Goal: Complete application form: Complete application form

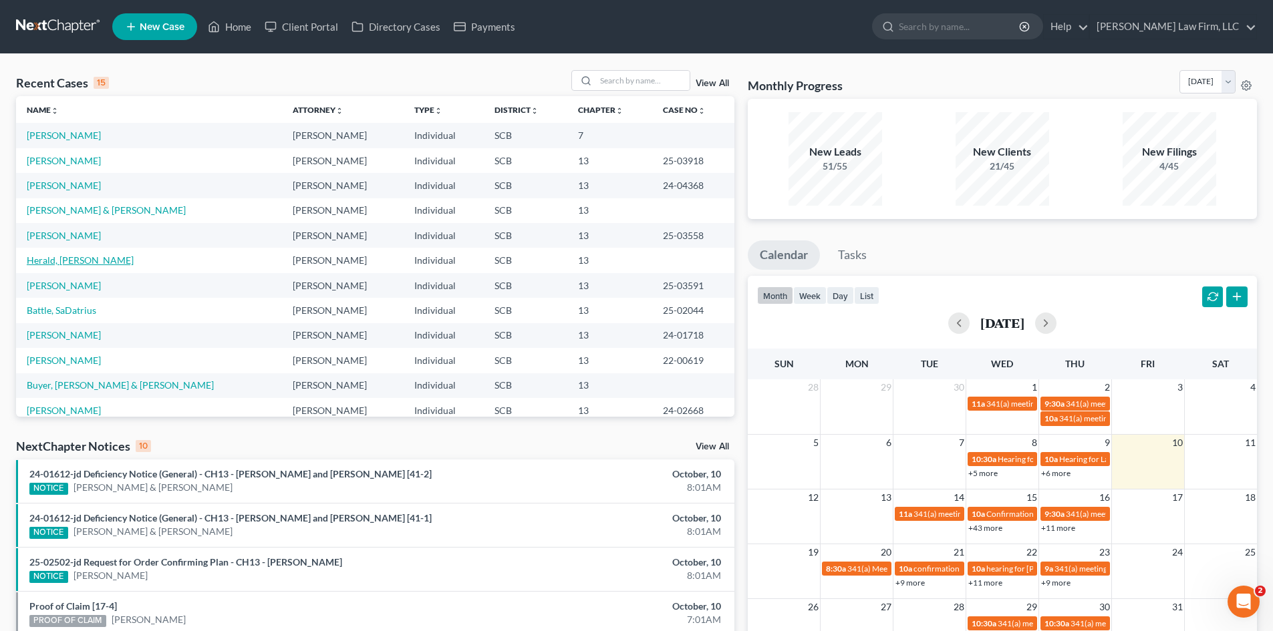
click at [60, 261] on link "Herald, [PERSON_NAME]" at bounding box center [80, 260] width 107 height 11
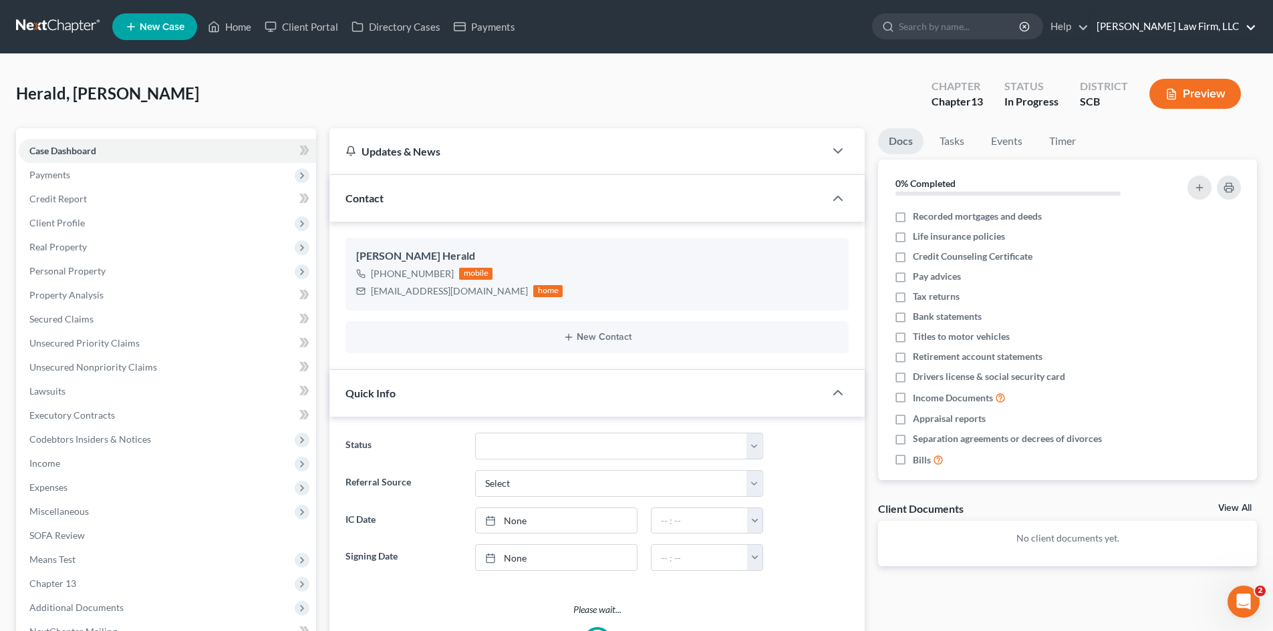
select select "0"
click at [54, 344] on span "Unsecured Priority Claims" at bounding box center [84, 342] width 110 height 11
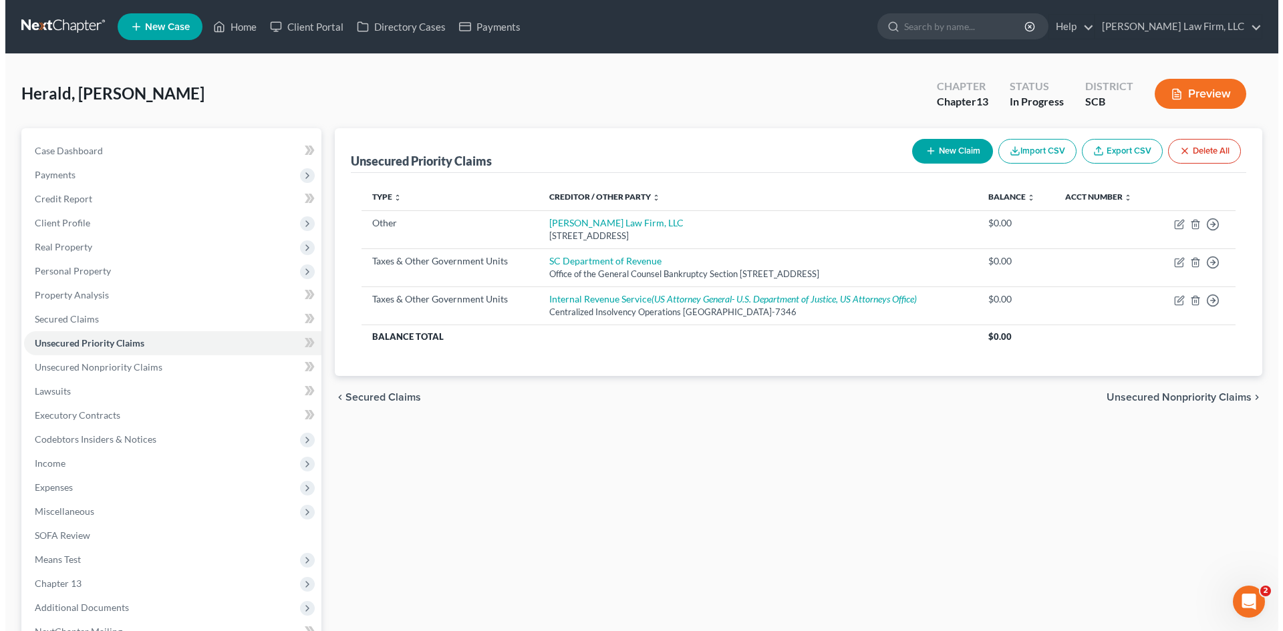
scroll to position [67, 0]
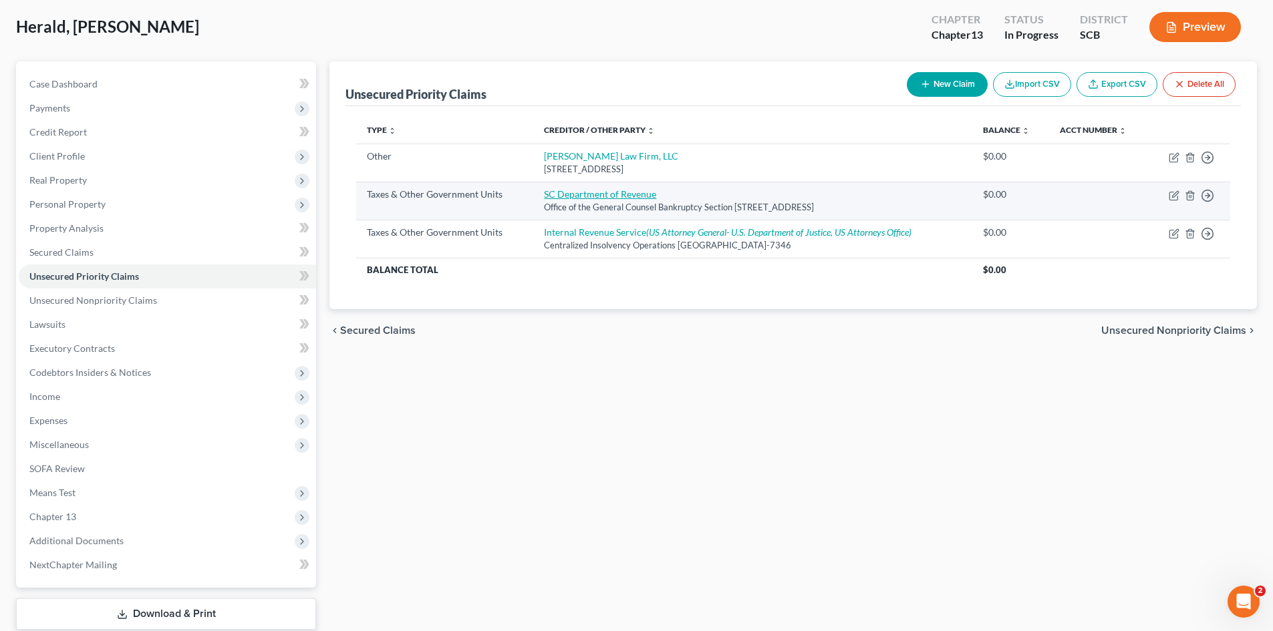
click at [598, 198] on link "SC Department of Revenue" at bounding box center [600, 193] width 112 height 11
select select "2"
select select "42"
select select "0"
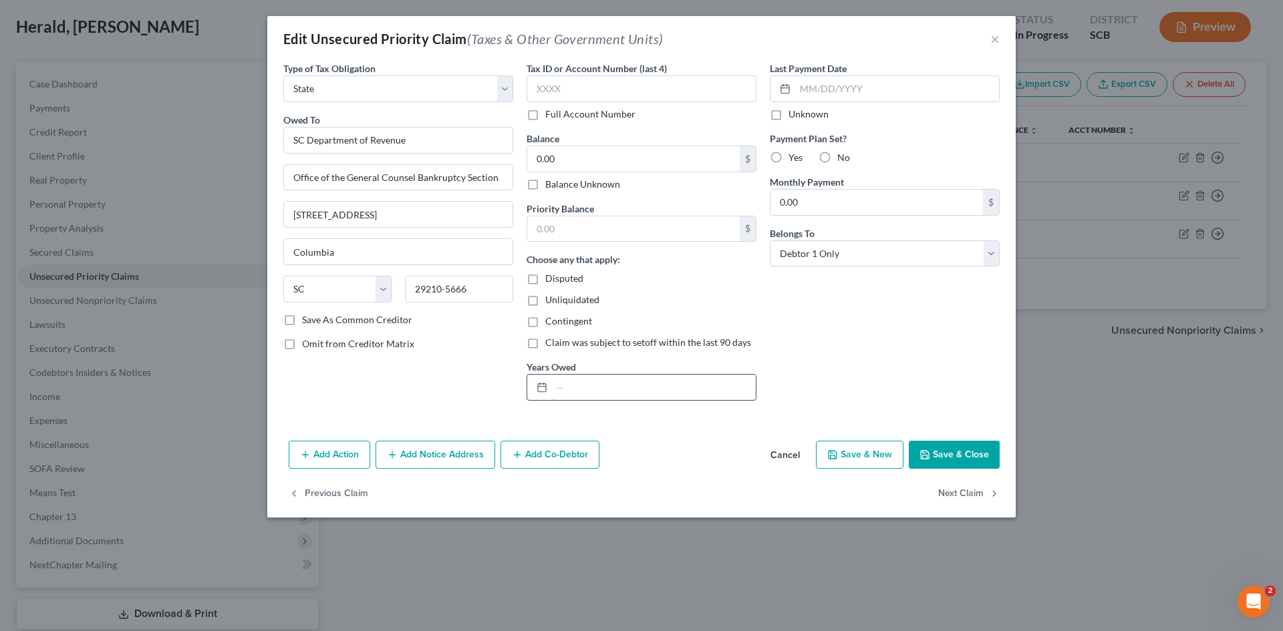
click at [553, 397] on input "text" at bounding box center [654, 387] width 204 height 25
drag, startPoint x: 625, startPoint y: 389, endPoint x: 816, endPoint y: 385, distance: 190.4
click at [816, 385] on div "Type of Tax Obligation * Select Federal City State Franchise Tax Board Other Ow…" at bounding box center [642, 236] width 730 height 350
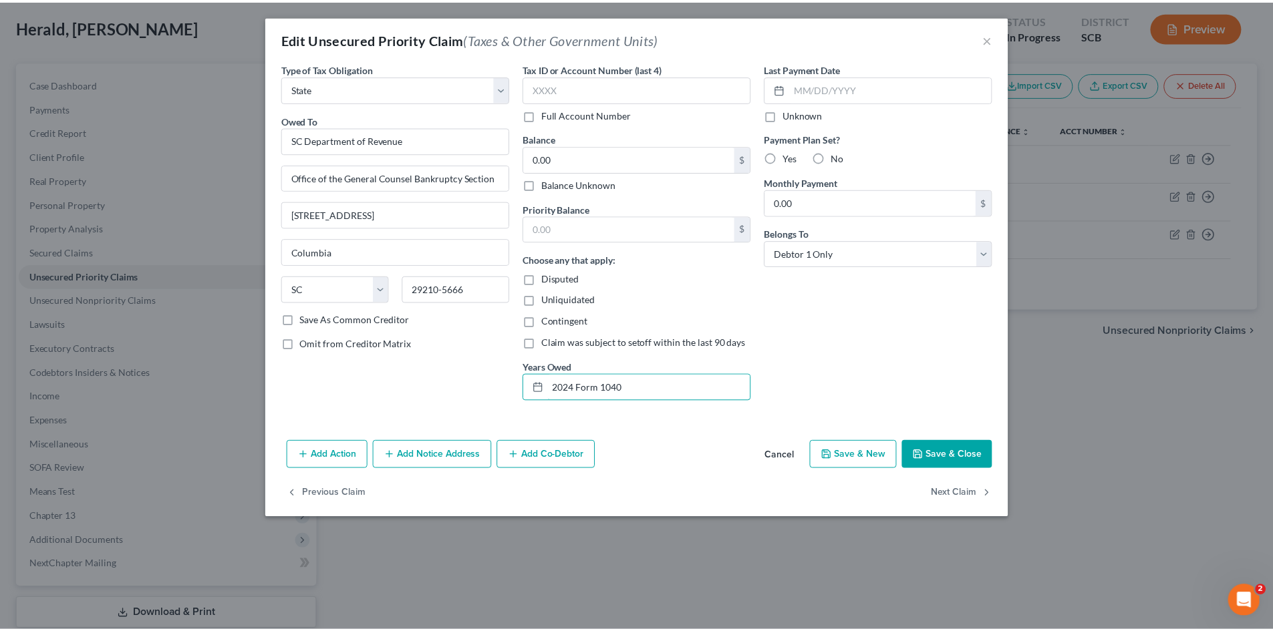
scroll to position [0, 0]
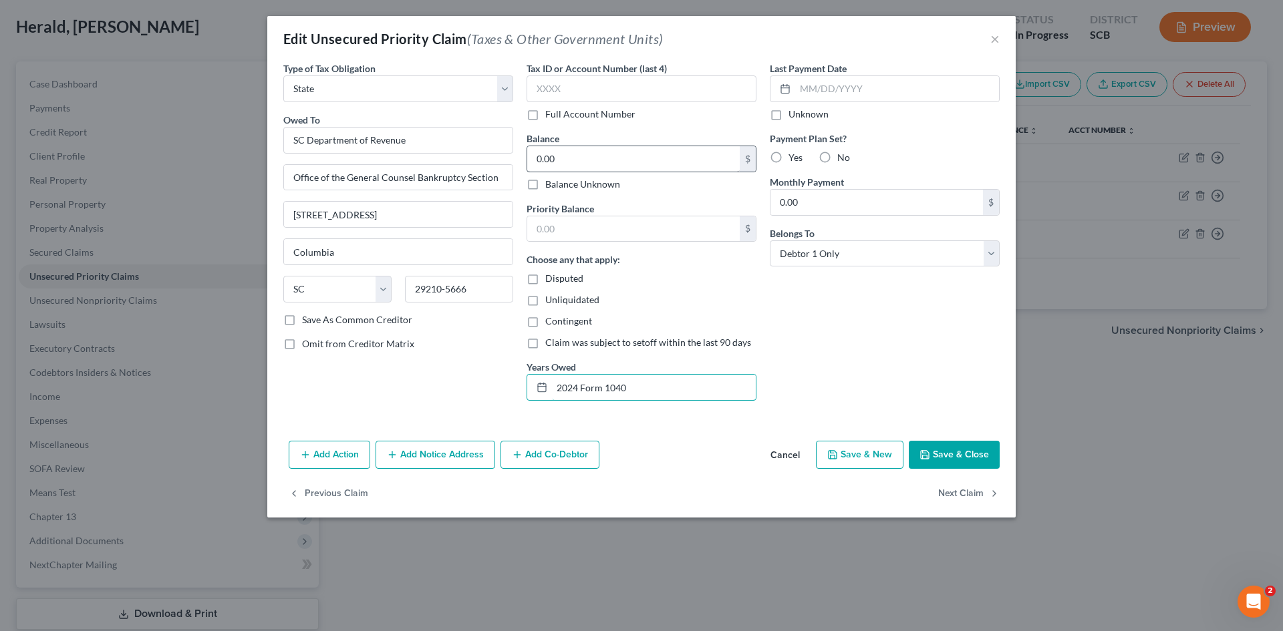
type input "2024 Form 1040"
click at [657, 168] on input "0.00" at bounding box center [633, 158] width 212 height 25
type input "5,146"
click at [637, 224] on input "text" at bounding box center [633, 228] width 212 height 25
type input "5,146"
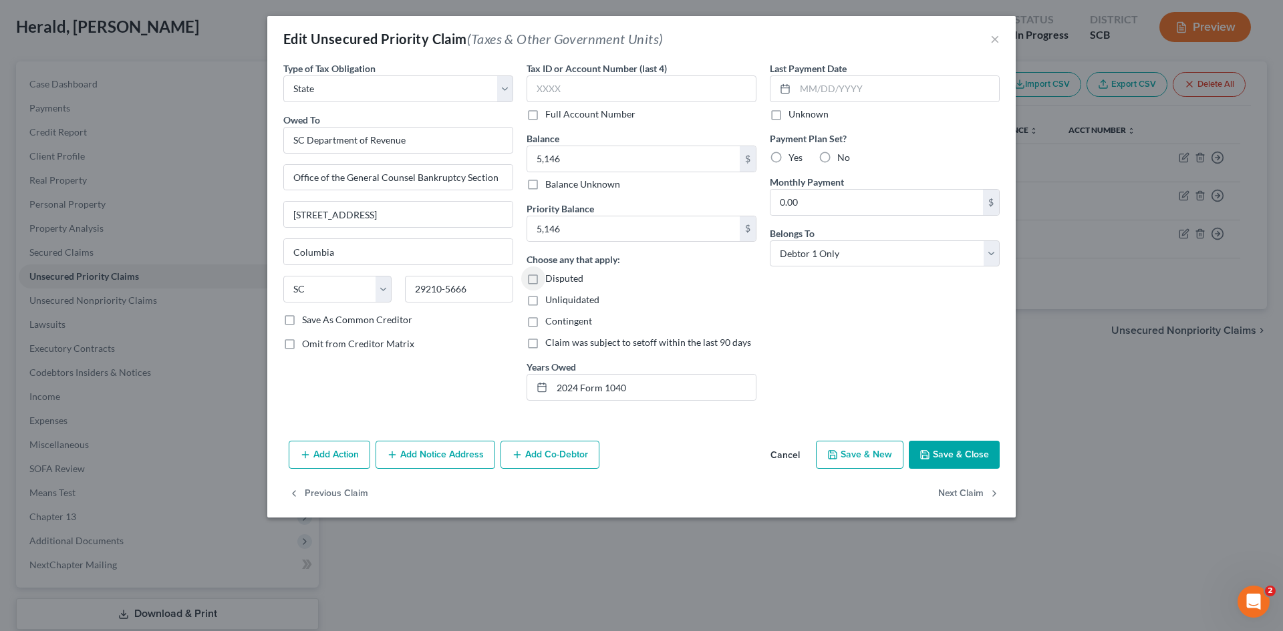
click at [963, 458] on button "Save & Close" at bounding box center [954, 455] width 91 height 28
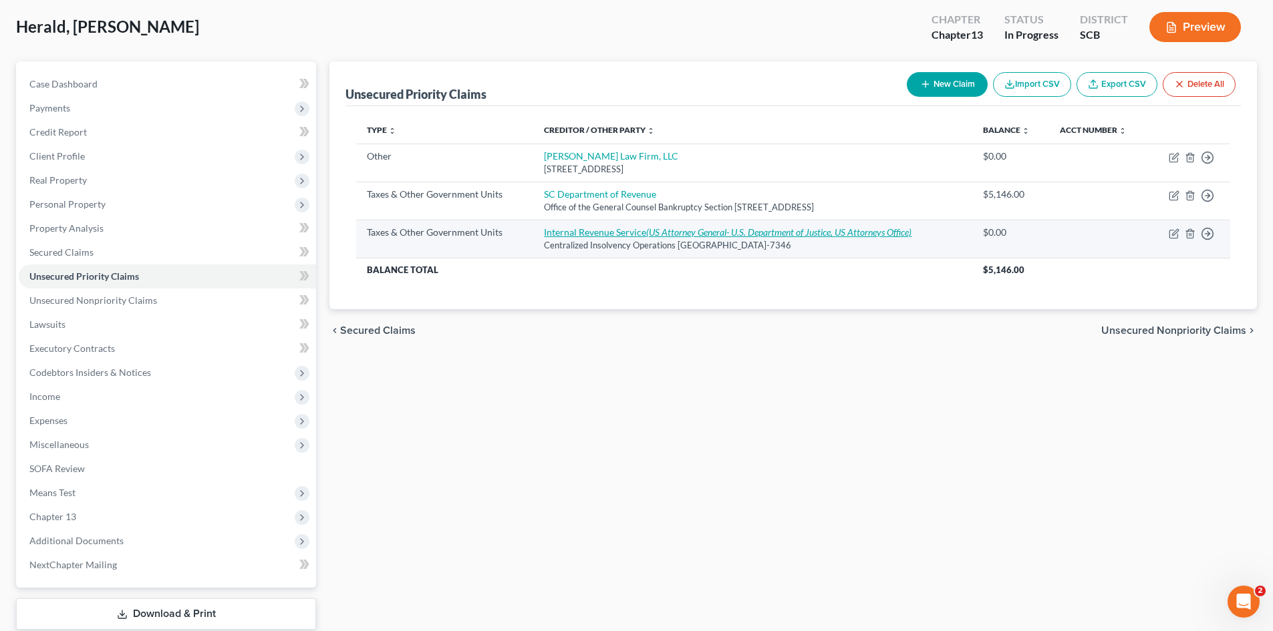
click at [592, 230] on link "Internal Revenue Service ([DEMOGRAPHIC_DATA] Attorney General- U.S. Department …" at bounding box center [727, 231] width 367 height 11
select select "0"
select select "39"
select select "0"
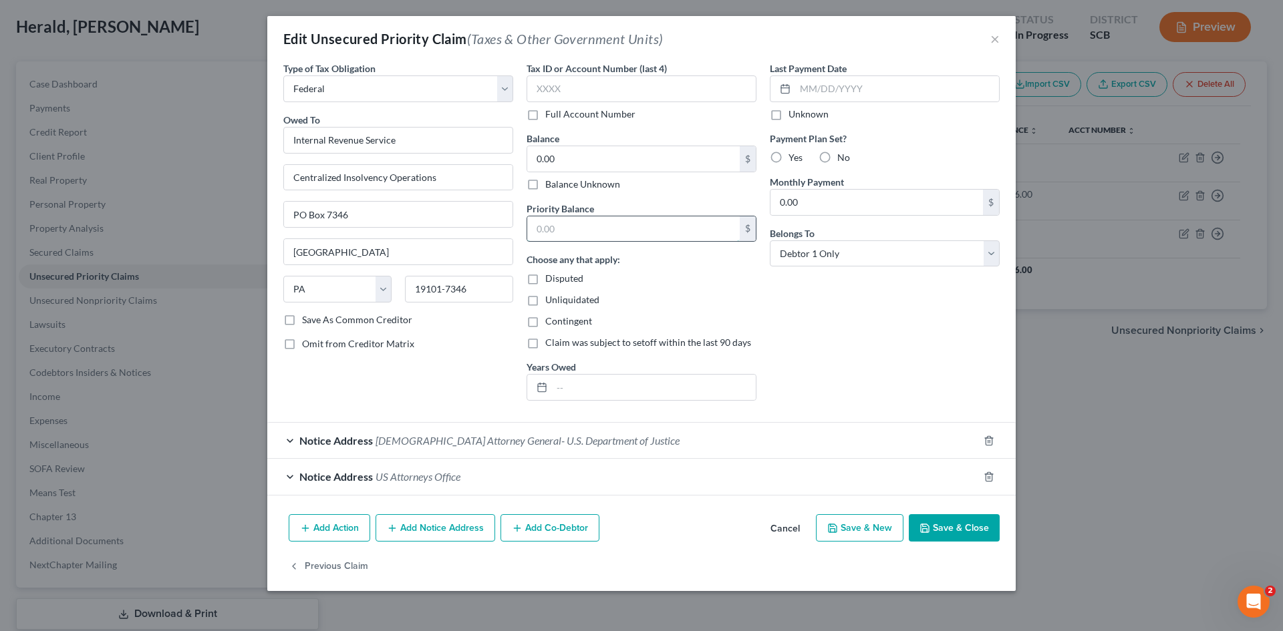
click at [592, 230] on input "text" at bounding box center [633, 228] width 212 height 25
click at [575, 154] on input "0.00" at bounding box center [633, 158] width 212 height 25
type input "28,254.87"
click at [562, 387] on input "text" at bounding box center [654, 387] width 204 height 25
type input "2022 Form 1040(filed late [DATE]);"
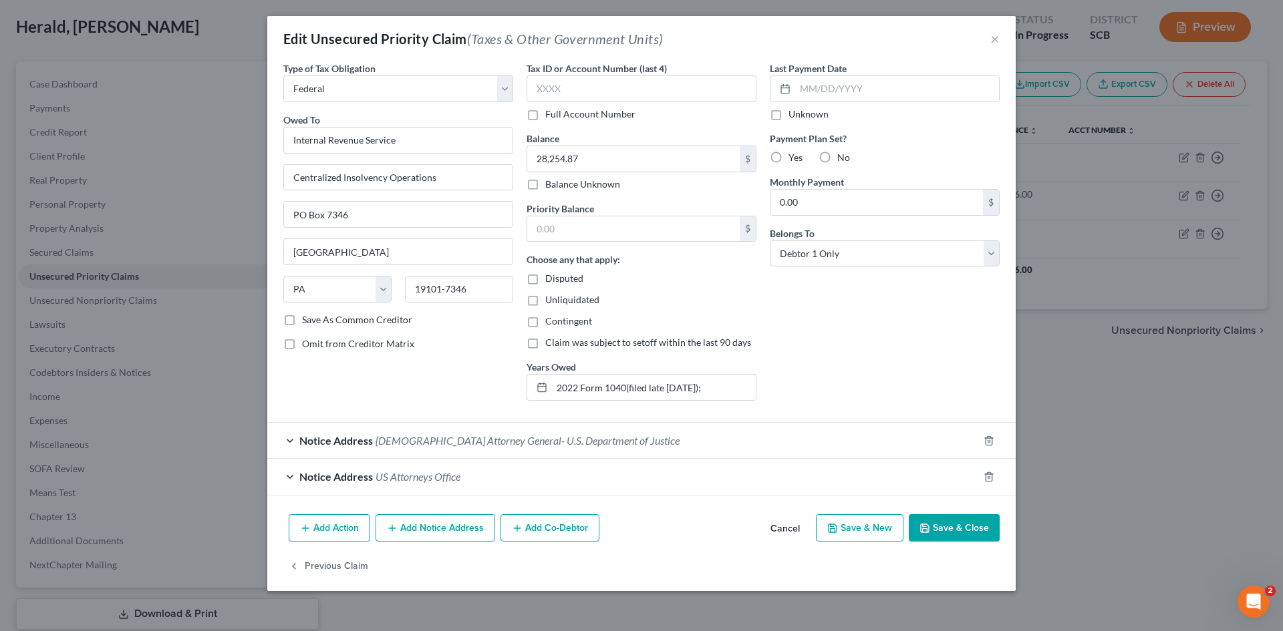
click at [945, 526] on button "Save & Close" at bounding box center [954, 528] width 91 height 28
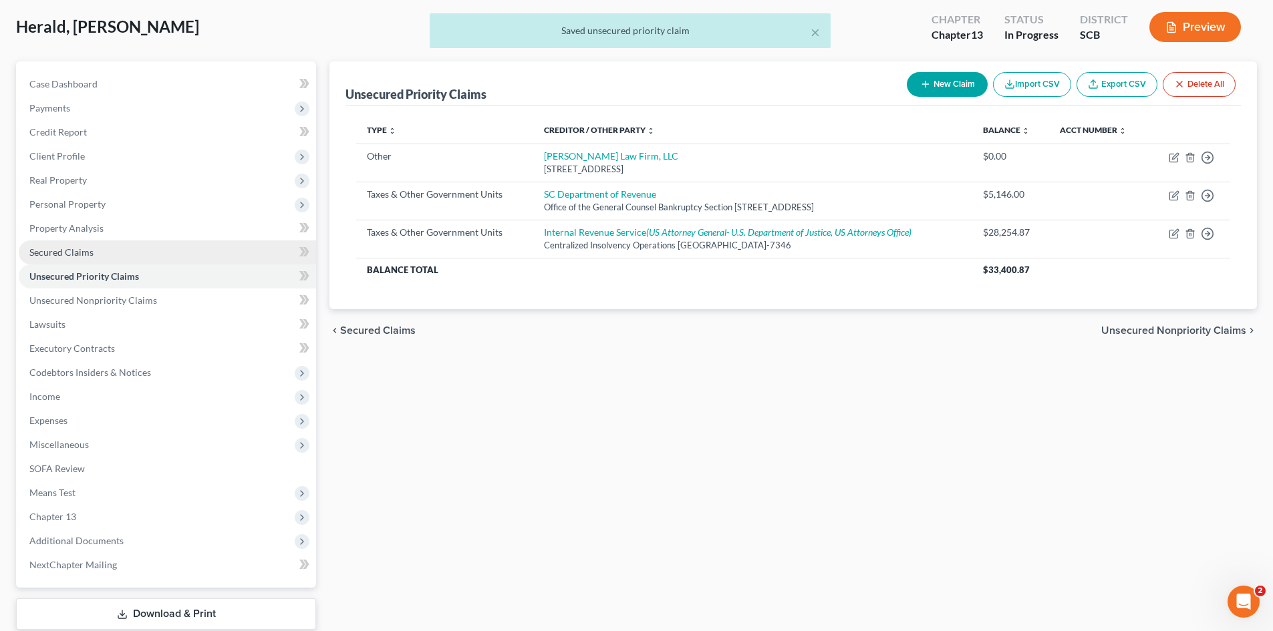
click at [48, 255] on span "Secured Claims" at bounding box center [61, 252] width 64 height 11
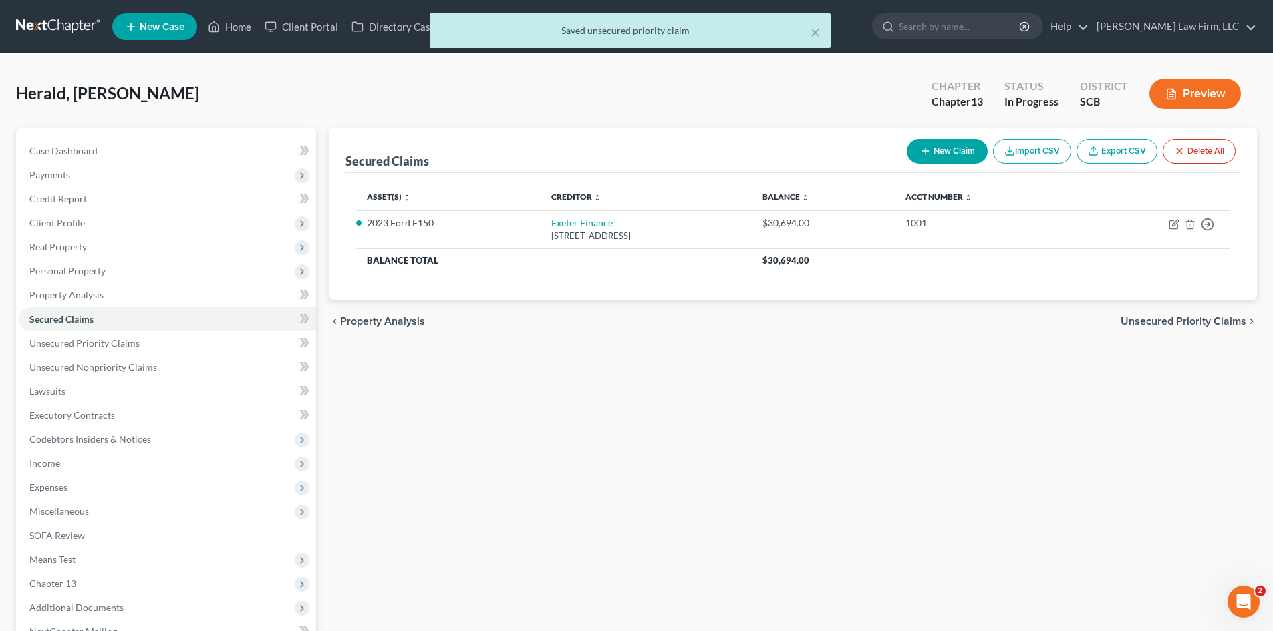
click at [939, 152] on button "New Claim" at bounding box center [947, 151] width 81 height 25
select select "0"
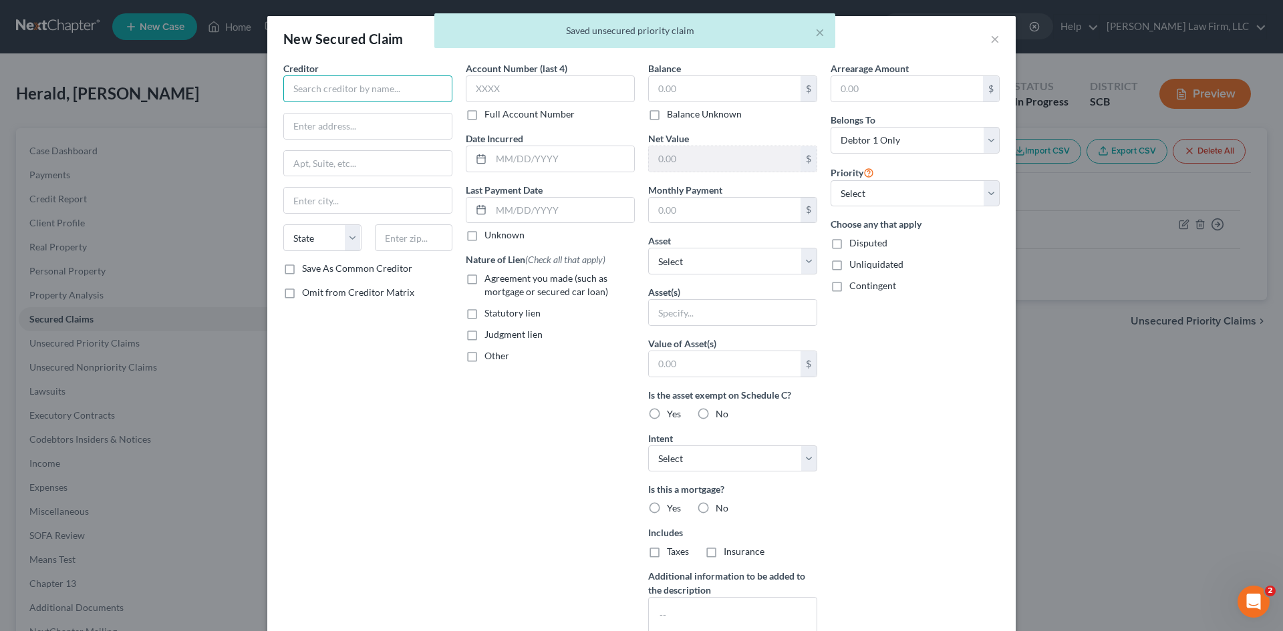
click at [364, 92] on input "text" at bounding box center [367, 88] width 169 height 27
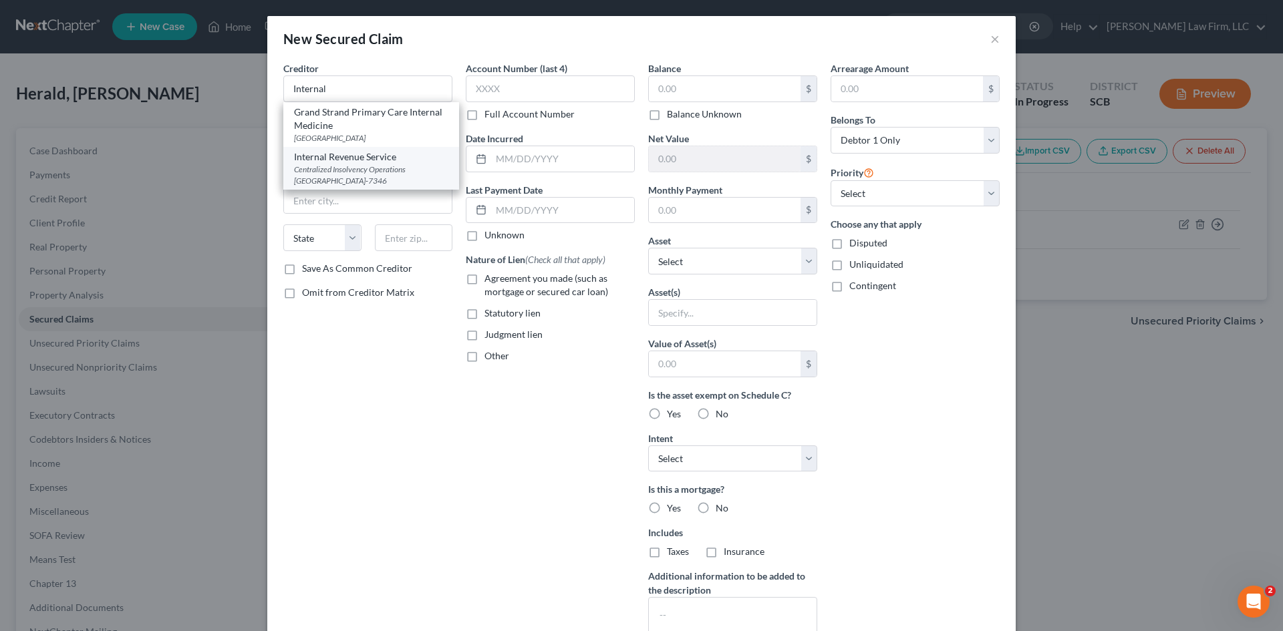
click at [338, 158] on div "Internal Revenue Service" at bounding box center [371, 156] width 154 height 13
type input "Internal Revenue Service"
type input "Centralized Insolvency Operations"
type input "PO Box 7346"
type input "[GEOGRAPHIC_DATA]"
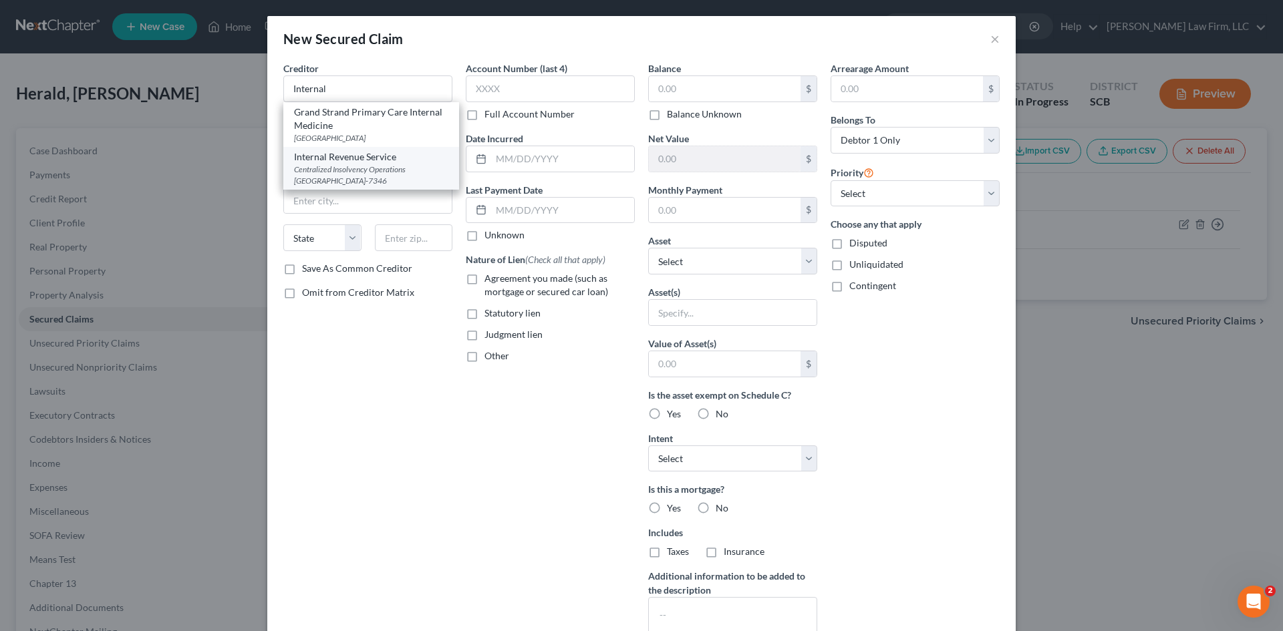
select select "39"
type input "19101-7346"
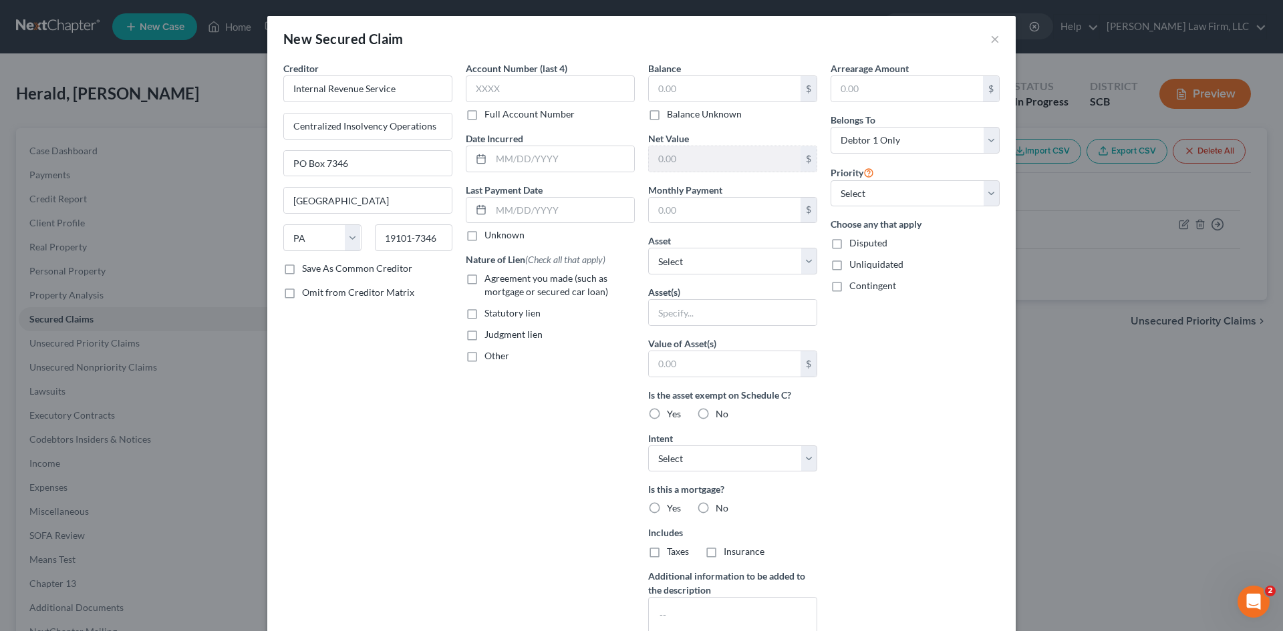
click at [484, 281] on label "Agreement you made (such as mortgage or secured car loan)" at bounding box center [559, 285] width 150 height 27
click at [490, 281] on input "Agreement you made (such as mortgage or secured car loan)" at bounding box center [494, 276] width 9 height 9
checkbox input "true"
click at [484, 360] on label "Other" at bounding box center [496, 355] width 25 height 13
click at [490, 358] on input "Other" at bounding box center [494, 353] width 9 height 9
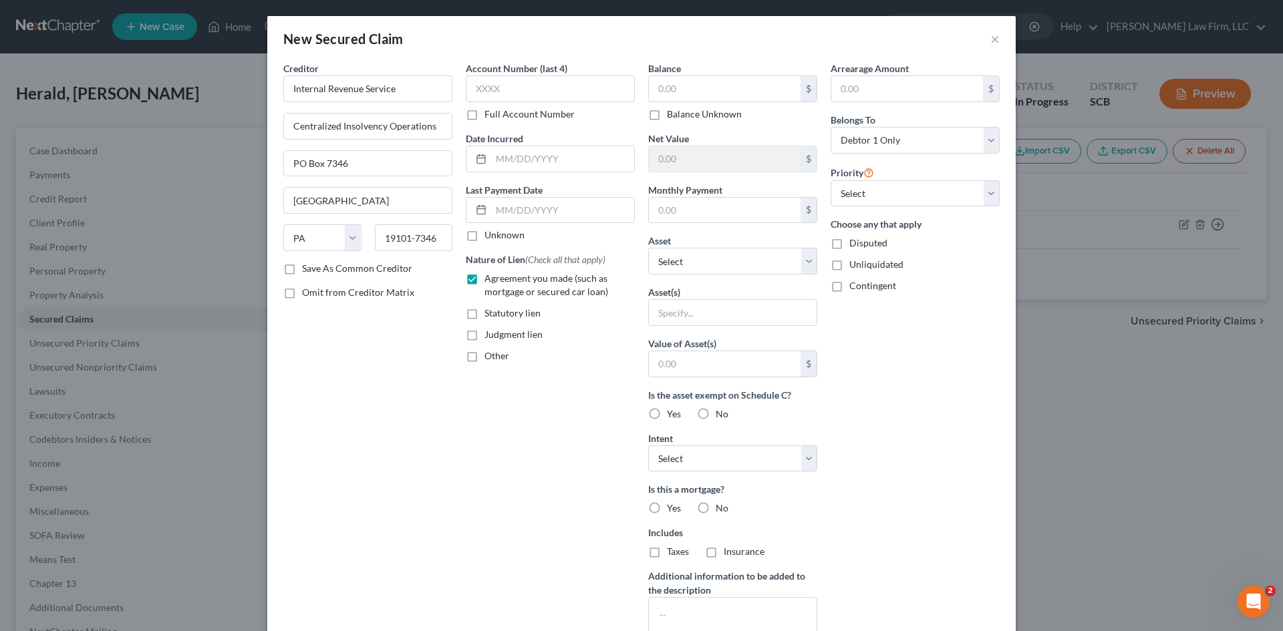
checkbox input "true"
click at [492, 383] on input "text" at bounding box center [550, 386] width 168 height 25
type input "Tax Liens"
click at [716, 96] on input "text" at bounding box center [725, 88] width 152 height 25
click at [724, 84] on input "2,983.49" at bounding box center [725, 88] width 152 height 25
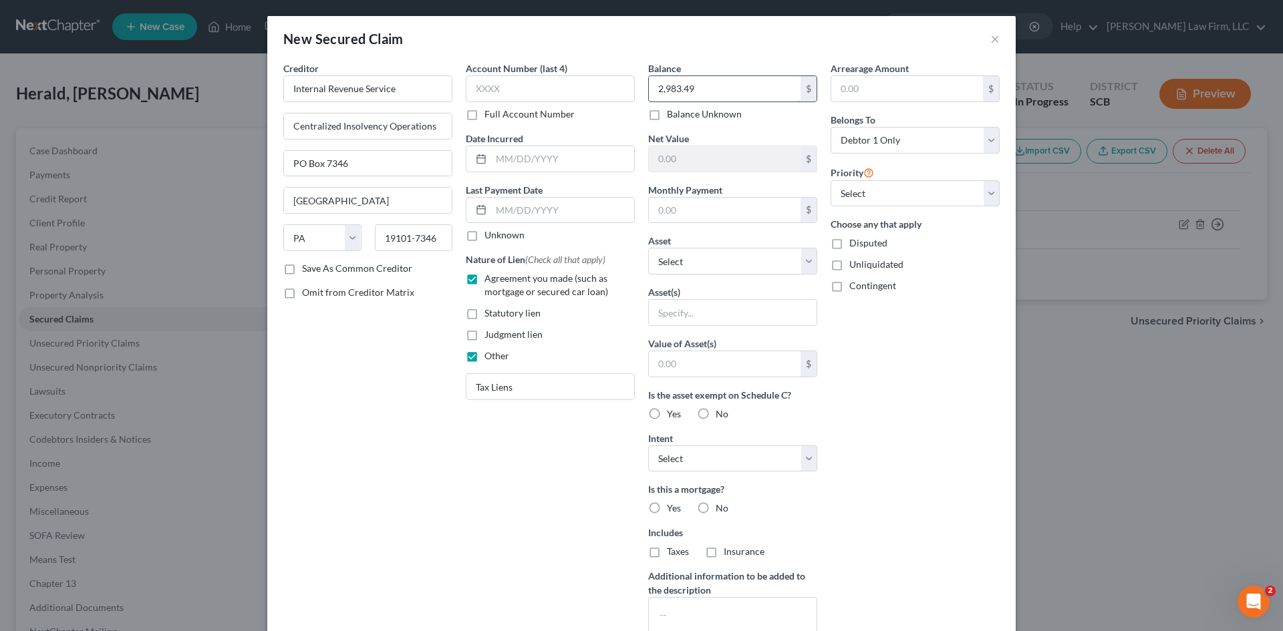
paste input "5113.73"
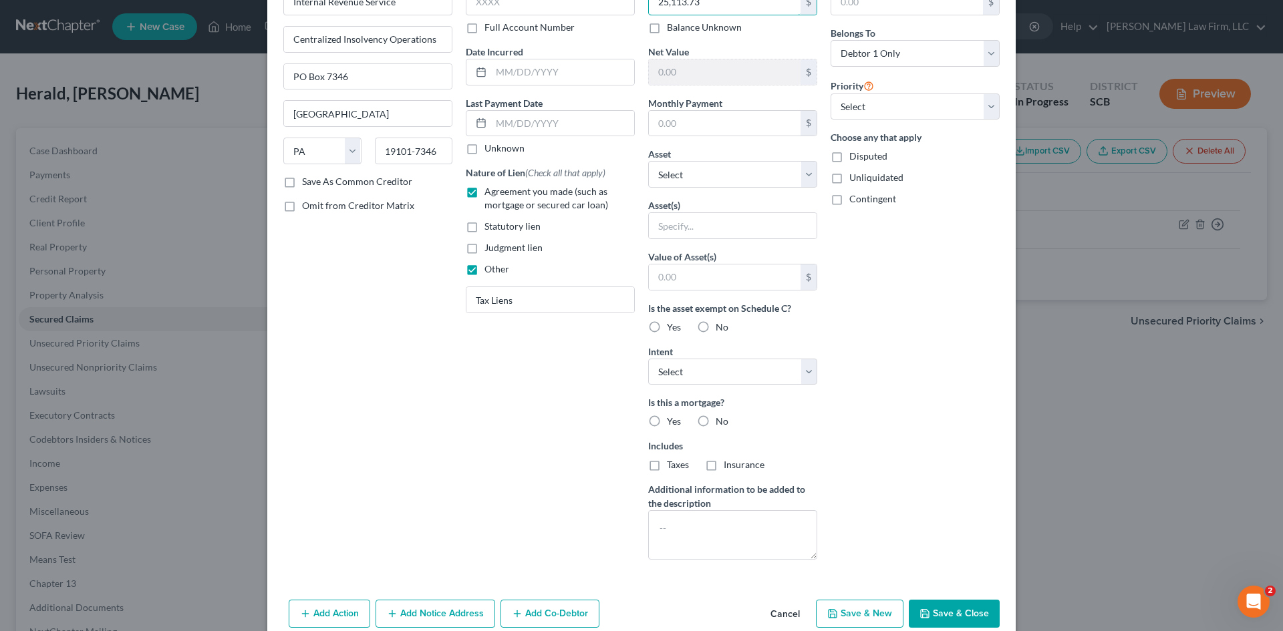
scroll to position [110, 0]
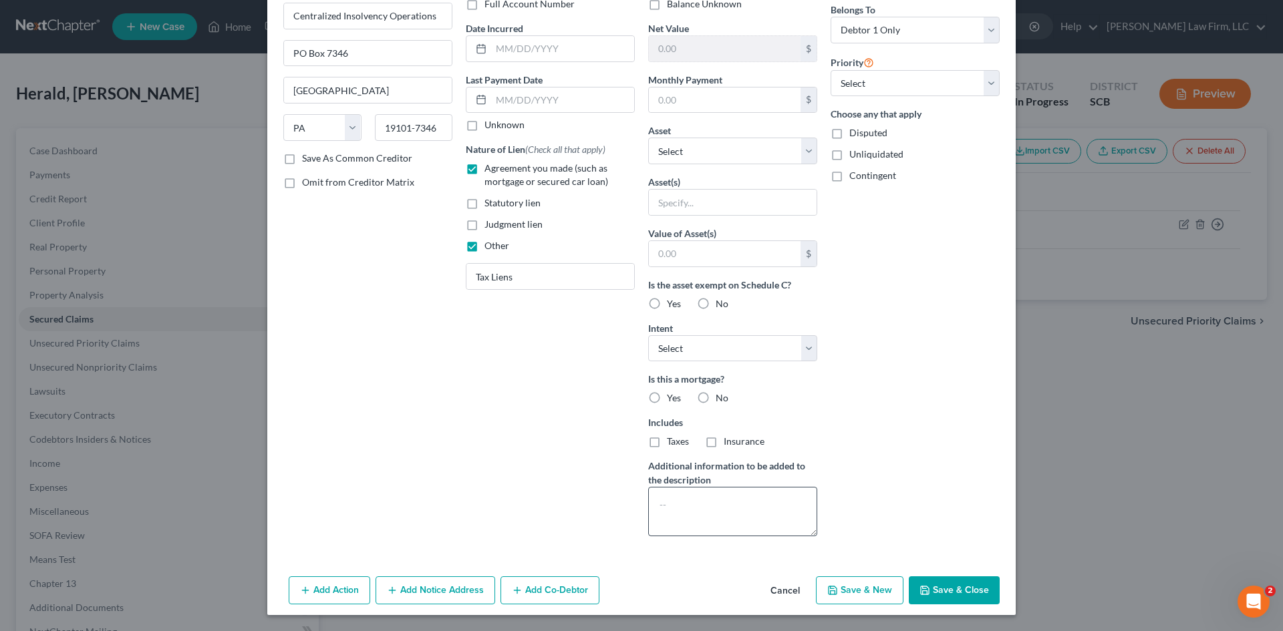
type input "25,113.73"
click at [741, 504] on textarea at bounding box center [732, 511] width 169 height 49
type textarea "2012 Form 1040; 2014 Form 1040; 2015 Form 1040; 2016 Form 1040"
click at [954, 597] on button "Save & Close" at bounding box center [954, 591] width 91 height 28
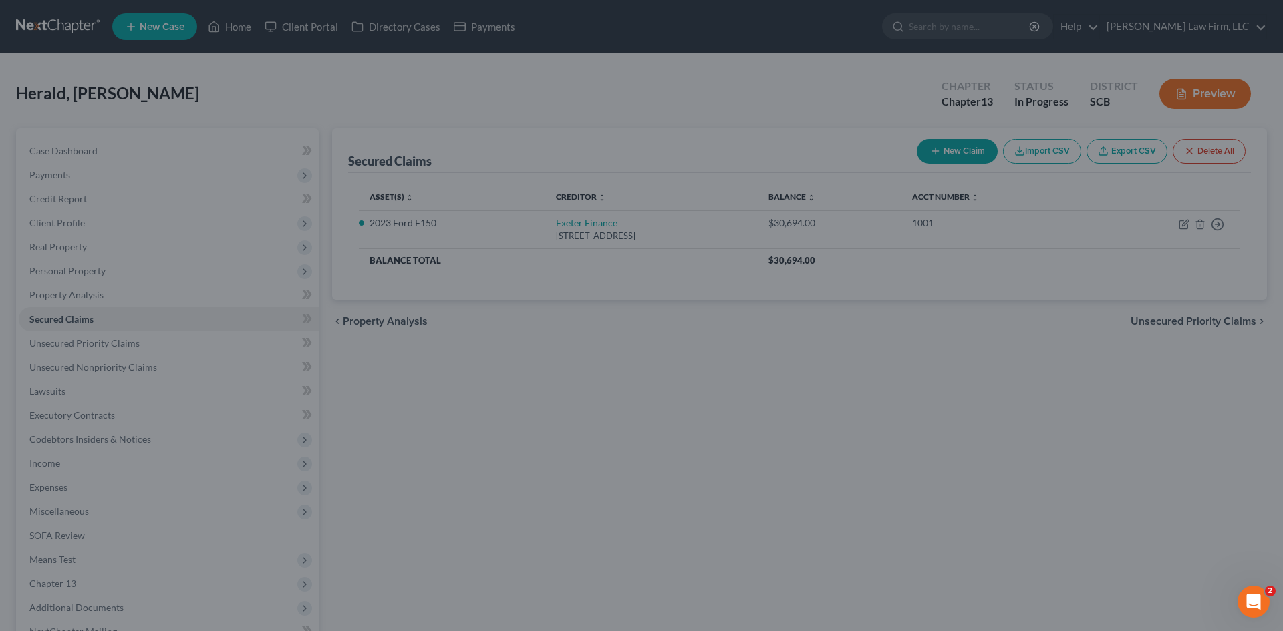
scroll to position [0, 0]
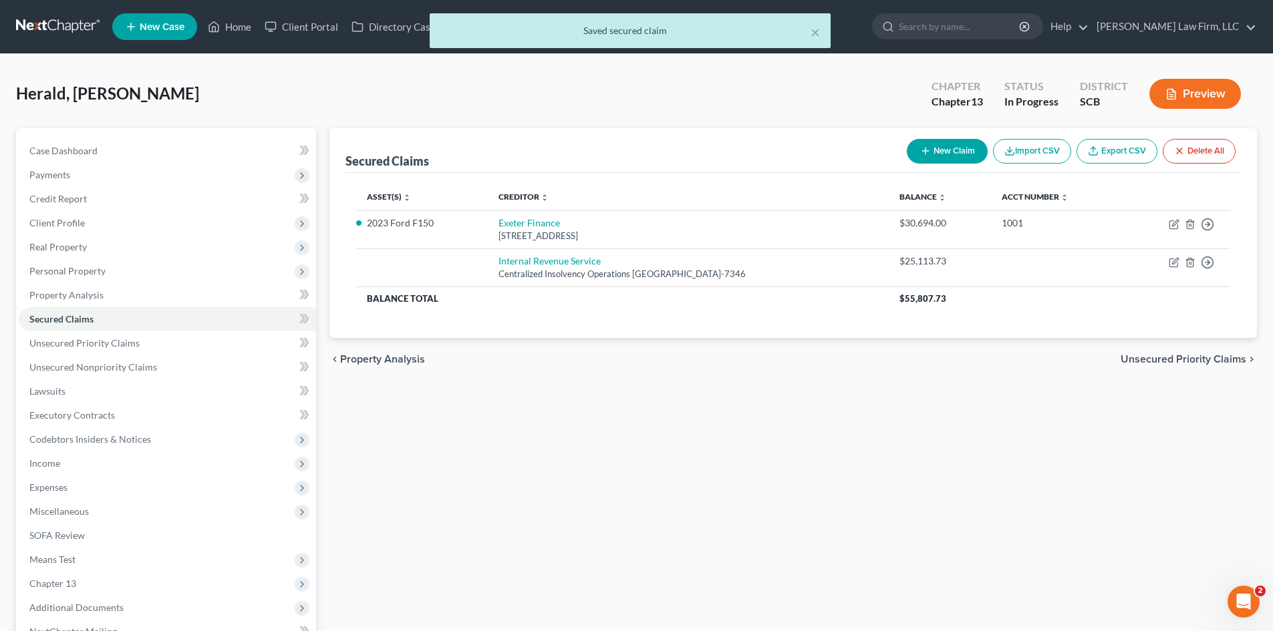
click at [931, 162] on button "New Claim" at bounding box center [947, 151] width 81 height 25
select select "0"
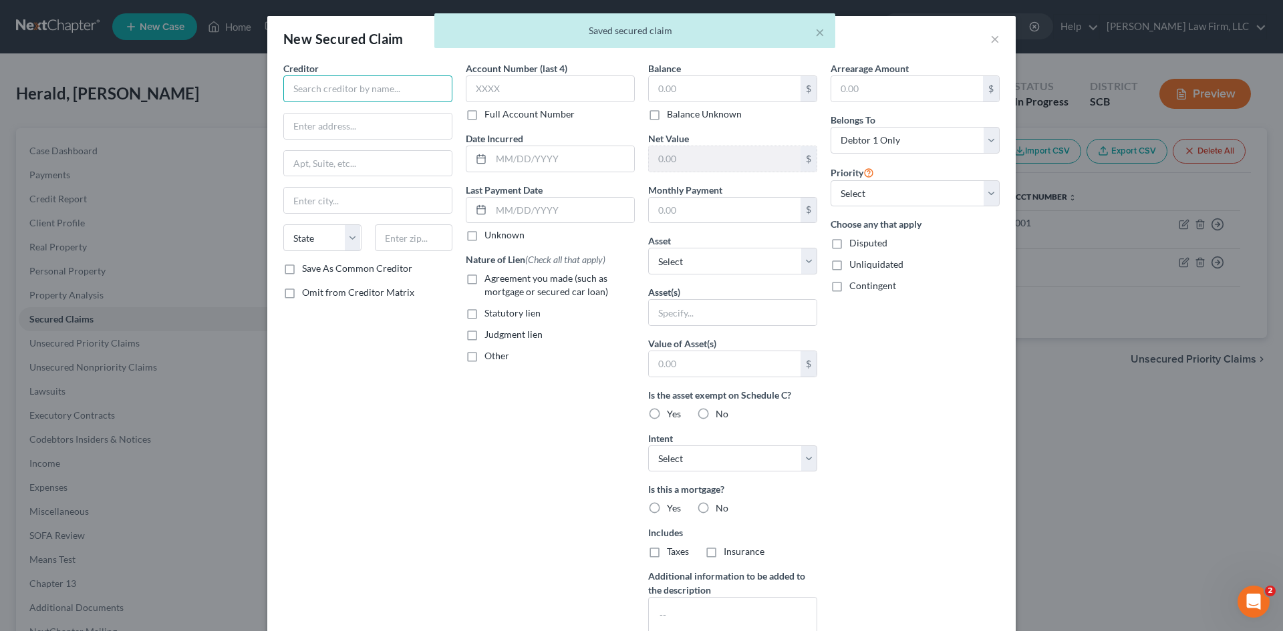
click at [388, 90] on input "text" at bounding box center [367, 88] width 169 height 27
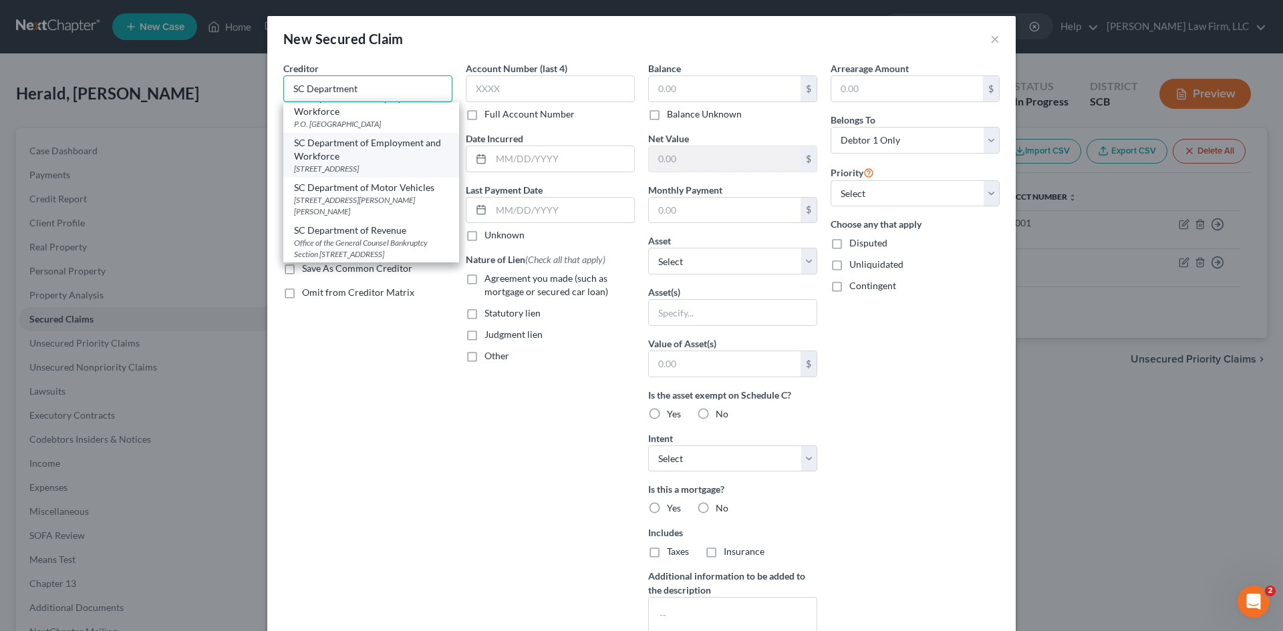
scroll to position [27, 0]
click at [351, 223] on div "SC Department of Revenue" at bounding box center [371, 228] width 154 height 13
type input "SC Department of Revenue"
type input "Office of the General Counsel Bankruptcy Section"
type input "[STREET_ADDRESS]"
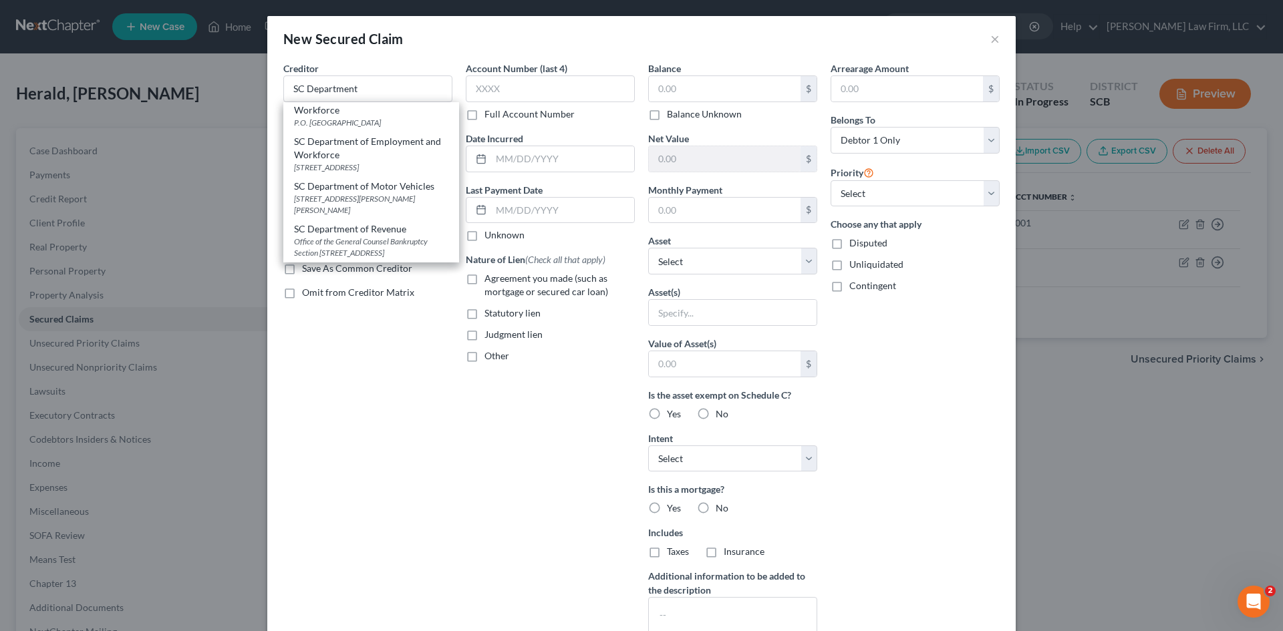
type input "Columbia"
select select "42"
type input "29210-5666"
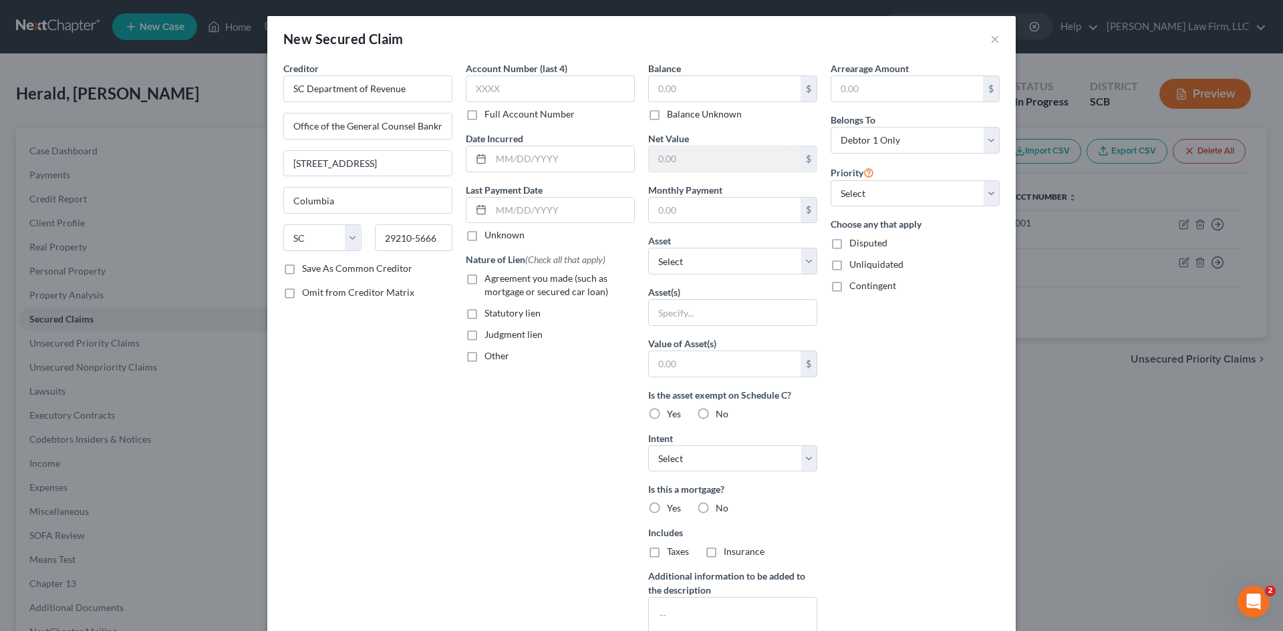
click at [484, 277] on label "Agreement you made (such as mortgage or secured car loan)" at bounding box center [559, 285] width 150 height 27
click at [490, 277] on input "Agreement you made (such as mortgage or secured car loan)" at bounding box center [494, 276] width 9 height 9
checkbox input "true"
click at [484, 361] on label "Other" at bounding box center [496, 355] width 25 height 13
click at [490, 358] on input "Other" at bounding box center [494, 353] width 9 height 9
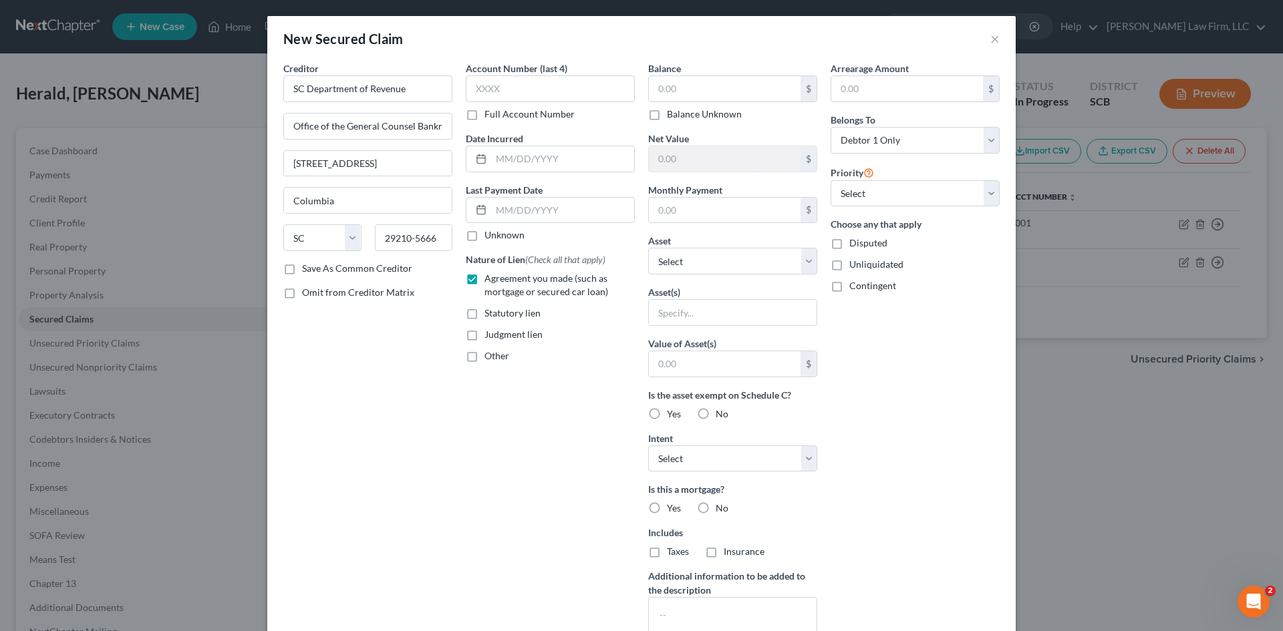
checkbox input "true"
click at [528, 383] on input "text" at bounding box center [550, 386] width 168 height 25
type input "Tax Lien"
click at [691, 615] on textarea at bounding box center [732, 621] width 169 height 49
type textarea "2016 Form SC1040"
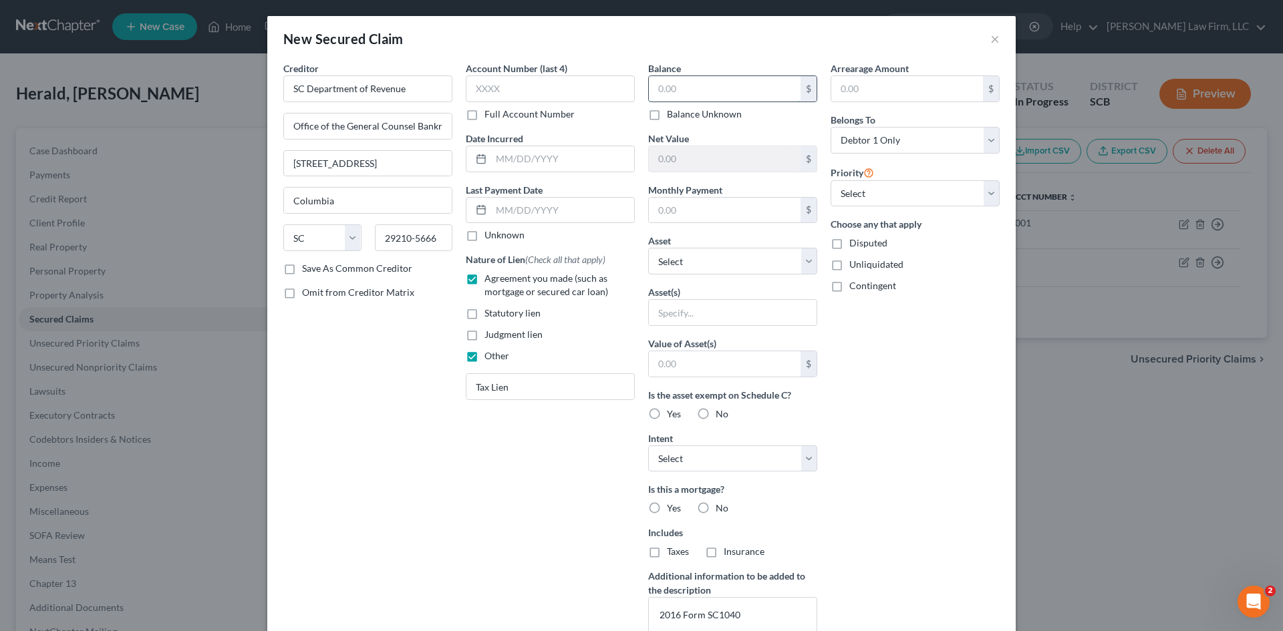
click at [732, 84] on input "text" at bounding box center [725, 88] width 152 height 25
type input "1,956.93"
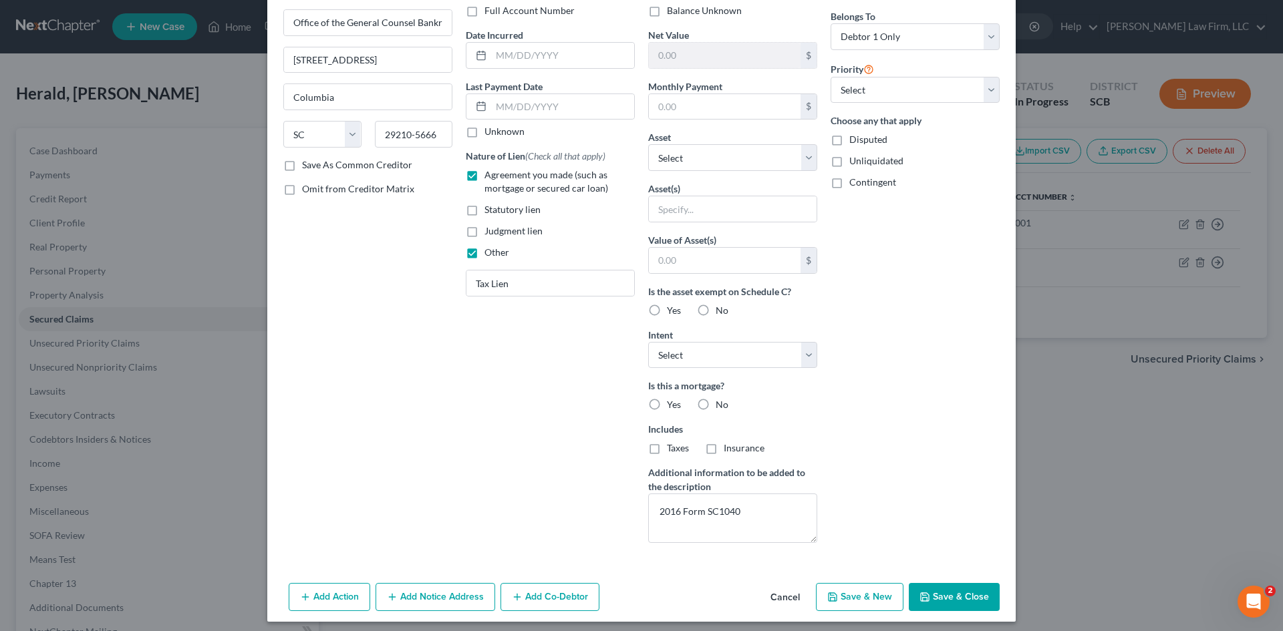
scroll to position [110, 0]
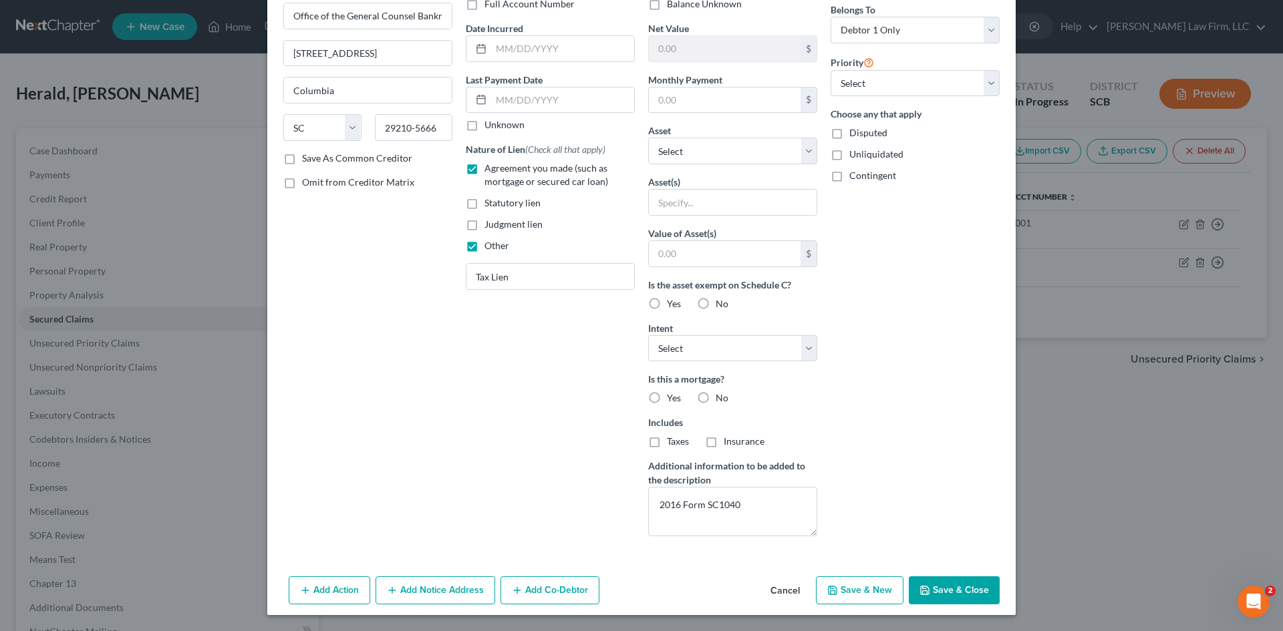
click at [959, 593] on button "Save & Close" at bounding box center [954, 591] width 91 height 28
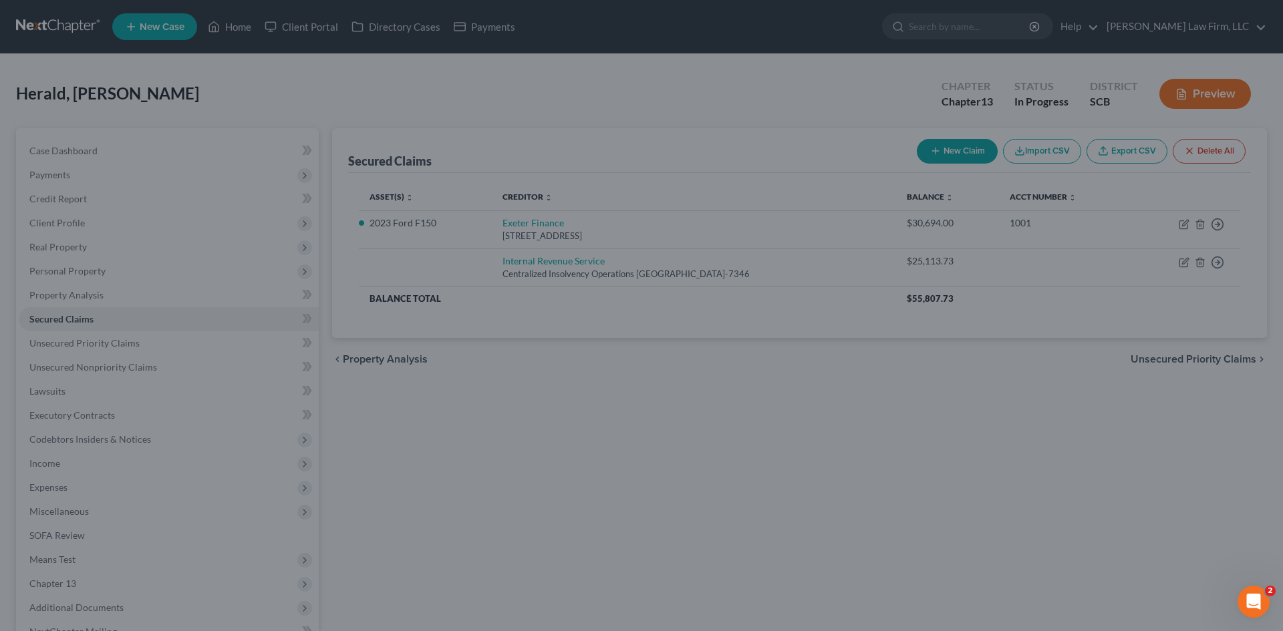
scroll to position [0, 0]
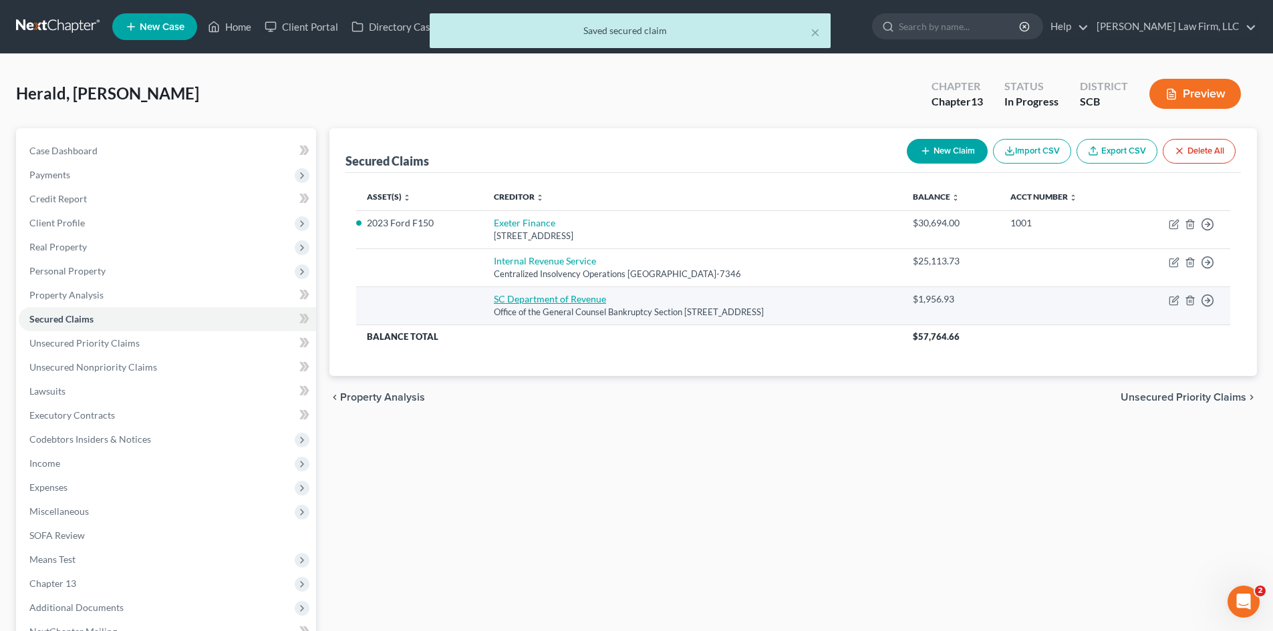
click at [518, 297] on link "SC Department of Revenue" at bounding box center [550, 298] width 112 height 11
select select "42"
select select "0"
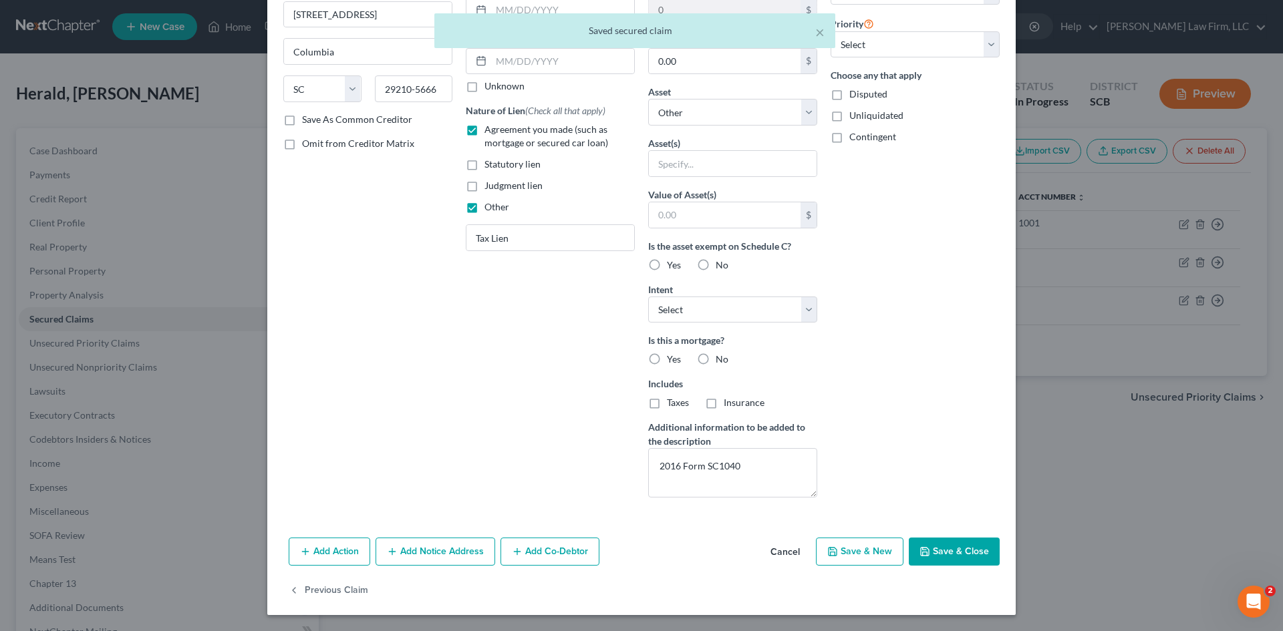
click at [949, 553] on button "Save & Close" at bounding box center [954, 552] width 91 height 28
select select
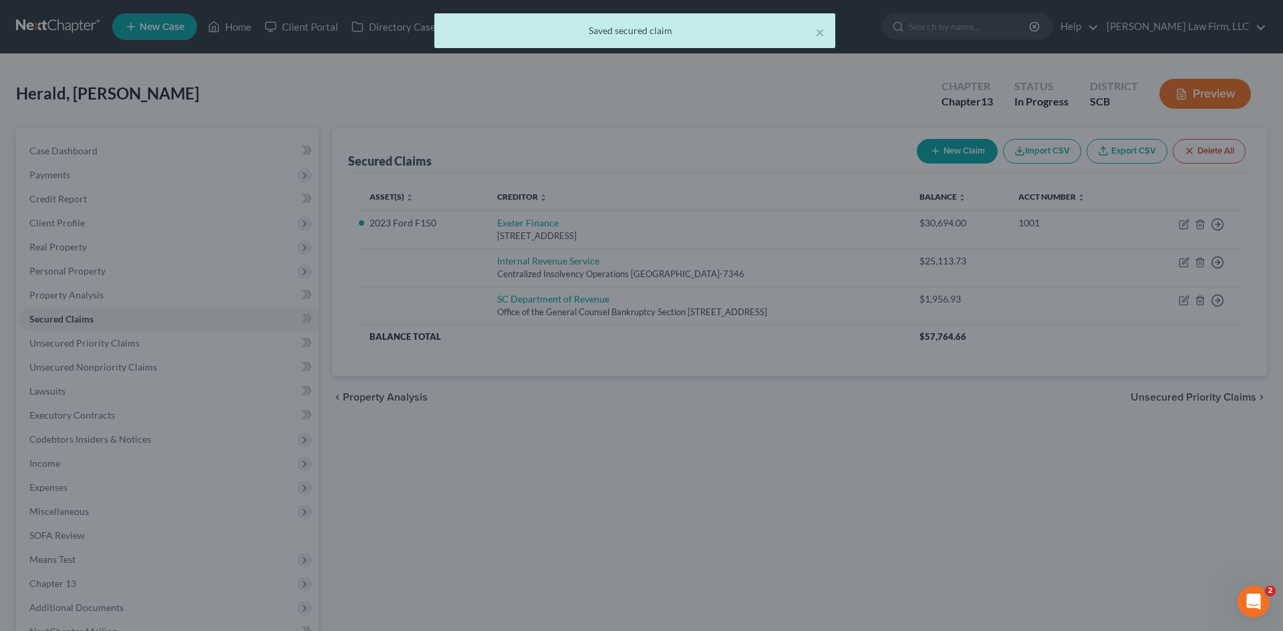
scroll to position [3, 0]
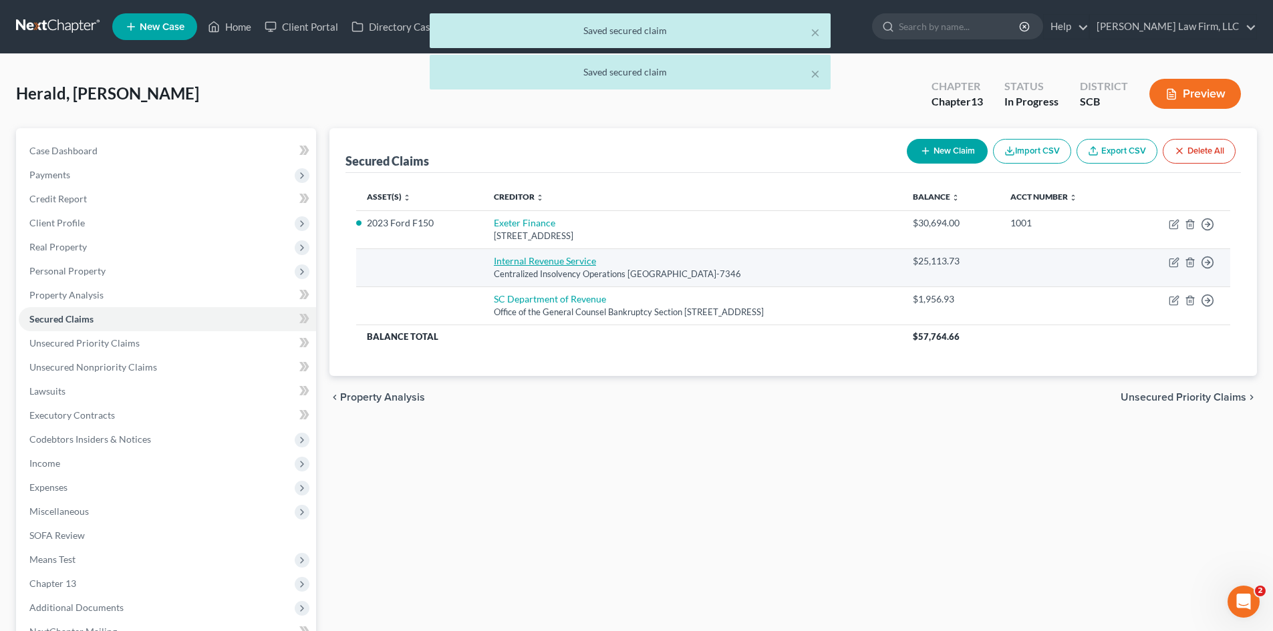
click at [528, 256] on link "Internal Revenue Service" at bounding box center [545, 260] width 102 height 11
select select "39"
select select "0"
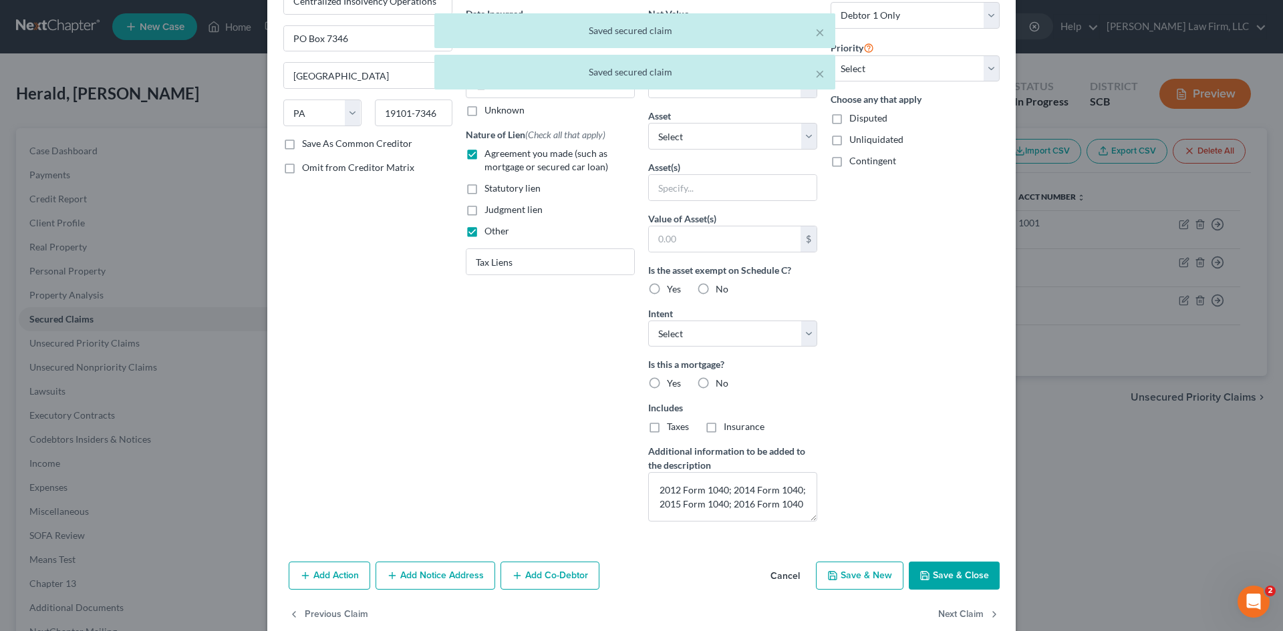
scroll to position [149, 0]
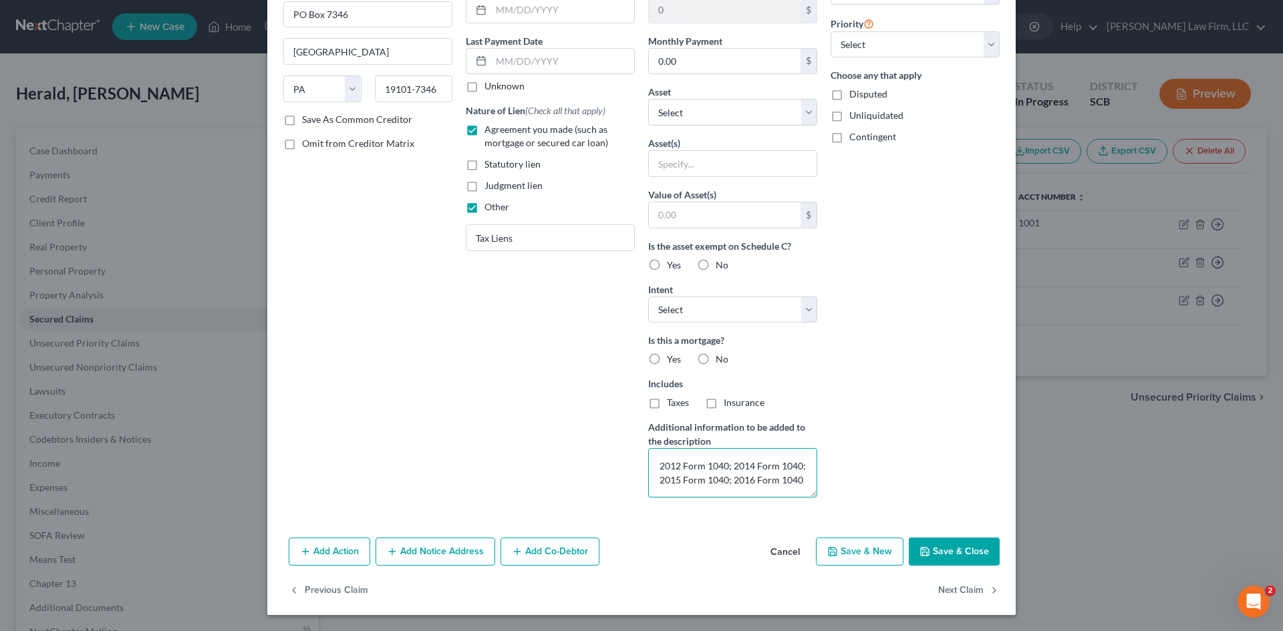
click at [796, 484] on textarea "2012 Form 1040; 2014 Form 1040; 2015 Form 1040; 2016 Form 1040" at bounding box center [732, 472] width 169 height 49
type textarea "2012 Form 1040; 2014 Form 1040; 2015 Form 1040; 2016 Form 1040; 2019 Form 1040;…"
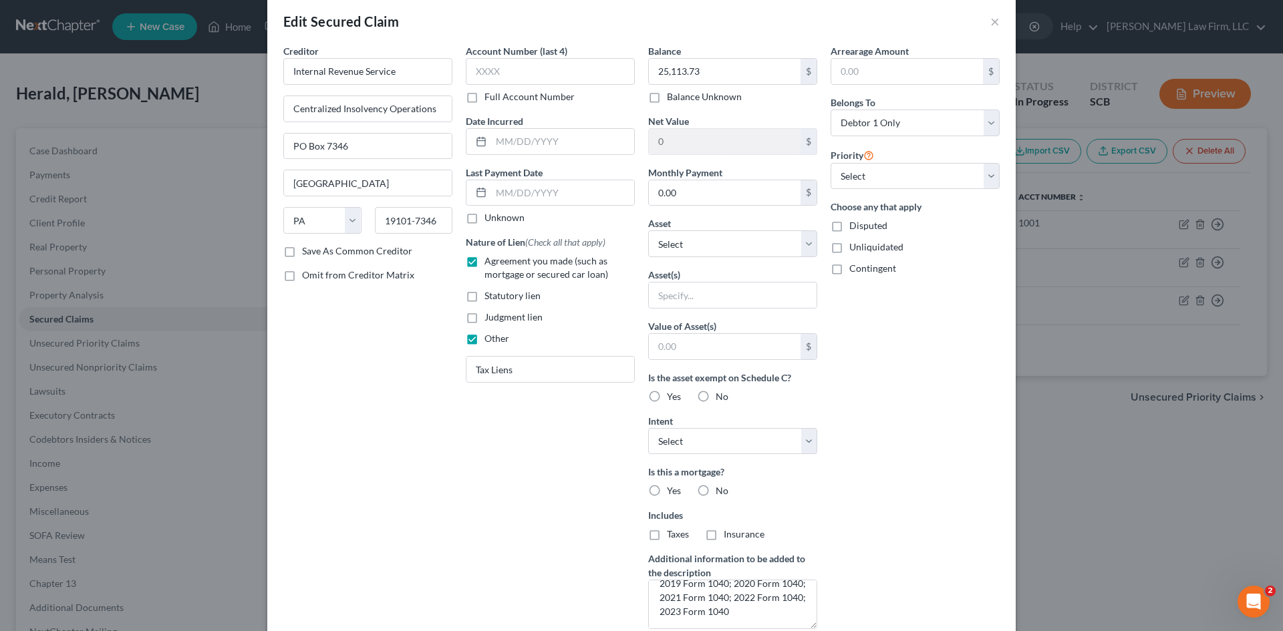
scroll to position [0, 0]
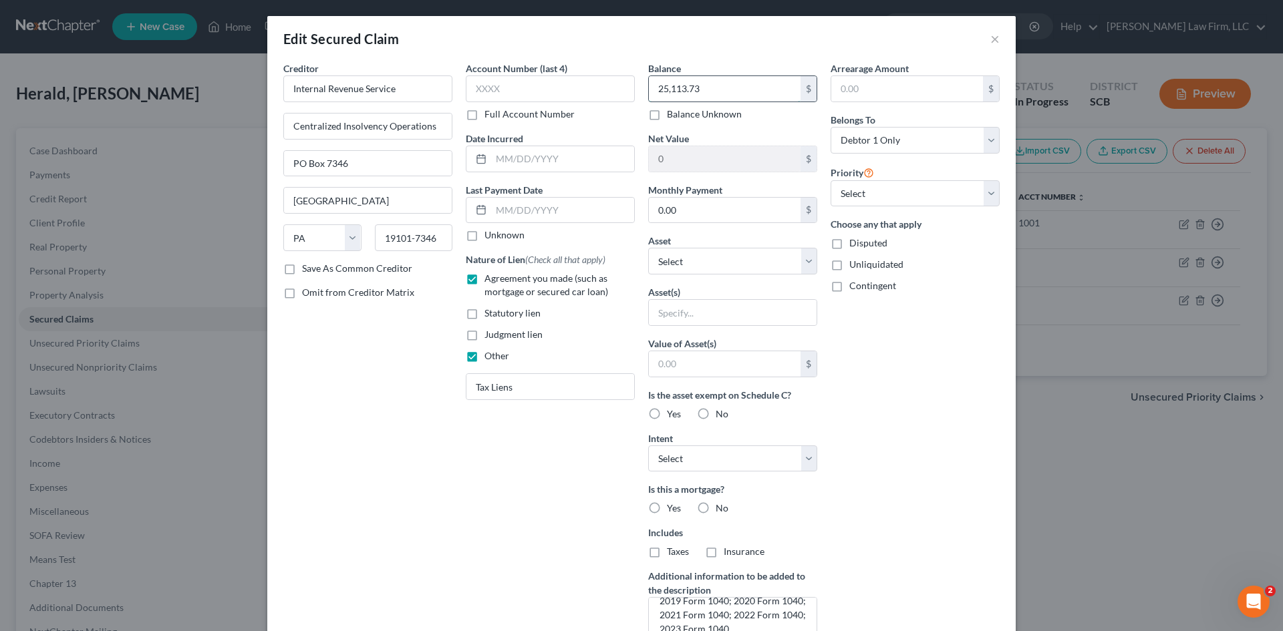
click at [695, 88] on input "25,113.73" at bounding box center [725, 88] width 152 height 25
paste input "98770.88"
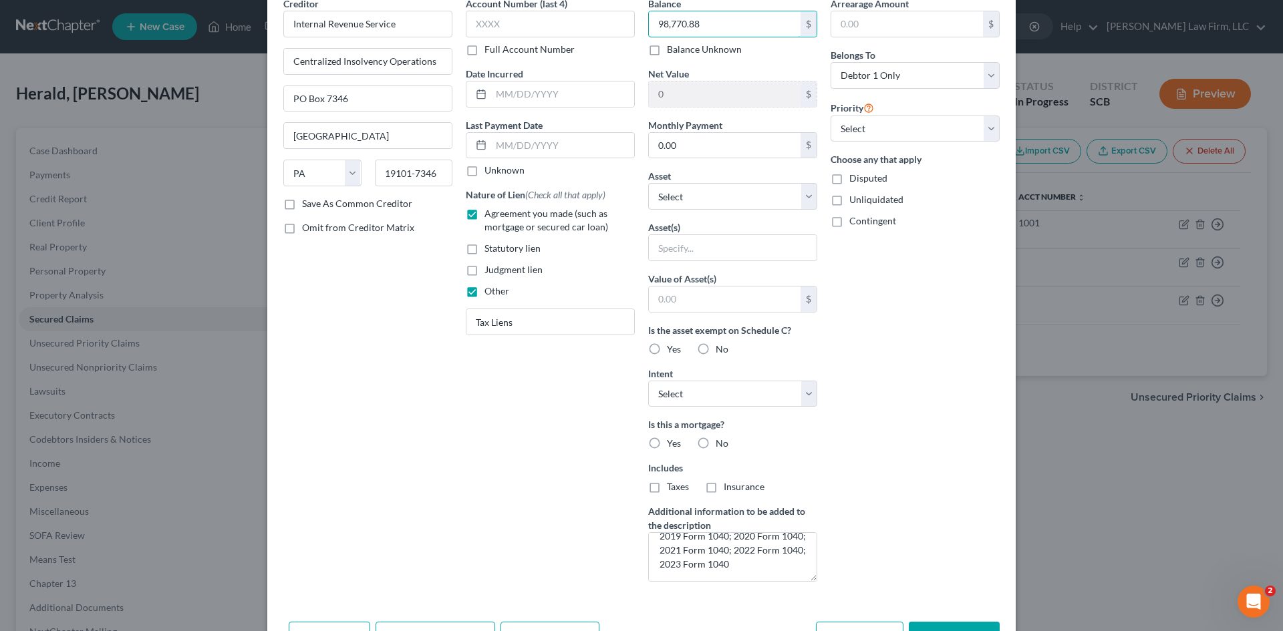
scroll to position [149, 0]
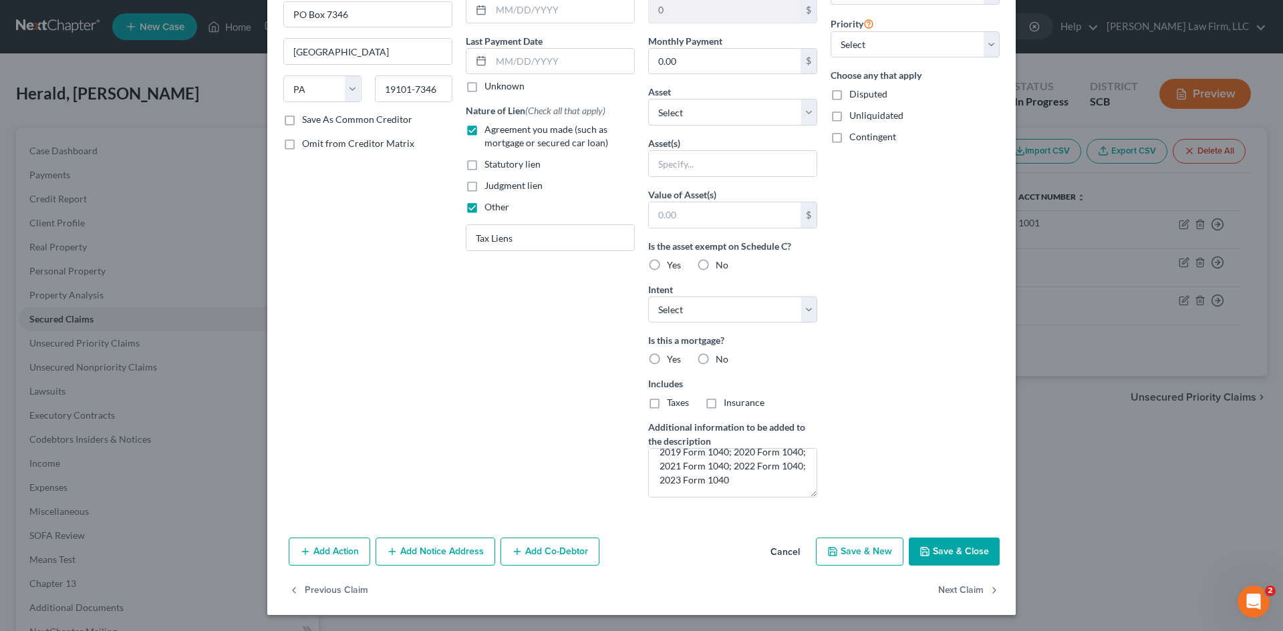
type input "98,770.88"
click at [967, 543] on button "Save & Close" at bounding box center [954, 552] width 91 height 28
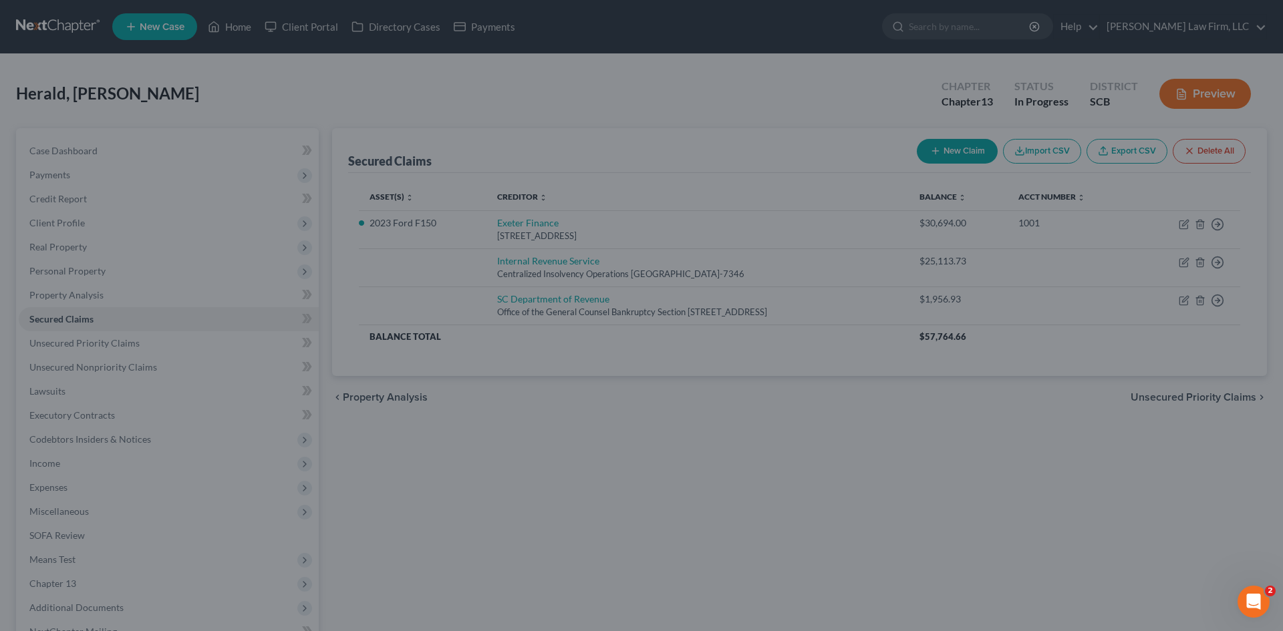
scroll to position [3, 0]
type input "0"
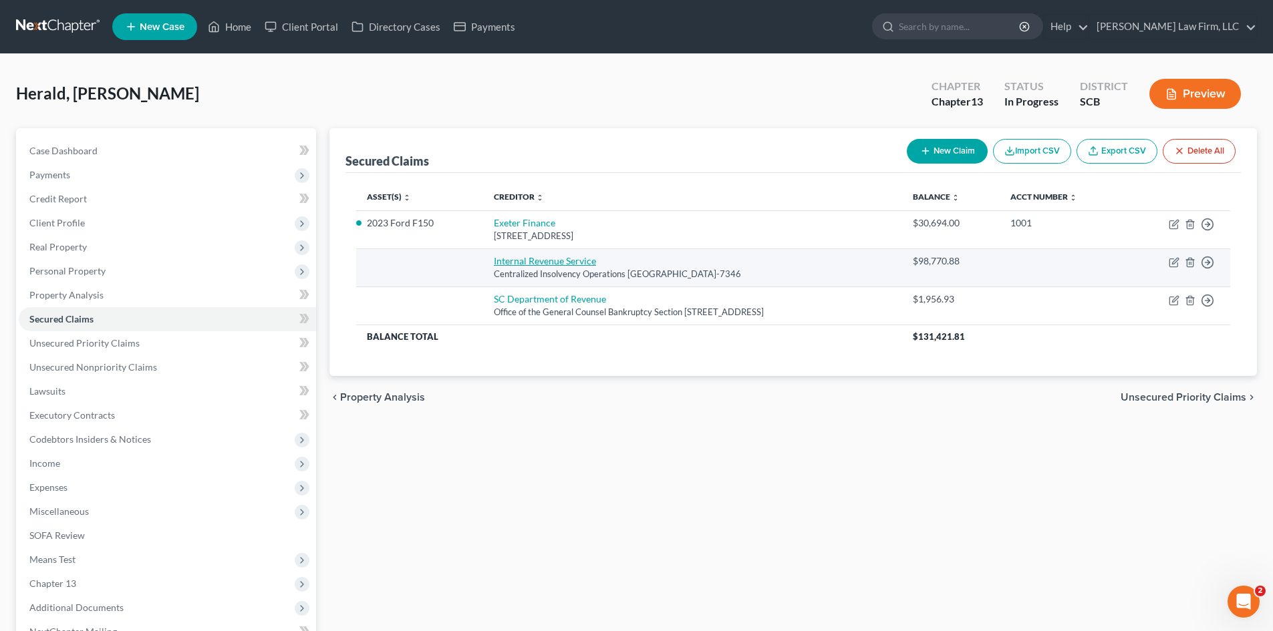
click at [518, 259] on link "Internal Revenue Service" at bounding box center [545, 260] width 102 height 11
select select "39"
select select "0"
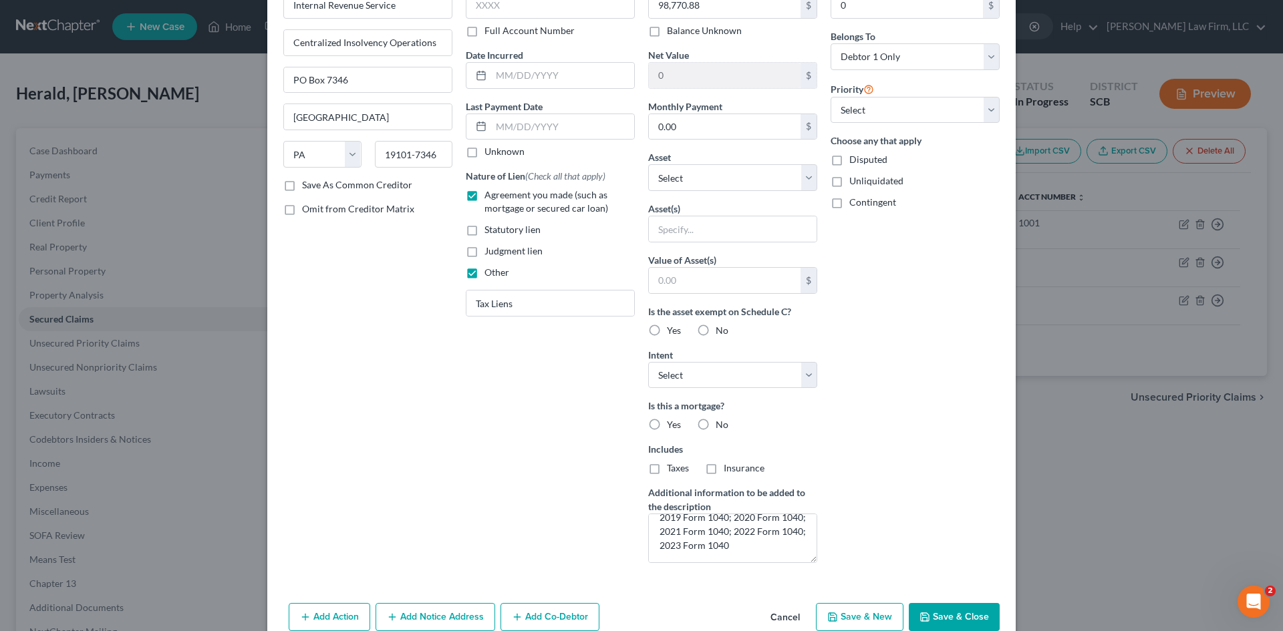
scroll to position [149, 0]
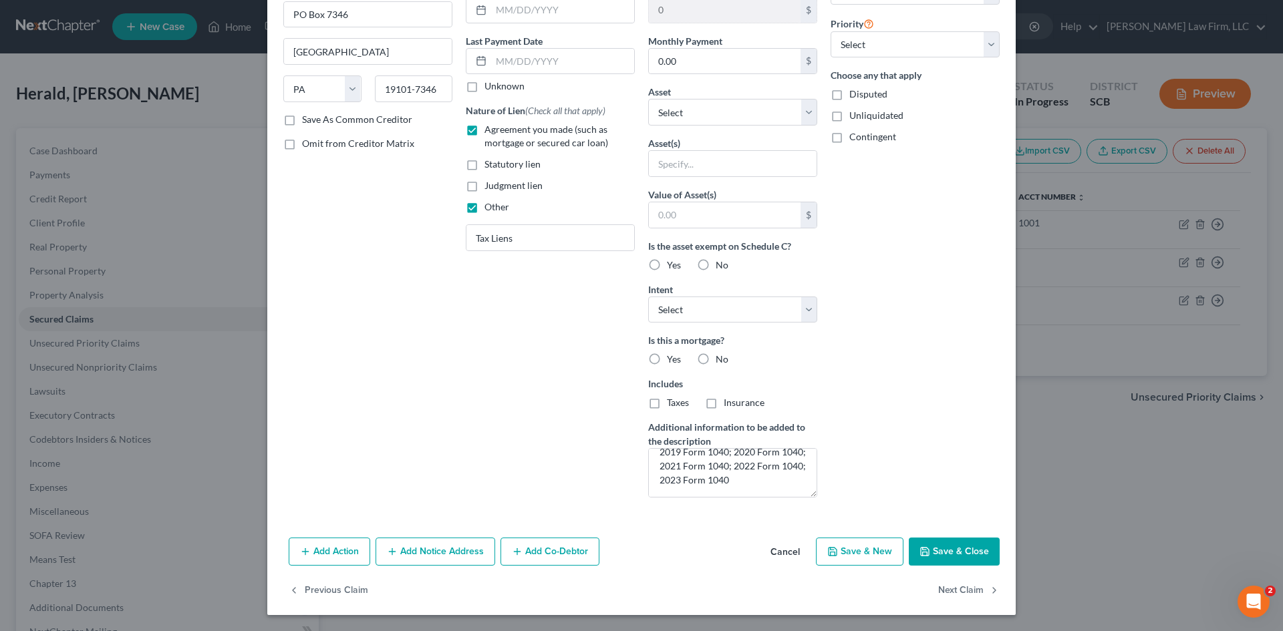
click at [955, 548] on button "Save & Close" at bounding box center [954, 552] width 91 height 28
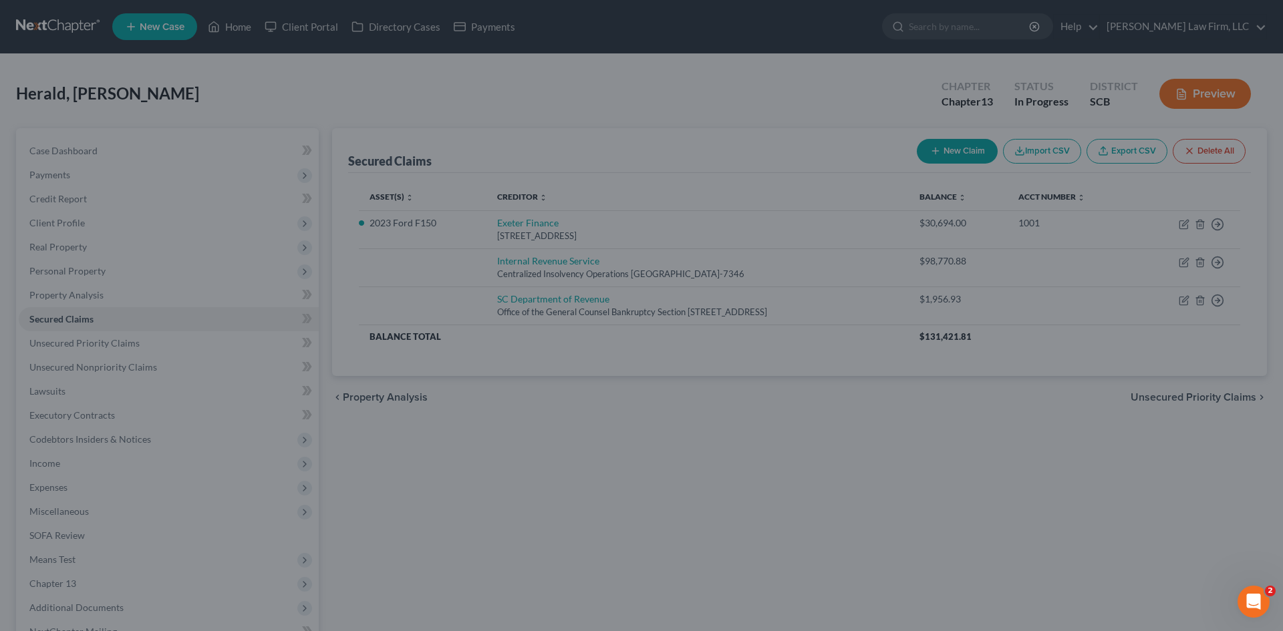
scroll to position [3, 0]
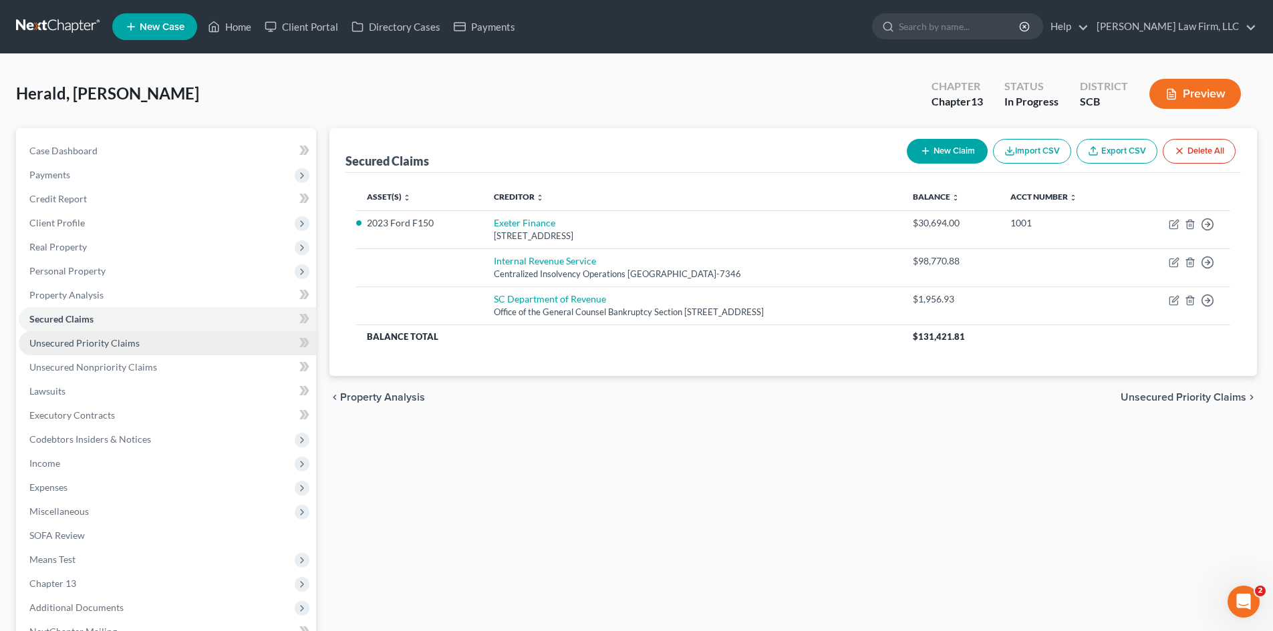
click at [130, 347] on span "Unsecured Priority Claims" at bounding box center [84, 342] width 110 height 11
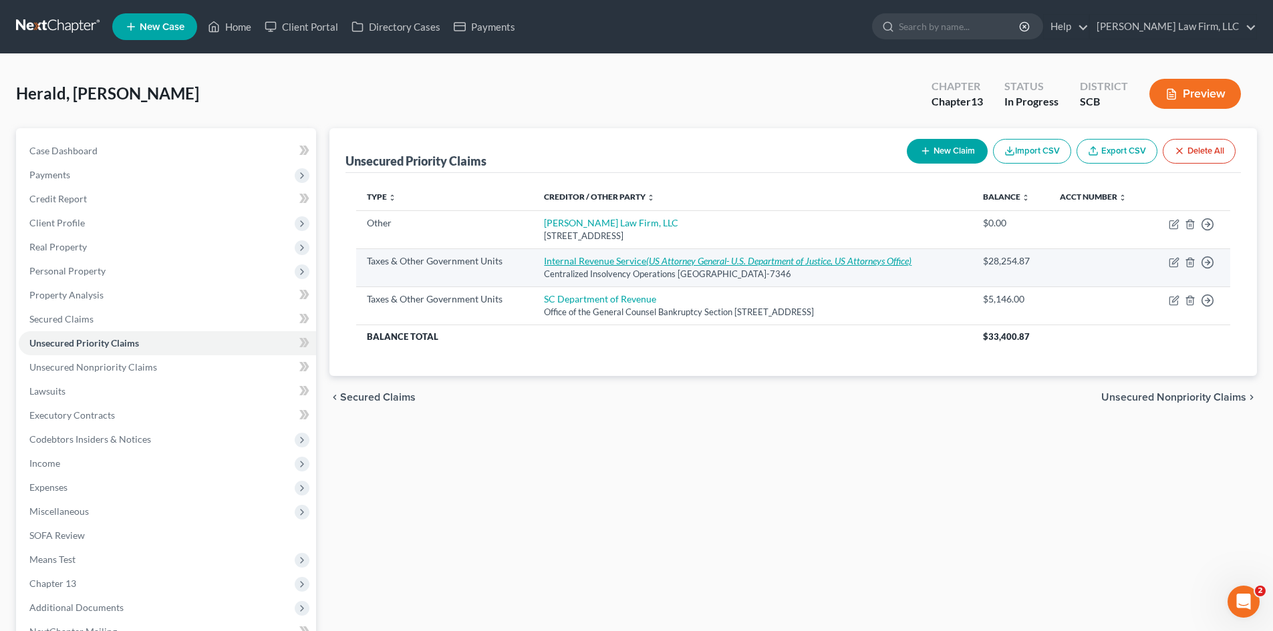
click at [646, 263] on icon "(US Attorney General- U.S. Department of Justice, US Attorneys Office)" at bounding box center [778, 260] width 265 height 11
select select "0"
select select "39"
select select "0"
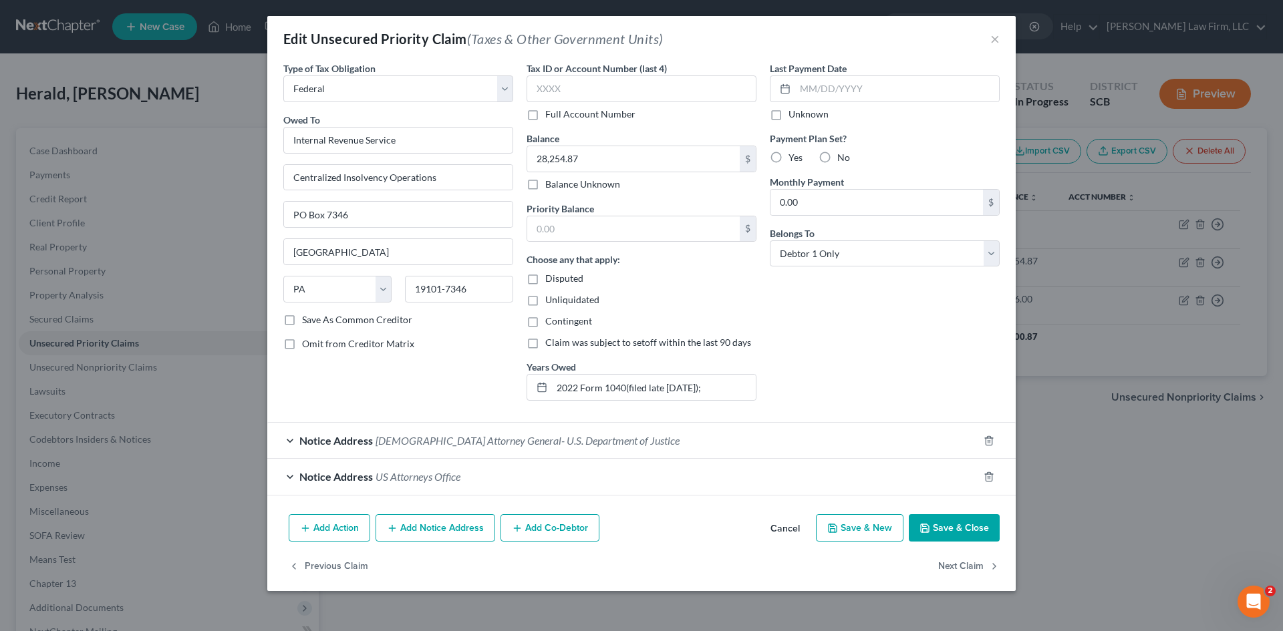
click at [791, 523] on button "Cancel" at bounding box center [785, 529] width 51 height 27
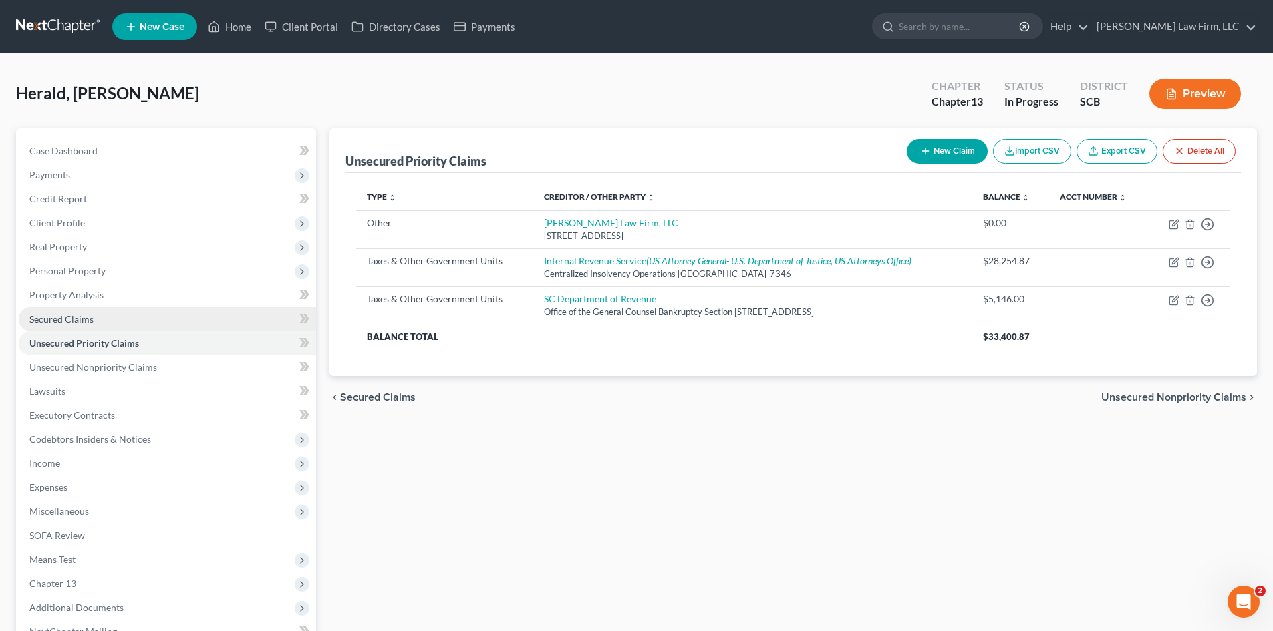
click at [138, 324] on link "Secured Claims" at bounding box center [167, 319] width 297 height 24
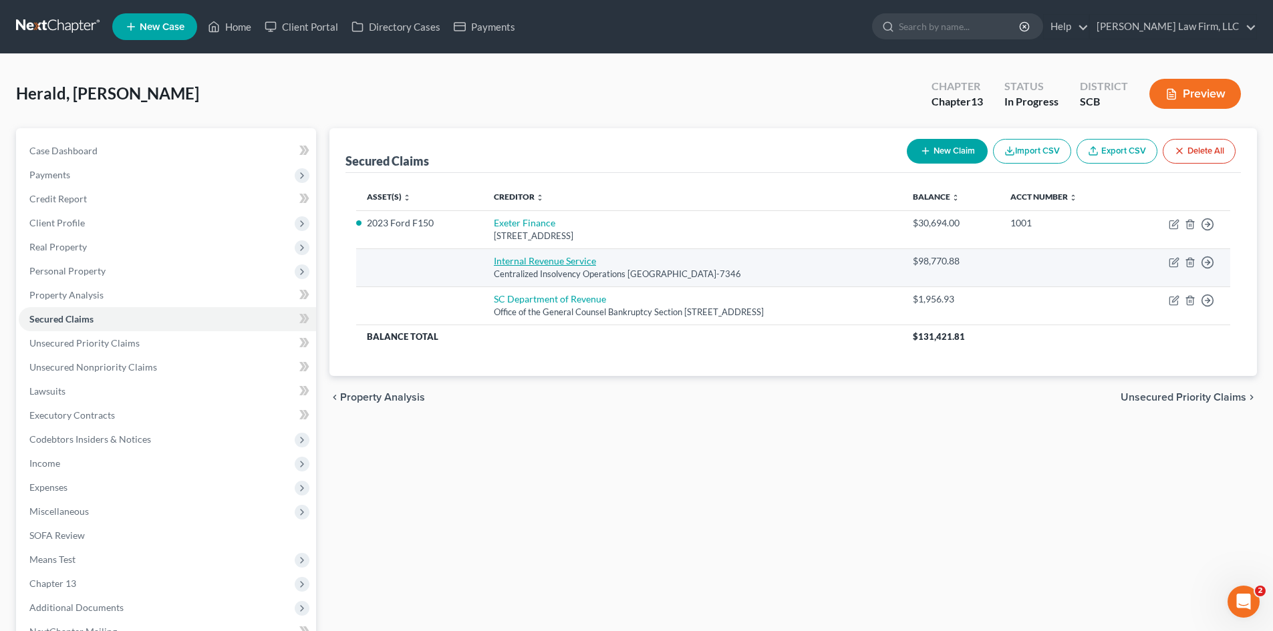
click at [528, 265] on link "Internal Revenue Service" at bounding box center [545, 260] width 102 height 11
select select "39"
select select "0"
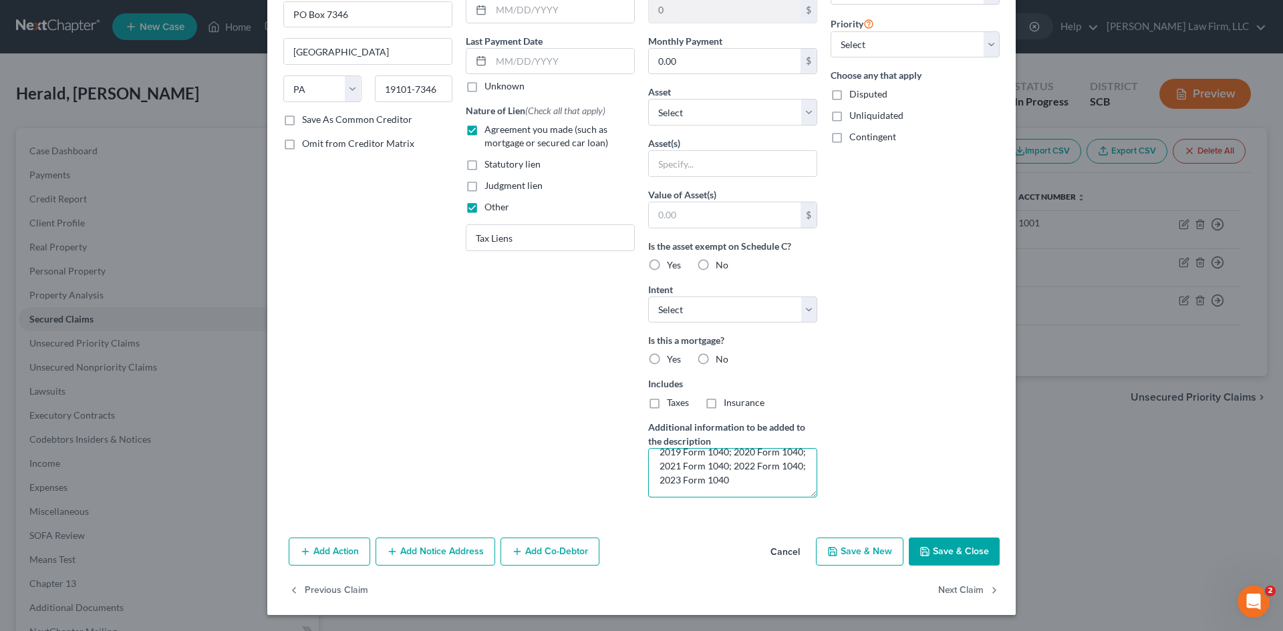
scroll to position [56, 0]
click at [748, 469] on textarea "2012 Form 1040; 2014 Form 1040; 2015 Form 1040; 2016 Form 1040; 2019 Form 1040;…" at bounding box center [732, 472] width 169 height 49
click at [969, 547] on button "Save & Close" at bounding box center [954, 552] width 91 height 28
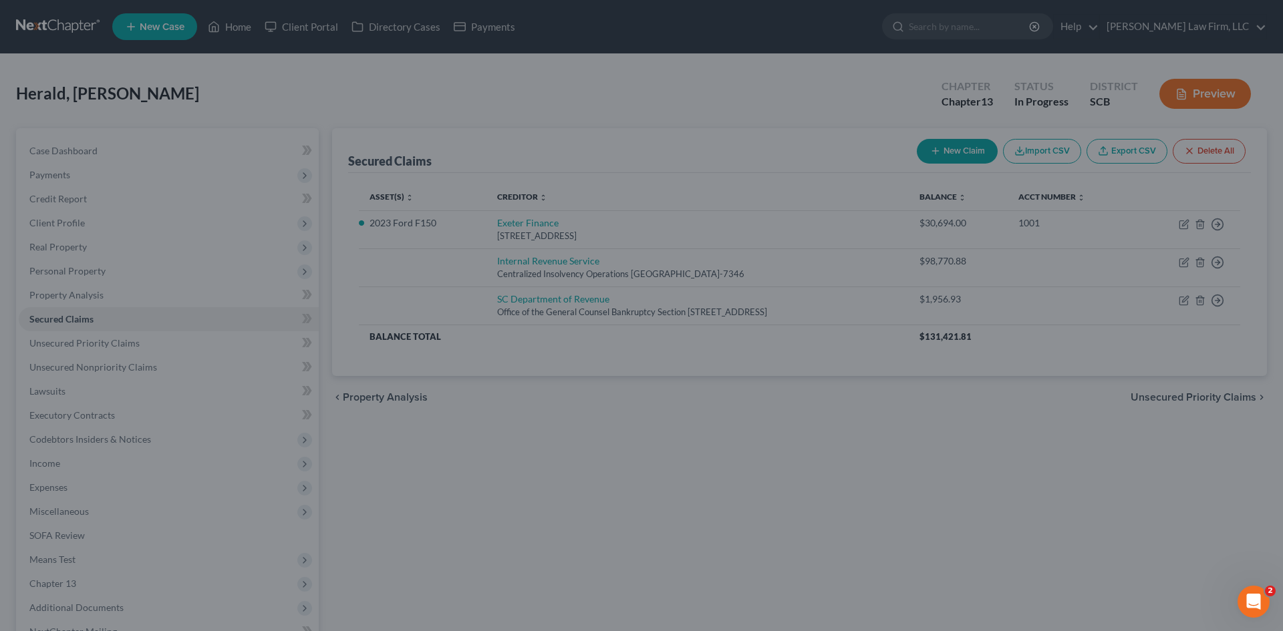
scroll to position [3, 0]
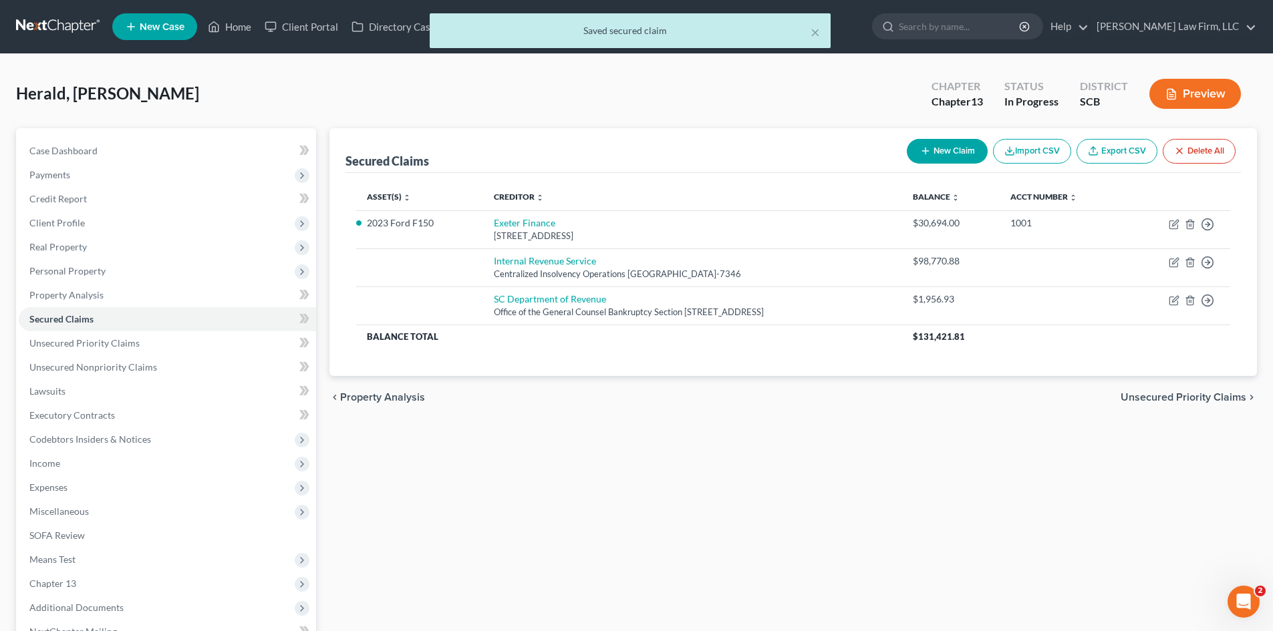
click at [1201, 400] on span "Unsecured Priority Claims" at bounding box center [1183, 397] width 126 height 11
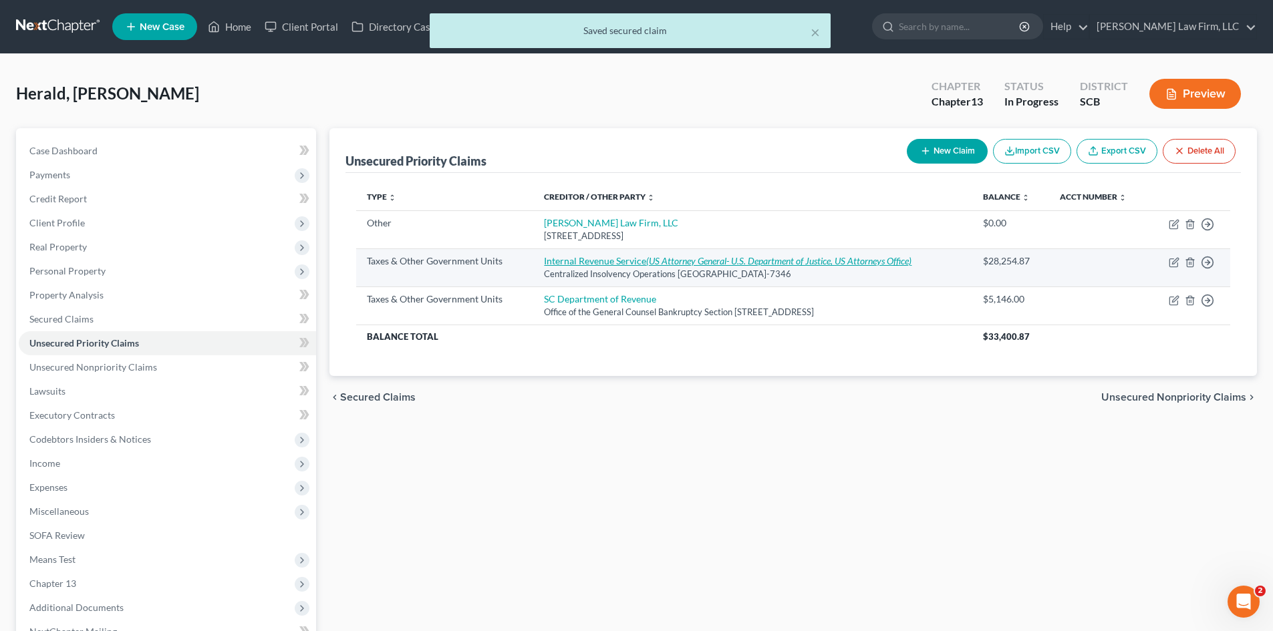
click at [581, 262] on link "Internal Revenue Service ([DEMOGRAPHIC_DATA] Attorney General- U.S. Department …" at bounding box center [727, 260] width 367 height 11
select select "0"
select select "39"
select select "0"
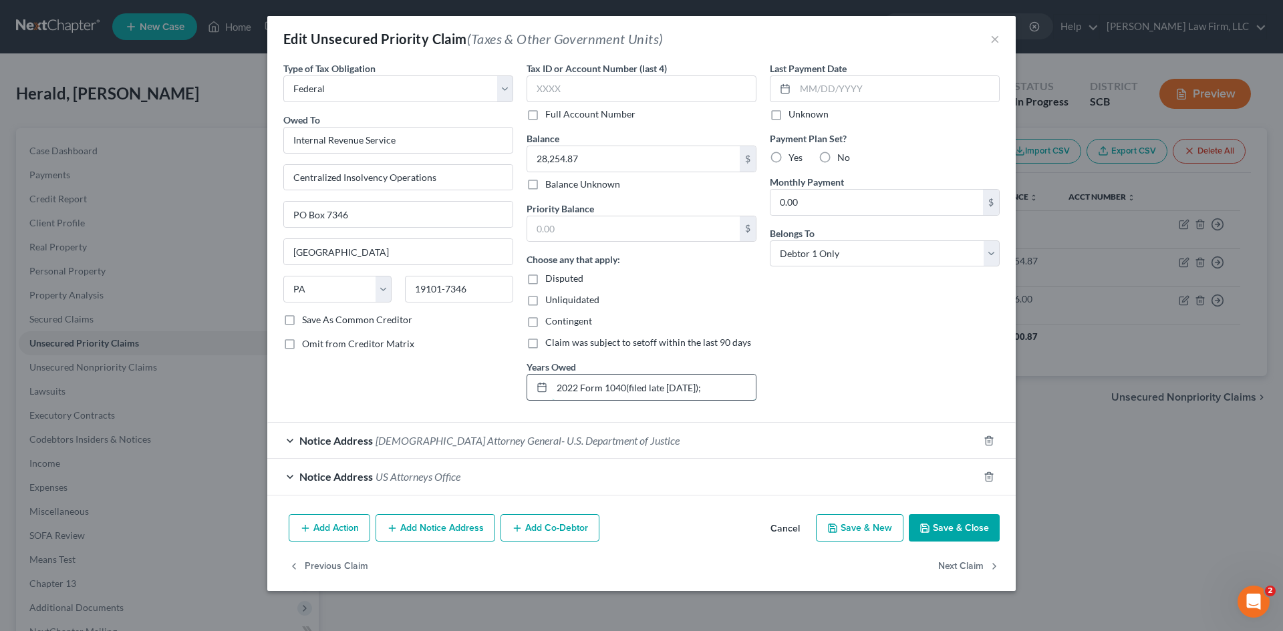
drag, startPoint x: 555, startPoint y: 392, endPoint x: 575, endPoint y: 389, distance: 20.3
click at [575, 389] on input "2022 Form 1040(filed late [DATE]);" at bounding box center [654, 387] width 204 height 25
type input "2024 Form 1040(filed on time)"
click at [597, 166] on input "28,254.87" at bounding box center [633, 158] width 212 height 25
click at [561, 241] on input "text" at bounding box center [633, 228] width 212 height 25
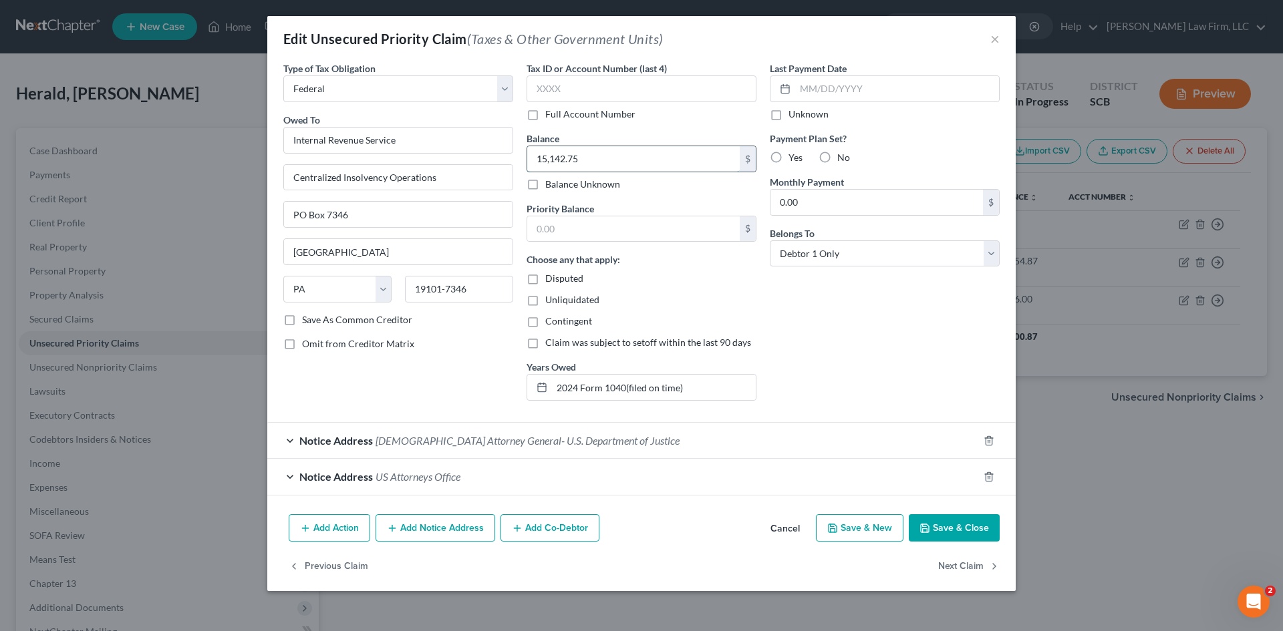
click at [631, 154] on input "15,142.75" at bounding box center [633, 158] width 212 height 25
type input "15,541.78"
click at [947, 527] on button "Save & Close" at bounding box center [954, 528] width 91 height 28
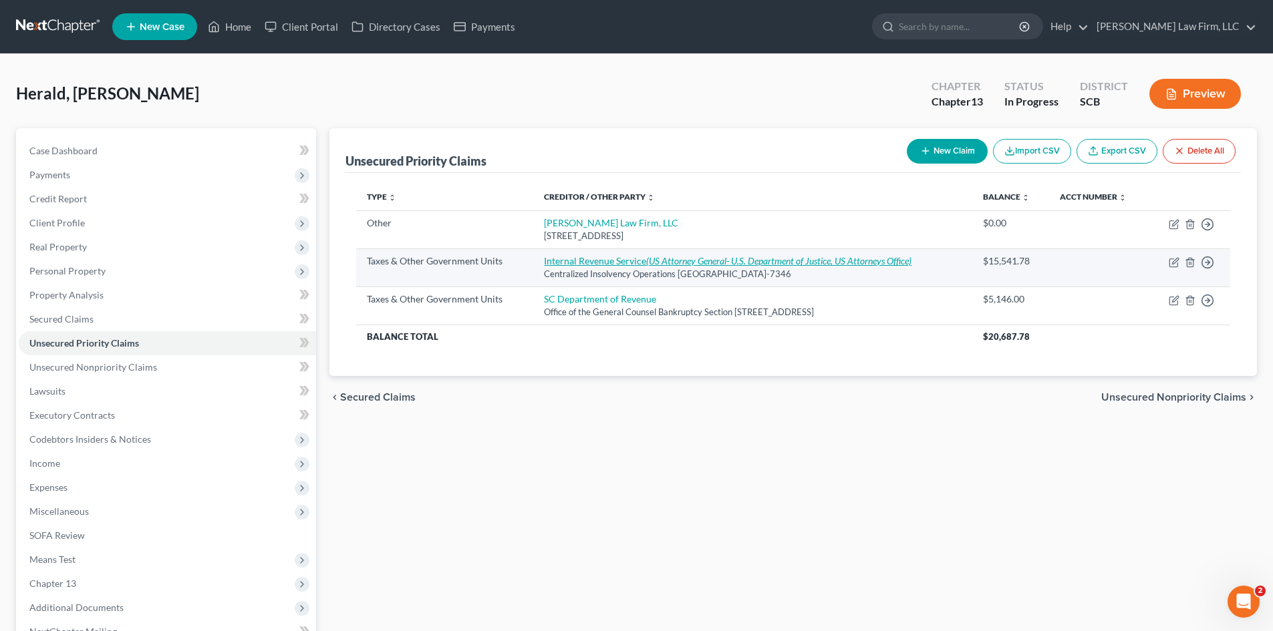
click at [685, 263] on icon "(US Attorney General- U.S. Department of Justice, US Attorneys Office)" at bounding box center [778, 260] width 265 height 11
select select "0"
select select "39"
select select "0"
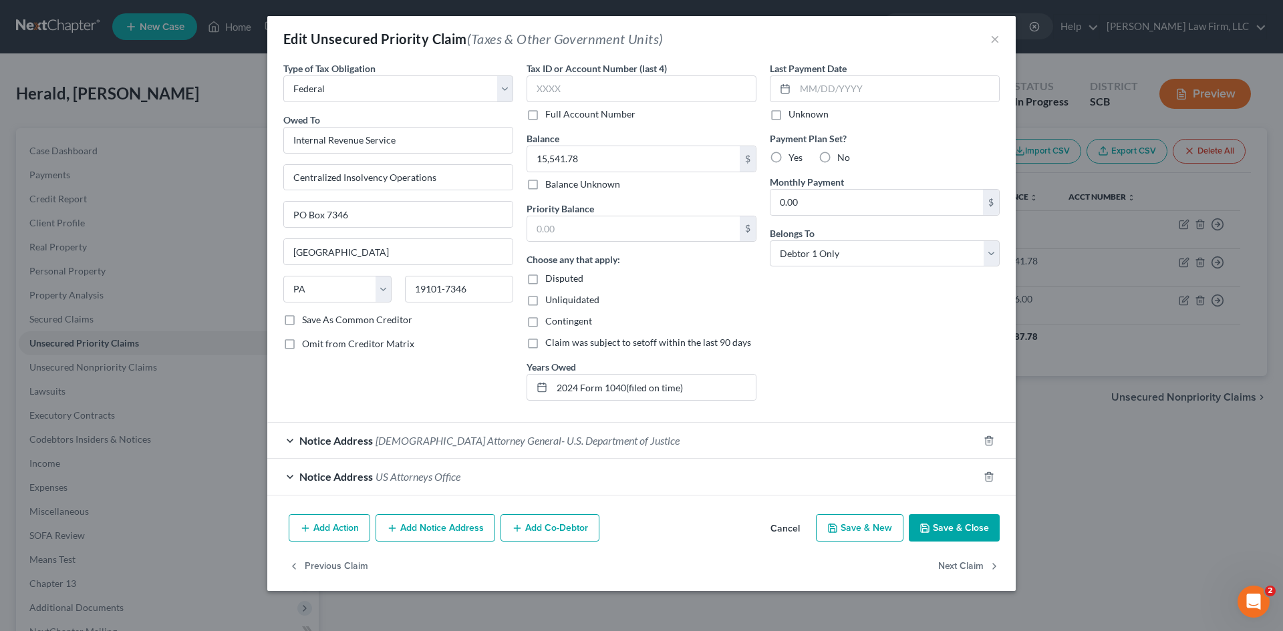
click at [791, 533] on button "Cancel" at bounding box center [785, 529] width 51 height 27
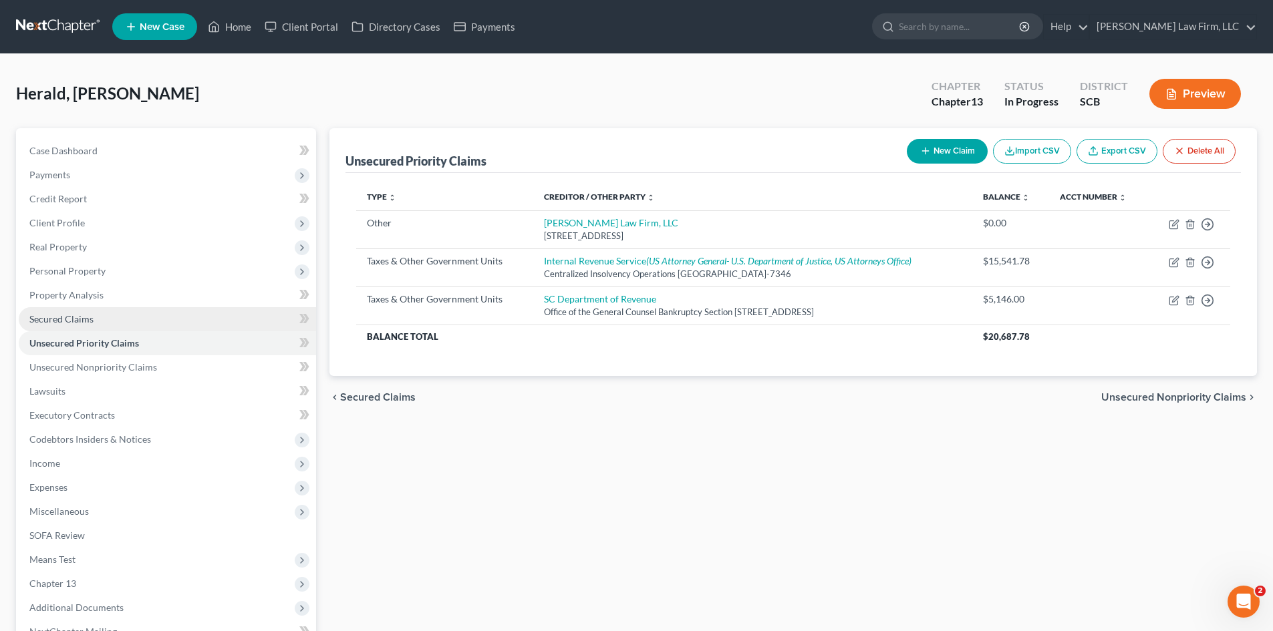
click at [88, 319] on span "Secured Claims" at bounding box center [61, 318] width 64 height 11
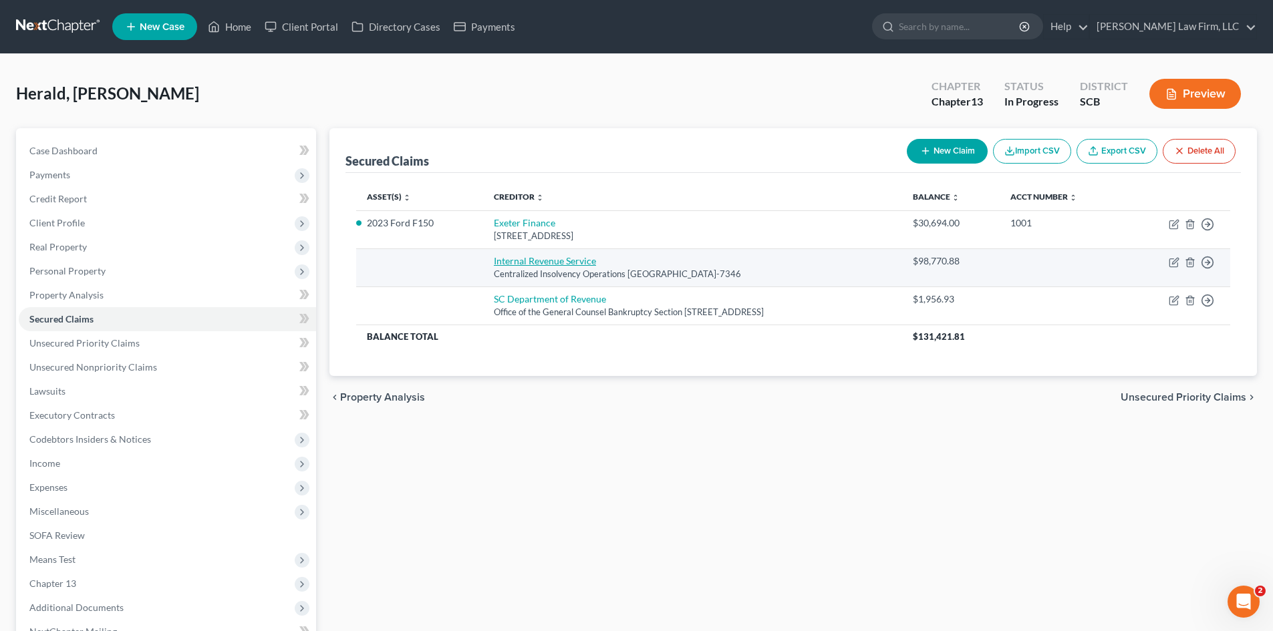
click at [518, 263] on link "Internal Revenue Service" at bounding box center [545, 260] width 102 height 11
select select "39"
select select "0"
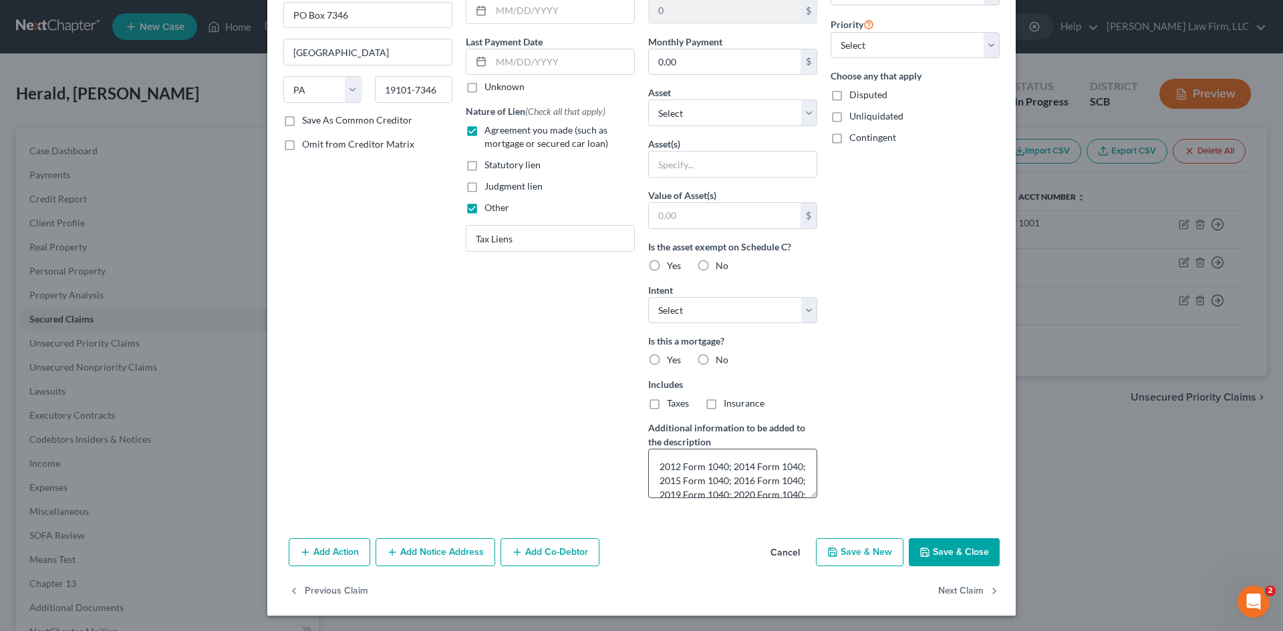
scroll to position [149, 0]
click at [727, 463] on textarea "2012 Form 1040; 2014 Form 1040; 2015 Form 1040; 2016 Form 1040; 2019 Form 1040;…" at bounding box center [732, 472] width 169 height 49
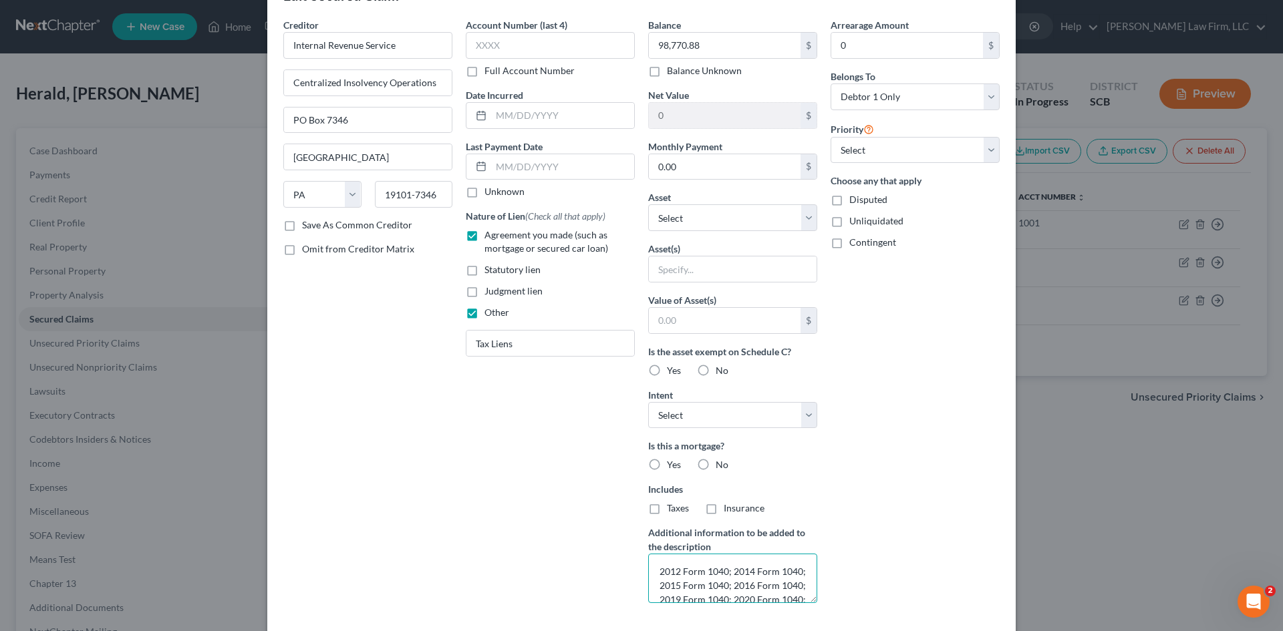
scroll to position [67, 0]
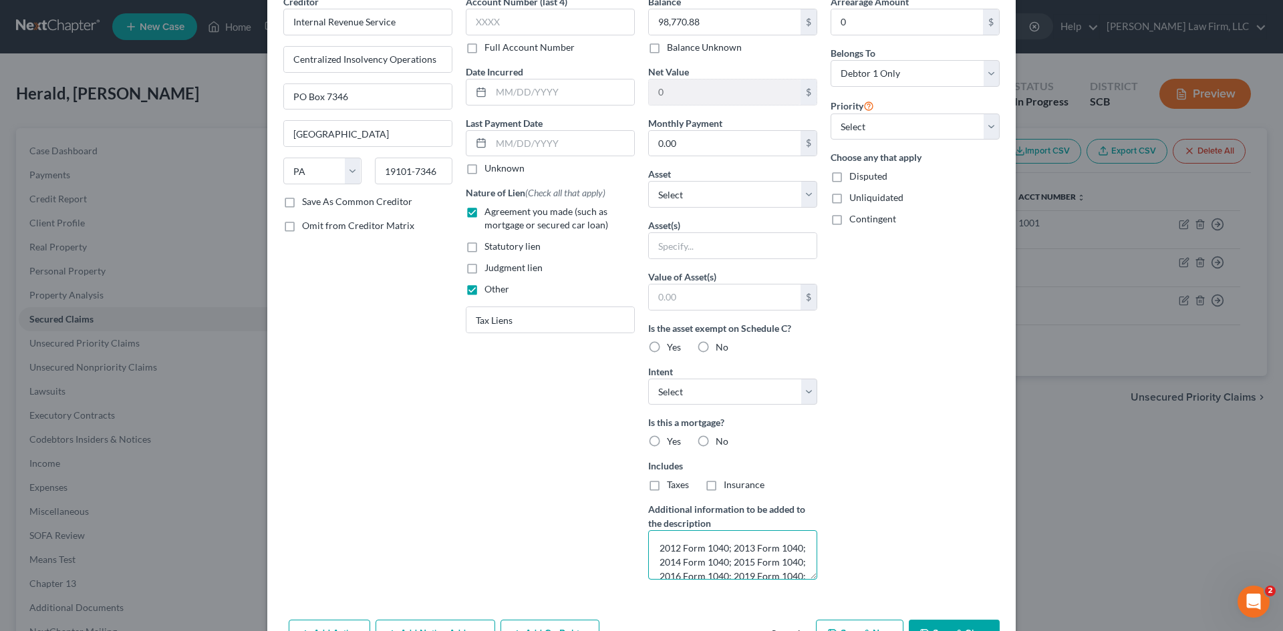
type textarea "2012 Form 1040; 2013 Form 1040; 2014 Form 1040; 2015 Form 1040; 2016 Form 1040;…"
click at [720, 15] on input "98,770.88" at bounding box center [725, 21] width 152 height 25
paste input "144475.61"
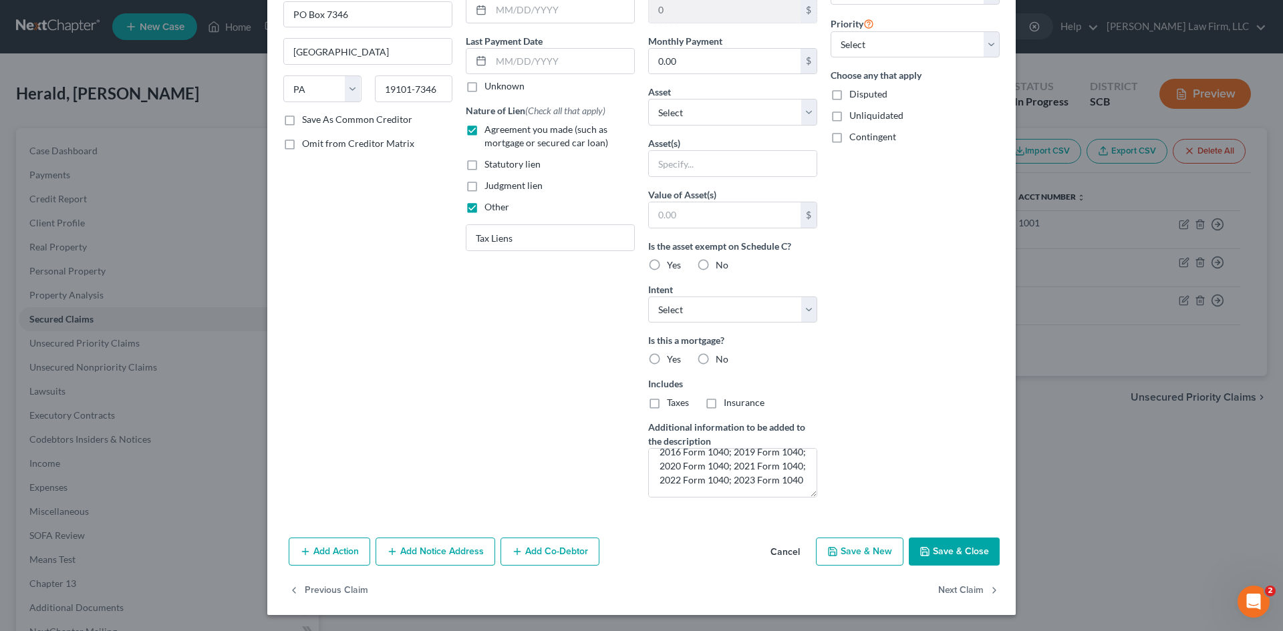
type input "144,475.61"
click at [971, 557] on button "Save & Close" at bounding box center [954, 552] width 91 height 28
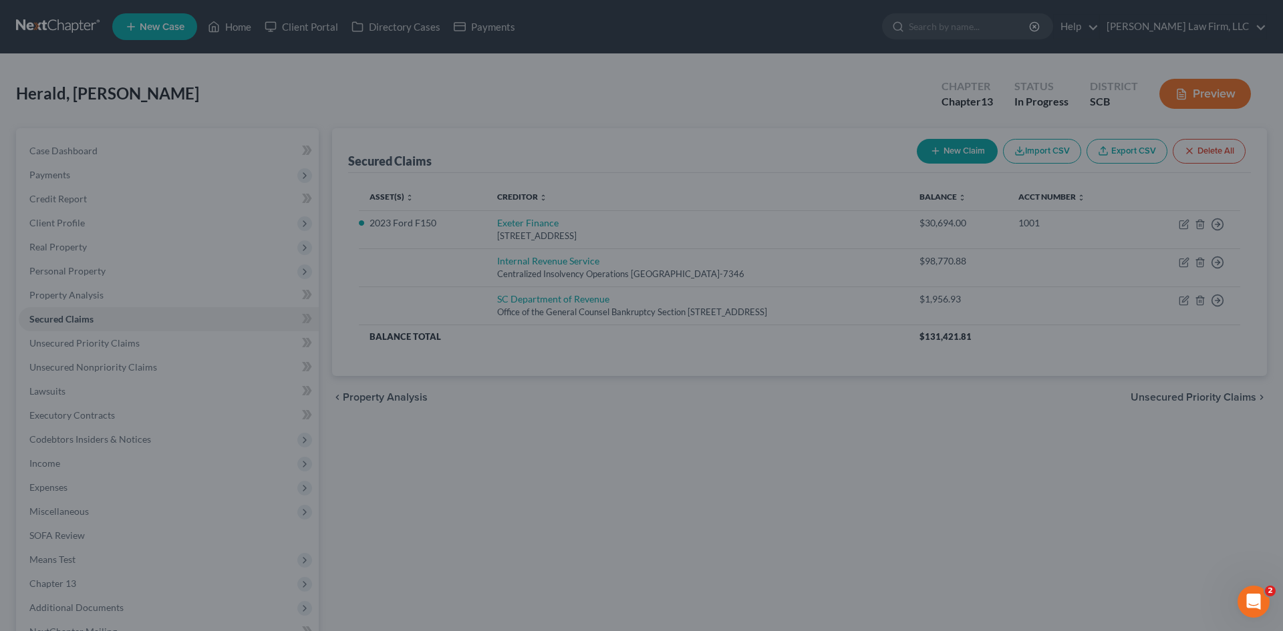
scroll to position [3, 0]
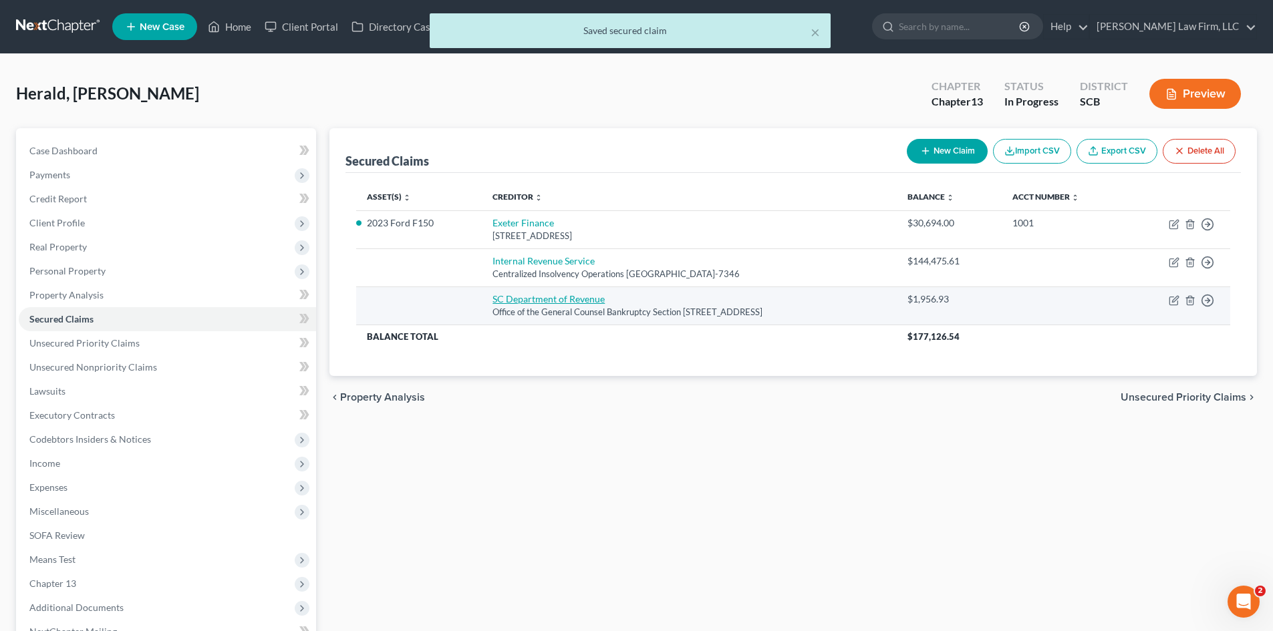
click at [561, 295] on link "SC Department of Revenue" at bounding box center [548, 298] width 112 height 11
select select "42"
select select "0"
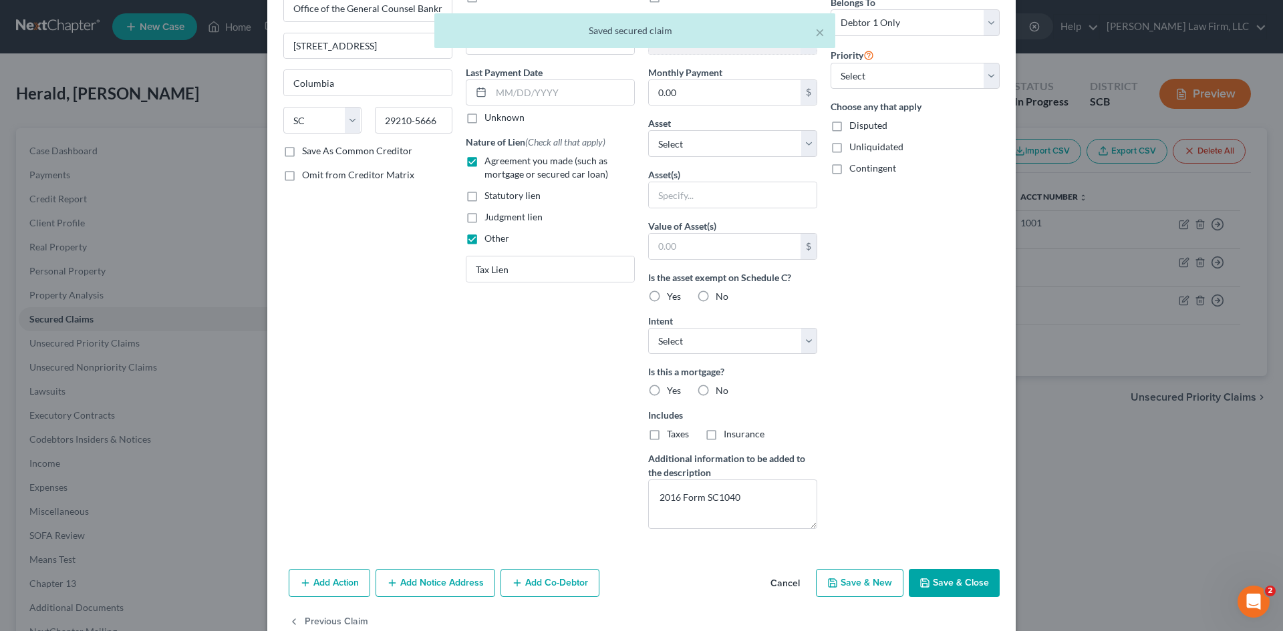
scroll to position [134, 0]
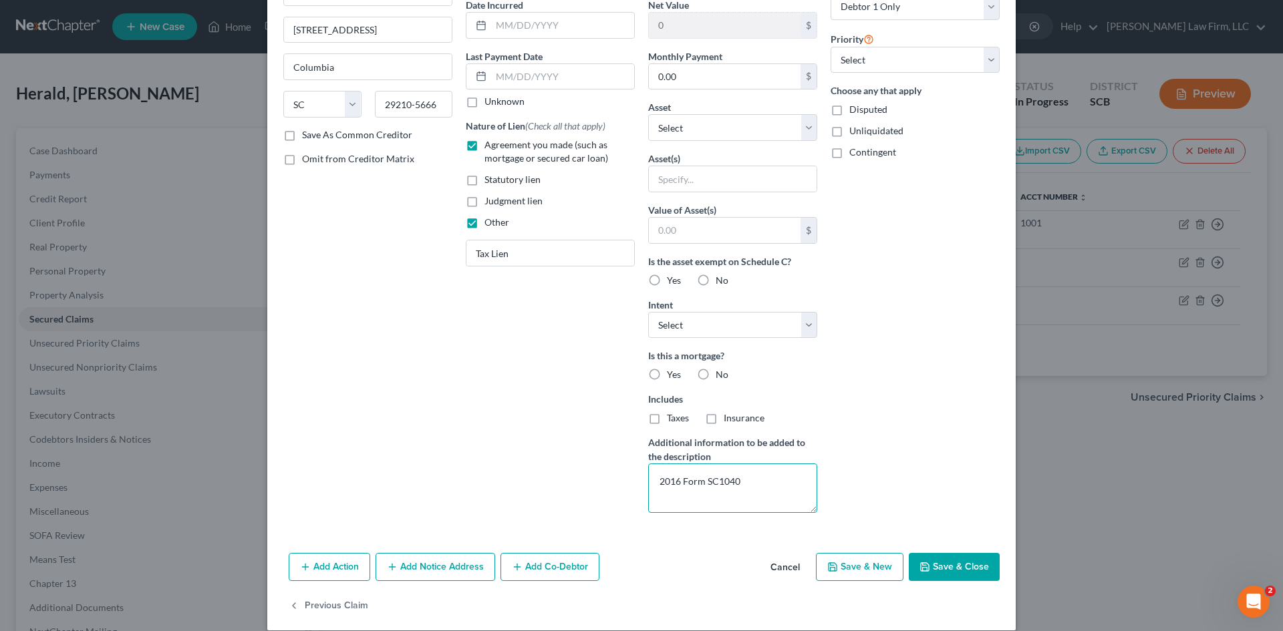
click at [754, 485] on textarea "2016 Form SC1040" at bounding box center [732, 488] width 169 height 49
click at [651, 486] on textarea "2016 Form SC1040" at bounding box center [732, 488] width 169 height 49
type textarea "2012 Form SC1040 2016 Form SC1040"
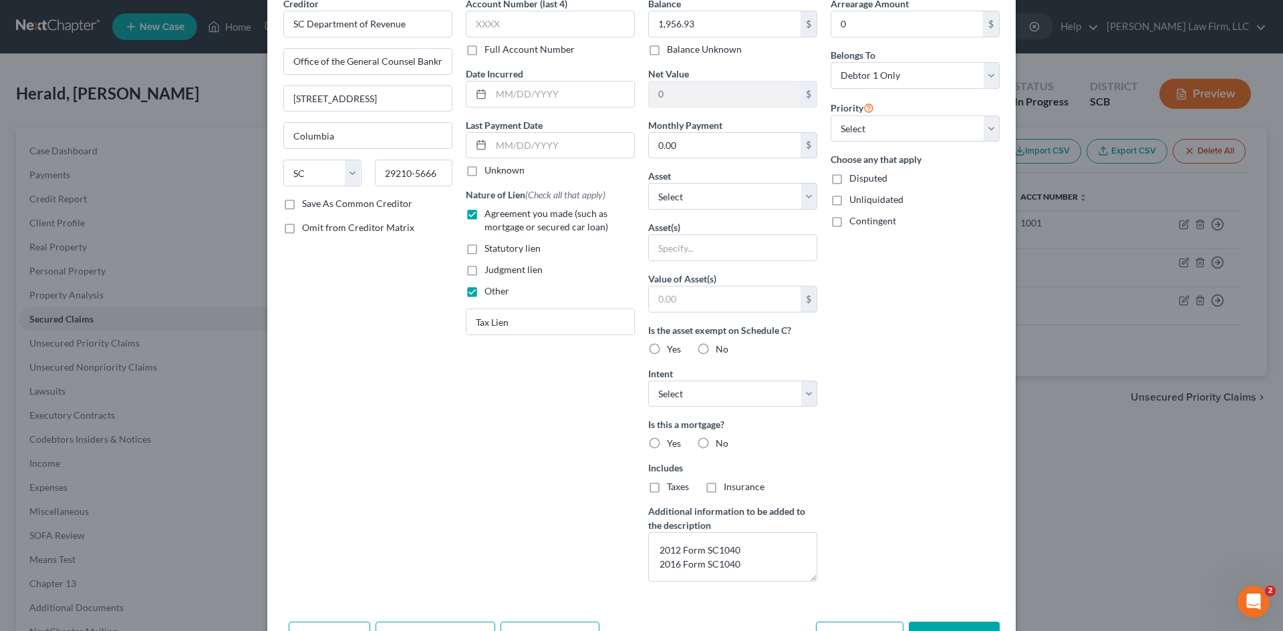
scroll to position [0, 0]
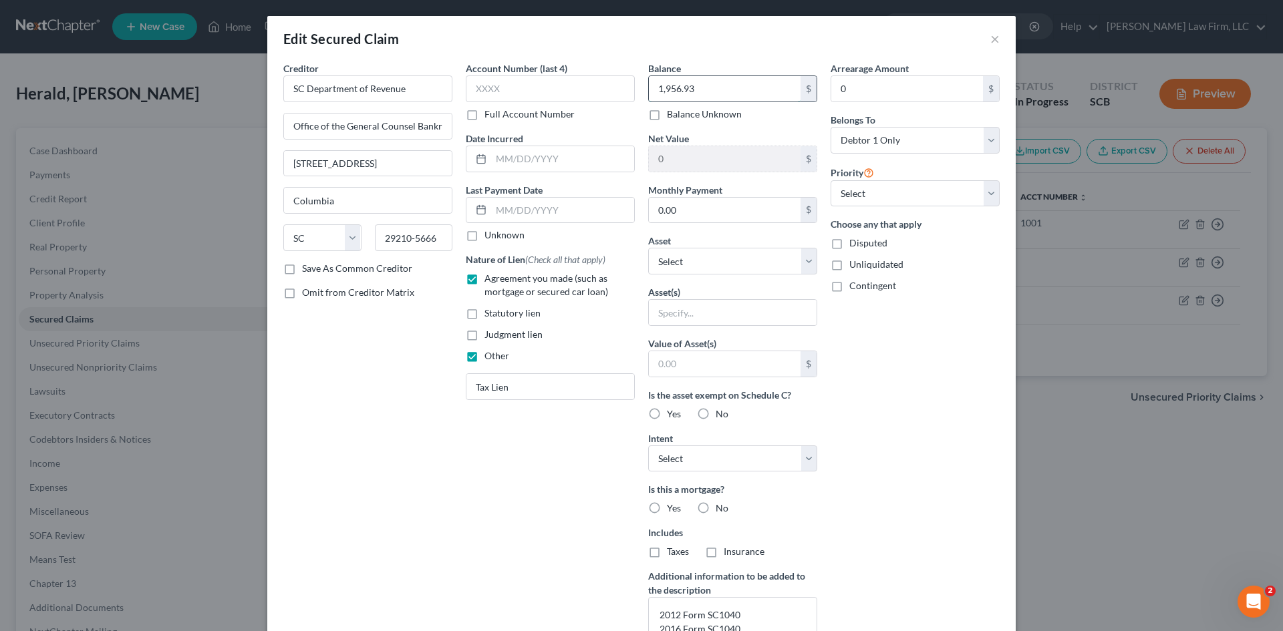
click at [711, 90] on input "1,956.93" at bounding box center [725, 88] width 152 height 25
paste input "4940.42"
type input "4,940.42"
click at [517, 160] on input "text" at bounding box center [562, 158] width 143 height 25
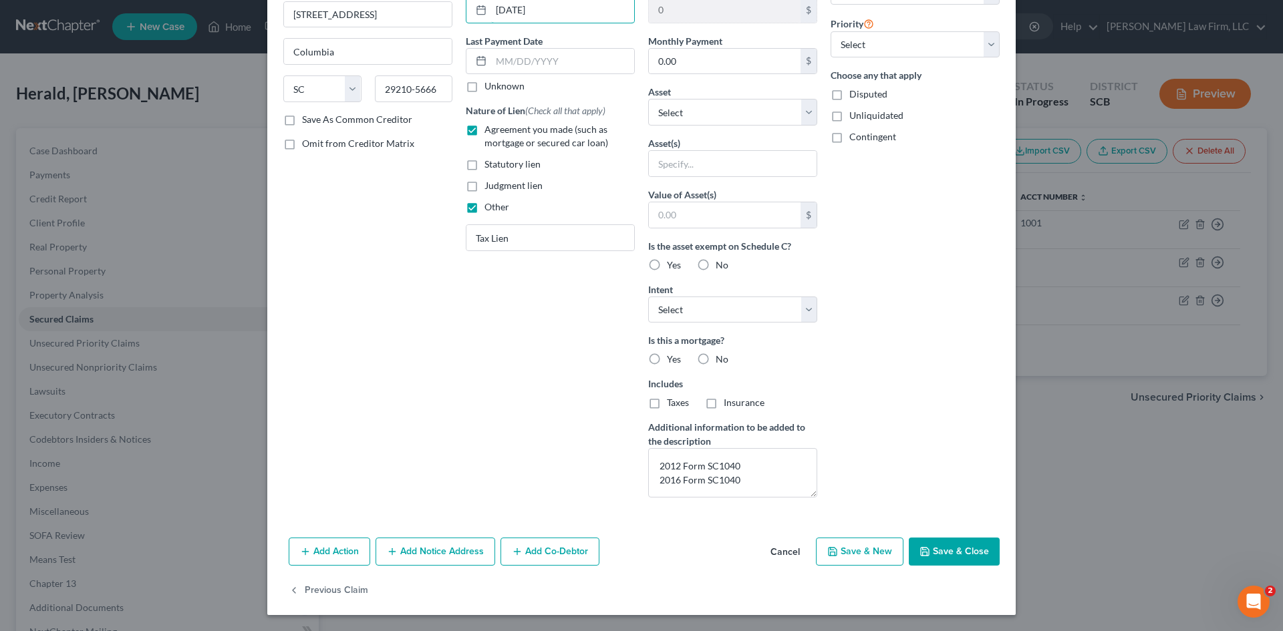
type input "[DATE]"
click at [928, 547] on button "Save & Close" at bounding box center [954, 552] width 91 height 28
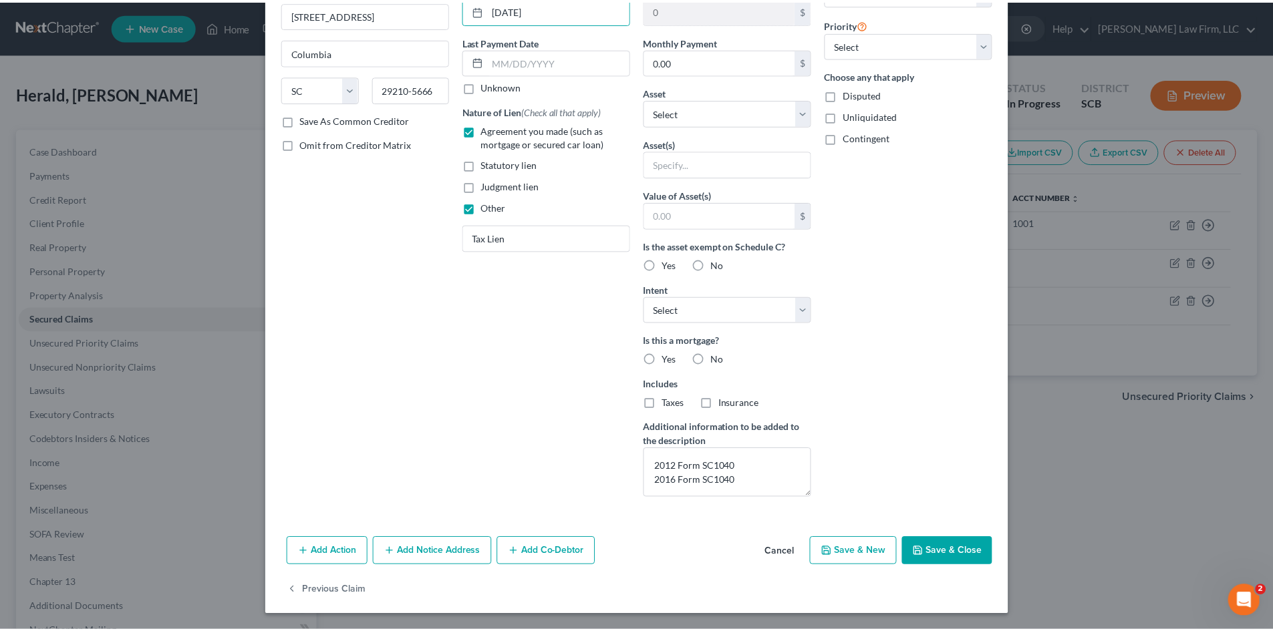
scroll to position [3, 0]
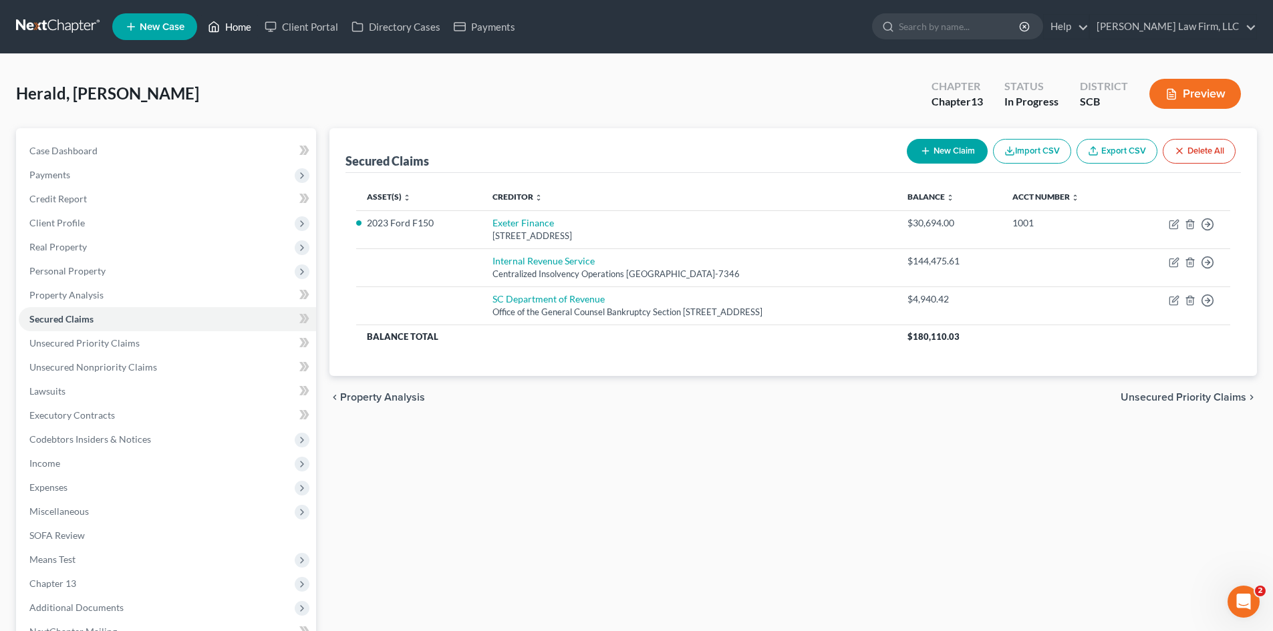
click at [235, 22] on link "Home" at bounding box center [229, 27] width 57 height 24
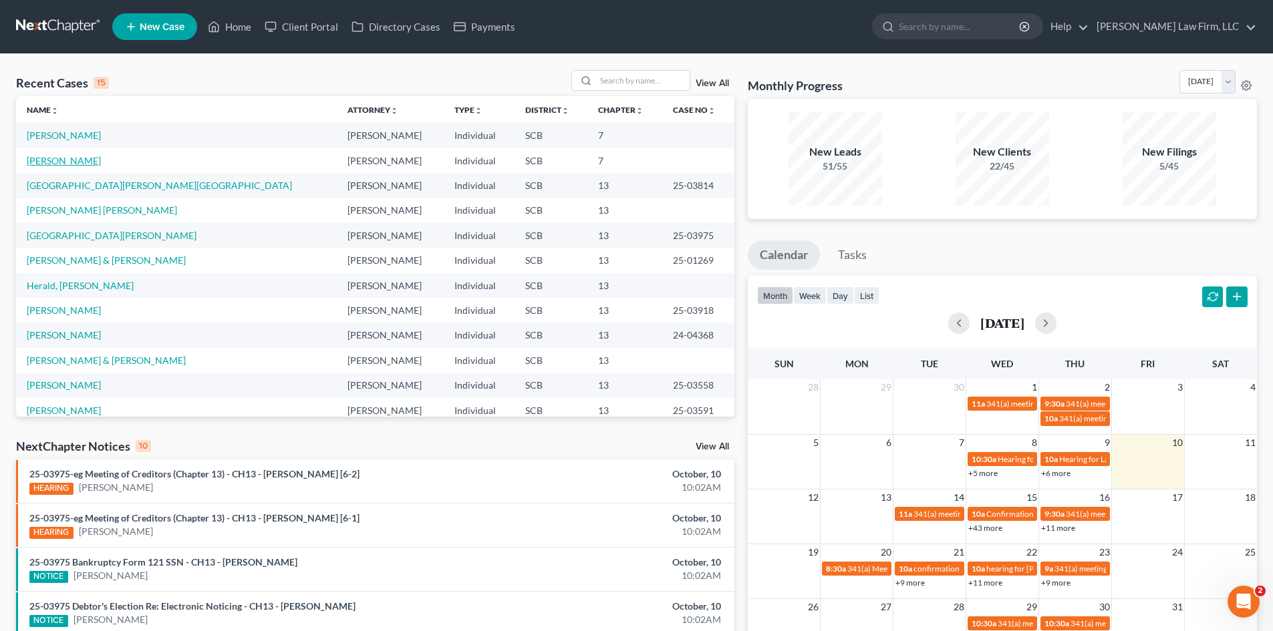
click at [80, 166] on link "[PERSON_NAME]" at bounding box center [64, 160] width 74 height 11
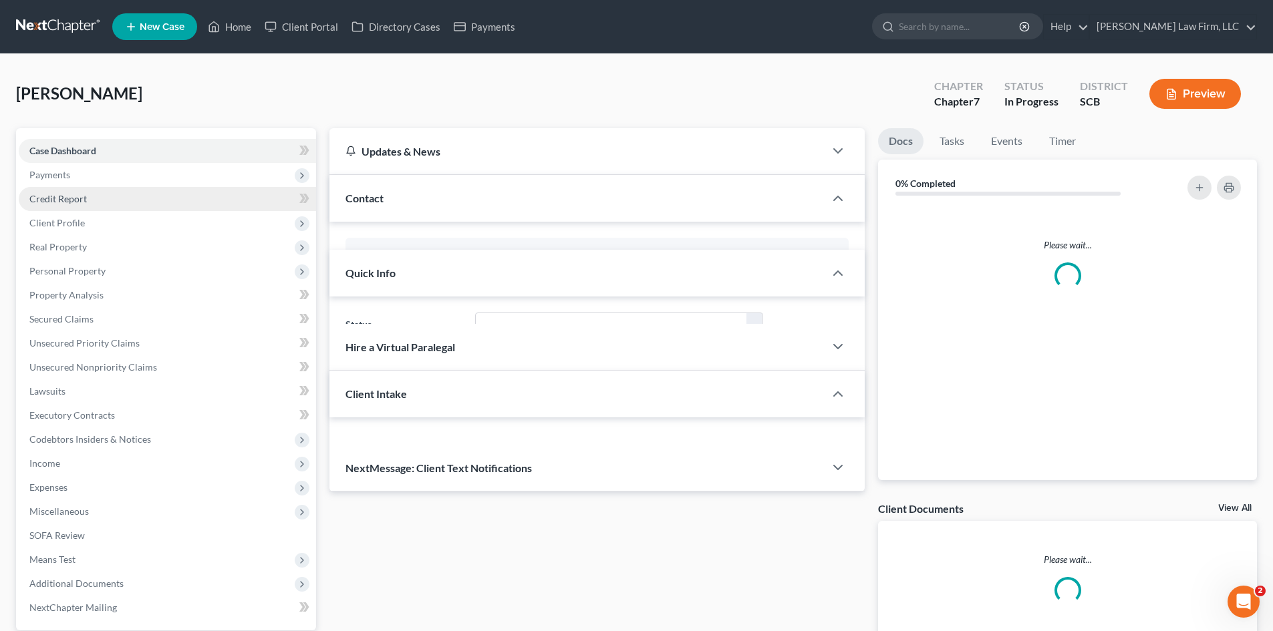
select select "1"
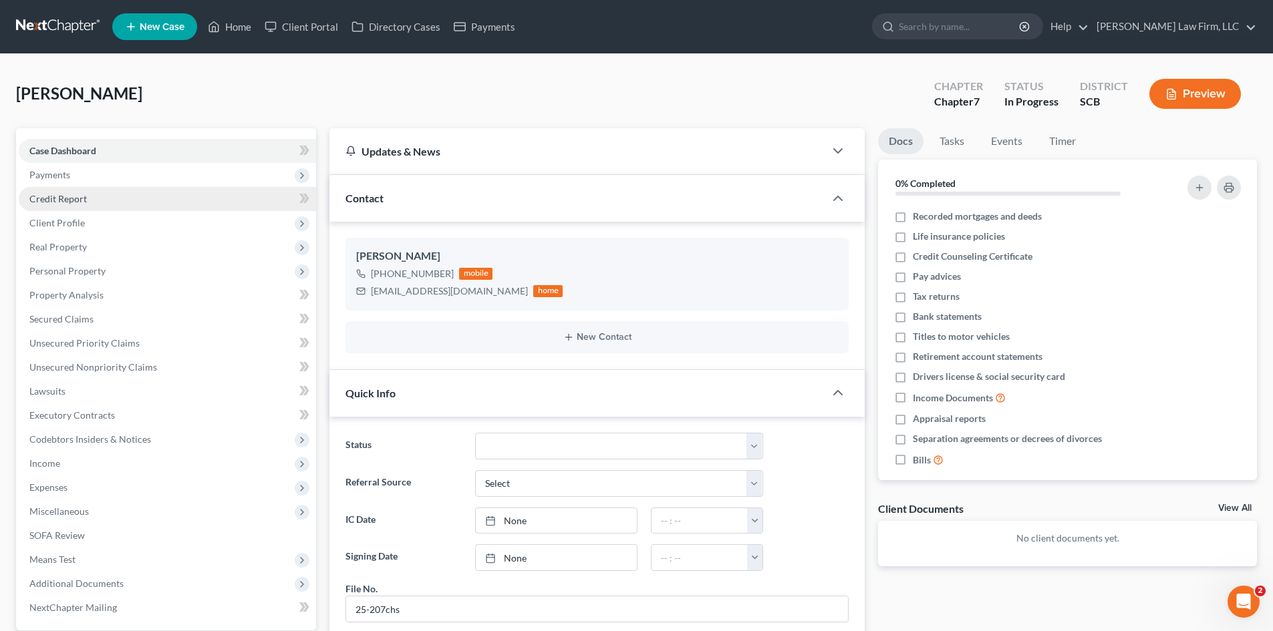
scroll to position [3, 0]
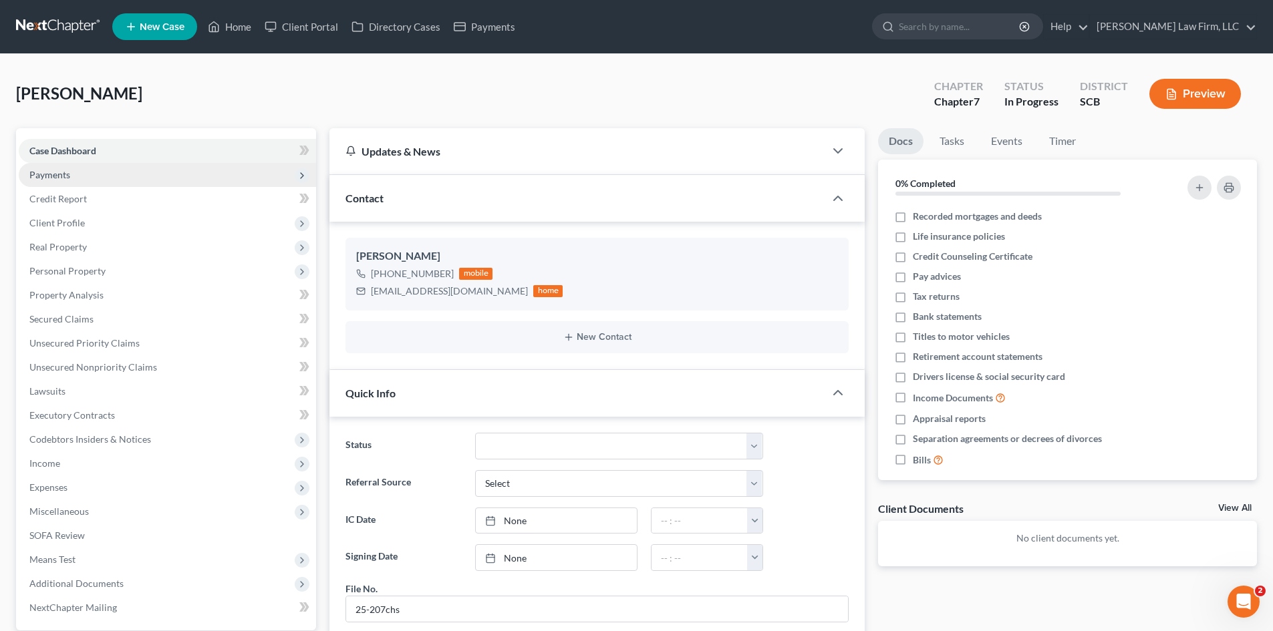
click at [57, 175] on span "Payments" at bounding box center [49, 174] width 41 height 11
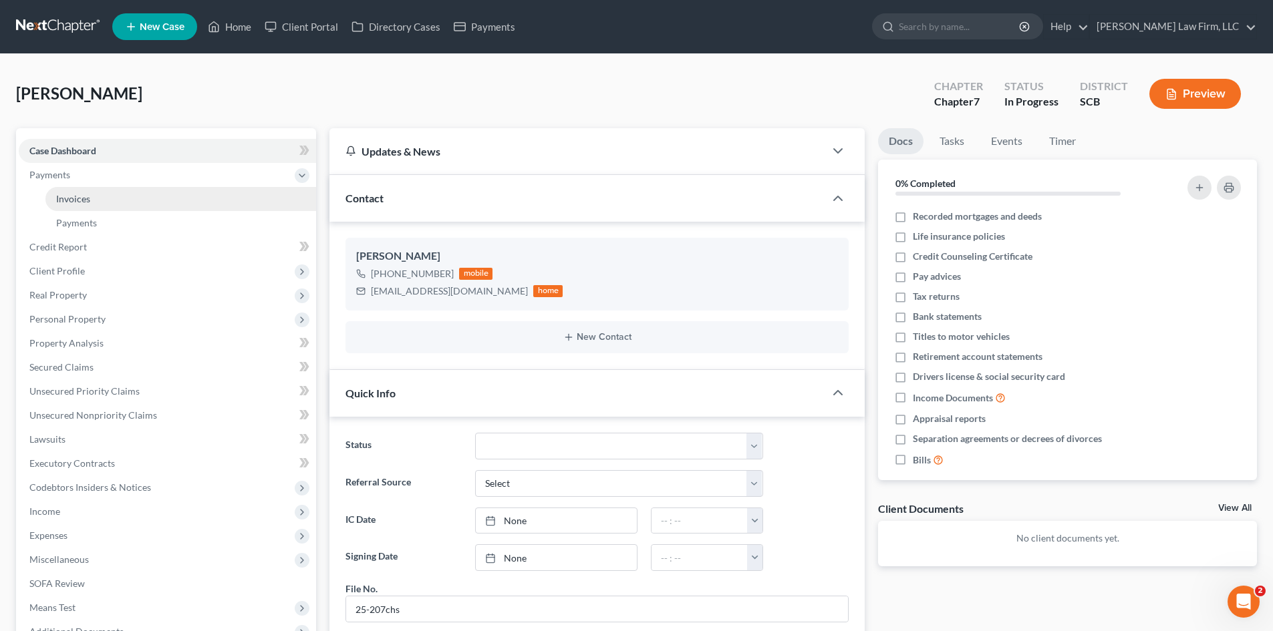
click at [68, 195] on span "Invoices" at bounding box center [73, 198] width 34 height 11
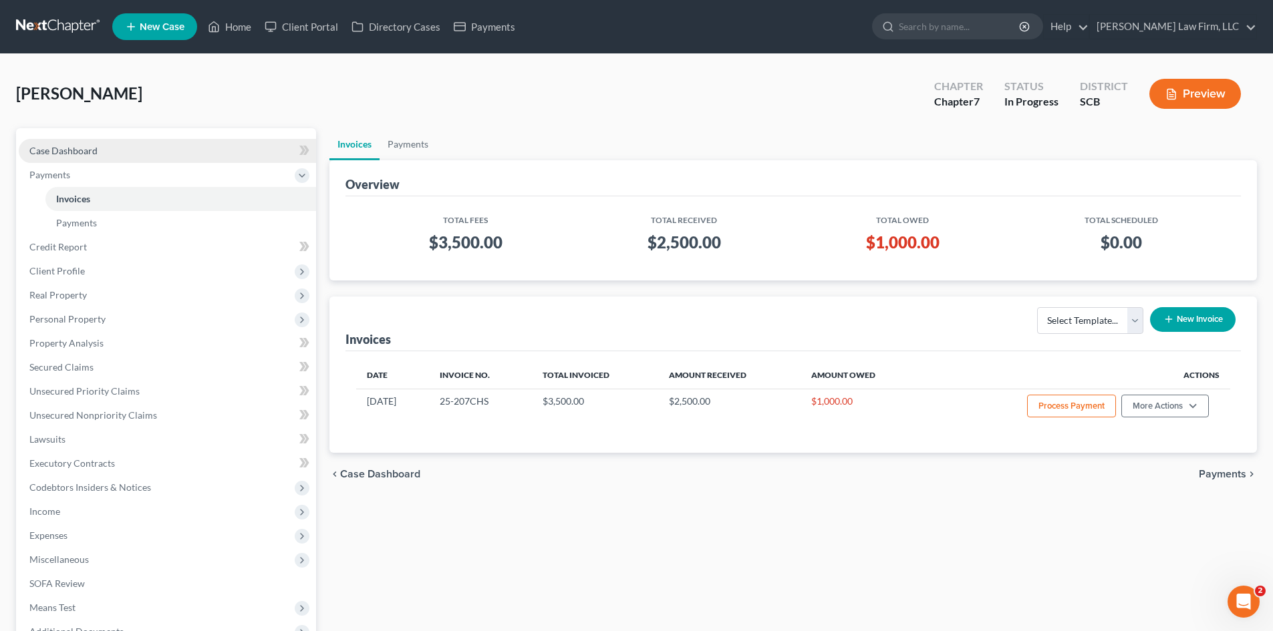
click at [65, 154] on span "Case Dashboard" at bounding box center [63, 150] width 68 height 11
select select "1"
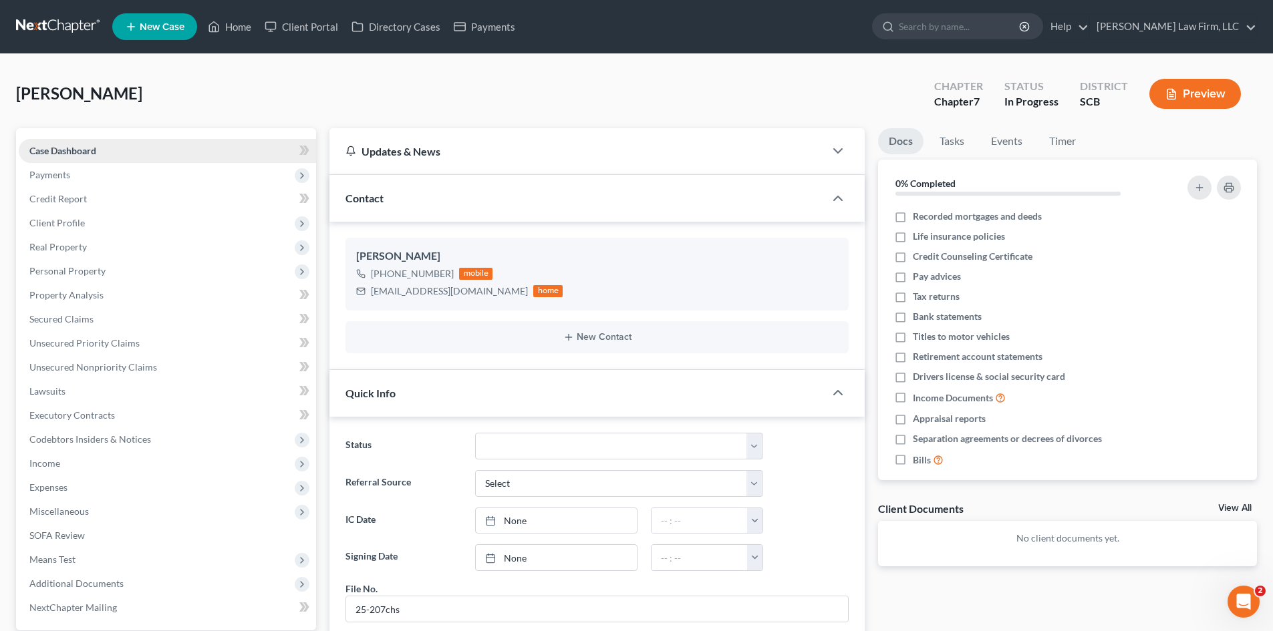
scroll to position [3, 0]
drag, startPoint x: 335, startPoint y: 316, endPoint x: 313, endPoint y: 292, distance: 32.6
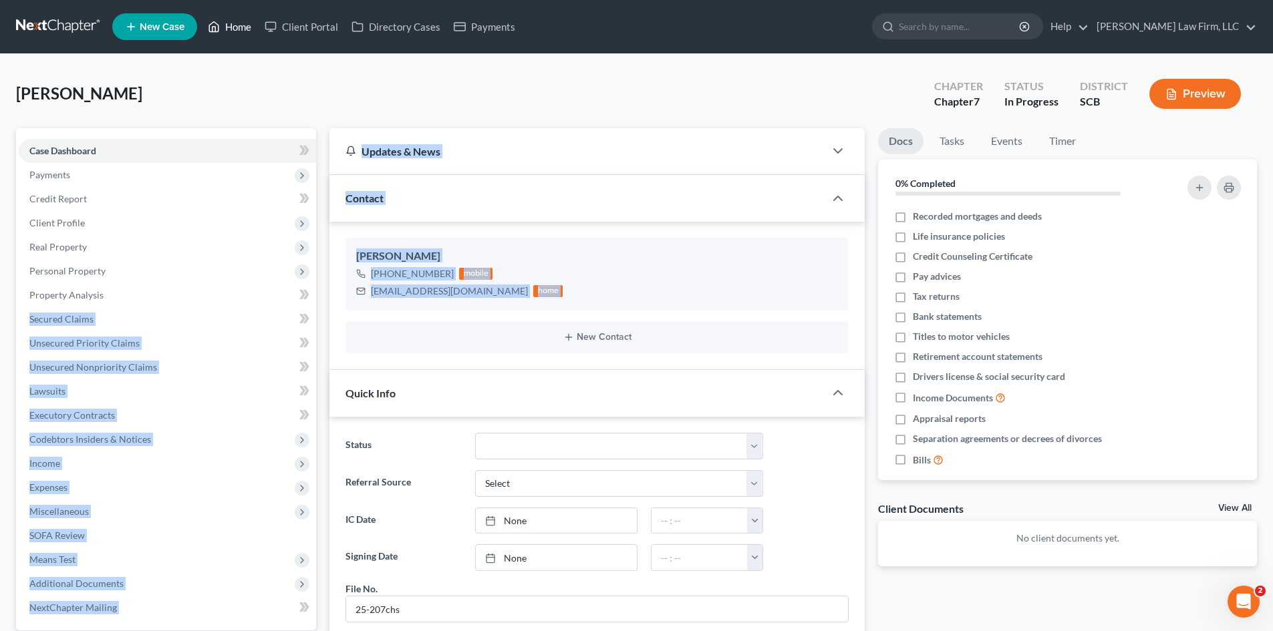
click at [240, 33] on link "Home" at bounding box center [229, 27] width 57 height 24
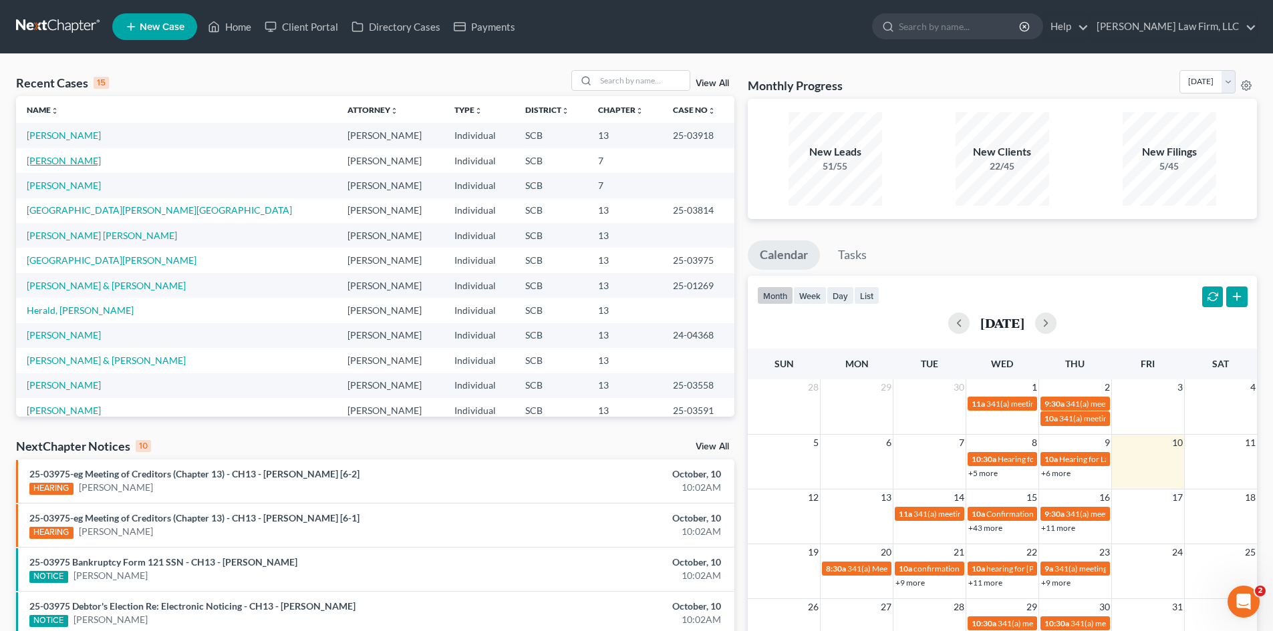
click at [46, 162] on link "[PERSON_NAME]" at bounding box center [64, 160] width 74 height 11
select select "1"
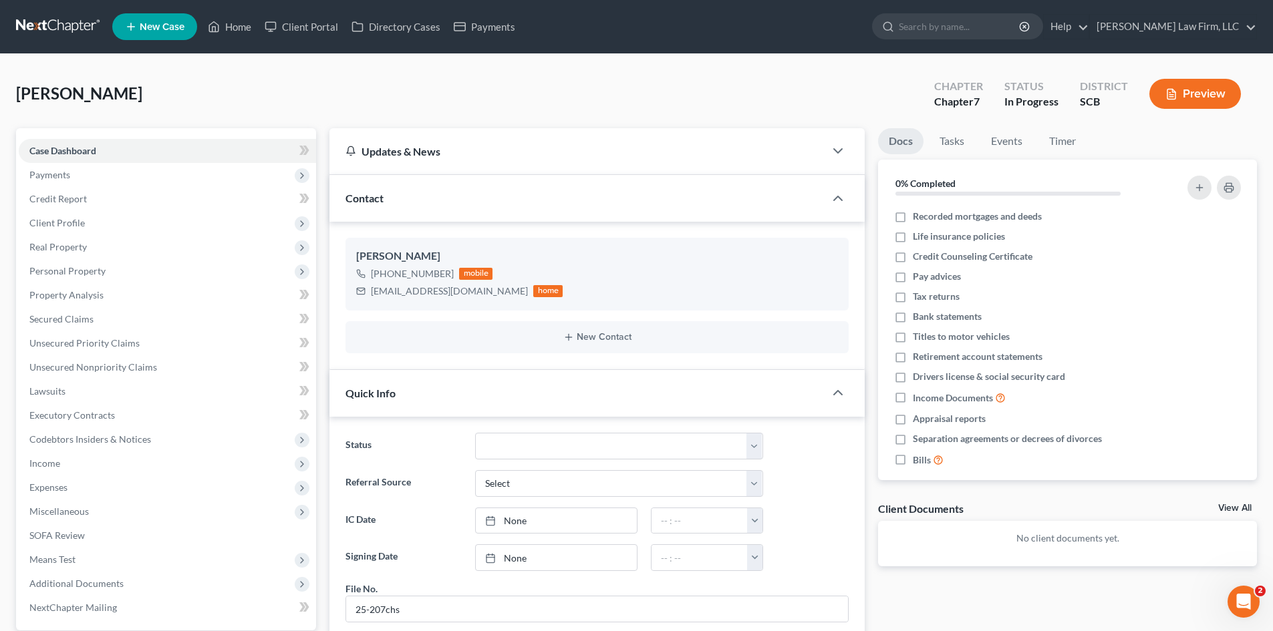
scroll to position [3, 0]
click at [50, 179] on span "Payments" at bounding box center [49, 174] width 41 height 11
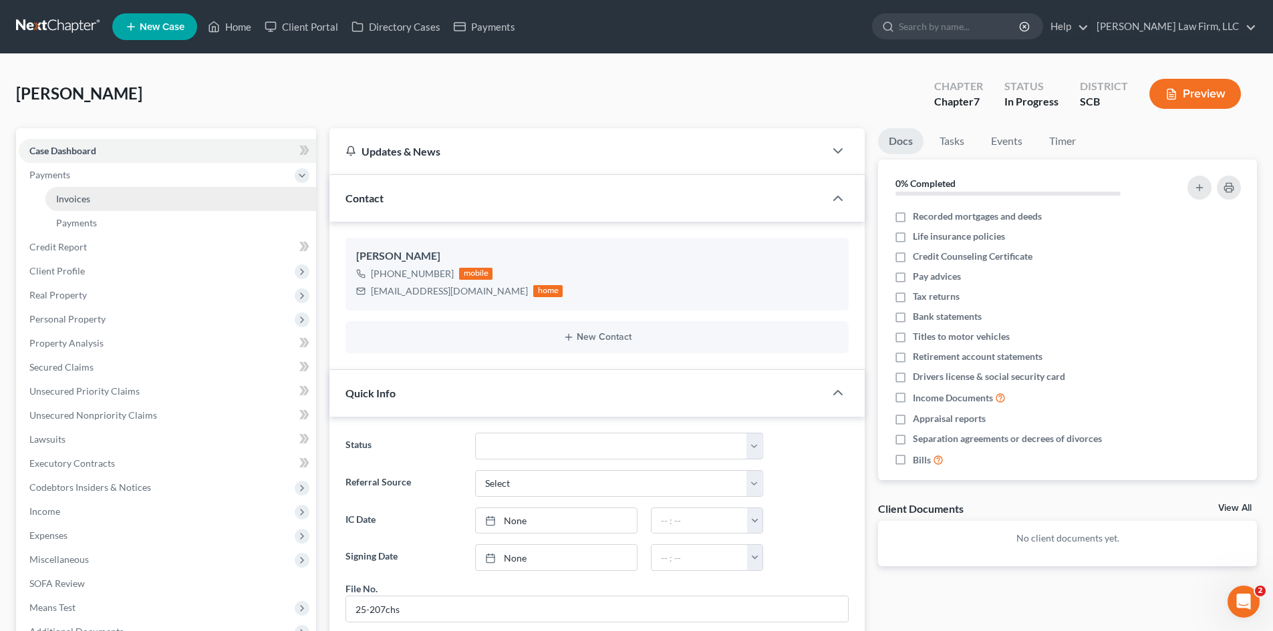
click at [56, 204] on span "Invoices" at bounding box center [73, 198] width 34 height 11
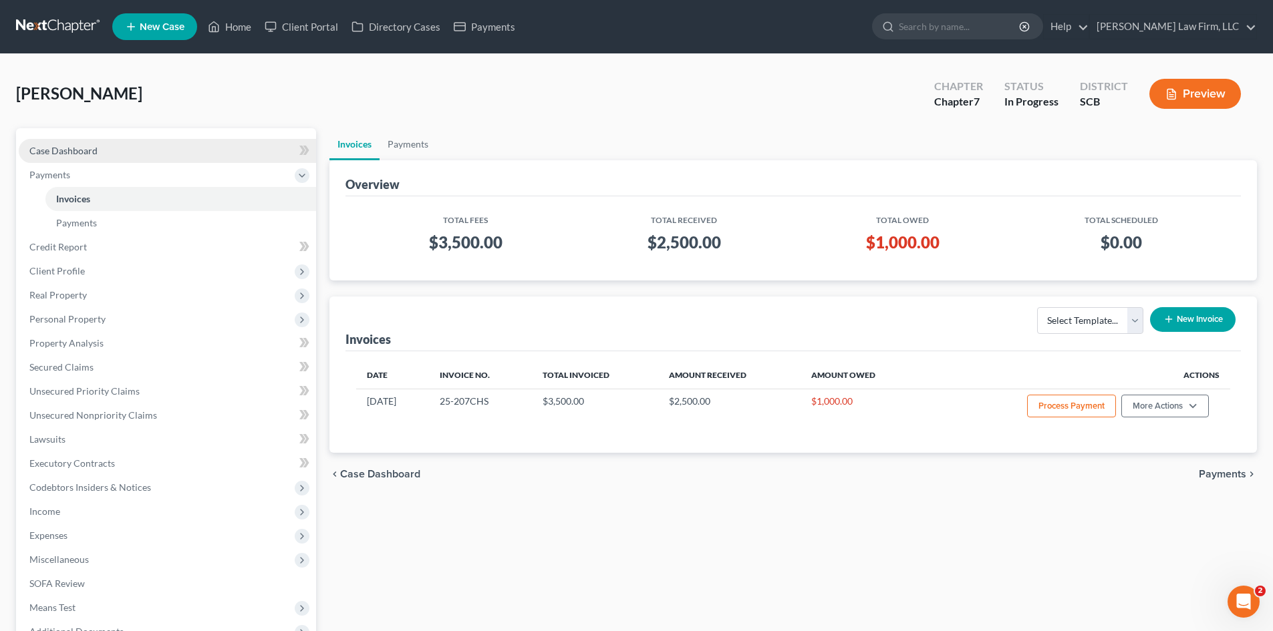
click at [94, 152] on span "Case Dashboard" at bounding box center [63, 150] width 68 height 11
select select "1"
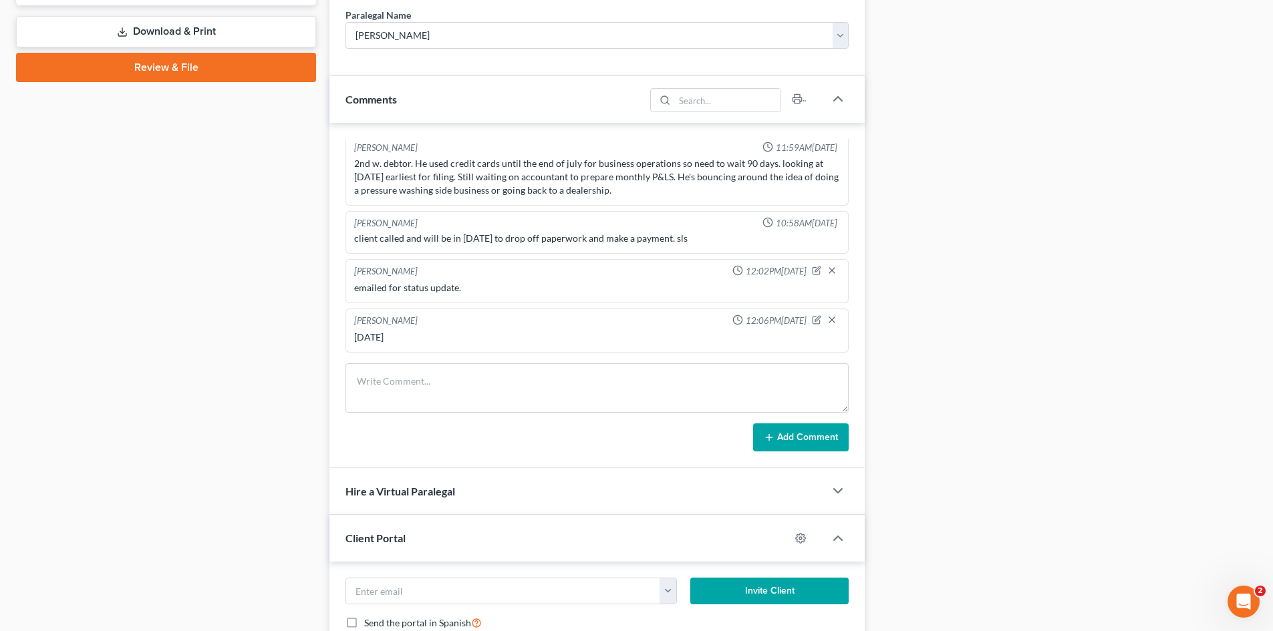
scroll to position [750, 0]
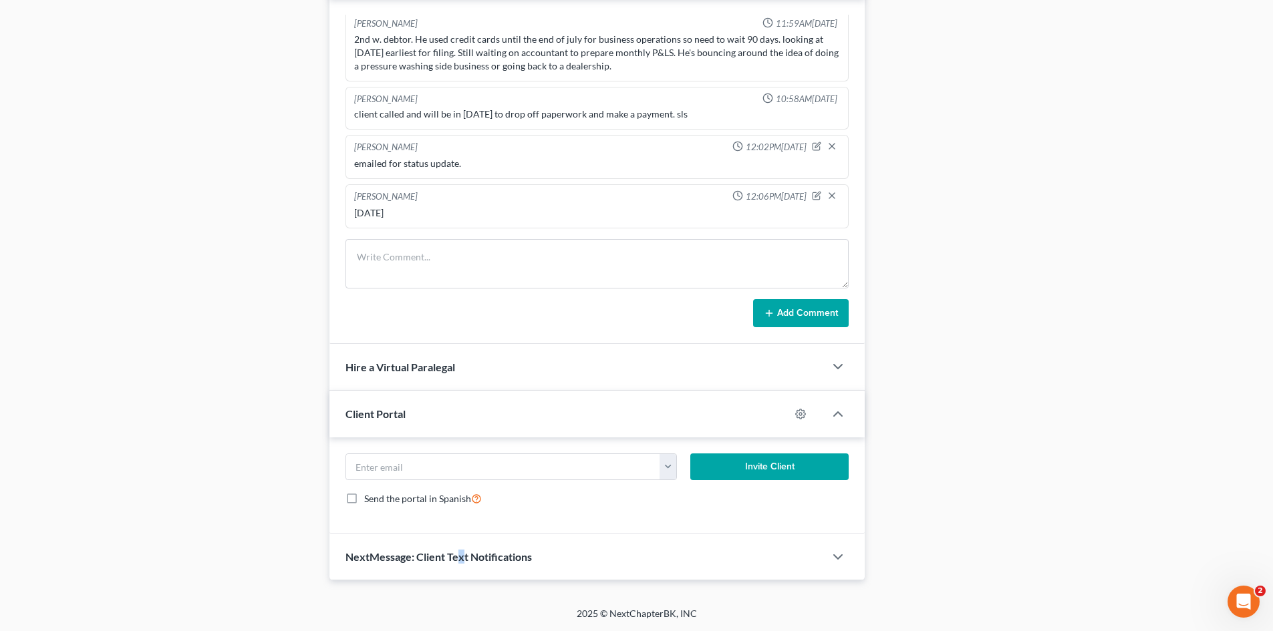
click at [460, 569] on div "NextMessage: Client Text Notifications" at bounding box center [576, 557] width 495 height 46
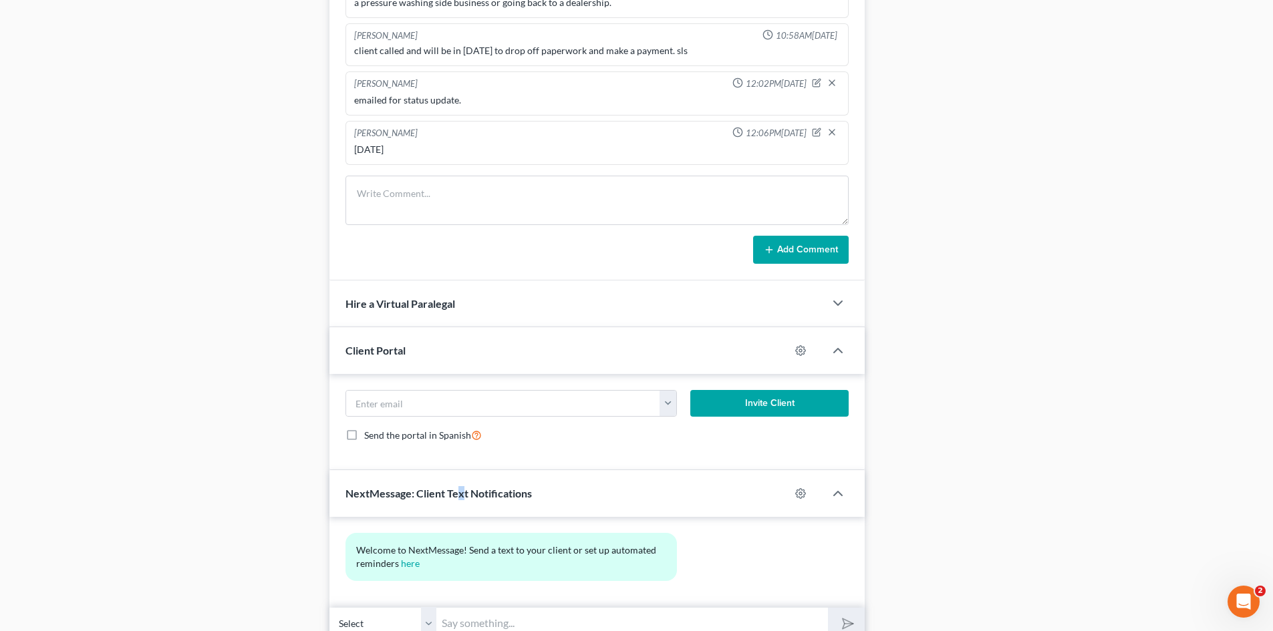
scroll to position [873, 0]
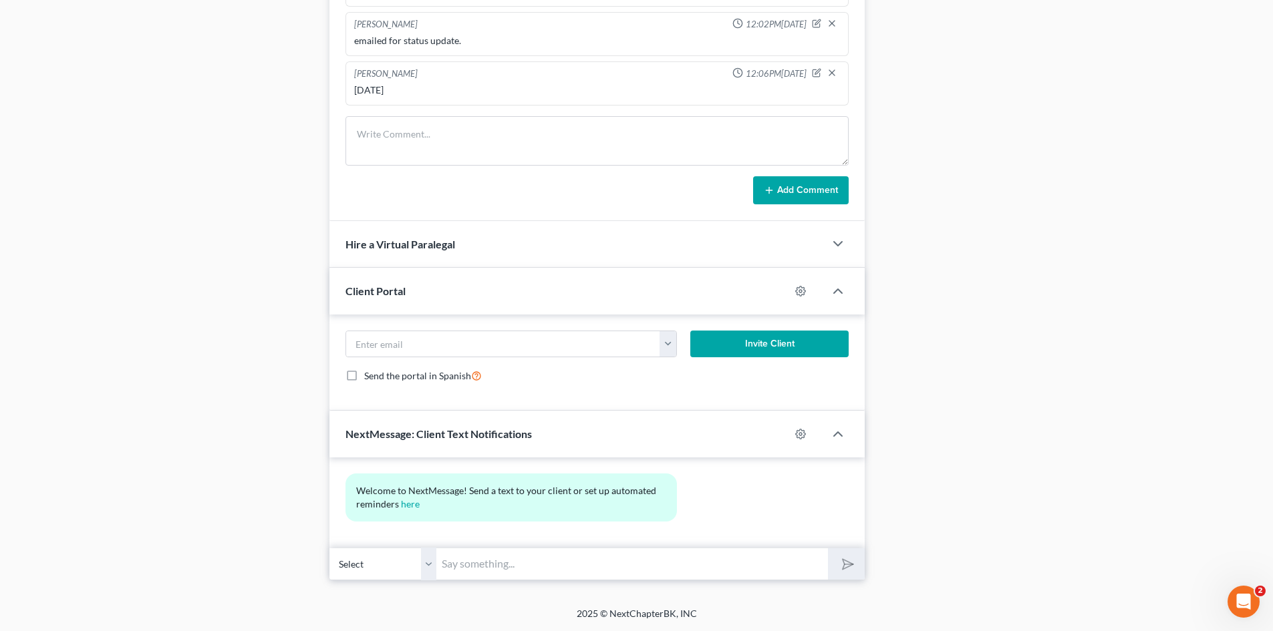
click at [447, 571] on input "text" at bounding box center [632, 564] width 392 height 33
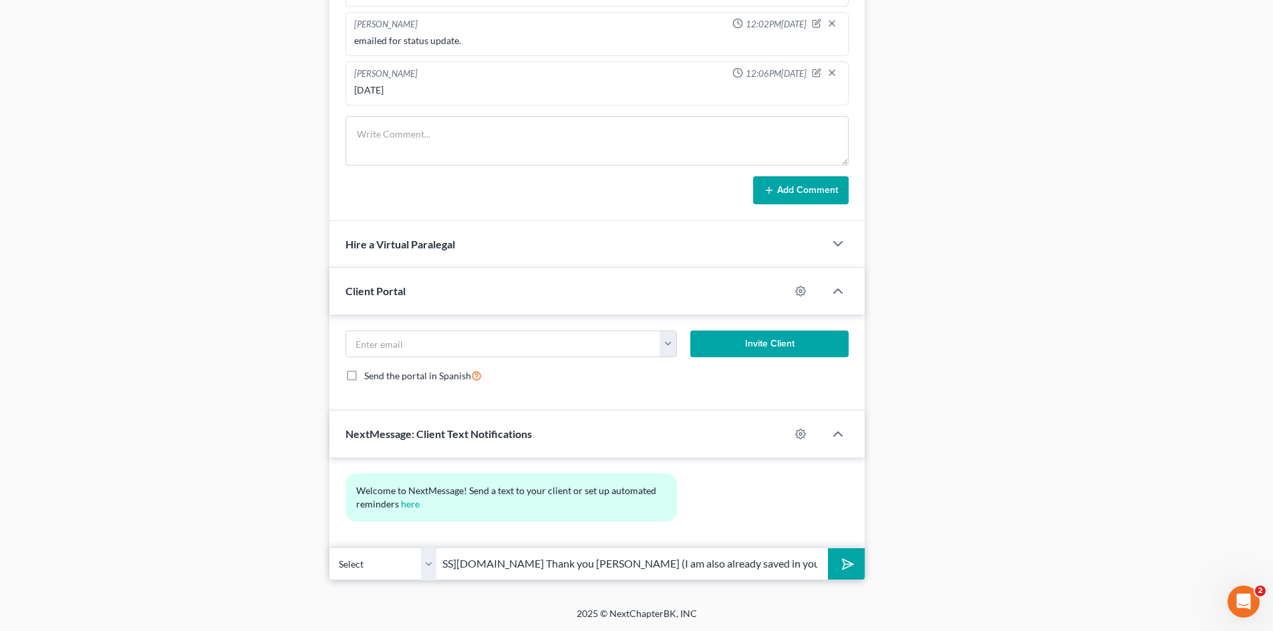
scroll to position [0, 77]
type input "[EMAIL_ADDRESS][DOMAIN_NAME] Thank you [PERSON_NAME] (I am also already saved i…"
click at [852, 568] on button "submit" at bounding box center [846, 564] width 37 height 31
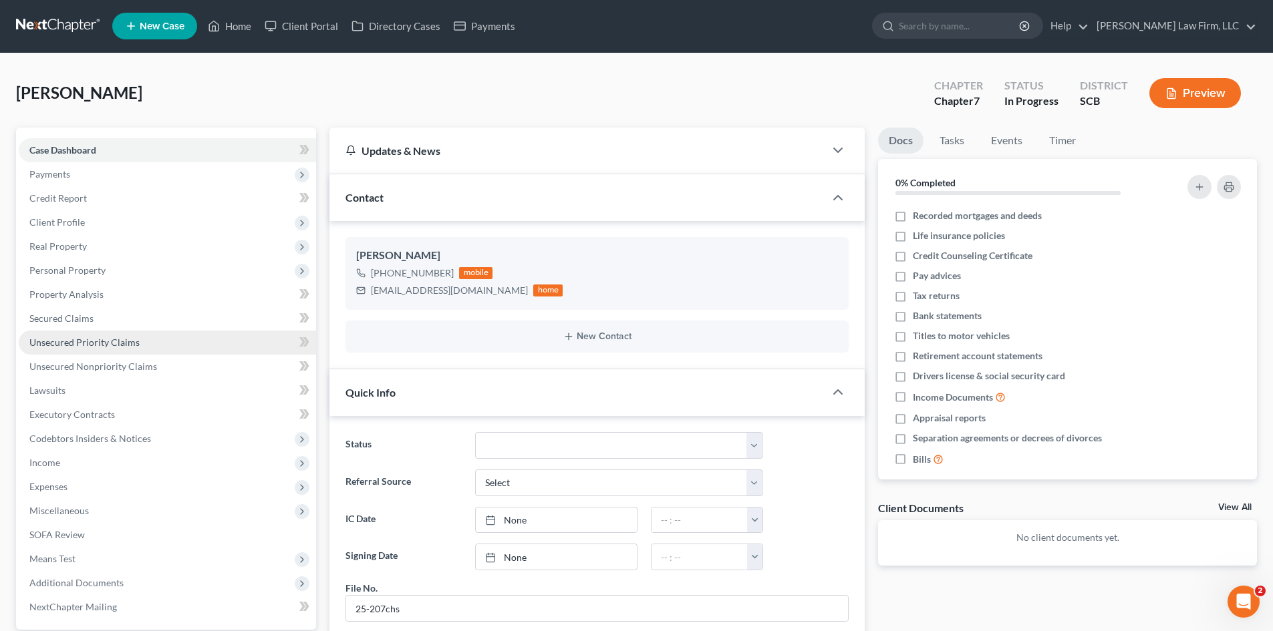
scroll to position [0, 0]
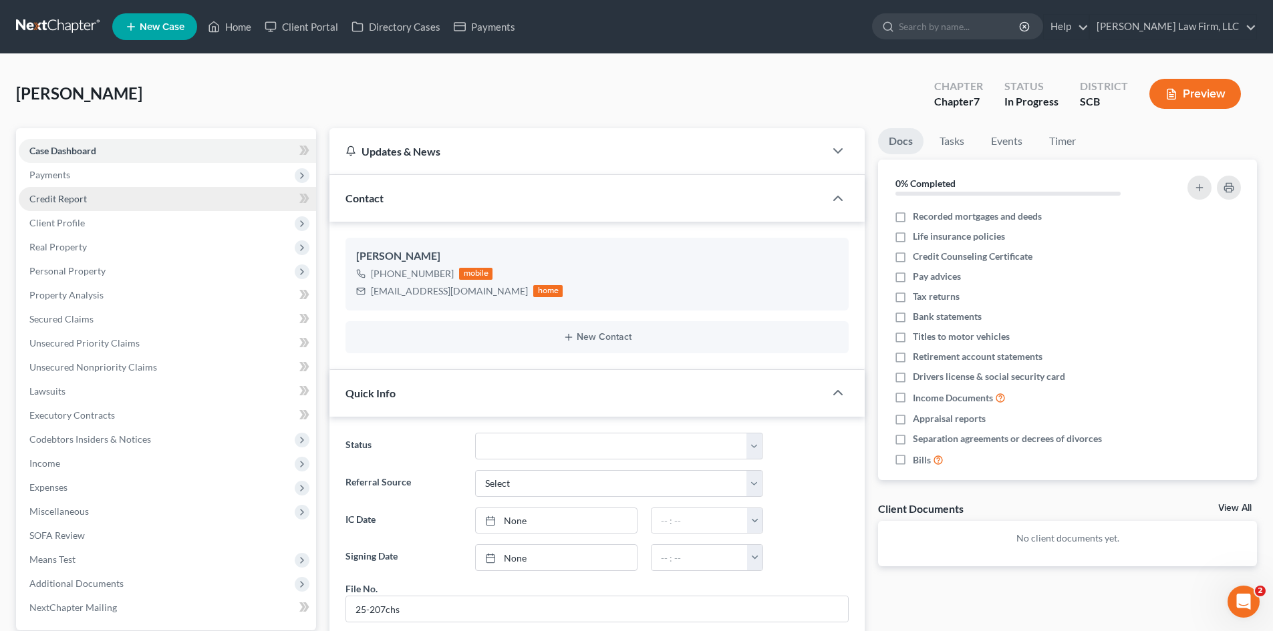
click at [72, 199] on span "Credit Report" at bounding box center [57, 198] width 57 height 11
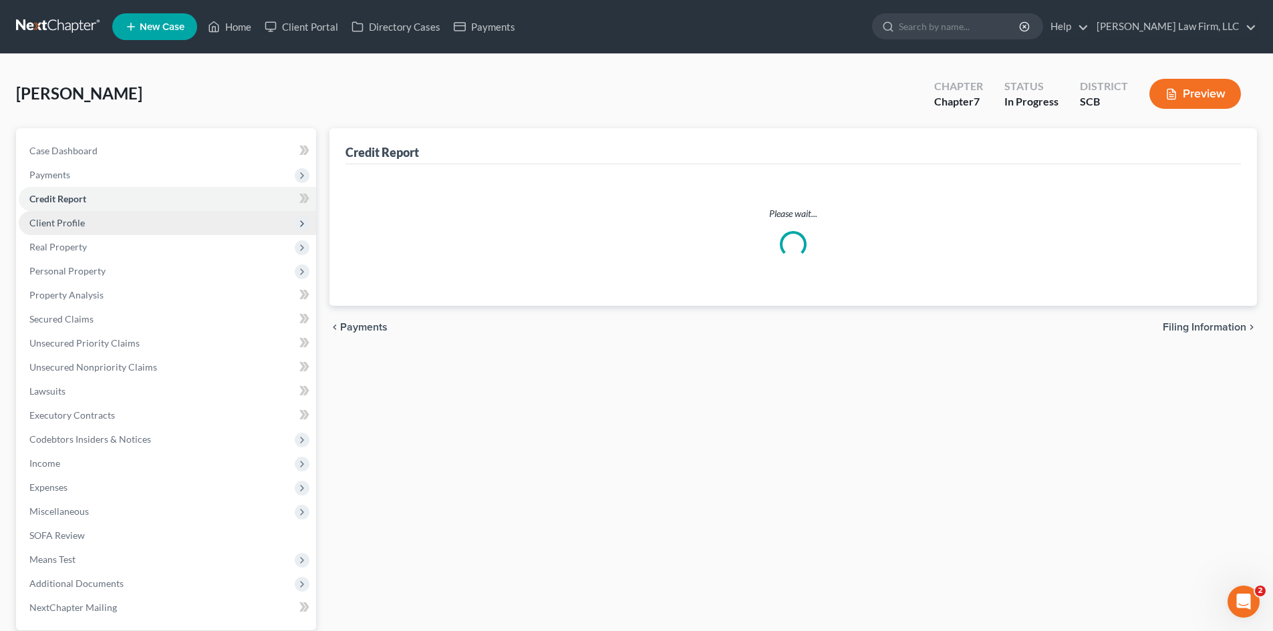
click at [86, 220] on span "Client Profile" at bounding box center [167, 223] width 297 height 24
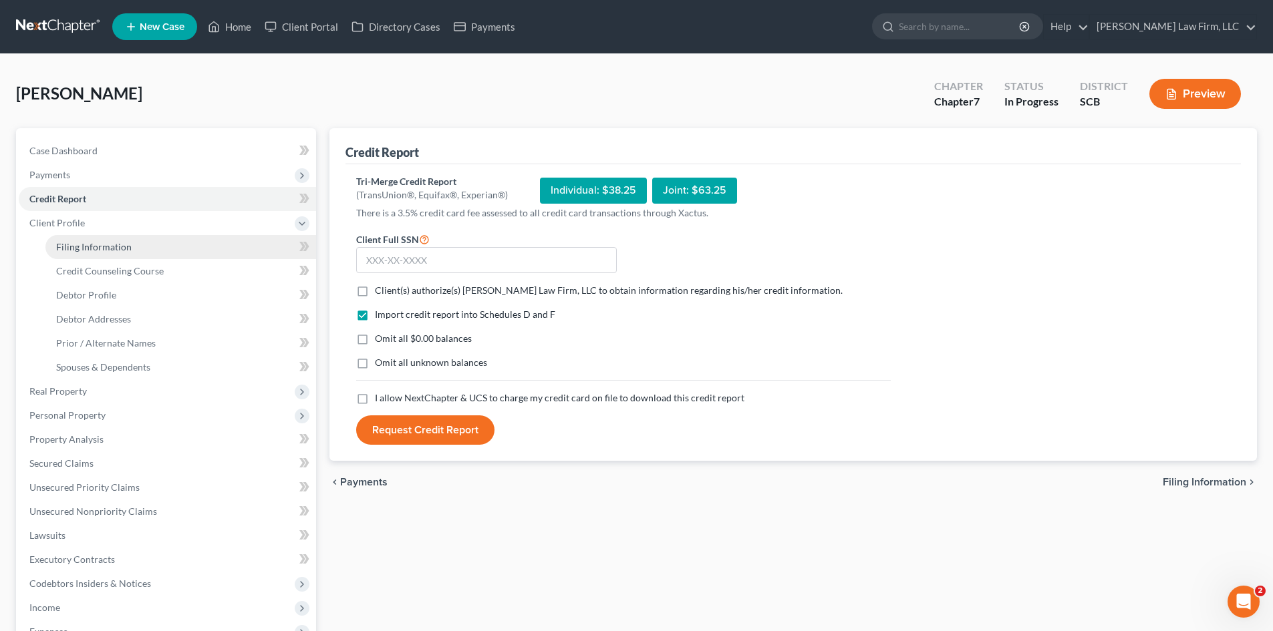
click at [75, 242] on span "Filing Information" at bounding box center [93, 246] width 75 height 11
select select "1"
select select "0"
select select "42"
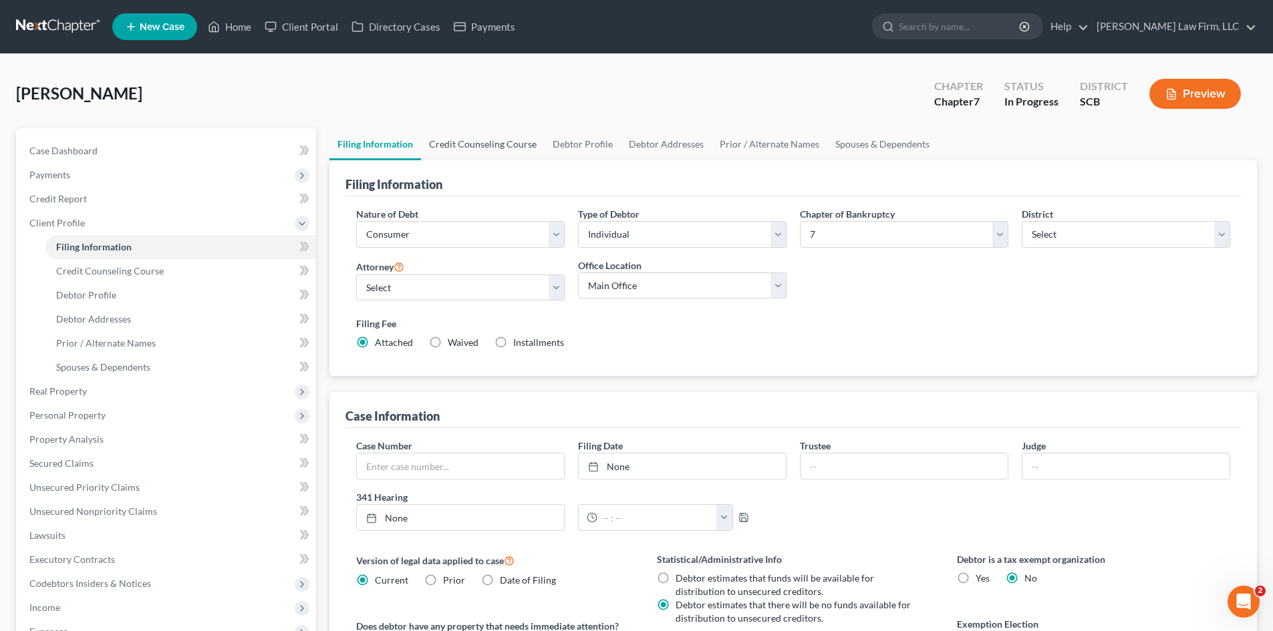
click at [471, 144] on link "Credit Counseling Course" at bounding box center [483, 144] width 124 height 32
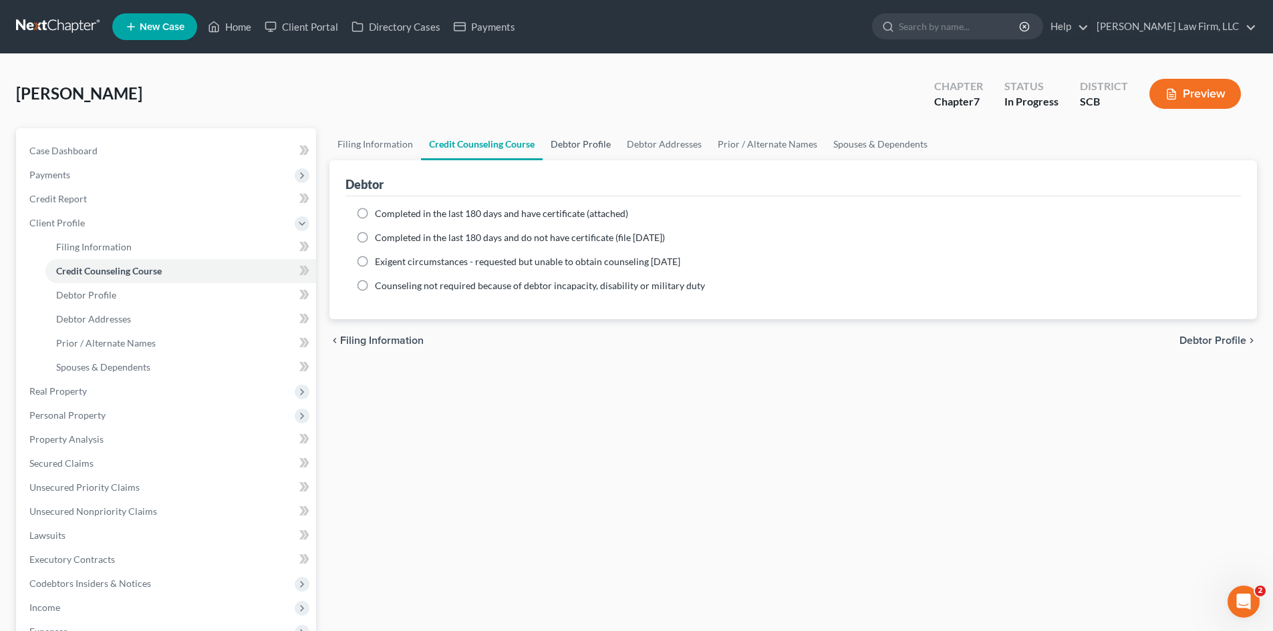
click at [562, 150] on link "Debtor Profile" at bounding box center [580, 144] width 76 height 32
select select "0"
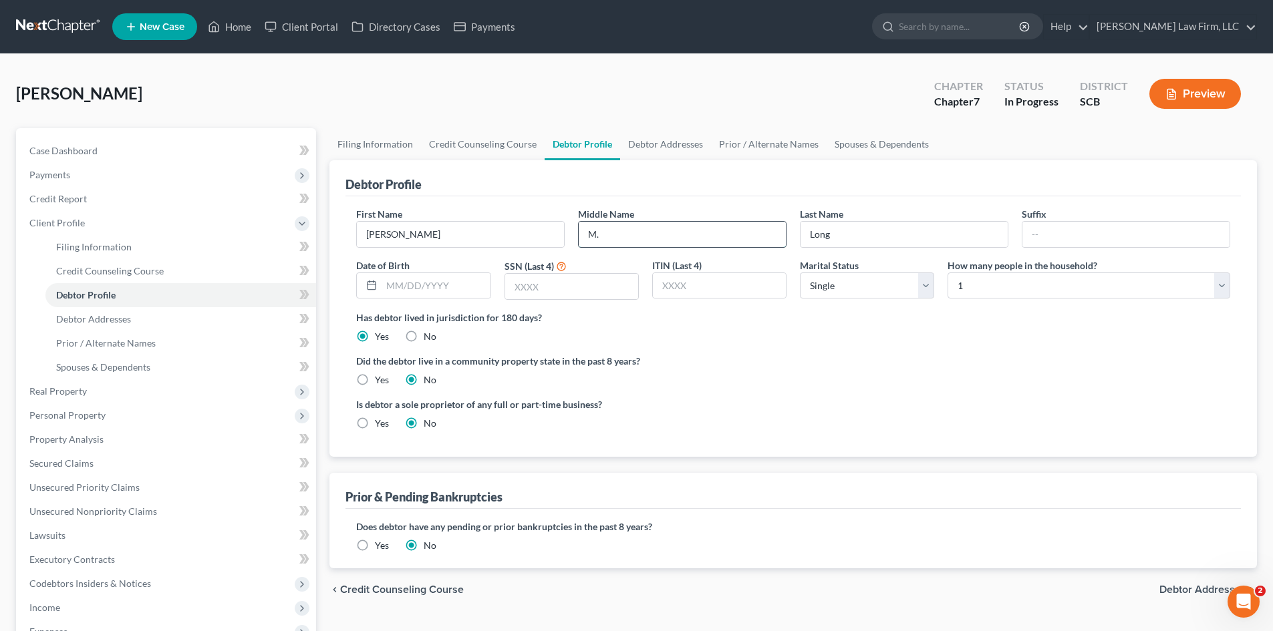
click at [605, 238] on input "M." at bounding box center [682, 234] width 207 height 25
type input "[PERSON_NAME]"
type input "[DATE]"
type input "5224"
click at [375, 539] on label "Yes" at bounding box center [382, 545] width 14 height 13
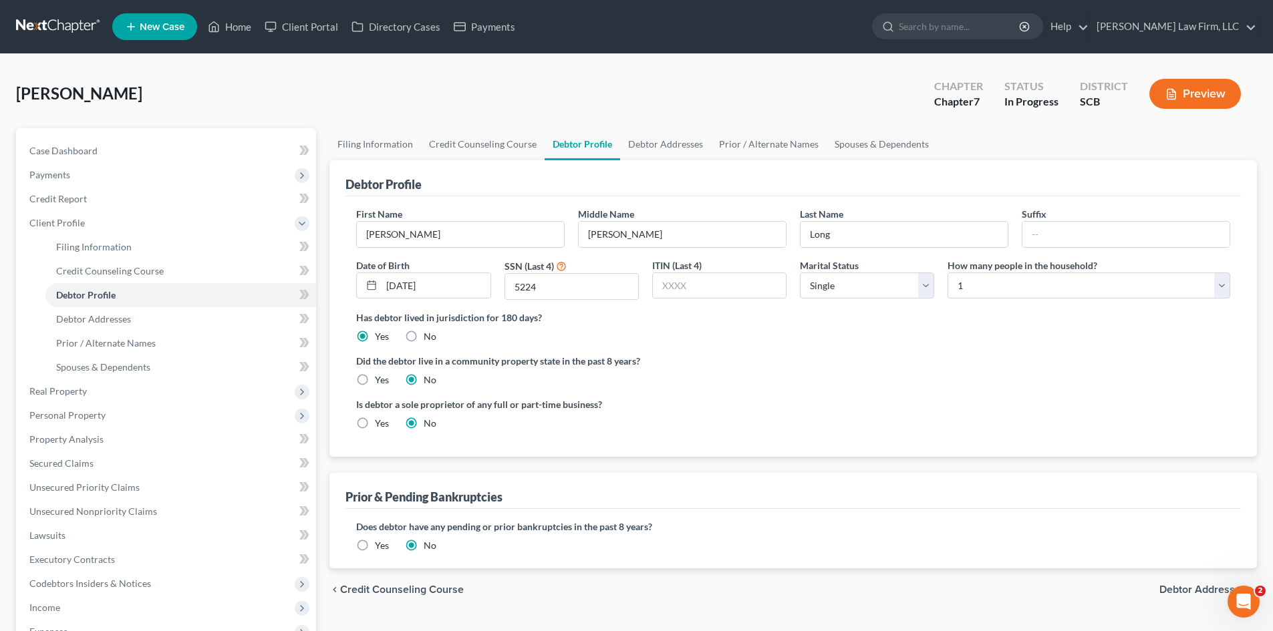
click at [380, 539] on input "Yes" at bounding box center [384, 543] width 9 height 9
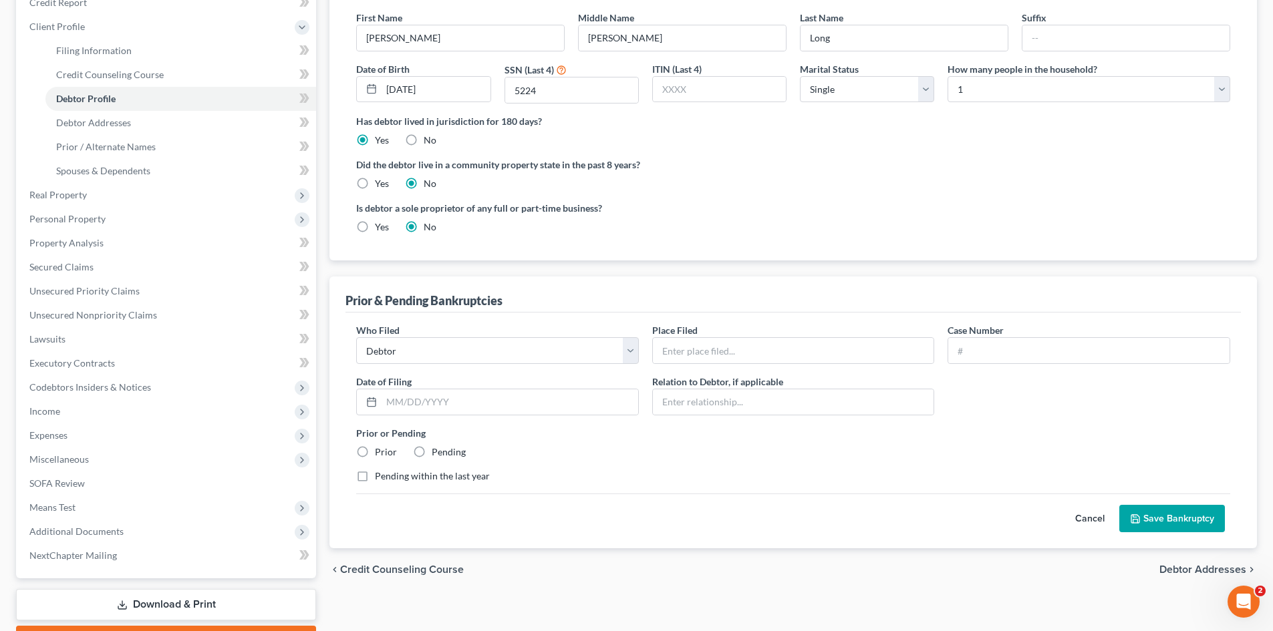
scroll to position [200, 0]
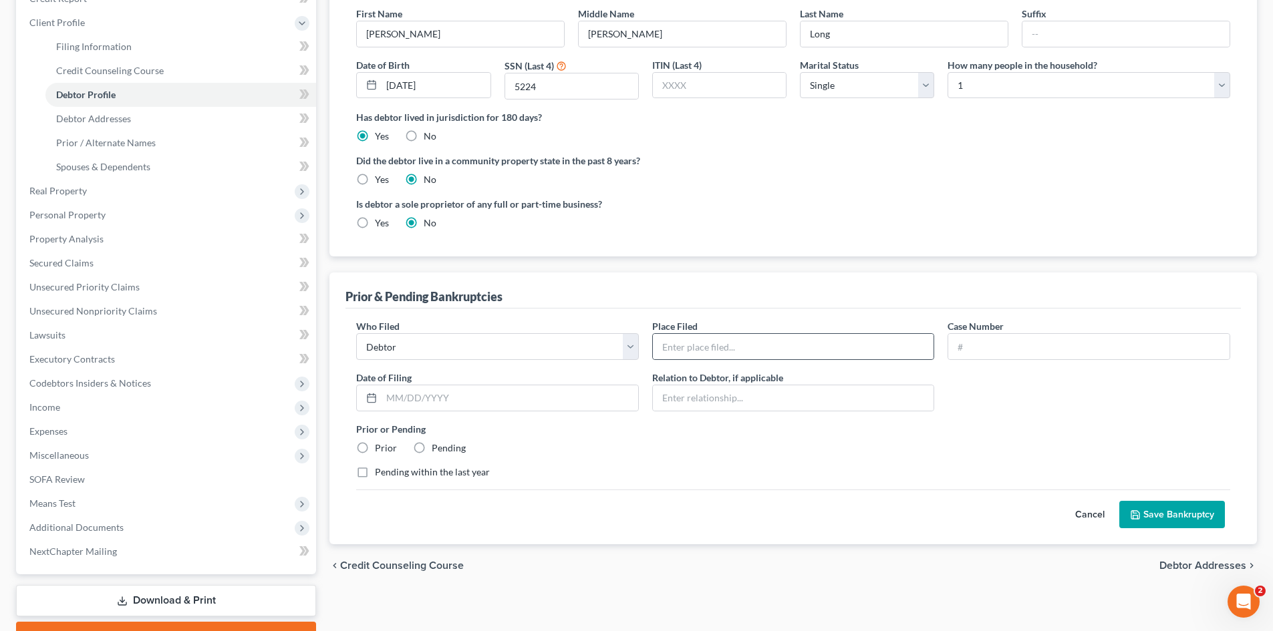
click at [754, 359] on div at bounding box center [793, 346] width 283 height 27
click at [756, 343] on input "text" at bounding box center [793, 346] width 281 height 25
type input "District of [US_STATE]"
click at [1056, 341] on input "text" at bounding box center [1088, 346] width 281 height 25
type input "95-72694"
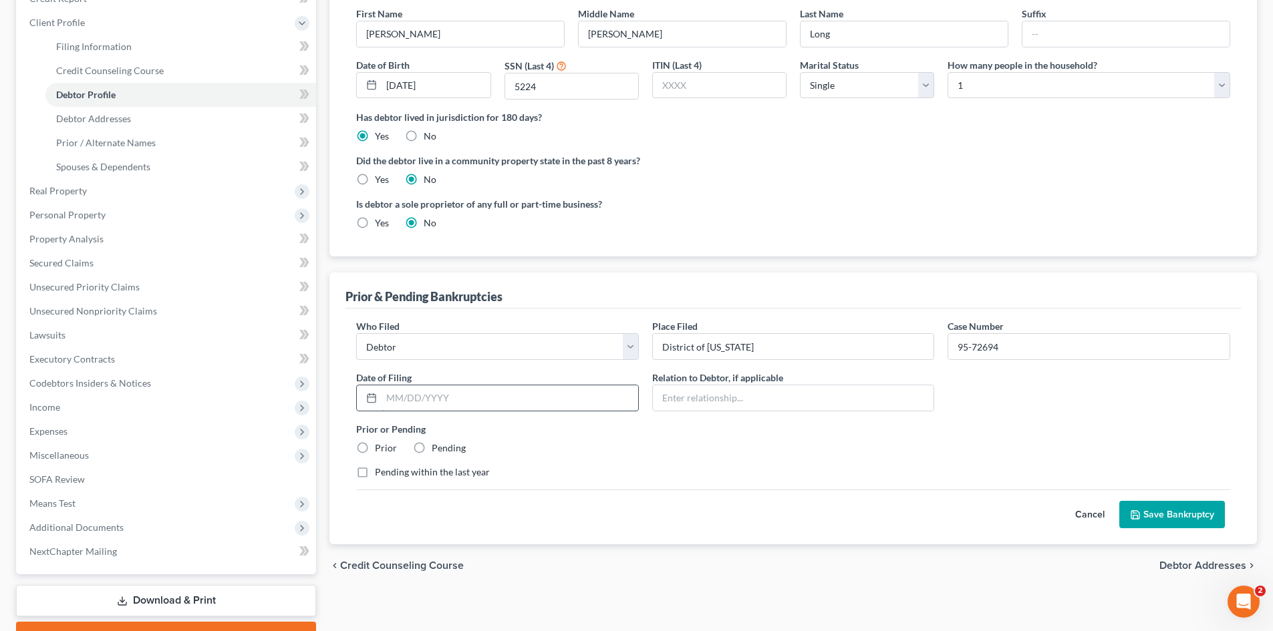
click at [474, 393] on input "text" at bounding box center [509, 397] width 257 height 25
type input "[DATE]"
click at [387, 451] on label "Prior" at bounding box center [386, 448] width 22 height 13
click at [387, 450] on input "Prior" at bounding box center [384, 446] width 9 height 9
radio input "true"
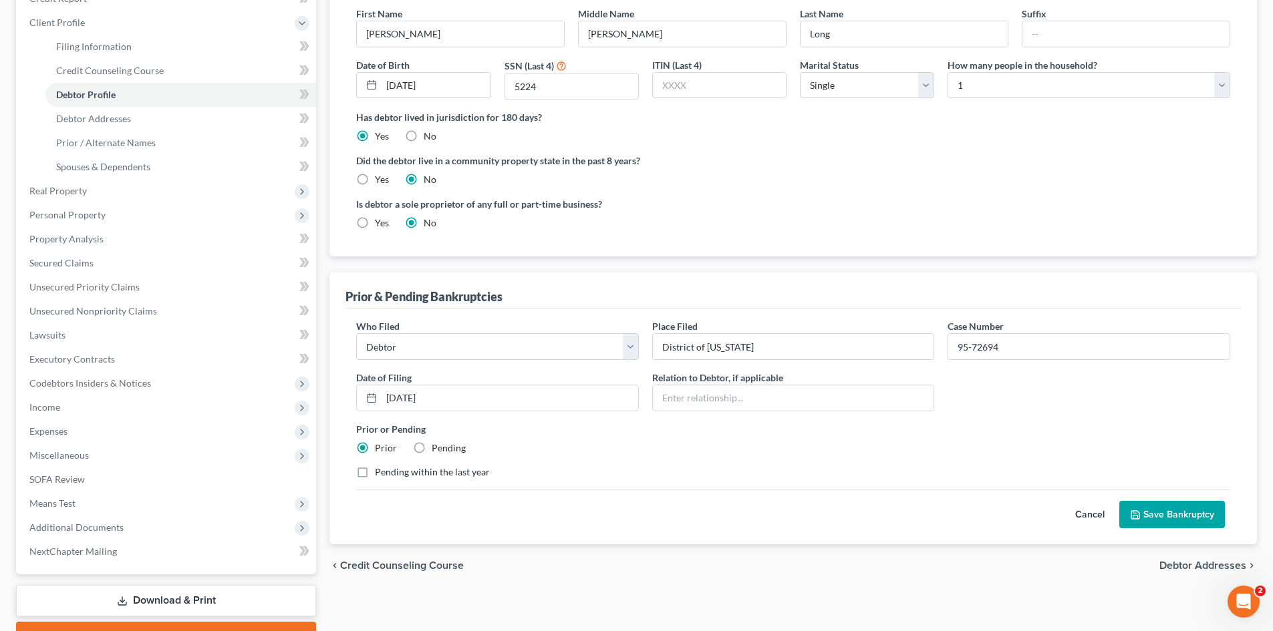
click at [1172, 523] on button "Save Bankruptcy" at bounding box center [1172, 515] width 106 height 28
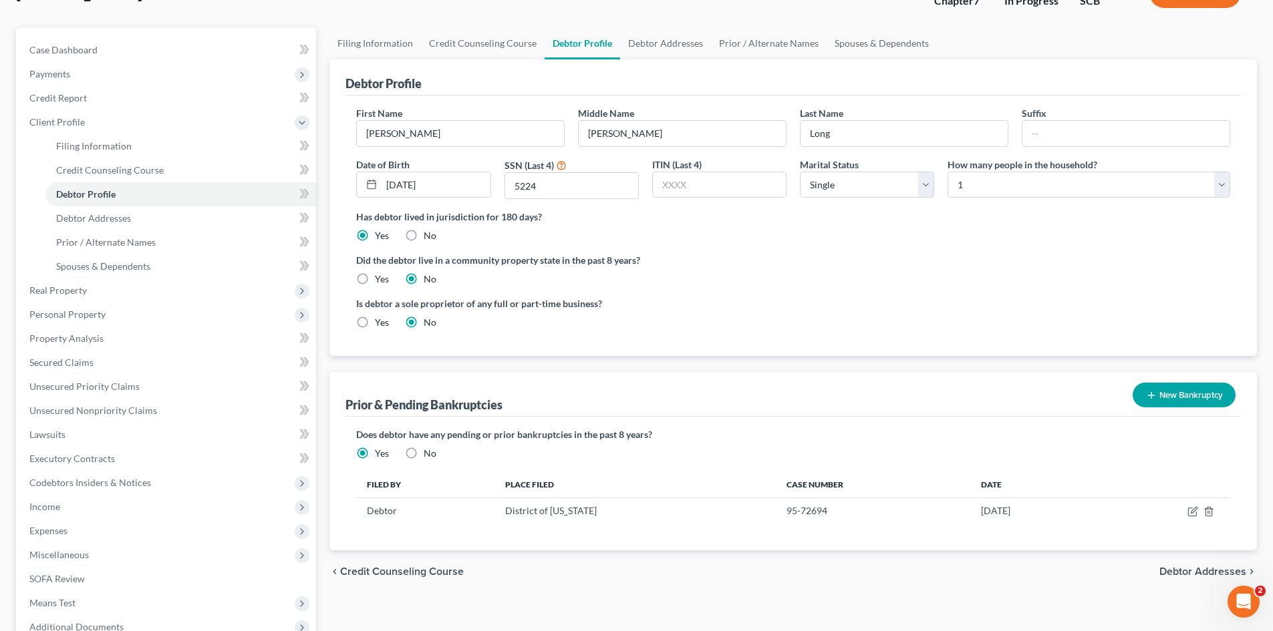
scroll to position [0, 0]
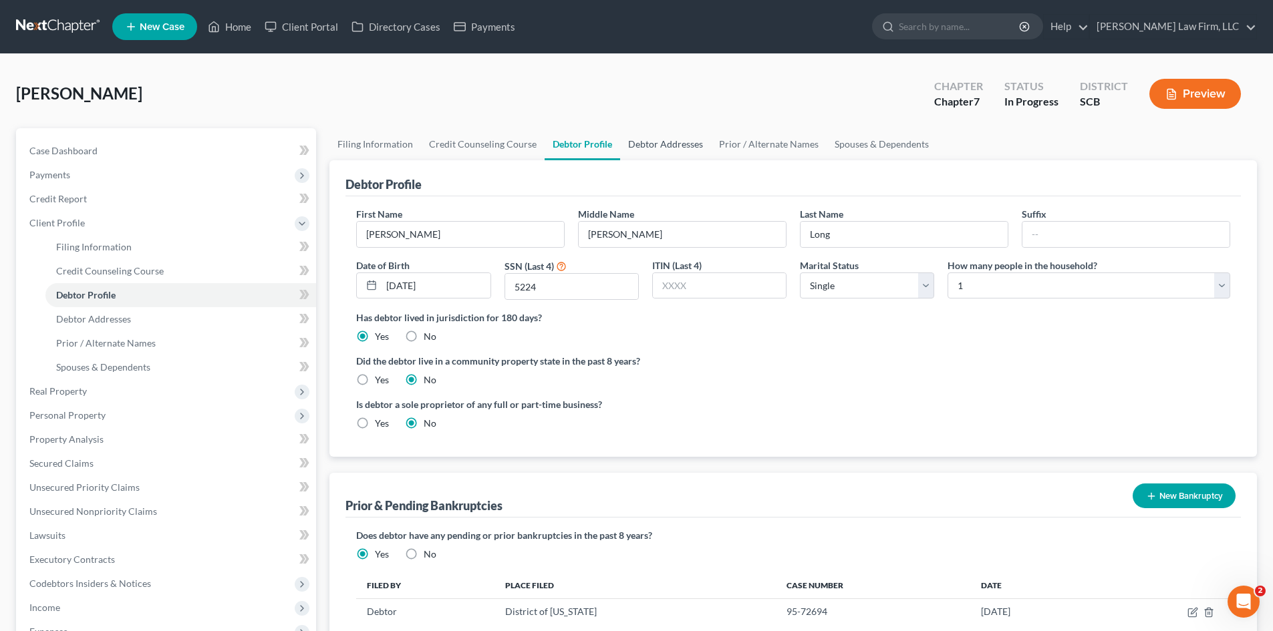
click at [671, 148] on link "Debtor Addresses" at bounding box center [665, 144] width 91 height 32
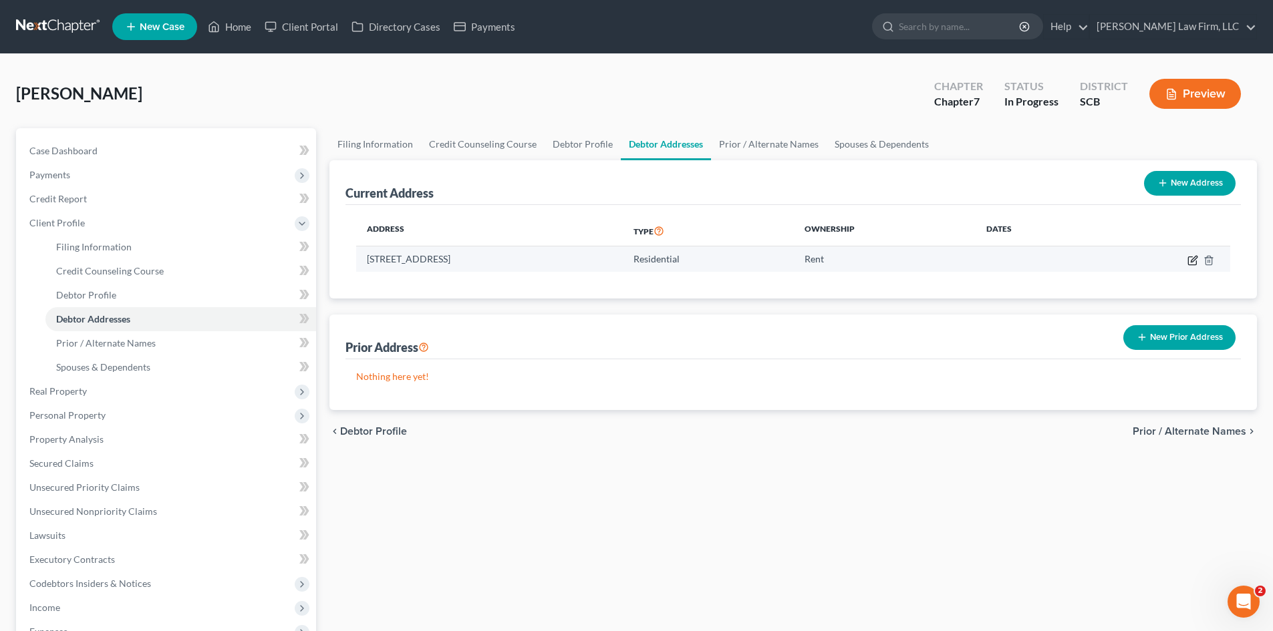
click at [1189, 261] on icon "button" at bounding box center [1192, 261] width 8 height 8
select select "42"
select select "0"
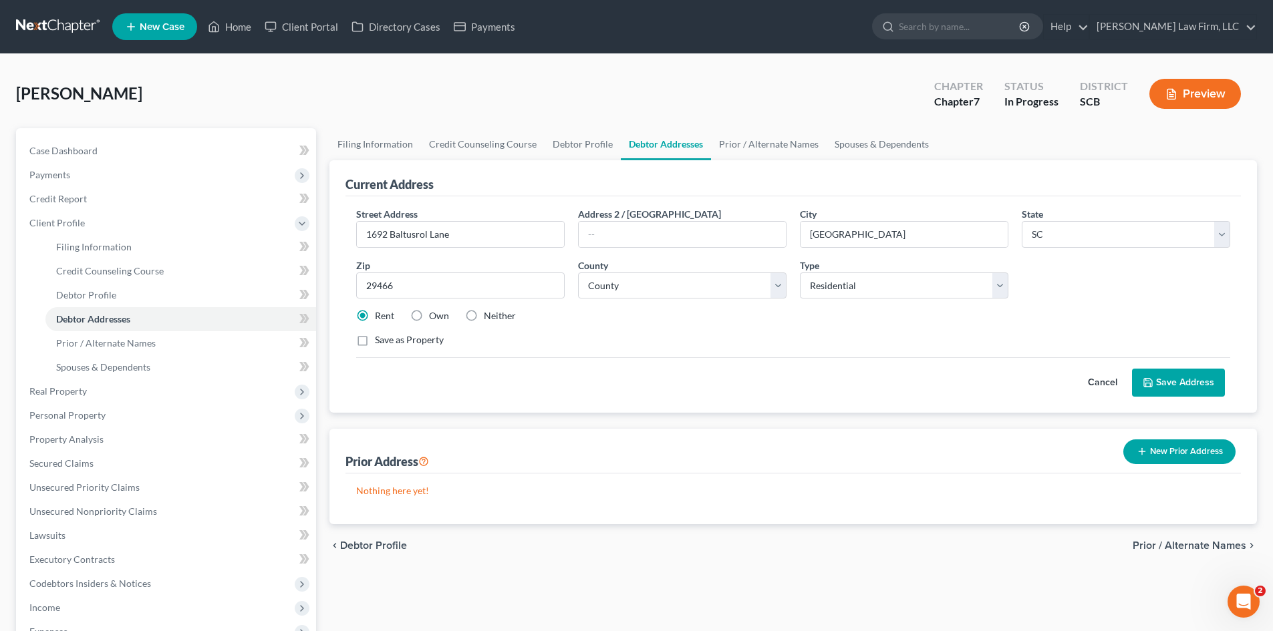
click at [484, 315] on label "Neither" at bounding box center [500, 315] width 32 height 13
click at [489, 315] on input "Neither" at bounding box center [493, 313] width 9 height 9
radio input "true"
click at [1210, 391] on button "Save Address" at bounding box center [1178, 383] width 93 height 28
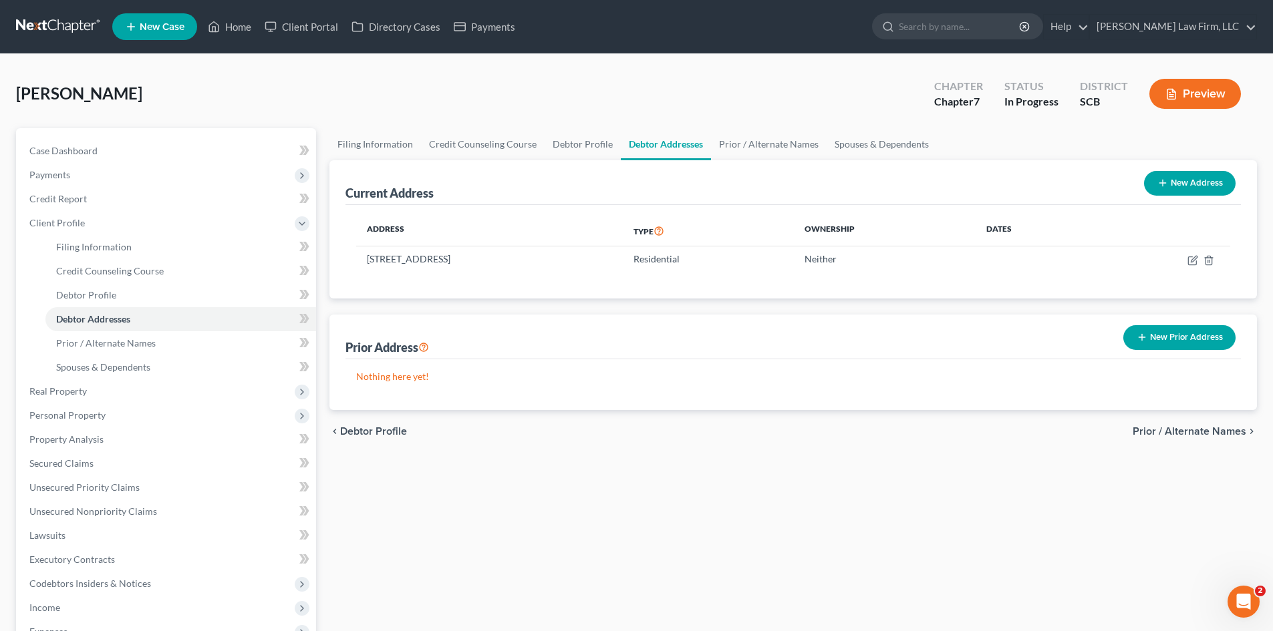
click at [1177, 352] on div "New Prior Address" at bounding box center [1179, 337] width 123 height 35
click at [1179, 344] on button "New Prior Address" at bounding box center [1179, 337] width 112 height 25
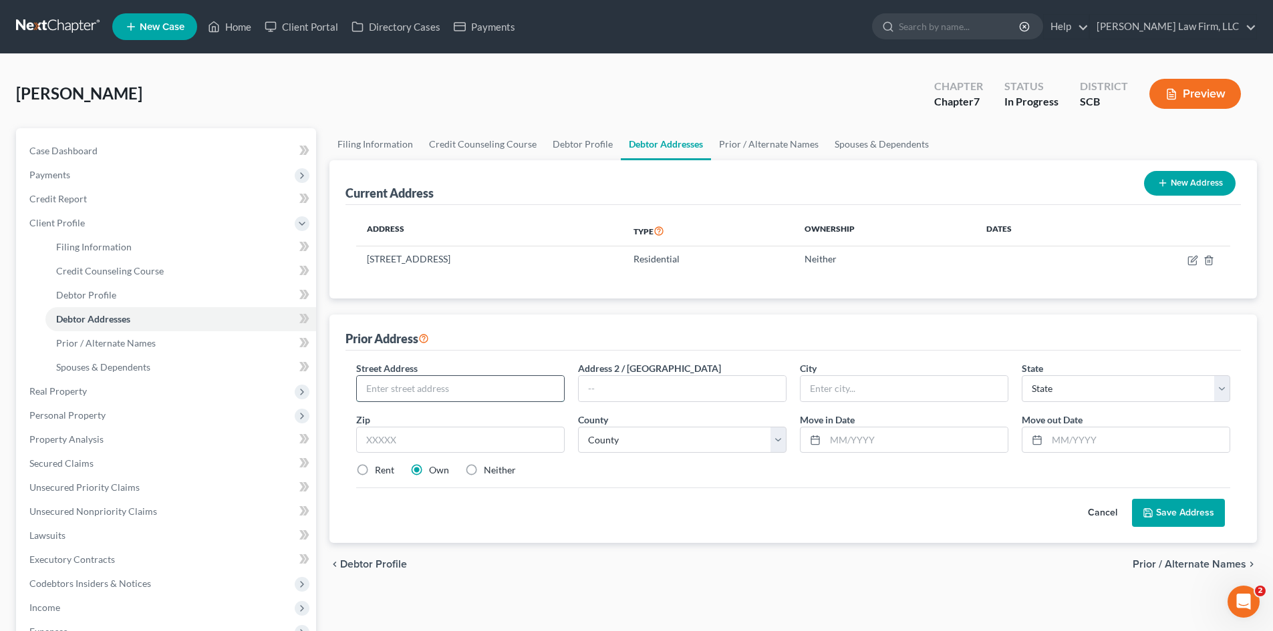
click at [503, 400] on input "text" at bounding box center [460, 388] width 207 height 25
type input "[STREET_ADDRESS]"
type input "Apt 422"
drag, startPoint x: 485, startPoint y: 436, endPoint x: 495, endPoint y: 436, distance: 10.0
click at [485, 436] on input "text" at bounding box center [460, 440] width 208 height 27
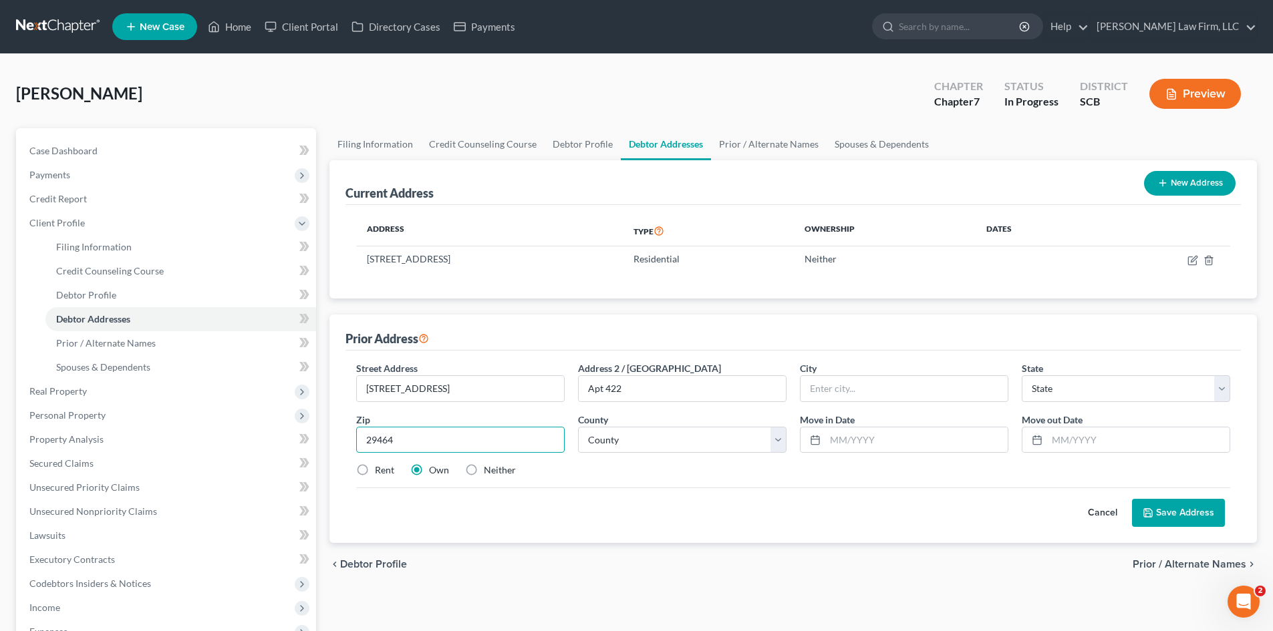
type input "29464"
type input "[GEOGRAPHIC_DATA]"
select select "42"
click at [611, 453] on select "County [GEOGRAPHIC_DATA] [GEOGRAPHIC_DATA] [GEOGRAPHIC_DATA] [GEOGRAPHIC_DATA] …" at bounding box center [682, 440] width 208 height 27
select select "9"
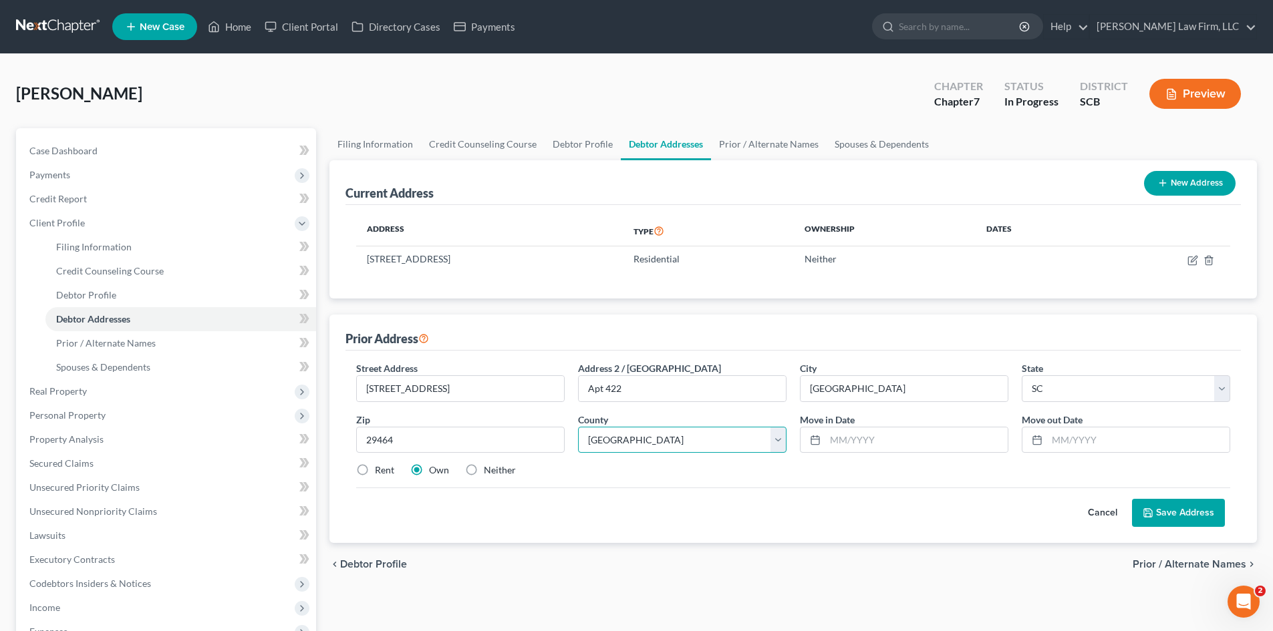
click at [578, 427] on select "County [GEOGRAPHIC_DATA] [GEOGRAPHIC_DATA] [GEOGRAPHIC_DATA] [GEOGRAPHIC_DATA] …" at bounding box center [682, 440] width 208 height 27
click at [842, 451] on input "text" at bounding box center [916, 440] width 182 height 25
type input "01/2017"
click at [1082, 440] on input "text" at bounding box center [1138, 440] width 182 height 25
type input "01/2023"
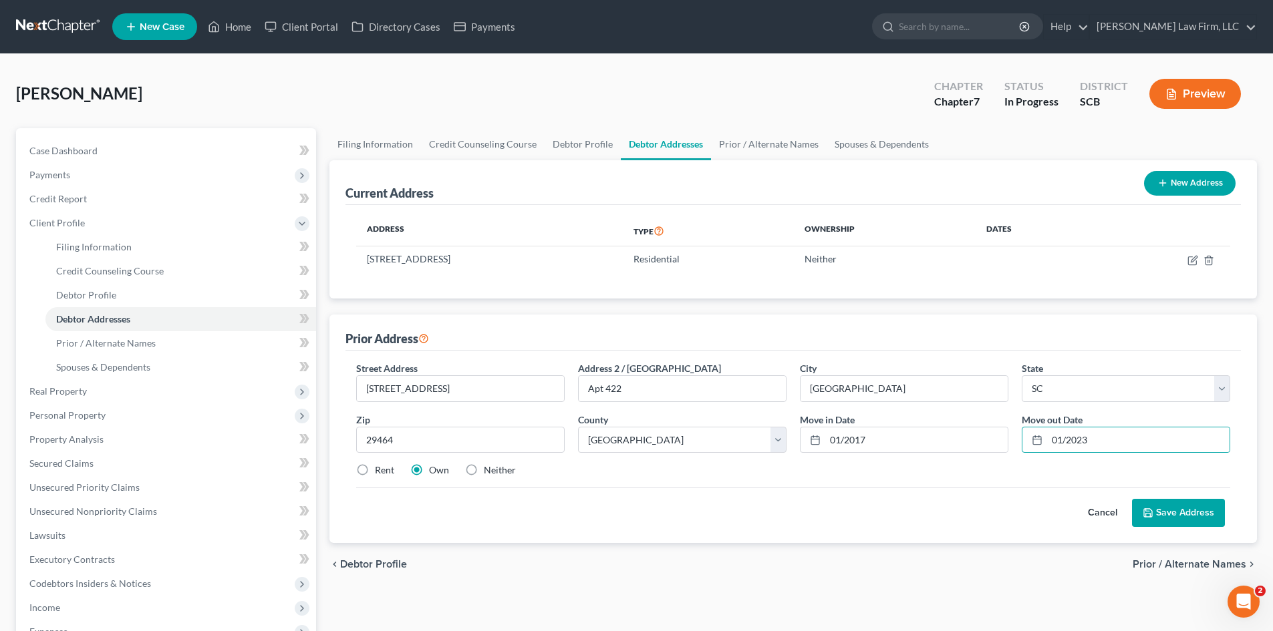
click at [1177, 522] on button "Save Address" at bounding box center [1178, 513] width 93 height 28
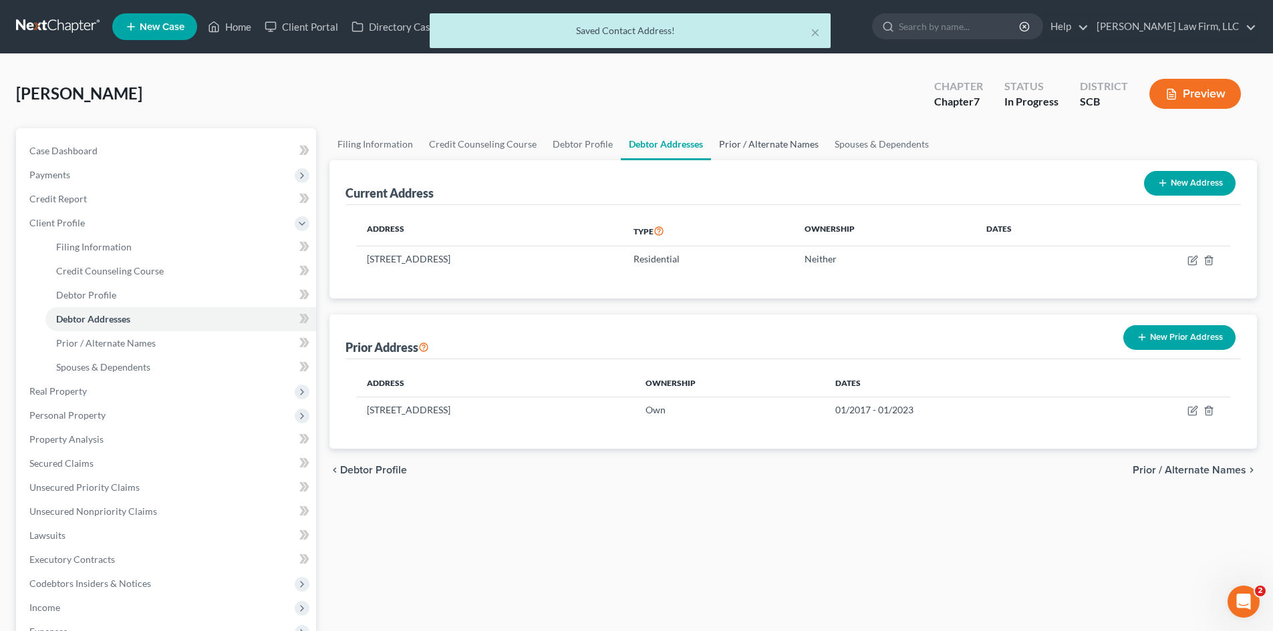
click at [752, 133] on link "Prior / Alternate Names" at bounding box center [769, 144] width 116 height 32
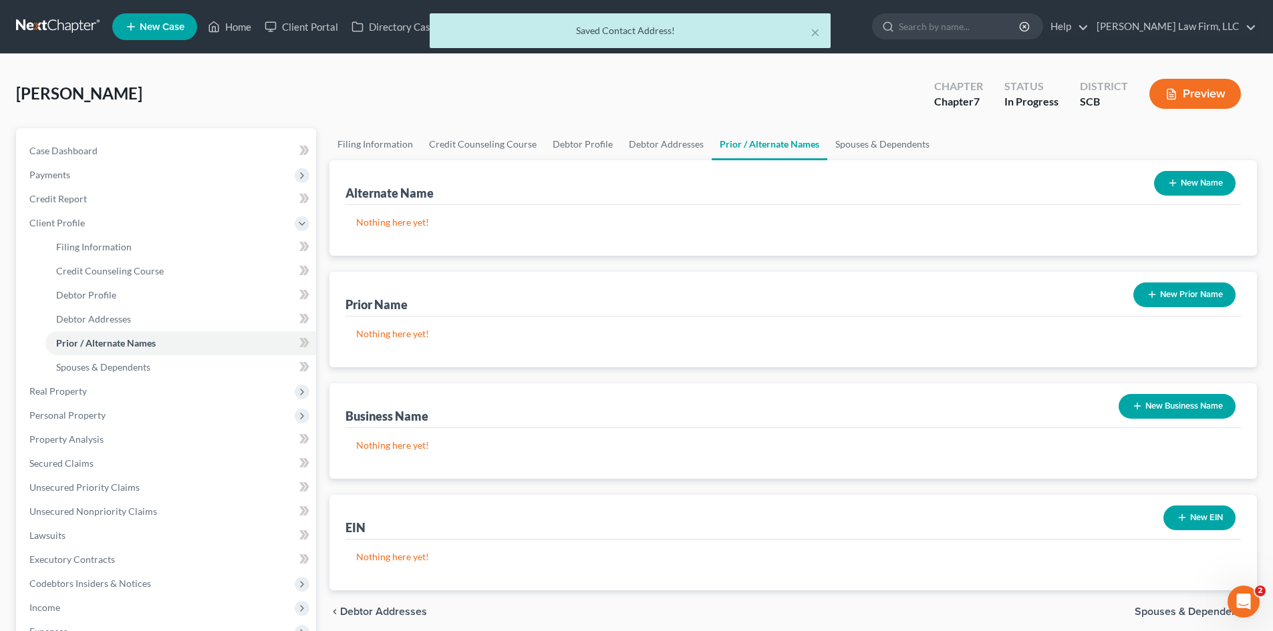
drag, startPoint x: 1195, startPoint y: 176, endPoint x: 1160, endPoint y: 174, distance: 34.8
click at [1195, 176] on button "New Name" at bounding box center [1195, 183] width 82 height 25
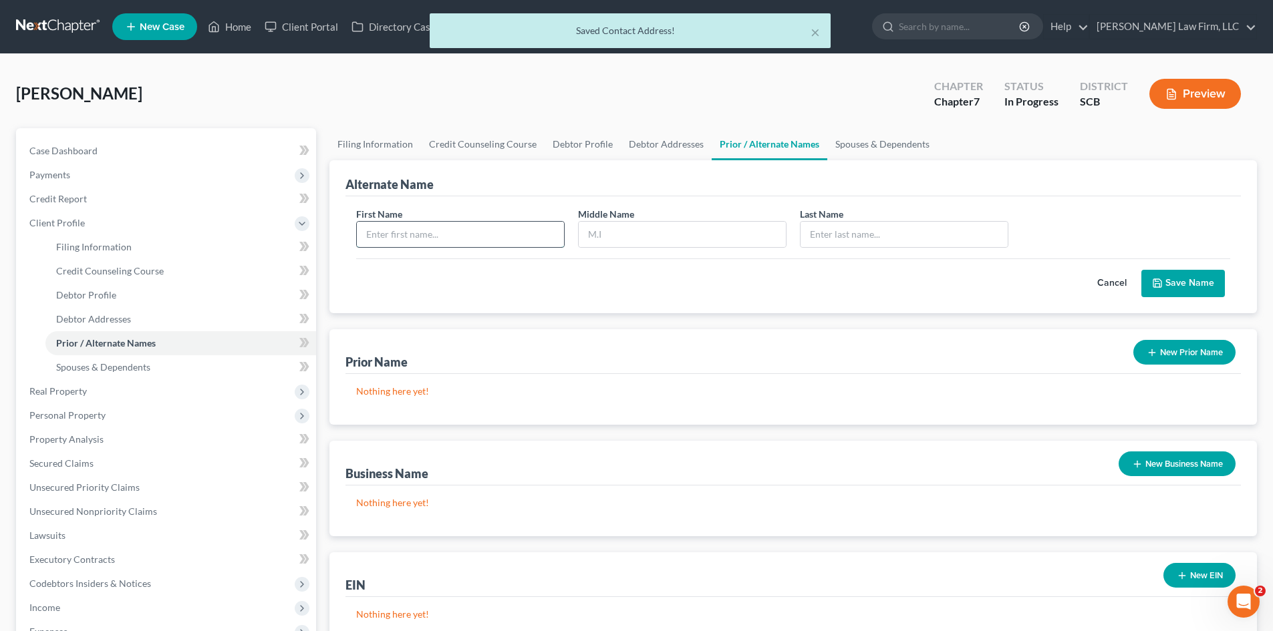
click at [454, 231] on input "text" at bounding box center [460, 234] width 207 height 25
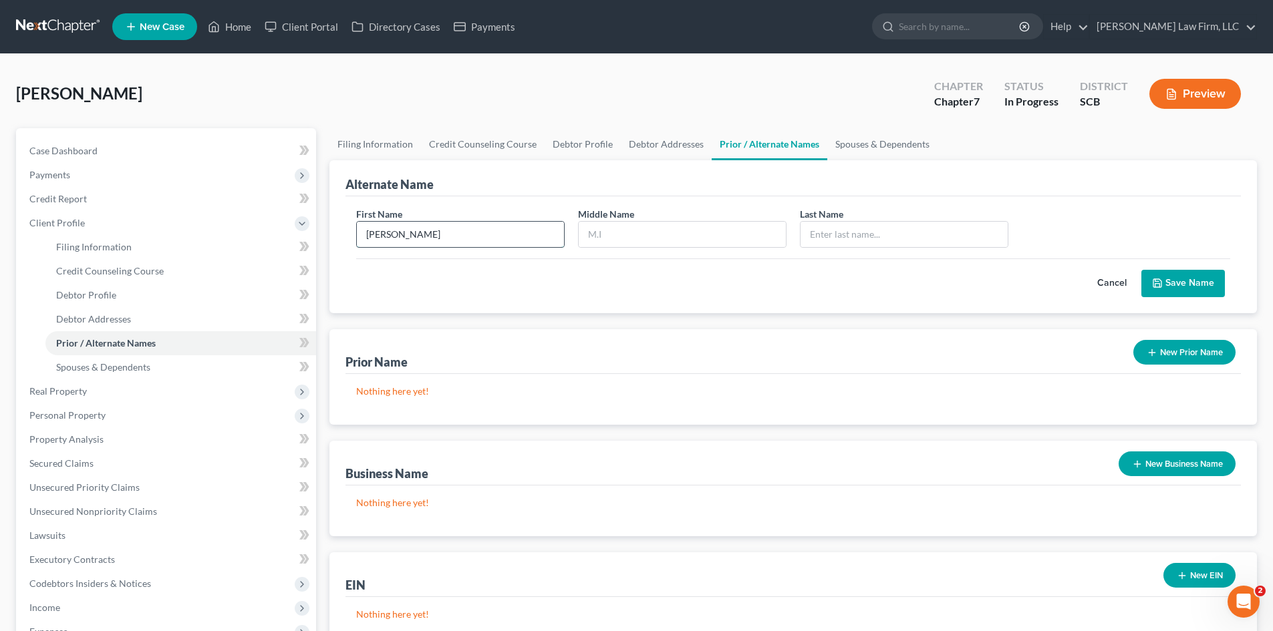
type input "[PERSON_NAME]"
type input "Long"
click at [1162, 281] on icon "submit" at bounding box center [1157, 283] width 11 height 11
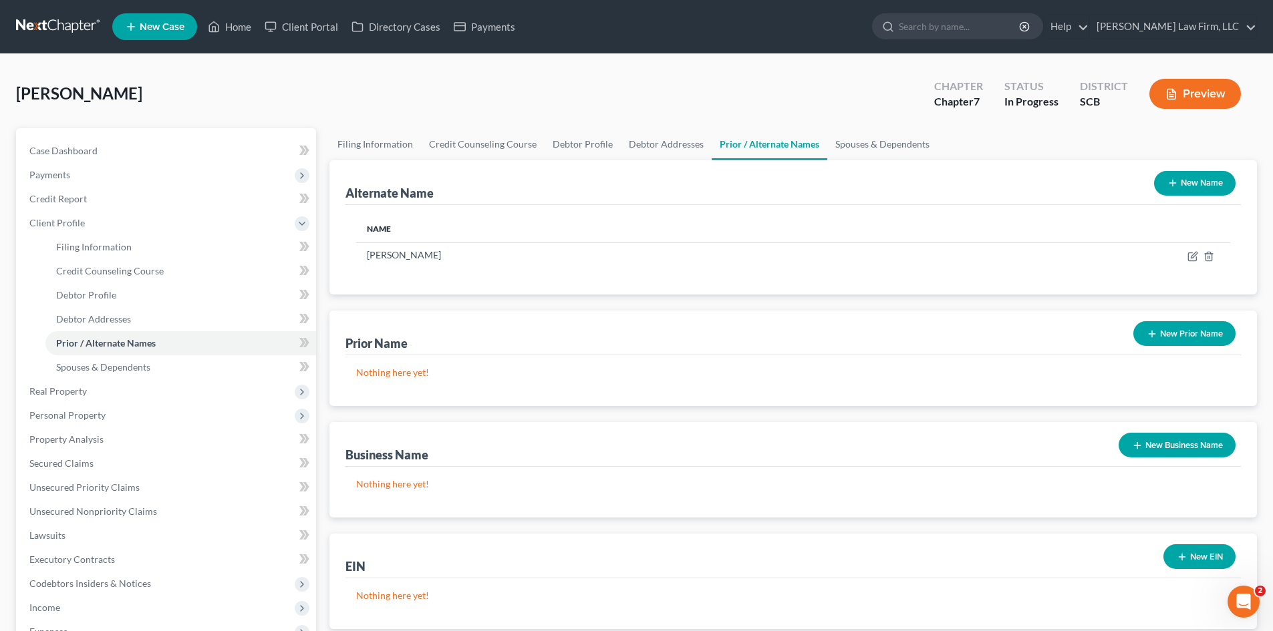
click at [1200, 181] on button "New Name" at bounding box center [1195, 183] width 82 height 25
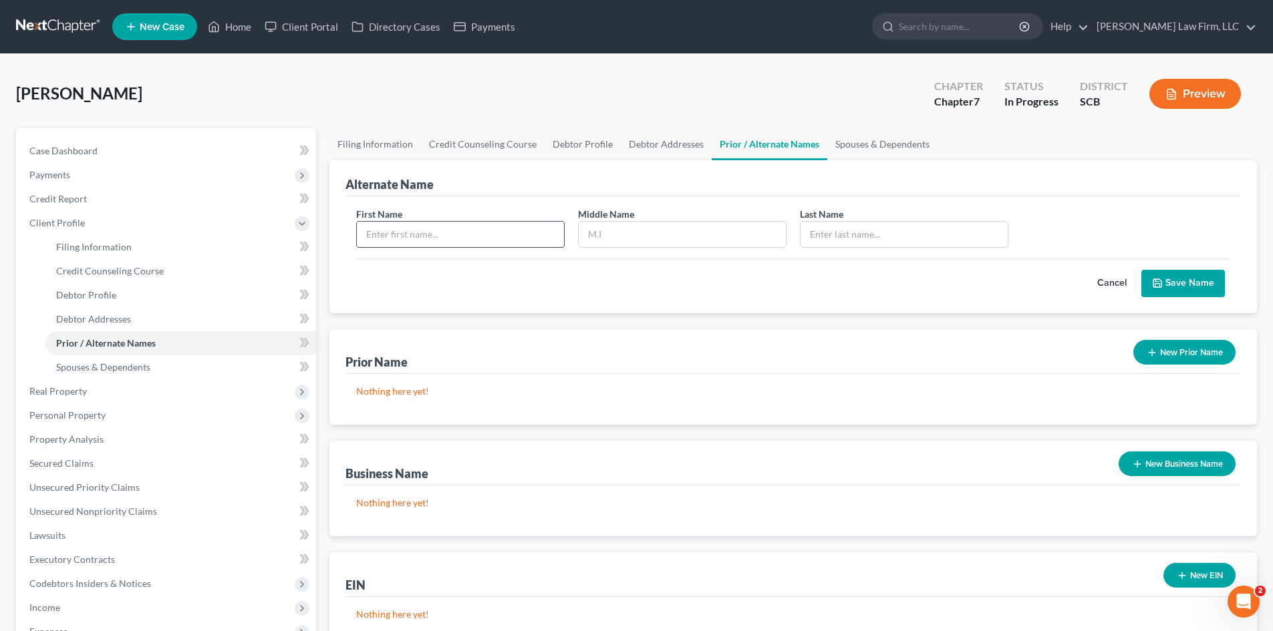
click at [510, 237] on input "text" at bounding box center [460, 234] width 207 height 25
type input "[PERSON_NAME]"
type input "Long"
click at [1169, 281] on button "Save Name" at bounding box center [1183, 284] width 84 height 28
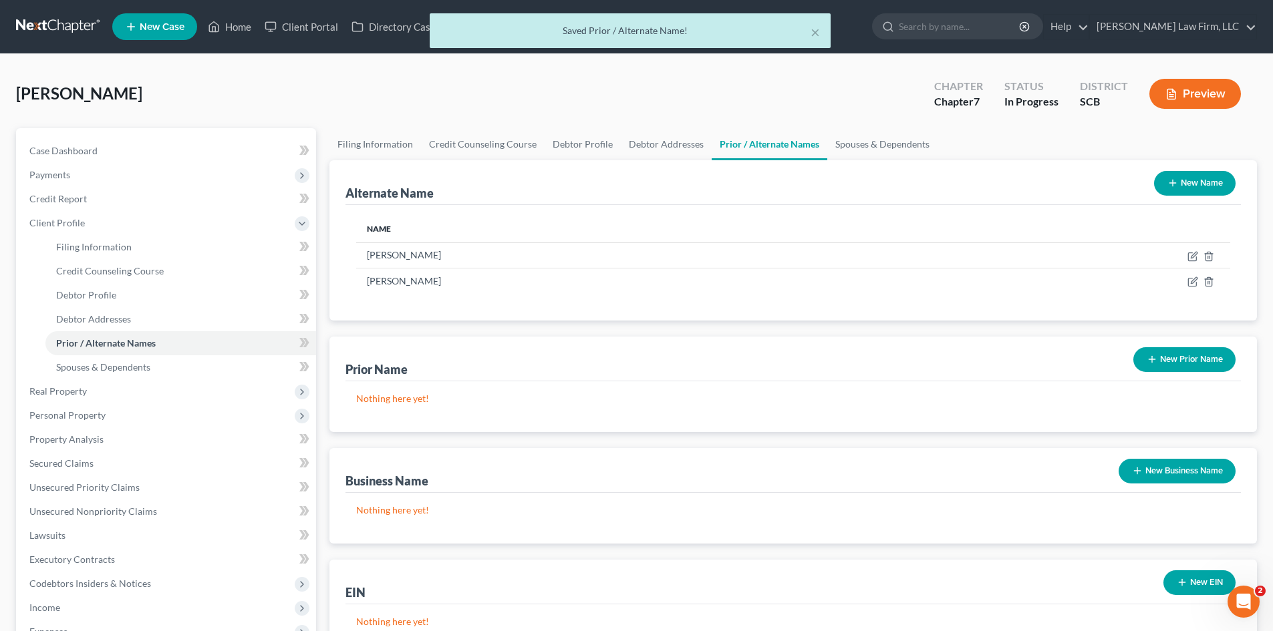
click at [1189, 177] on button "New Name" at bounding box center [1195, 183] width 82 height 25
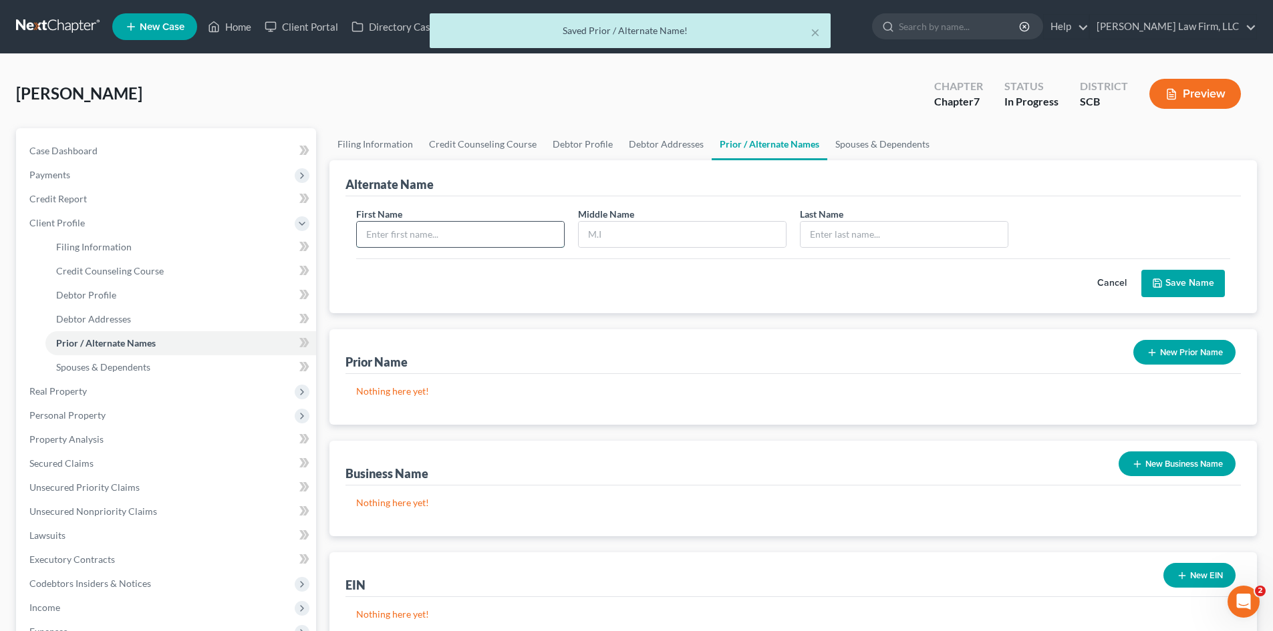
click at [523, 232] on input "text" at bounding box center [460, 234] width 207 height 25
type input "[PERSON_NAME]"
type input "M"
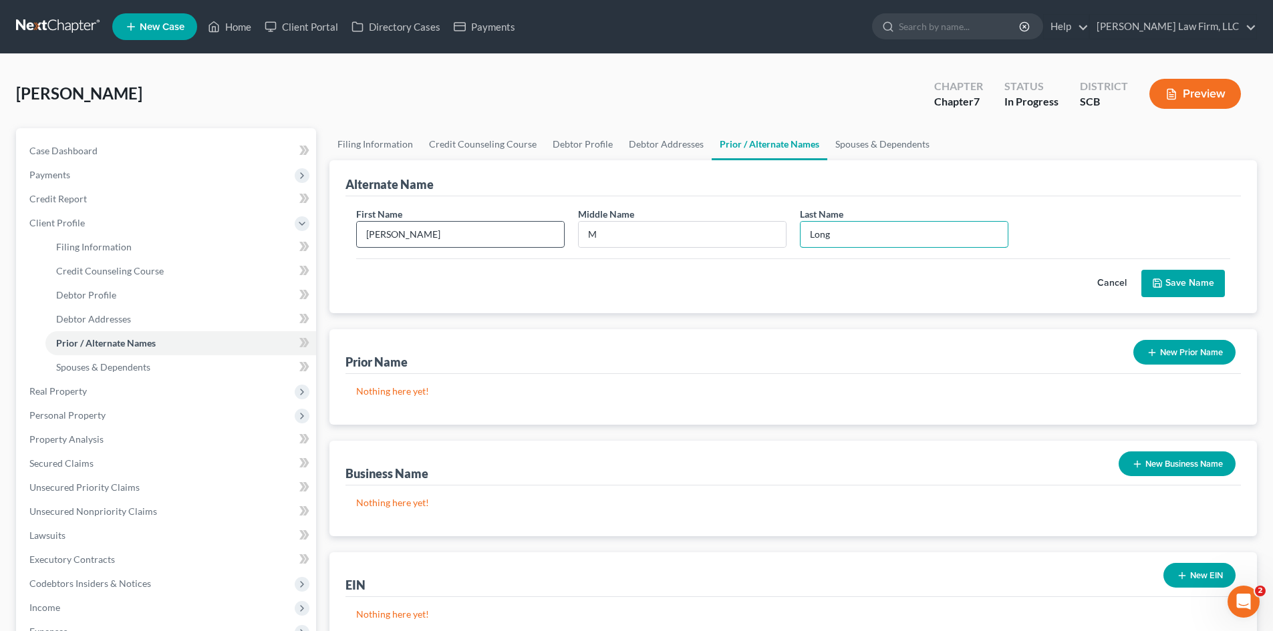
type input "Long"
click at [1213, 291] on button "Save Name" at bounding box center [1183, 284] width 84 height 28
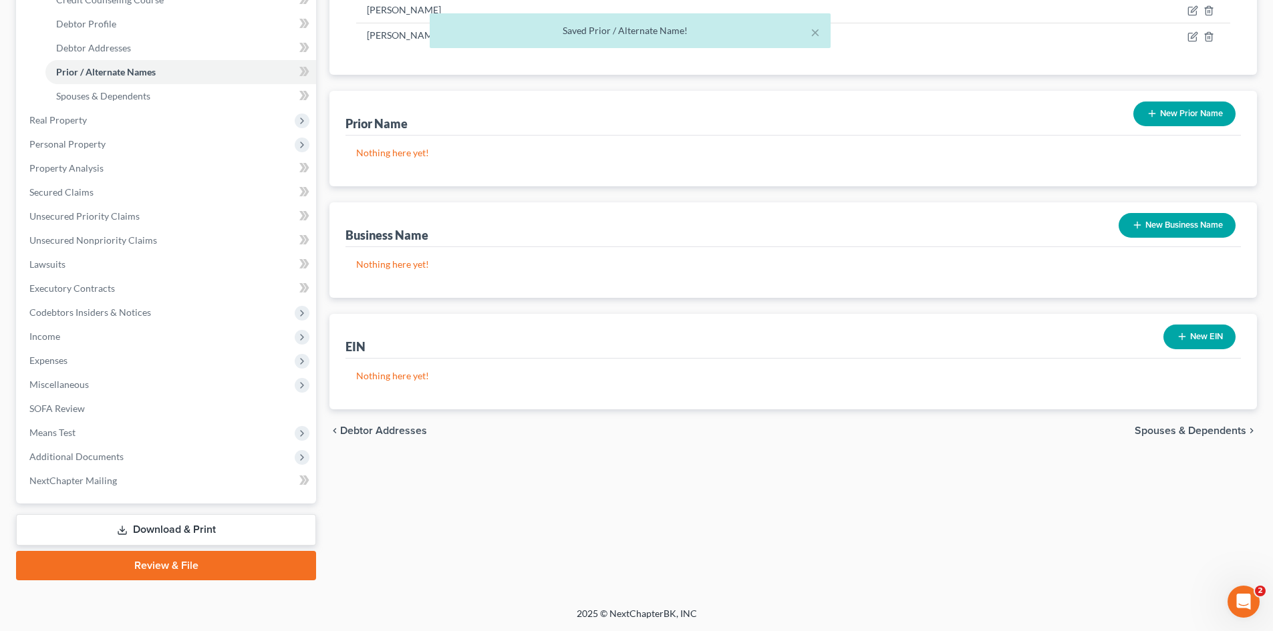
scroll to position [4, 0]
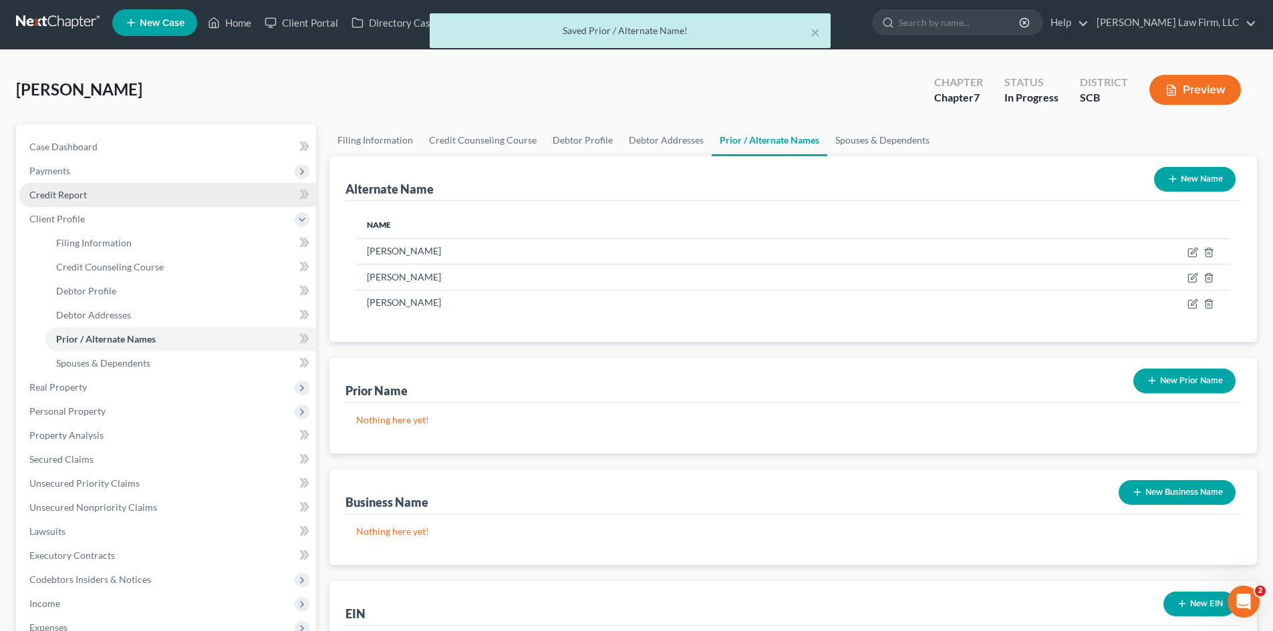
click at [71, 199] on span "Credit Report" at bounding box center [57, 194] width 57 height 11
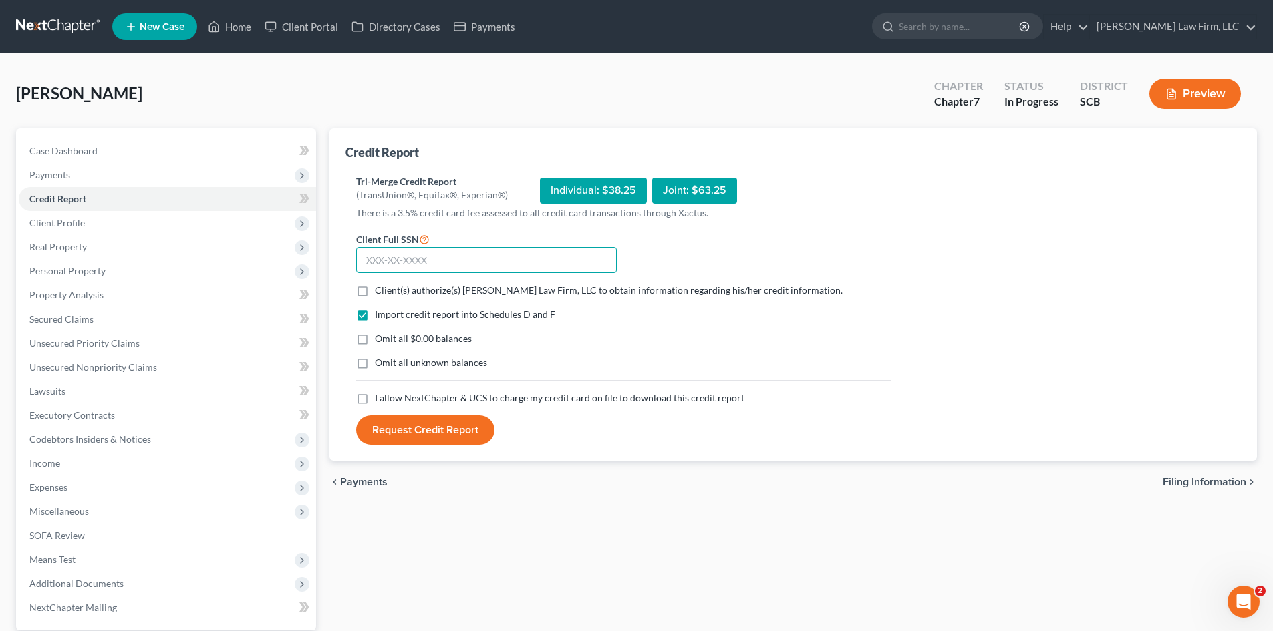
click at [442, 251] on input "text" at bounding box center [486, 260] width 261 height 27
type input "248-33-5224"
click at [355, 295] on div "Client(s) authorize(s) [PERSON_NAME] Law Firm, LLC to obtain information regard…" at bounding box center [623, 290] width 548 height 13
click at [375, 294] on label "Client(s) authorize(s) [PERSON_NAME] Law Firm, LLC to obtain information regard…" at bounding box center [609, 290] width 468 height 13
click at [380, 293] on input "Client(s) authorize(s) [PERSON_NAME] Law Firm, LLC to obtain information regard…" at bounding box center [384, 288] width 9 height 9
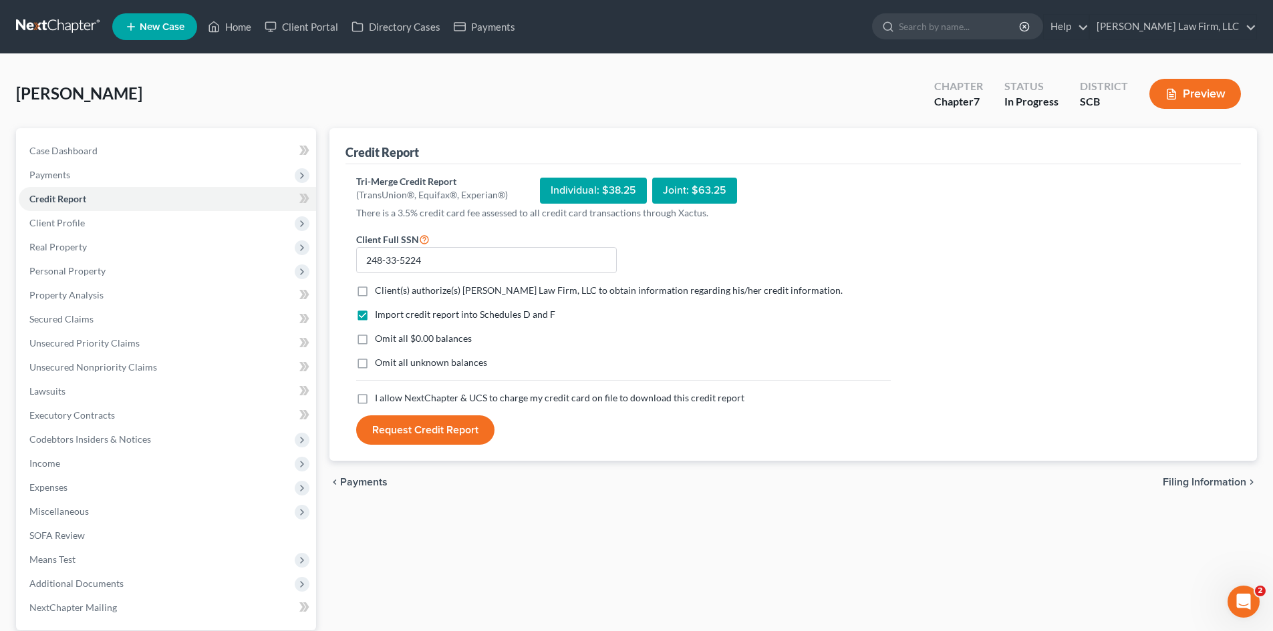
checkbox input "true"
click at [375, 343] on label "Omit all $0.00 balances" at bounding box center [423, 338] width 97 height 13
click at [380, 341] on input "Omit all $0.00 balances" at bounding box center [384, 336] width 9 height 9
checkbox input "true"
click at [375, 396] on label "I allow NextChapter & UCS to charge my credit card on file to download this cre…" at bounding box center [559, 398] width 369 height 13
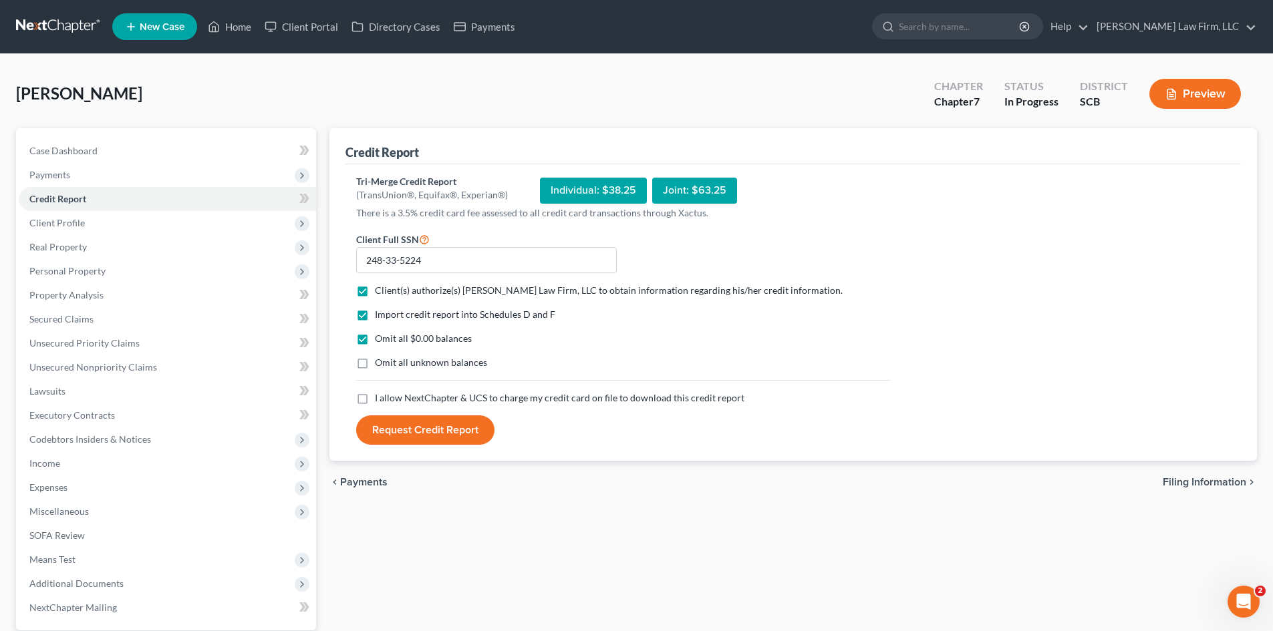
click at [380, 396] on input "I allow NextChapter & UCS to charge my credit card on file to download this cre…" at bounding box center [384, 396] width 9 height 9
checkbox input "true"
click at [442, 430] on button "Request Credit Report" at bounding box center [425, 430] width 138 height 29
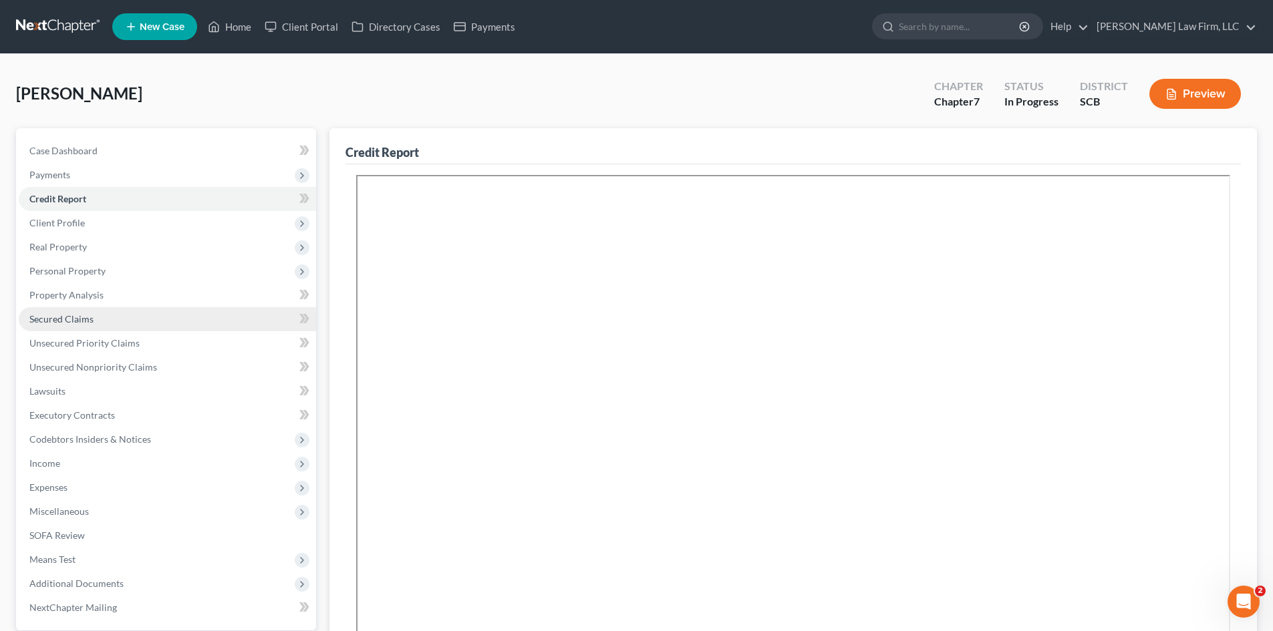
click at [75, 319] on span "Secured Claims" at bounding box center [61, 318] width 64 height 11
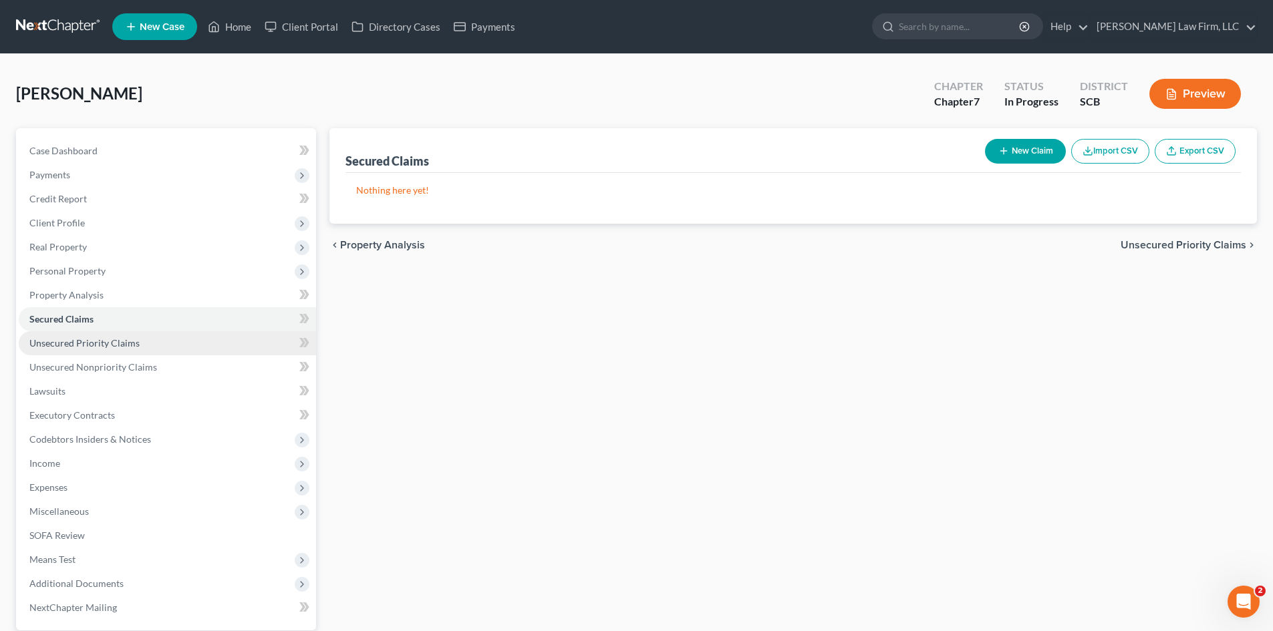
click at [75, 344] on span "Unsecured Priority Claims" at bounding box center [84, 342] width 110 height 11
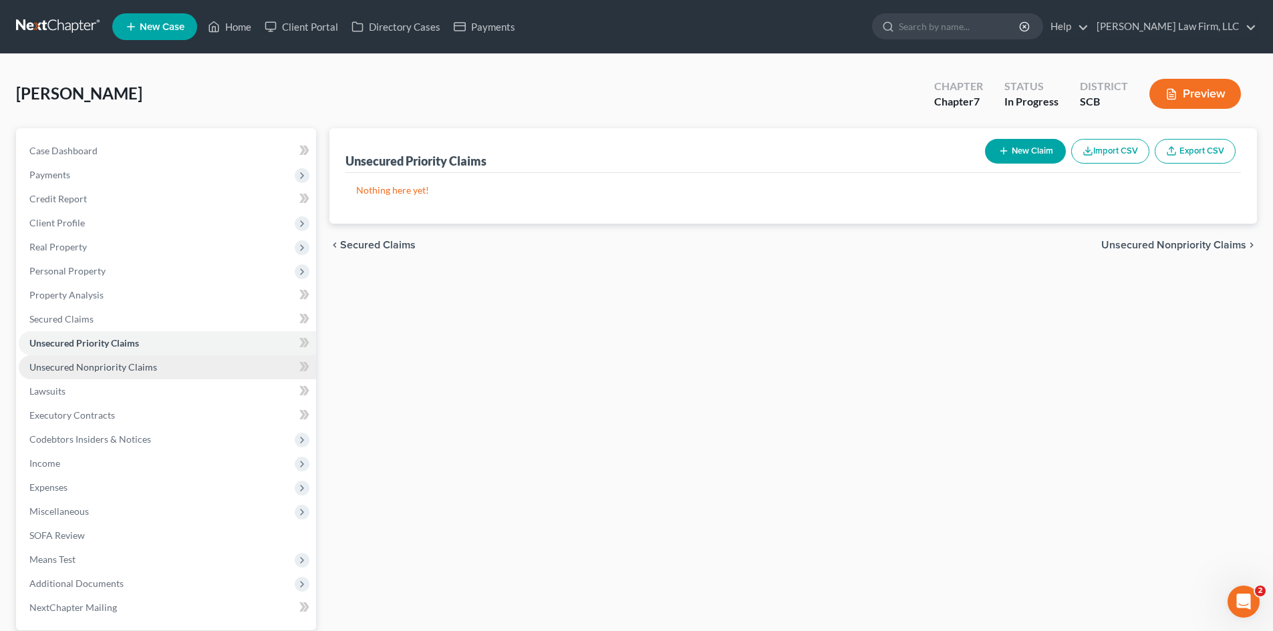
click at [82, 365] on span "Unsecured Nonpriority Claims" at bounding box center [93, 366] width 128 height 11
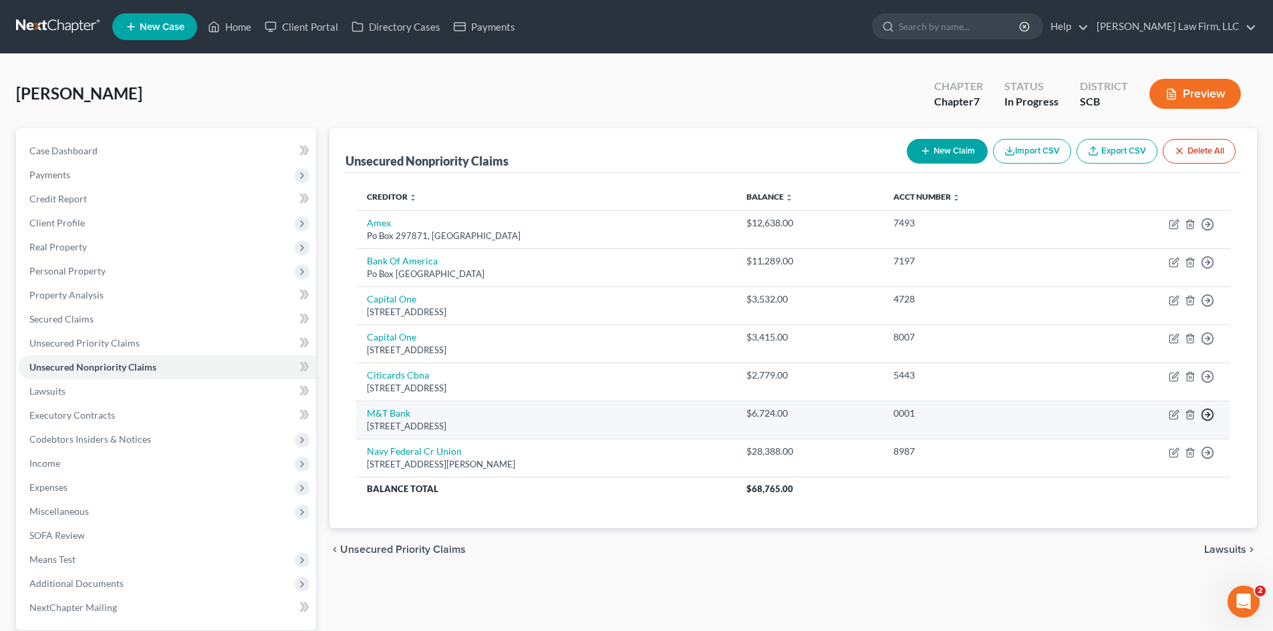
click at [1210, 418] on icon "button" at bounding box center [1207, 414] width 13 height 13
click at [1122, 427] on link "Move to D" at bounding box center [1146, 424] width 112 height 23
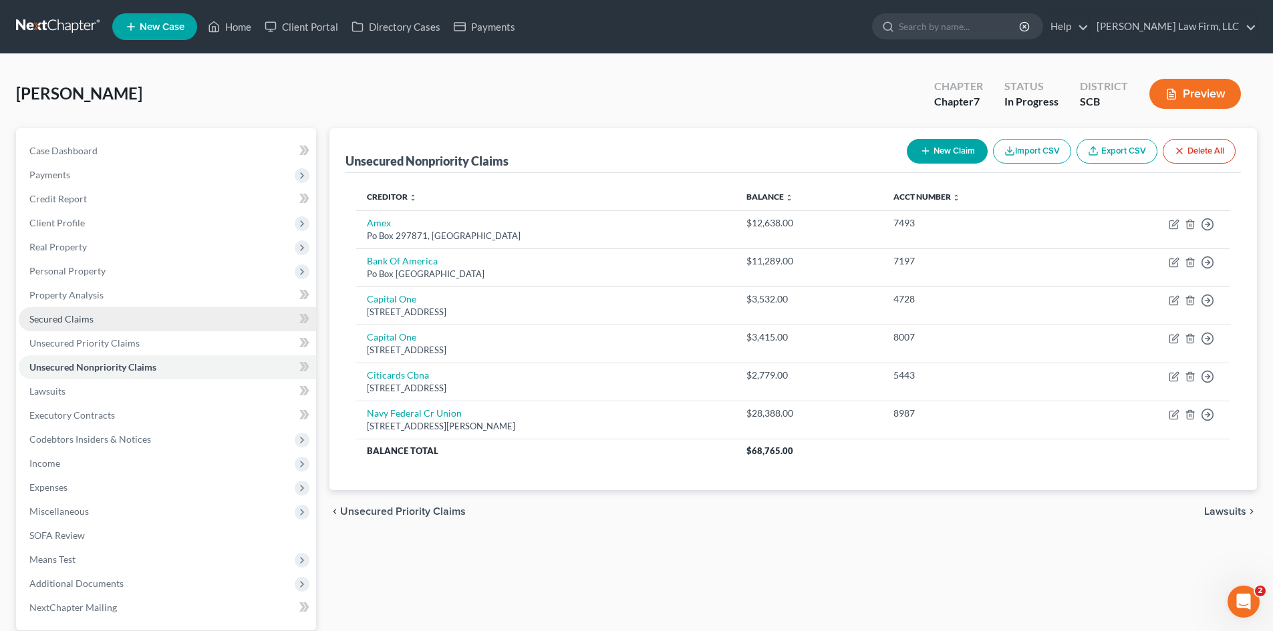
click at [77, 323] on span "Secured Claims" at bounding box center [61, 318] width 64 height 11
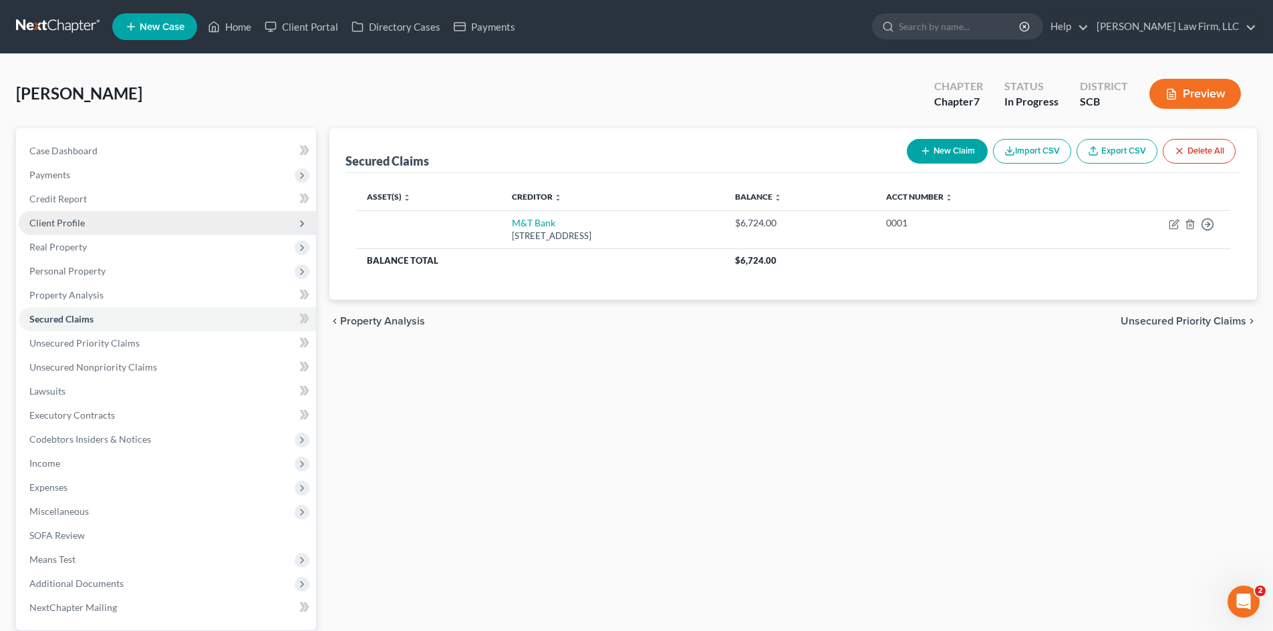
click at [52, 225] on span "Client Profile" at bounding box center [56, 222] width 55 height 11
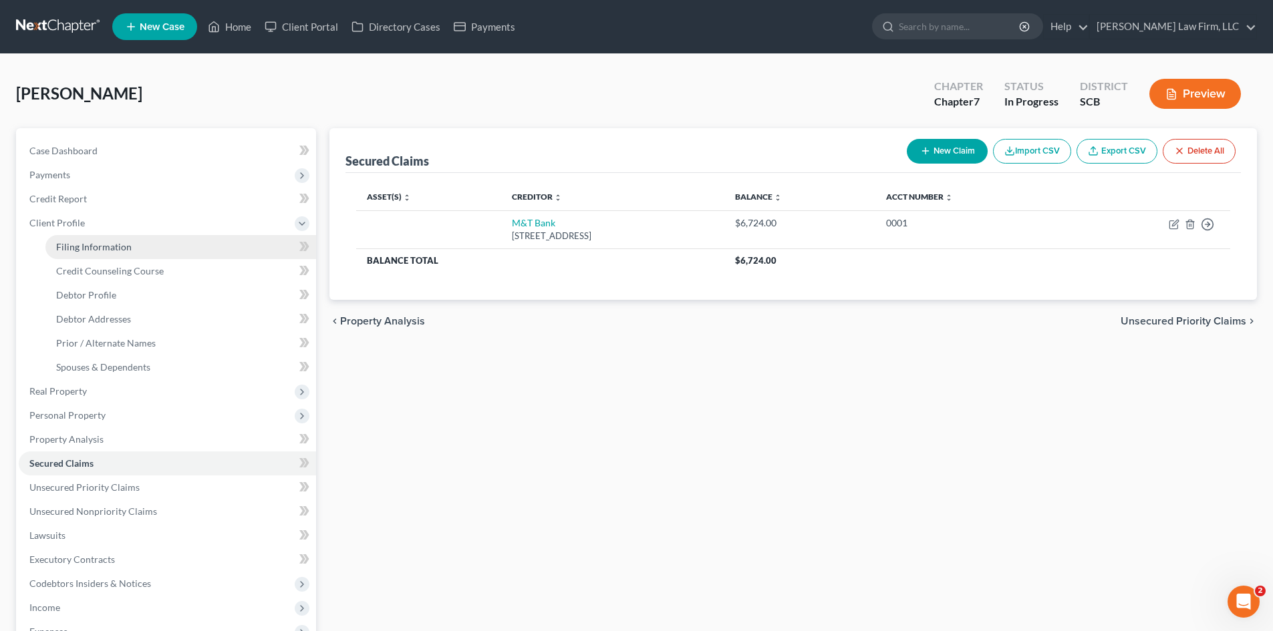
click at [78, 248] on span "Filing Information" at bounding box center [93, 246] width 75 height 11
select select "1"
select select "0"
select select "72"
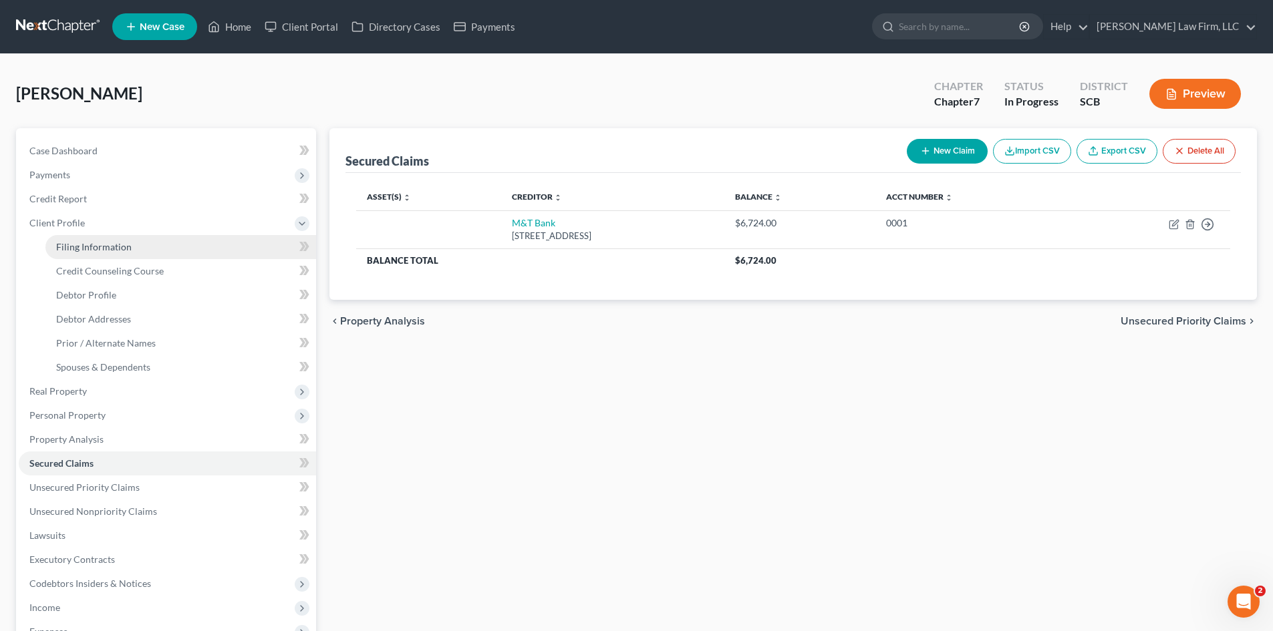
select select "0"
select select "42"
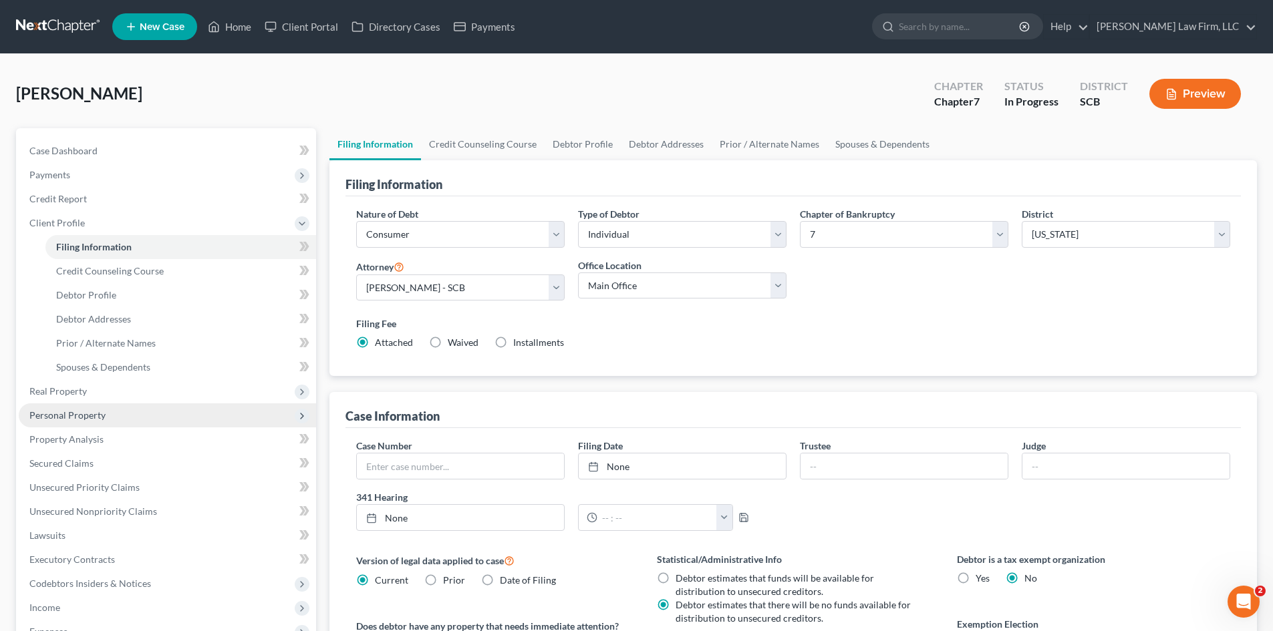
click at [89, 416] on span "Personal Property" at bounding box center [67, 415] width 76 height 11
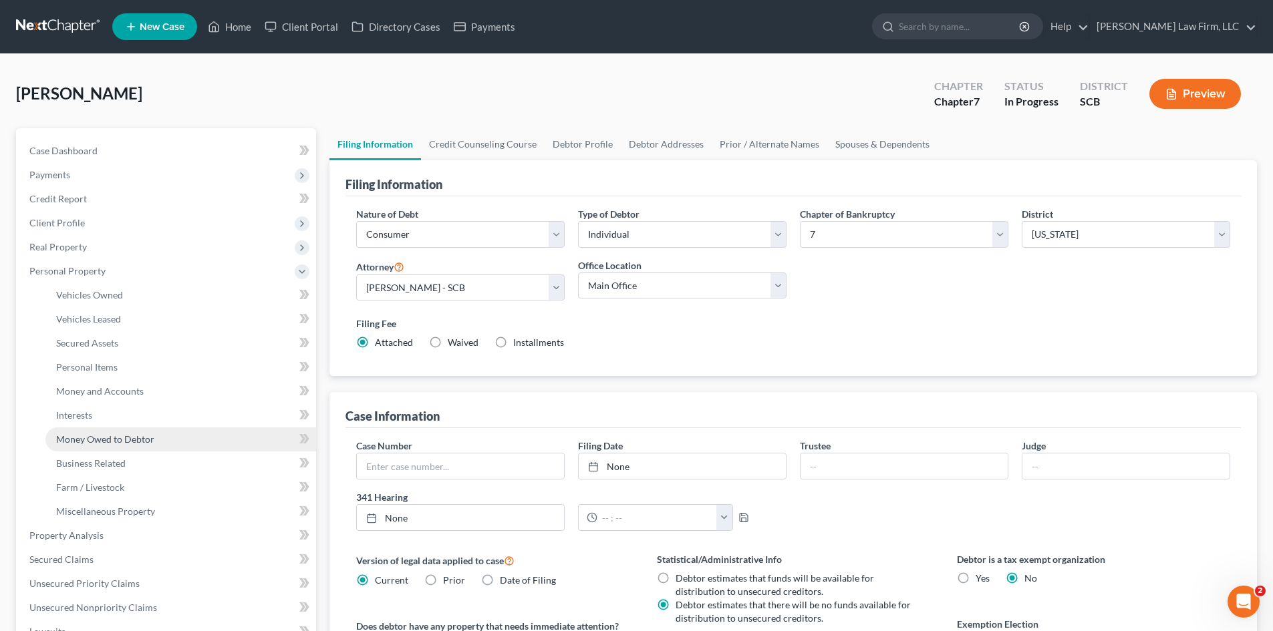
click at [96, 438] on span "Money Owed to Debtor" at bounding box center [105, 439] width 98 height 11
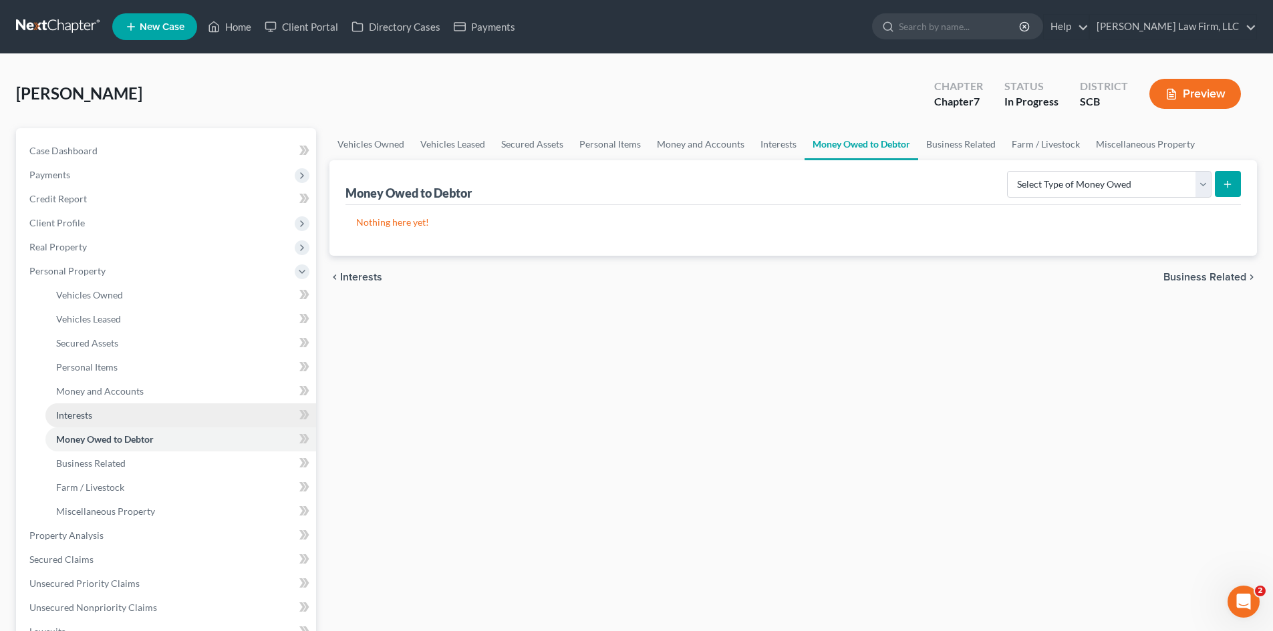
click at [88, 418] on span "Interests" at bounding box center [74, 415] width 36 height 11
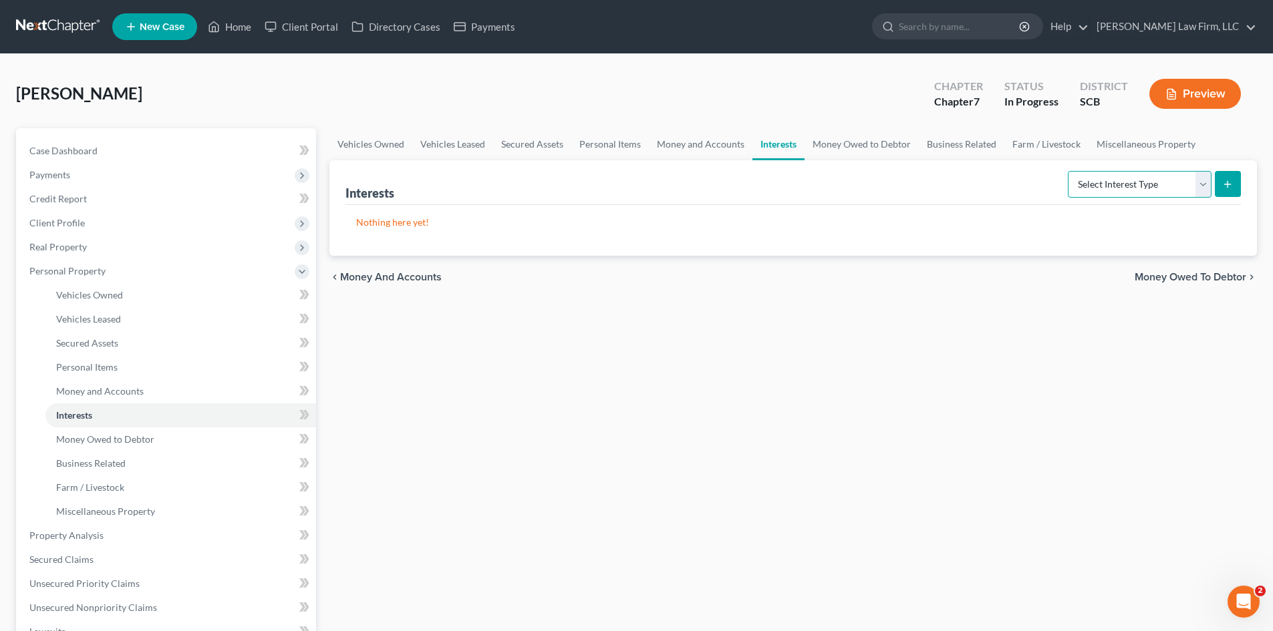
click at [1160, 182] on select "Select Interest Type 401K Annuity Bond Education IRA Government Bond Government…" at bounding box center [1140, 184] width 144 height 27
select select "unincorporated_business"
click at [1069, 171] on select "Select Interest Type 401K Annuity Bond Education IRA Government Bond Government…" at bounding box center [1140, 184] width 144 height 27
click at [1226, 182] on icon "submit" at bounding box center [1227, 184] width 11 height 11
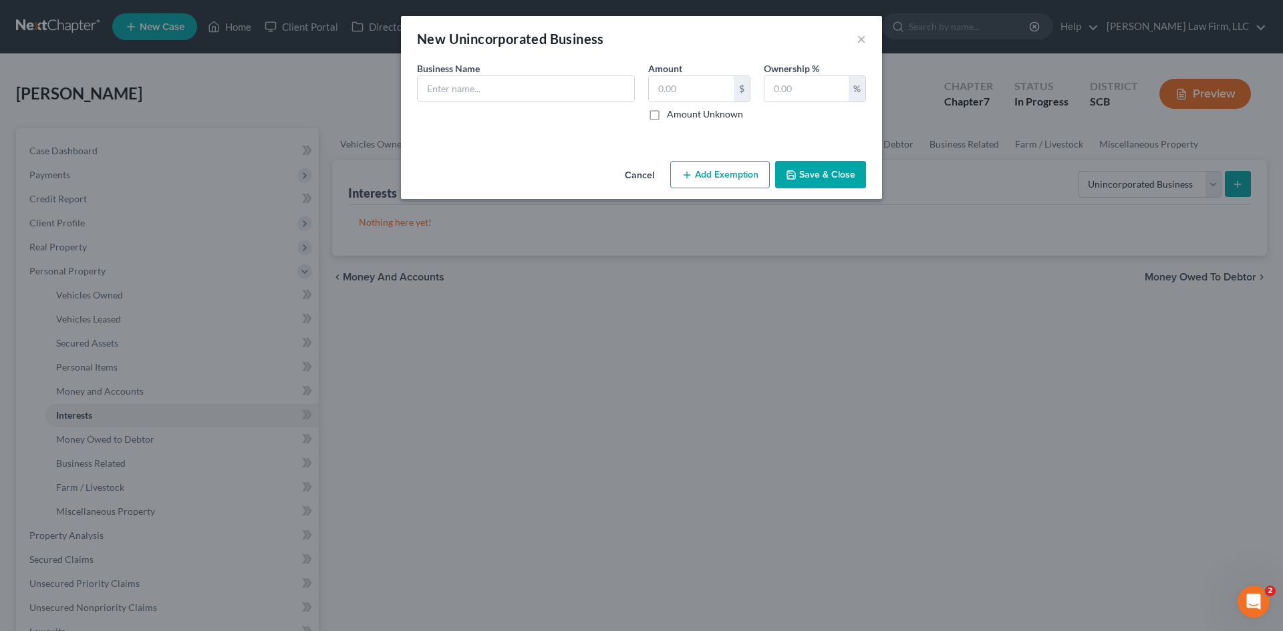
click at [546, 102] on div "Business Name *" at bounding box center [525, 90] width 231 height 59
click at [544, 94] on input "text" at bounding box center [526, 88] width 216 height 25
type input "Auto Icon, LLC (This car sales business stopped operating in [DATE]. There are …"
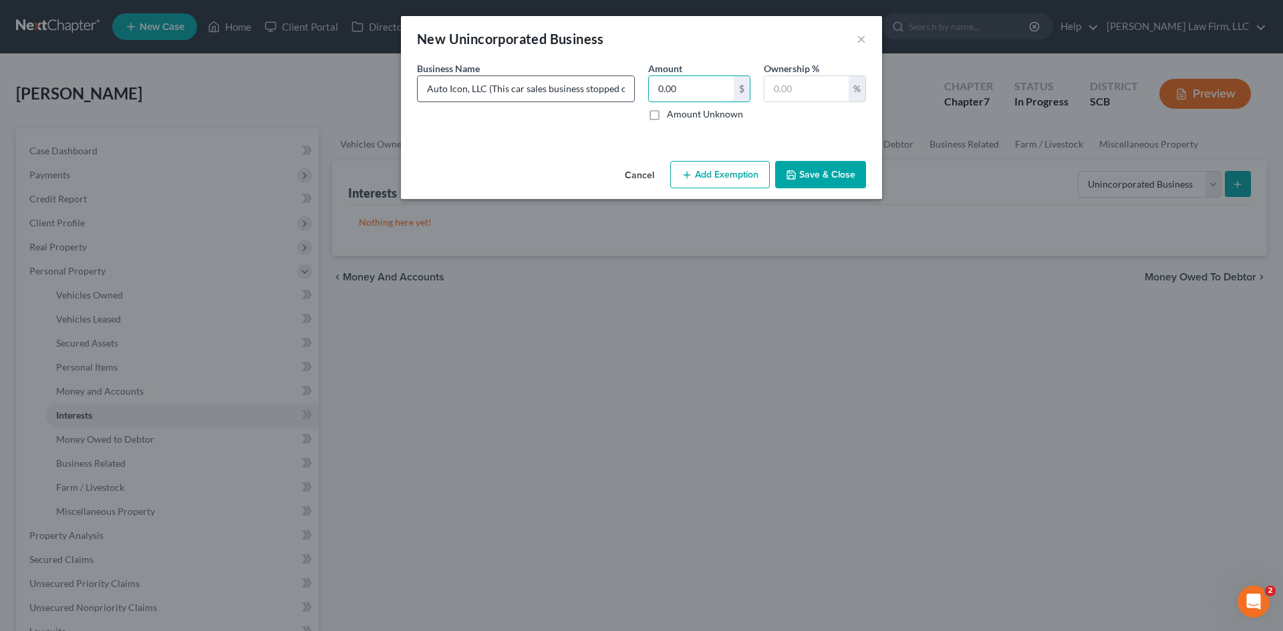
type input "0.00"
type input "100.00"
drag, startPoint x: 834, startPoint y: 93, endPoint x: 722, endPoint y: 92, distance: 112.9
click at [745, 93] on div "Business Name * Auto Icon, LLC (This car sales business stopped operating in [D…" at bounding box center [641, 96] width 462 height 70
type input "100"
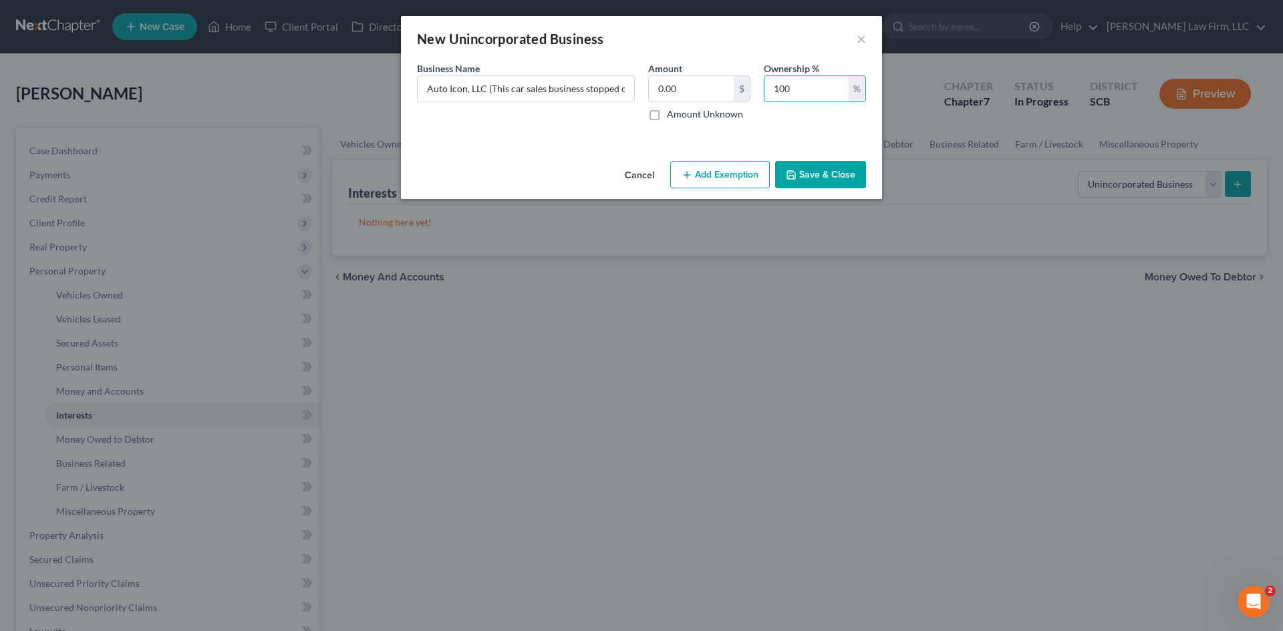
click at [805, 175] on button "Save & Close" at bounding box center [820, 175] width 91 height 28
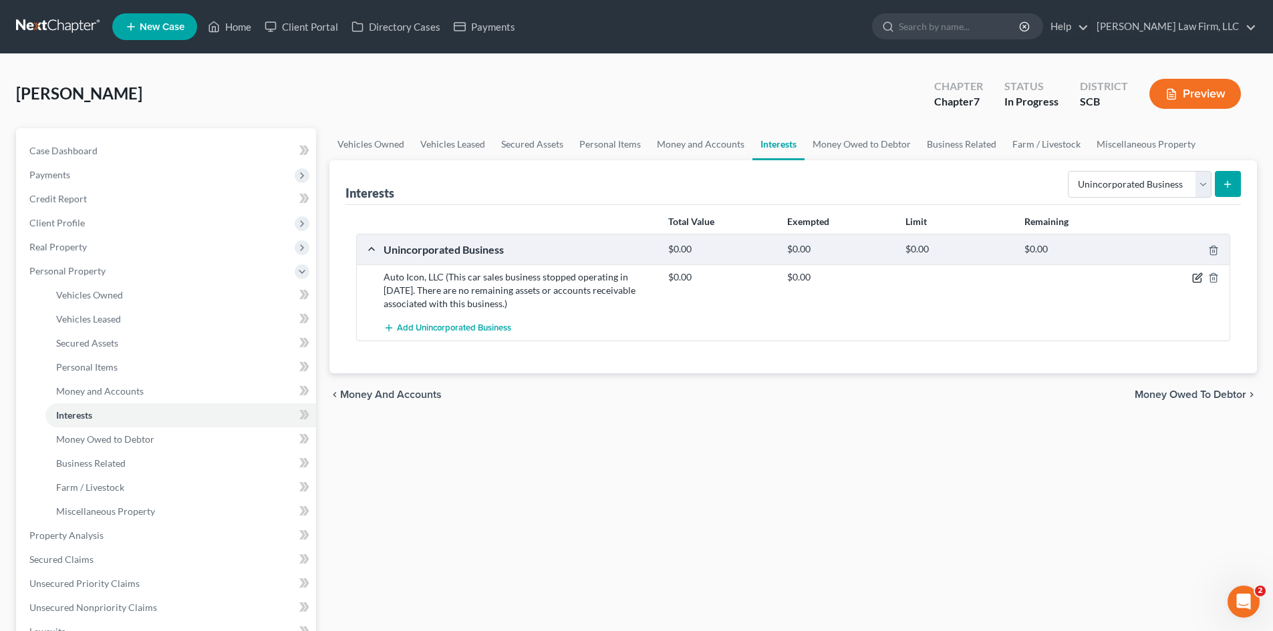
click at [1193, 282] on icon "button" at bounding box center [1197, 279] width 8 height 8
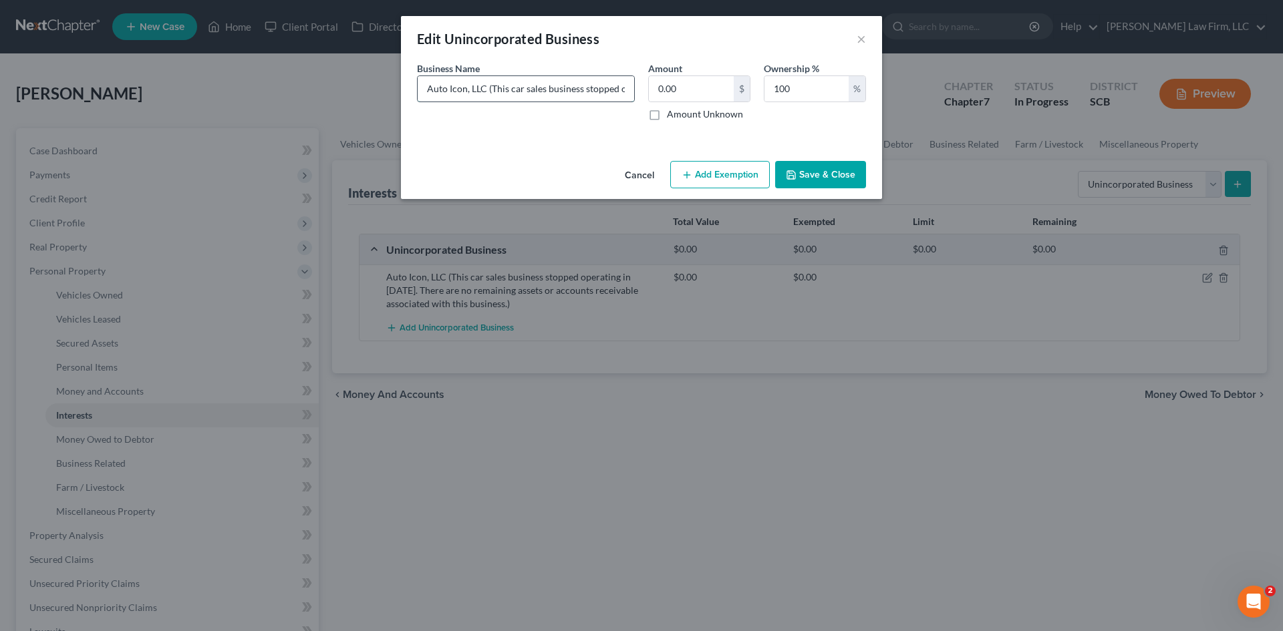
click at [583, 92] on input "Auto Icon, LLC (This car sales business stopped operating in [DATE]. There are …" at bounding box center [526, 88] width 216 height 25
type input "Auto Icon, LLC (This car sales business closed in [DATE]. There are no remainin…"
click at [842, 178] on button "Save & Close" at bounding box center [820, 175] width 91 height 28
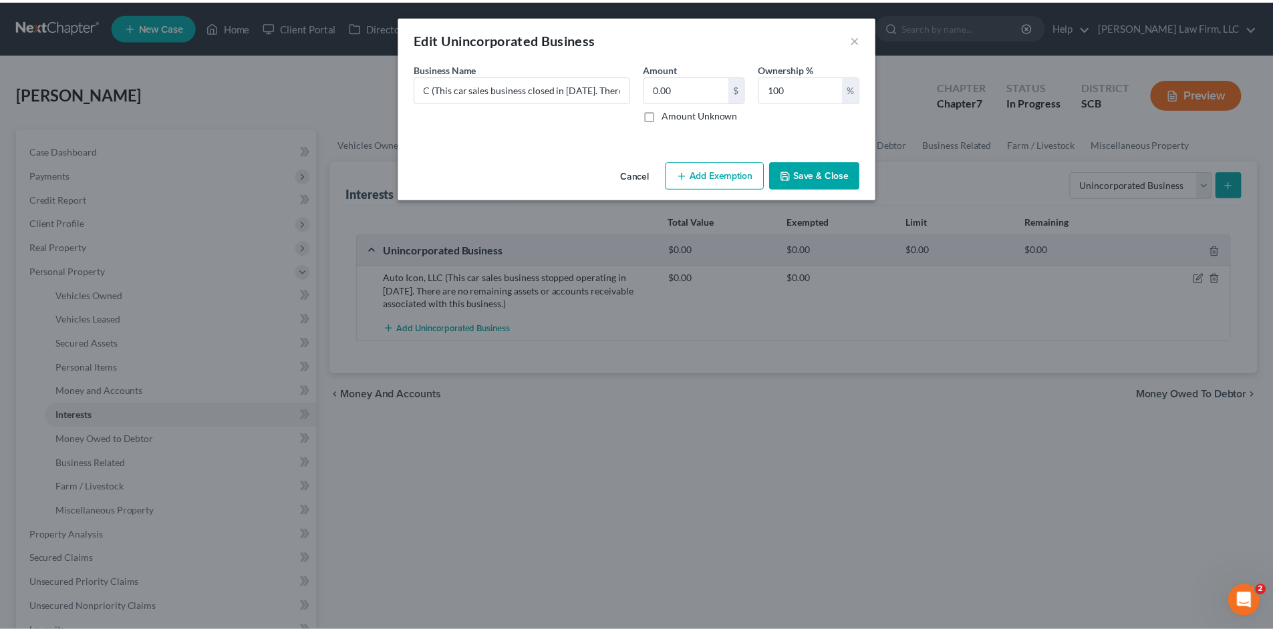
scroll to position [0, 0]
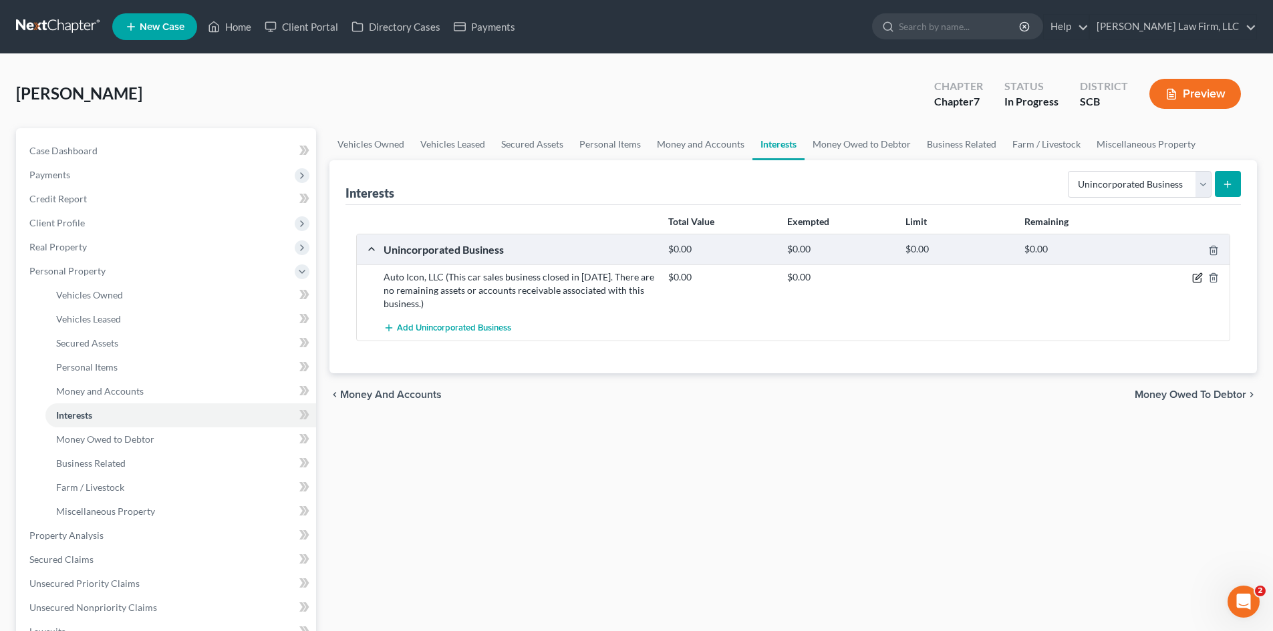
click at [1195, 279] on icon "button" at bounding box center [1197, 278] width 11 height 11
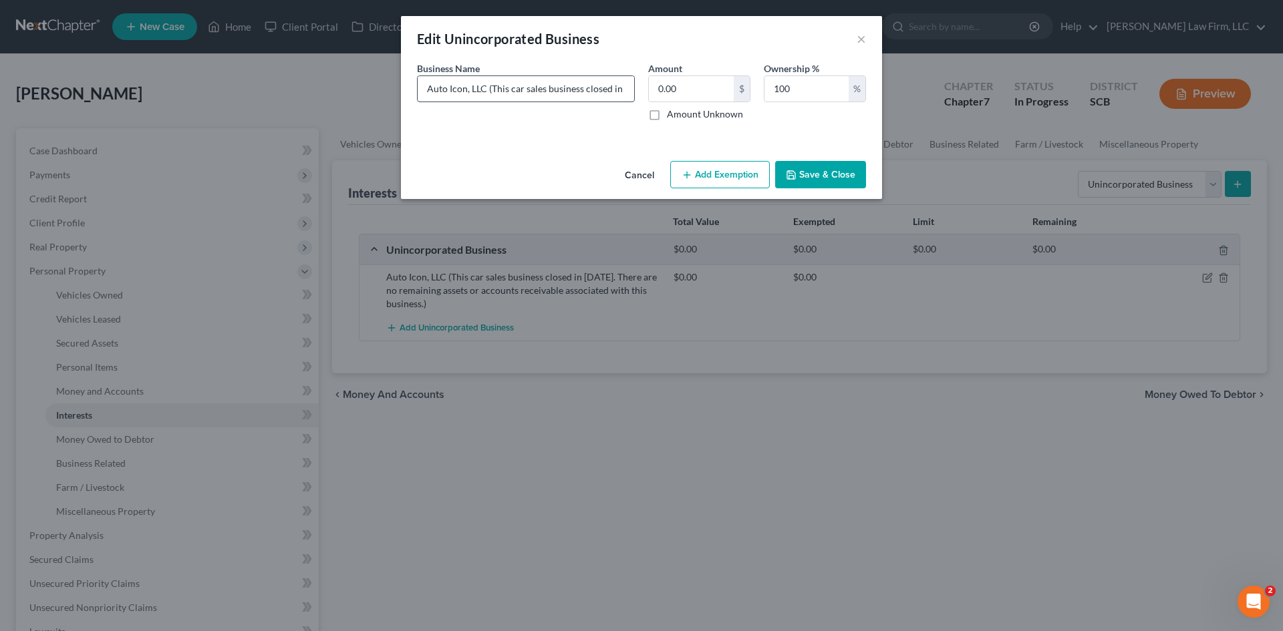
click at [626, 92] on input "Auto Icon, LLC (This car sales business closed in [DATE]. There are no remainin…" at bounding box center [526, 88] width 216 height 25
click at [796, 179] on icon "button" at bounding box center [791, 175] width 11 height 11
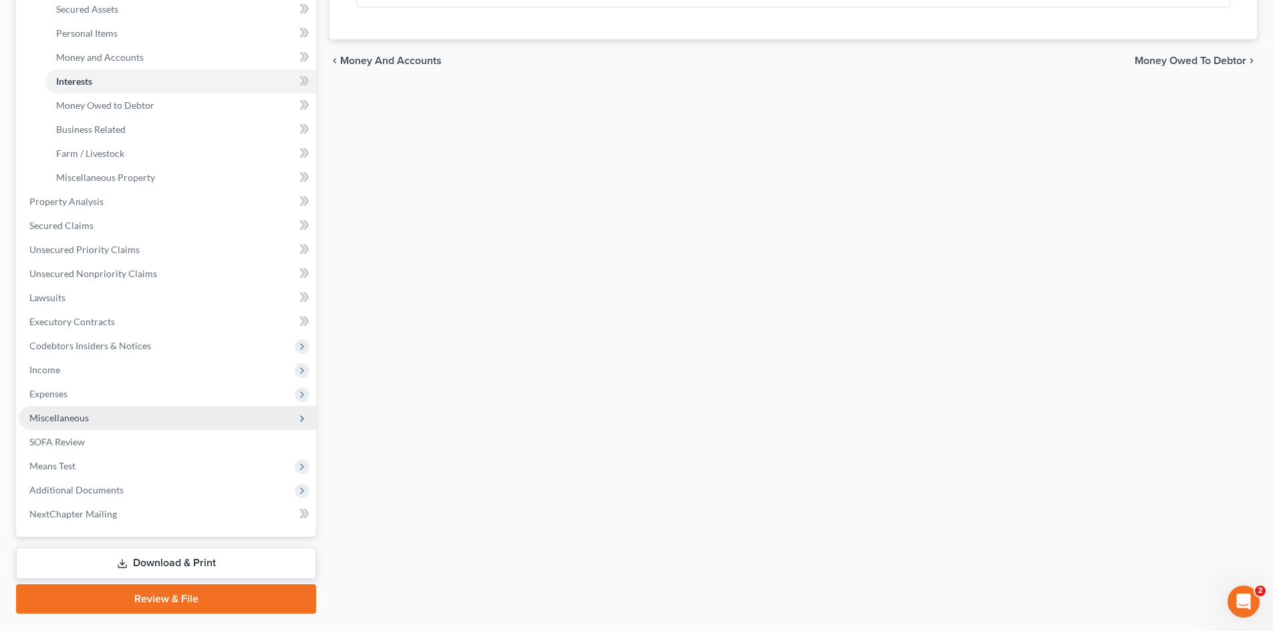
click at [52, 418] on span "Miscellaneous" at bounding box center [58, 417] width 59 height 11
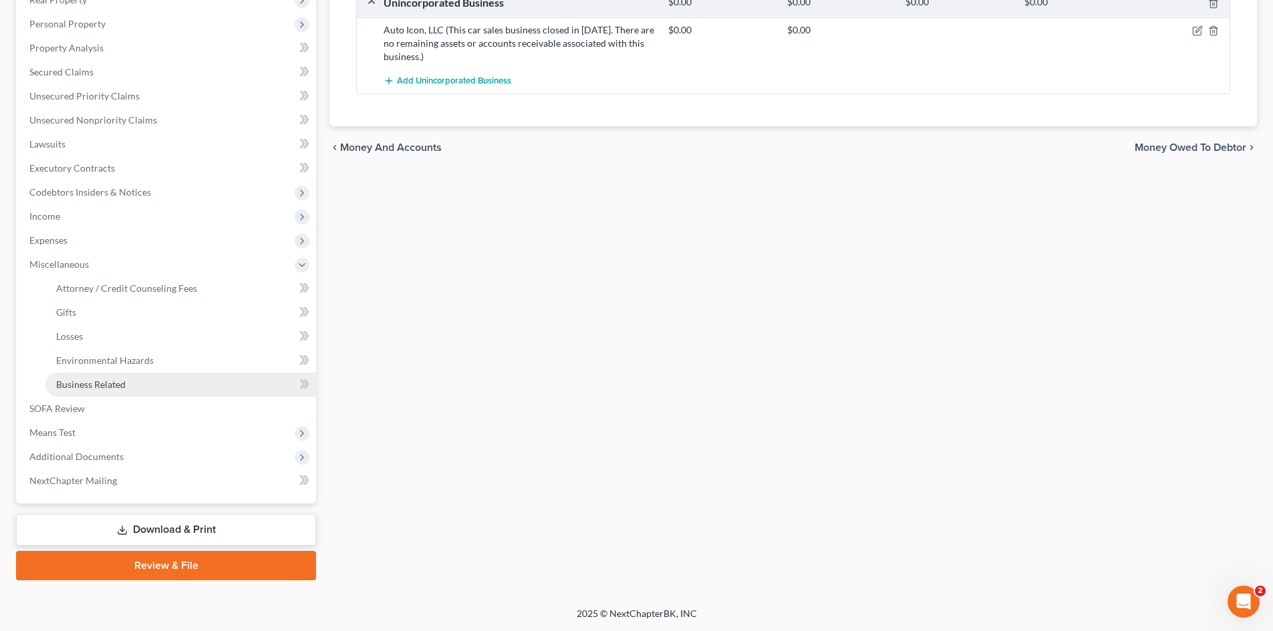
click at [85, 383] on span "Business Related" at bounding box center [90, 384] width 69 height 11
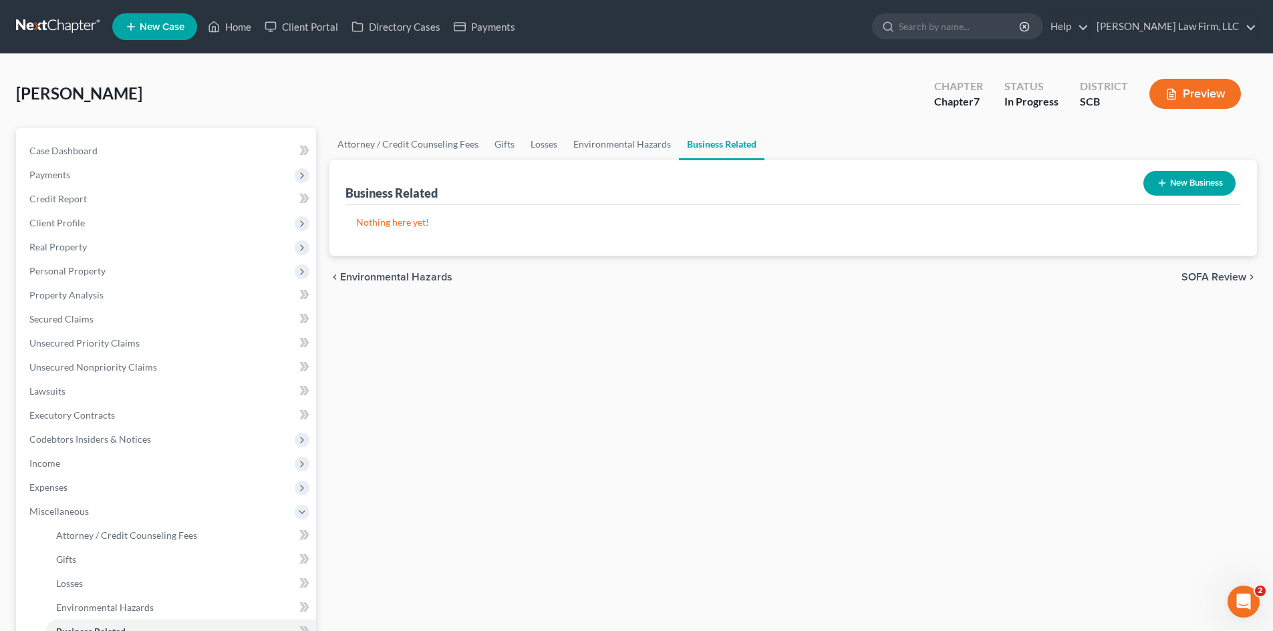
click at [1214, 186] on button "New Business" at bounding box center [1189, 183] width 92 height 25
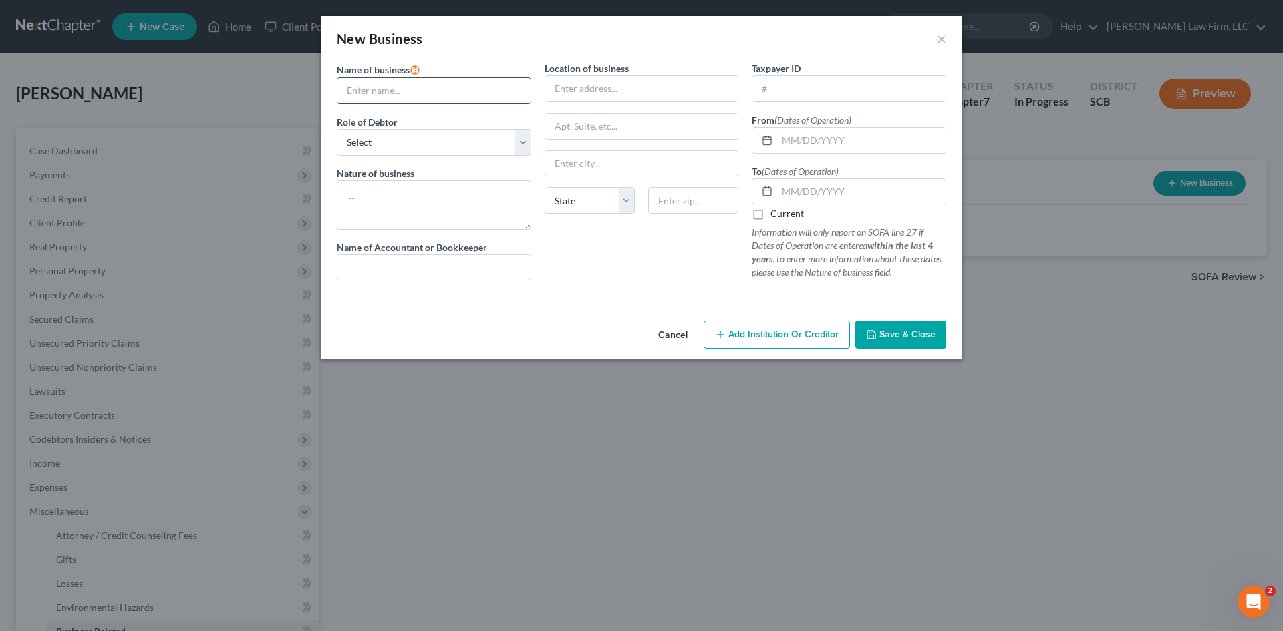
click at [451, 93] on input "text" at bounding box center [433, 90] width 193 height 25
drag, startPoint x: 413, startPoint y: 90, endPoint x: 556, endPoint y: 94, distance: 143.0
click at [556, 94] on div "Name of business * Auto Icon, LLC (This car sales business stopped operating in…" at bounding box center [641, 181] width 623 height 241
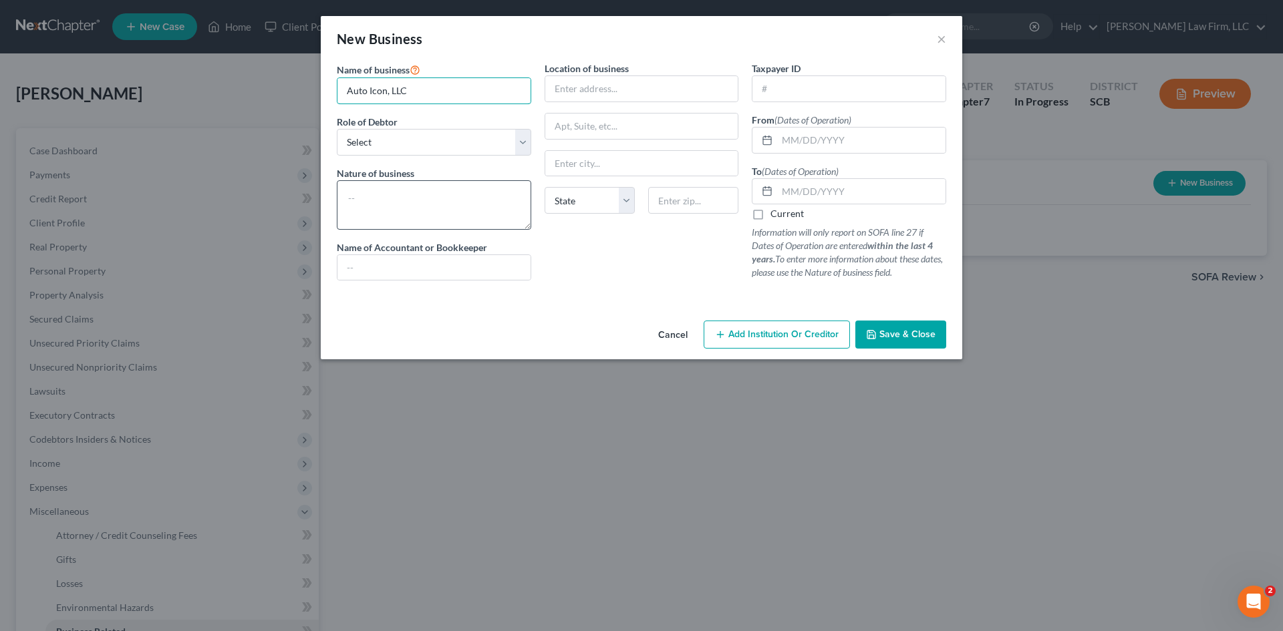
type input "Auto Icon, LLC"
click at [396, 209] on textarea at bounding box center [434, 204] width 194 height 49
click at [436, 147] on select "Select A member of a limited liability company (LLC) or limited liability partn…" at bounding box center [434, 142] width 194 height 27
select select "member"
click at [337, 129] on select "Select A member of a limited liability company (LLC) or limited liability partn…" at bounding box center [434, 142] width 194 height 27
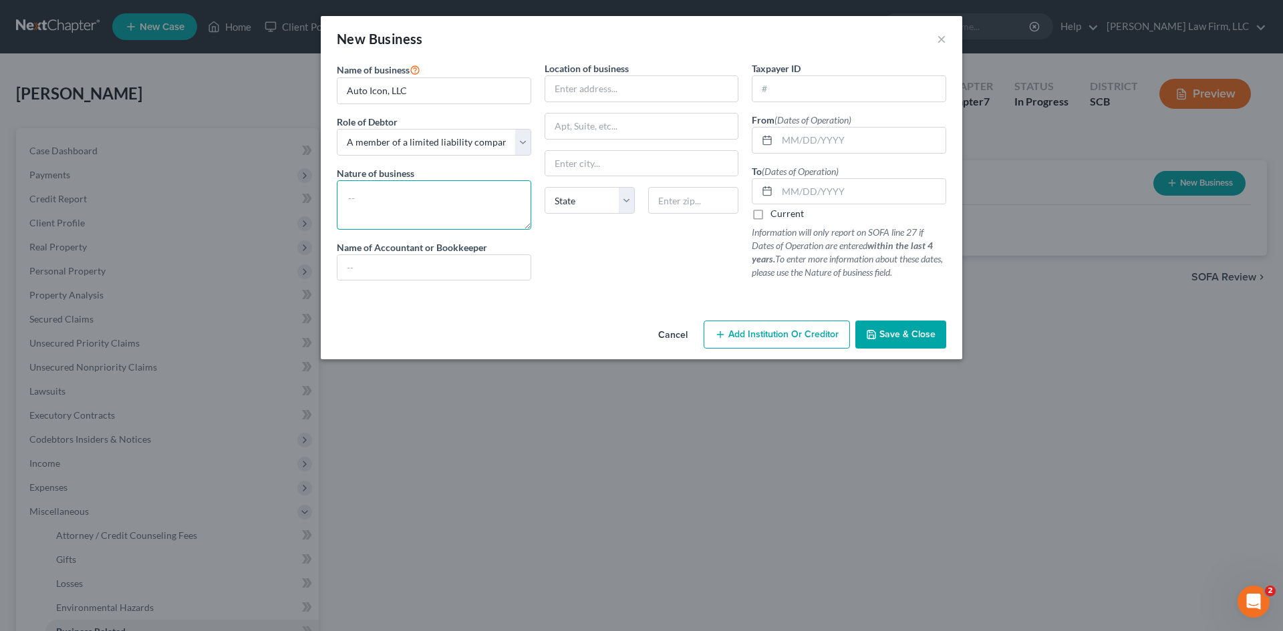
click at [418, 190] on textarea at bounding box center [434, 204] width 194 height 49
paste textarea "(This car sales business stopped operating in [DATE]. There are no remaining as…"
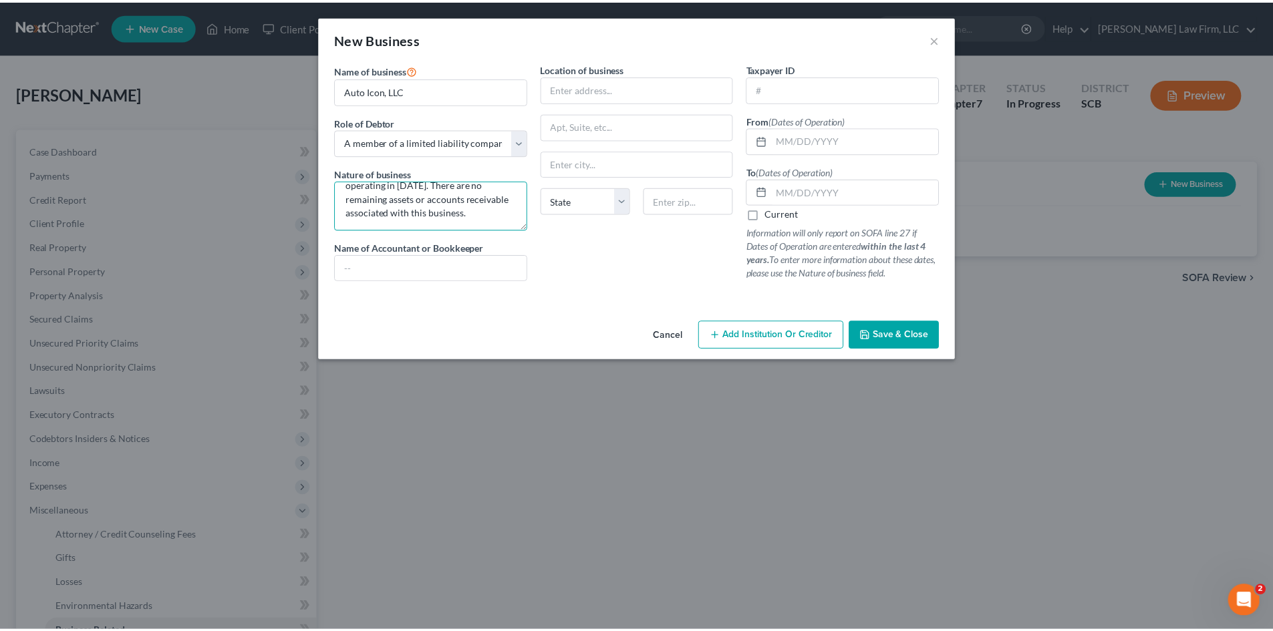
scroll to position [4, 0]
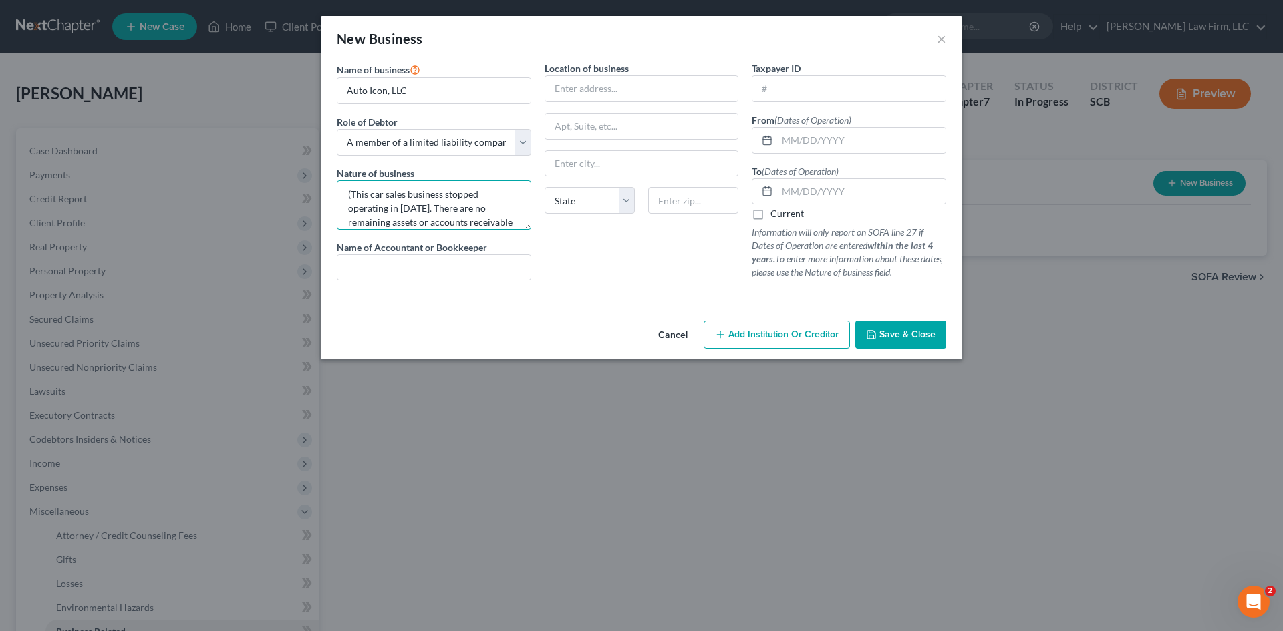
click at [351, 195] on textarea "(This car sales business stopped operating in [DATE]. There are no remaining as…" at bounding box center [434, 204] width 194 height 49
type textarea "This car sales business stopped operating in [DATE]. There are no remaining ass…"
click at [624, 95] on input "text" at bounding box center [641, 88] width 193 height 25
type input "[STREET_ADDRESS]"
click at [675, 205] on input "text" at bounding box center [693, 200] width 90 height 27
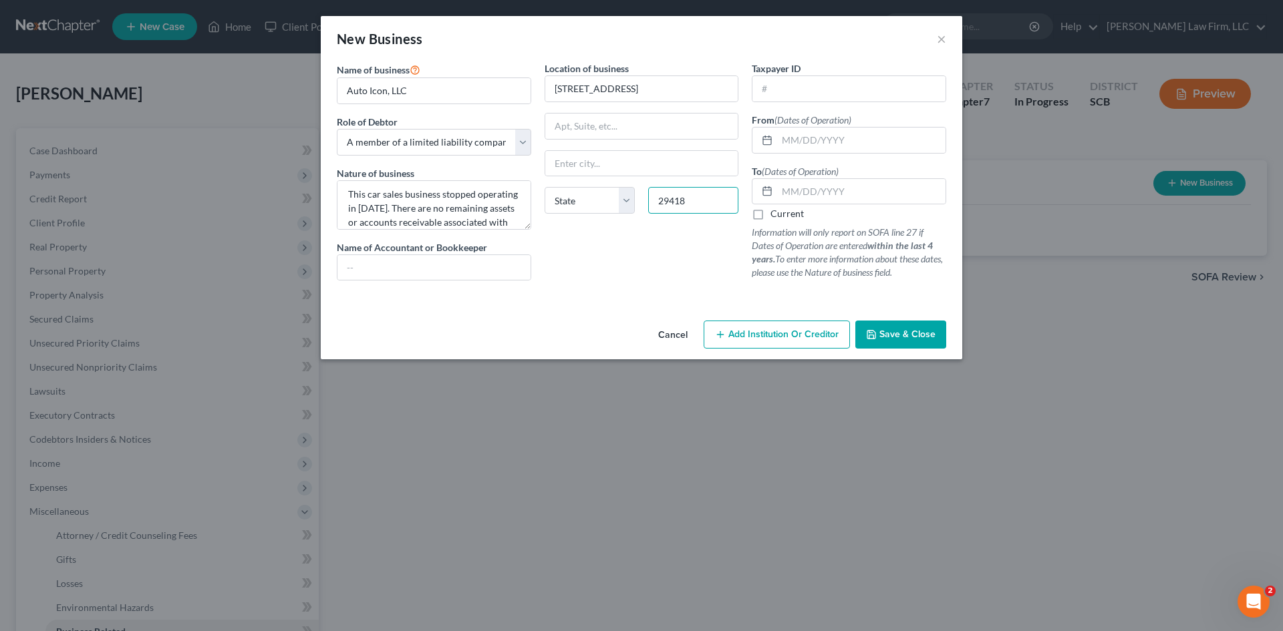
type input "29418"
type input "[GEOGRAPHIC_DATA]"
select select "42"
type input "[US_EMPLOYER_IDENTIFICATION_NUMBER]"
click at [788, 140] on input "[DATE]" at bounding box center [861, 140] width 168 height 25
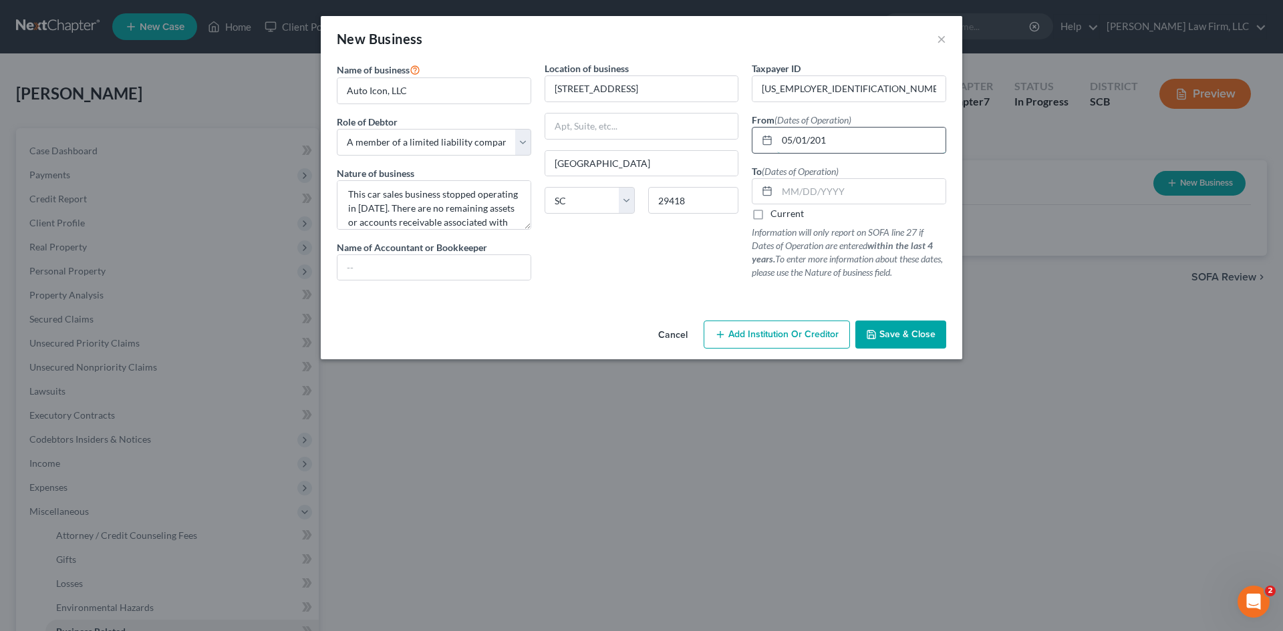
drag, startPoint x: 780, startPoint y: 133, endPoint x: 900, endPoint y: 143, distance: 120.7
click at [893, 146] on input "05/01/201" at bounding box center [861, 140] width 168 height 25
type input "[DATE]"
click at [907, 193] on input "text" at bounding box center [861, 191] width 168 height 25
type input "[DATE]"
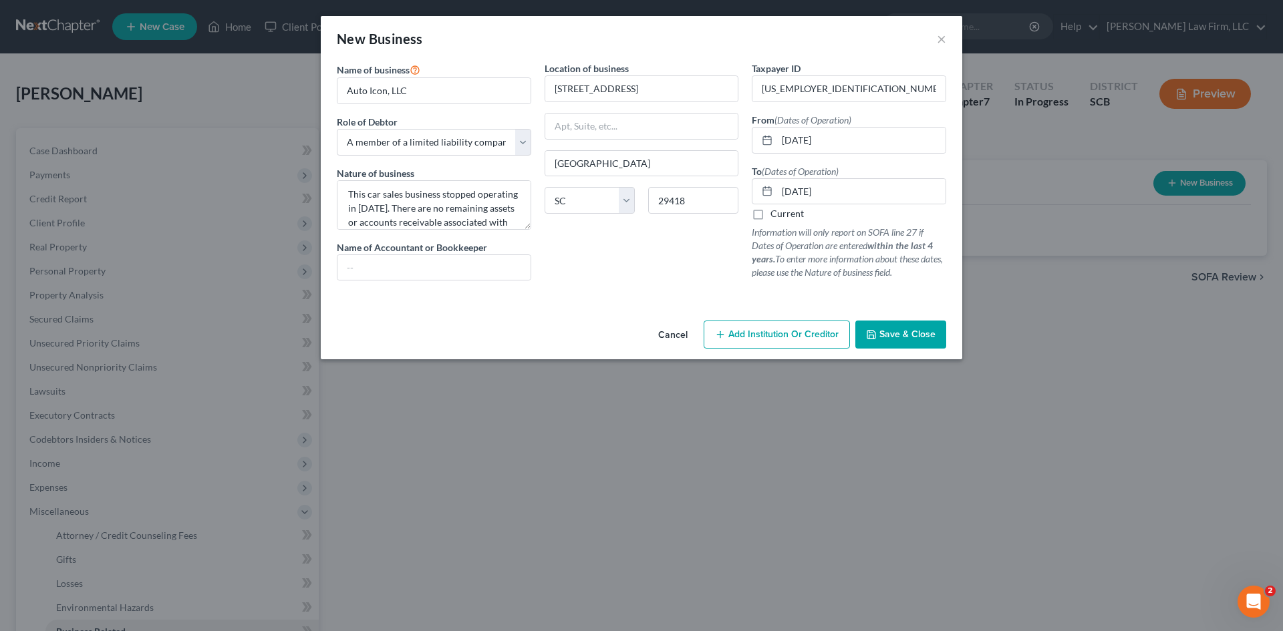
click at [913, 342] on button "Save & Close" at bounding box center [900, 335] width 91 height 28
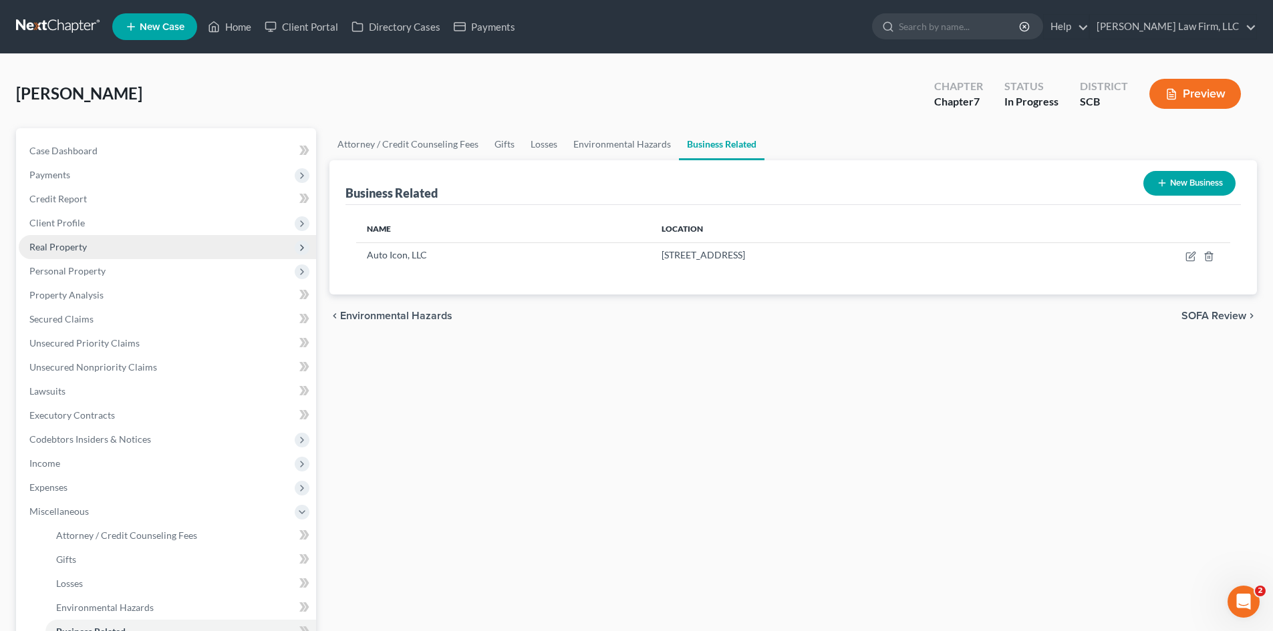
click at [53, 247] on span "Real Property" at bounding box center [57, 246] width 57 height 11
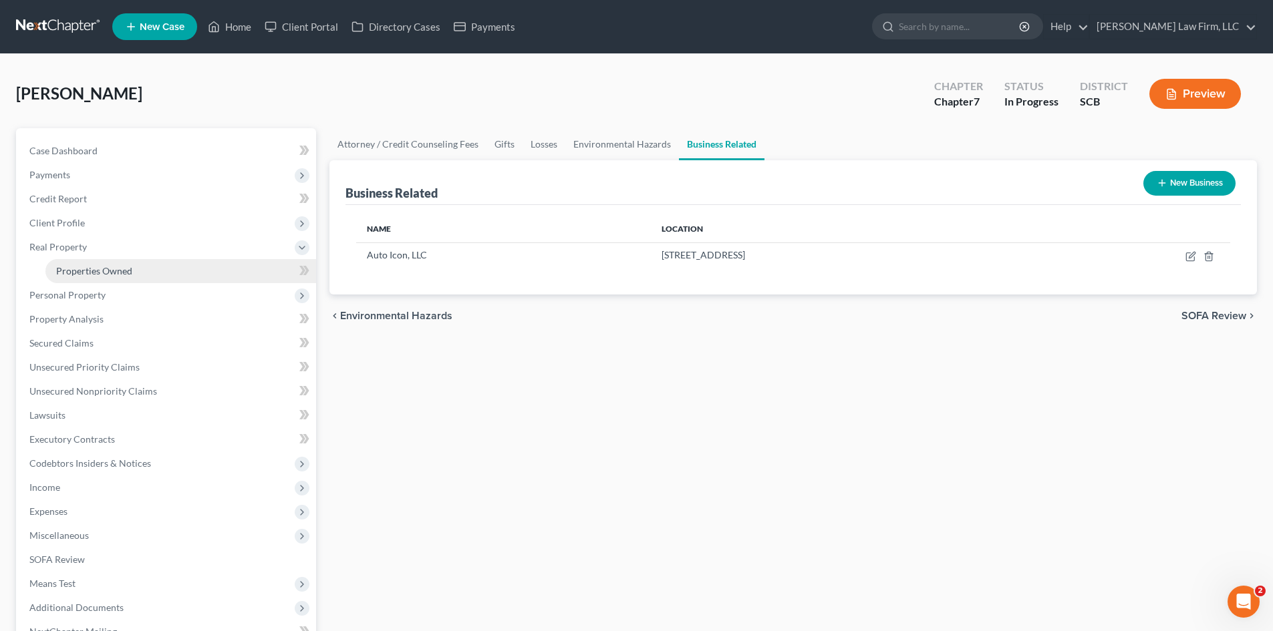
click at [72, 270] on span "Properties Owned" at bounding box center [94, 270] width 76 height 11
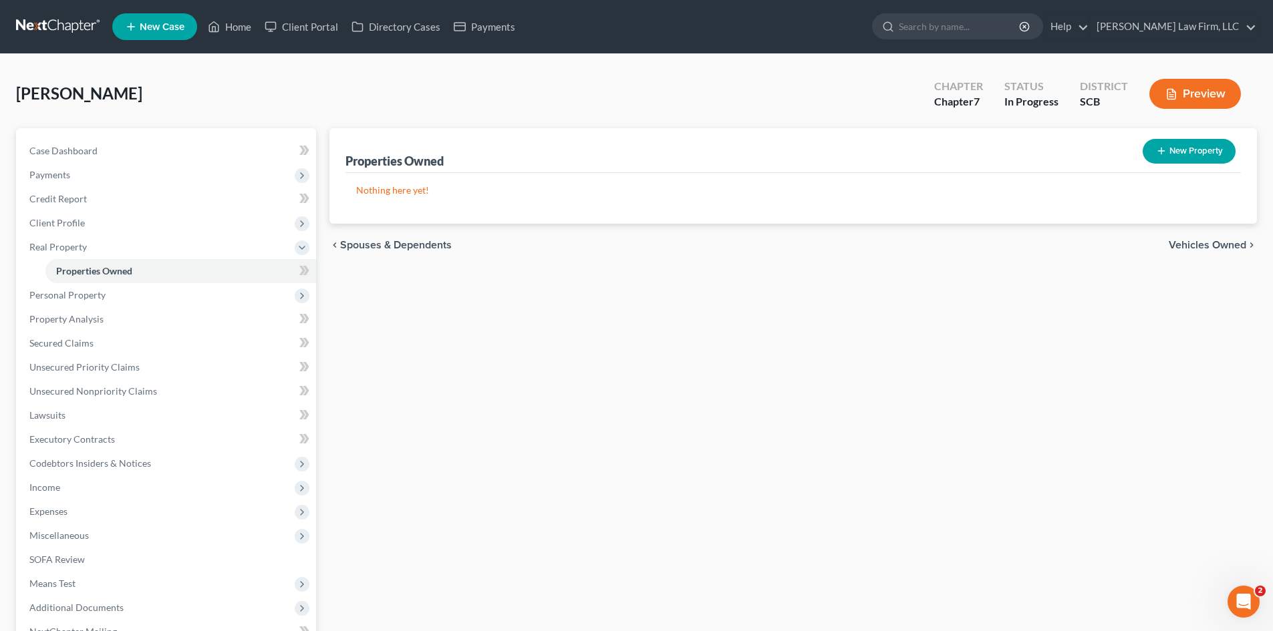
click at [1230, 244] on span "Vehicles Owned" at bounding box center [1206, 245] width 77 height 11
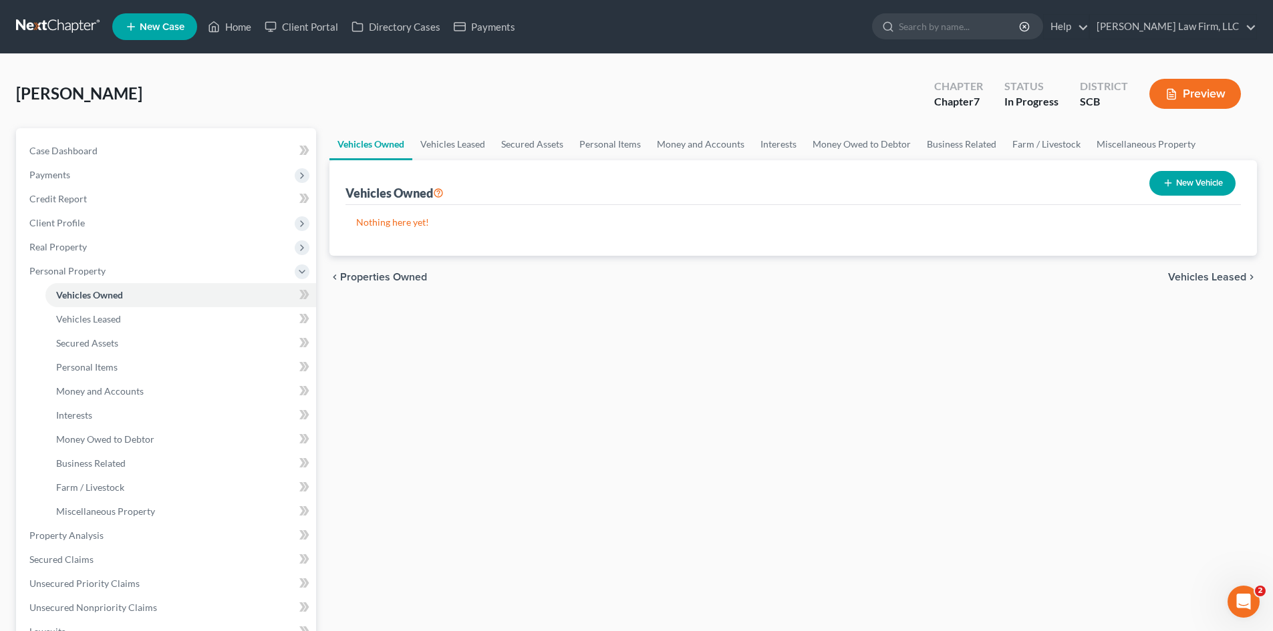
click at [1198, 189] on button "New Vehicle" at bounding box center [1192, 183] width 86 height 25
select select "0"
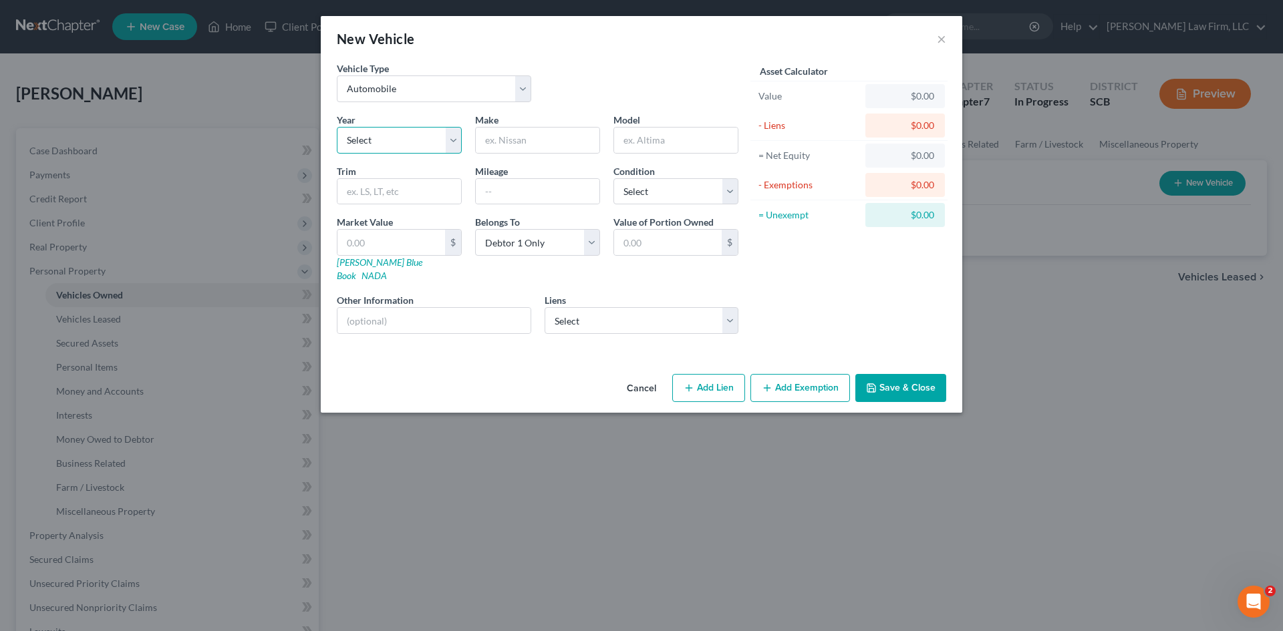
click at [385, 142] on select "Select 2026 2025 2024 2023 2022 2021 2020 2019 2018 2017 2016 2015 2014 2013 20…" at bounding box center [399, 140] width 125 height 27
select select "16"
click at [337, 127] on select "Select 2026 2025 2024 2023 2022 2021 2020 2019 2018 2017 2016 2015 2014 2013 20…" at bounding box center [399, 140] width 125 height 27
click at [516, 148] on input "text" at bounding box center [538, 140] width 124 height 25
type input "Toyota"
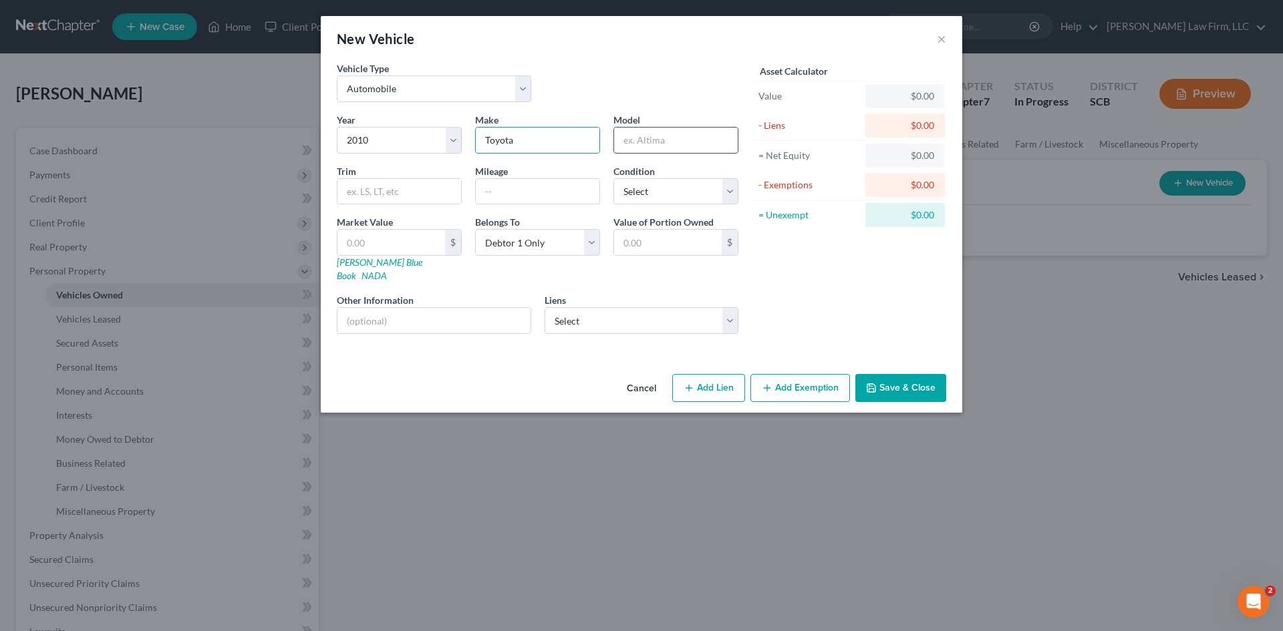
click at [653, 139] on input "text" at bounding box center [676, 140] width 124 height 25
type input "Tacoma"
click at [496, 190] on input "text" at bounding box center [538, 191] width 124 height 25
type input "180,000"
click at [709, 194] on select "Select Excellent Very Good Good Fair Poor" at bounding box center [675, 191] width 125 height 27
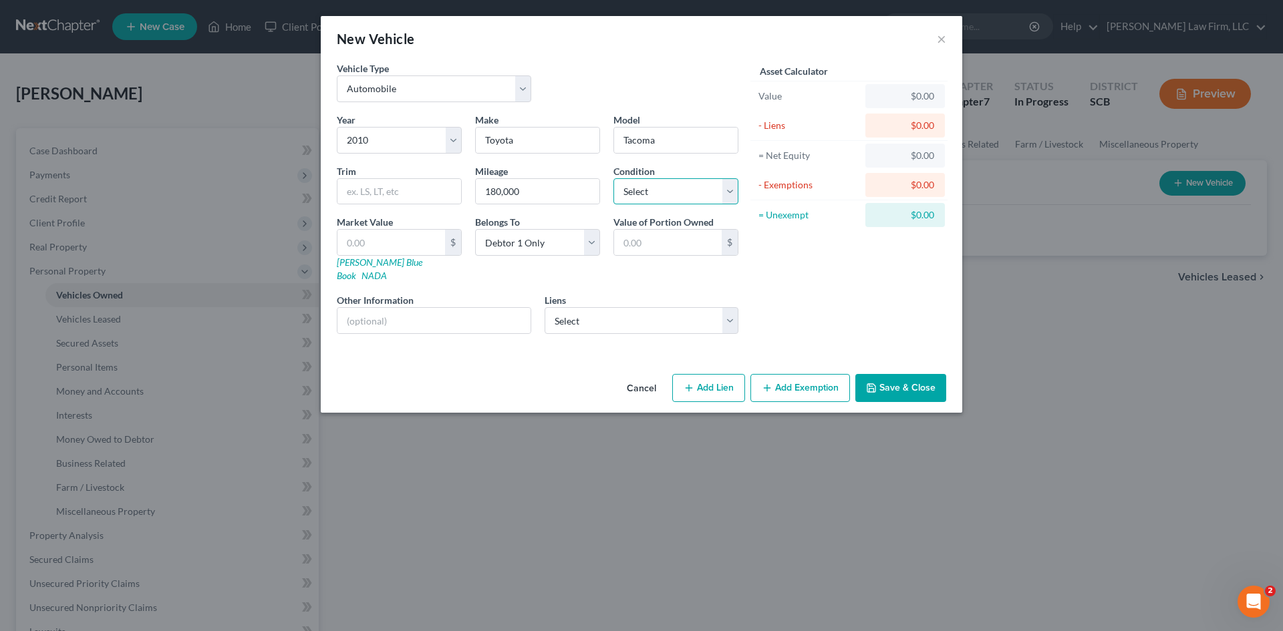
select select "3"
click at [613, 178] on select "Select Excellent Very Good Good Fair Poor" at bounding box center [675, 191] width 125 height 27
click at [470, 311] on input "text" at bounding box center [433, 320] width 193 height 25
type input "VIN: [US_VEHICLE_IDENTIFICATION_NUMBER] (no lien)"
drag, startPoint x: 464, startPoint y: 307, endPoint x: 369, endPoint y: 311, distance: 94.9
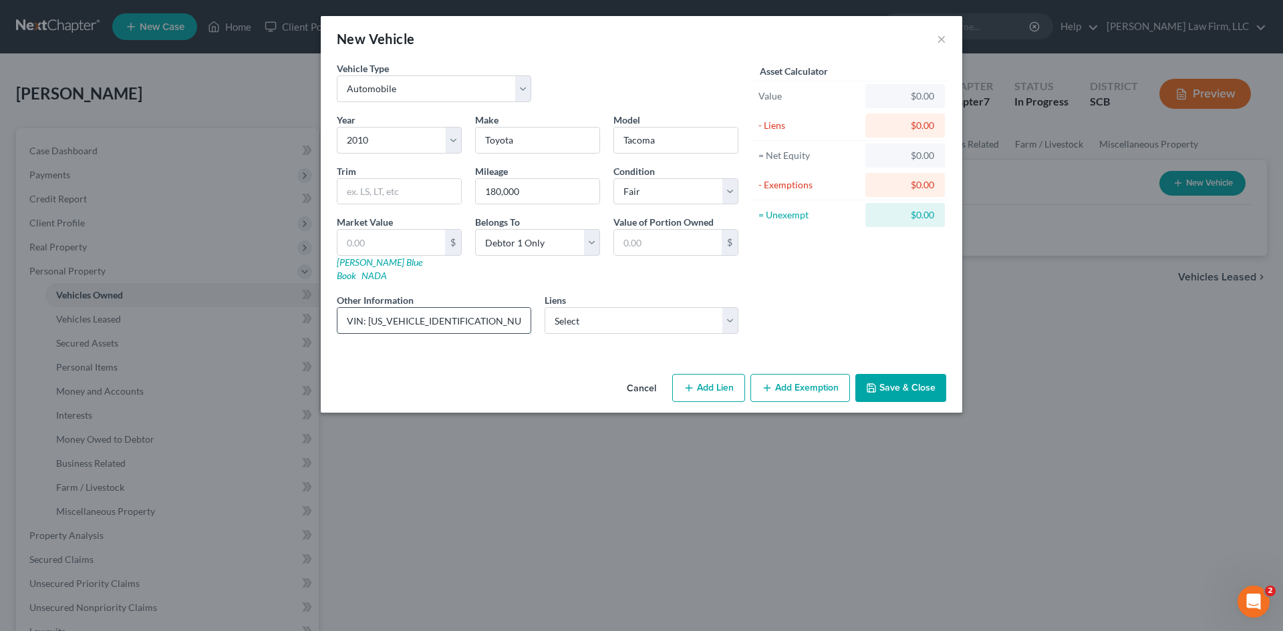
click at [369, 311] on input "VIN: [US_VEHICLE_IDENTIFICATION_NUMBER] (no lien)" at bounding box center [433, 320] width 193 height 25
click at [916, 385] on button "Save & Close" at bounding box center [900, 388] width 91 height 28
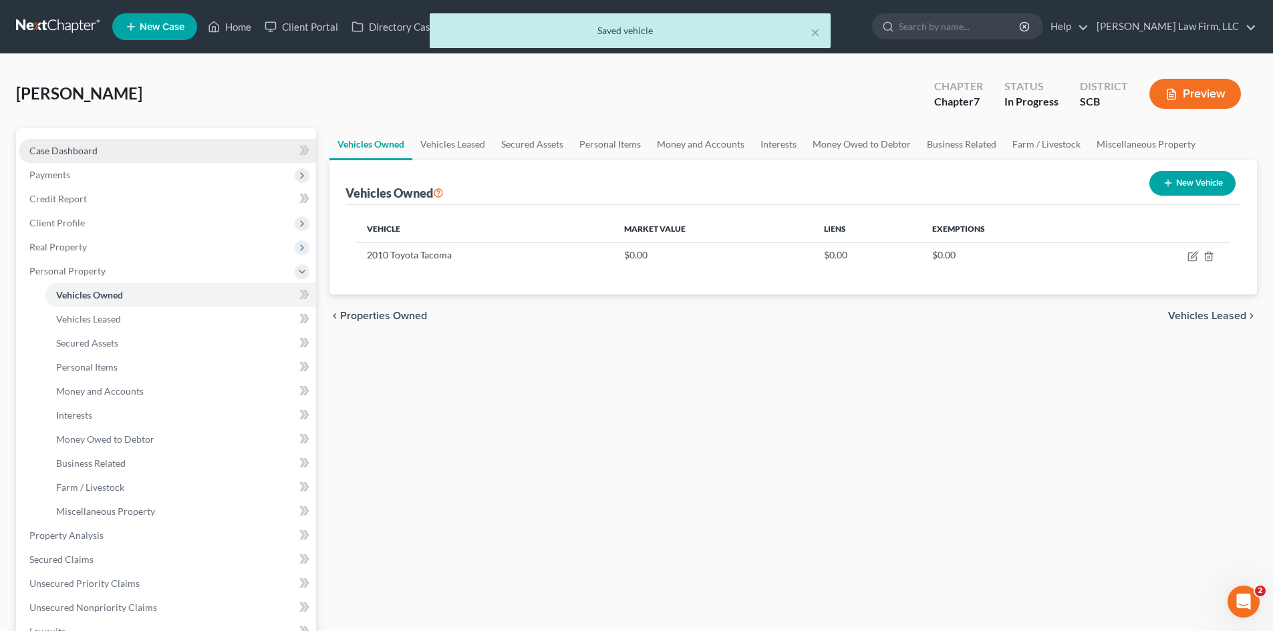
click at [61, 152] on span "Case Dashboard" at bounding box center [63, 150] width 68 height 11
select select "1"
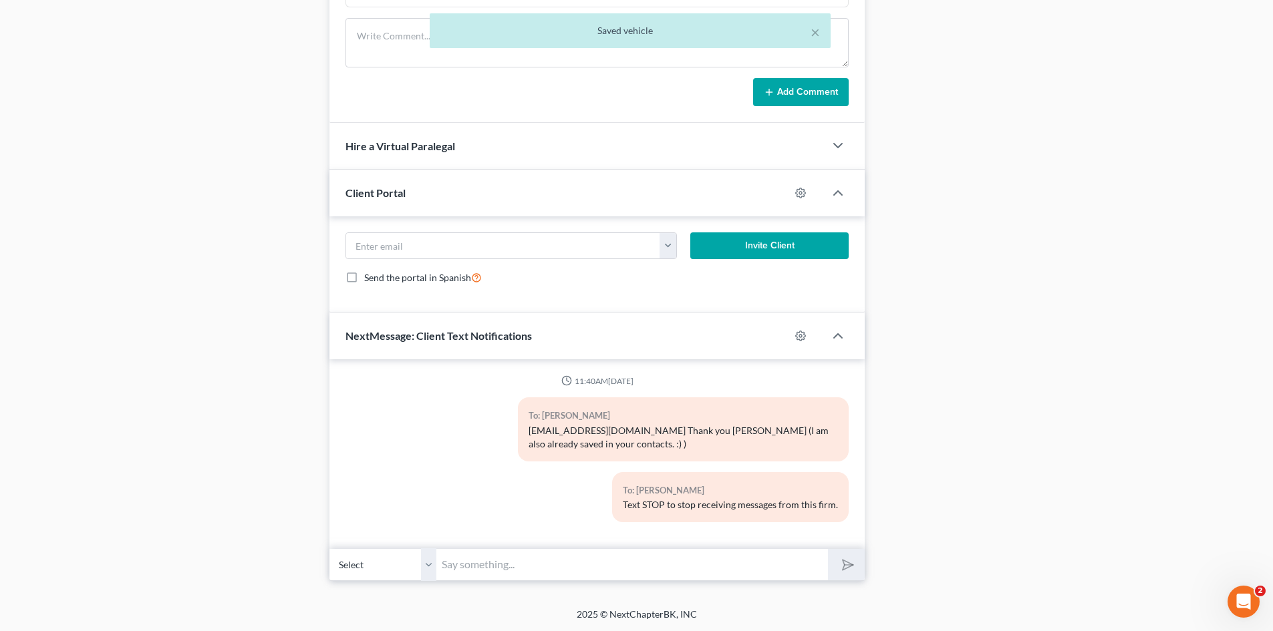
scroll to position [971, 0]
click at [426, 571] on select "Select [PHONE_NUMBER] - [PERSON_NAME]" at bounding box center [382, 564] width 107 height 33
click at [329, 548] on select "Select [PHONE_NUMBER] - [PERSON_NAME]" at bounding box center [382, 564] width 107 height 33
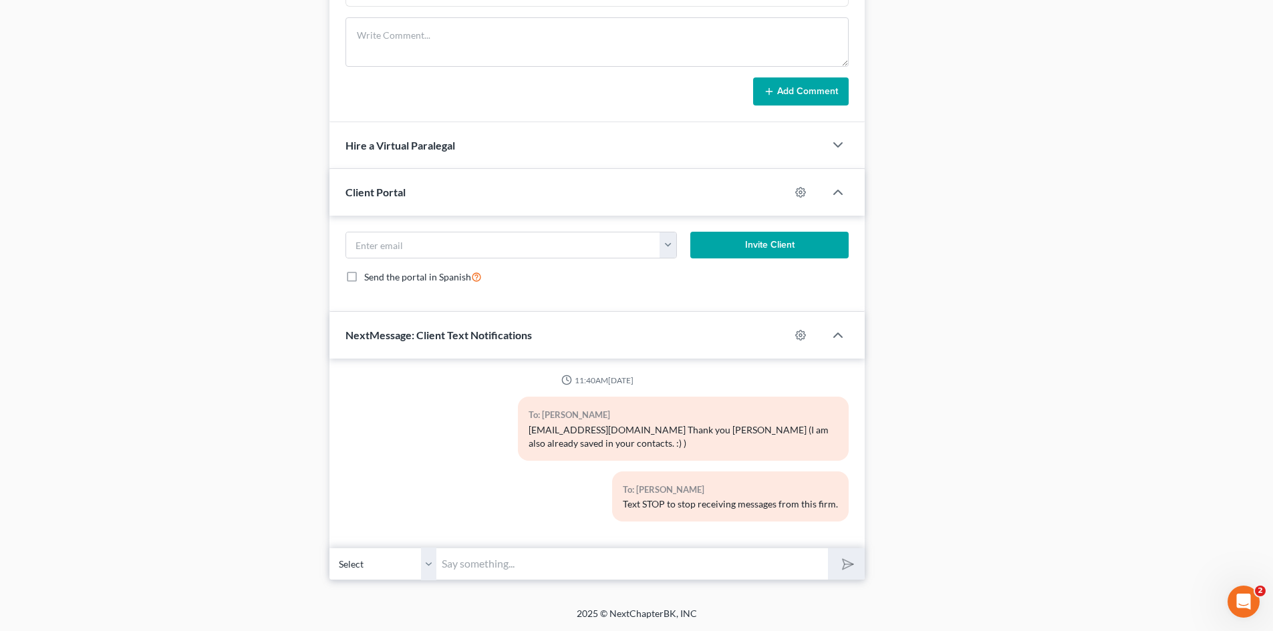
click at [602, 544] on div "11:40AM[DATE] To: [PERSON_NAME] [EMAIL_ADDRESS][DOMAIN_NAME] Thank you [PERSON_…" at bounding box center [596, 454] width 535 height 190
click at [544, 566] on input "text" at bounding box center [632, 564] width 392 height 33
paste input "Hey there, when you get a free moment, please send me the exact mileage on the …"
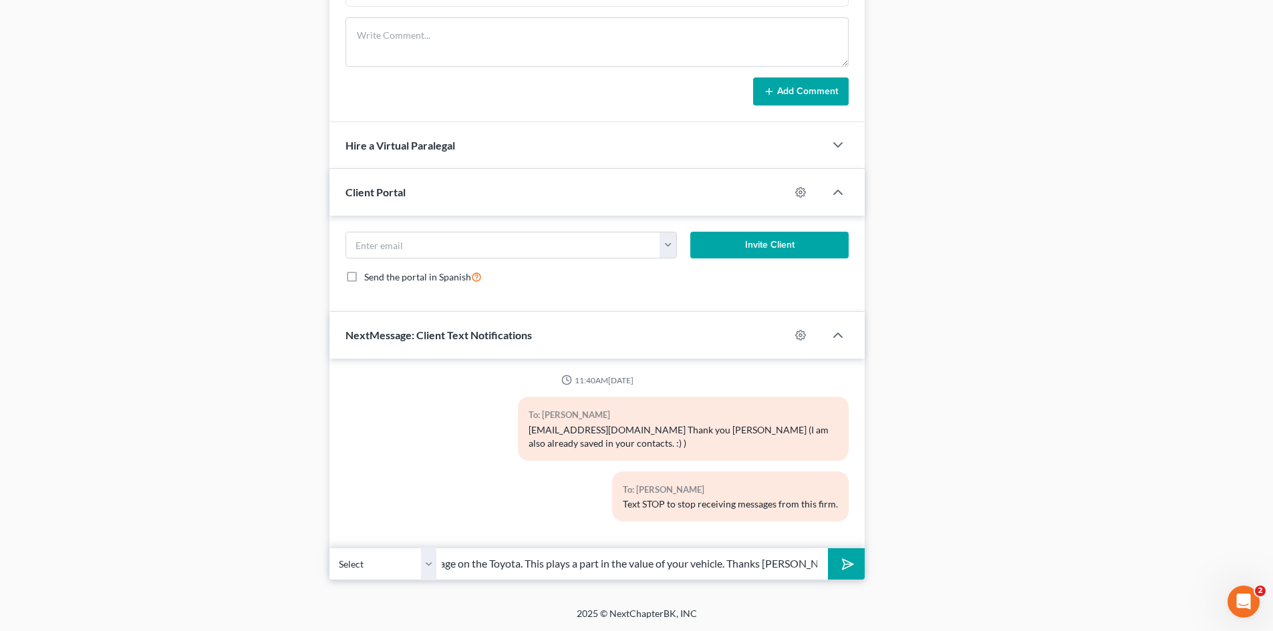
type input "Hey there, when you get a free moment, please send me the exact mileage on the …"
drag, startPoint x: 840, startPoint y: 569, endPoint x: 848, endPoint y: 564, distance: 8.7
click at [848, 564] on icon "submit" at bounding box center [845, 564] width 19 height 19
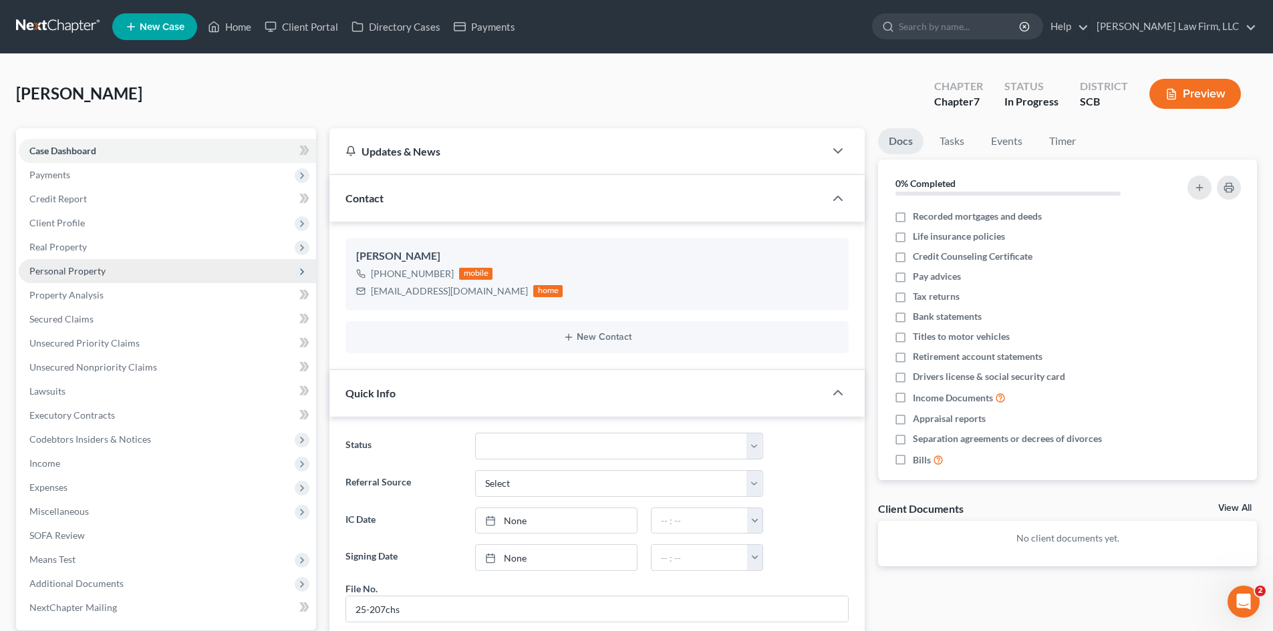
click at [57, 271] on span "Personal Property" at bounding box center [67, 270] width 76 height 11
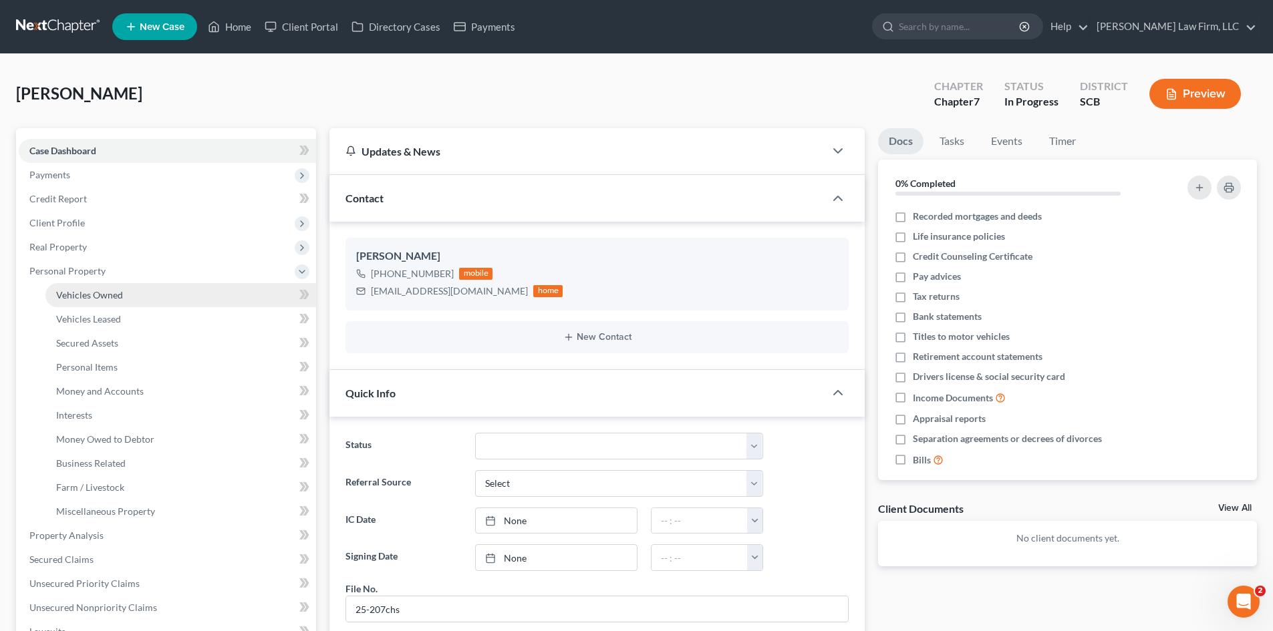
click at [69, 290] on span "Vehicles Owned" at bounding box center [89, 294] width 67 height 11
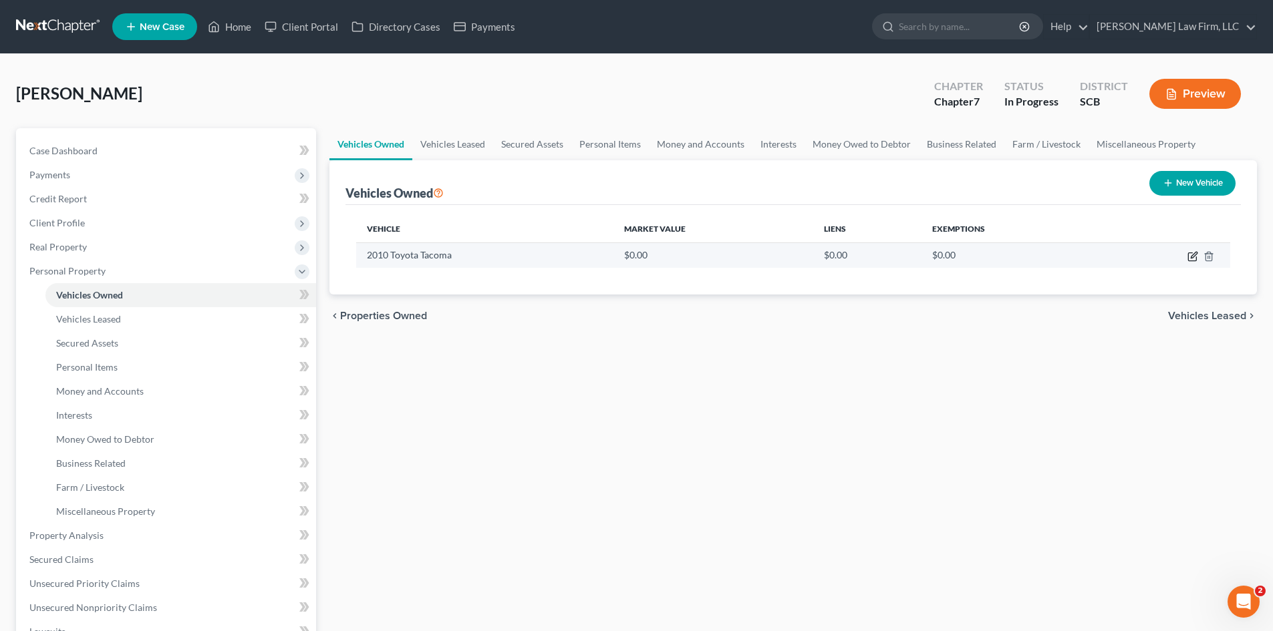
click at [1191, 257] on icon "button" at bounding box center [1194, 255] width 6 height 6
select select "0"
select select "16"
select select "3"
select select "0"
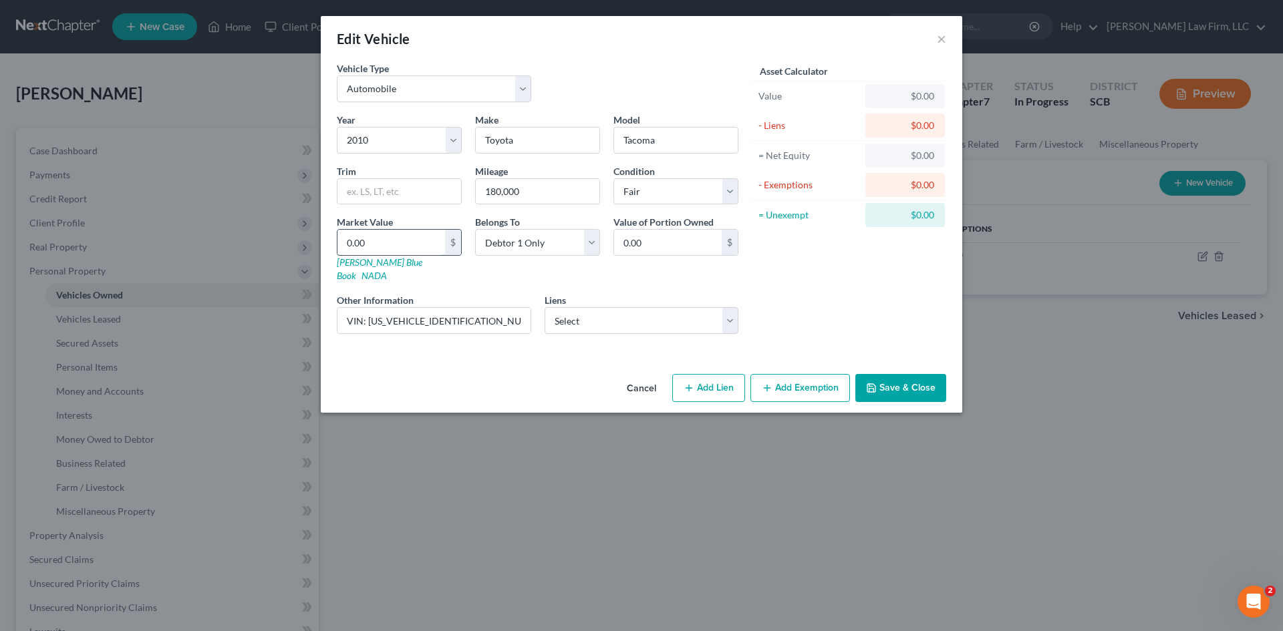
click at [421, 249] on input "0.00" at bounding box center [391, 242] width 108 height 25
click at [415, 250] on input "0.00" at bounding box center [391, 242] width 108 height 25
drag, startPoint x: 415, startPoint y: 250, endPoint x: 325, endPoint y: 256, distance: 90.4
click at [325, 256] on div "Vehicle Type Select Automobile Truck Trailer Watercraft Aircraft Motor Home Atv…" at bounding box center [641, 214] width 641 height 307
type input "9"
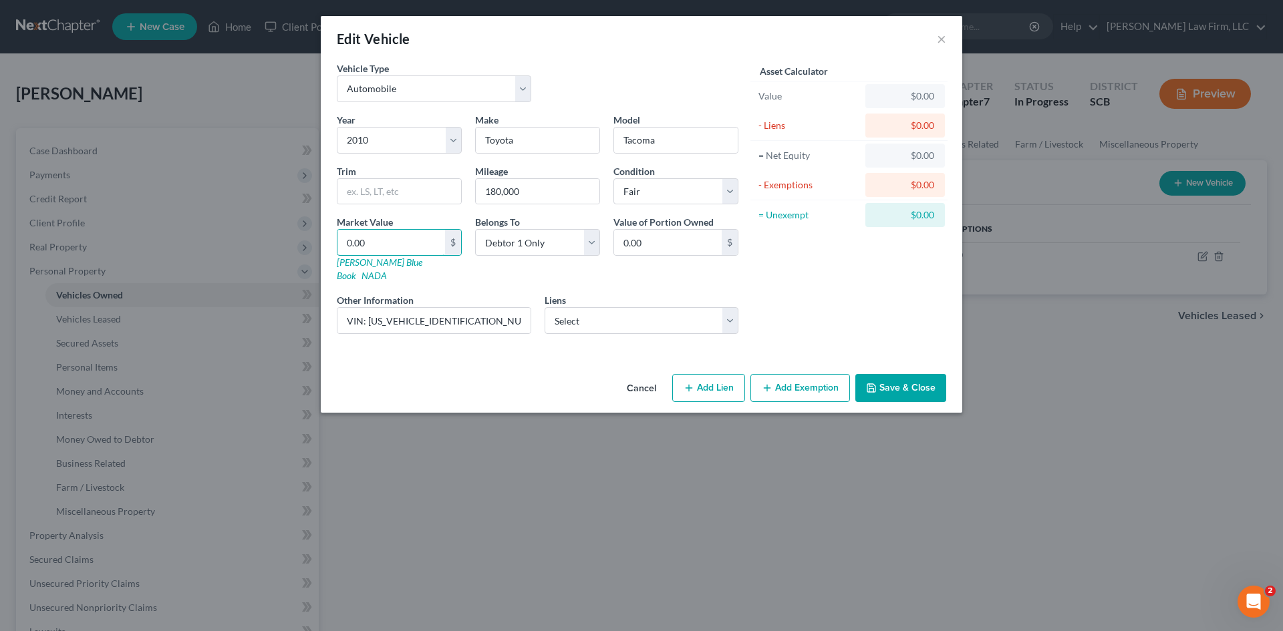
type input "9.00"
type input "98"
type input "98.00"
type input "980"
type input "980.00"
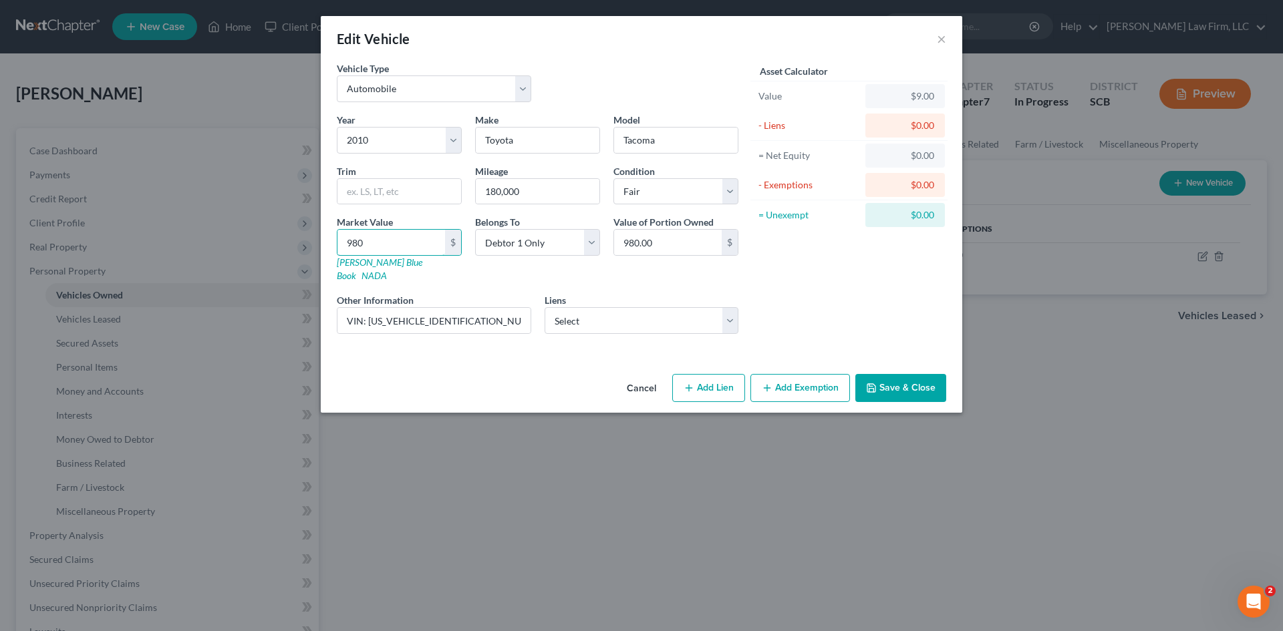
type input "9800"
type input "9,800.00"
type input "9,800"
click at [814, 384] on button "Add Exemption" at bounding box center [800, 388] width 100 height 28
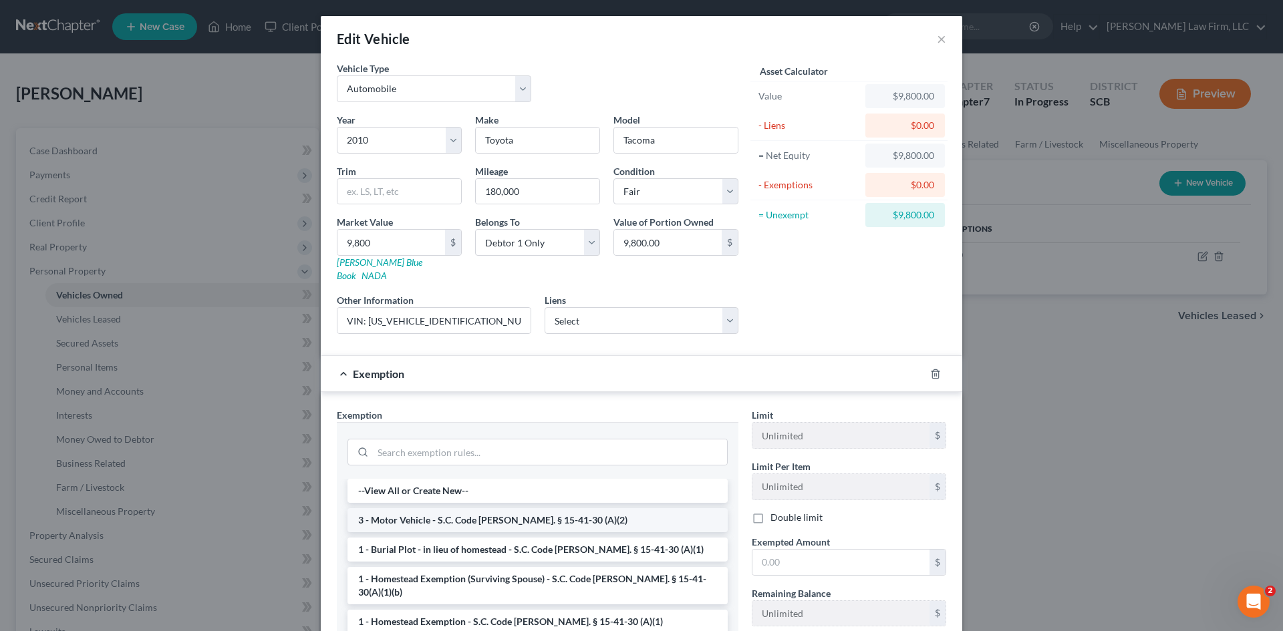
click at [474, 510] on li "3 - Motor Vehicle - S.C. Code [PERSON_NAME]. § 15-41-30 (A)(2)" at bounding box center [537, 520] width 380 height 24
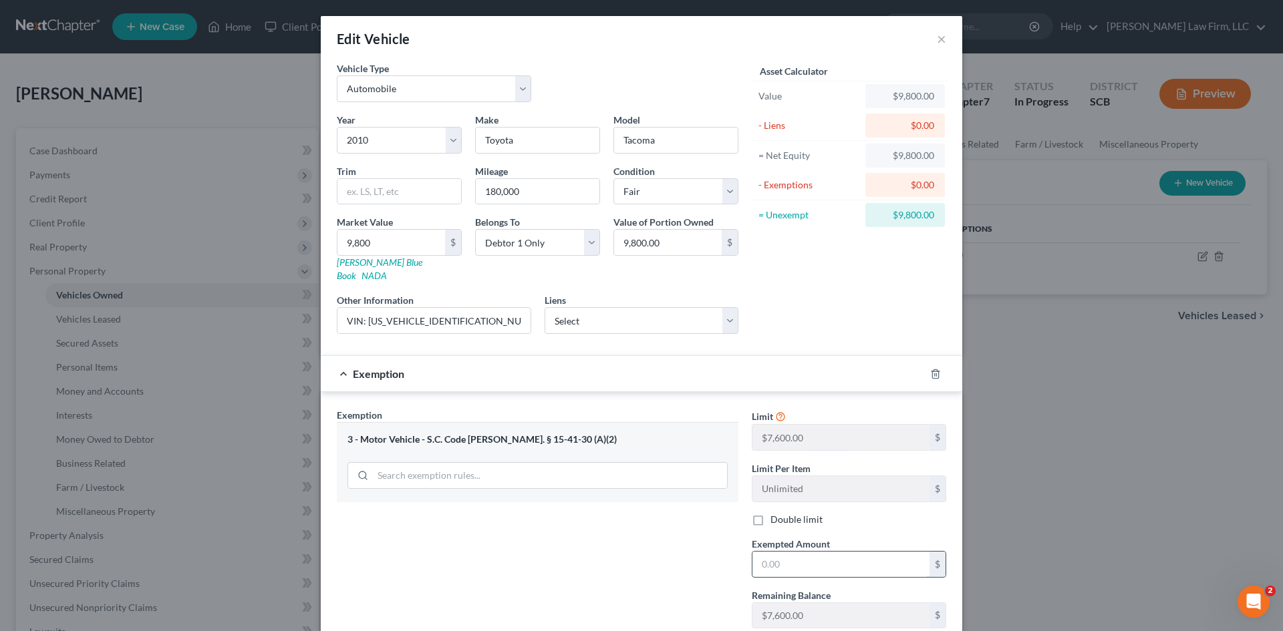
click at [771, 552] on input "text" at bounding box center [840, 564] width 177 height 25
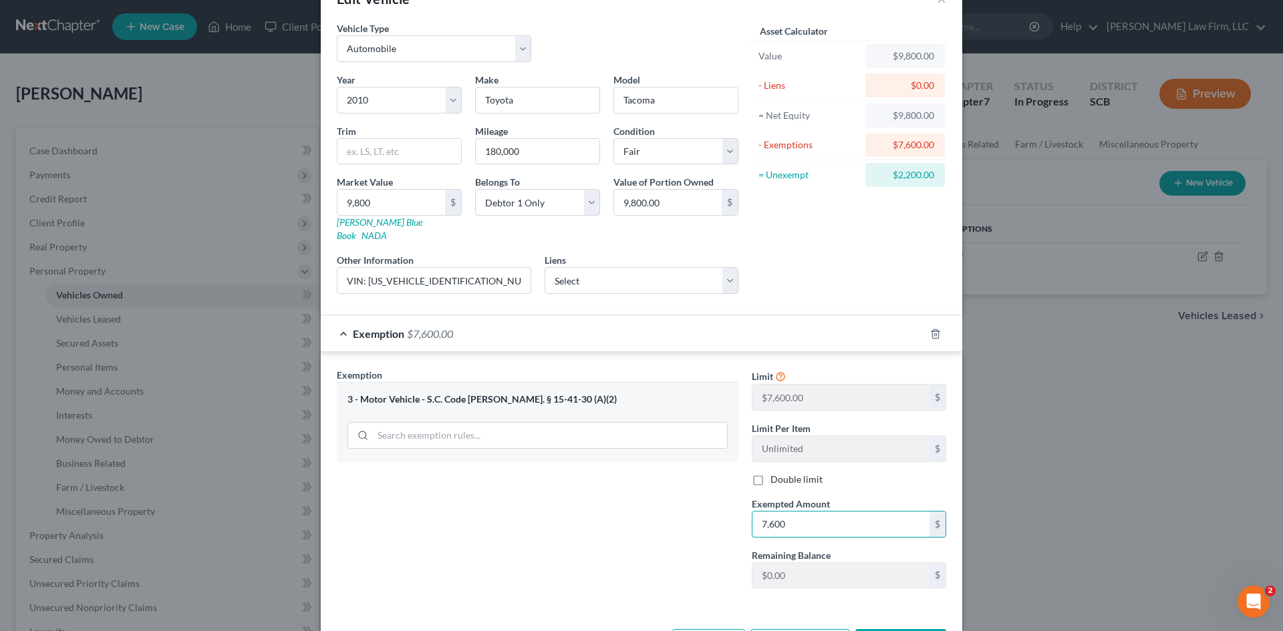
scroll to position [80, 0]
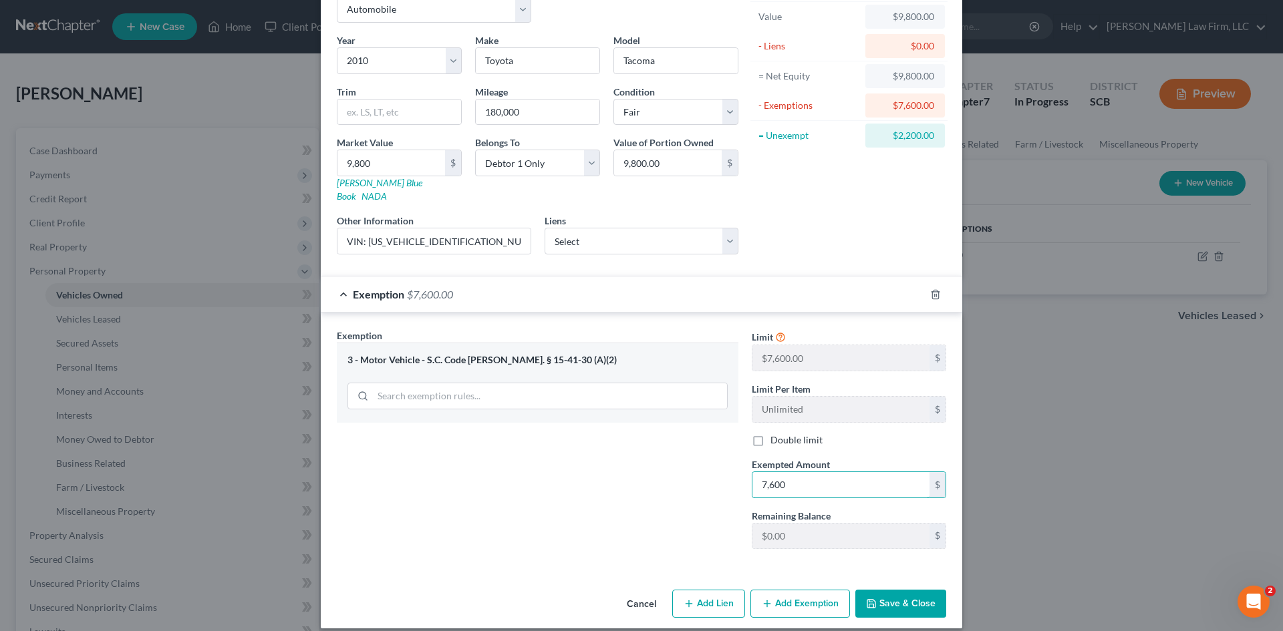
type input "7,600"
click at [883, 595] on button "Save & Close" at bounding box center [900, 604] width 91 height 28
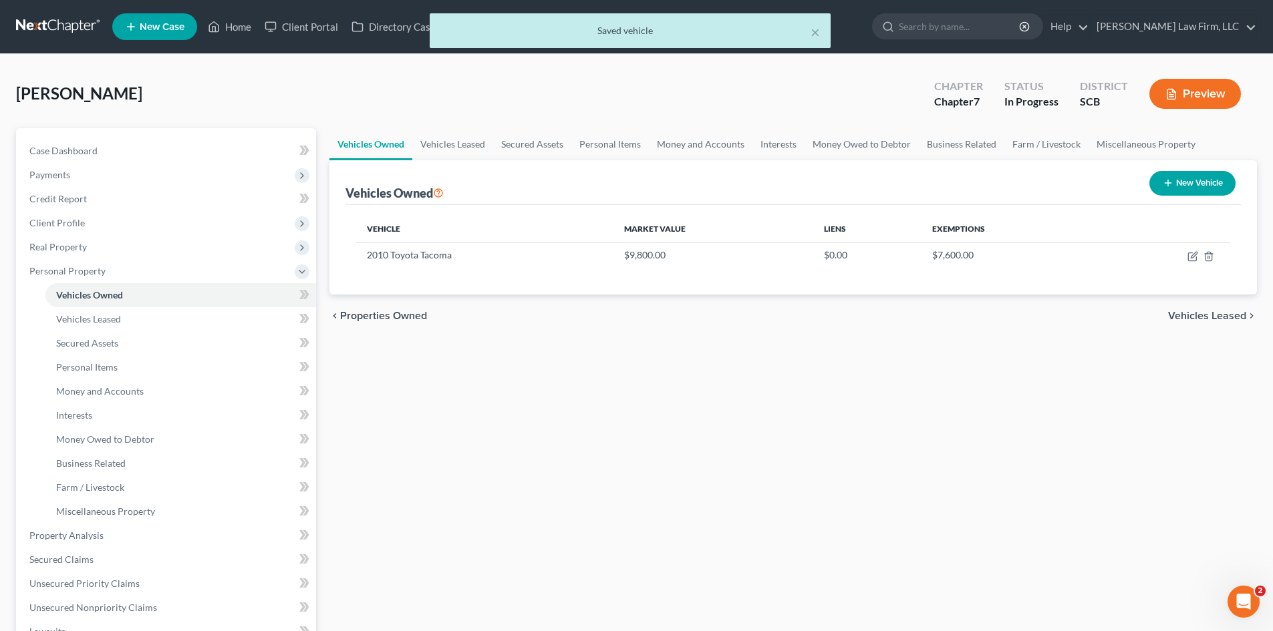
click at [1197, 190] on button "New Vehicle" at bounding box center [1192, 183] width 86 height 25
select select "0"
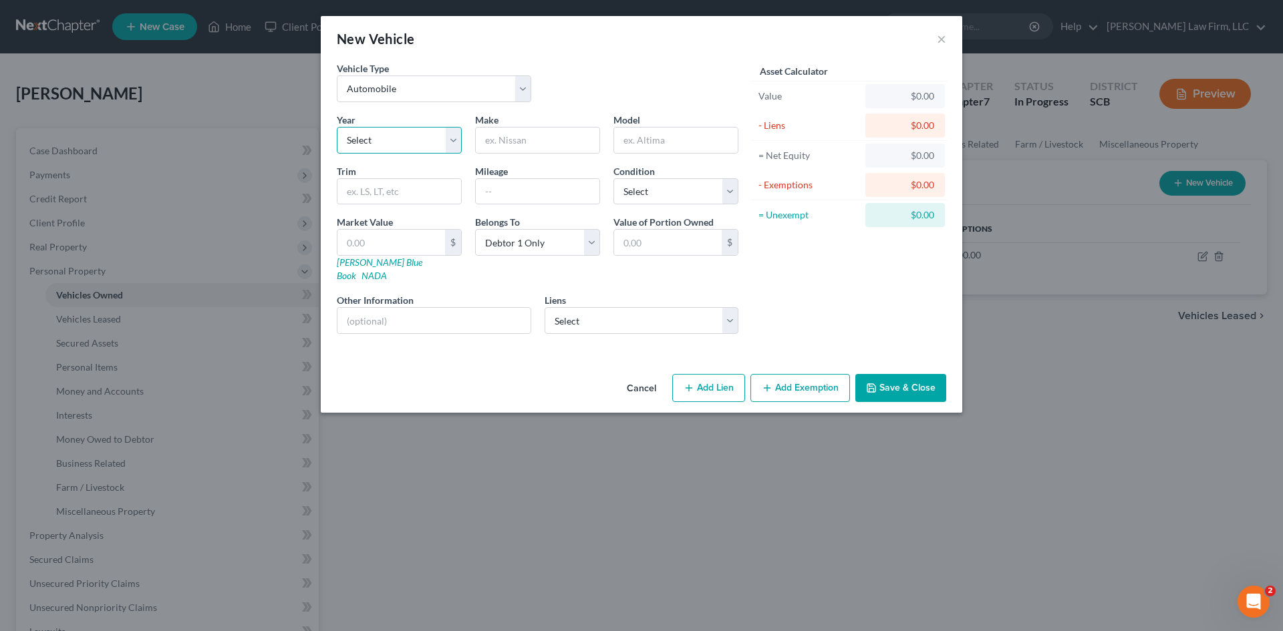
click at [344, 132] on select "Select 2026 2025 2024 2023 2022 2021 2020 2019 2018 2017 2016 2015 2014 2013 20…" at bounding box center [399, 140] width 125 height 27
click at [376, 92] on select "Select Automobile Truck Trailer Watercraft Aircraft Motor Home Atv Other Vehicle" at bounding box center [434, 88] width 194 height 27
select select "5"
click at [337, 75] on select "Select Automobile Truck Trailer Watercraft Aircraft Motor Home Atv Other Vehicle" at bounding box center [434, 88] width 194 height 27
click at [434, 145] on select "Select 2026 2025 2024 2023 2022 2021 2020 2019 2018 2017 2016 2015 2014 2013 20…" at bounding box center [399, 140] width 125 height 27
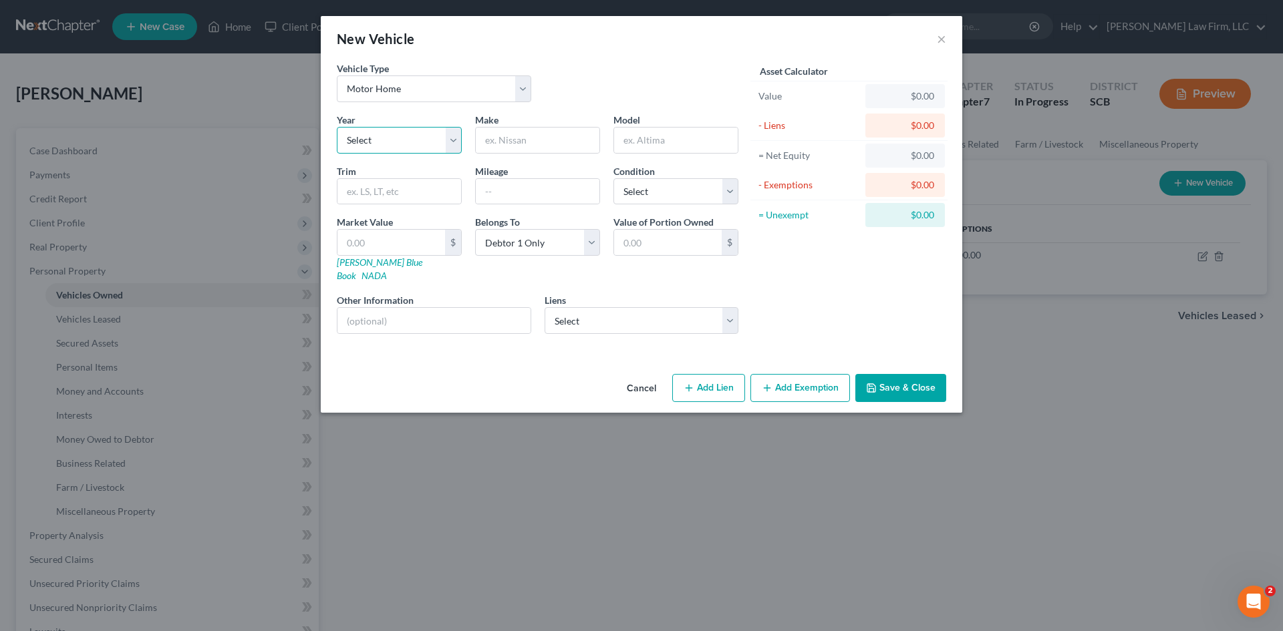
select select "6"
click at [337, 127] on select "Select 2026 2025 2024 2023 2022 2021 2020 2019 2018 2017 2016 2015 2014 2013 20…" at bounding box center [399, 140] width 125 height 27
click at [514, 146] on input "text" at bounding box center [538, 140] width 124 height 25
type input "Rock"
click at [446, 308] on input "text" at bounding box center [433, 320] width 193 height 25
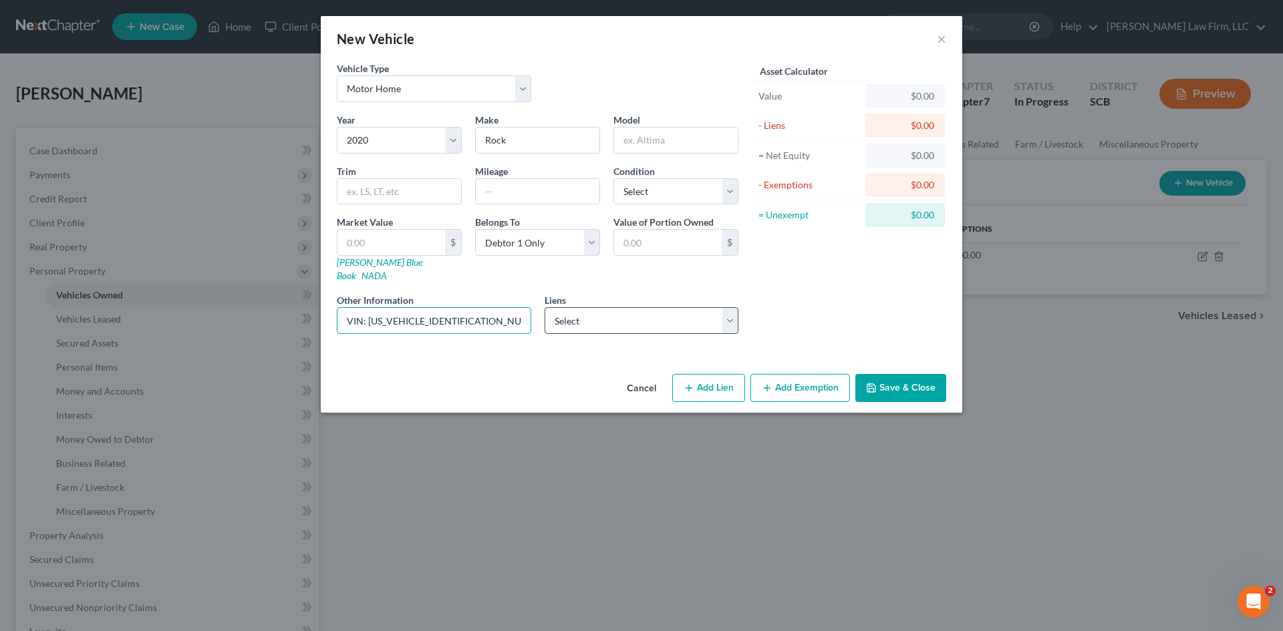
type input "VIN: [US_VEHICLE_IDENTIFICATION_NUMBER]"
click at [714, 309] on select "Select M&T Bank - $6,724.00" at bounding box center [641, 320] width 194 height 27
select select "35"
select select "0"
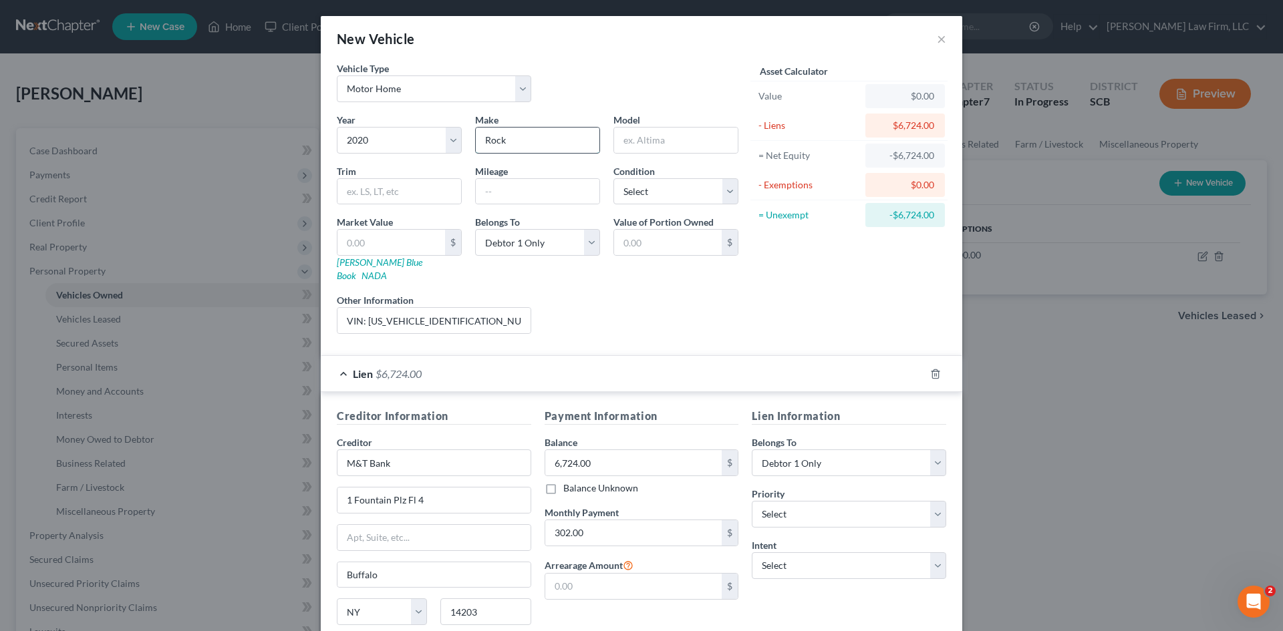
click at [547, 144] on input "Rock" at bounding box center [538, 140] width 124 height 25
click at [515, 145] on input "Rock" at bounding box center [538, 140] width 124 height 25
type input "Rockwood"
type input "E"
type input "M1910ESP"
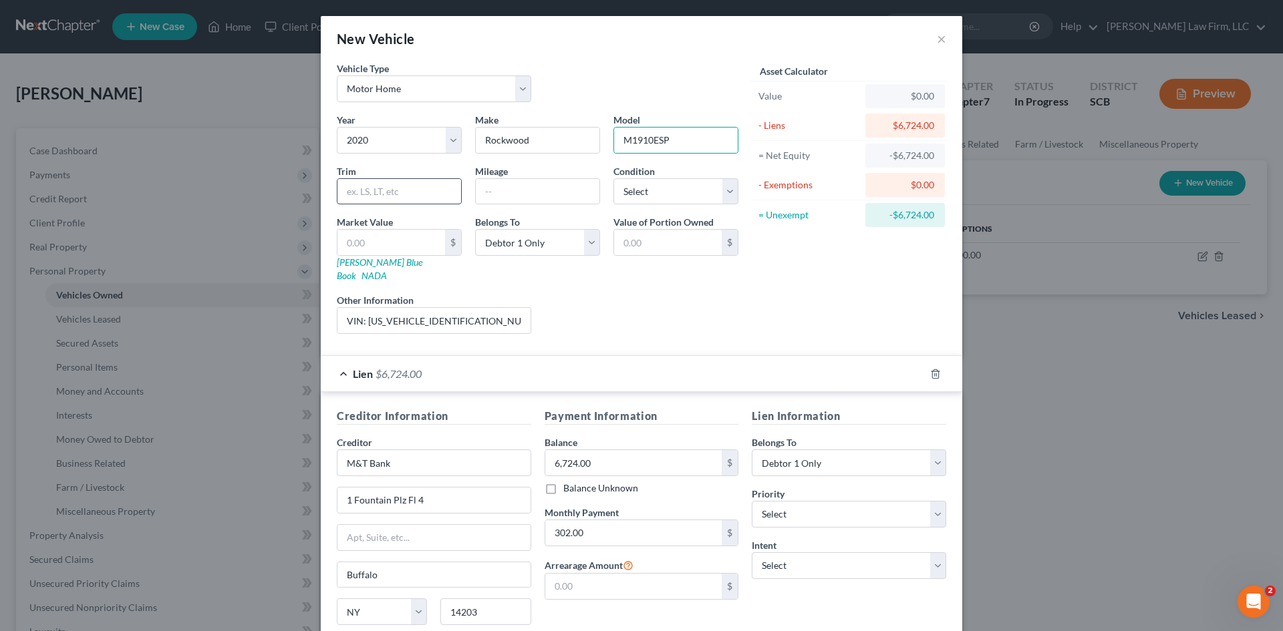
click at [418, 197] on input "text" at bounding box center [399, 191] width 124 height 25
type input "Camping Trailer"
click at [674, 182] on select "Select Excellent Very Good Good Fair Poor" at bounding box center [675, 191] width 125 height 27
select select "2"
click at [613, 178] on select "Select Excellent Very Good Good Fair Poor" at bounding box center [675, 191] width 125 height 27
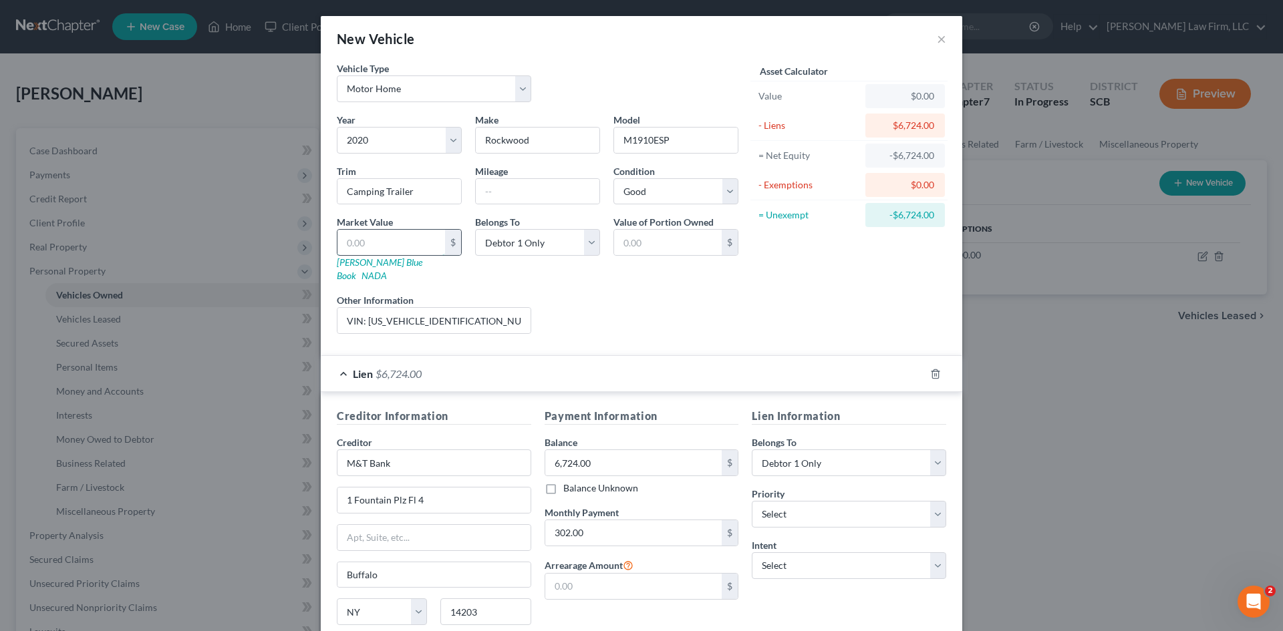
click at [351, 247] on input "text" at bounding box center [391, 242] width 108 height 25
type input "6"
type input "6.00"
type input "69"
type input "69.00"
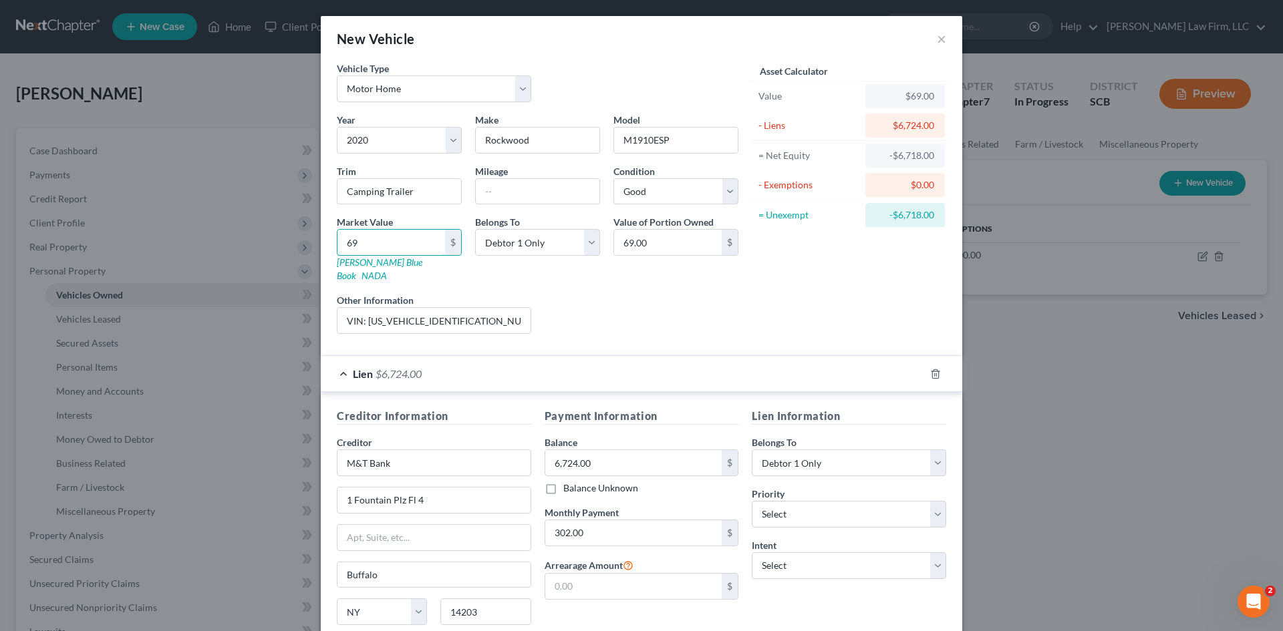
type input "690"
type input "690.00"
type input "6900"
type input "6,900.00"
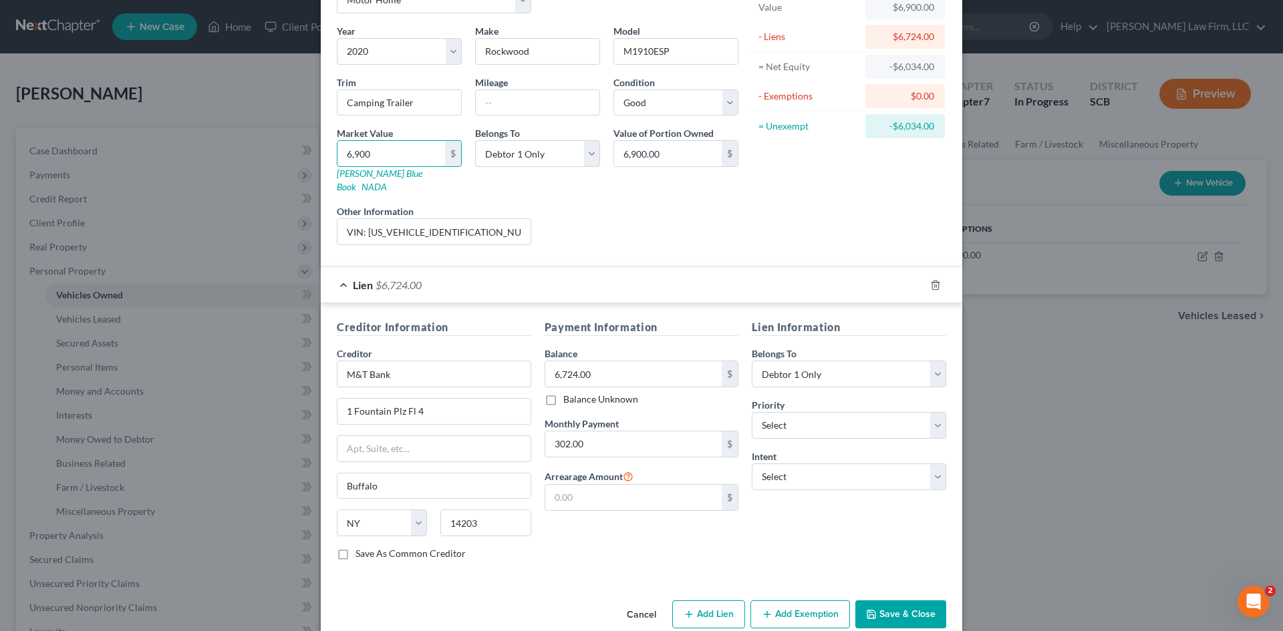
scroll to position [100, 0]
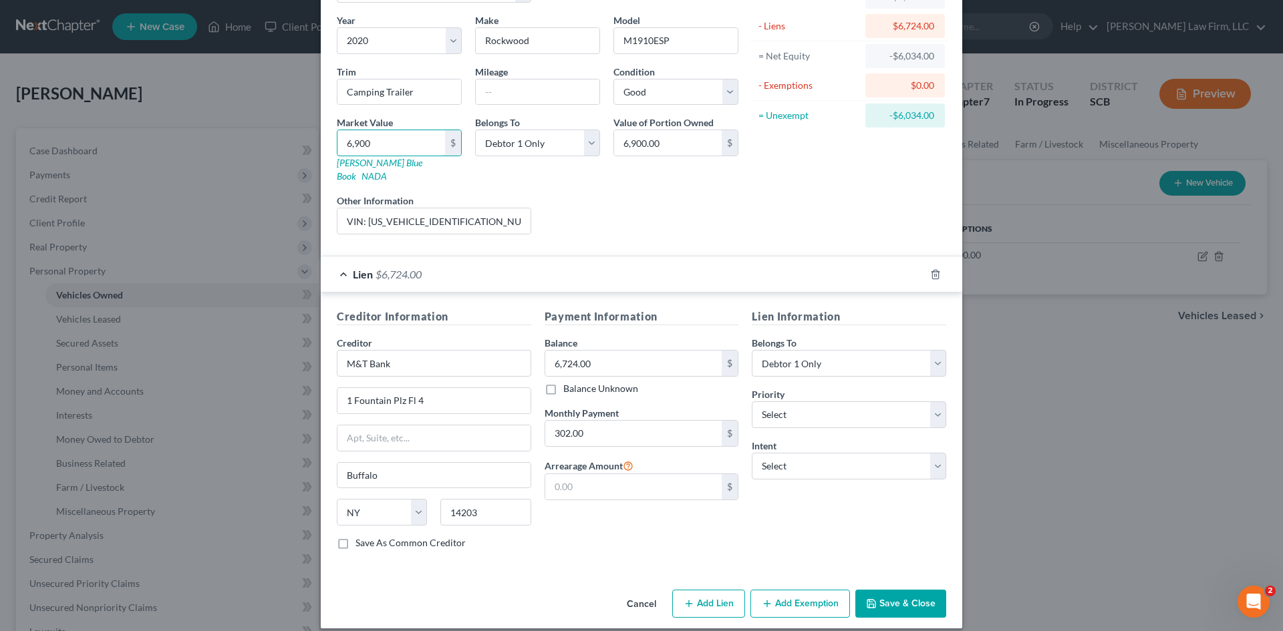
type input "6,900"
click at [891, 590] on button "Save & Close" at bounding box center [900, 604] width 91 height 28
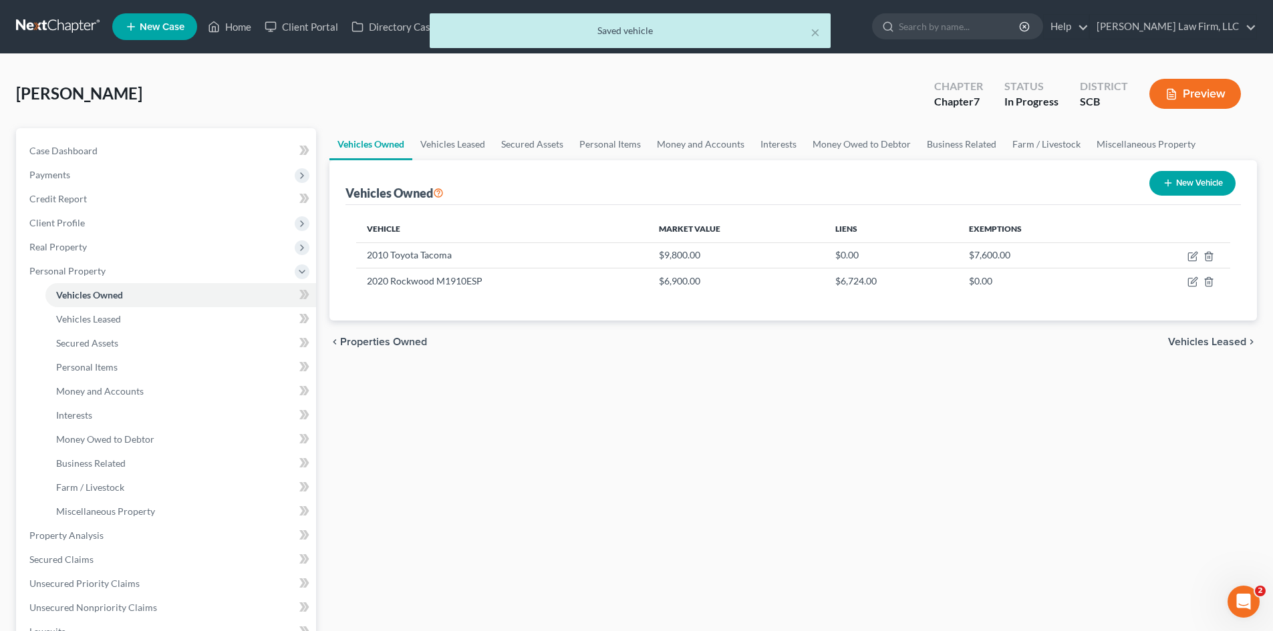
click at [1164, 184] on icon "button" at bounding box center [1167, 183] width 11 height 11
select select "0"
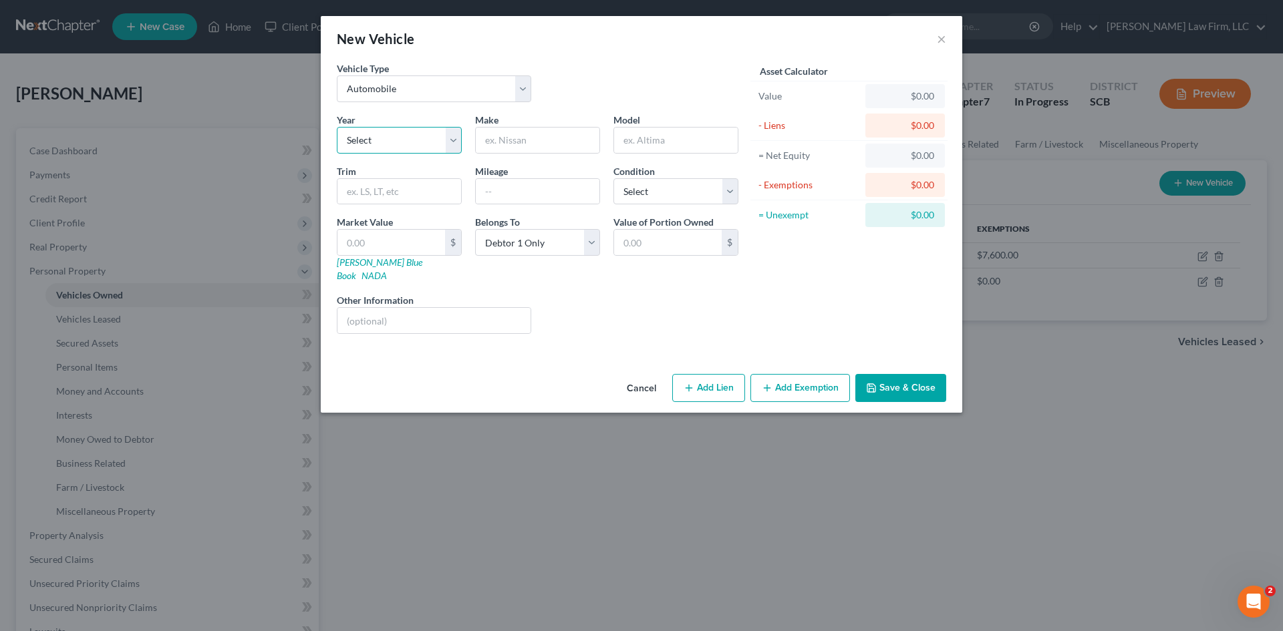
click at [415, 150] on select "Select 2026 2025 2024 2023 2022 2021 2020 2019 2018 2017 2016 2015 2014 2013 20…" at bounding box center [399, 140] width 125 height 27
select select "22"
click at [337, 127] on select "Select 2026 2025 2024 2023 2022 2021 2020 2019 2018 2017 2016 2015 2014 2013 20…" at bounding box center [399, 140] width 125 height 27
click at [538, 147] on input "text" at bounding box center [538, 140] width 124 height 25
type input "Toyota"
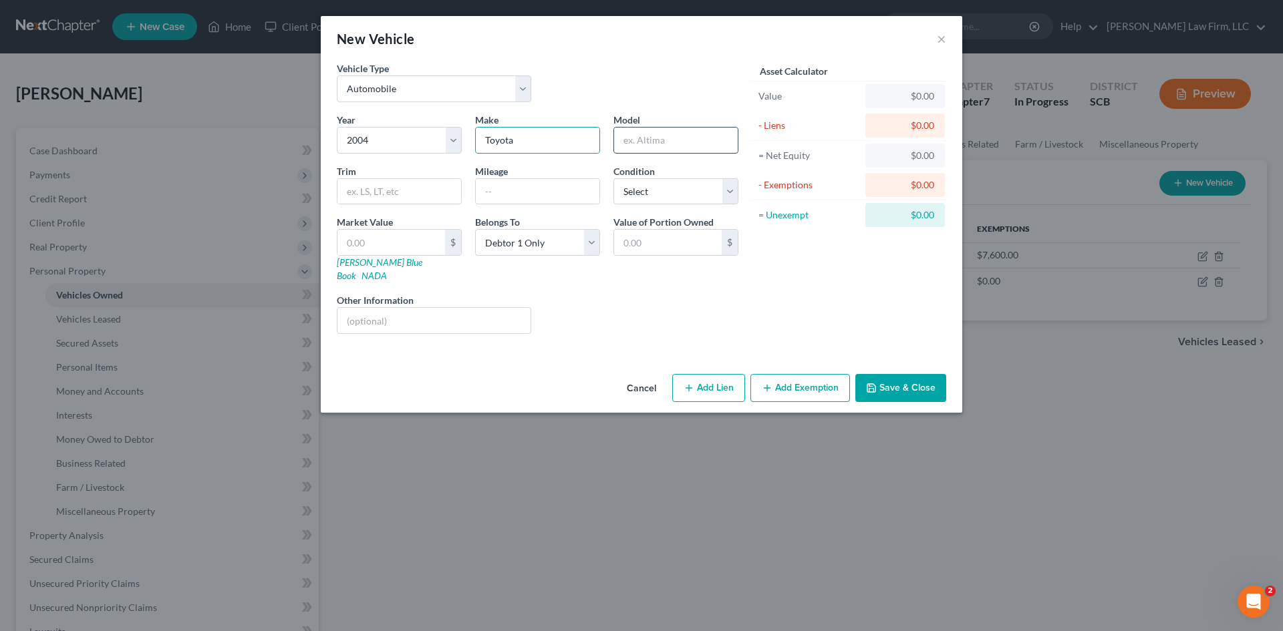
click at [633, 147] on input "text" at bounding box center [676, 140] width 124 height 25
type input "Tundra"
click at [553, 192] on input "text" at bounding box center [538, 191] width 124 height 25
type input "unknown OD Broken"
drag, startPoint x: 627, startPoint y: 194, endPoint x: 629, endPoint y: 204, distance: 9.4
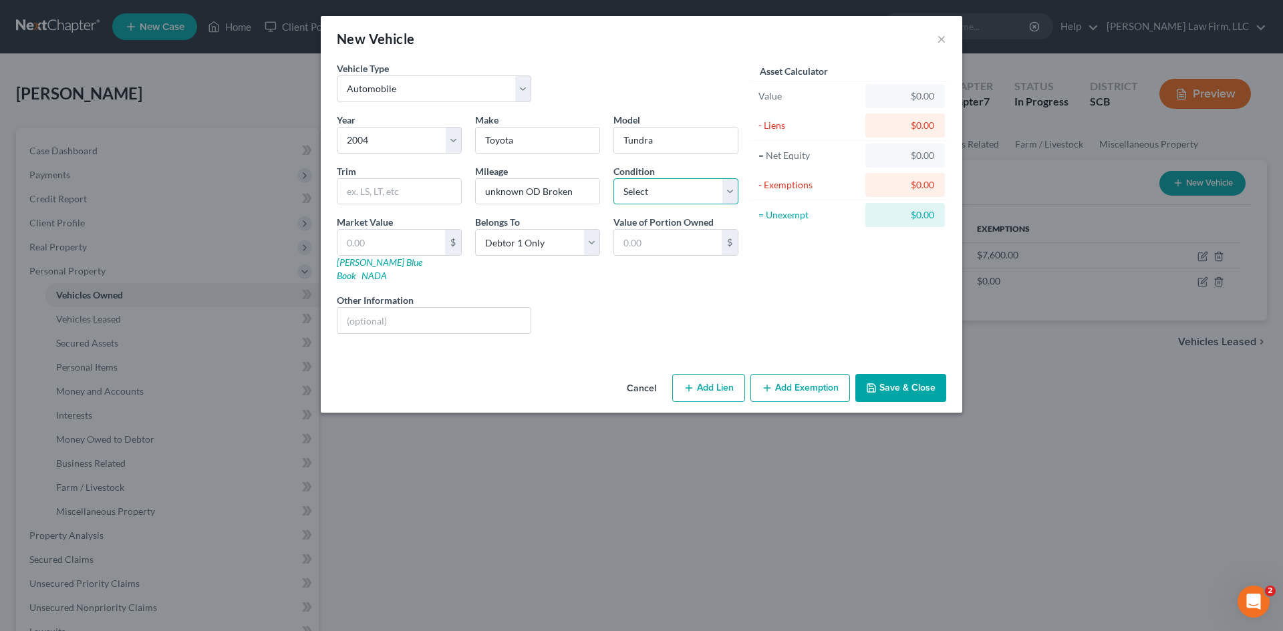
click at [627, 194] on select "Select Excellent Very Good Good Fair Poor" at bounding box center [675, 191] width 125 height 27
select select "4"
click at [613, 178] on select "Select Excellent Very Good Good Fair Poor" at bounding box center [675, 191] width 125 height 27
click at [388, 308] on input "text" at bounding box center [433, 320] width 193 height 25
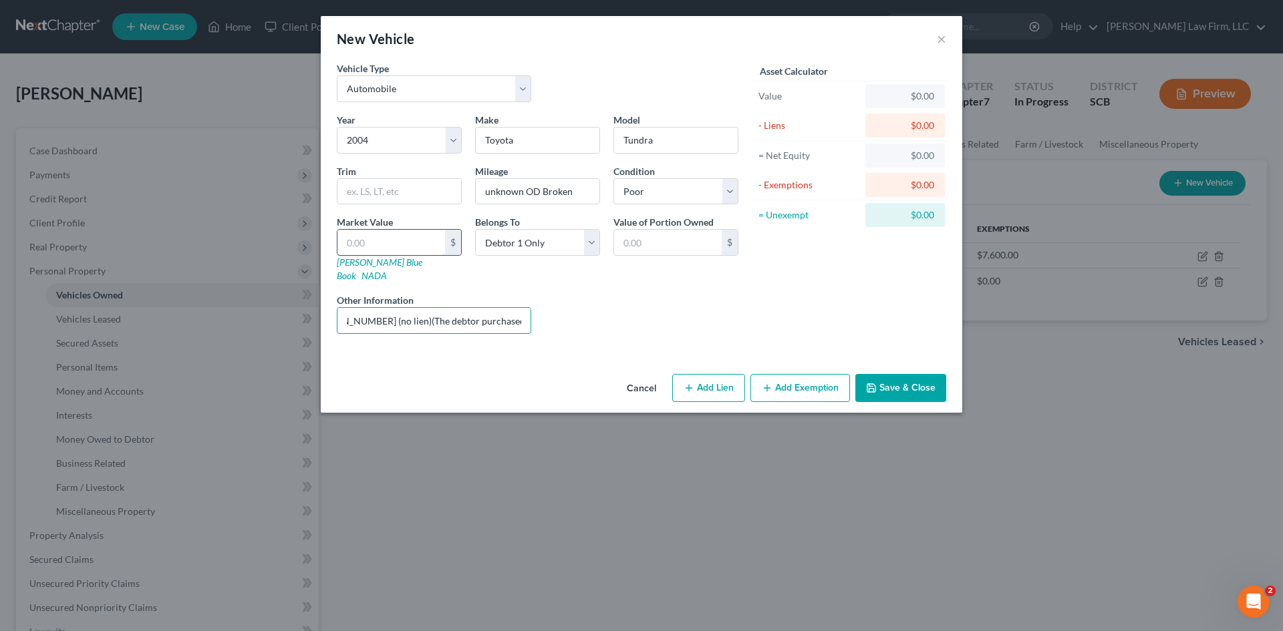
type input "VIN: [US_VEHICLE_IDENTIFICATION_NUMBER] (no lien)(The debtor purchased this veh…"
click at [353, 250] on input "text" at bounding box center [391, 242] width 108 height 25
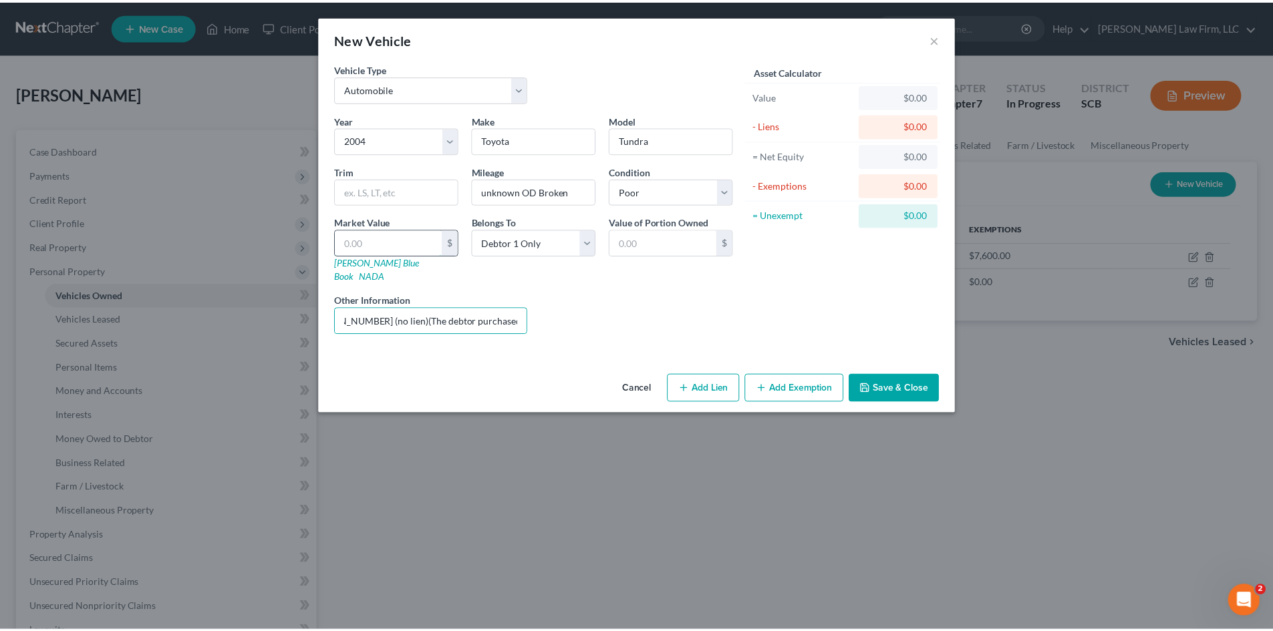
scroll to position [0, 0]
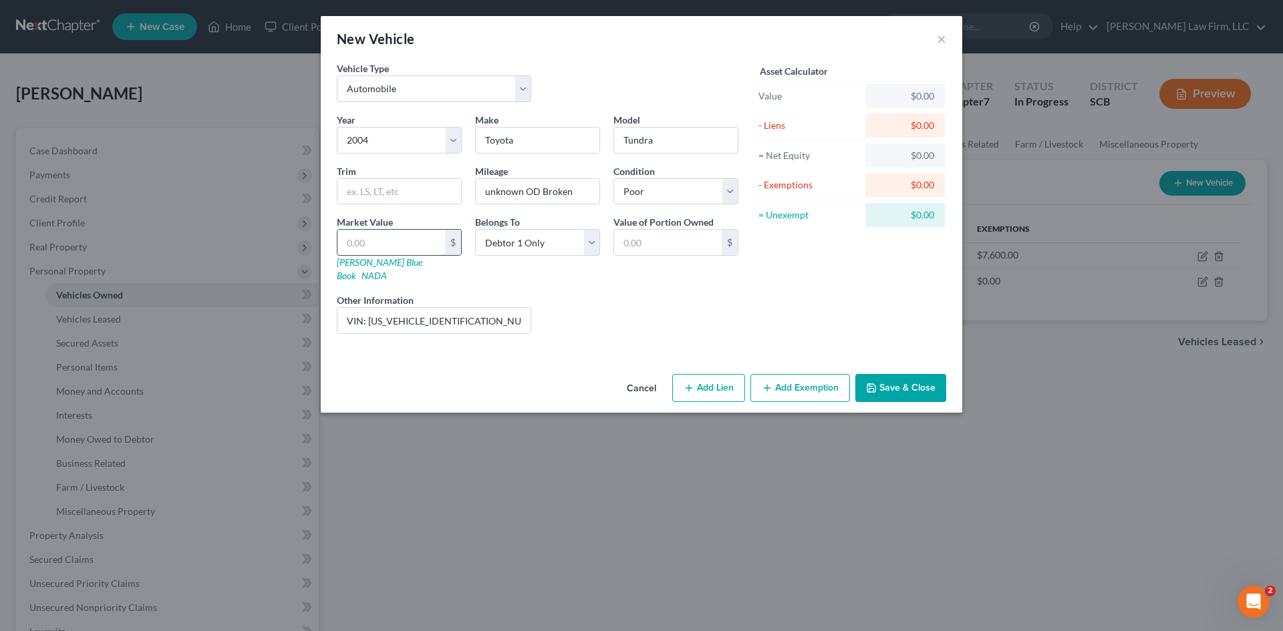
type input "5"
type input "5.00"
type input "50"
type input "50.00"
type input "500"
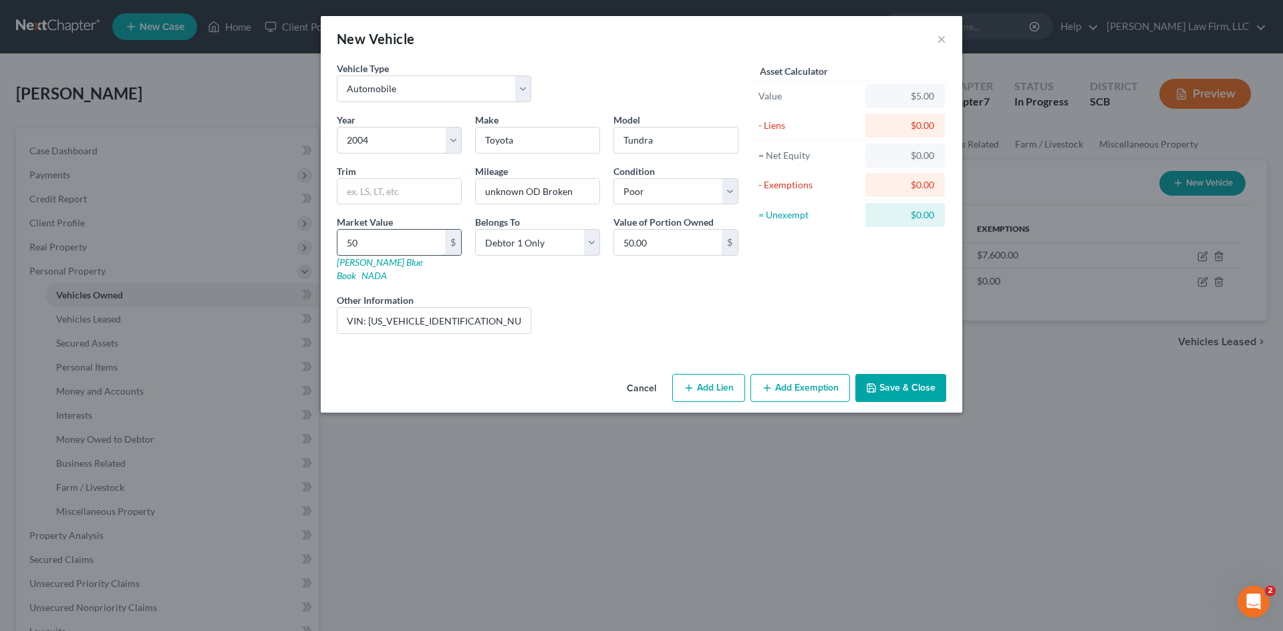
type input "500.00"
type input "500"
click at [874, 385] on button "Save & Close" at bounding box center [900, 388] width 91 height 28
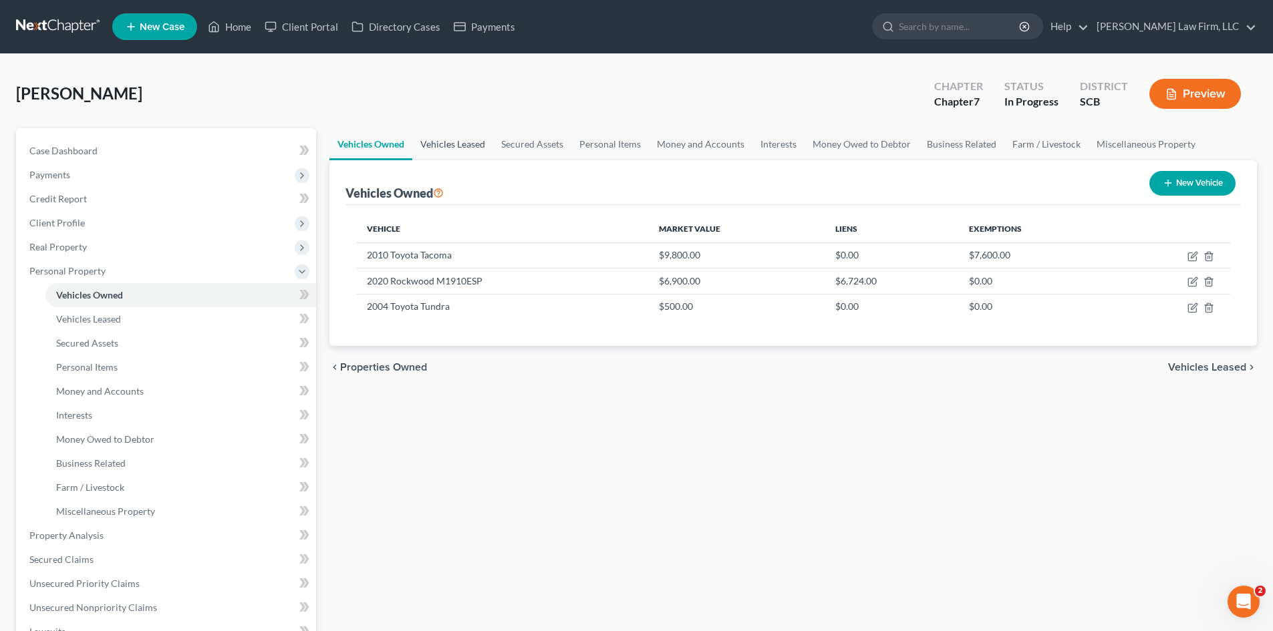
click at [465, 140] on link "Vehicles Leased" at bounding box center [452, 144] width 81 height 32
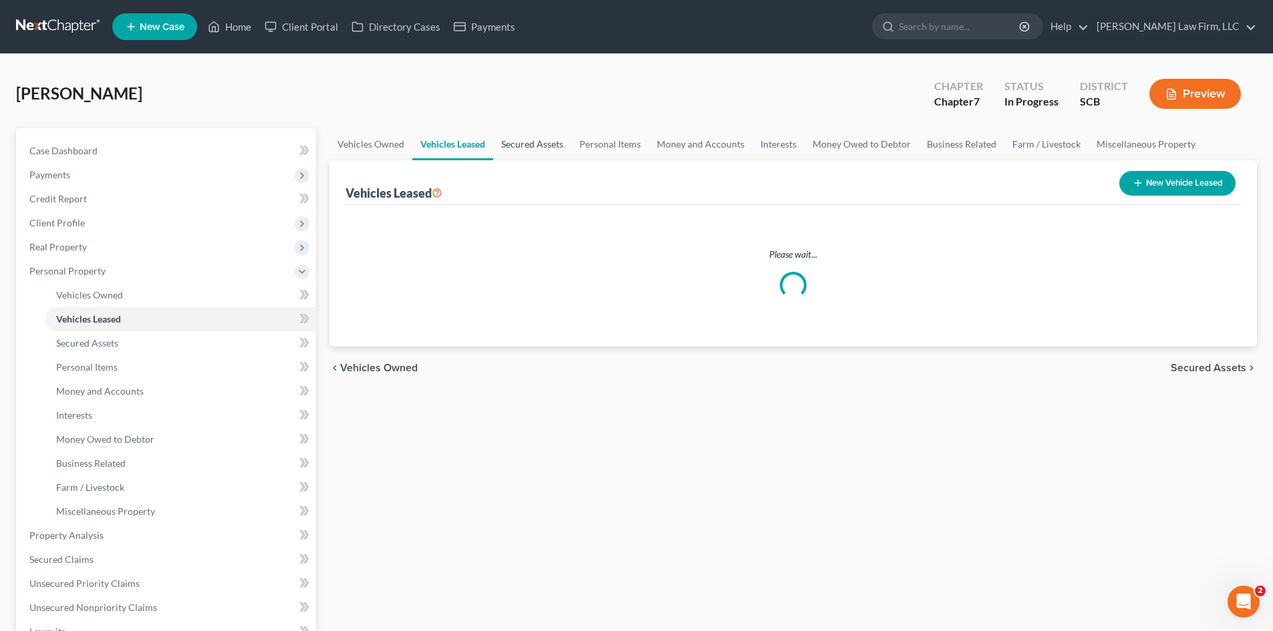
click at [515, 142] on link "Secured Assets" at bounding box center [532, 144] width 78 height 32
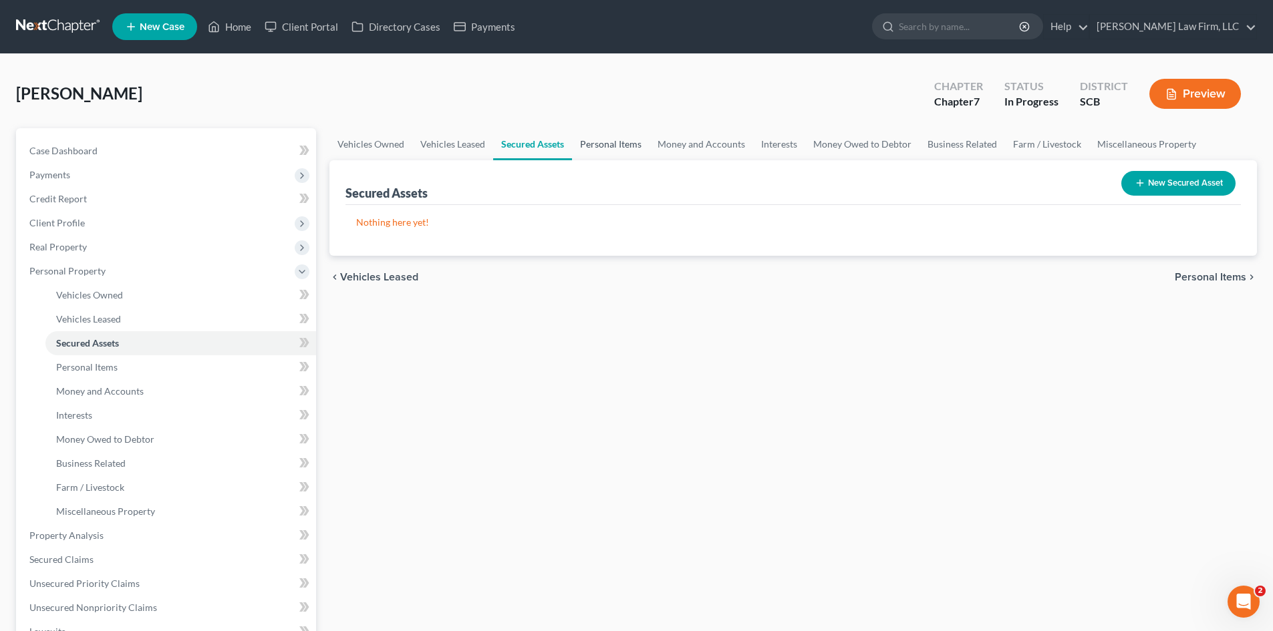
drag, startPoint x: 585, startPoint y: 144, endPoint x: 633, endPoint y: 145, distance: 48.1
click at [585, 145] on link "Personal Items" at bounding box center [610, 144] width 77 height 32
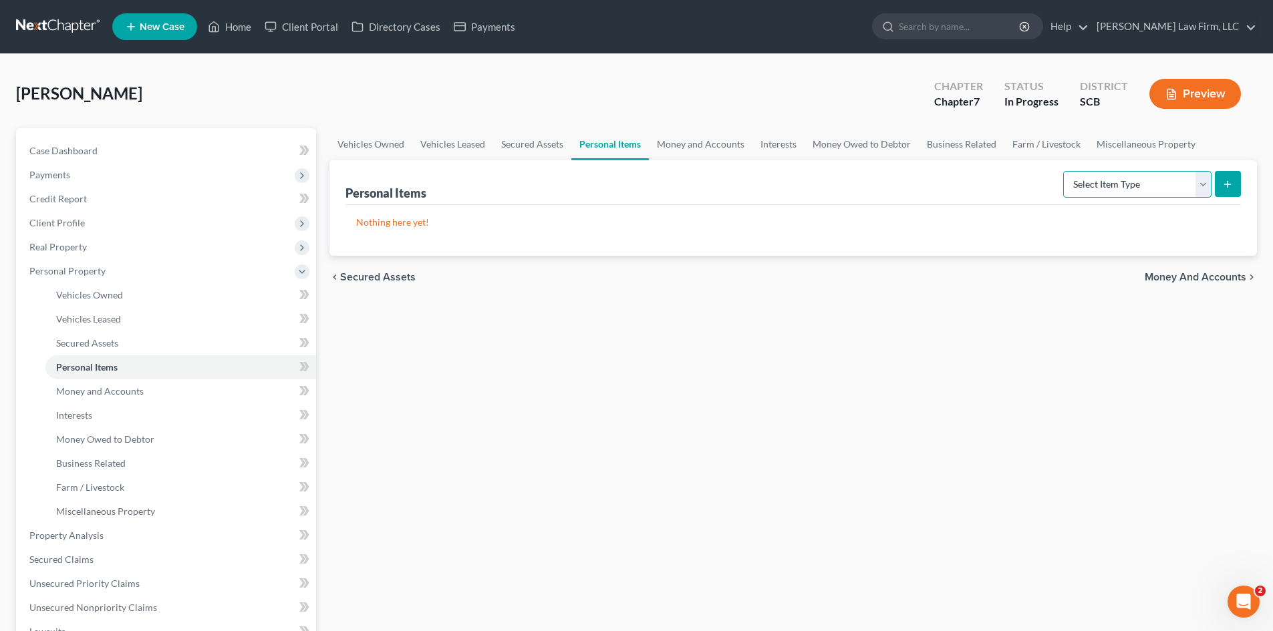
drag, startPoint x: 1065, startPoint y: 179, endPoint x: 1075, endPoint y: 178, distance: 10.0
click at [1066, 179] on select "Select Item Type Clothing Collectibles Of Value Electronics Firearms Household …" at bounding box center [1137, 184] width 148 height 27
select select "clothing"
click at [1064, 171] on select "Select Item Type Clothing Collectibles Of Value Electronics Firearms Household …" at bounding box center [1137, 184] width 148 height 27
click at [1229, 181] on icon "submit" at bounding box center [1227, 184] width 11 height 11
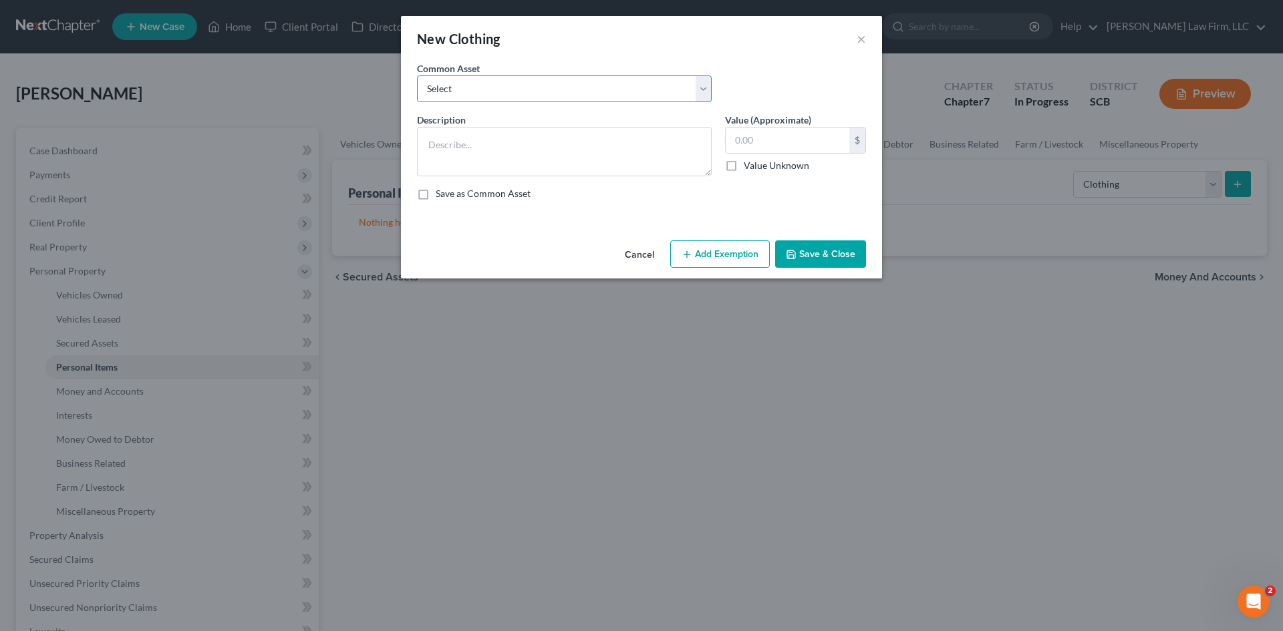
click at [501, 91] on select "Select Clothing and Personal Items Clothing and Personal Items Personal Items C…" at bounding box center [564, 88] width 295 height 27
select select "2"
click at [417, 75] on select "Select Clothing and Personal Items Clothing and Personal Items Personal Items C…" at bounding box center [564, 88] width 295 height 27
type textarea "Personal Items Clothing"
type input "200.00"
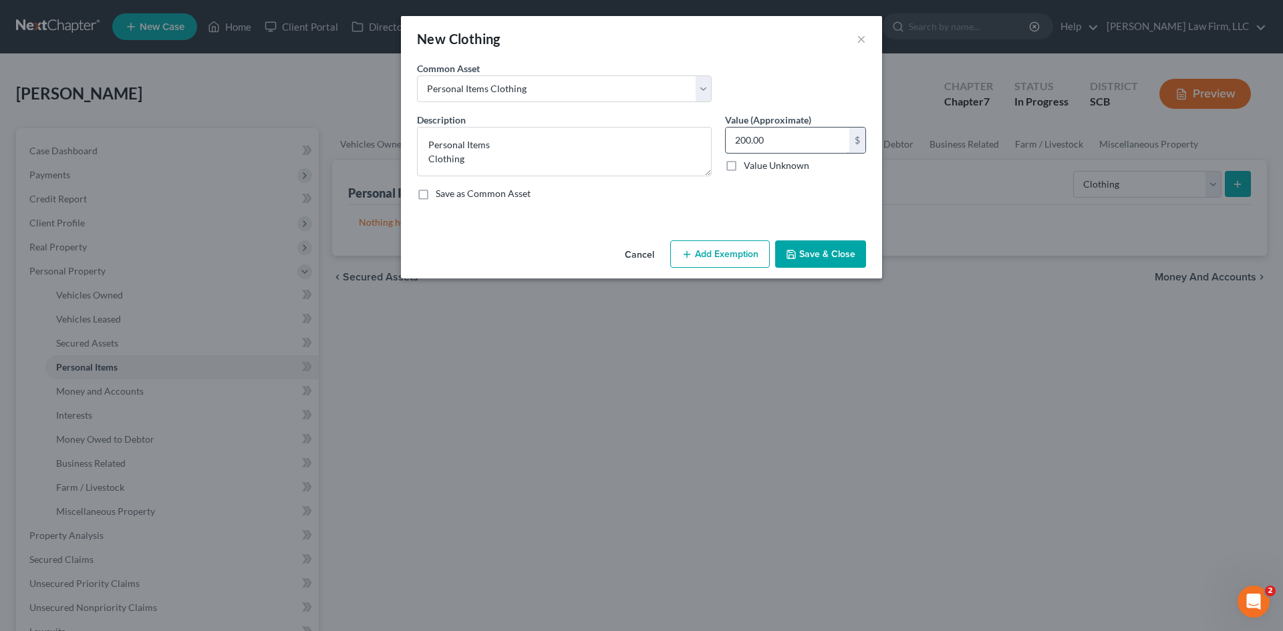
click at [786, 137] on input "200.00" at bounding box center [788, 140] width 124 height 25
click at [821, 256] on button "Save & Close" at bounding box center [820, 255] width 91 height 28
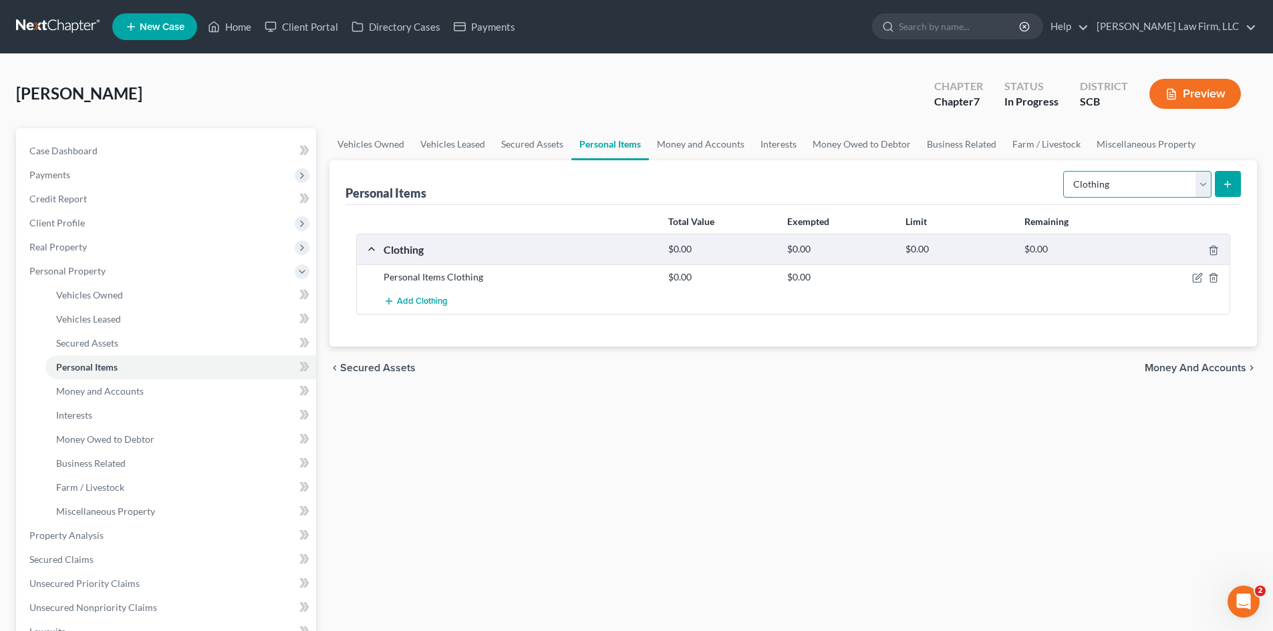
click at [1150, 194] on select "Select Item Type Clothing Collectibles Of Value Electronics Firearms Household …" at bounding box center [1137, 184] width 148 height 27
click at [1064, 171] on select "Select Item Type Clothing Collectibles Of Value Electronics Firearms Household …" at bounding box center [1137, 184] width 148 height 27
click at [1223, 184] on icon "submit" at bounding box center [1227, 184] width 11 height 11
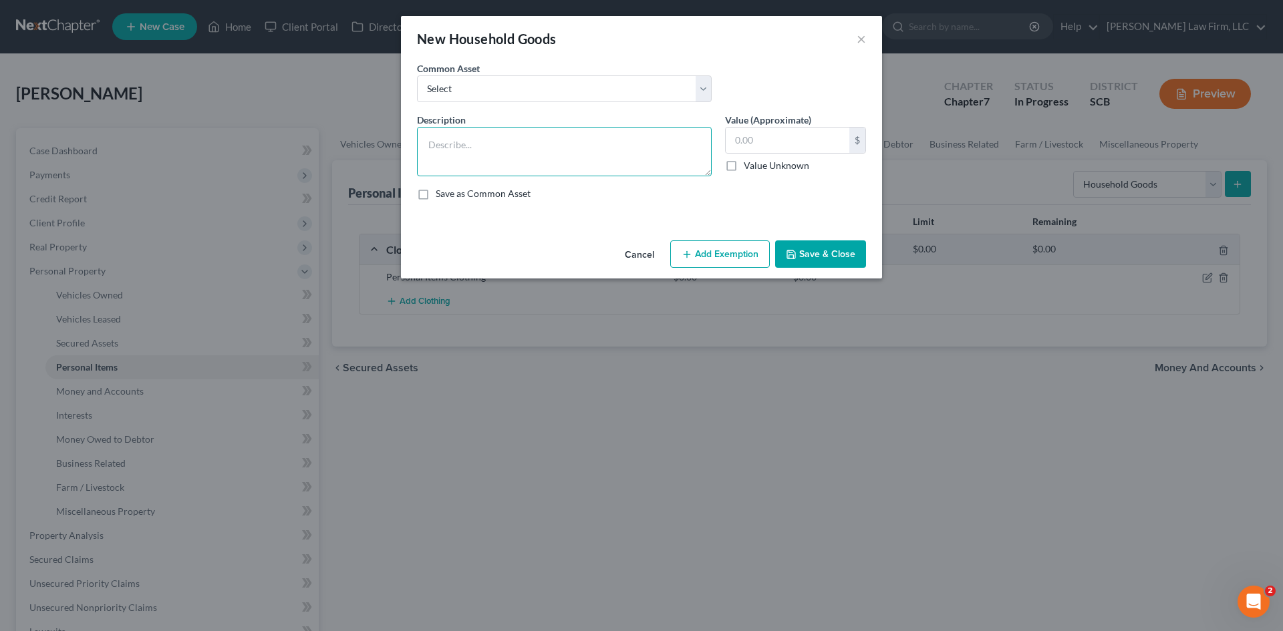
click at [629, 154] on textarea at bounding box center [564, 151] width 295 height 49
click at [847, 261] on button "Save & Close" at bounding box center [820, 255] width 91 height 28
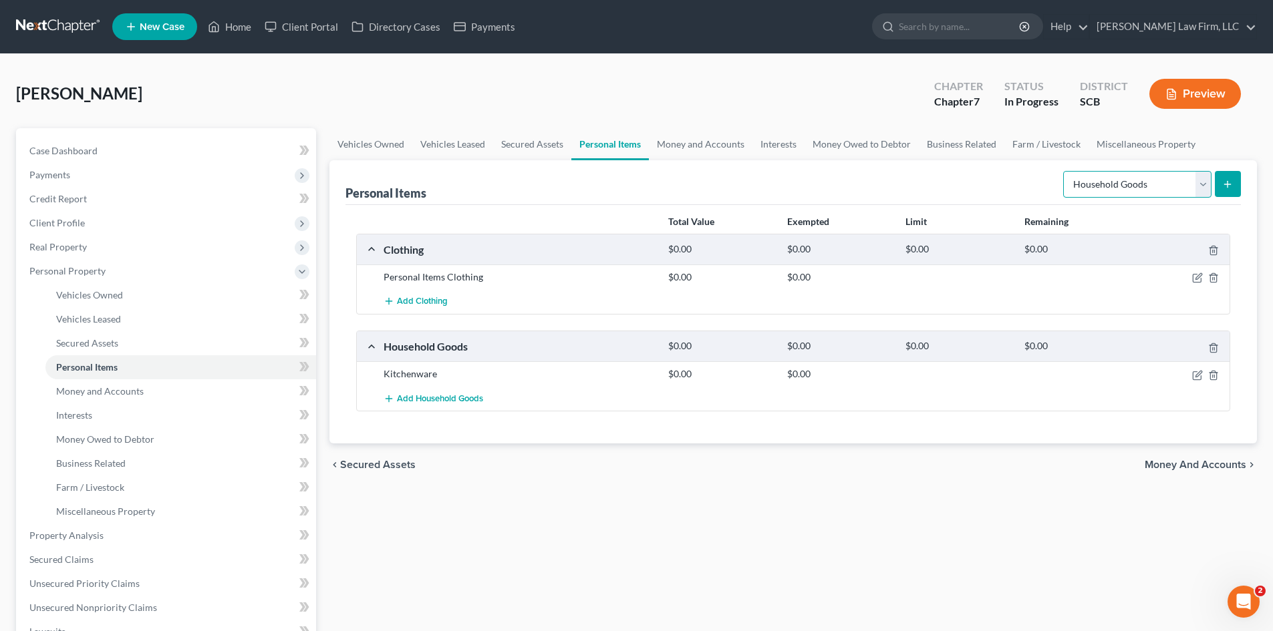
click at [1090, 190] on select "Select Item Type Clothing Collectibles Of Value Electronics Firearms Household …" at bounding box center [1137, 184] width 148 height 27
click at [1064, 171] on select "Select Item Type Clothing Collectibles Of Value Electronics Firearms Household …" at bounding box center [1137, 184] width 148 height 27
click at [1238, 184] on button "submit" at bounding box center [1228, 184] width 26 height 26
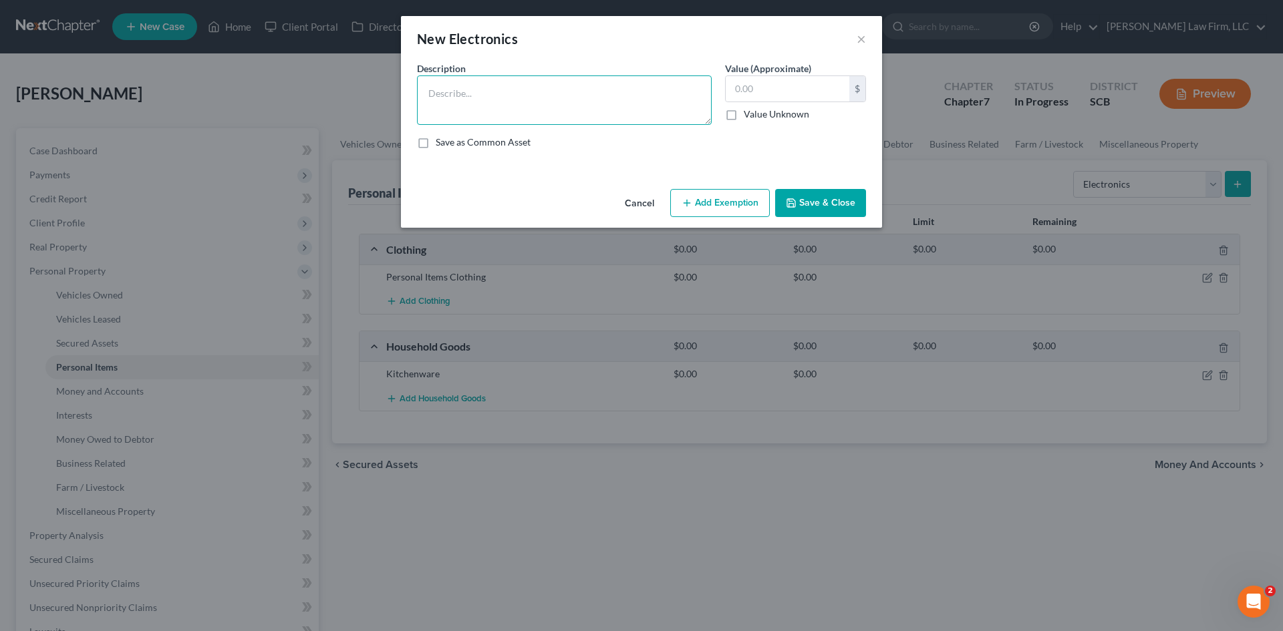
click at [498, 92] on textarea at bounding box center [564, 99] width 295 height 49
click at [803, 196] on button "Save & Close" at bounding box center [820, 203] width 91 height 28
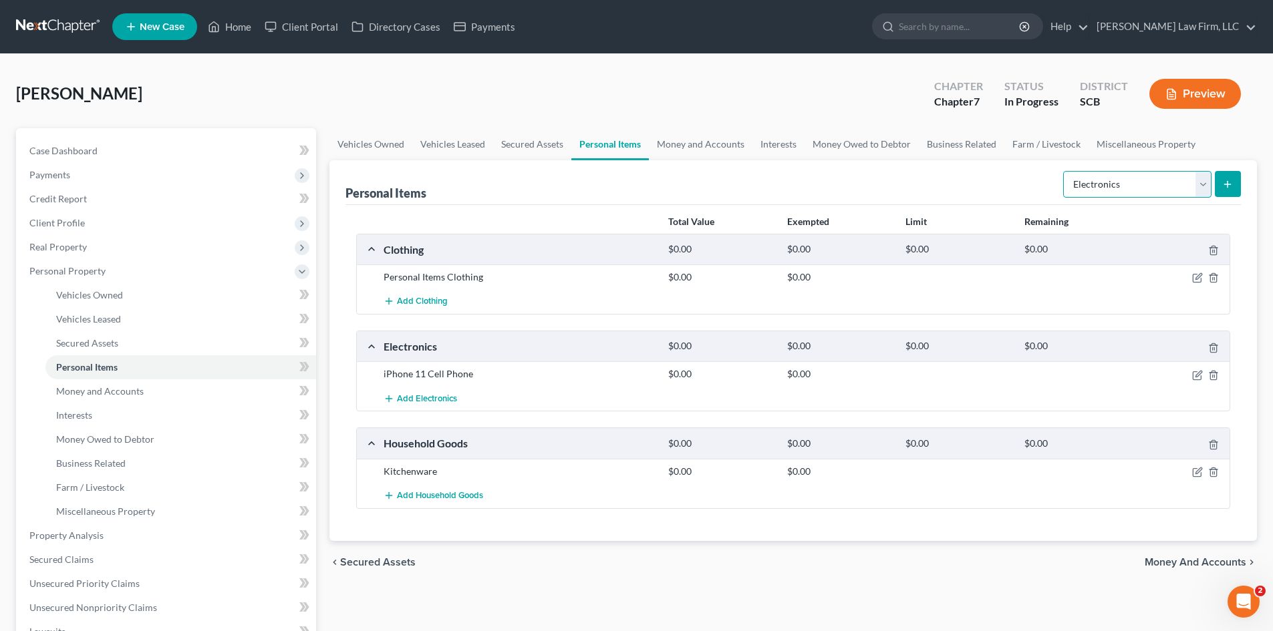
click at [1110, 185] on select "Select Item Type Clothing Collectibles Of Value Electronics Firearms Household …" at bounding box center [1137, 184] width 148 height 27
drag, startPoint x: 1119, startPoint y: 188, endPoint x: 1091, endPoint y: 184, distance: 28.3
click at [1119, 188] on select "Select Item Type Clothing Collectibles Of Value Electronics Firearms Household …" at bounding box center [1137, 184] width 148 height 27
click at [681, 132] on link "Money and Accounts" at bounding box center [701, 144] width 104 height 32
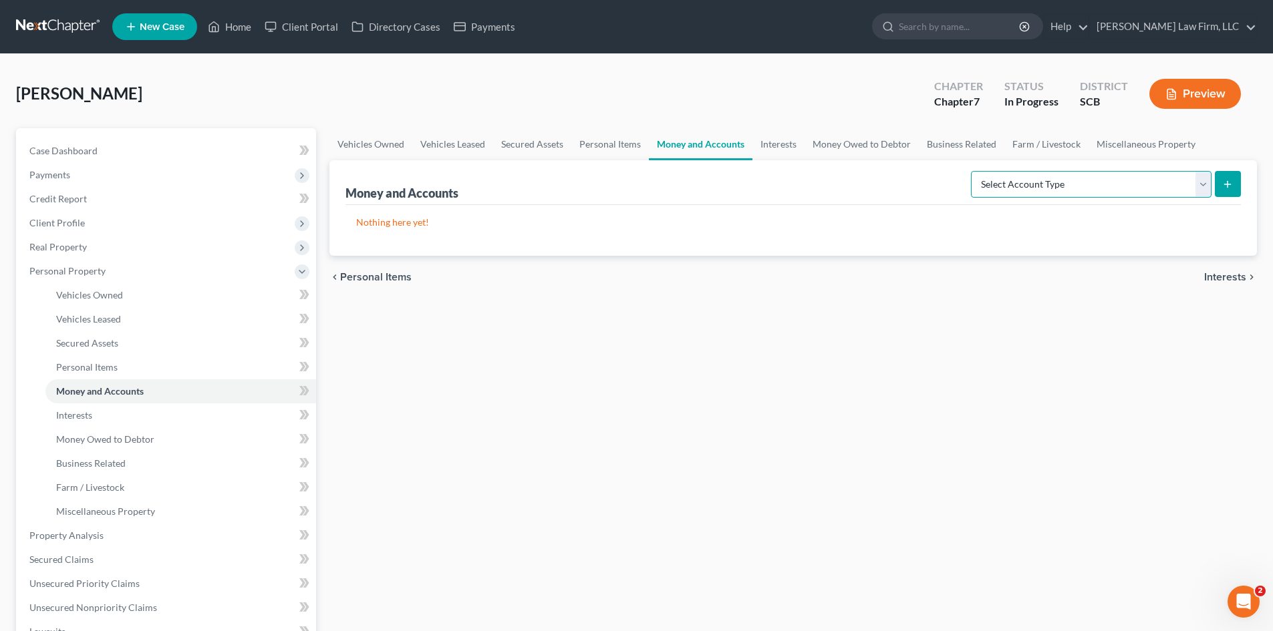
click at [1126, 180] on select "Select Account Type Brokerage Cash on Hand Certificates of Deposit Checking Acc…" at bounding box center [1091, 184] width 241 height 27
click at [973, 171] on select "Select Account Type Brokerage Cash on Hand Certificates of Deposit Checking Acc…" at bounding box center [1091, 184] width 241 height 27
click at [1226, 185] on icon "submit" at bounding box center [1227, 184] width 11 height 11
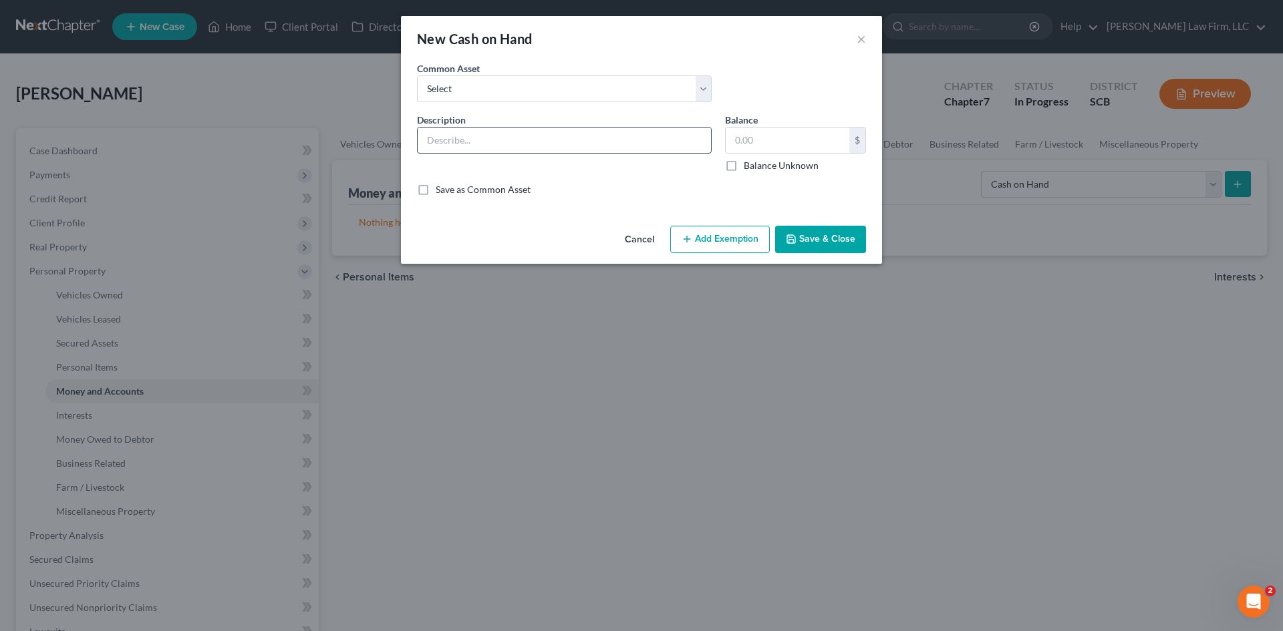
click at [522, 140] on input "text" at bounding box center [564, 140] width 293 height 25
click at [536, 102] on div "Common Asset Select The joint debtor does not carry cash The debtor does not ca…" at bounding box center [641, 86] width 462 height 51
click at [538, 95] on select "Select The joint debtor does not carry cash The debtor does not carry cash. (Mr…" at bounding box center [564, 88] width 295 height 27
click at [417, 75] on select "Select The joint debtor does not carry cash The debtor does not carry cash. (Mr…" at bounding box center [564, 88] width 295 height 27
drag, startPoint x: 669, startPoint y: 136, endPoint x: 685, endPoint y: 143, distance: 18.0
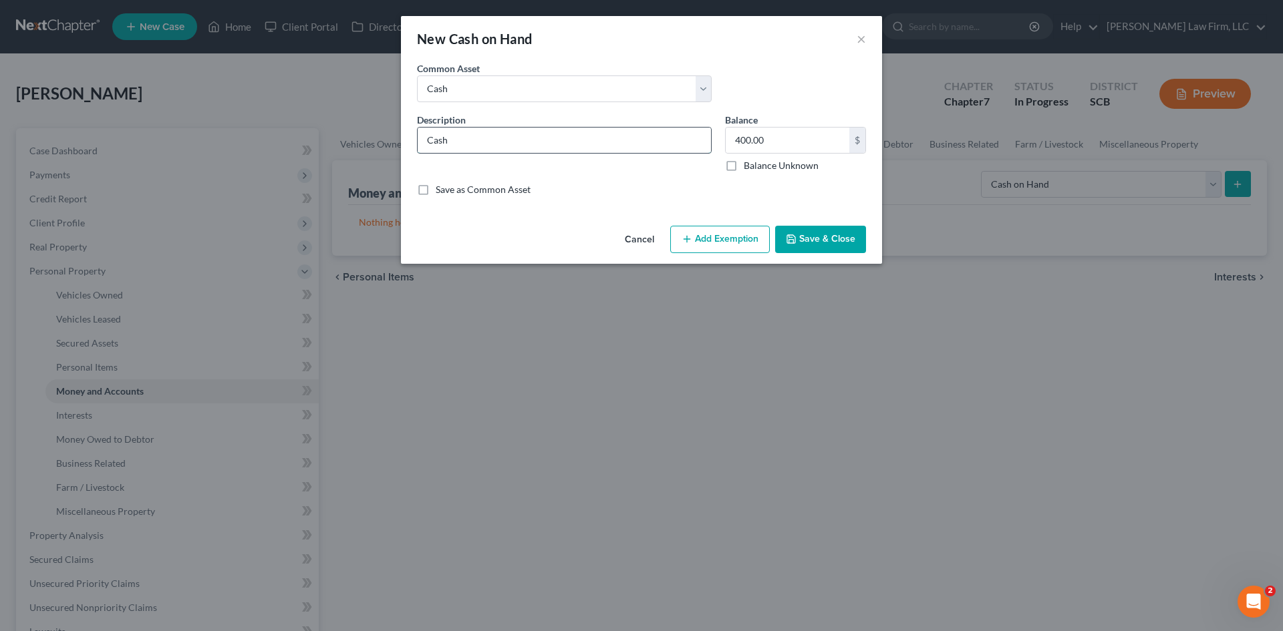
click at [669, 138] on input "Cash" at bounding box center [564, 140] width 293 height 25
click at [744, 143] on input "400.00" at bounding box center [788, 140] width 124 height 25
drag, startPoint x: 820, startPoint y: 234, endPoint x: 849, endPoint y: 225, distance: 30.0
click at [821, 233] on button "Save & Close" at bounding box center [820, 240] width 91 height 28
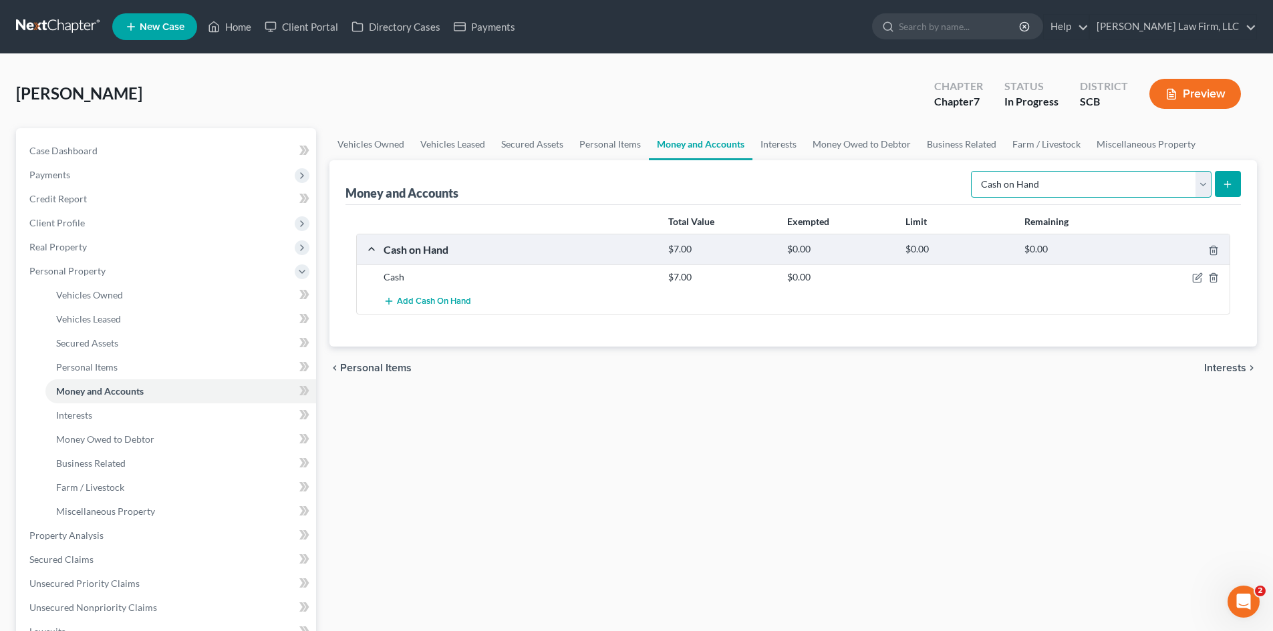
click at [1088, 194] on select "Select Account Type Brokerage Cash on Hand Certificates of Deposit Checking Acc…" at bounding box center [1091, 184] width 241 height 27
click at [973, 171] on select "Select Account Type Brokerage Cash on Hand Certificates of Deposit Checking Acc…" at bounding box center [1091, 184] width 241 height 27
click at [1225, 184] on line "submit" at bounding box center [1228, 184] width 6 height 0
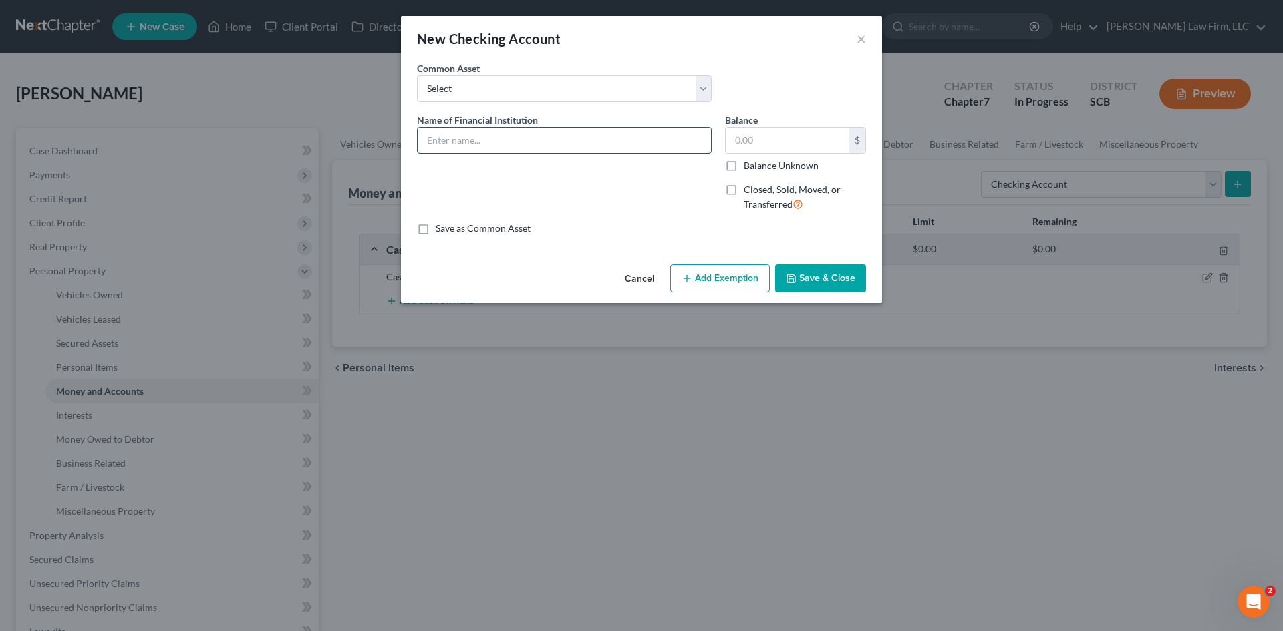
click at [561, 136] on input "text" at bounding box center [564, 140] width 293 height 25
click at [812, 274] on button "Save & Close" at bounding box center [820, 279] width 91 height 28
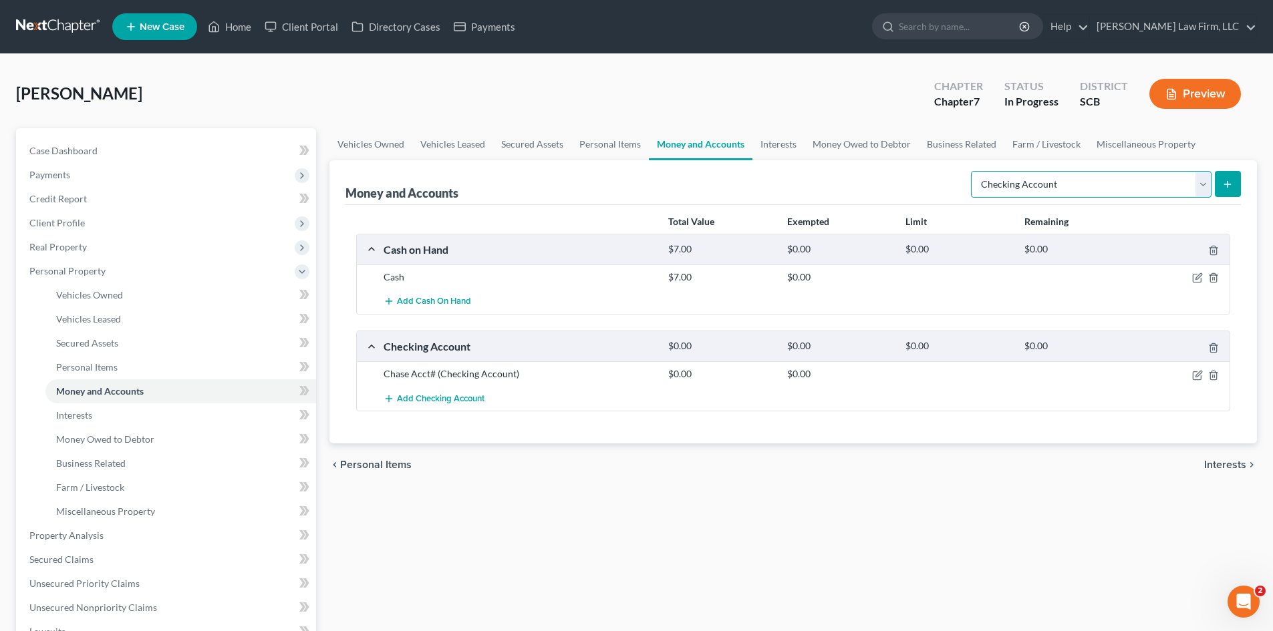
click at [1067, 185] on select "Select Account Type Brokerage Cash on Hand Certificates of Deposit Checking Acc…" at bounding box center [1091, 184] width 241 height 27
click at [973, 171] on select "Select Account Type Brokerage Cash on Hand Certificates of Deposit Checking Acc…" at bounding box center [1091, 184] width 241 height 27
click at [1227, 188] on icon "submit" at bounding box center [1227, 184] width 11 height 11
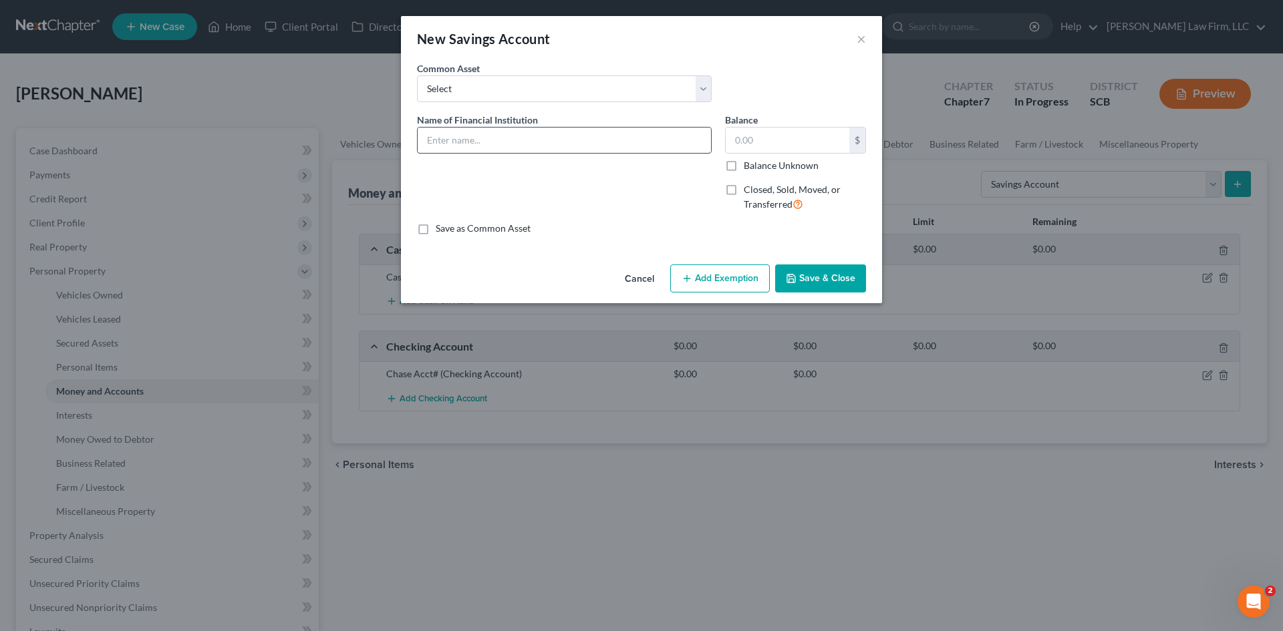
click at [512, 141] on input "text" at bounding box center [564, 140] width 293 height 25
click at [782, 288] on button "Save & Close" at bounding box center [820, 279] width 91 height 28
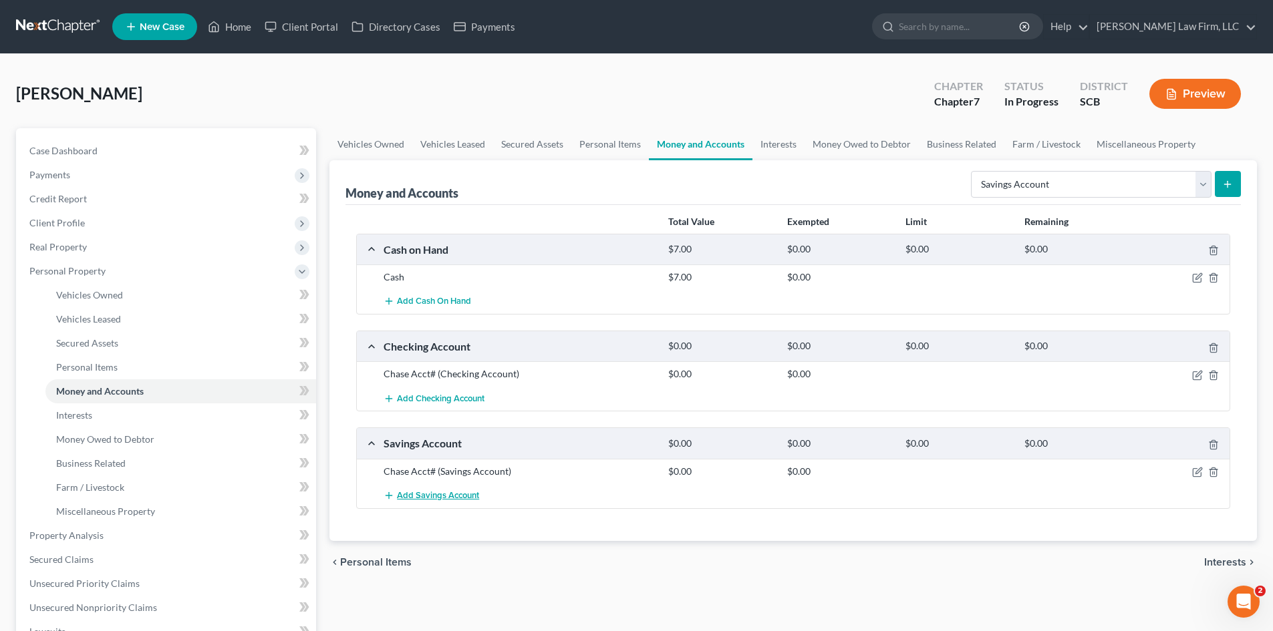
click at [440, 496] on span "Add Savings Account" at bounding box center [438, 495] width 82 height 11
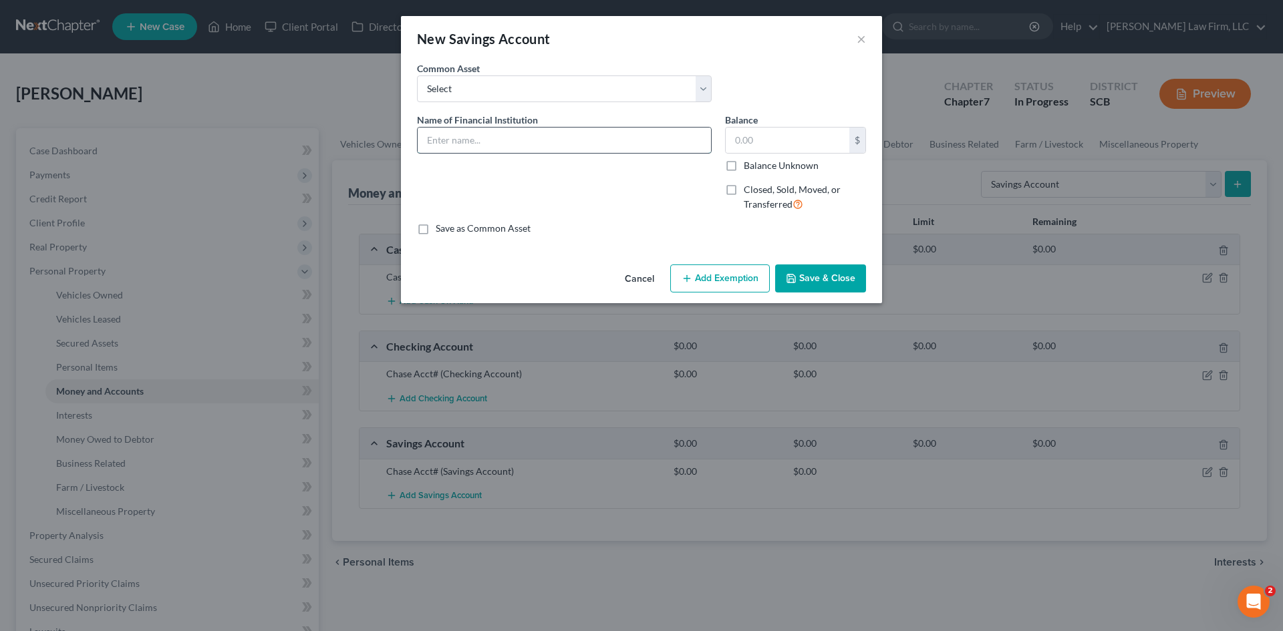
click at [498, 142] on input "text" at bounding box center [564, 140] width 293 height 25
click at [790, 281] on polyline "button" at bounding box center [791, 280] width 5 height 3
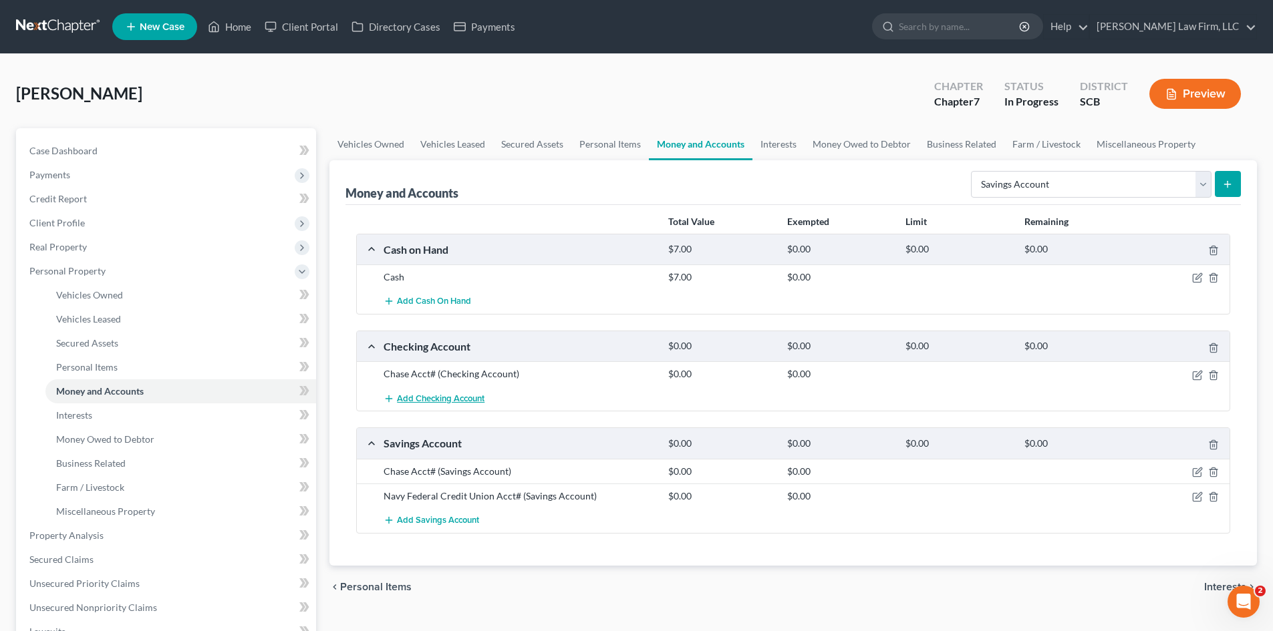
click at [472, 400] on span "Add Checking Account" at bounding box center [441, 399] width 88 height 11
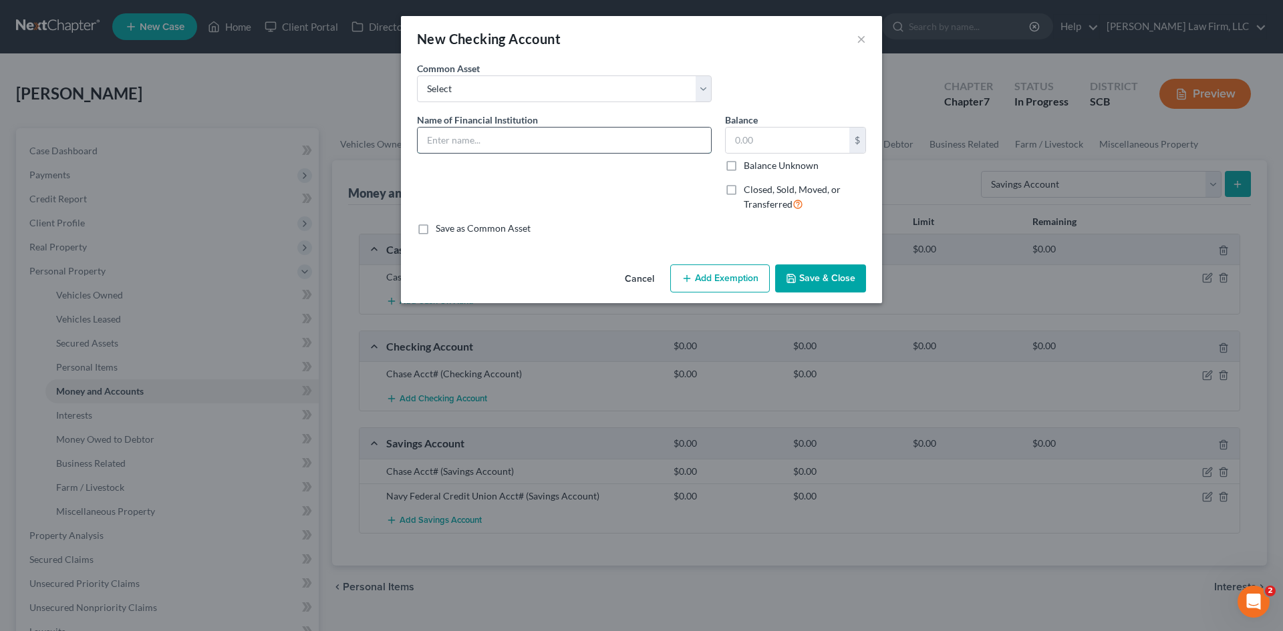
click at [489, 136] on input "text" at bounding box center [564, 140] width 293 height 25
click at [836, 273] on button "Save & Close" at bounding box center [820, 279] width 91 height 28
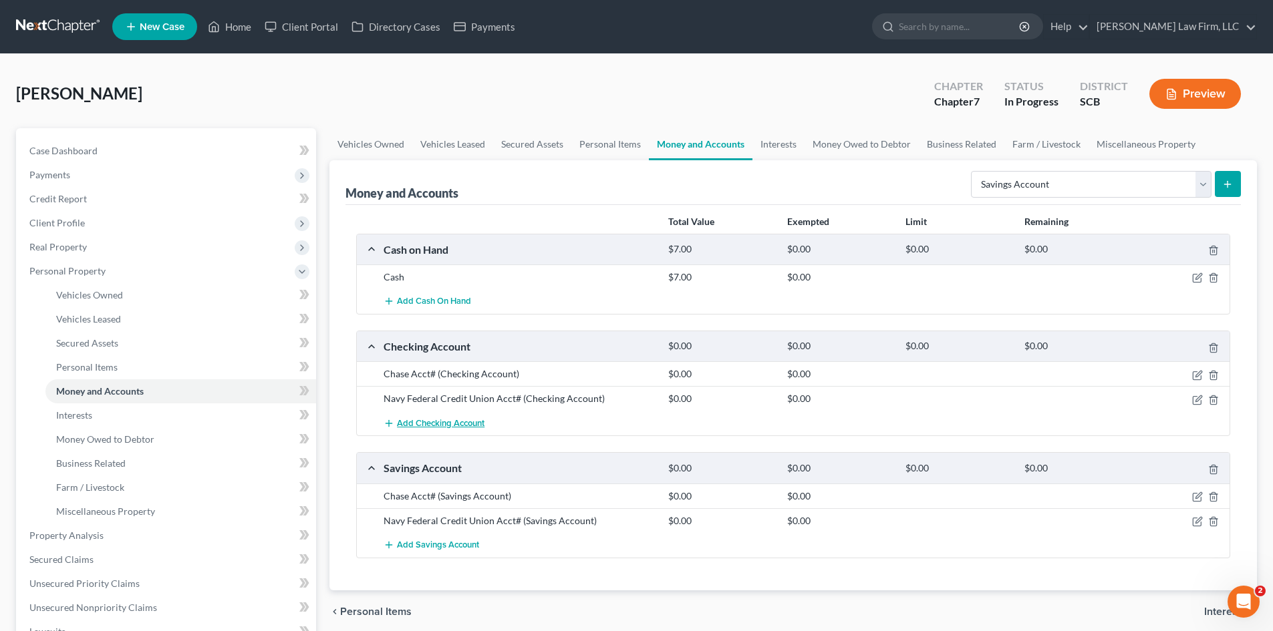
click at [441, 413] on button "Add Checking Account" at bounding box center [433, 423] width 101 height 25
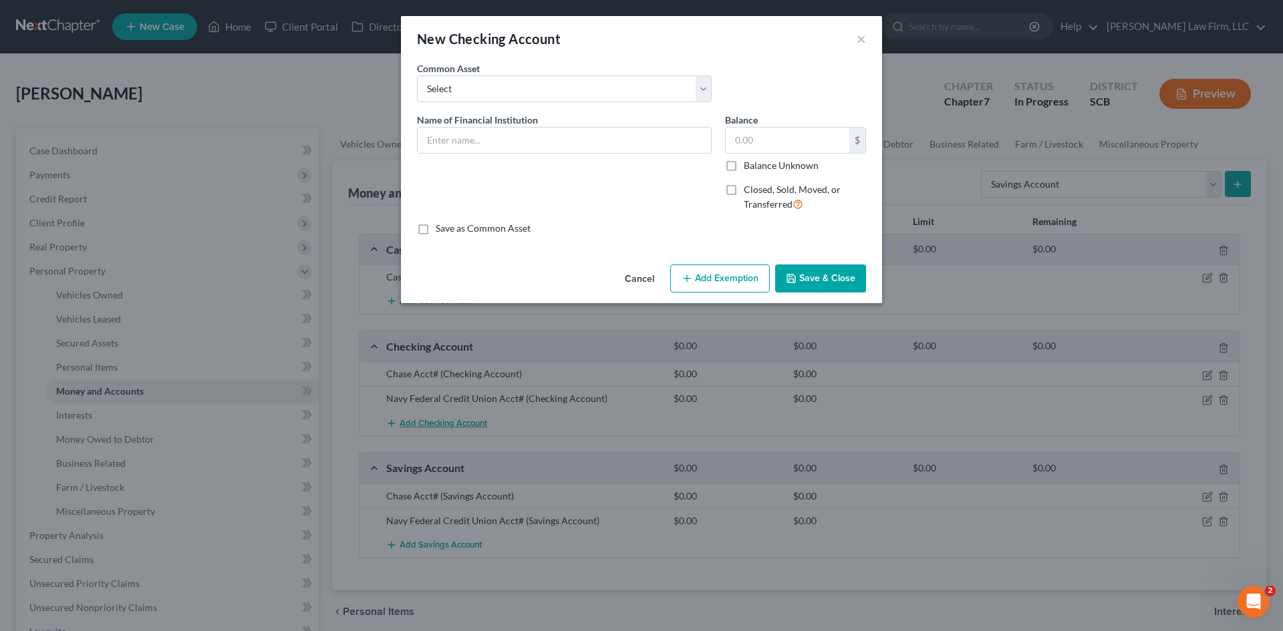
click at [439, 418] on div "New Checking Account × An exemption set must first be selected from the Filing …" at bounding box center [641, 315] width 1283 height 631
click at [444, 142] on input "text" at bounding box center [564, 140] width 293 height 25
click at [792, 277] on polyline "button" at bounding box center [790, 276] width 3 height 2
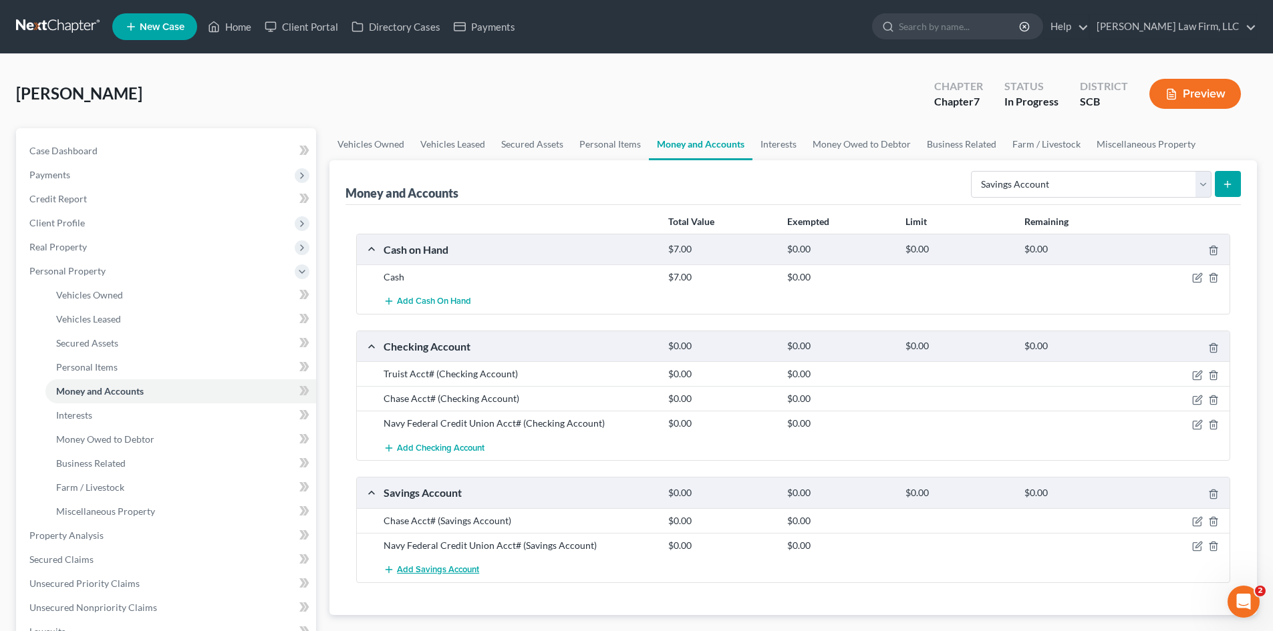
click at [460, 571] on span "Add Savings Account" at bounding box center [438, 570] width 82 height 11
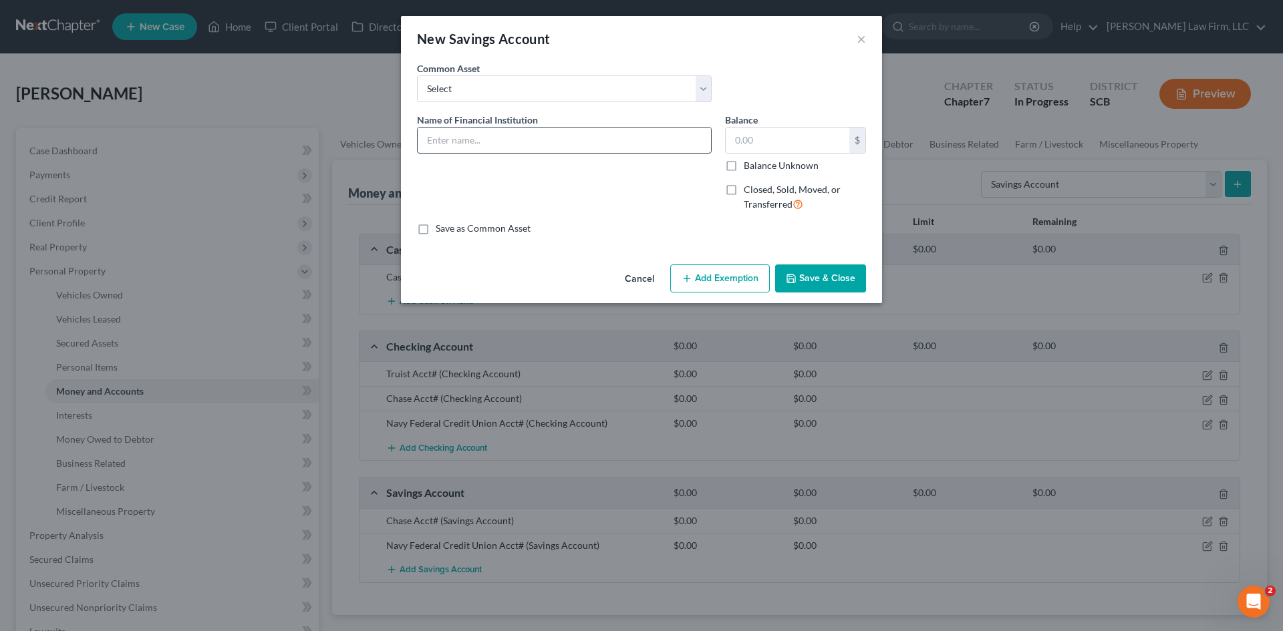
click at [470, 147] on input "text" at bounding box center [564, 140] width 293 height 25
click at [802, 293] on div "Cancel Add Exemption Save & Close" at bounding box center [641, 281] width 481 height 44
click at [804, 286] on button "Save & Close" at bounding box center [820, 279] width 91 height 28
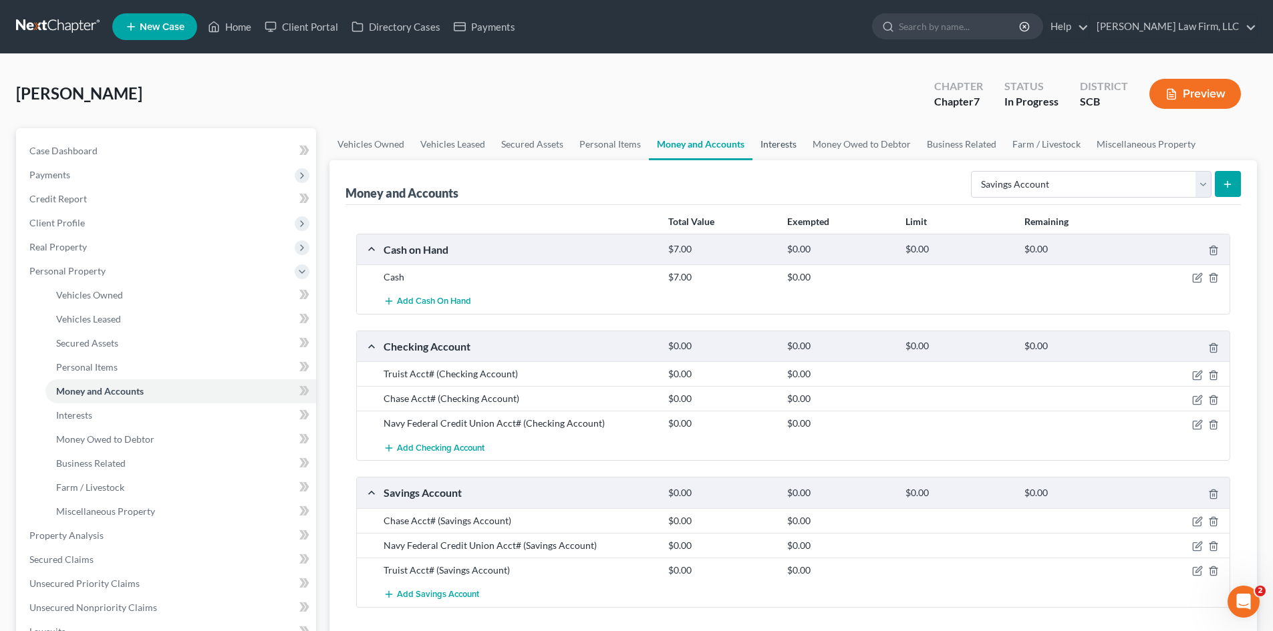
click at [774, 145] on link "Interests" at bounding box center [778, 144] width 52 height 32
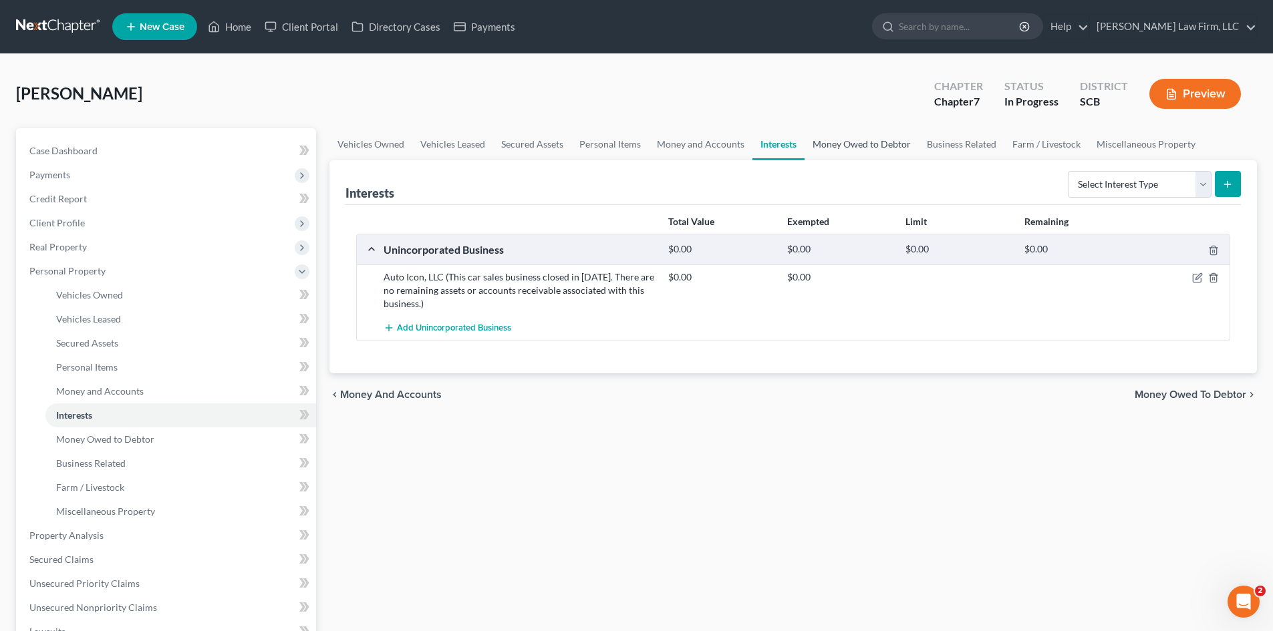
click at [832, 153] on link "Money Owed to Debtor" at bounding box center [861, 144] width 114 height 32
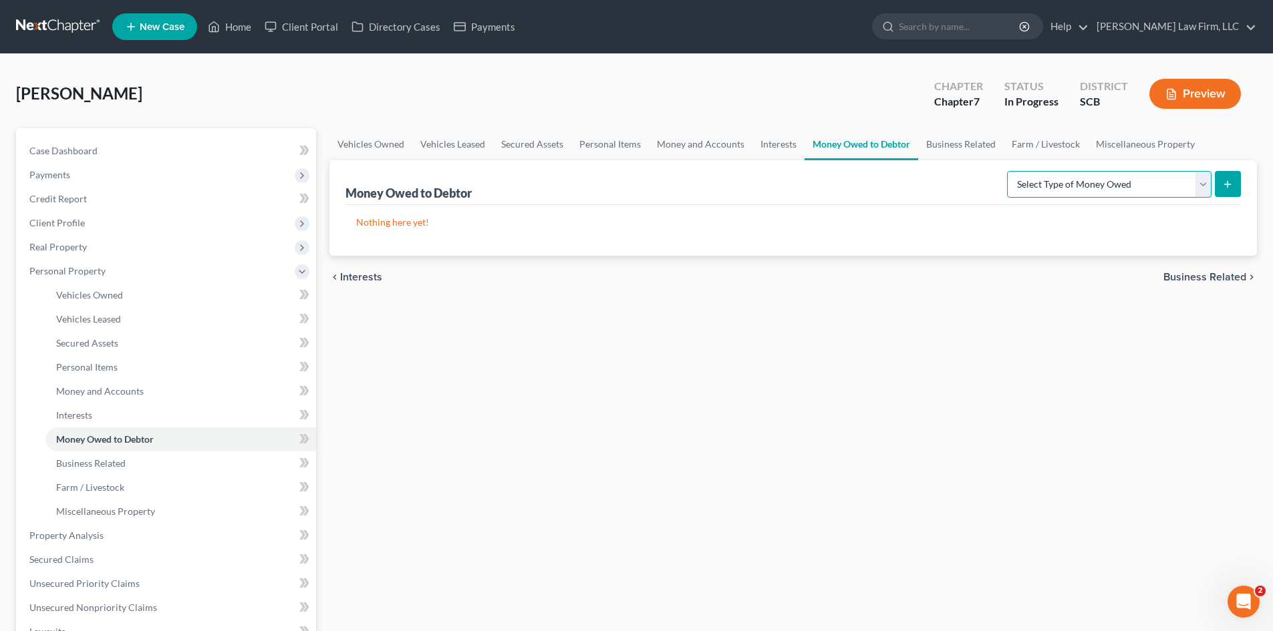
click at [1096, 187] on select "Select Type of Money Owed Accounts Receivable Alimony Child Support Claims Agai…" at bounding box center [1109, 184] width 204 height 27
click at [1009, 171] on select "Select Type of Money Owed Accounts Receivable Alimony Child Support Claims Agai…" at bounding box center [1109, 184] width 204 height 27
click at [1221, 178] on button "submit" at bounding box center [1228, 184] width 26 height 26
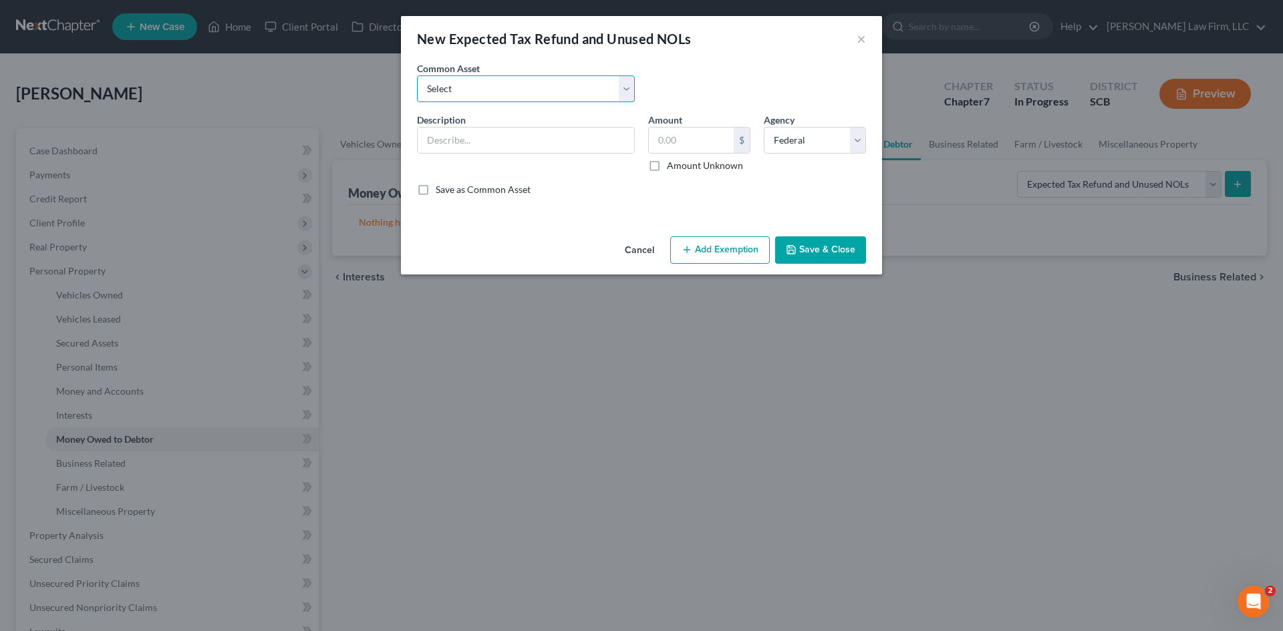
click at [494, 88] on select "Select 2025 Anticipated Federal and State Tax Refunds (This amount is based on …" at bounding box center [526, 88] width 218 height 27
click at [417, 75] on select "Select 2025 Anticipated Federal and State Tax Refunds (This amount is based on …" at bounding box center [526, 88] width 218 height 27
click at [703, 155] on div "4,209.00 $ Amount Unknown" at bounding box center [699, 149] width 102 height 45
click at [703, 150] on input "4,209.00" at bounding box center [691, 140] width 85 height 25
click at [800, 244] on button "Save & Close" at bounding box center [820, 251] width 91 height 28
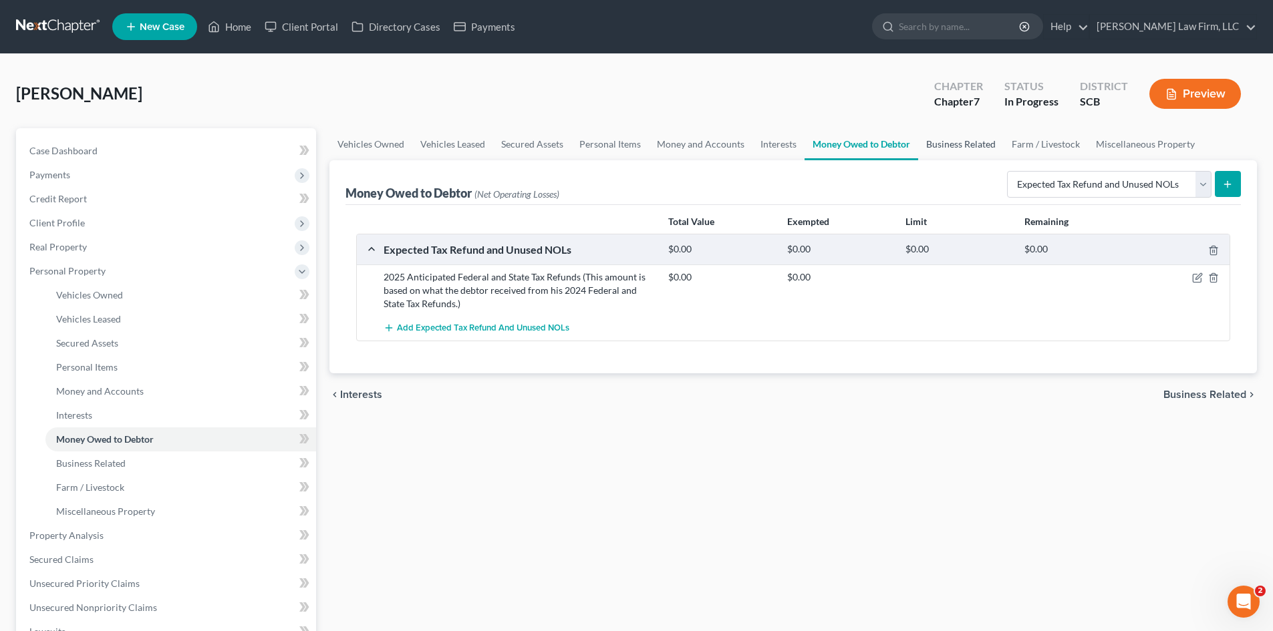
click at [957, 156] on link "Business Related" at bounding box center [961, 144] width 86 height 32
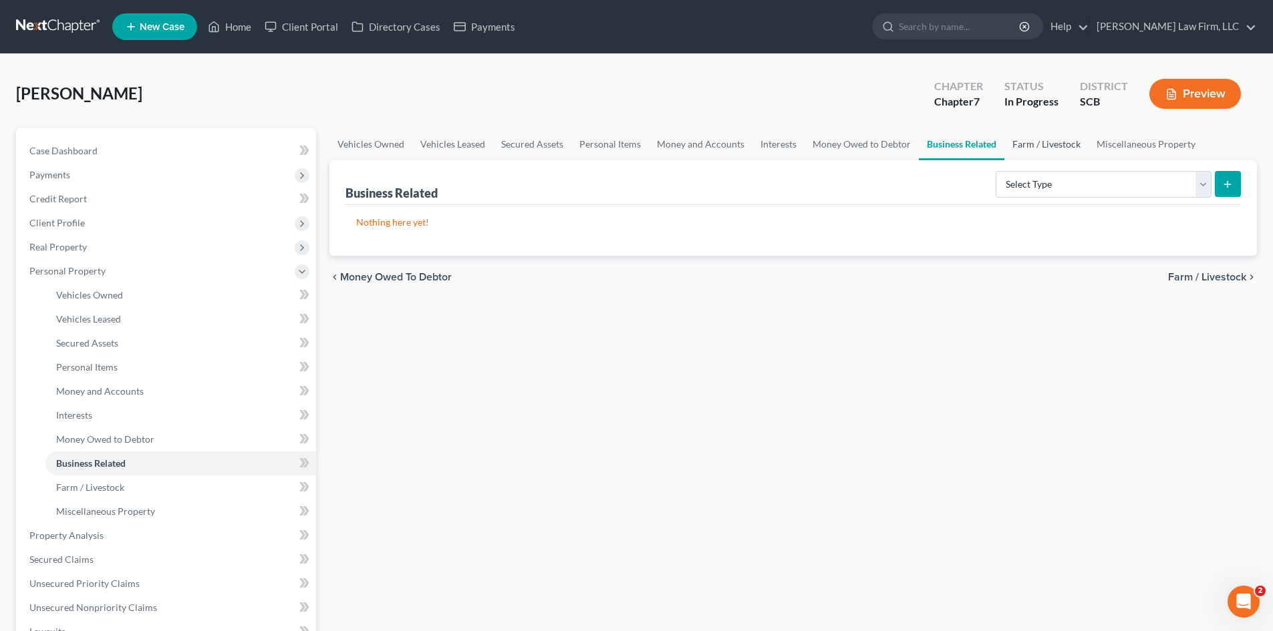
click at [1021, 144] on link "Farm / Livestock" at bounding box center [1046, 144] width 84 height 32
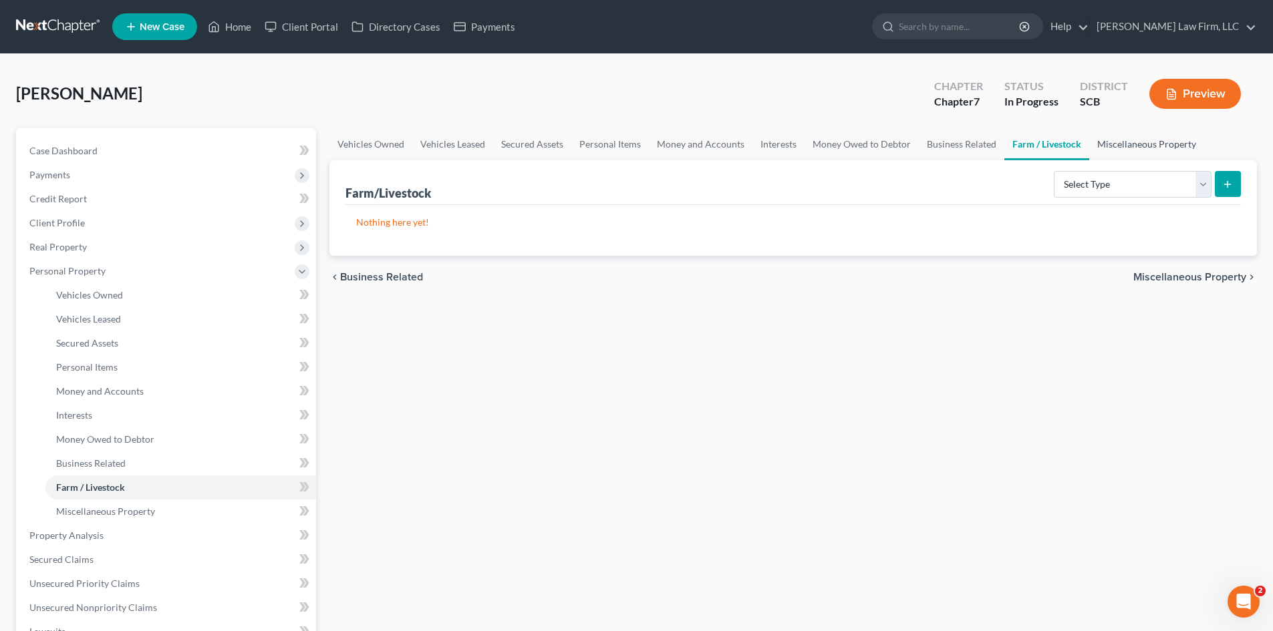
click at [1126, 144] on link "Miscellaneous Property" at bounding box center [1146, 144] width 115 height 32
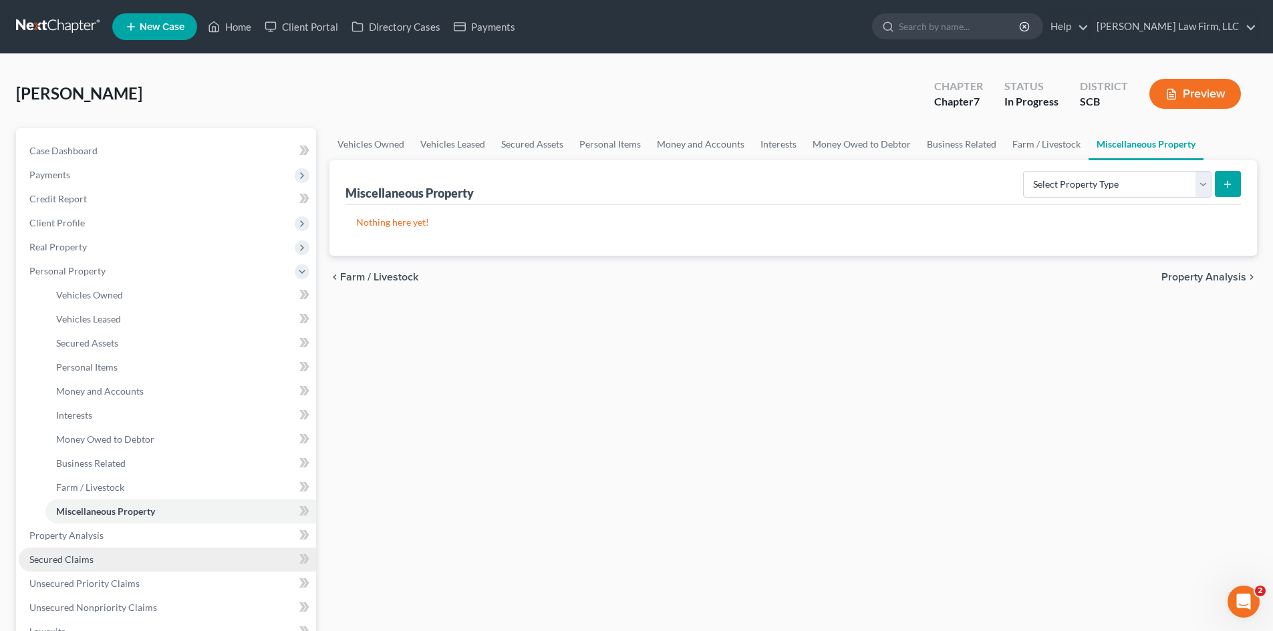
click at [92, 554] on span "Secured Claims" at bounding box center [61, 559] width 64 height 11
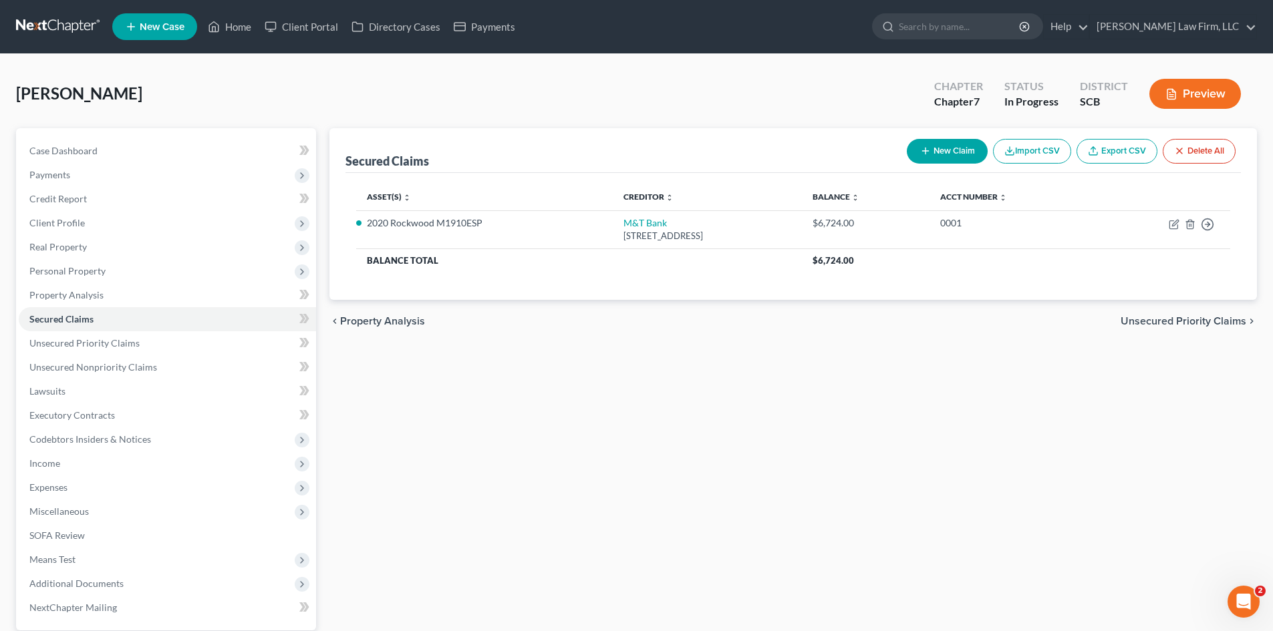
scroll to position [67, 0]
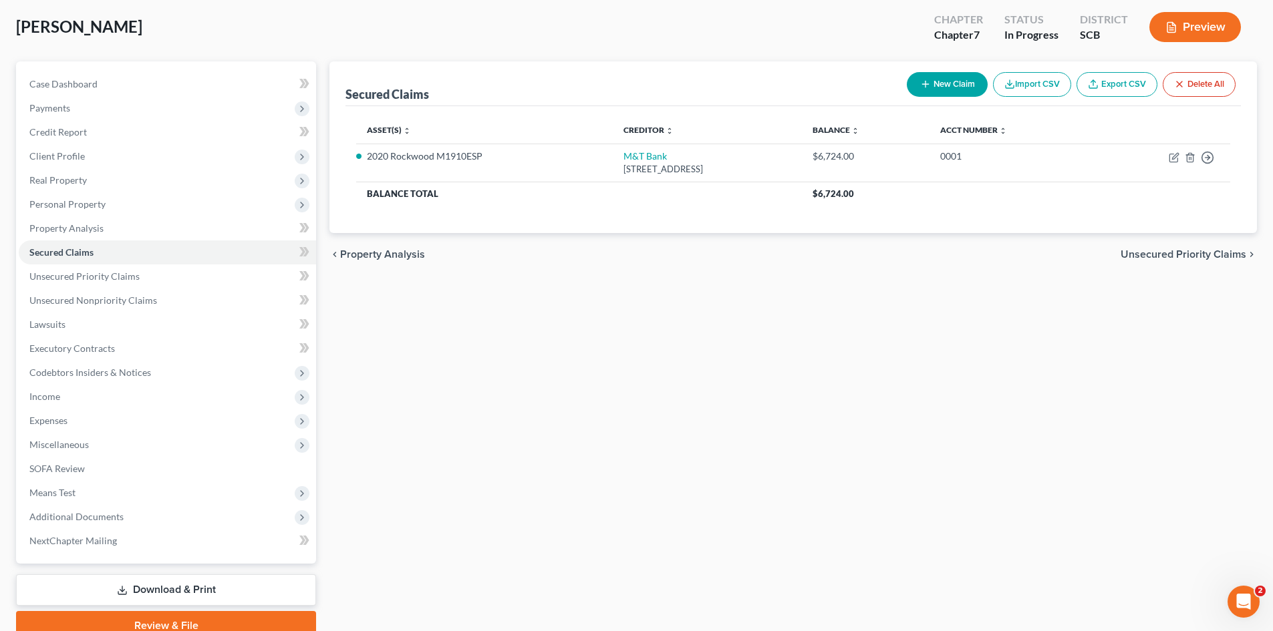
click at [1150, 257] on span "Unsecured Priority Claims" at bounding box center [1183, 254] width 126 height 11
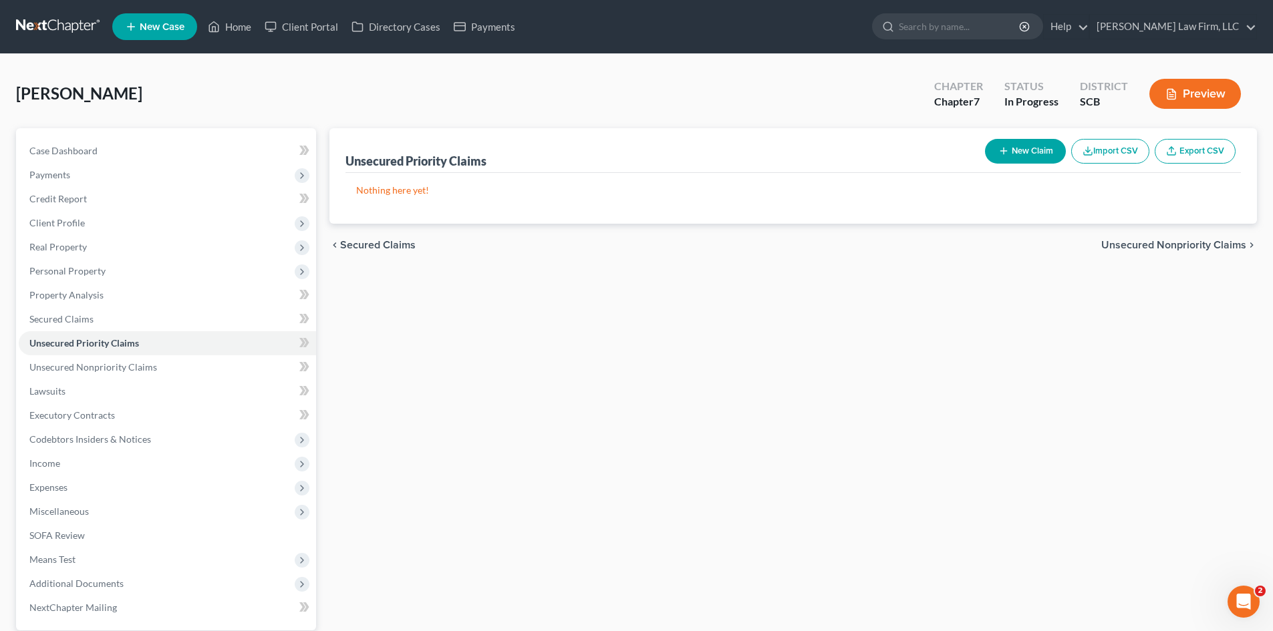
click at [1122, 236] on div "chevron_left Secured Claims Unsecured Nonpriority Claims chevron_right" at bounding box center [792, 245] width 927 height 43
click at [1129, 242] on span "Unsecured Nonpriority Claims" at bounding box center [1173, 245] width 145 height 11
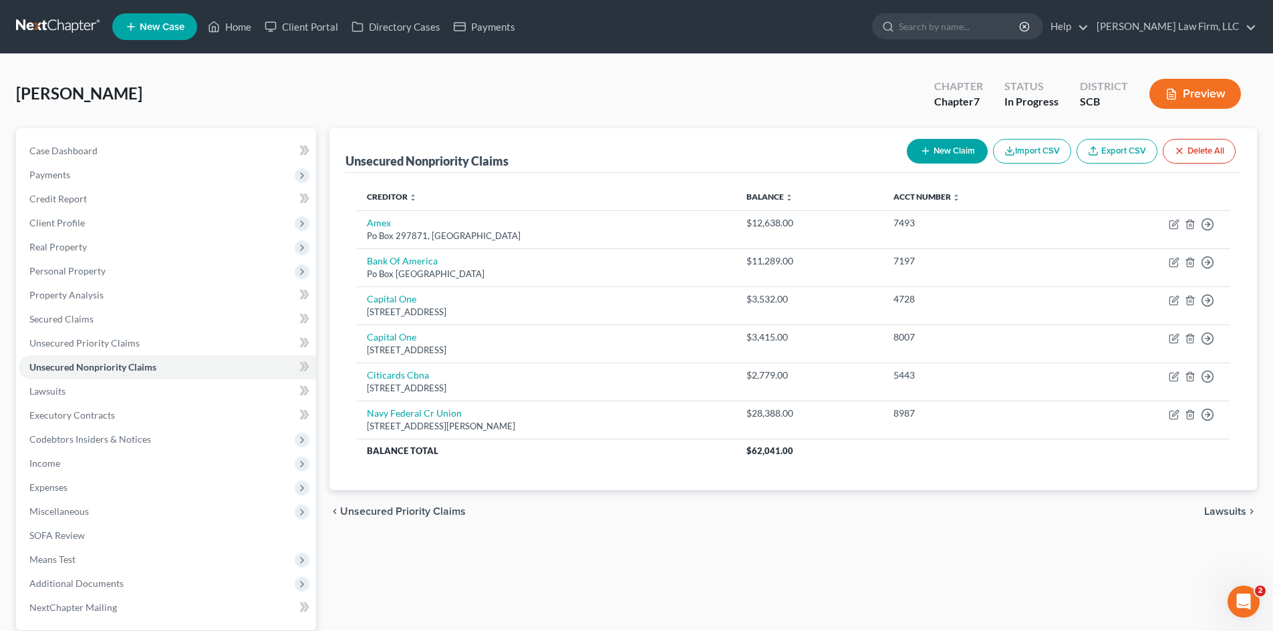
click at [957, 155] on button "New Claim" at bounding box center [947, 151] width 81 height 25
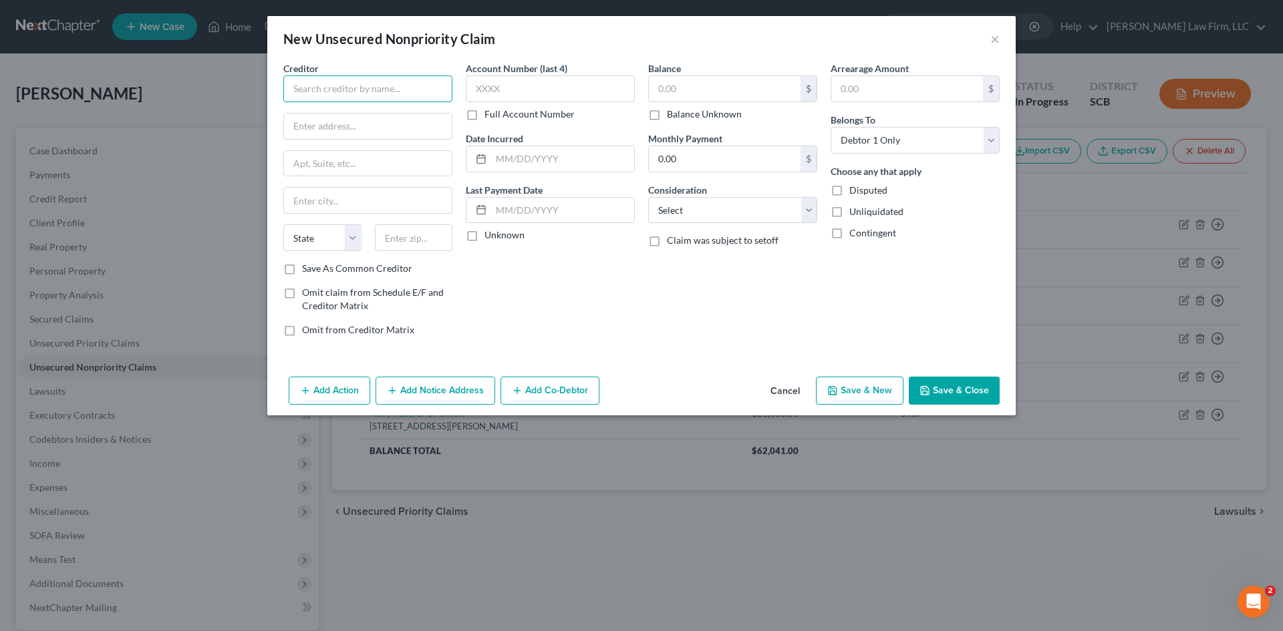
click at [398, 93] on input "text" at bounding box center [367, 88] width 169 height 27
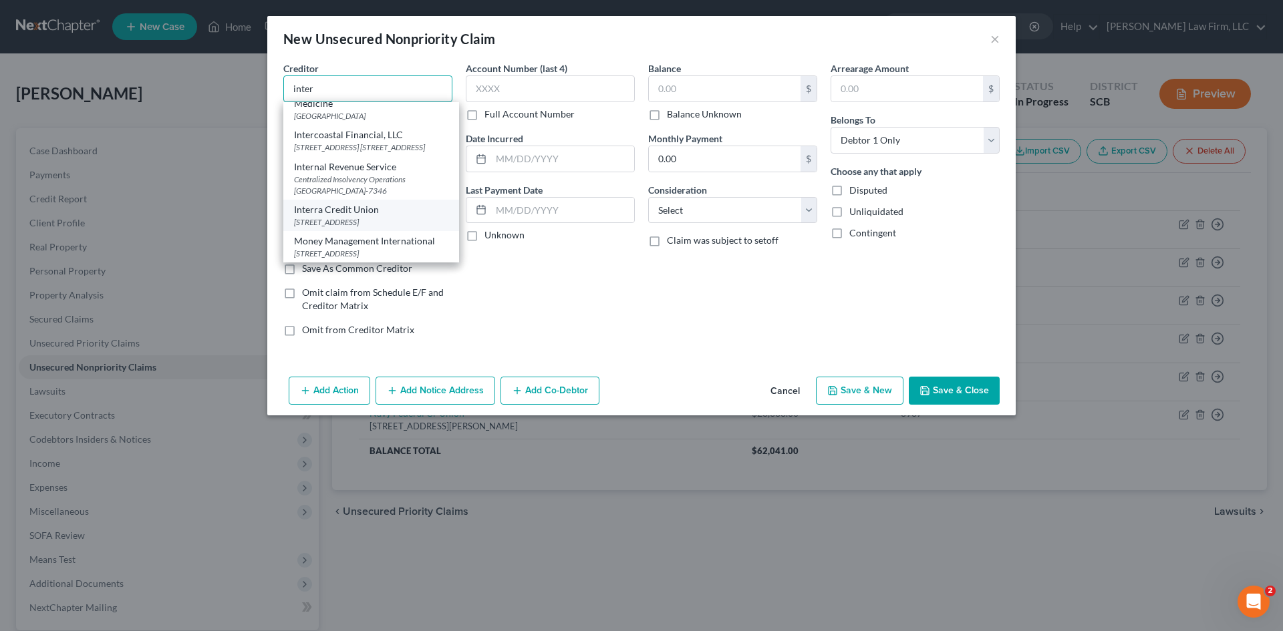
scroll to position [200, 0]
click at [363, 180] on div "Centralized Insolvency Operations [GEOGRAPHIC_DATA]-7346" at bounding box center [371, 185] width 154 height 23
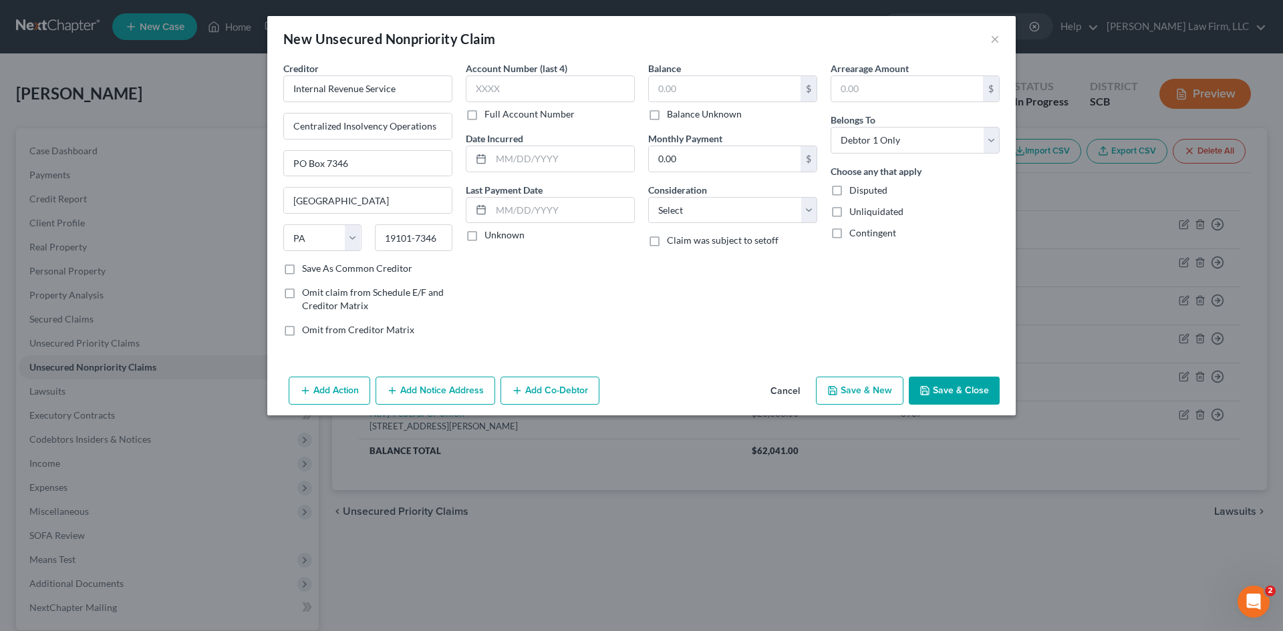
scroll to position [0, 0]
click at [947, 387] on button "Save & Close" at bounding box center [954, 391] width 91 height 28
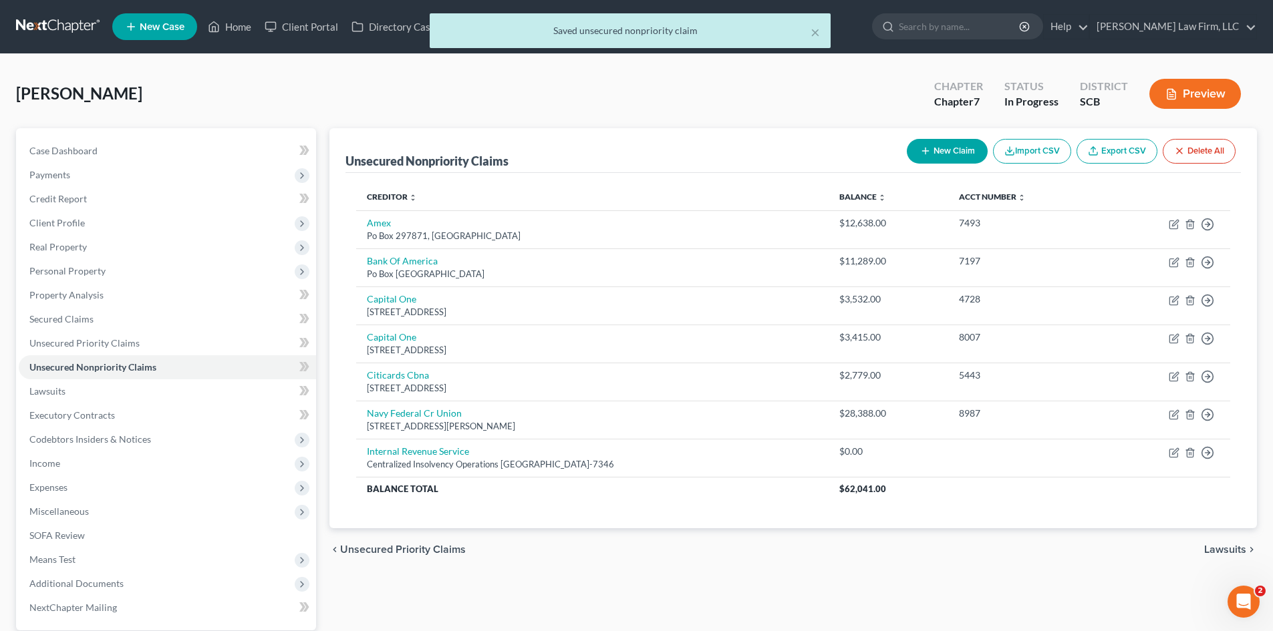
click at [937, 150] on button "New Claim" at bounding box center [947, 151] width 81 height 25
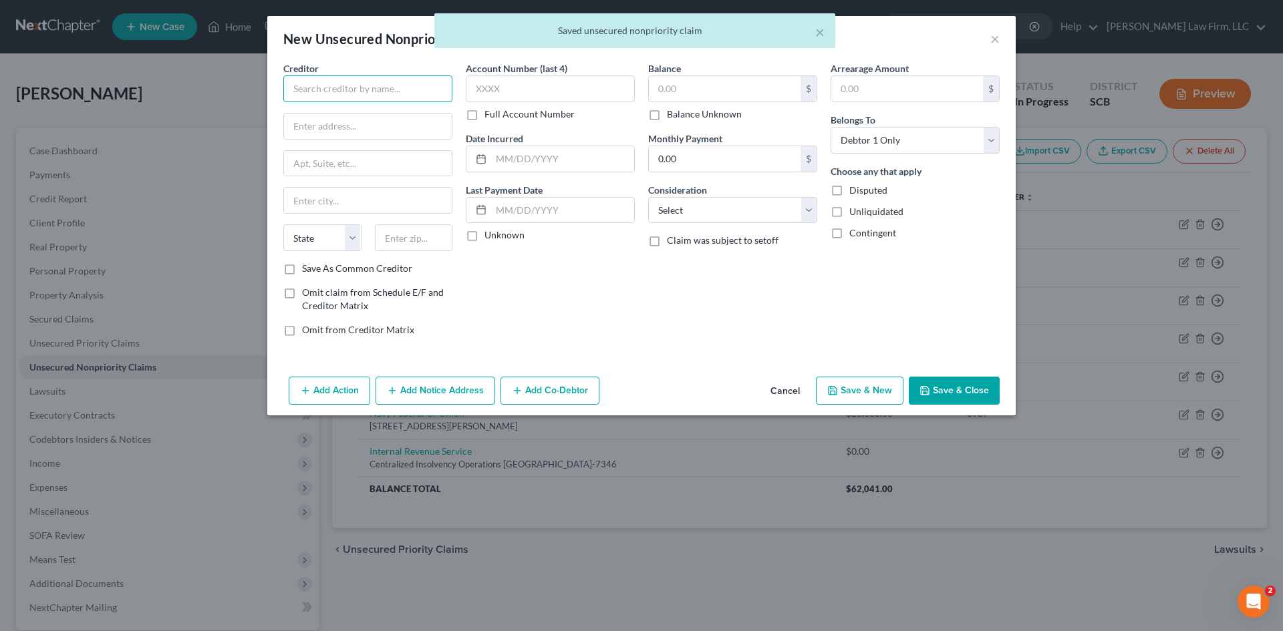
click at [307, 82] on input "text" at bounding box center [367, 88] width 169 height 27
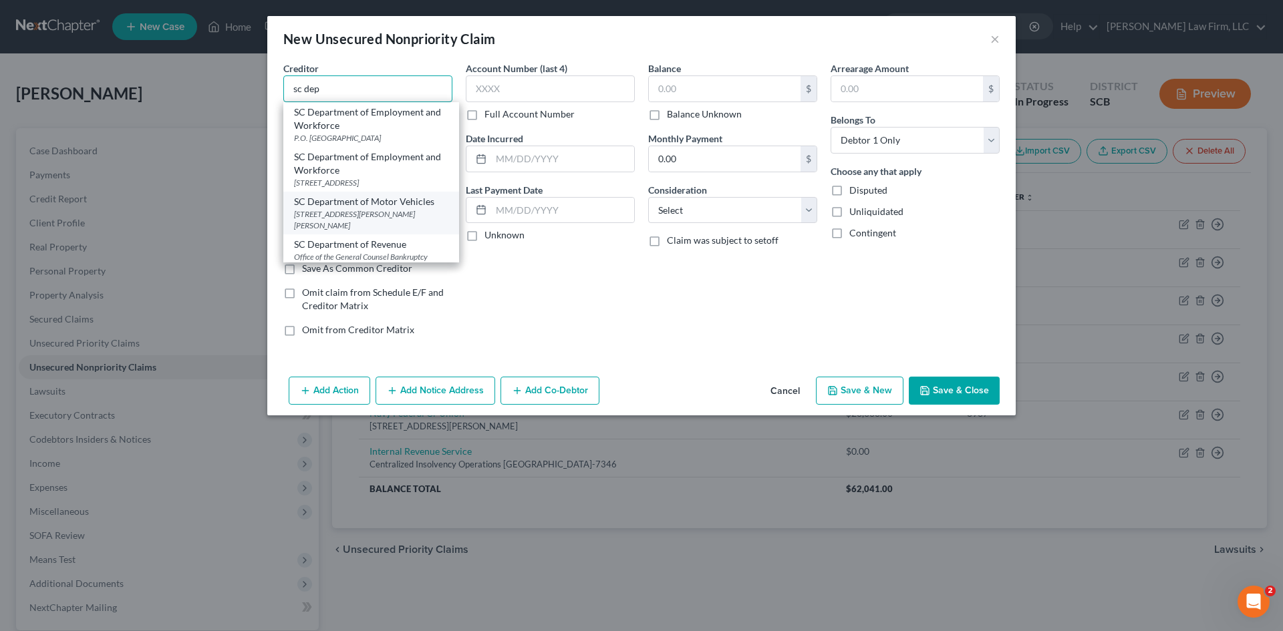
scroll to position [27, 0]
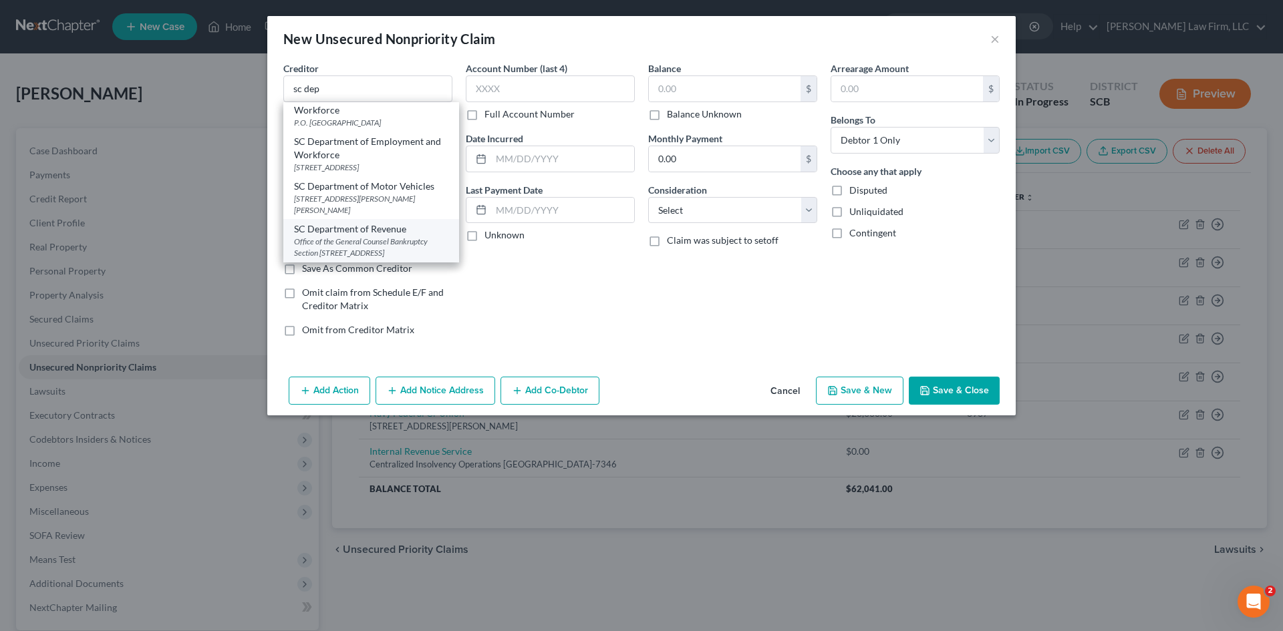
drag, startPoint x: 359, startPoint y: 225, endPoint x: 504, endPoint y: 243, distance: 145.4
click at [360, 236] on div "Office of the General Counsel Bankruptcy Section [STREET_ADDRESS]" at bounding box center [371, 247] width 154 height 23
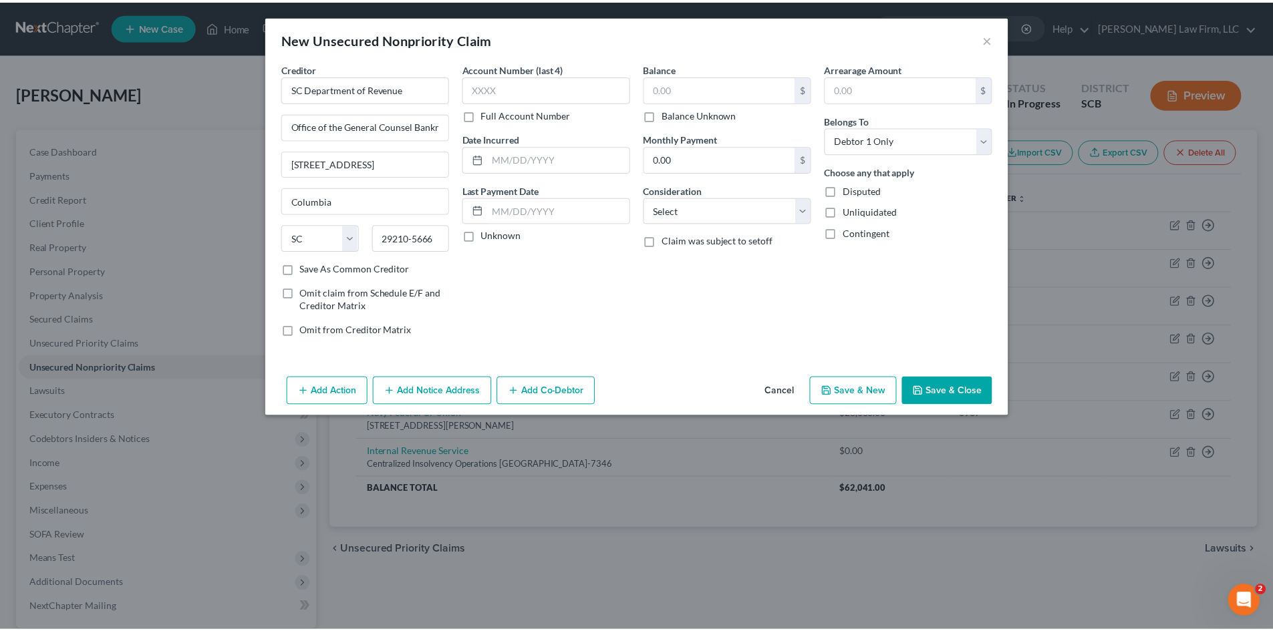
scroll to position [0, 0]
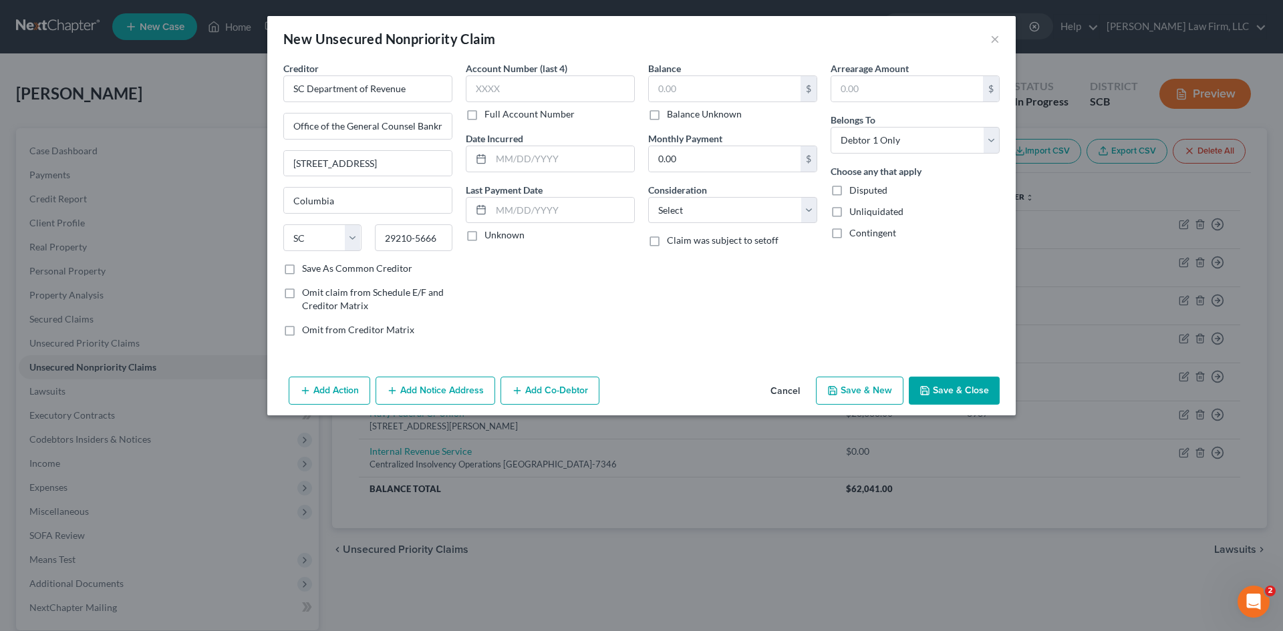
click at [954, 393] on button "Save & Close" at bounding box center [954, 391] width 91 height 28
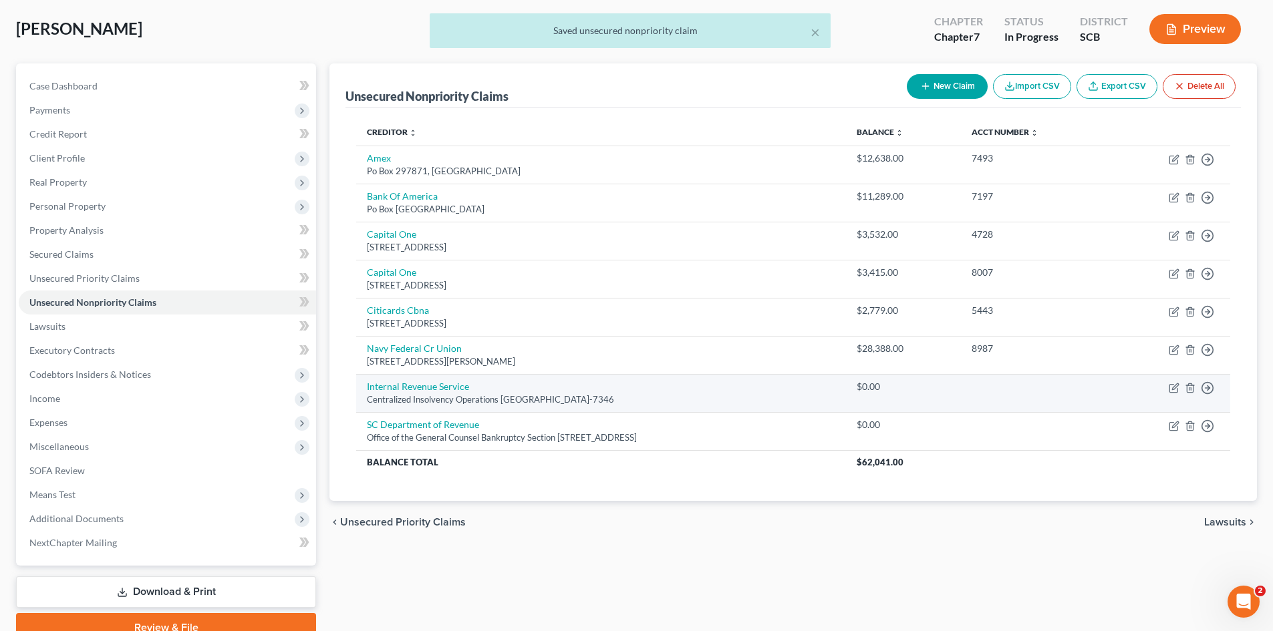
scroll to position [67, 0]
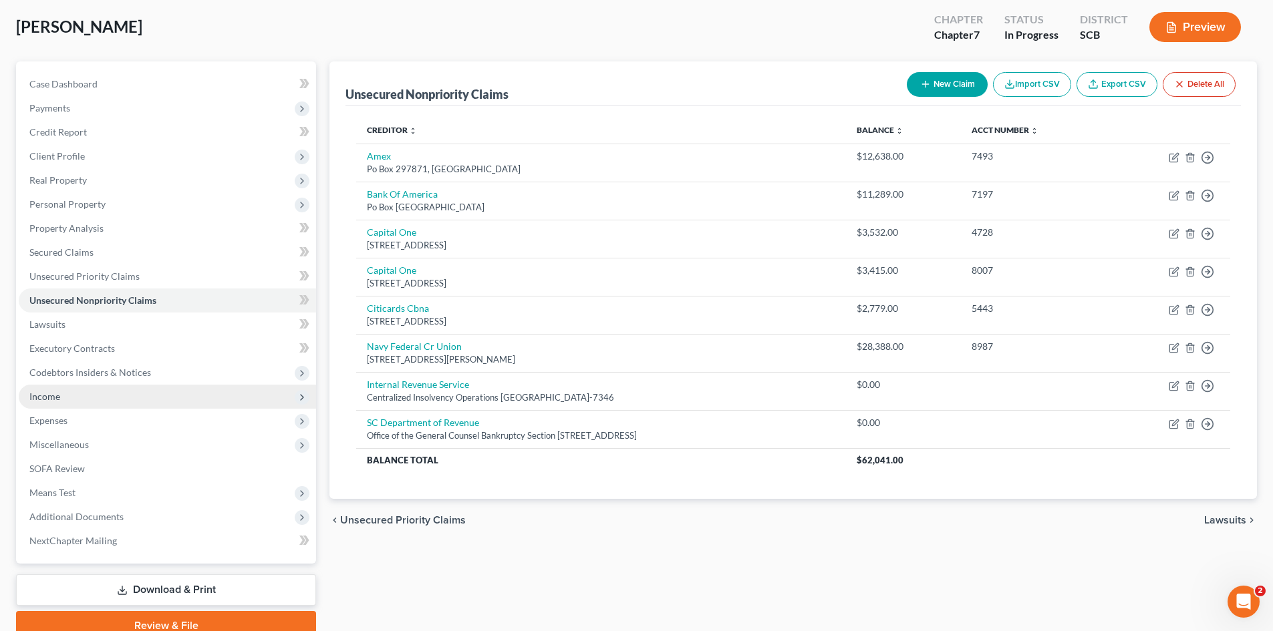
click at [63, 394] on span "Income" at bounding box center [167, 397] width 297 height 24
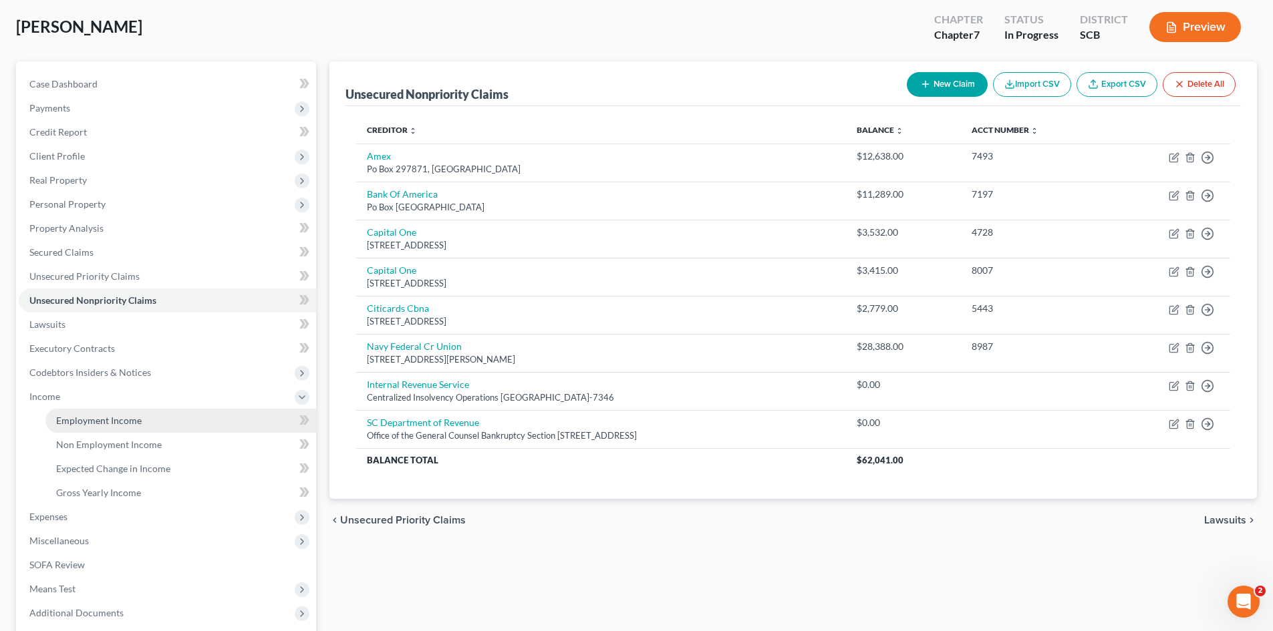
click at [78, 420] on span "Employment Income" at bounding box center [99, 420] width 86 height 11
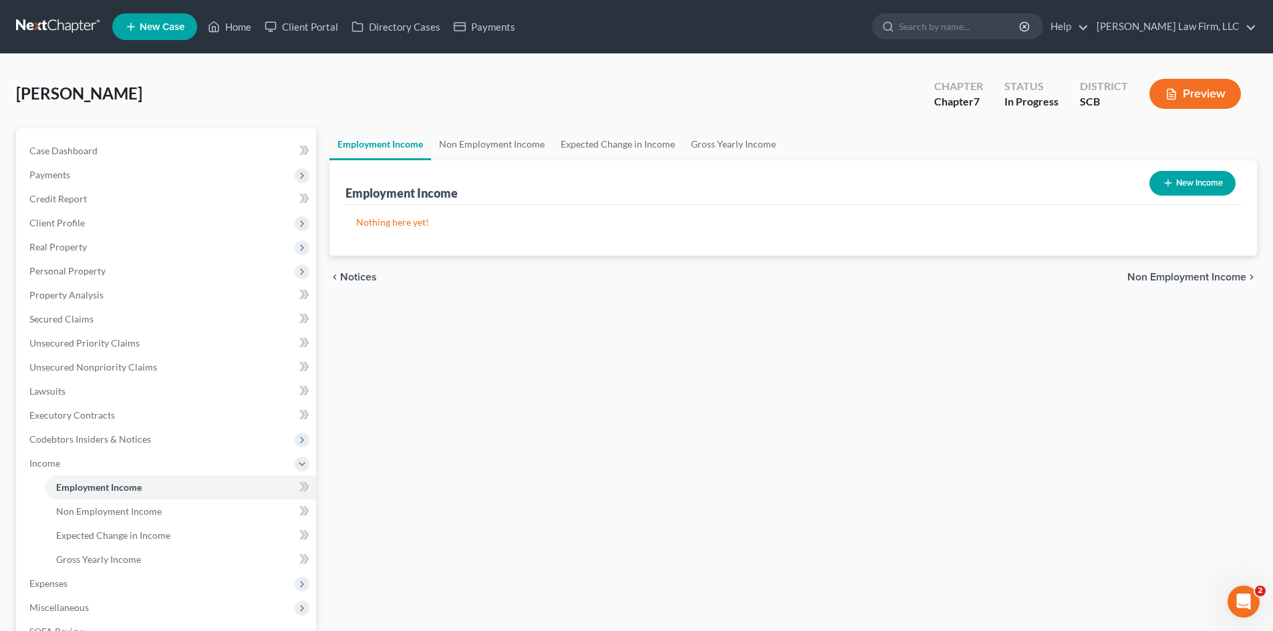
click at [1200, 182] on button "New Income" at bounding box center [1192, 183] width 86 height 25
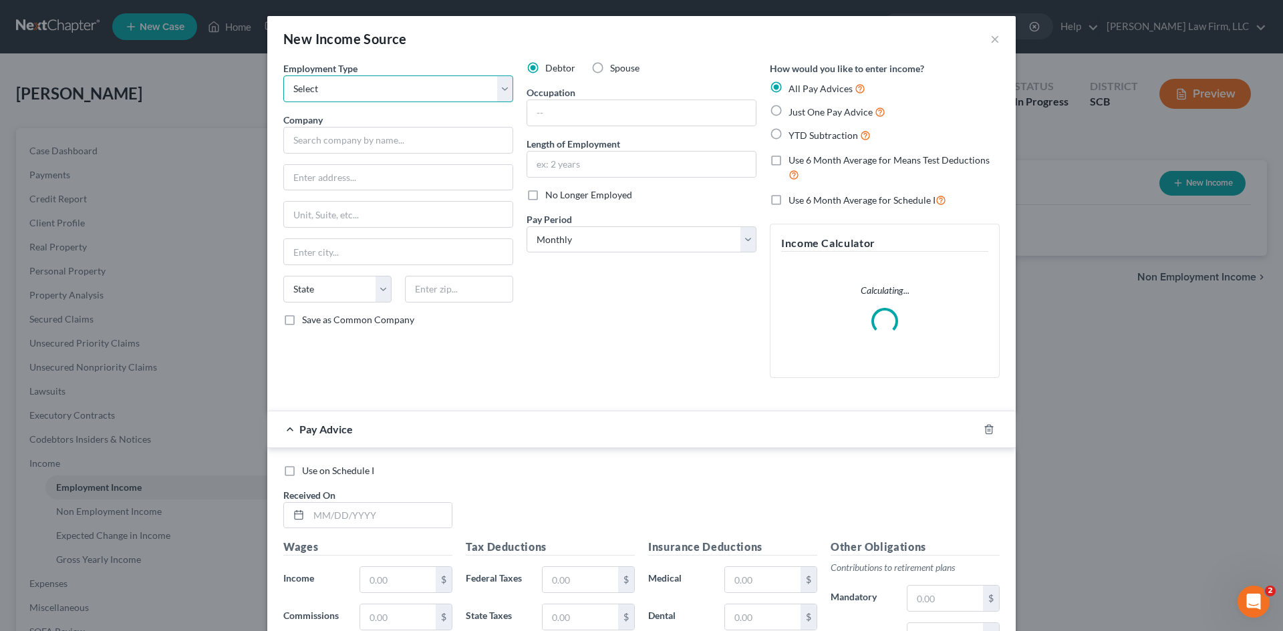
drag, startPoint x: 361, startPoint y: 80, endPoint x: 363, endPoint y: 90, distance: 10.1
click at [361, 80] on select "Select Full or [DEMOGRAPHIC_DATA] Employment Self Employment" at bounding box center [398, 88] width 230 height 27
click at [283, 75] on select "Select Full or [DEMOGRAPHIC_DATA] Employment Self Employment" at bounding box center [398, 88] width 230 height 27
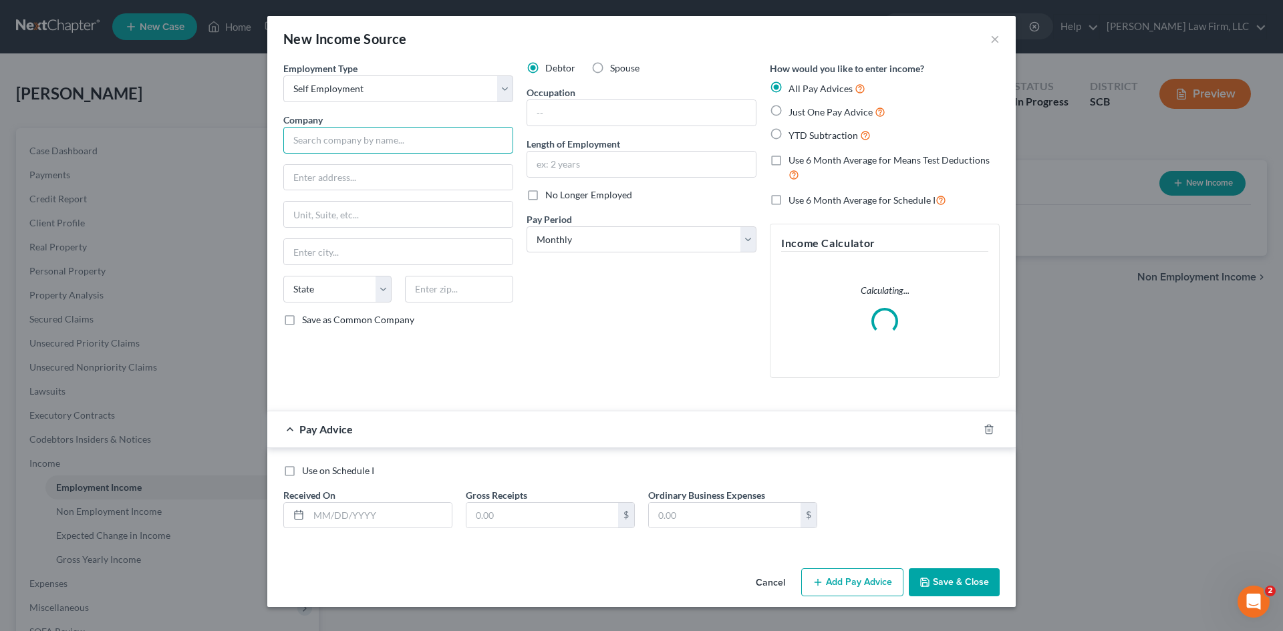
click at [349, 144] on input "text" at bounding box center [398, 140] width 230 height 27
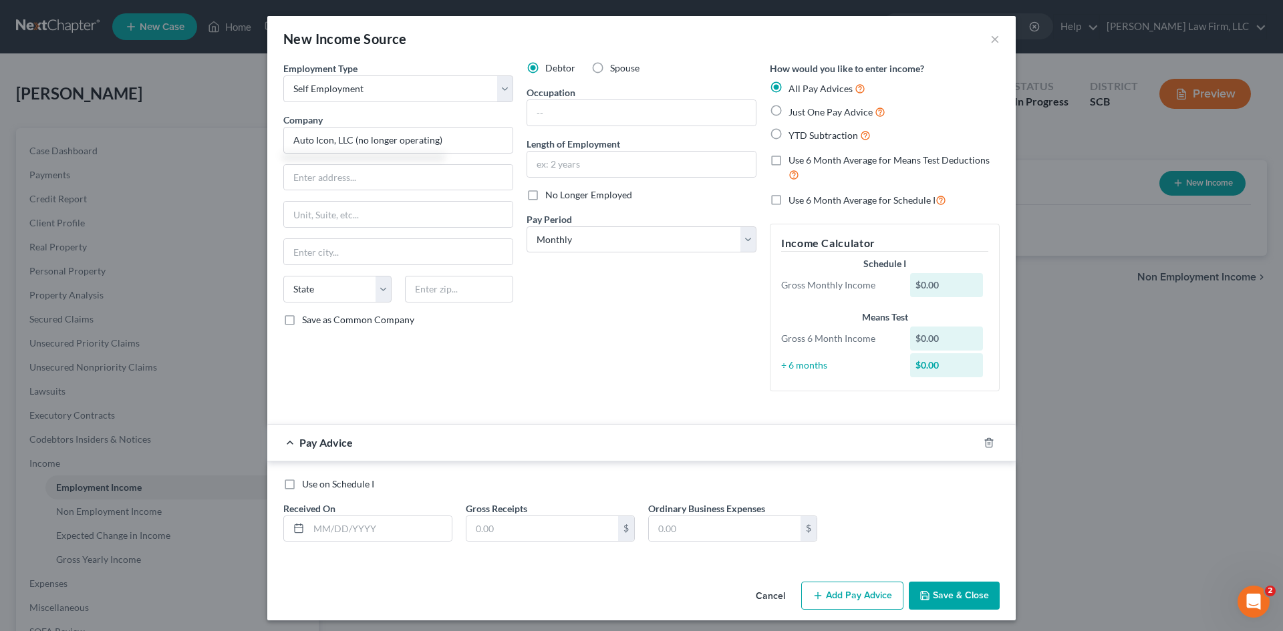
click at [545, 196] on label "No Longer Employed" at bounding box center [588, 194] width 87 height 13
click at [551, 196] on input "No Longer Employed" at bounding box center [555, 192] width 9 height 9
click at [563, 172] on input "text" at bounding box center [641, 164] width 228 height 25
drag, startPoint x: 542, startPoint y: 164, endPoint x: 532, endPoint y: 170, distance: 12.3
click at [532, 170] on input "9 years" at bounding box center [641, 164] width 228 height 25
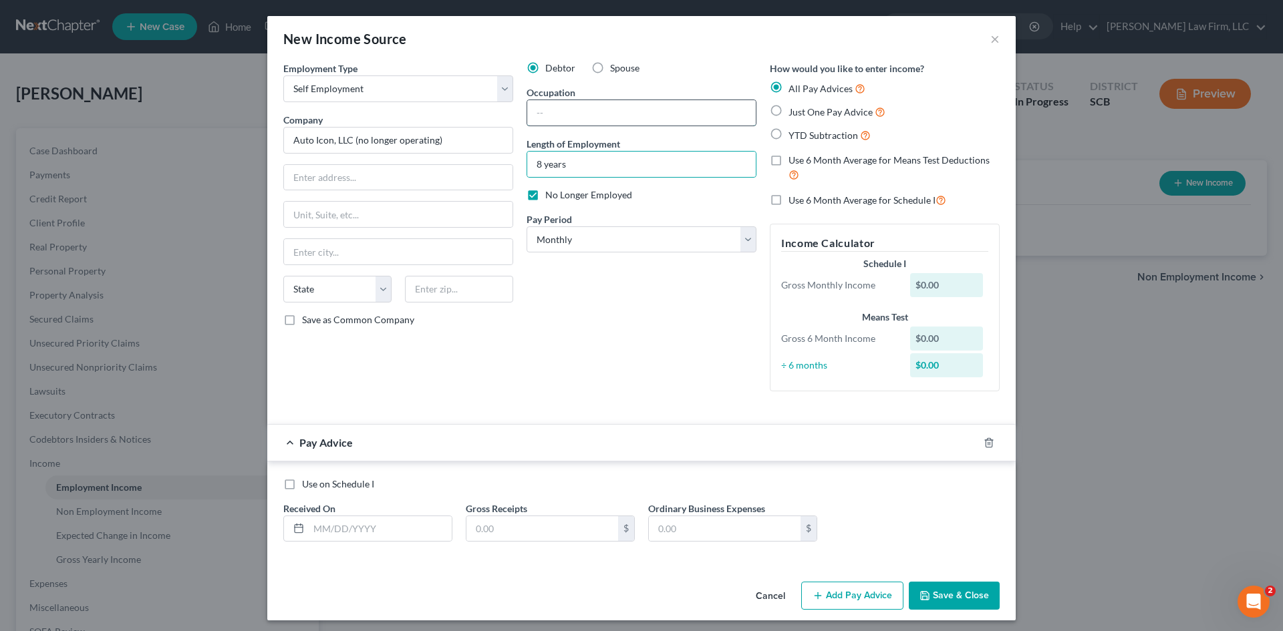
click at [643, 108] on input "text" at bounding box center [641, 112] width 228 height 25
click at [983, 444] on icon "button" at bounding box center [988, 443] width 11 height 11
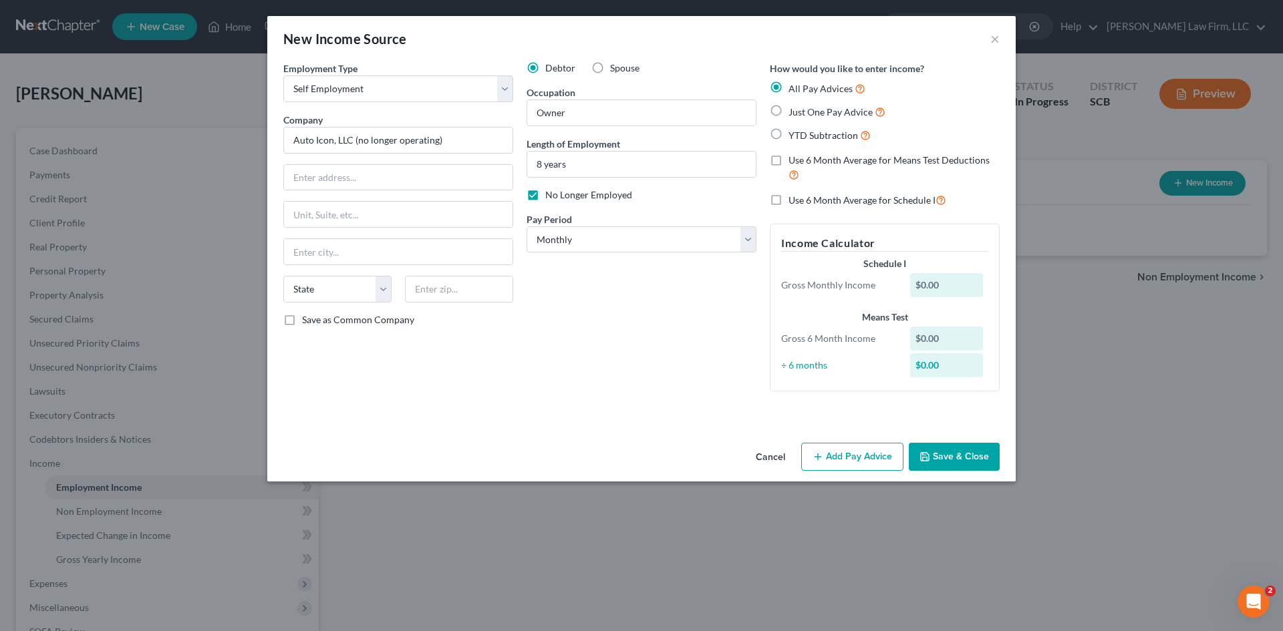
click at [947, 462] on button "Save & Close" at bounding box center [954, 457] width 91 height 28
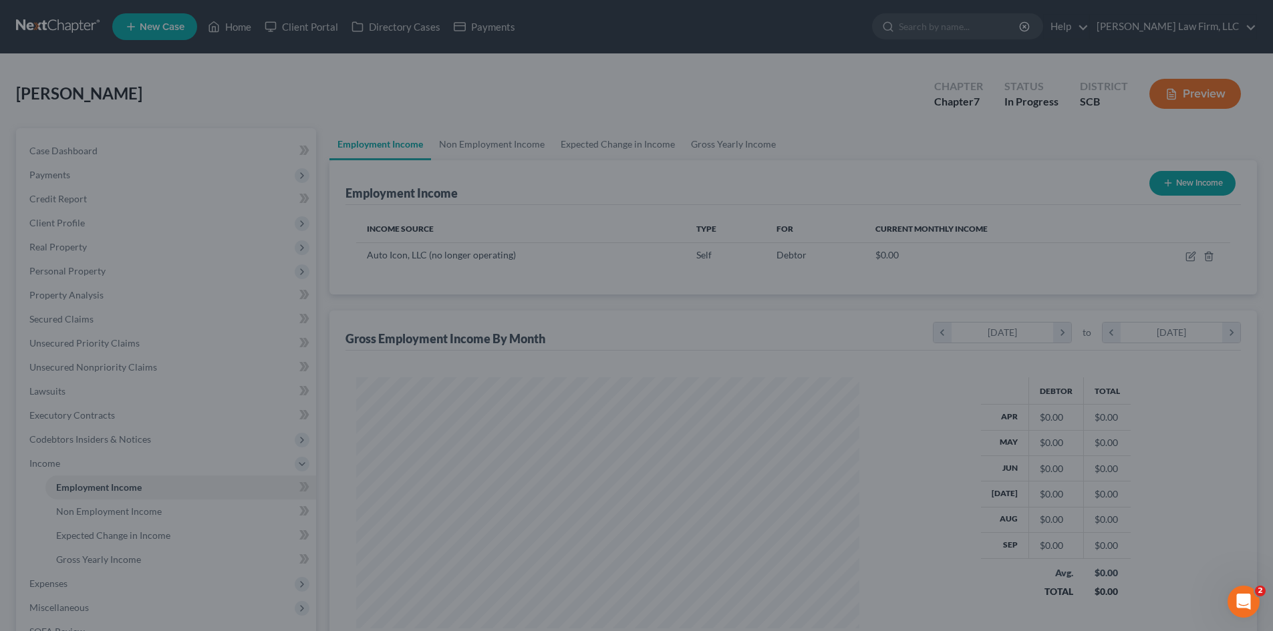
scroll to position [667841, 667565]
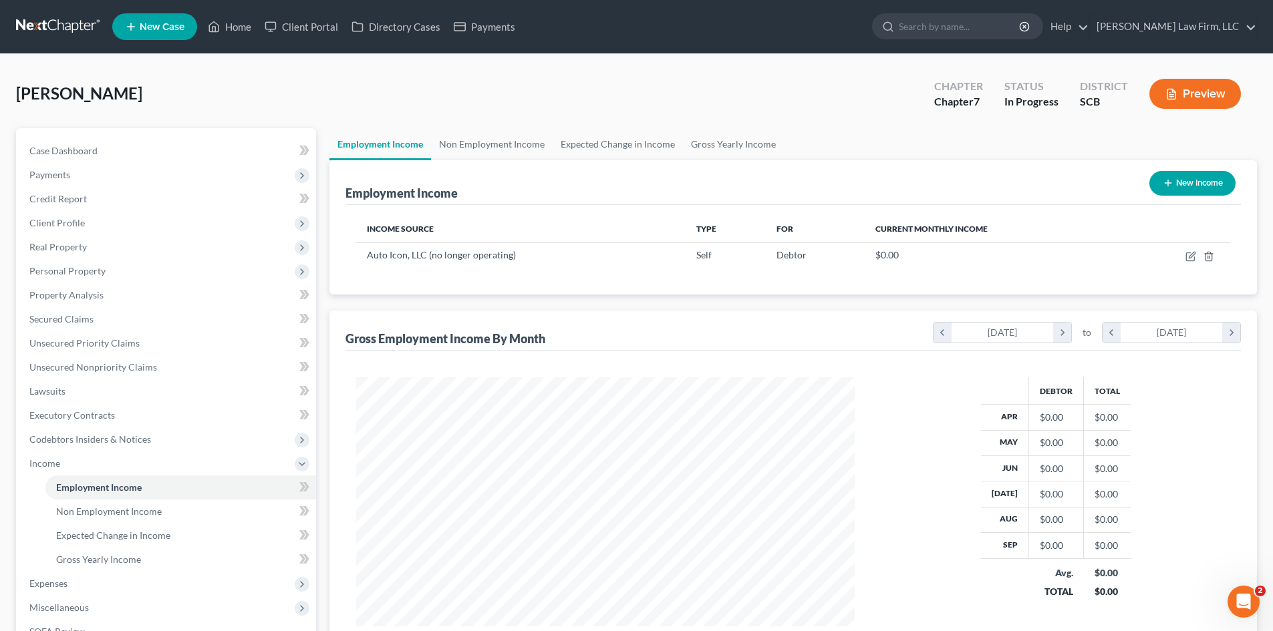
click at [492, 160] on div "Employment Income New Income" at bounding box center [792, 182] width 895 height 45
click at [496, 149] on link "Non Employment Income" at bounding box center [492, 144] width 122 height 32
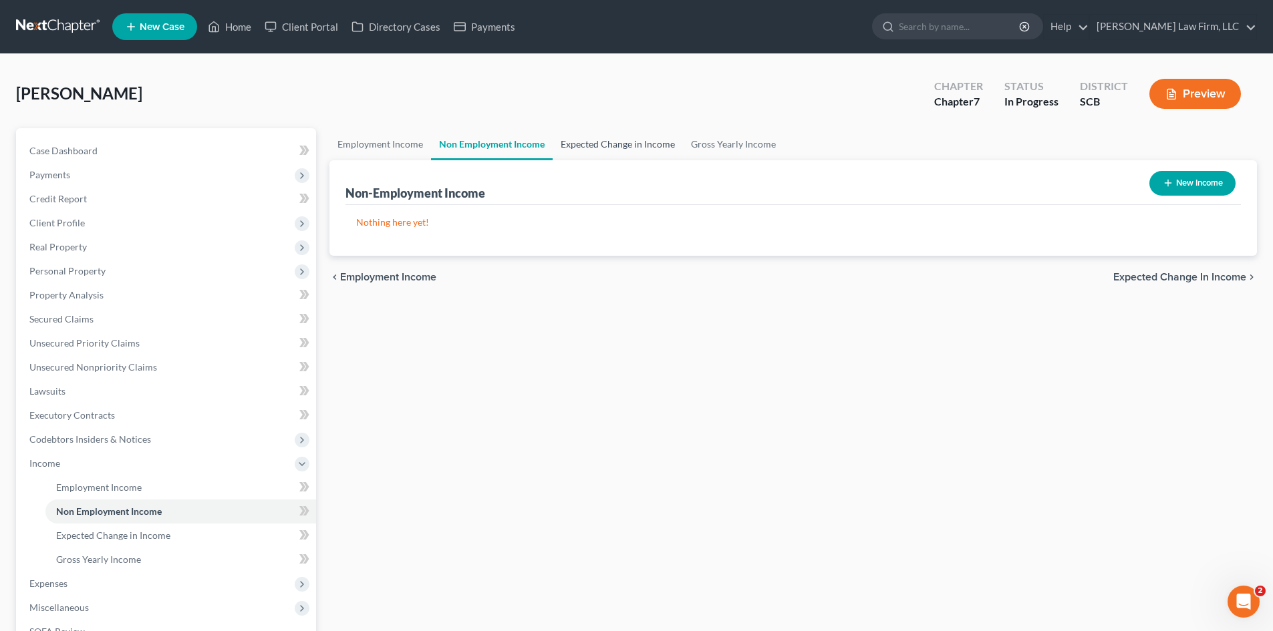
click at [583, 143] on link "Expected Change in Income" at bounding box center [618, 144] width 130 height 32
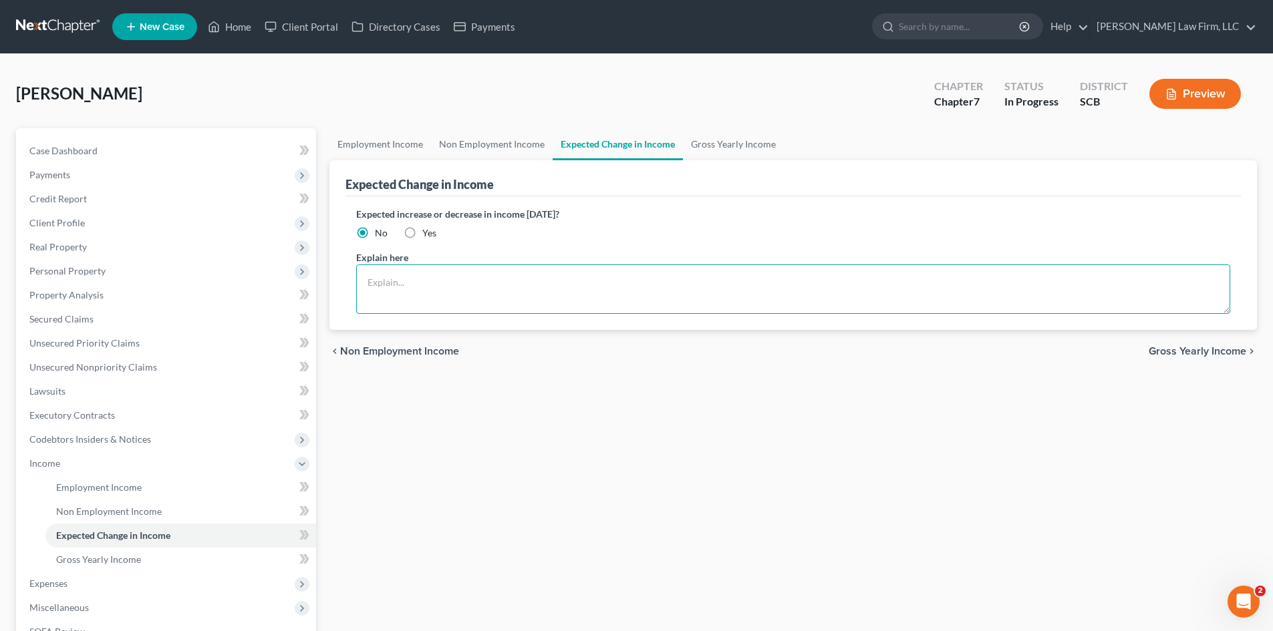
click at [541, 275] on textarea at bounding box center [793, 289] width 874 height 49
click at [723, 146] on link "Gross Yearly Income" at bounding box center [733, 144] width 101 height 32
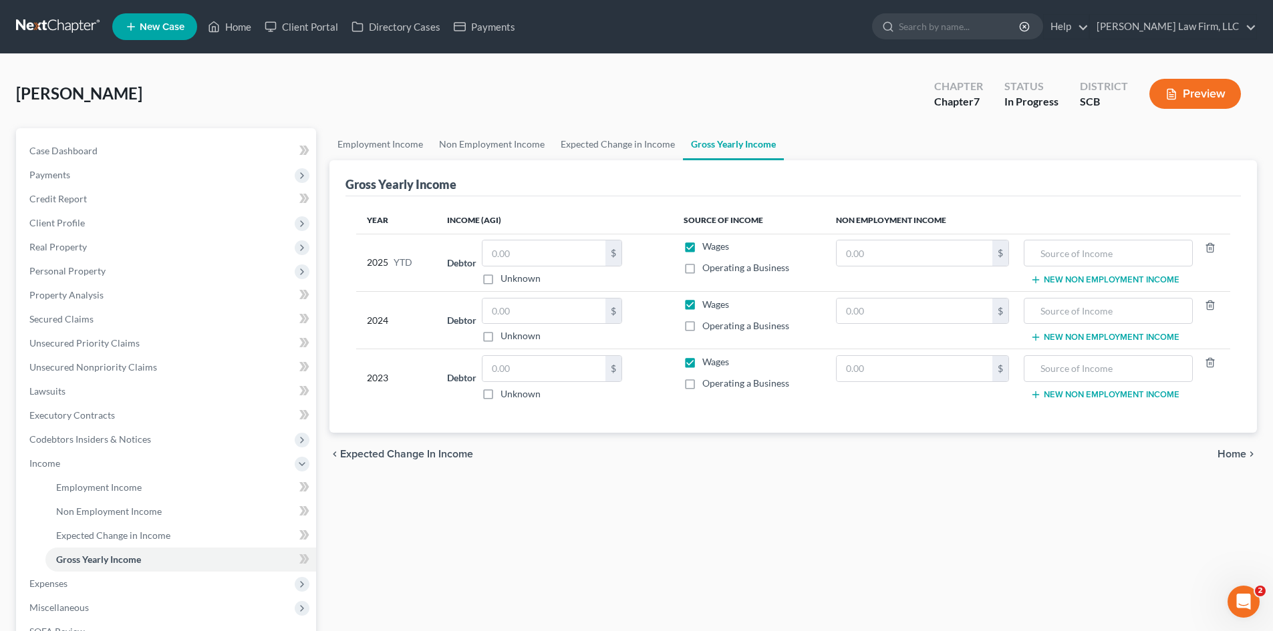
click at [702, 271] on label "Operating a Business" at bounding box center [745, 267] width 87 height 13
click at [708, 270] on input "Operating a Business" at bounding box center [712, 265] width 9 height 9
drag, startPoint x: 691, startPoint y: 248, endPoint x: 691, endPoint y: 277, distance: 28.7
click at [702, 248] on label "Wages" at bounding box center [715, 246] width 27 height 13
click at [708, 248] on input "Wages" at bounding box center [712, 244] width 9 height 9
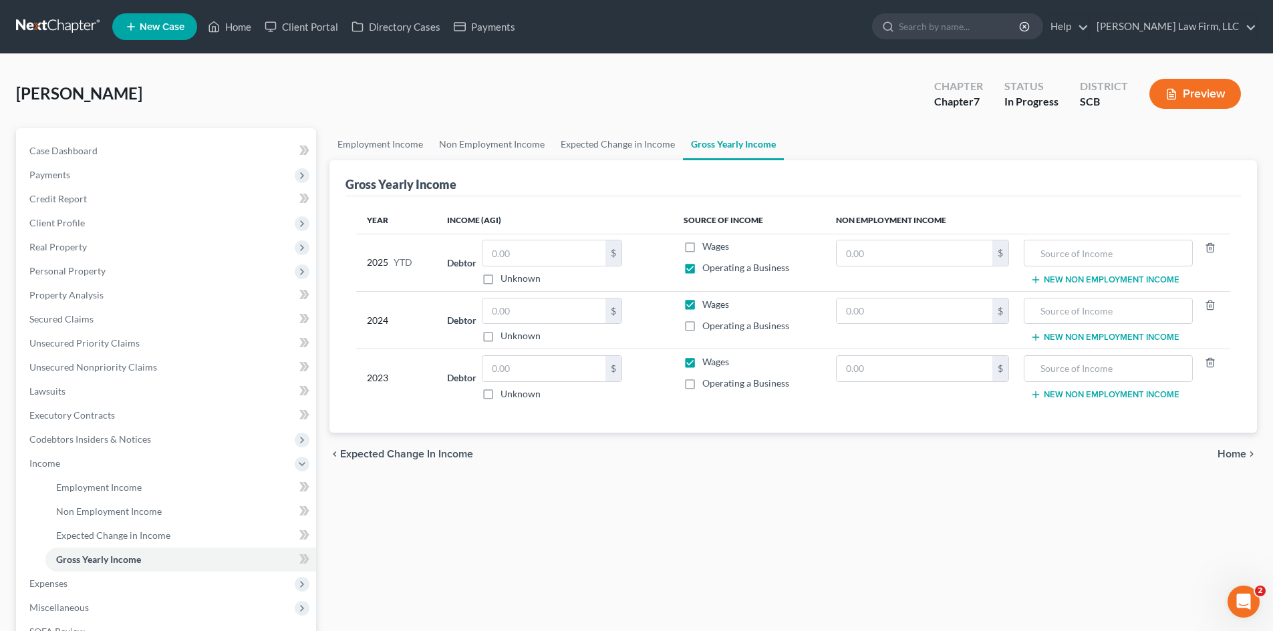
click at [702, 303] on label "Wages" at bounding box center [715, 304] width 27 height 13
click at [708, 303] on input "Wages" at bounding box center [712, 302] width 9 height 9
click at [702, 324] on label "Operating a Business" at bounding box center [745, 325] width 87 height 13
click at [708, 324] on input "Operating a Business" at bounding box center [712, 323] width 9 height 9
click at [702, 369] on label "Wages" at bounding box center [715, 361] width 27 height 13
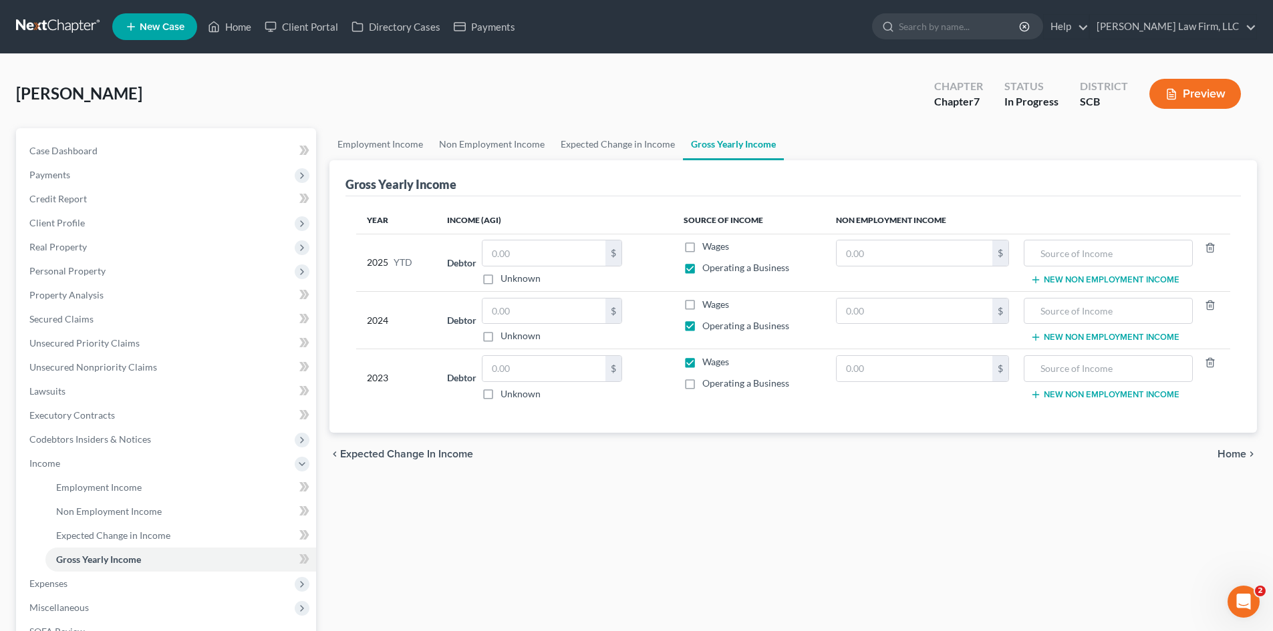
click at [708, 364] on input "Wages" at bounding box center [712, 359] width 9 height 9
click at [702, 388] on label "Operating a Business" at bounding box center [745, 383] width 87 height 13
click at [708, 385] on input "Operating a Business" at bounding box center [712, 381] width 9 height 9
click at [702, 360] on label "Wages" at bounding box center [715, 361] width 27 height 13
click at [708, 360] on input "Wages" at bounding box center [712, 359] width 9 height 9
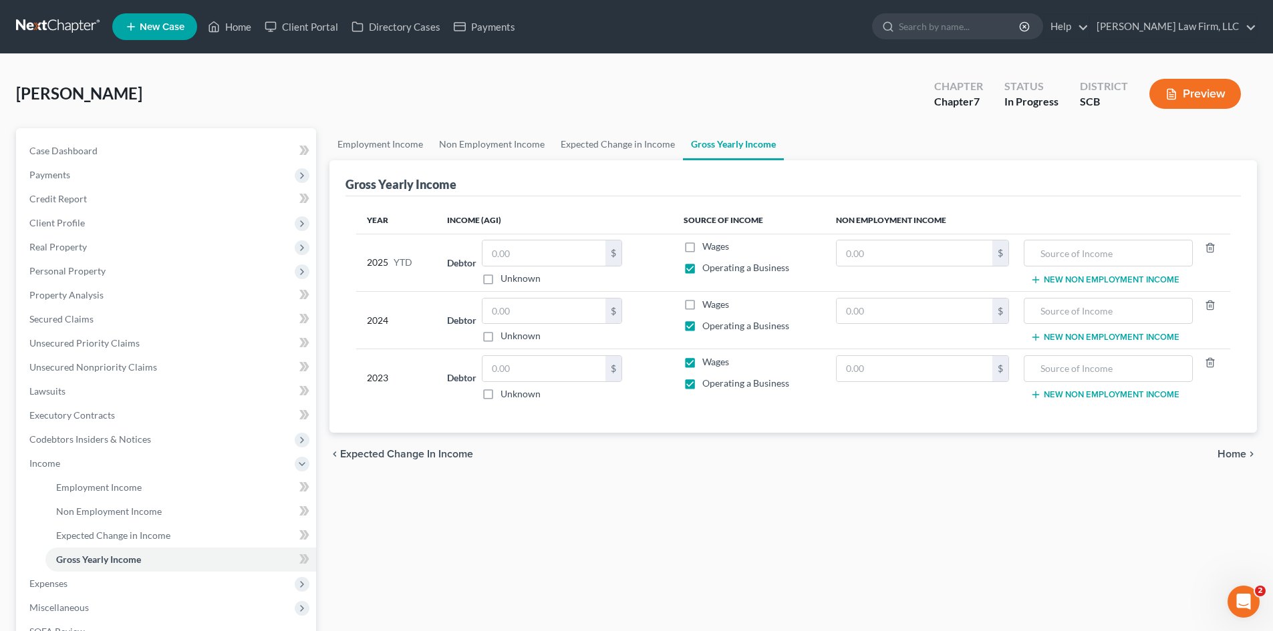
click at [702, 361] on label "Wages" at bounding box center [715, 361] width 27 height 13
click at [708, 361] on input "Wages" at bounding box center [712, 359] width 9 height 9
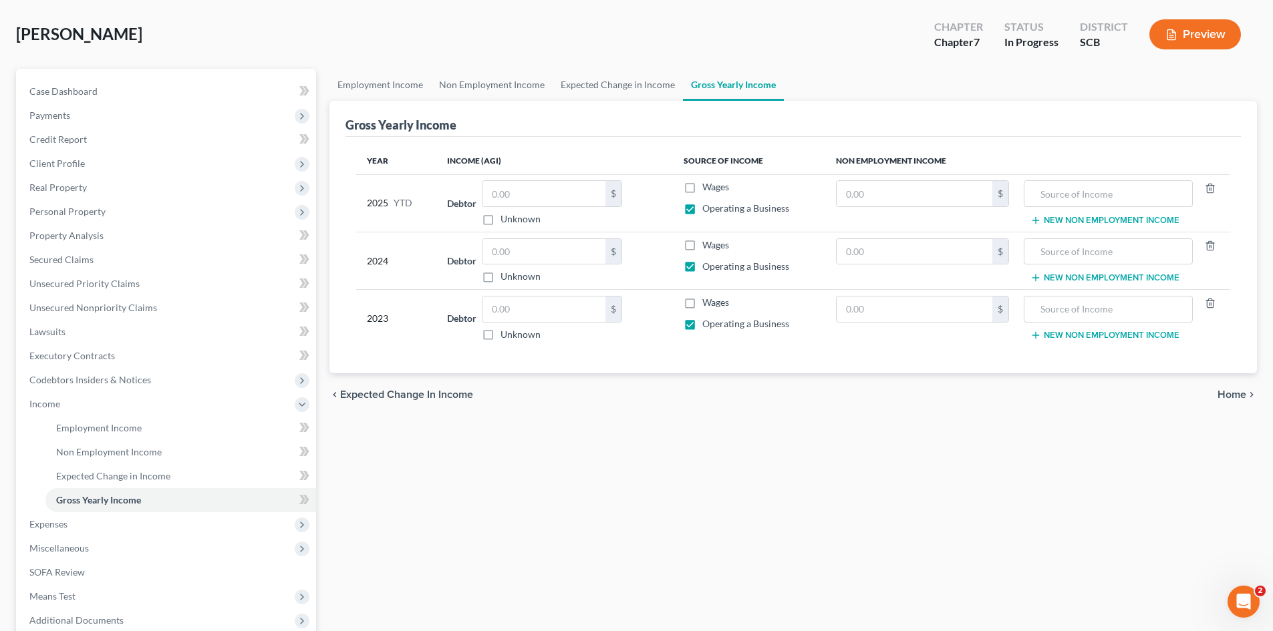
scroll to position [67, 0]
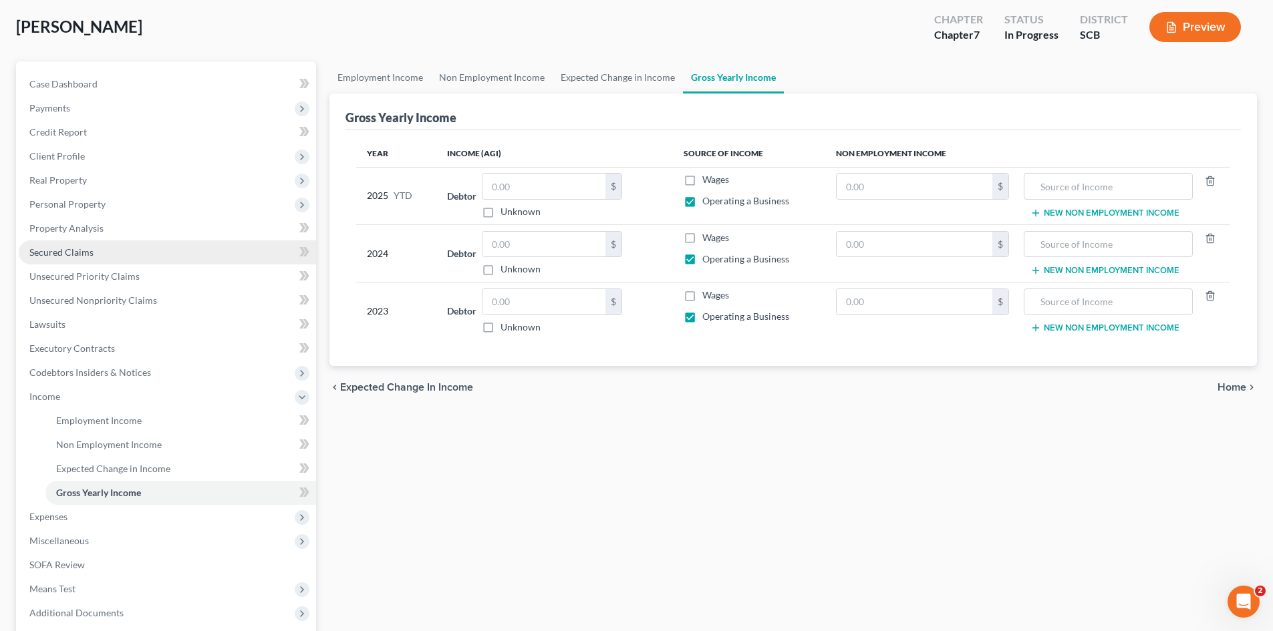
click at [41, 254] on span "Secured Claims" at bounding box center [61, 252] width 64 height 11
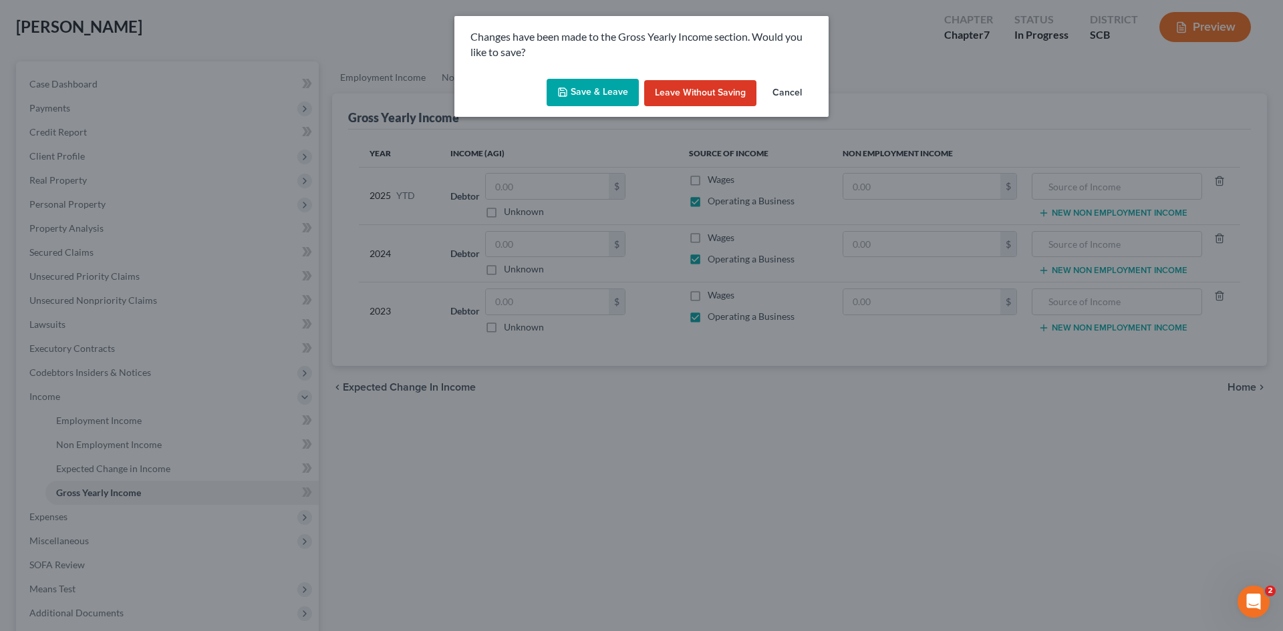
click at [565, 104] on button "Save & Leave" at bounding box center [592, 93] width 92 height 28
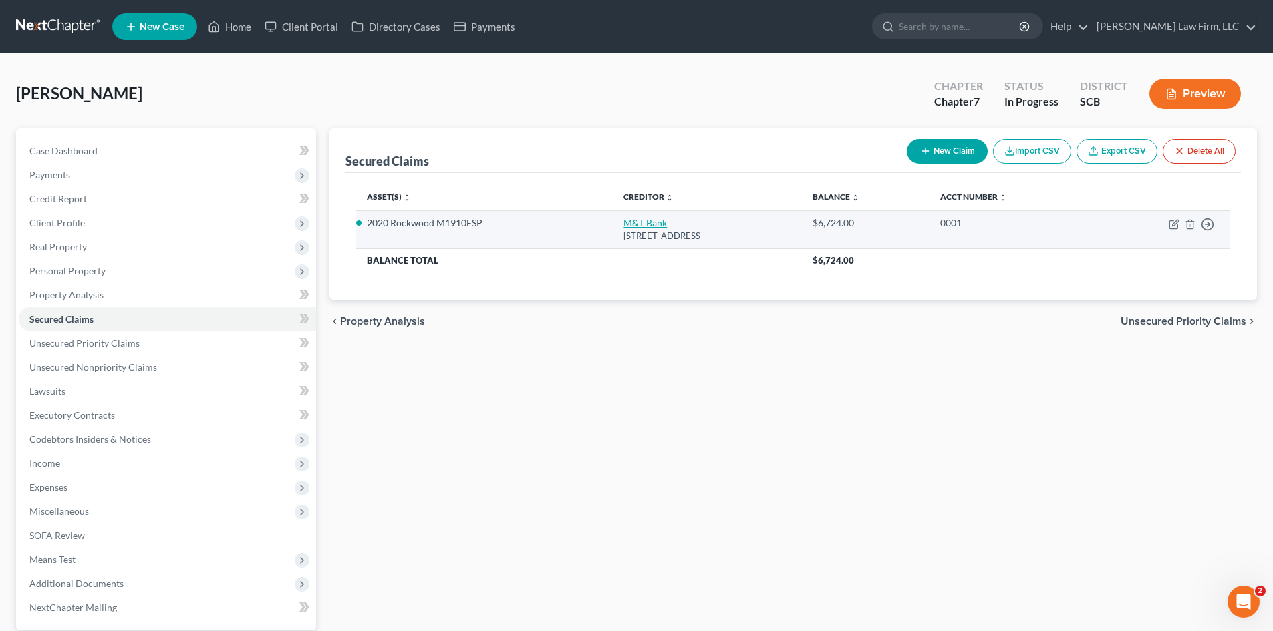
click at [623, 226] on link "M&T Bank" at bounding box center [644, 222] width 43 height 11
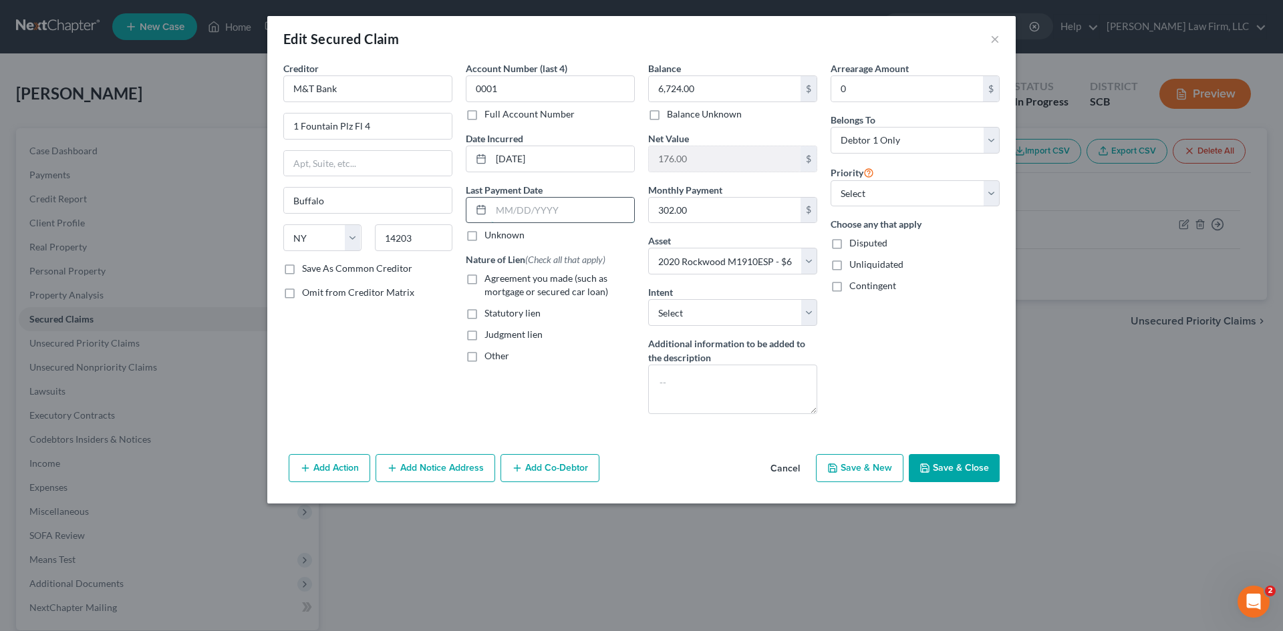
click at [517, 215] on input "text" at bounding box center [562, 210] width 143 height 25
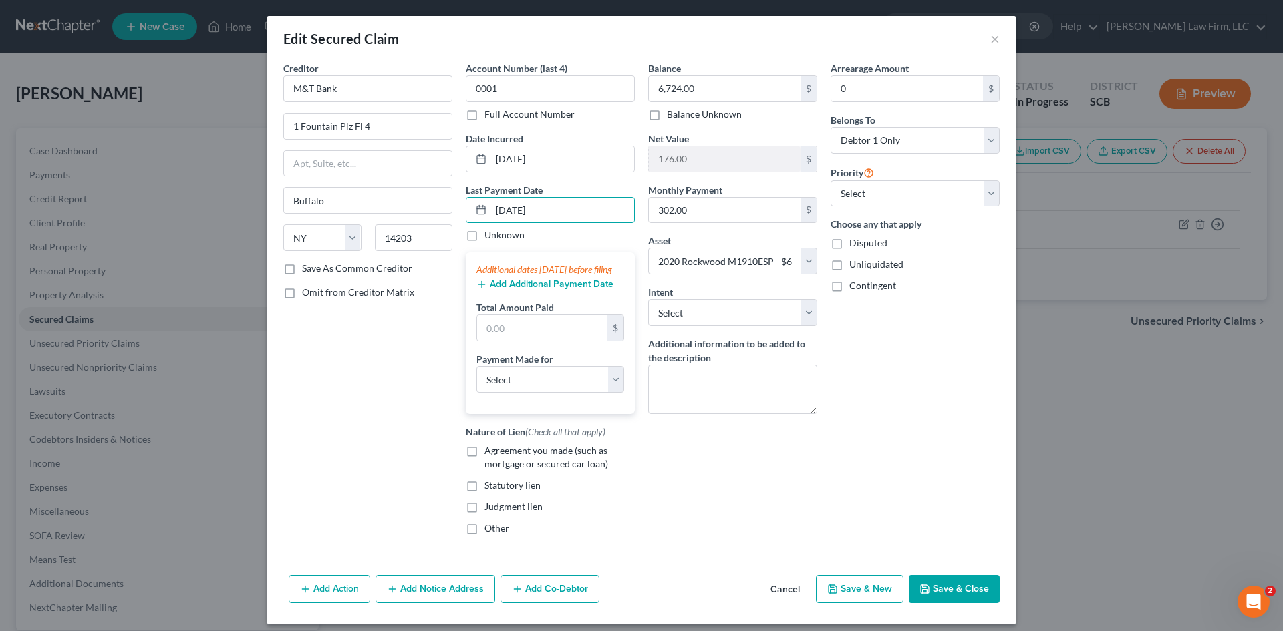
click at [540, 290] on button "Add Additional Payment Date" at bounding box center [544, 284] width 137 height 11
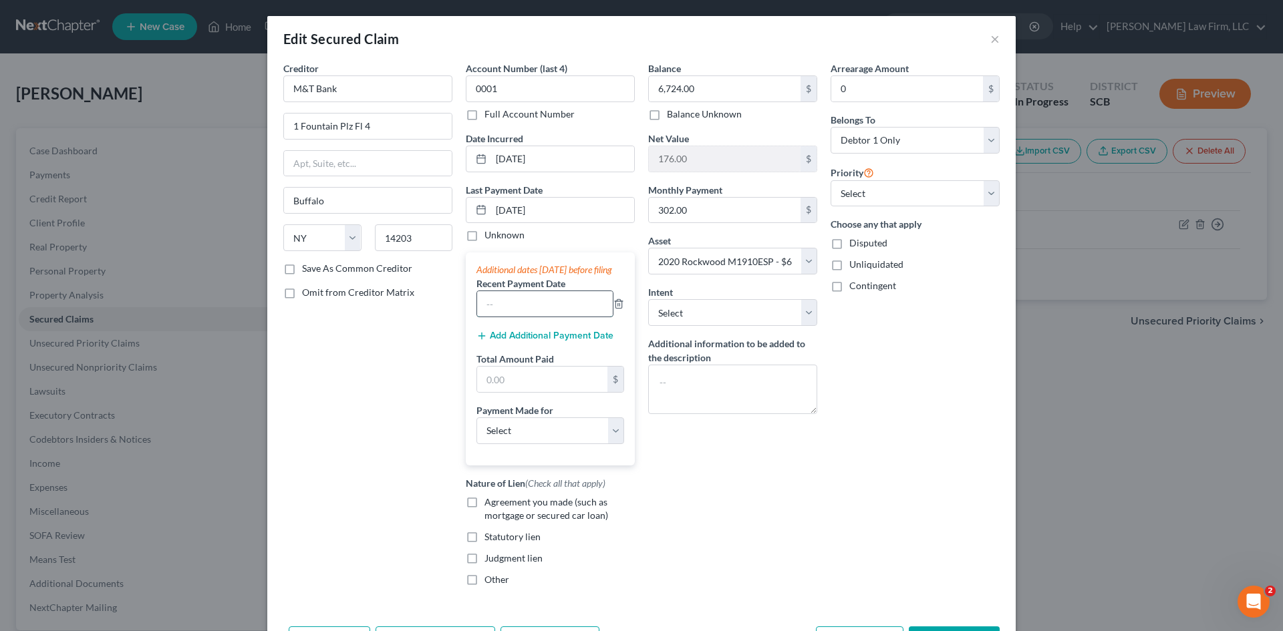
click at [538, 317] on input "text" at bounding box center [545, 303] width 136 height 25
click at [541, 341] on button "Add Additional Payment Date" at bounding box center [544, 336] width 137 height 11
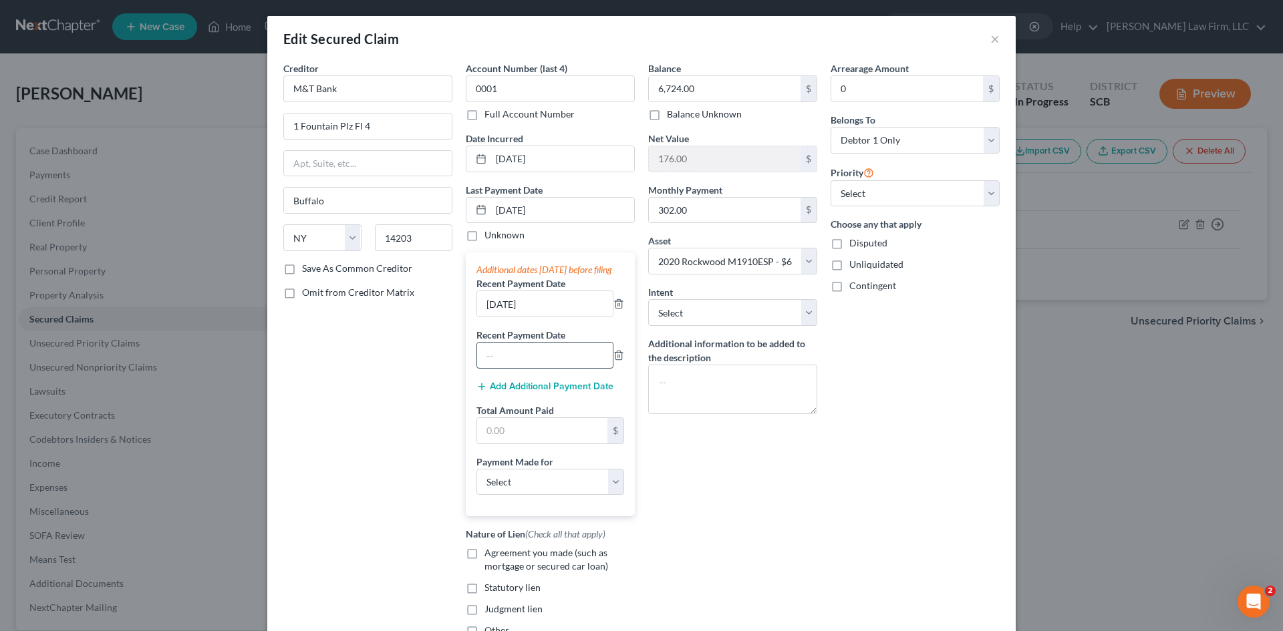
click at [536, 359] on input "text" at bounding box center [545, 355] width 136 height 25
click at [538, 435] on input "text" at bounding box center [542, 430] width 130 height 25
click at [518, 496] on select "Select Car Credit Card Loan Repayment Mortgage Other Suppliers Or Vendors" at bounding box center [550, 482] width 148 height 27
click at [476, 482] on select "Select Car Credit Card Loan Repayment Mortgage Other Suppliers Or Vendors" at bounding box center [550, 482] width 148 height 27
click at [524, 527] on input "text" at bounding box center [550, 518] width 146 height 25
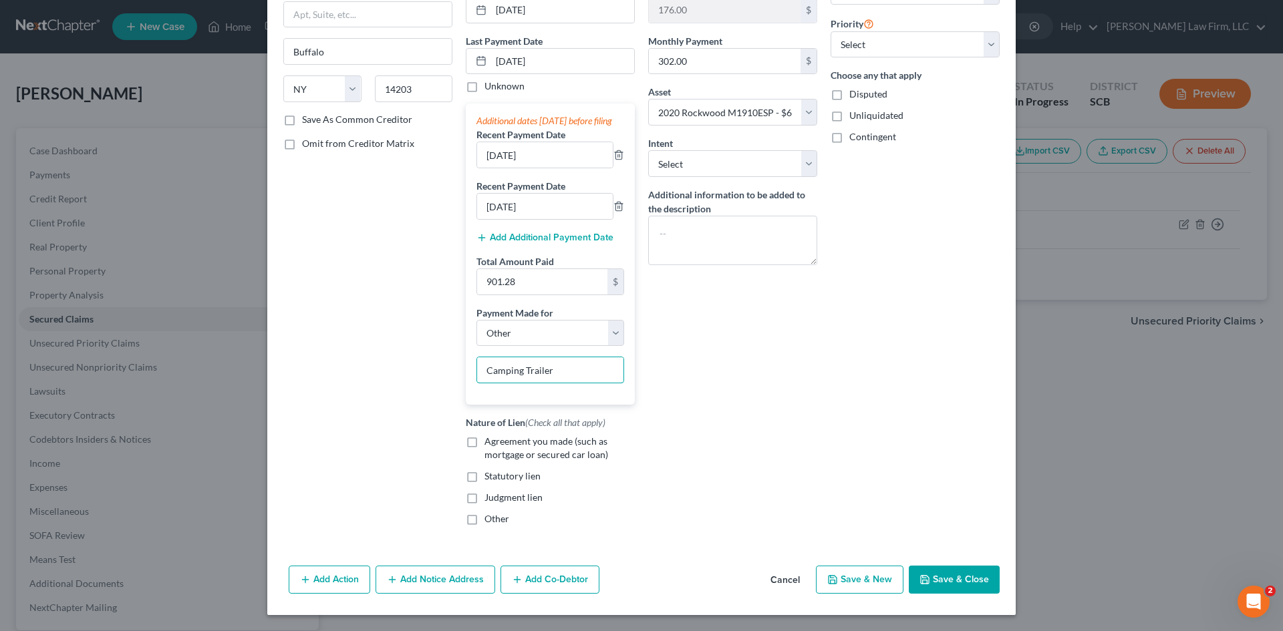
scroll to position [162, 0]
click at [484, 444] on label "Agreement you made (such as mortgage or secured car loan)" at bounding box center [559, 448] width 150 height 27
click at [490, 444] on input "Agreement you made (such as mortgage or secured car loan)" at bounding box center [494, 439] width 9 height 9
click at [484, 516] on label "Other" at bounding box center [496, 518] width 25 height 13
click at [490, 516] on input "Other" at bounding box center [494, 516] width 9 height 9
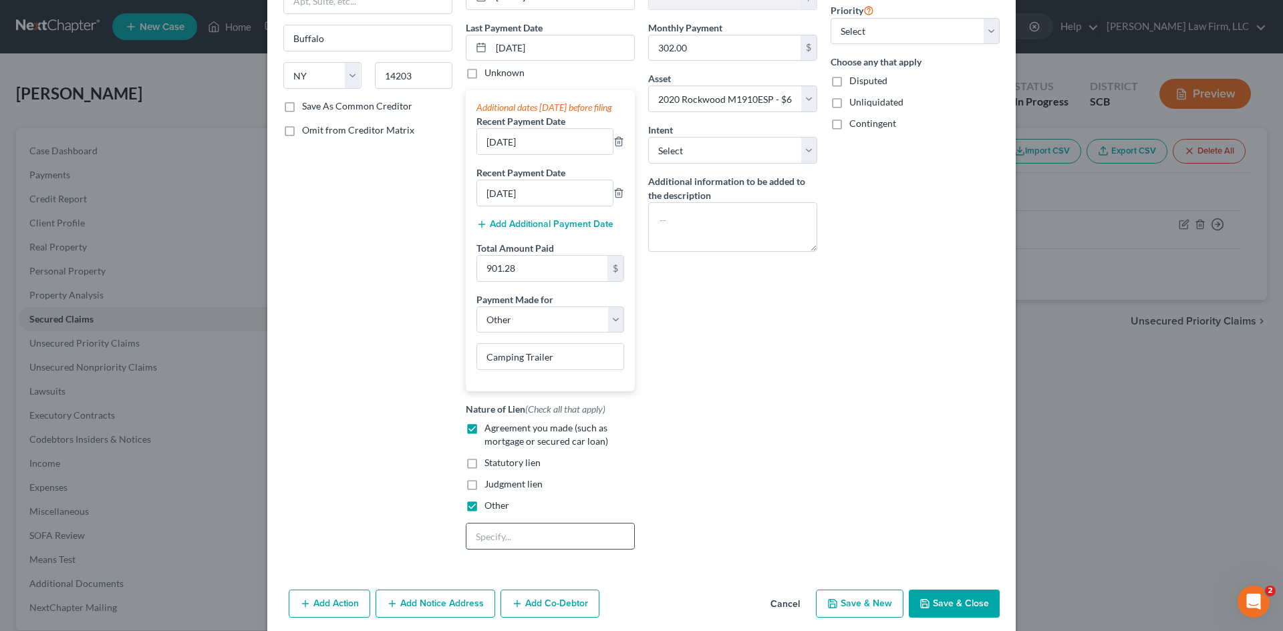
click at [507, 541] on input "text" at bounding box center [550, 536] width 168 height 25
click at [671, 220] on textarea at bounding box center [732, 226] width 169 height 49
click at [661, 153] on select "Select Surrender Redeem Reaffirm Avoid Other" at bounding box center [732, 150] width 169 height 27
click at [648, 137] on select "Select Surrender Redeem Reaffirm Avoid Other" at bounding box center [732, 150] width 169 height 27
click at [681, 206] on input "text" at bounding box center [732, 201] width 169 height 27
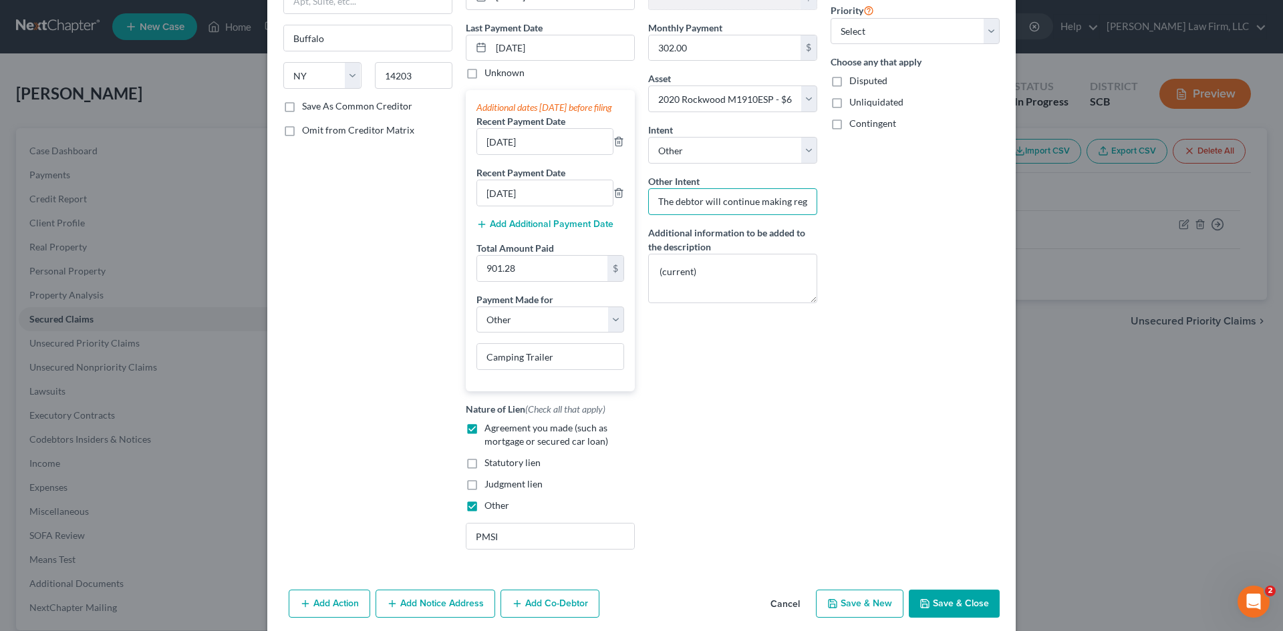
click at [756, 208] on input "The debtor will continue making regular monthly payments." at bounding box center [732, 201] width 169 height 27
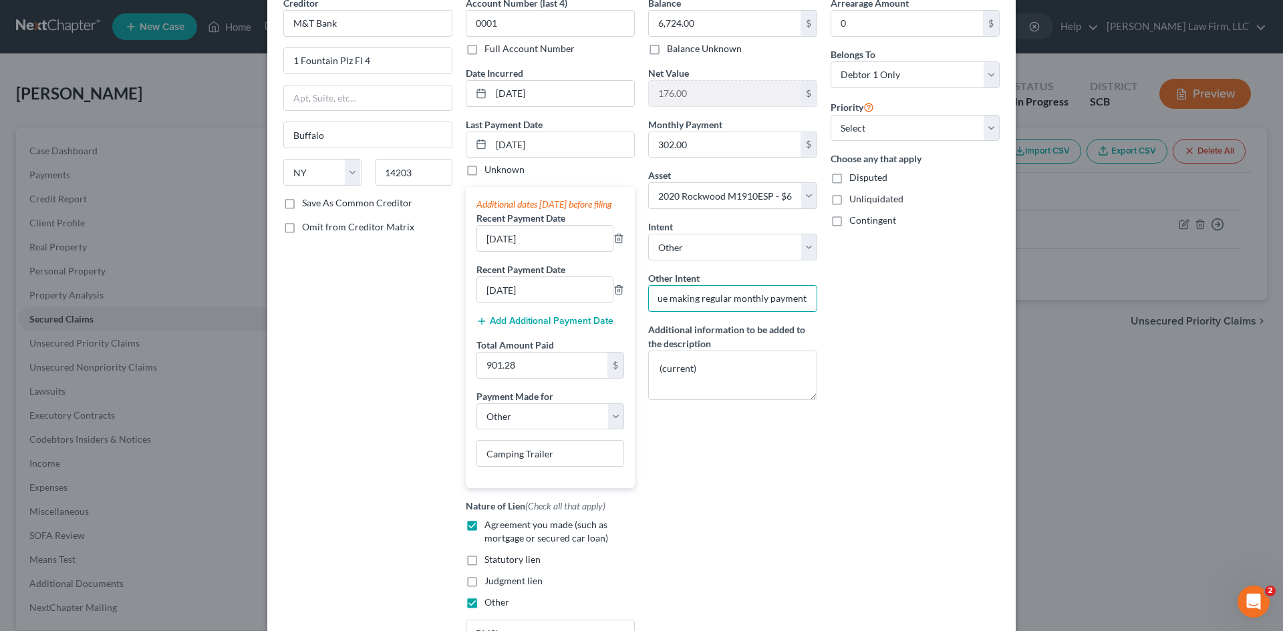
scroll to position [200, 0]
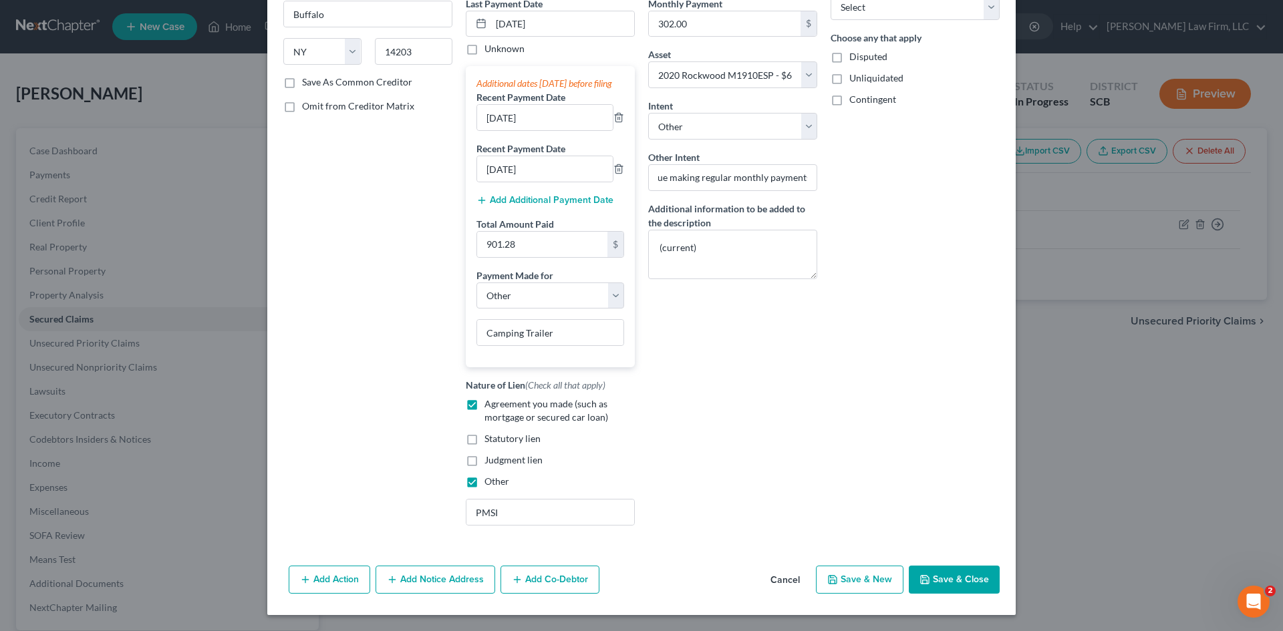
click at [935, 576] on button "Save & Close" at bounding box center [954, 580] width 91 height 28
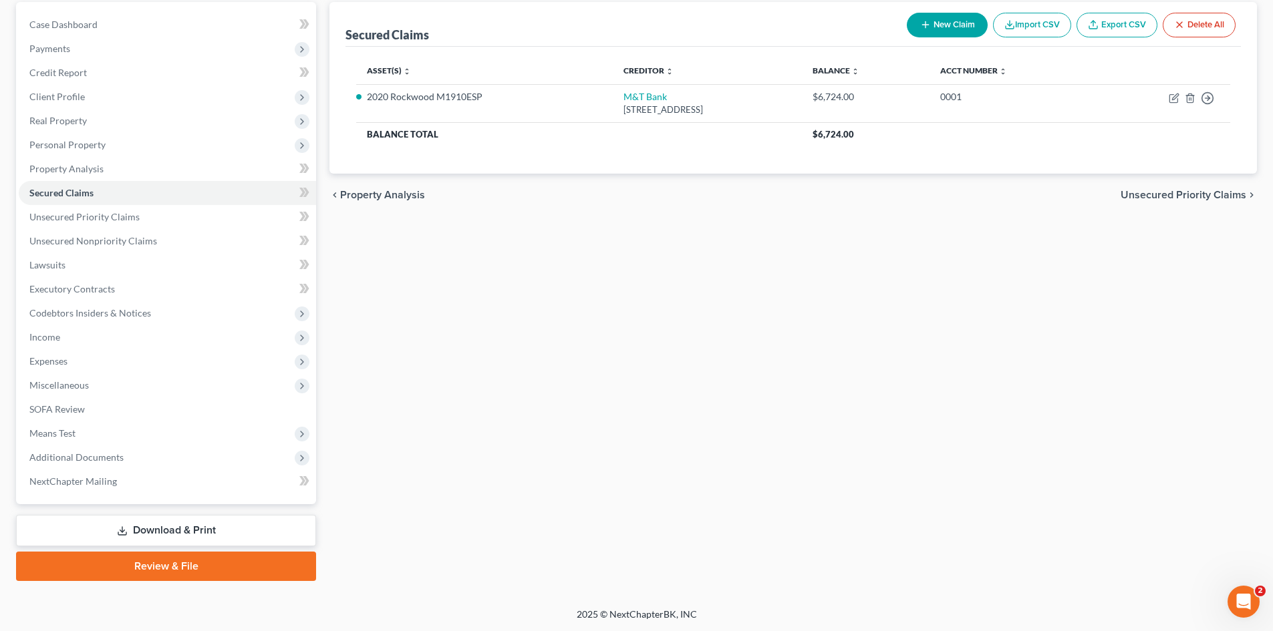
scroll to position [127, 0]
click at [58, 384] on span "Miscellaneous" at bounding box center [58, 384] width 59 height 11
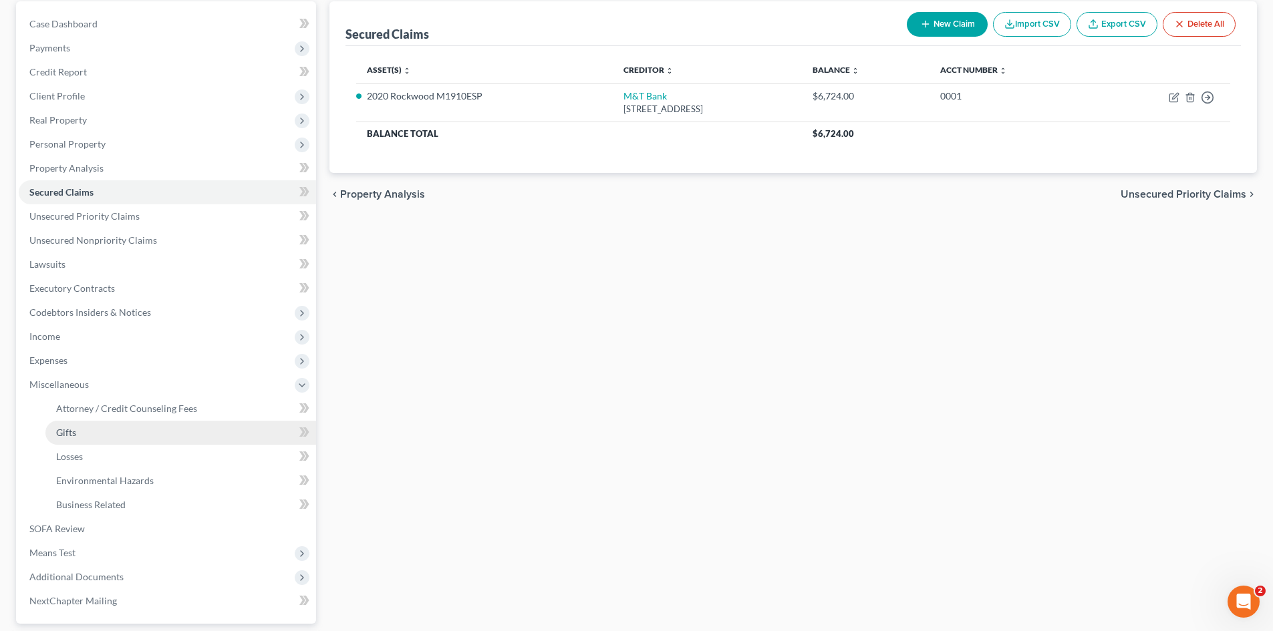
drag, startPoint x: 65, startPoint y: 432, endPoint x: 186, endPoint y: 396, distance: 126.6
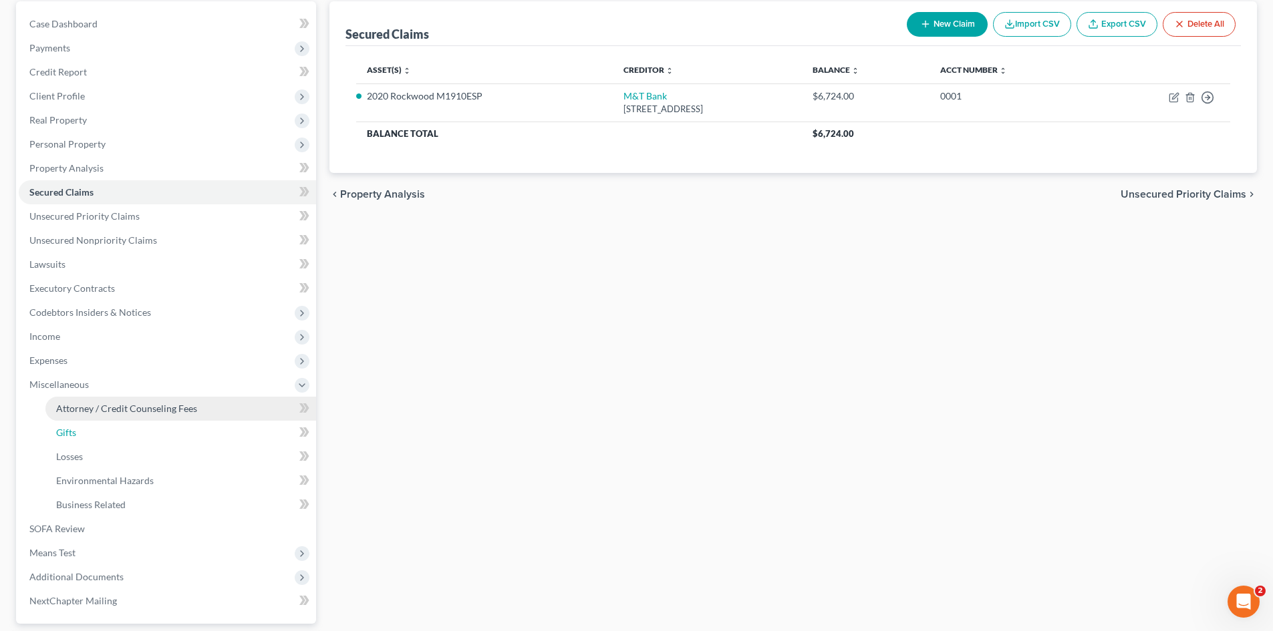
click at [65, 432] on span "Gifts" at bounding box center [66, 432] width 20 height 11
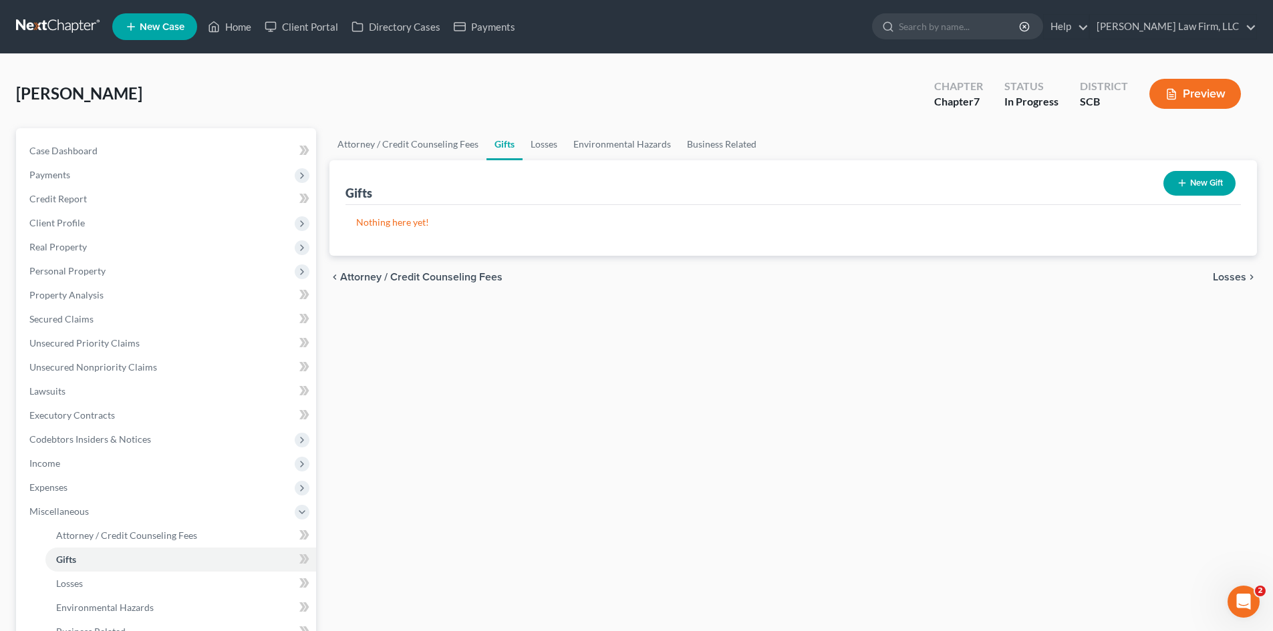
click at [1208, 186] on button "New Gift" at bounding box center [1199, 183] width 72 height 25
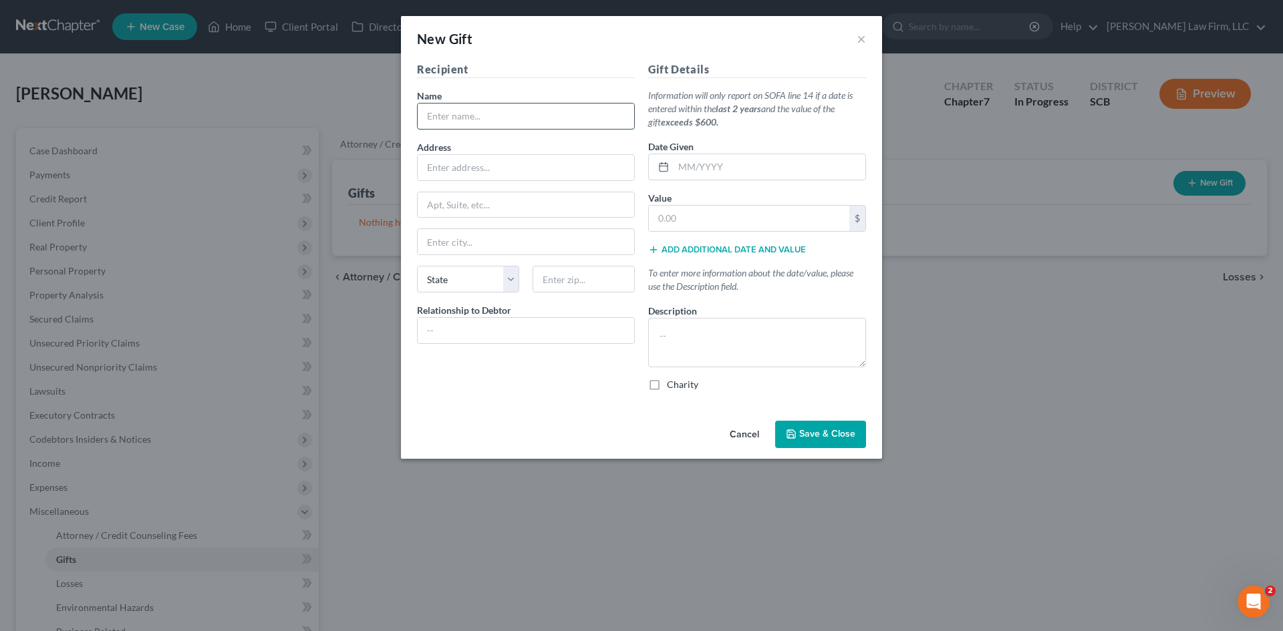
drag, startPoint x: 592, startPoint y: 120, endPoint x: 585, endPoint y: 118, distance: 7.2
click at [592, 120] on input "text" at bounding box center [526, 116] width 216 height 25
click at [790, 174] on input "text" at bounding box center [769, 166] width 192 height 25
click at [813, 215] on input "text" at bounding box center [749, 218] width 200 height 25
click at [770, 329] on textarea at bounding box center [757, 342] width 218 height 49
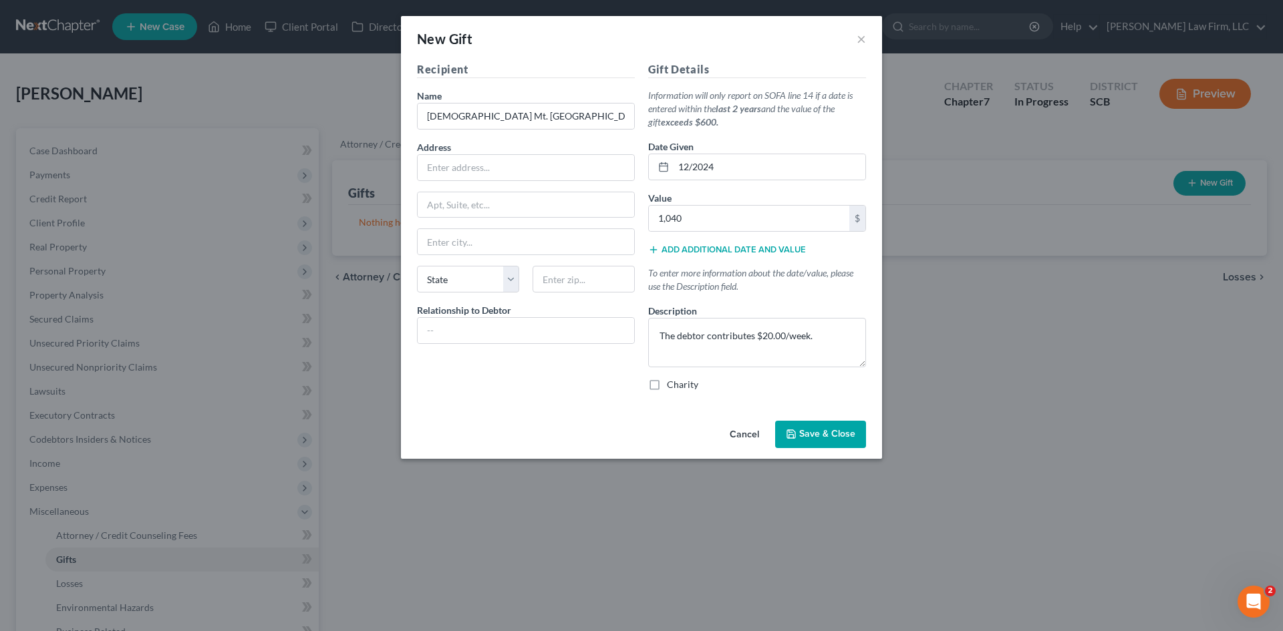
drag, startPoint x: 653, startPoint y: 388, endPoint x: 676, endPoint y: 391, distance: 22.9
click at [667, 387] on label "Charity" at bounding box center [682, 384] width 31 height 13
click at [672, 387] on input "Charity" at bounding box center [676, 382] width 9 height 9
click at [820, 438] on span "Save & Close" at bounding box center [827, 434] width 56 height 11
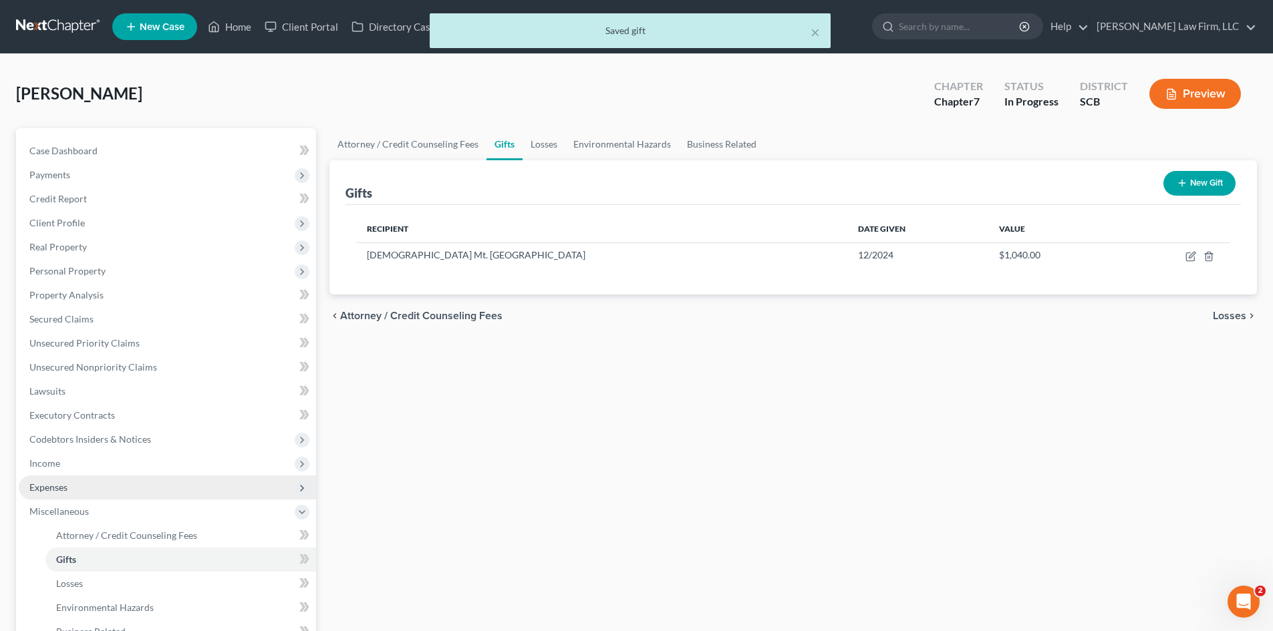
click at [57, 488] on span "Expenses" at bounding box center [48, 487] width 38 height 11
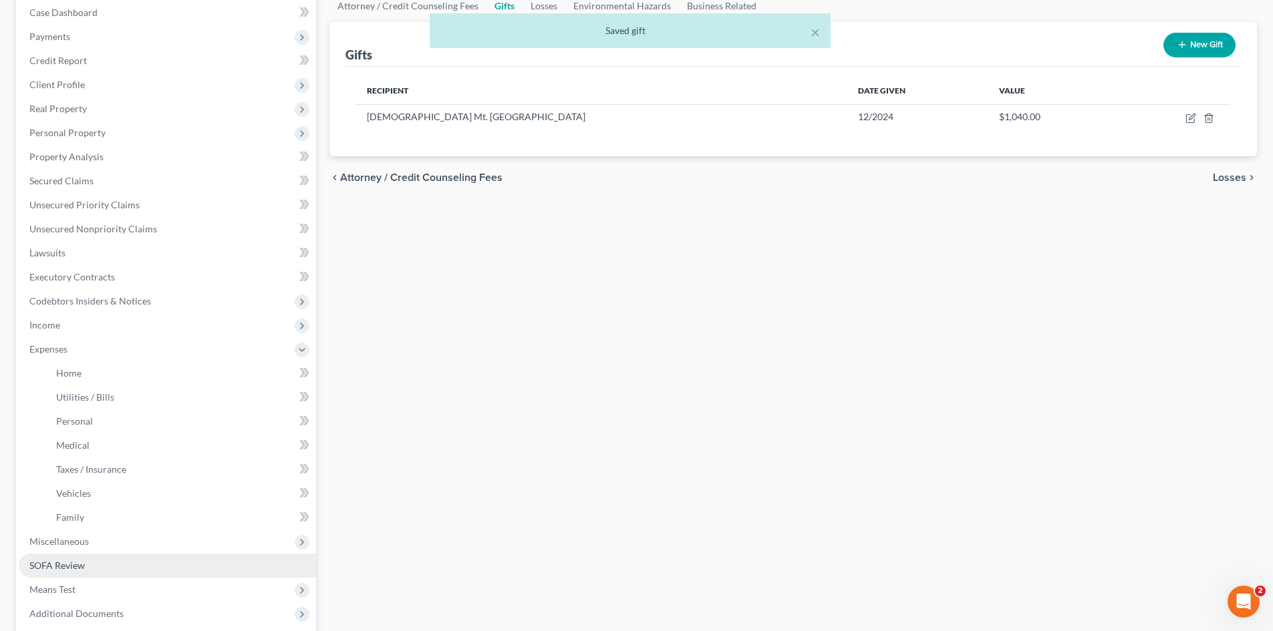
scroll to position [200, 0]
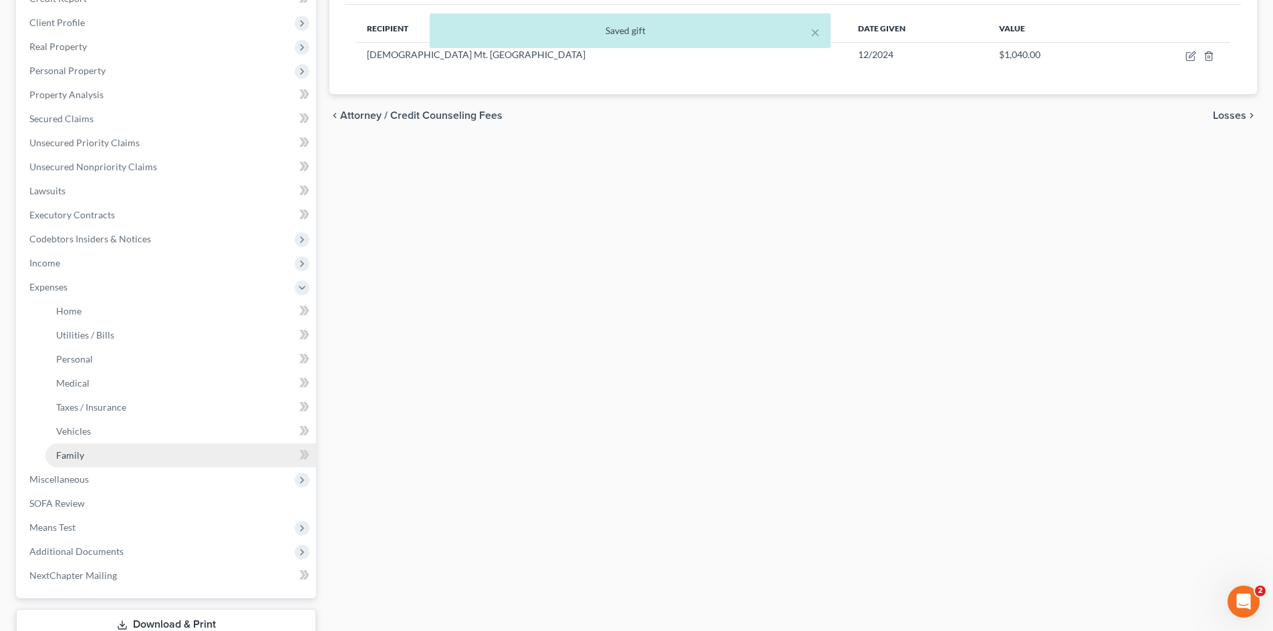
click at [73, 456] on span "Family" at bounding box center [70, 455] width 28 height 11
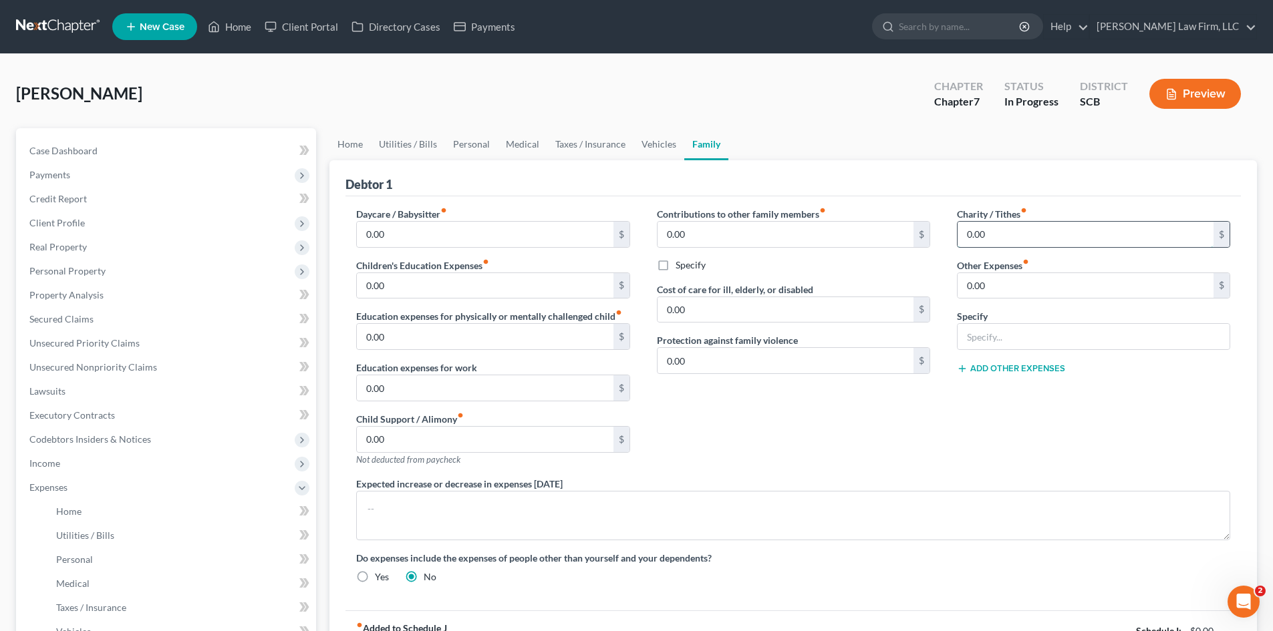
click at [1051, 239] on input "0.00" at bounding box center [1085, 234] width 256 height 25
drag, startPoint x: 810, startPoint y: 484, endPoint x: 799, endPoint y: 507, distance: 25.4
click at [801, 500] on div "Expected increase or decrease in expenses [DATE]" at bounding box center [793, 508] width 901 height 63
click at [798, 511] on textarea at bounding box center [793, 515] width 874 height 49
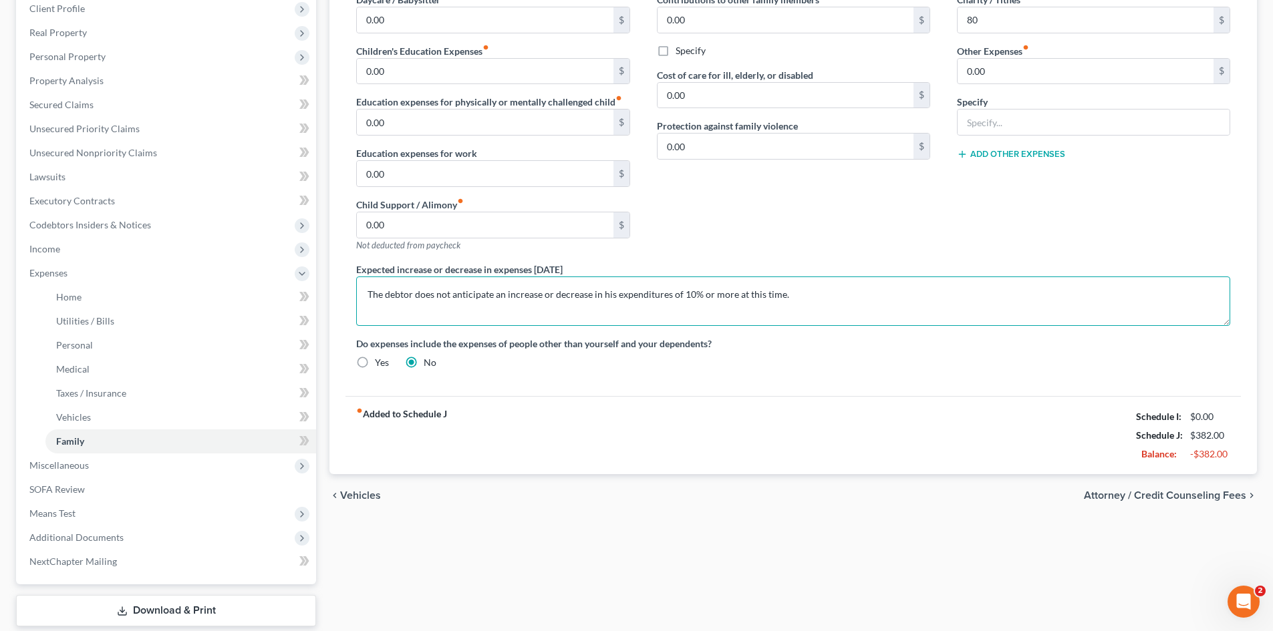
scroll to position [95, 0]
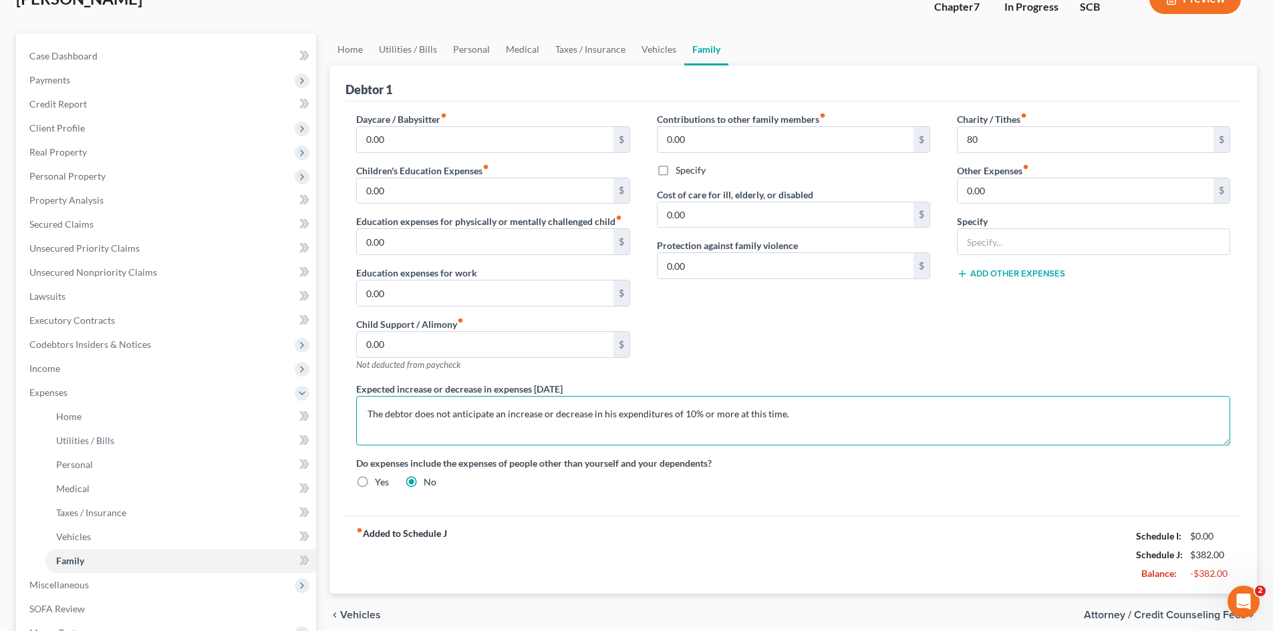
drag, startPoint x: 799, startPoint y: 414, endPoint x: 345, endPoint y: 430, distance: 454.6
click at [343, 430] on div "Expected increase or decrease in expenses [DATE] The debtor does not anticipate…" at bounding box center [793, 413] width 901 height 63
click at [347, 52] on link "Home" at bounding box center [349, 49] width 41 height 32
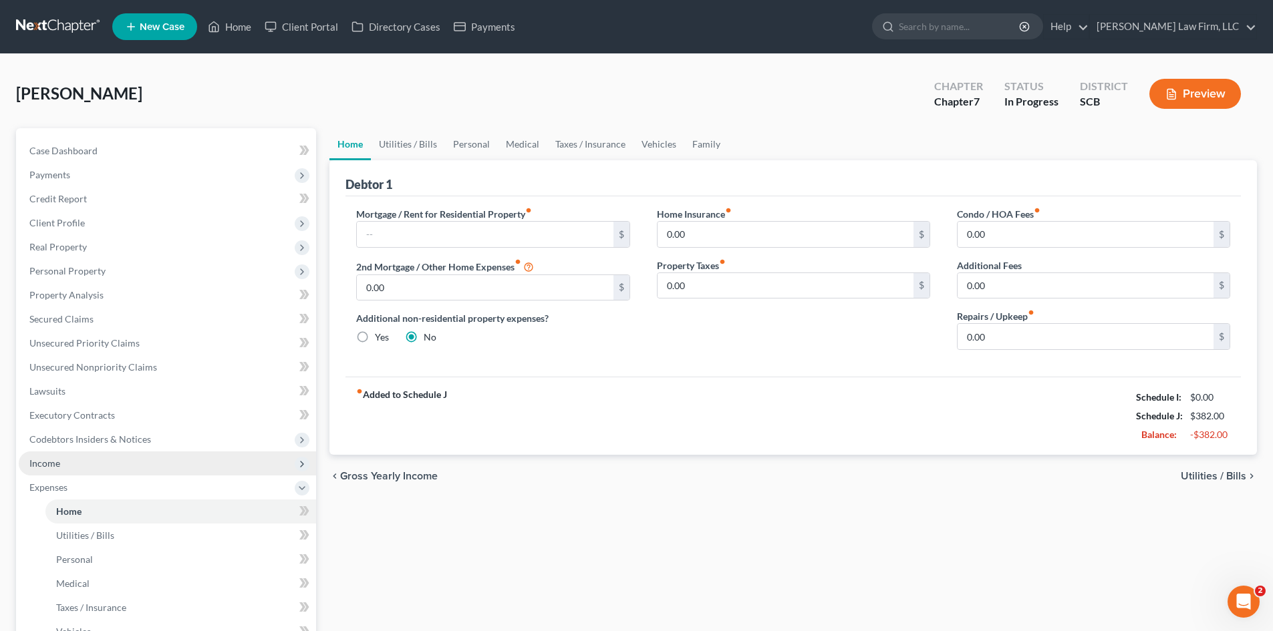
click at [53, 456] on span "Income" at bounding box center [167, 464] width 297 height 24
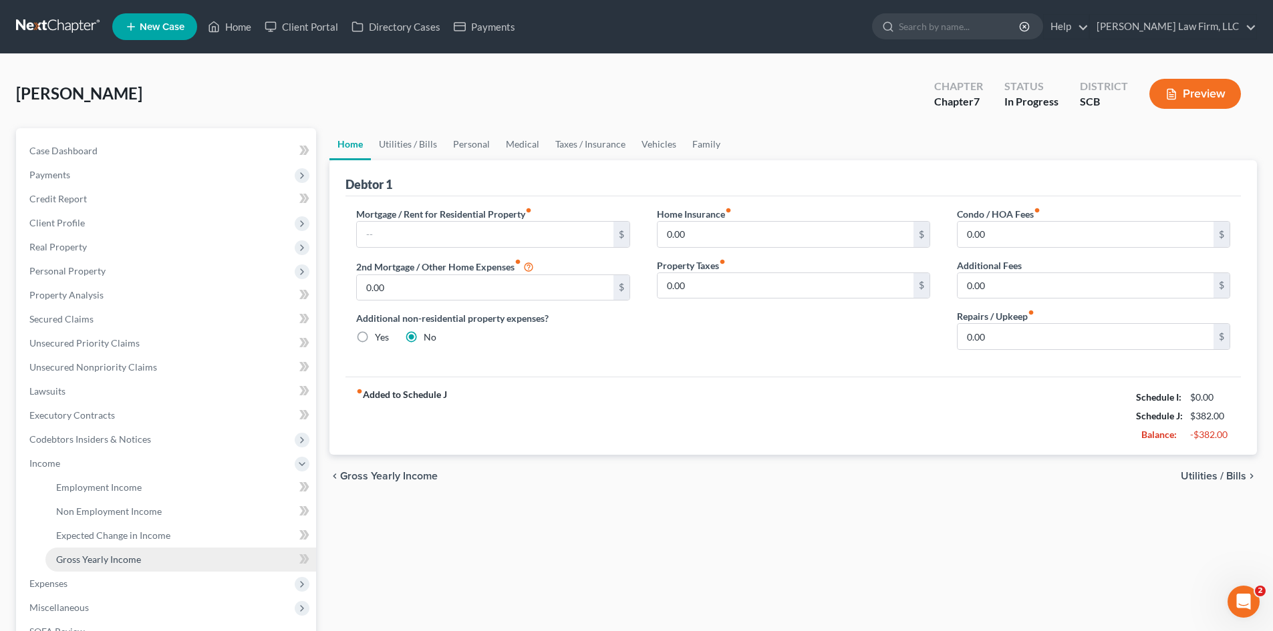
click at [107, 561] on span "Gross Yearly Income" at bounding box center [98, 559] width 85 height 11
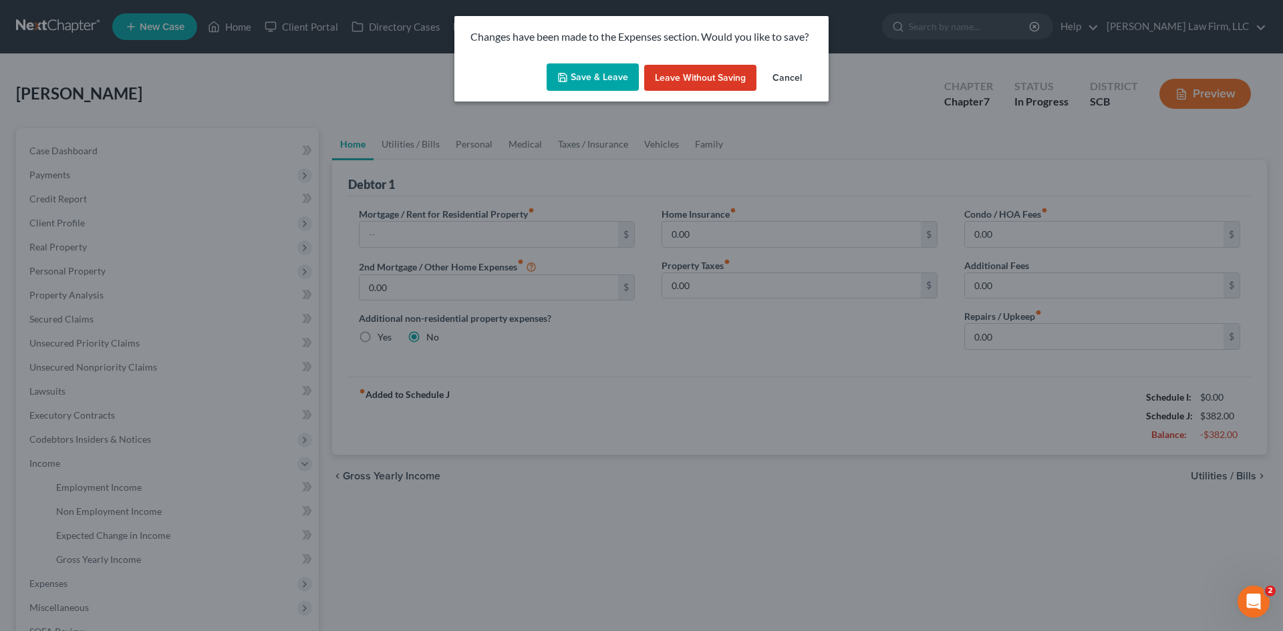
click at [603, 82] on button "Save & Leave" at bounding box center [592, 77] width 92 height 28
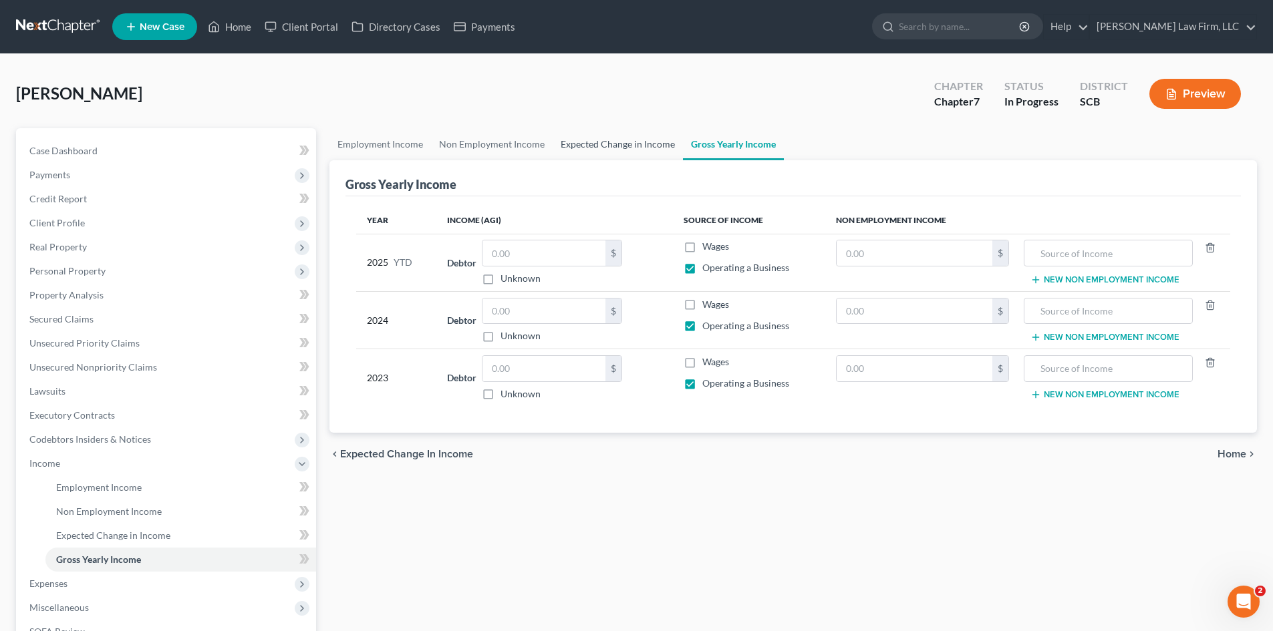
click at [586, 150] on link "Expected Change in Income" at bounding box center [618, 144] width 130 height 32
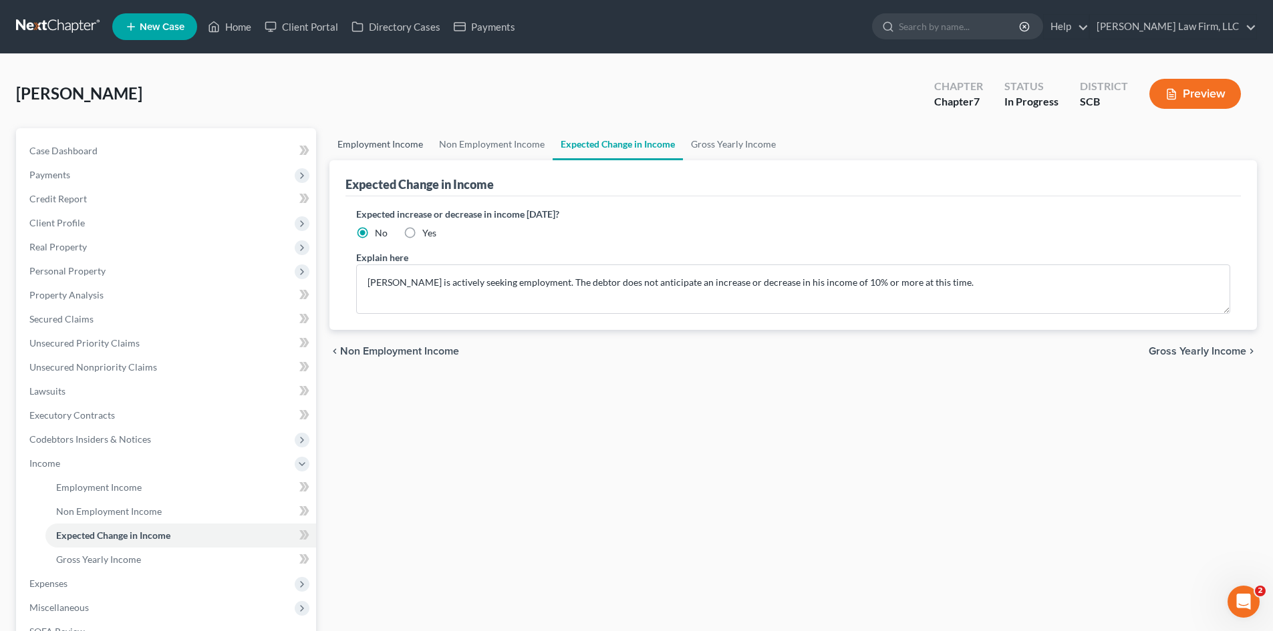
click at [404, 144] on link "Employment Income" at bounding box center [380, 144] width 102 height 32
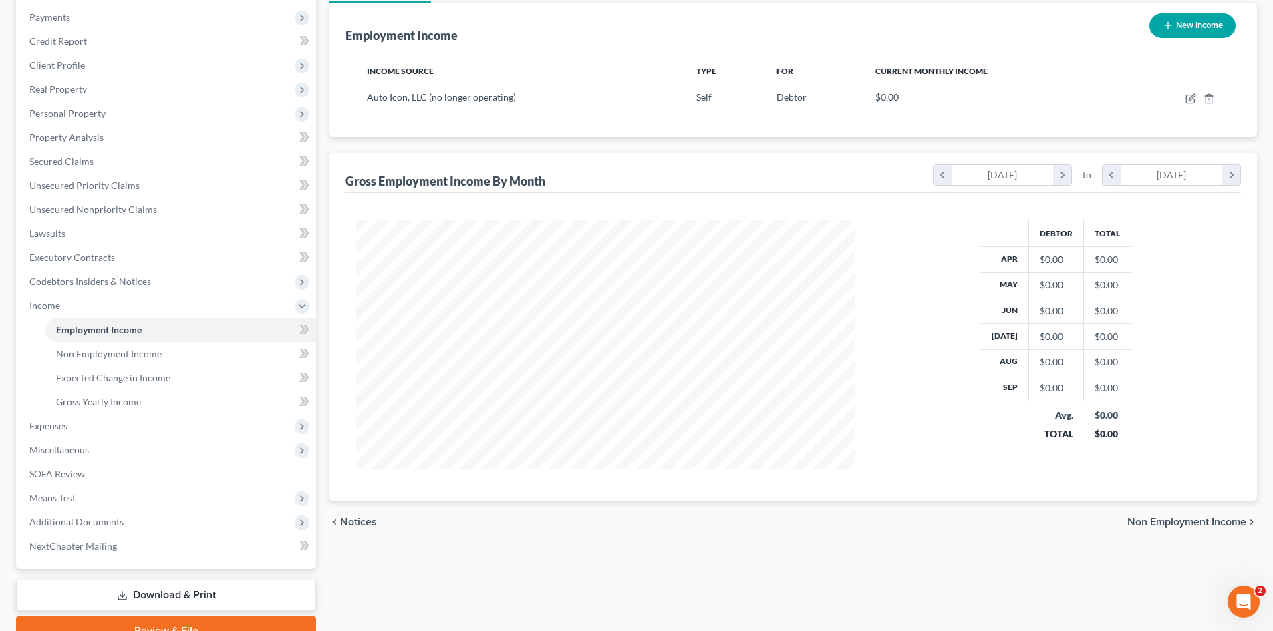
scroll to position [200, 0]
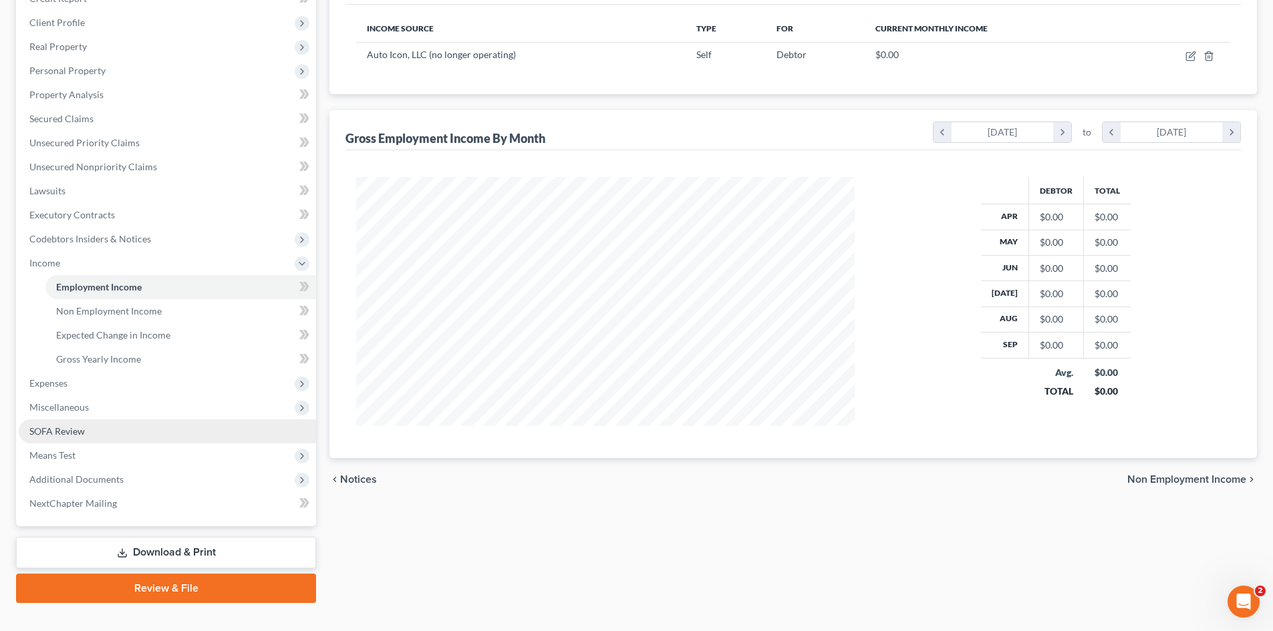
click at [60, 422] on link "SOFA Review" at bounding box center [167, 432] width 297 height 24
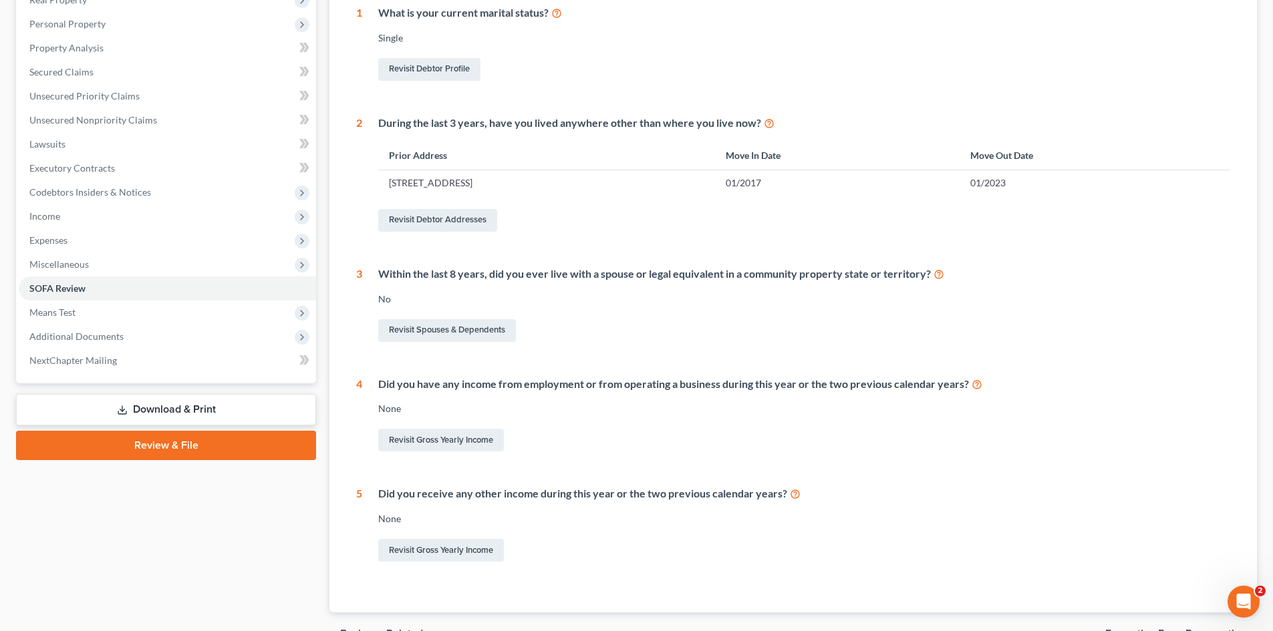
scroll to position [267, 0]
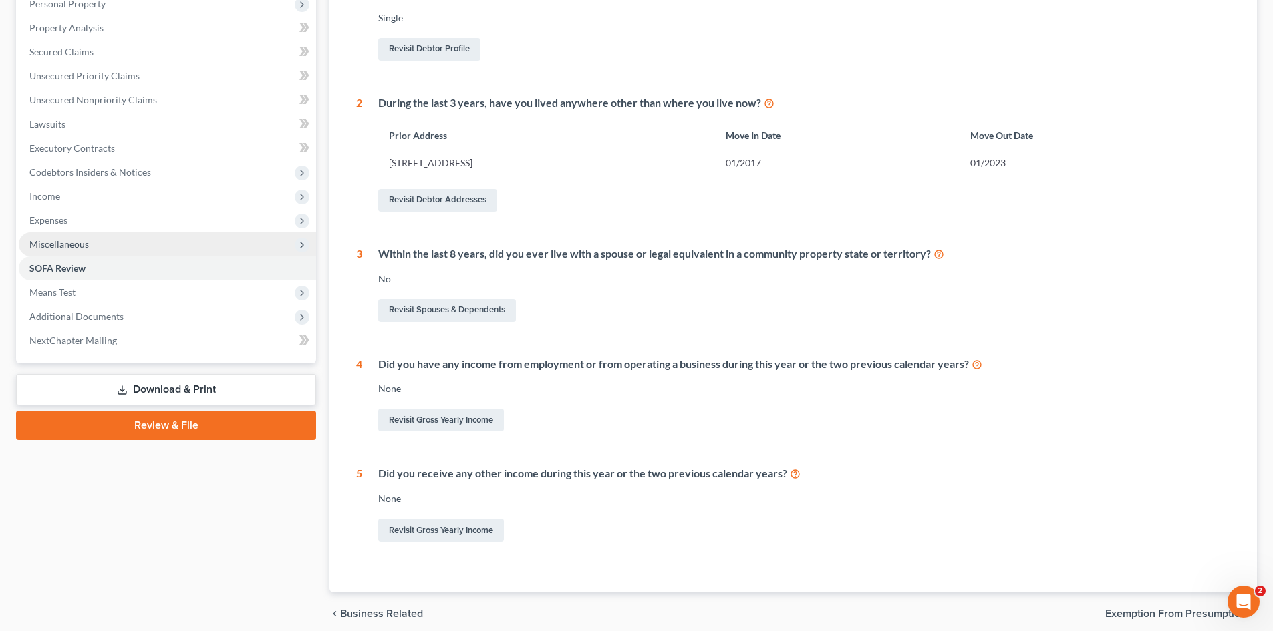
click at [55, 237] on span "Miscellaneous" at bounding box center [167, 244] width 297 height 24
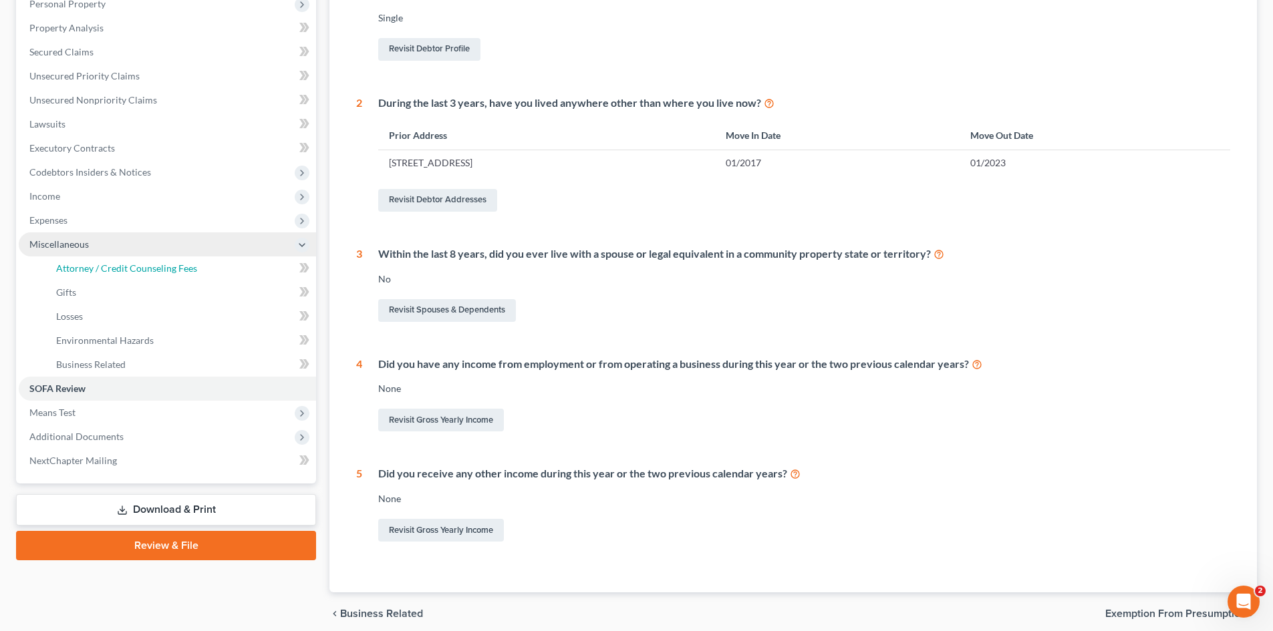
drag, startPoint x: 152, startPoint y: 271, endPoint x: 222, endPoint y: 250, distance: 74.0
click at [152, 271] on span "Attorney / Credit Counseling Fees" at bounding box center [126, 268] width 141 height 11
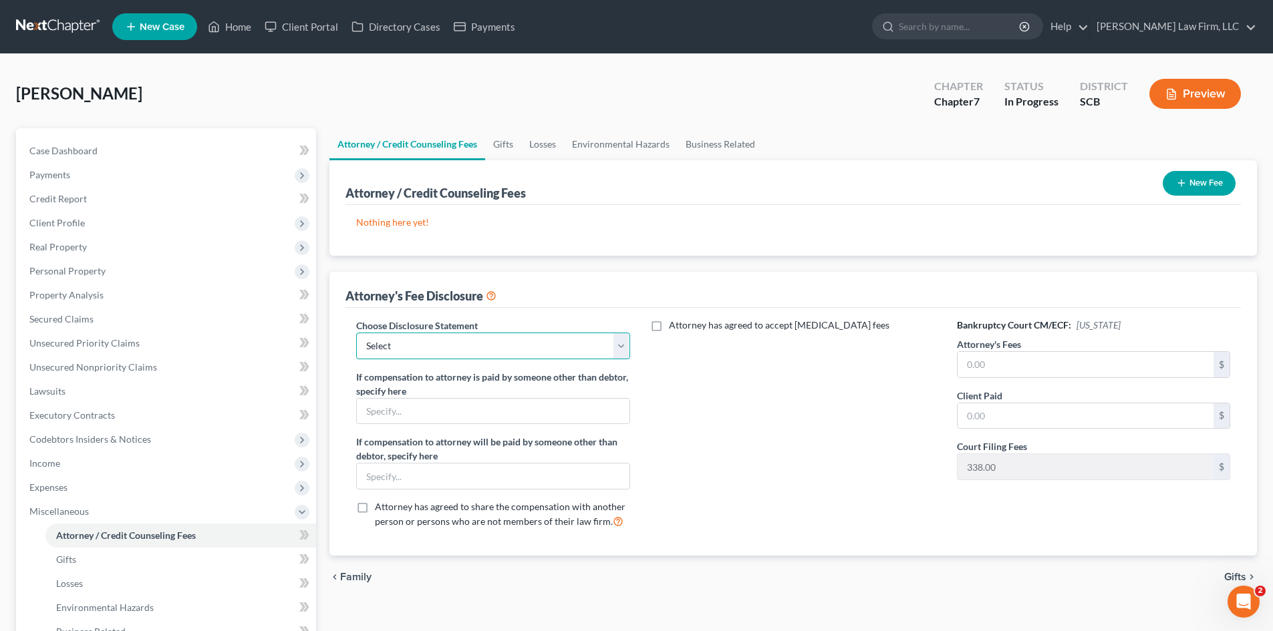
drag, startPoint x: 597, startPoint y: 341, endPoint x: 576, endPoint y: 358, distance: 27.5
click at [597, 342] on select "Select Disclosure of Compensation of Attorney for Debtor(S)" at bounding box center [492, 346] width 273 height 27
click at [356, 333] on select "Select Disclosure of Compensation of Attorney for Debtor(S)" at bounding box center [492, 346] width 273 height 27
click at [1189, 189] on button "New Fee" at bounding box center [1198, 183] width 73 height 25
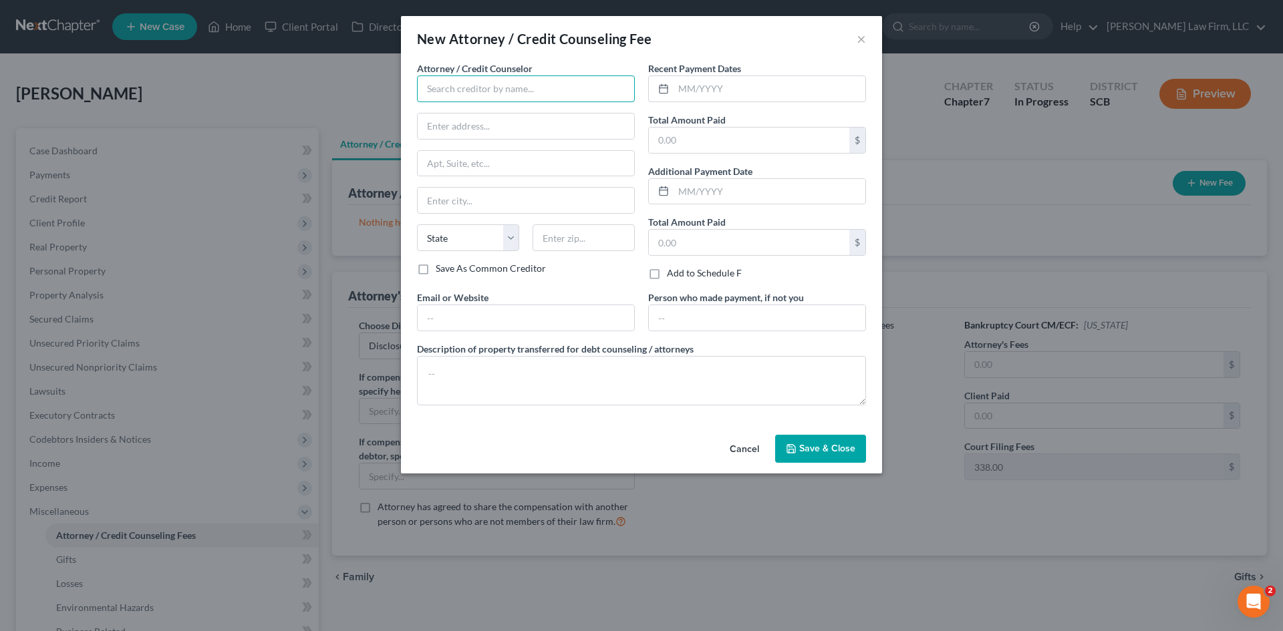
click at [476, 86] on input "text" at bounding box center [526, 88] width 218 height 27
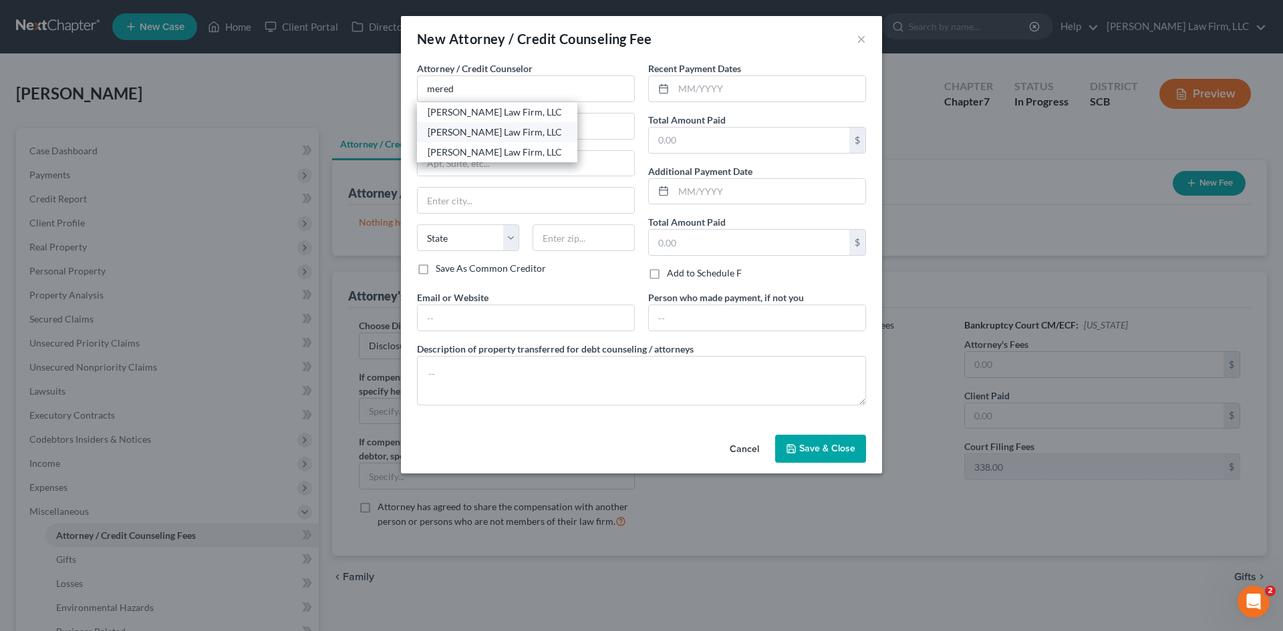
click at [451, 131] on div "[PERSON_NAME] Law Firm, LLC" at bounding box center [497, 132] width 139 height 13
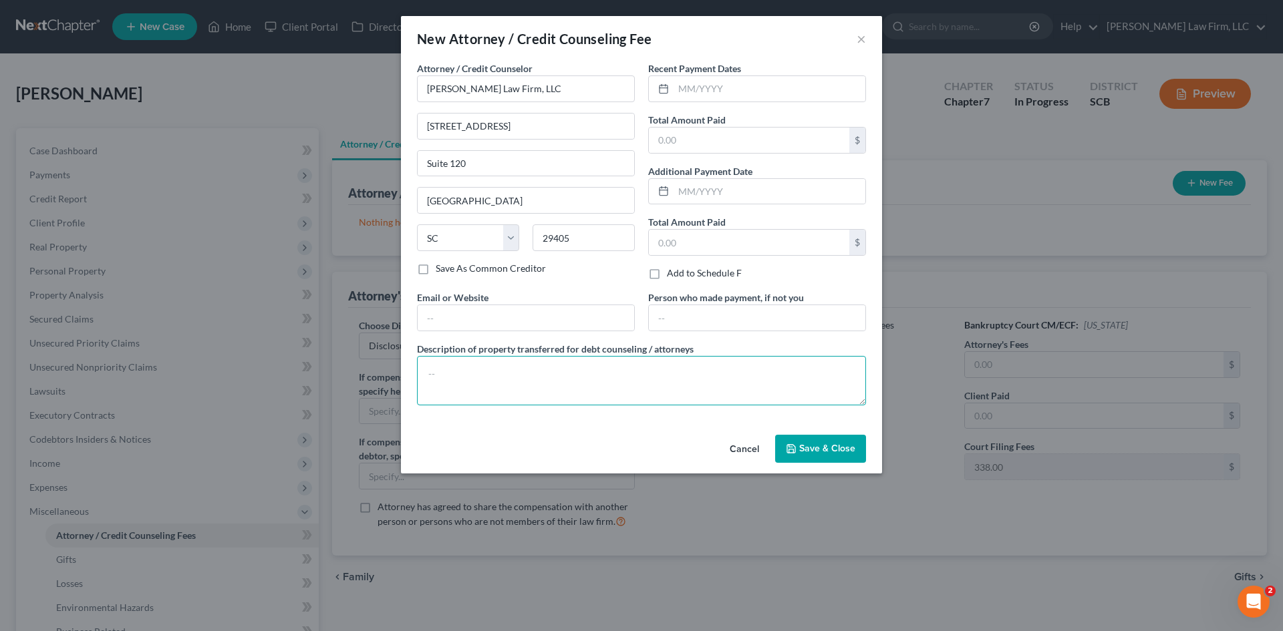
click at [556, 375] on textarea at bounding box center [641, 380] width 449 height 49
click at [578, 384] on textarea "Filing Fees $338.00 Attorney's Fee $ Credit Report $38.25" at bounding box center [641, 380] width 449 height 49
paste textarea "3123.75"
click at [503, 392] on textarea "Filing Fees $338.00 Attorney's Fee $3123.75 Credit Report $38.25" at bounding box center [641, 380] width 449 height 49
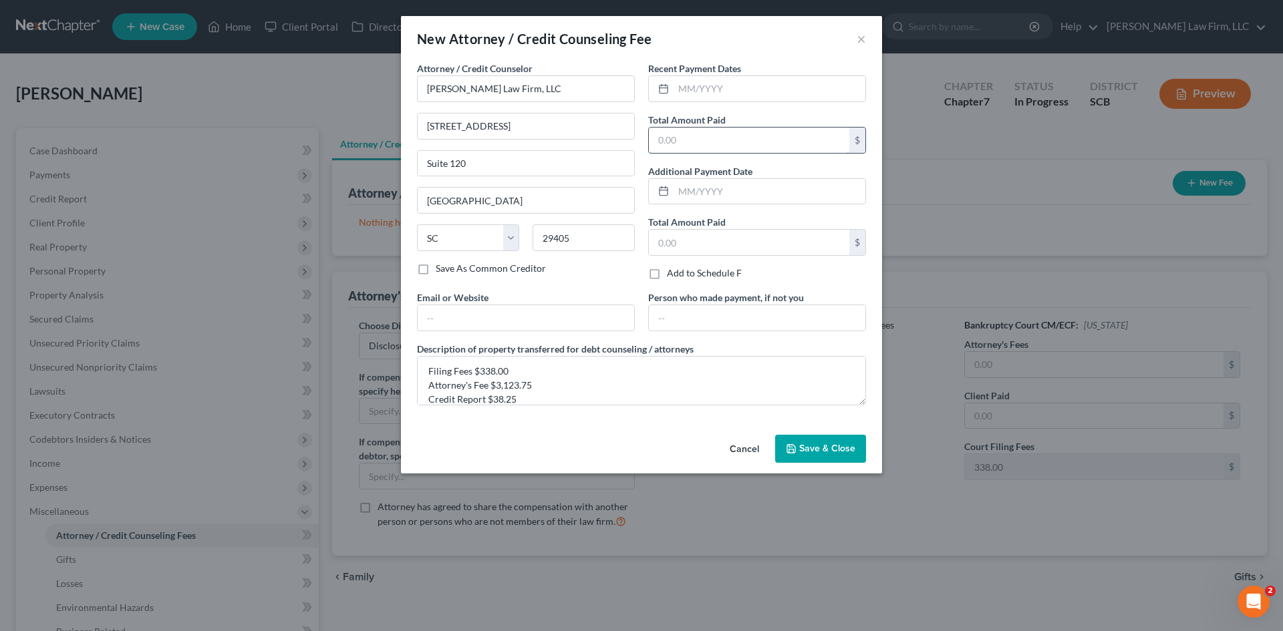
click at [760, 141] on input "text" at bounding box center [749, 140] width 200 height 25
click at [813, 79] on input "text" at bounding box center [769, 88] width 192 height 25
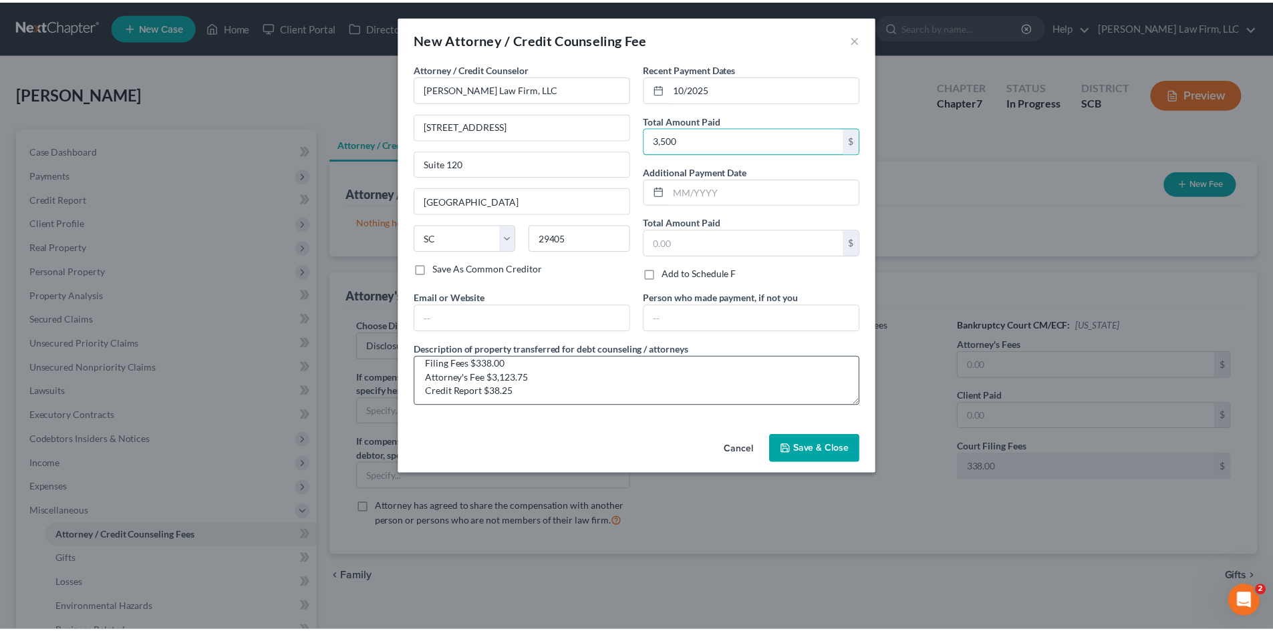
scroll to position [14, 0]
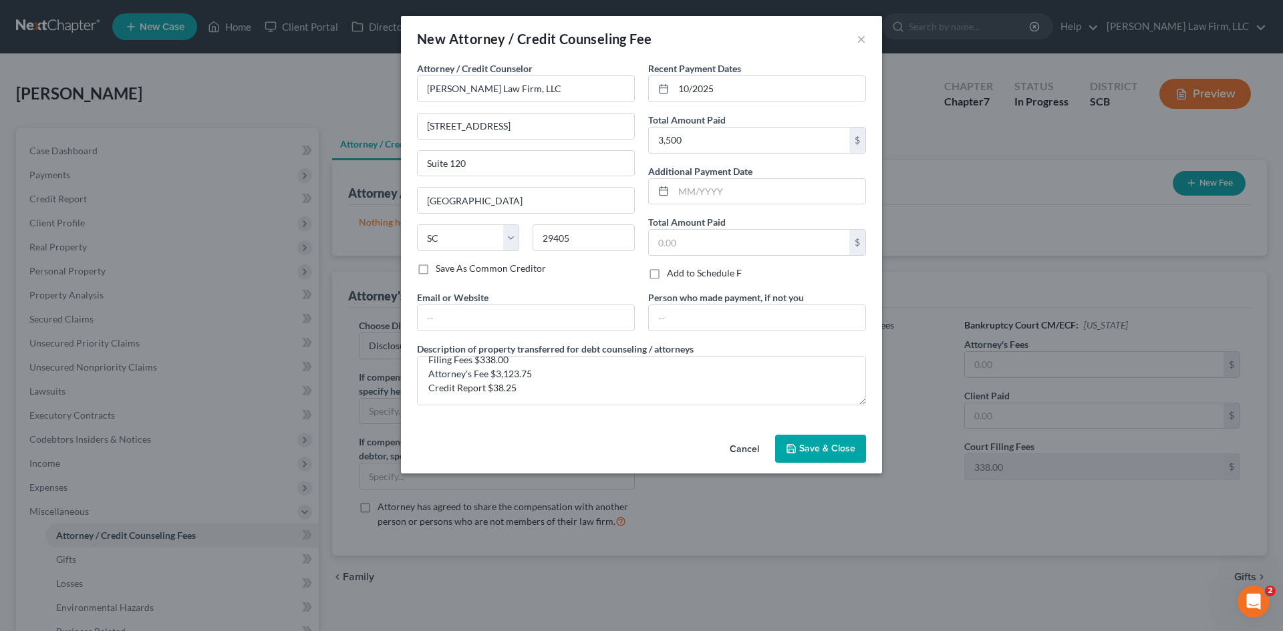
click at [877, 468] on div "Cancel Save & Close" at bounding box center [641, 452] width 481 height 44
click at [848, 455] on button "Save & Close" at bounding box center [820, 449] width 91 height 28
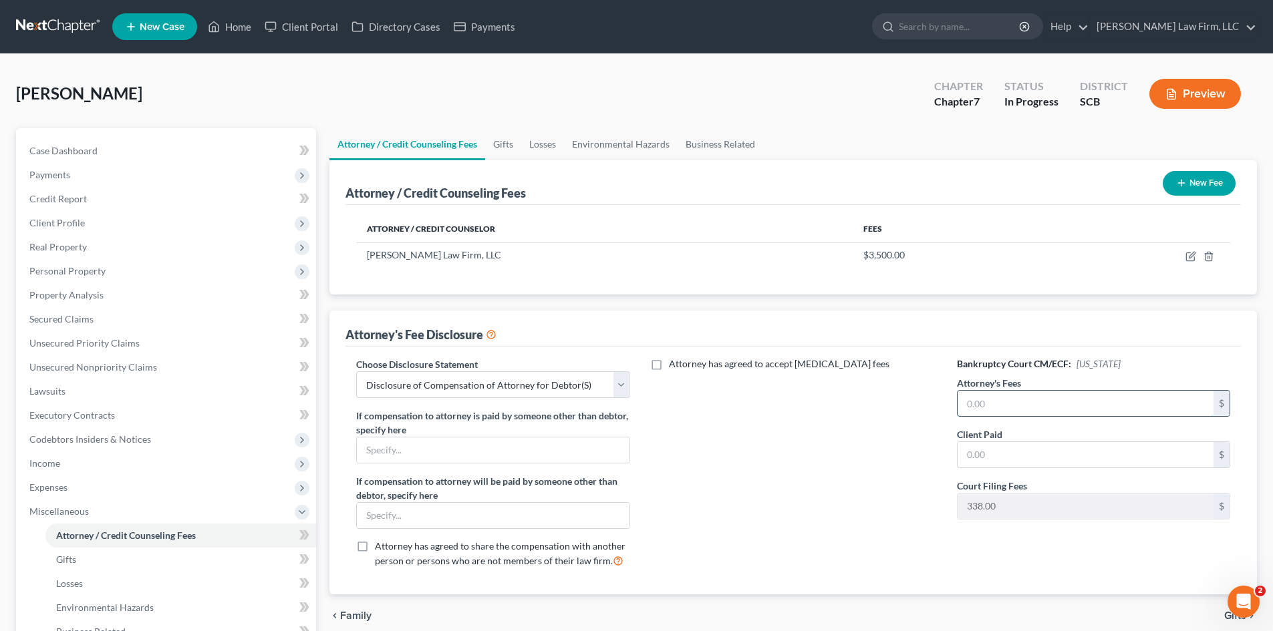
paste input "3123.75"
click at [1190, 184] on button "New Fee" at bounding box center [1198, 183] width 73 height 25
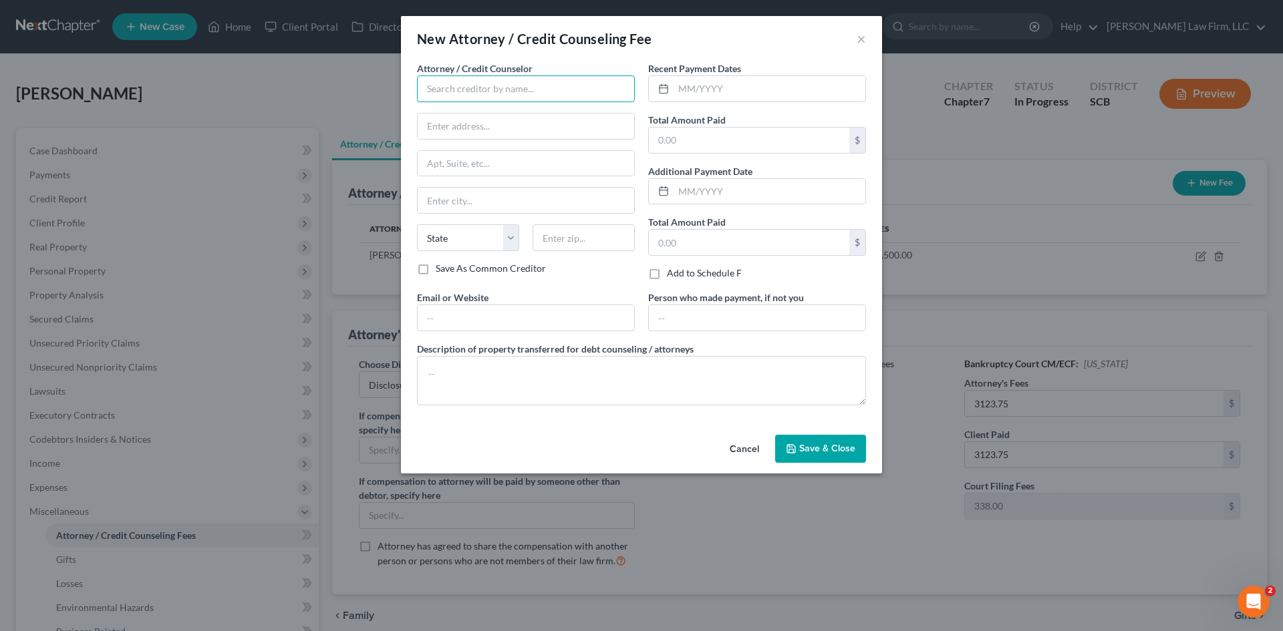
click at [512, 88] on input "text" at bounding box center [526, 88] width 218 height 27
click at [469, 111] on div "MoneySharp Credit Counseling" at bounding box center [497, 112] width 139 height 13
click at [736, 96] on input "text" at bounding box center [769, 88] width 192 height 25
click at [731, 135] on input "text" at bounding box center [749, 140] width 200 height 25
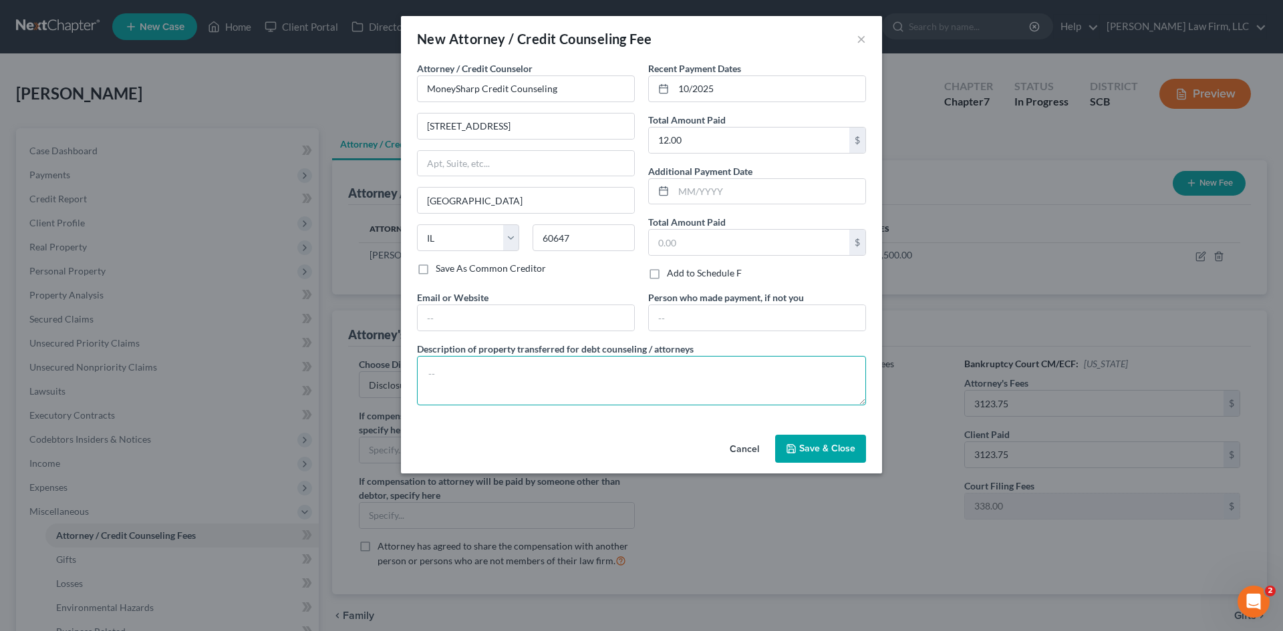
click at [614, 377] on textarea at bounding box center [641, 380] width 449 height 49
click at [796, 445] on icon "button" at bounding box center [791, 449] width 11 height 11
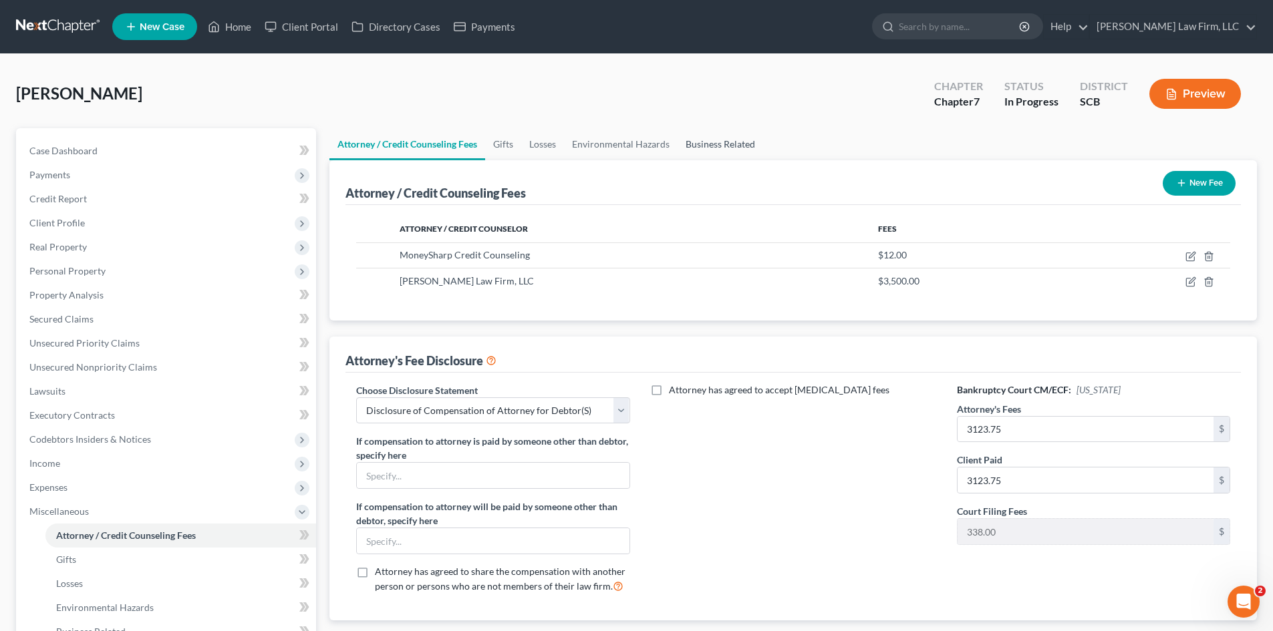
click at [706, 151] on link "Business Related" at bounding box center [720, 144] width 86 height 32
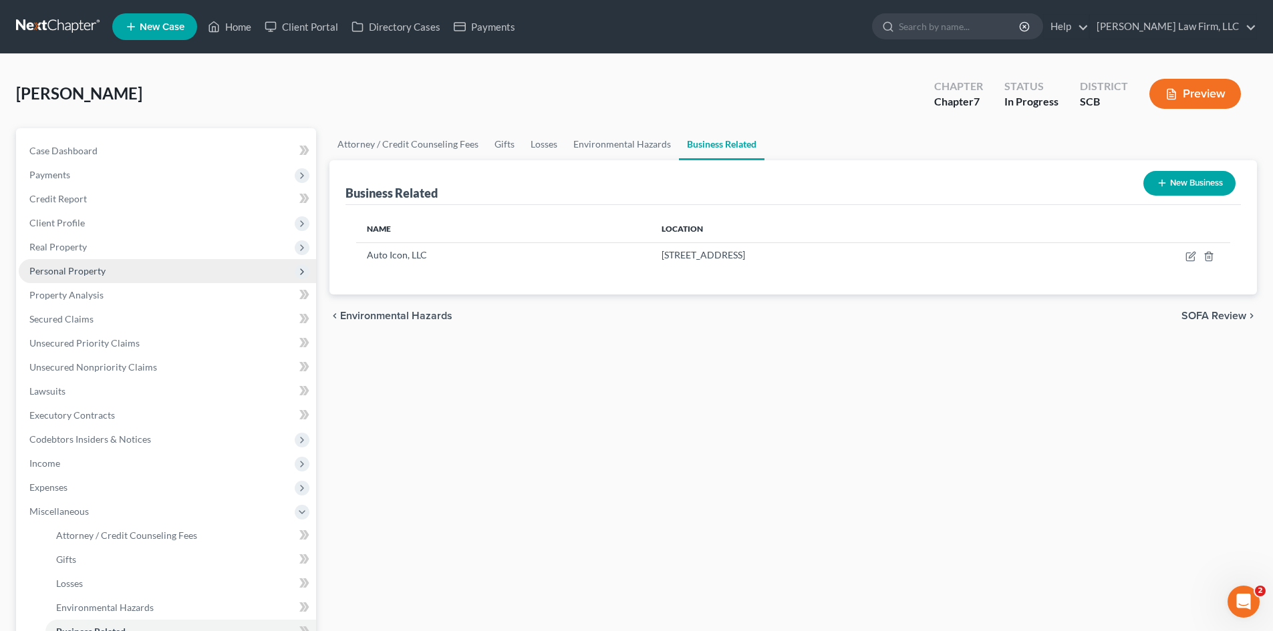
drag, startPoint x: 76, startPoint y: 265, endPoint x: 75, endPoint y: 271, distance: 6.8
click at [76, 265] on span "Personal Property" at bounding box center [67, 270] width 76 height 11
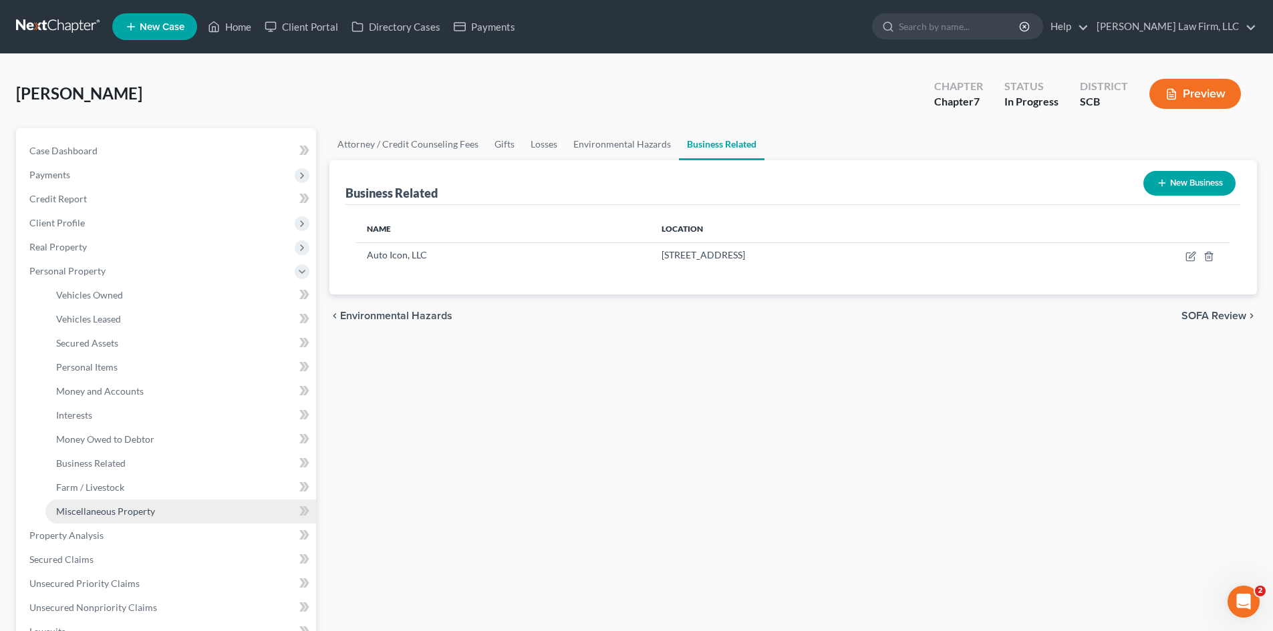
click at [96, 511] on span "Miscellaneous Property" at bounding box center [105, 511] width 99 height 11
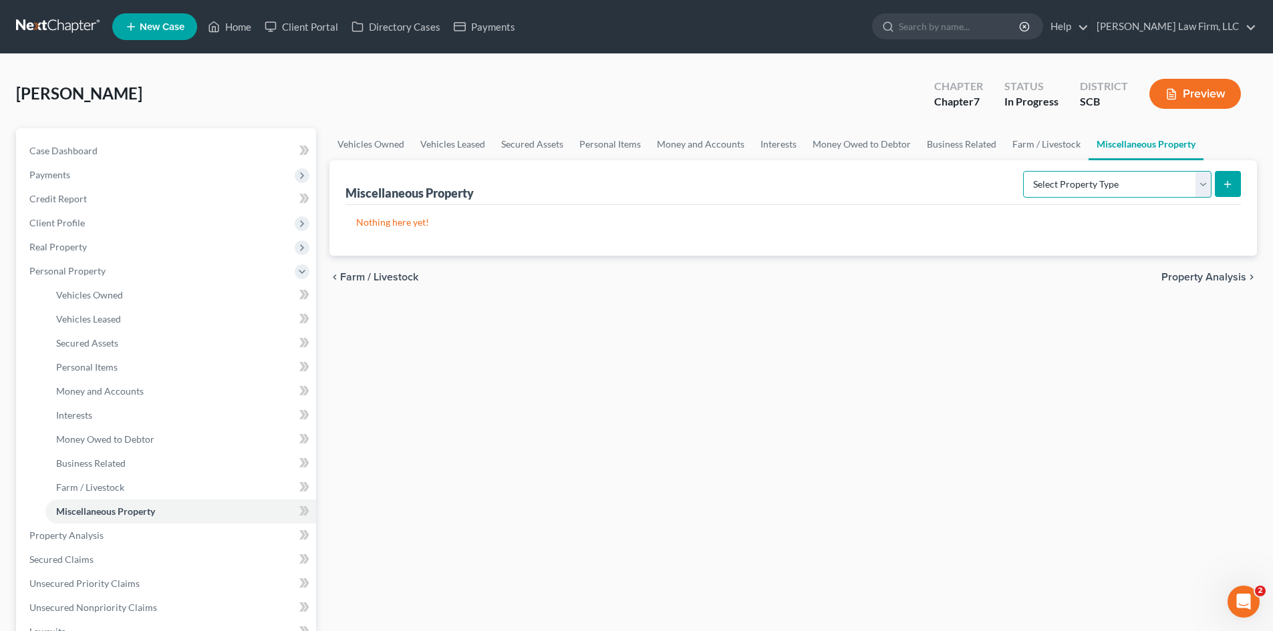
click at [1146, 188] on select "Select Property Type Assigned for Creditor Benefit [DATE] Holding for Another N…" at bounding box center [1117, 184] width 188 height 27
click at [1023, 171] on select "Select Property Type Assigned for Creditor Benefit [DATE] Holding for Another N…" at bounding box center [1117, 184] width 188 height 27
click at [1233, 191] on button "submit" at bounding box center [1228, 184] width 26 height 26
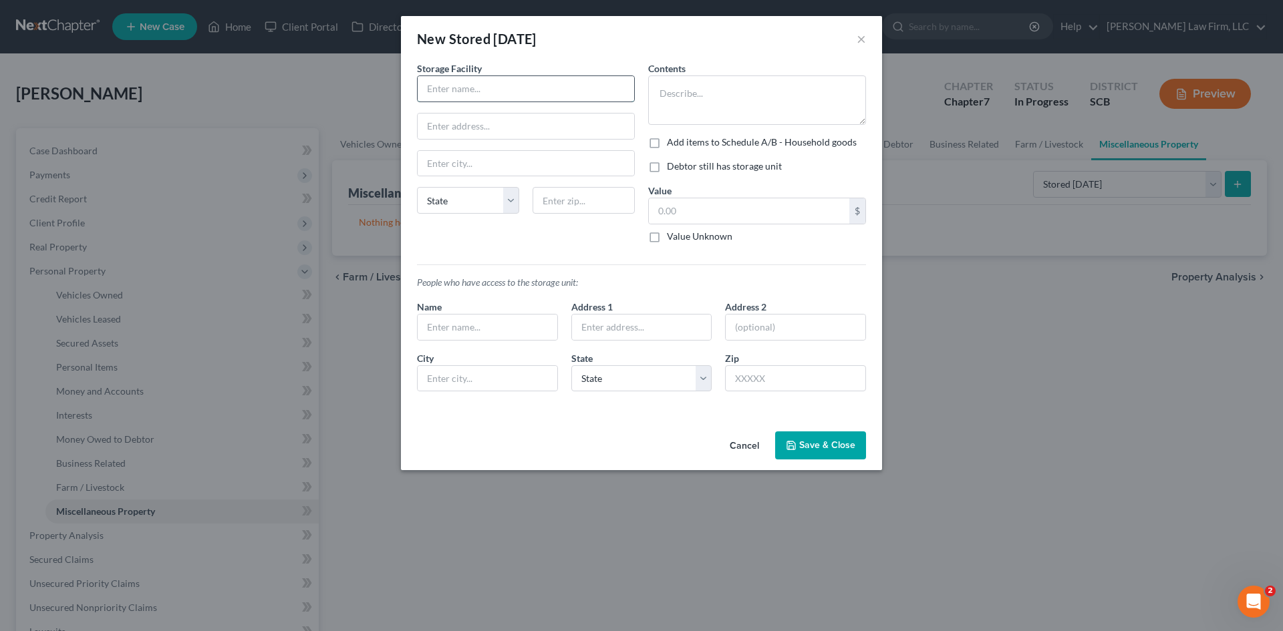
click at [453, 90] on input "text" at bounding box center [526, 88] width 216 height 25
click at [744, 441] on button "Cancel" at bounding box center [744, 446] width 51 height 27
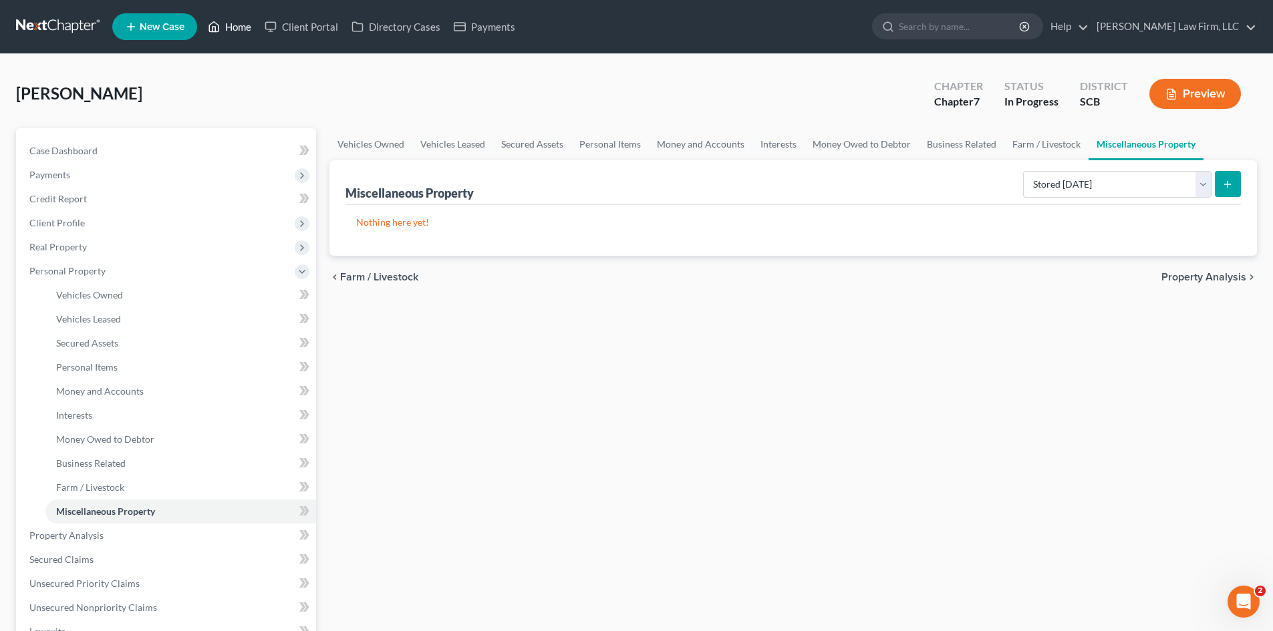
click at [229, 34] on link "Home" at bounding box center [229, 27] width 57 height 24
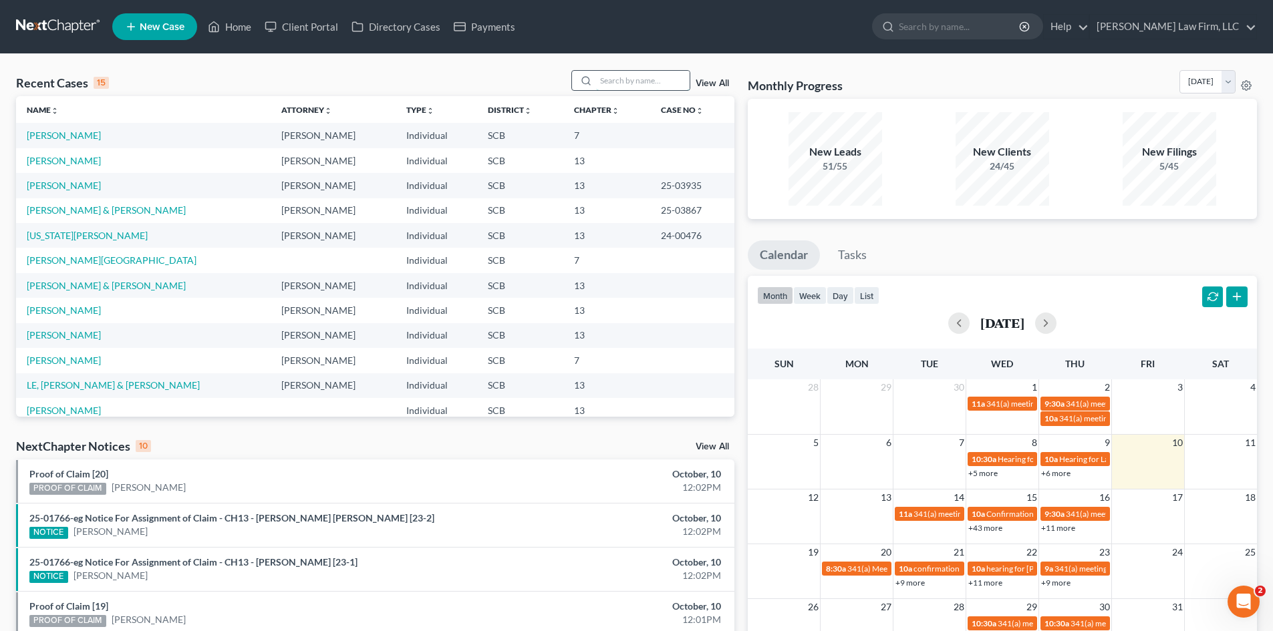
click at [622, 90] on input "search" at bounding box center [643, 80] width 94 height 19
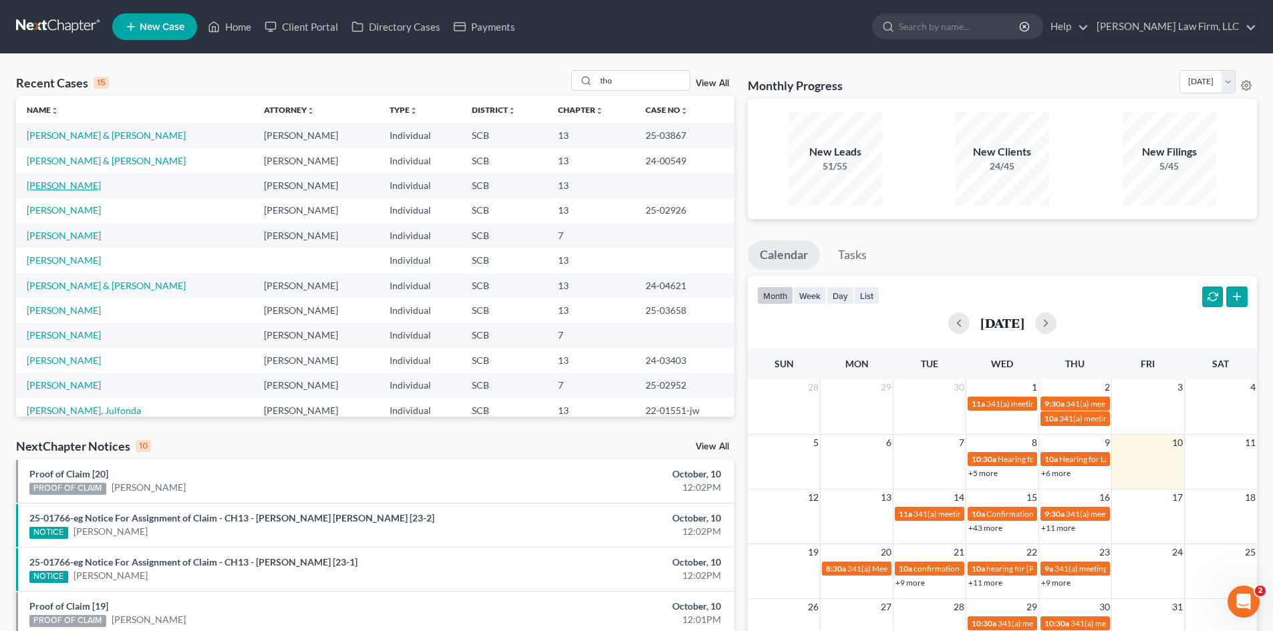
click at [33, 184] on link "[PERSON_NAME]" at bounding box center [64, 185] width 74 height 11
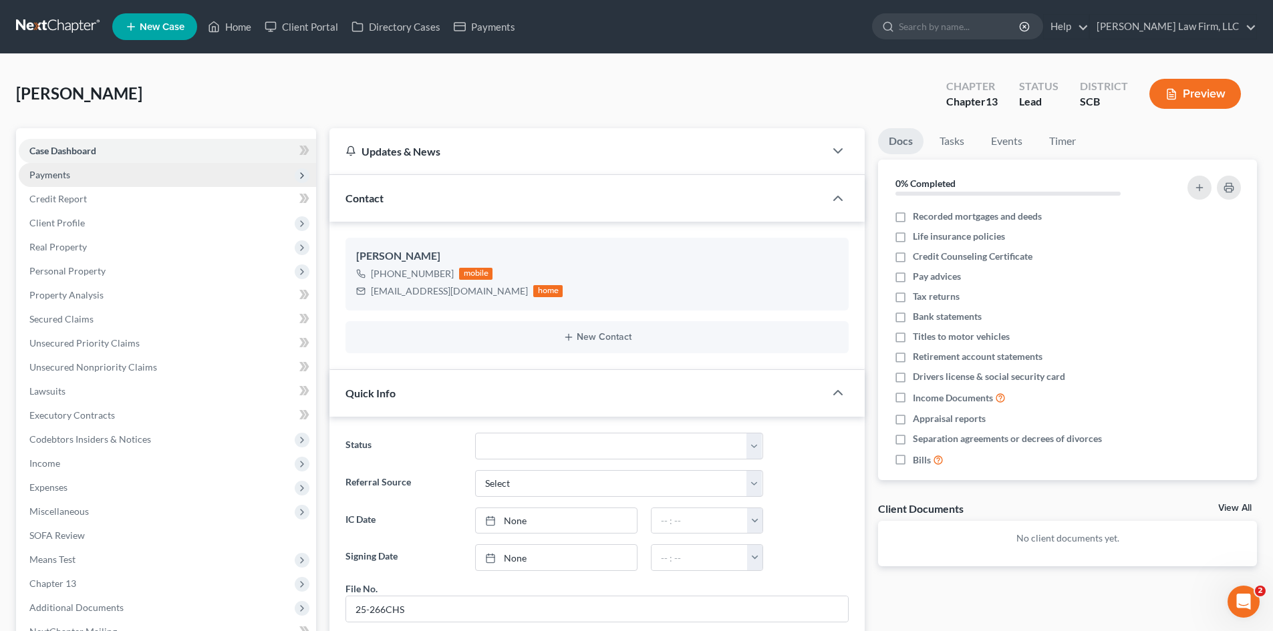
click at [52, 179] on span "Payments" at bounding box center [49, 174] width 41 height 11
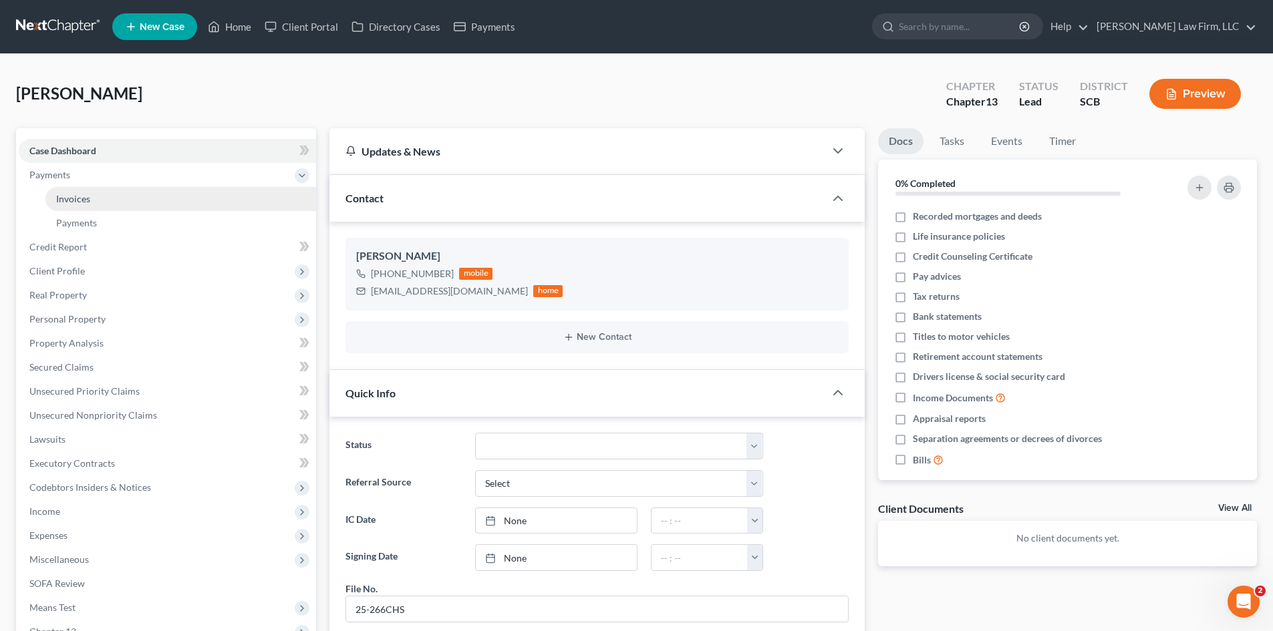
click at [61, 194] on span "Invoices" at bounding box center [73, 198] width 34 height 11
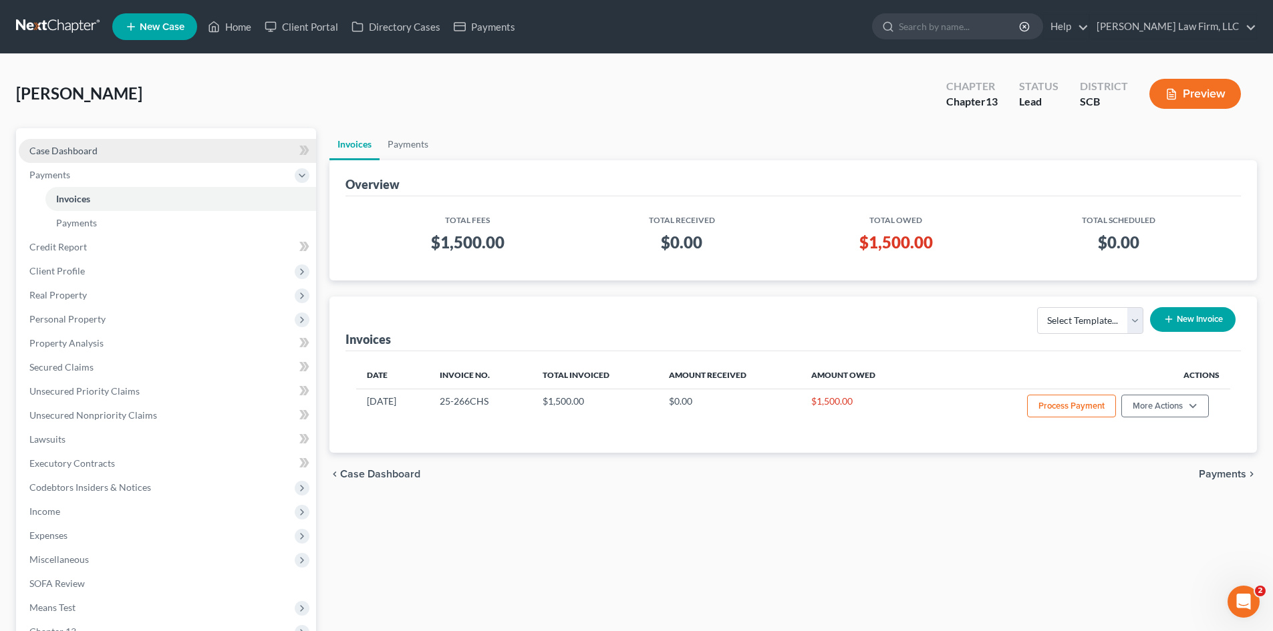
click at [71, 153] on span "Case Dashboard" at bounding box center [63, 150] width 68 height 11
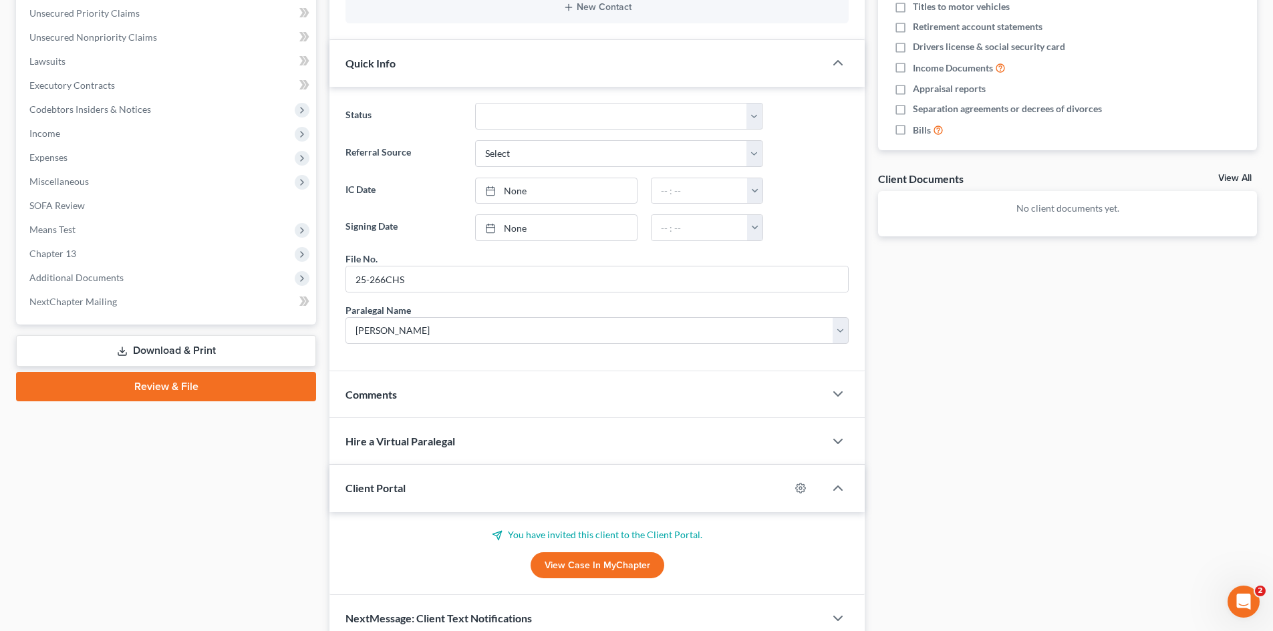
scroll to position [392, 0]
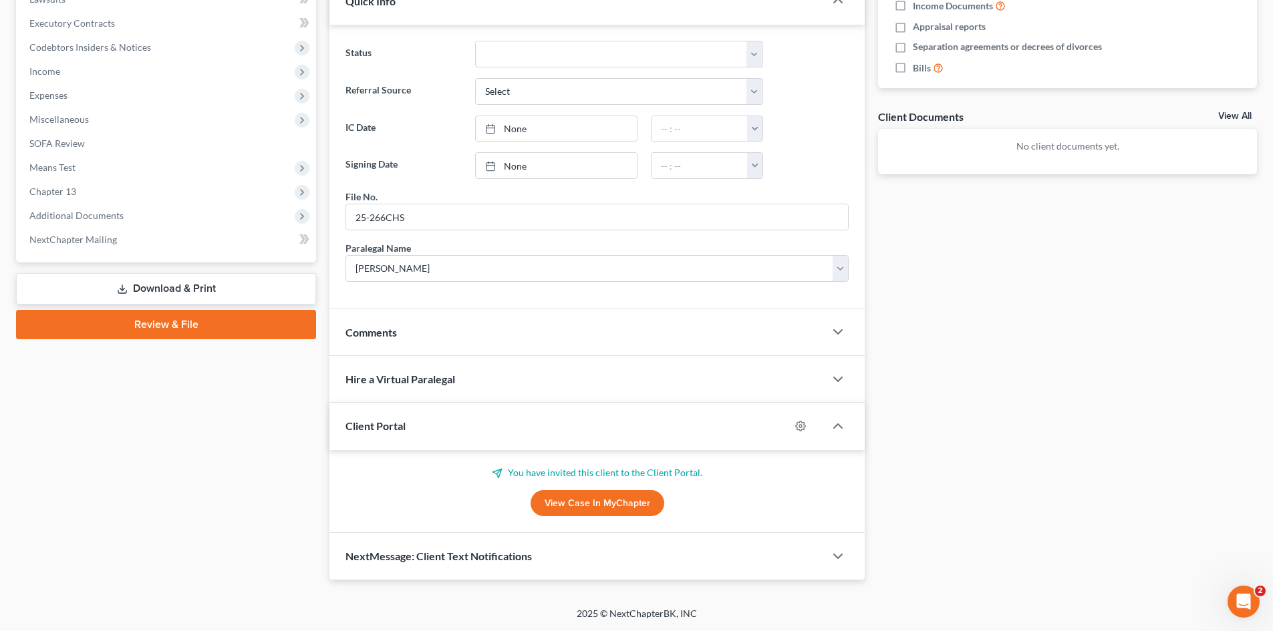
click at [635, 504] on link "View Case in MyChapter" at bounding box center [597, 503] width 134 height 27
drag, startPoint x: 629, startPoint y: 507, endPoint x: 619, endPoint y: 498, distance: 13.7
click at [629, 507] on link "View Case in MyChapter" at bounding box center [597, 503] width 134 height 27
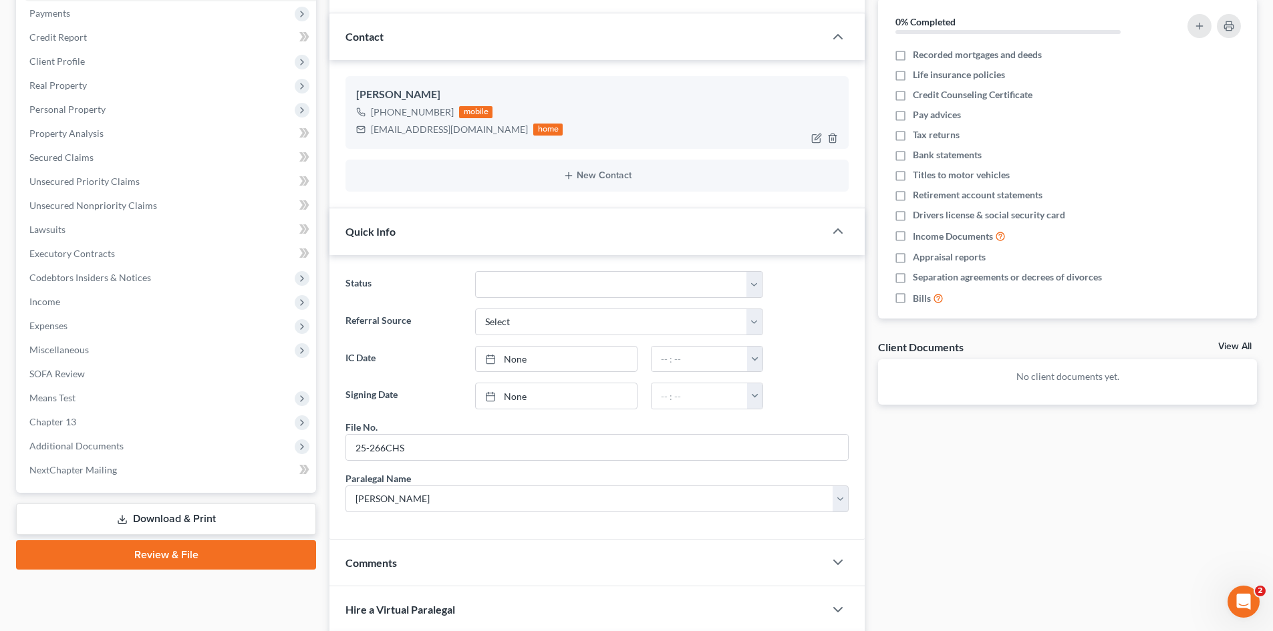
scroll to position [0, 0]
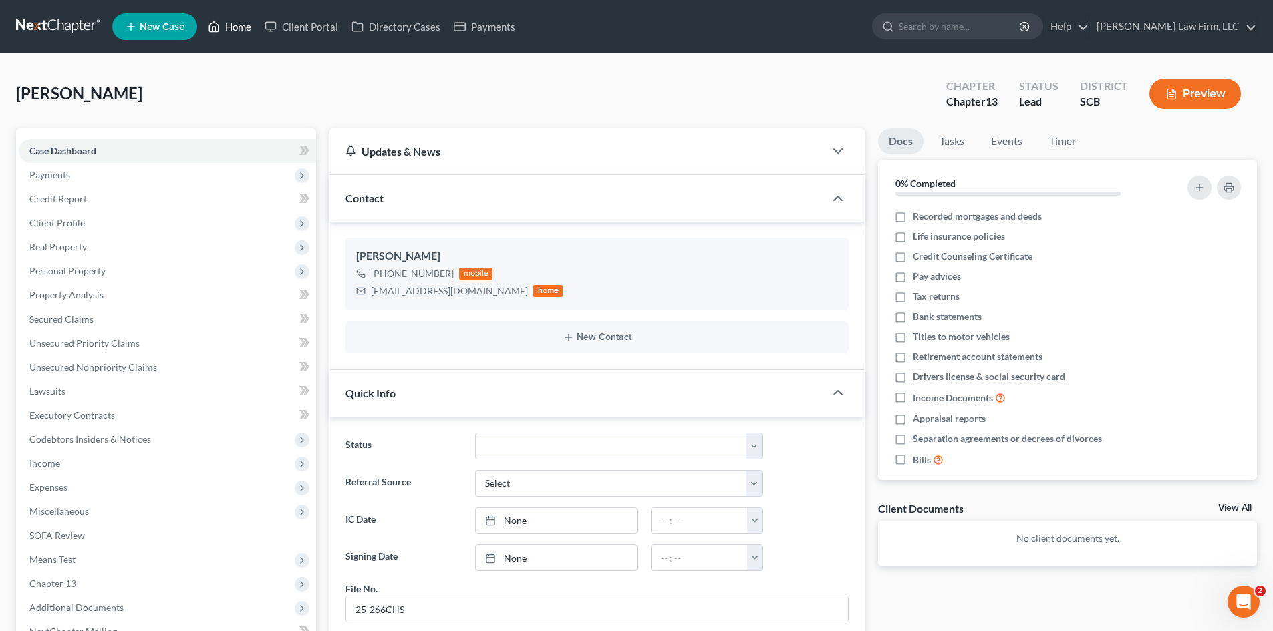
drag, startPoint x: 235, startPoint y: 26, endPoint x: 424, endPoint y: 69, distance: 194.0
click at [235, 26] on link "Home" at bounding box center [229, 27] width 57 height 24
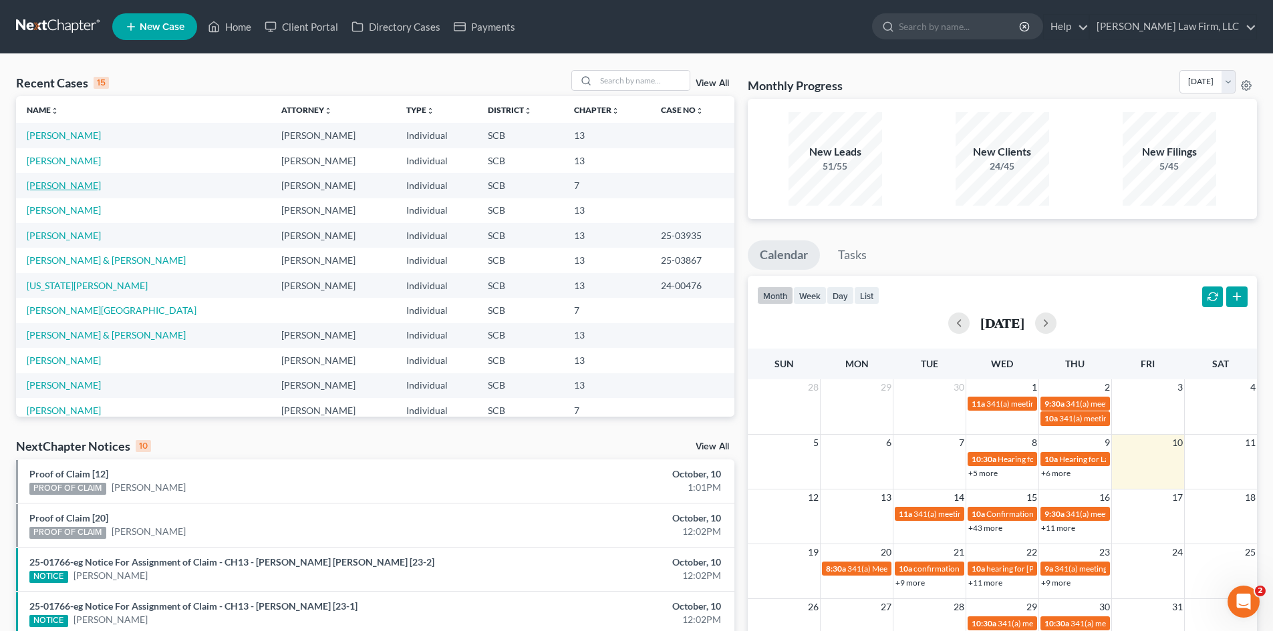
click at [52, 184] on link "[PERSON_NAME]" at bounding box center [64, 185] width 74 height 11
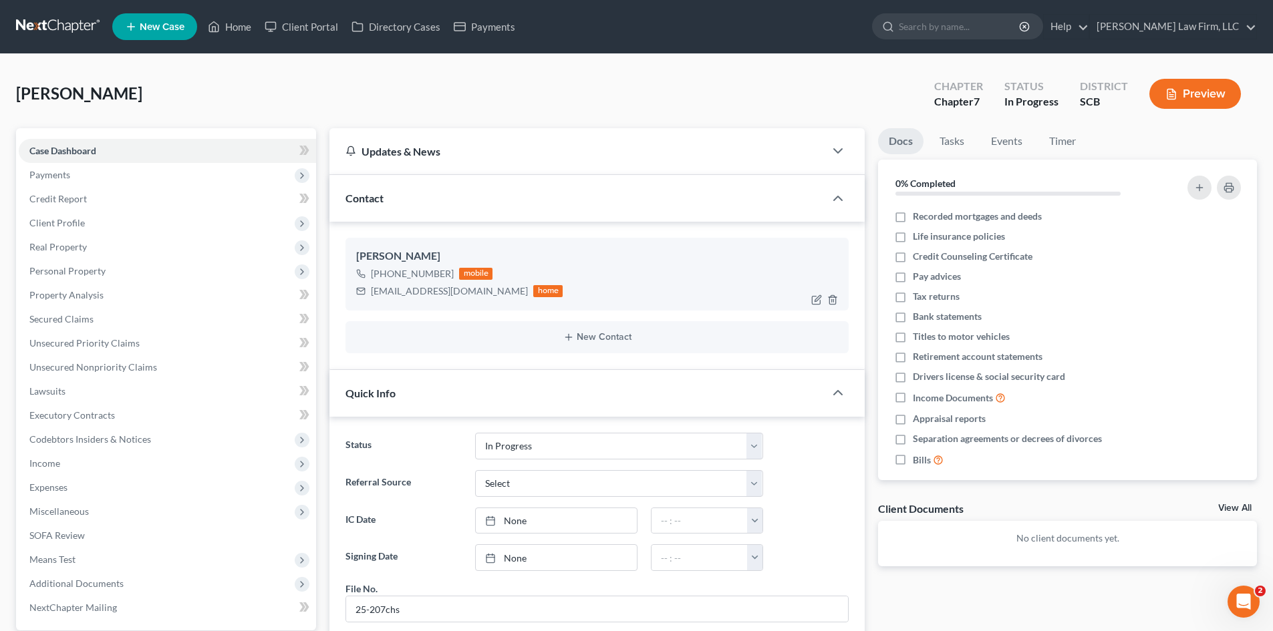
scroll to position [251, 0]
click at [55, 267] on span "Personal Property" at bounding box center [67, 270] width 76 height 11
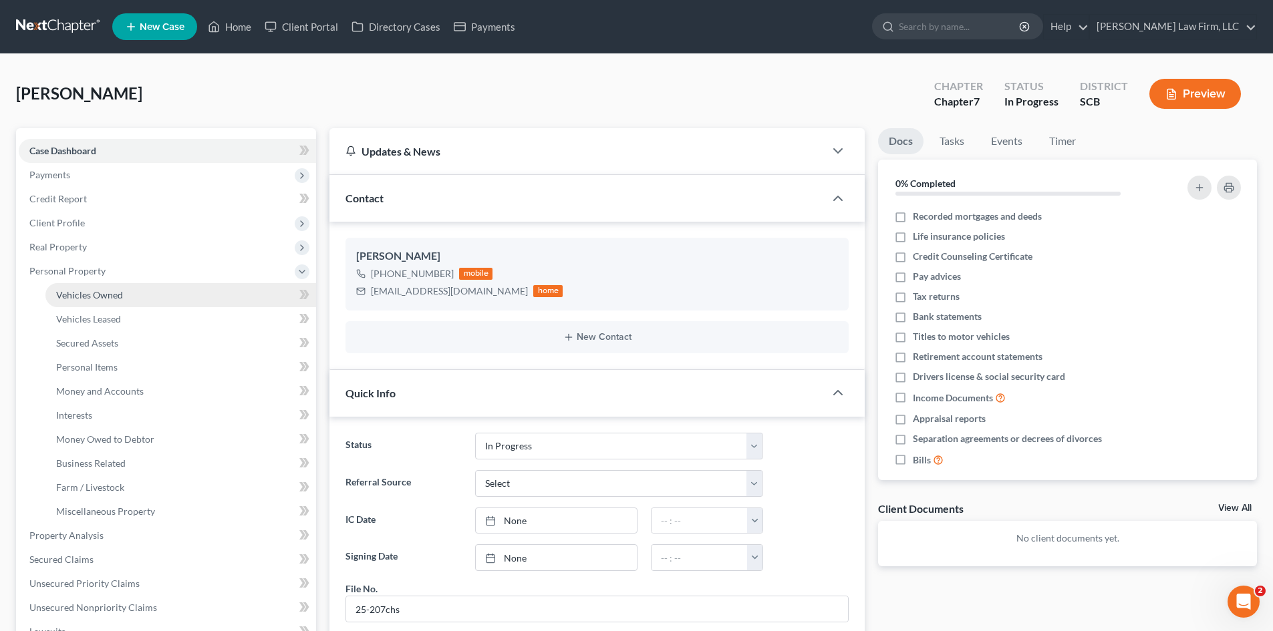
click at [82, 297] on span "Vehicles Owned" at bounding box center [89, 294] width 67 height 11
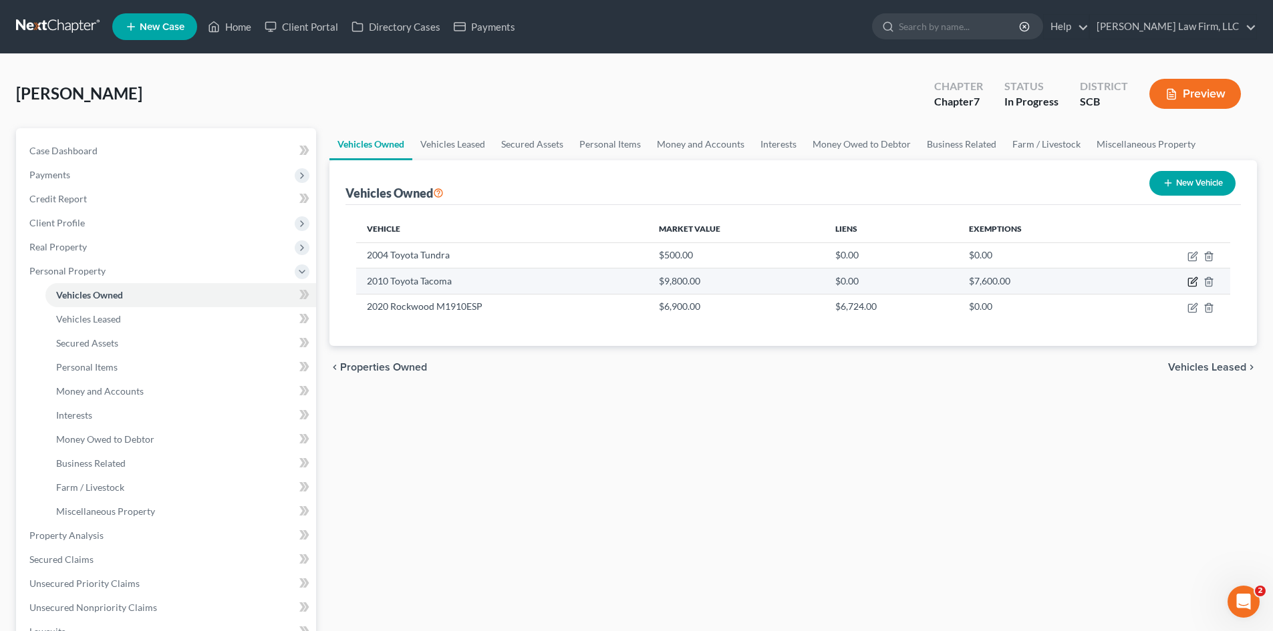
click at [1191, 283] on icon "button" at bounding box center [1192, 282] width 11 height 11
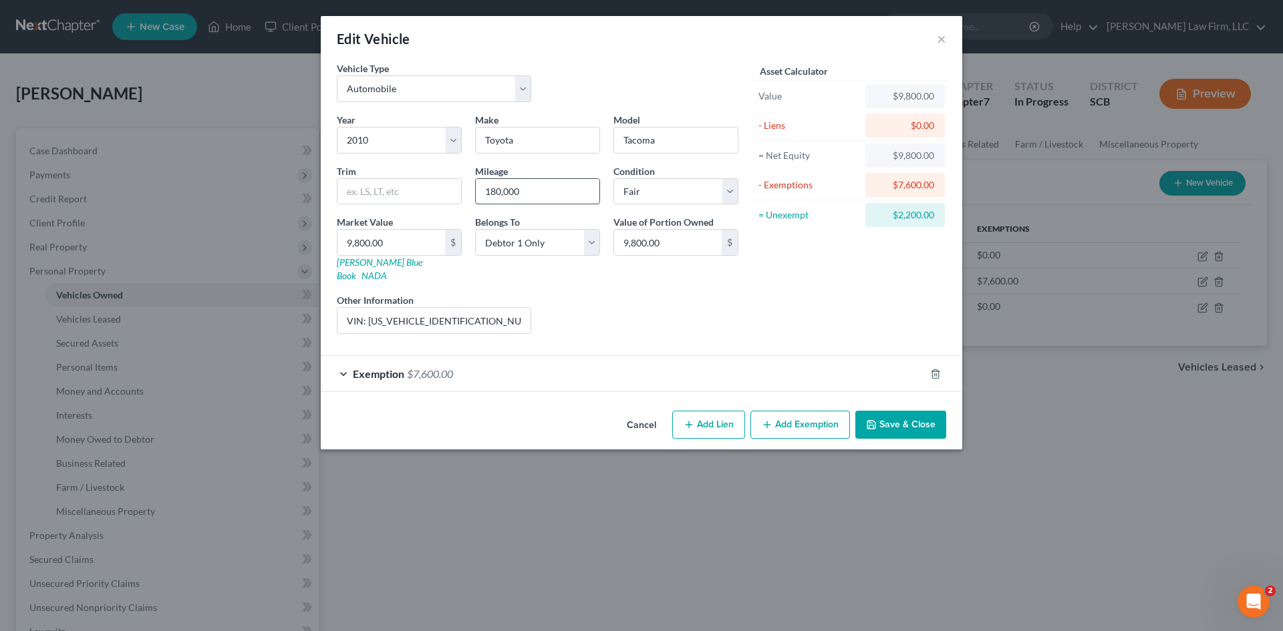
click at [571, 186] on input "180,000" at bounding box center [538, 191] width 124 height 25
drag, startPoint x: 484, startPoint y: 193, endPoint x: 596, endPoint y: 195, distance: 112.3
click at [596, 196] on input "180,000" at bounding box center [538, 191] width 124 height 25
click at [890, 419] on button "Save & Close" at bounding box center [900, 425] width 91 height 28
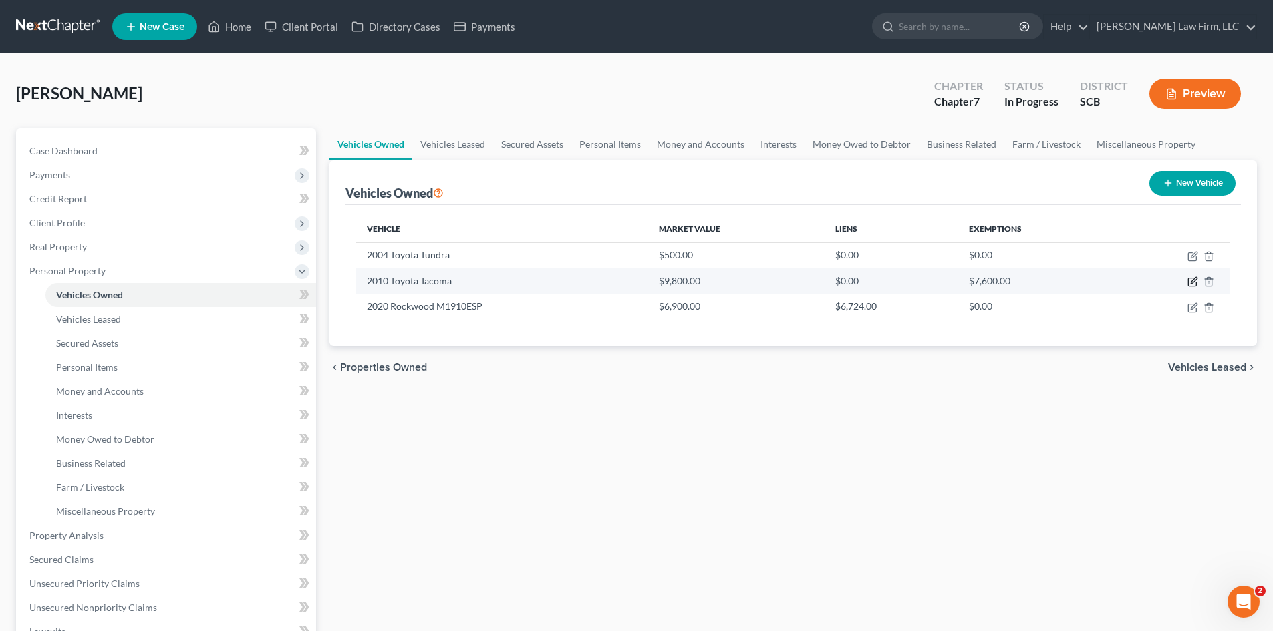
click at [1191, 283] on icon "button" at bounding box center [1194, 281] width 6 height 6
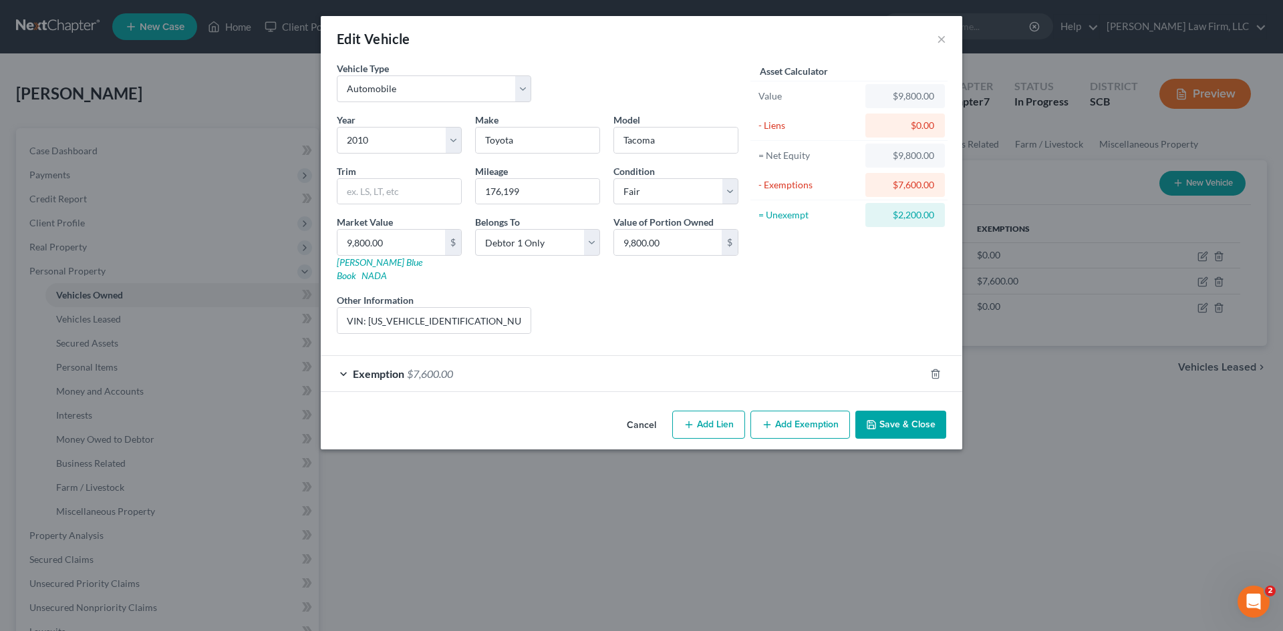
click at [919, 415] on button "Save & Close" at bounding box center [900, 425] width 91 height 28
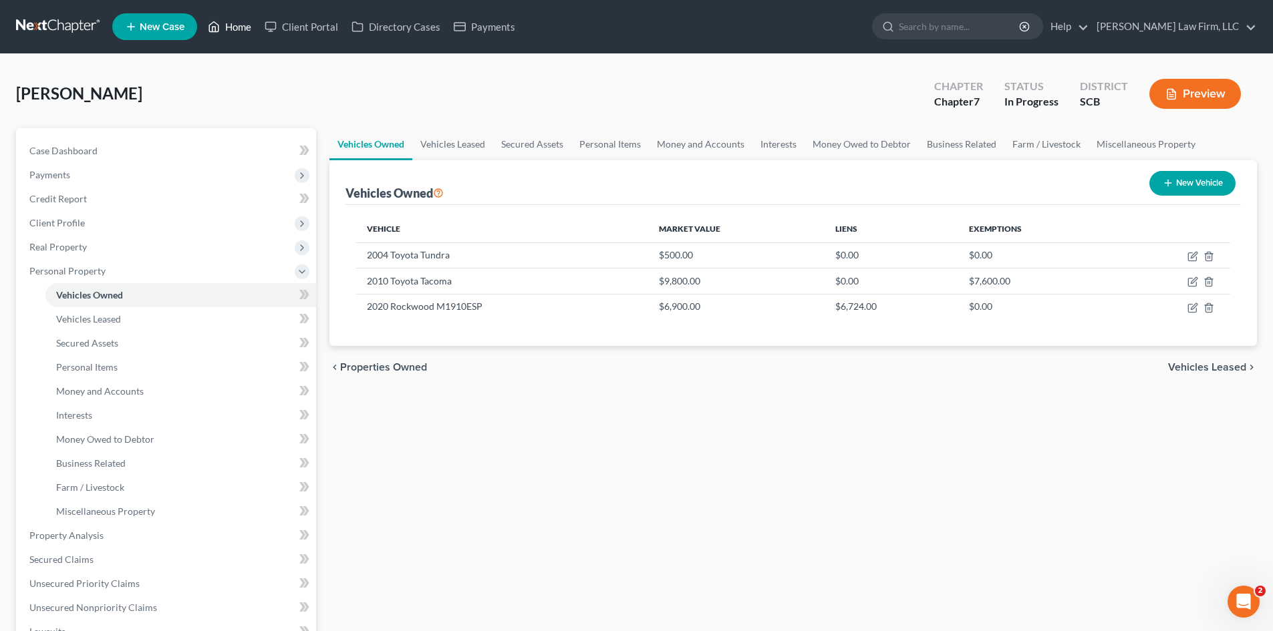
click at [238, 23] on link "Home" at bounding box center [229, 27] width 57 height 24
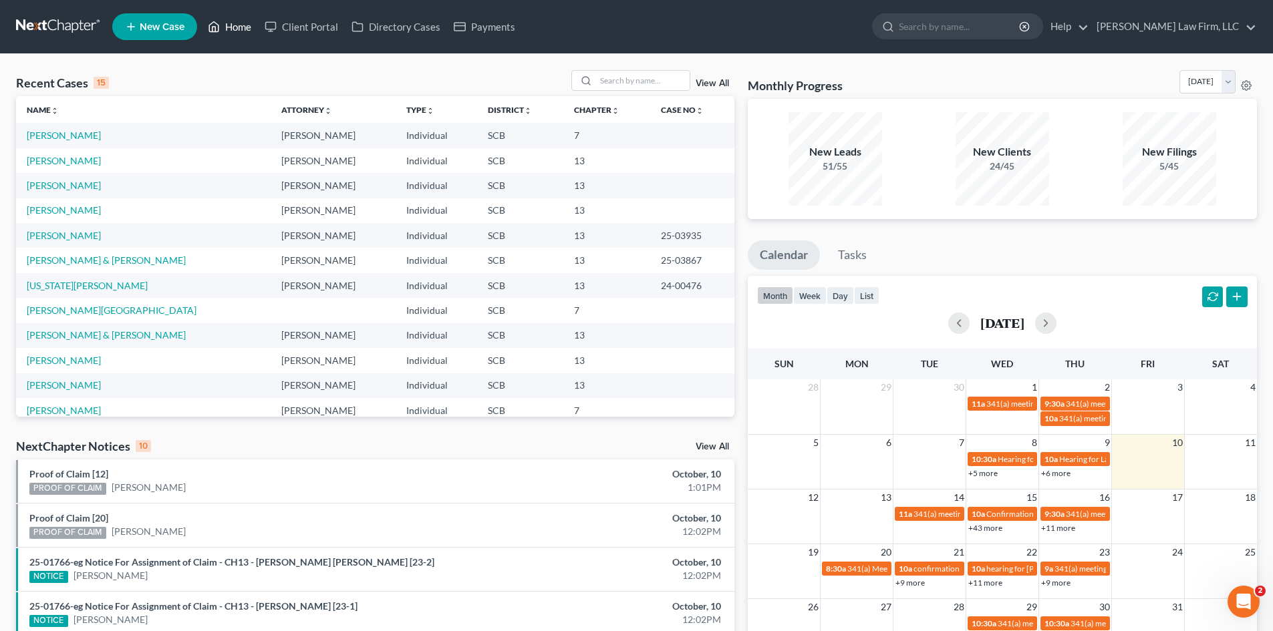
click at [247, 29] on link "Home" at bounding box center [229, 27] width 57 height 24
click at [575, 30] on ul "New Case Home Client Portal Directory Cases Payments - No Result - See all resu…" at bounding box center [684, 26] width 1144 height 35
click at [51, 138] on link "[PERSON_NAME]" at bounding box center [64, 135] width 74 height 11
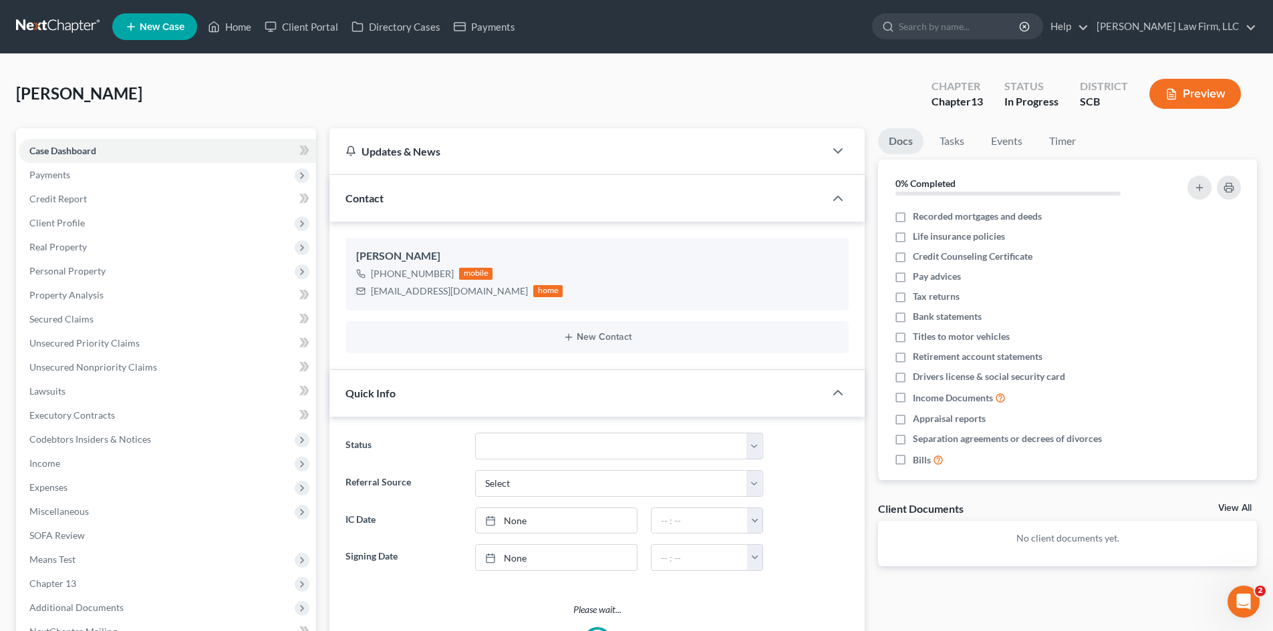
select select "0"
click at [86, 184] on span "Payments" at bounding box center [167, 175] width 297 height 24
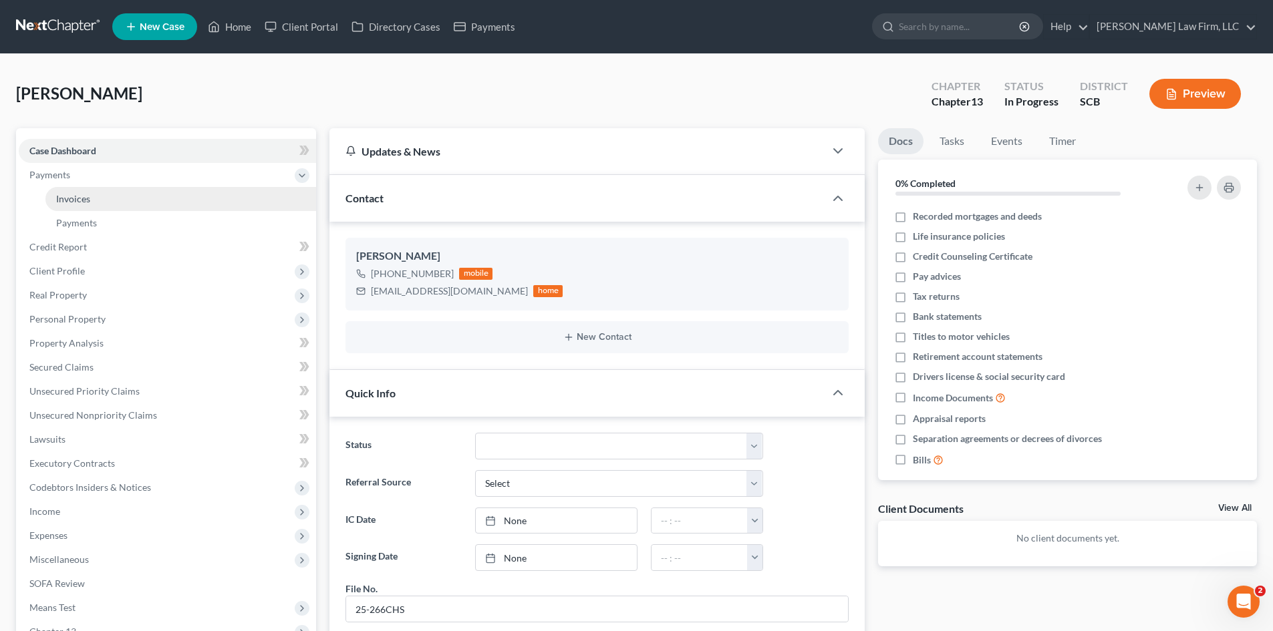
click at [84, 194] on span "Invoices" at bounding box center [73, 198] width 34 height 11
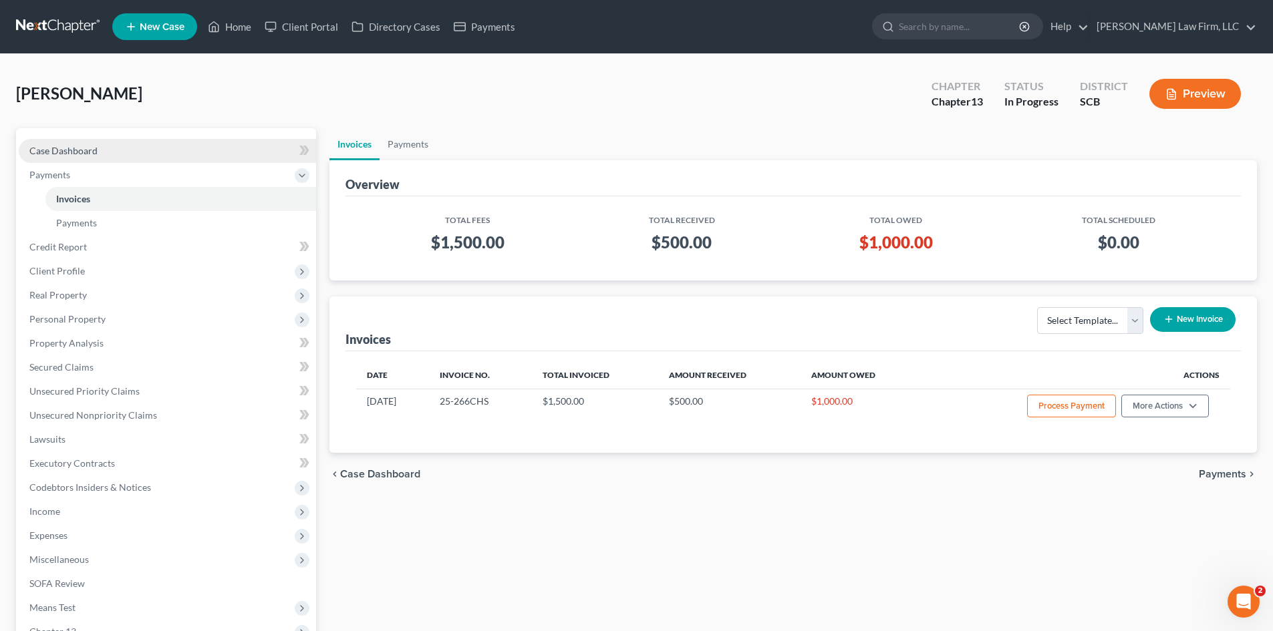
click at [90, 150] on span "Case Dashboard" at bounding box center [63, 150] width 68 height 11
select select "0"
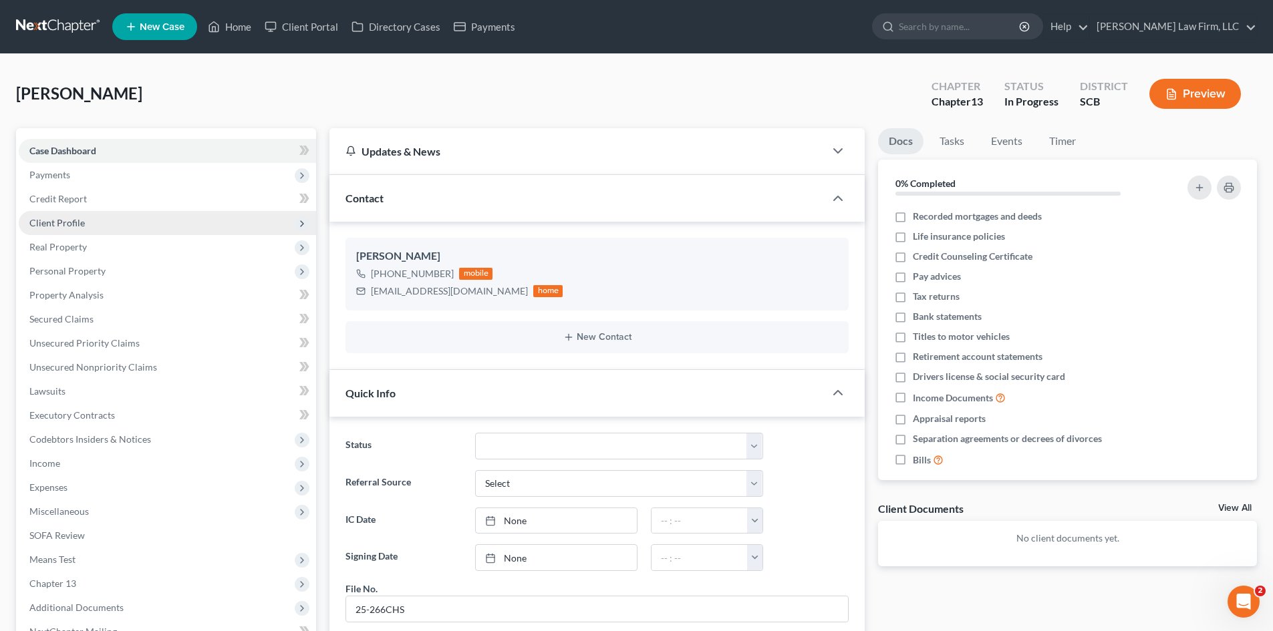
click at [62, 225] on span "Client Profile" at bounding box center [56, 222] width 55 height 11
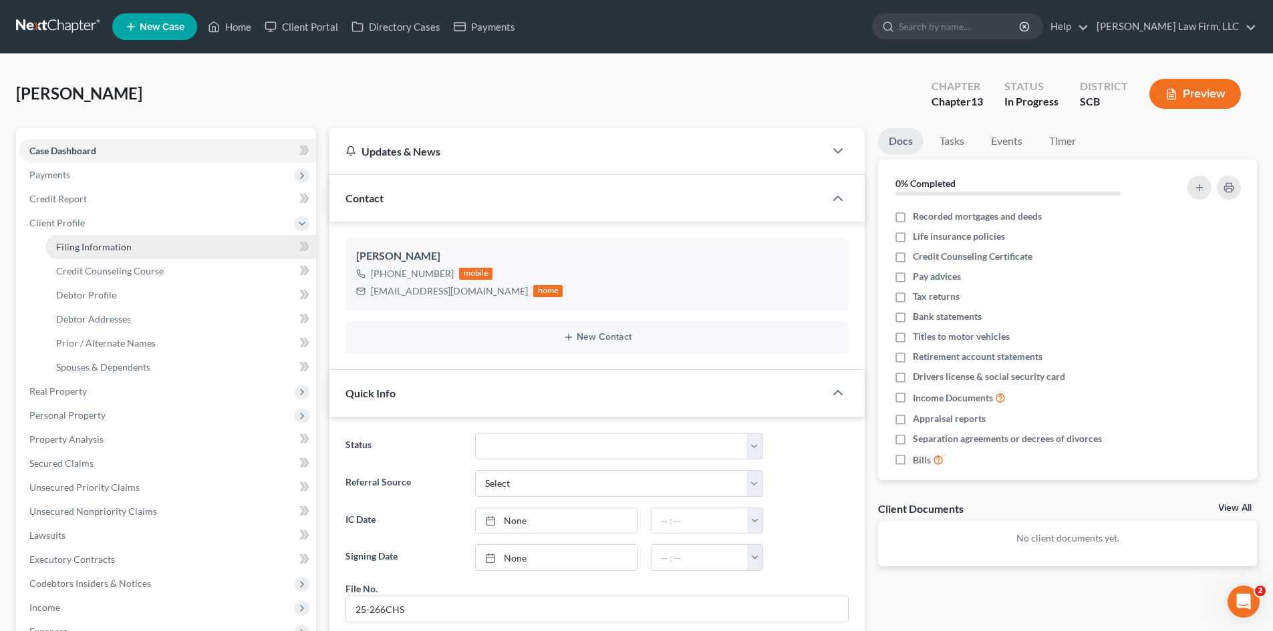
click at [75, 247] on span "Filing Information" at bounding box center [93, 246] width 75 height 11
select select "1"
select select "0"
select select "3"
select select "42"
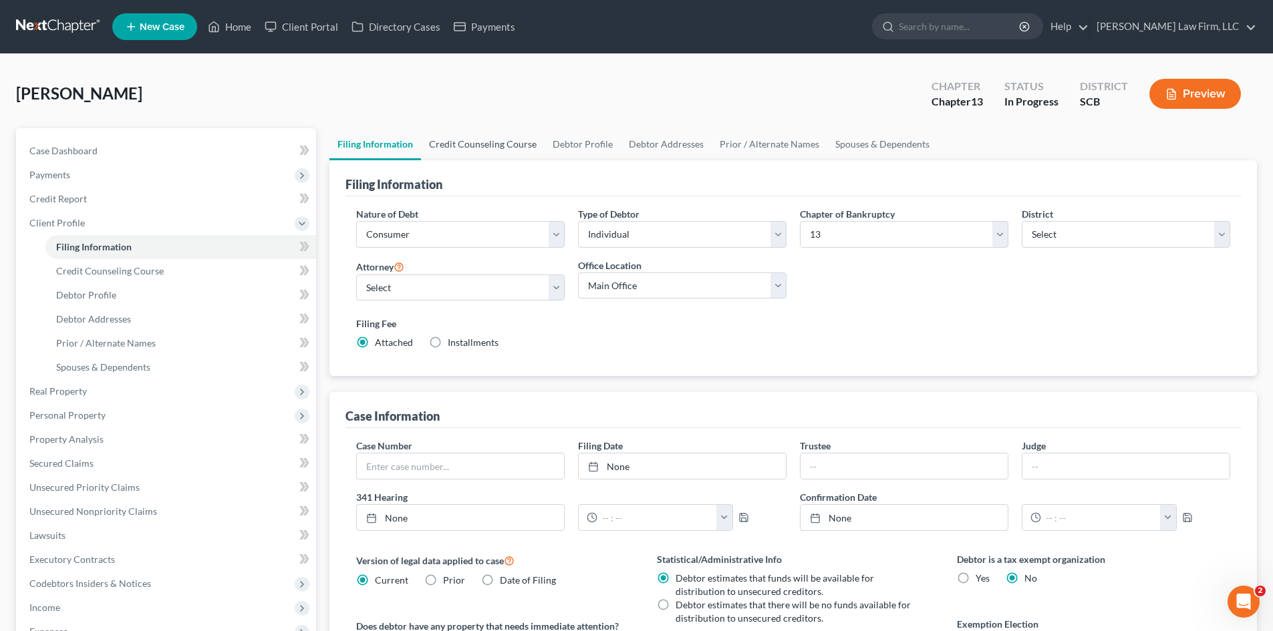
click at [504, 149] on link "Credit Counseling Course" at bounding box center [483, 144] width 124 height 32
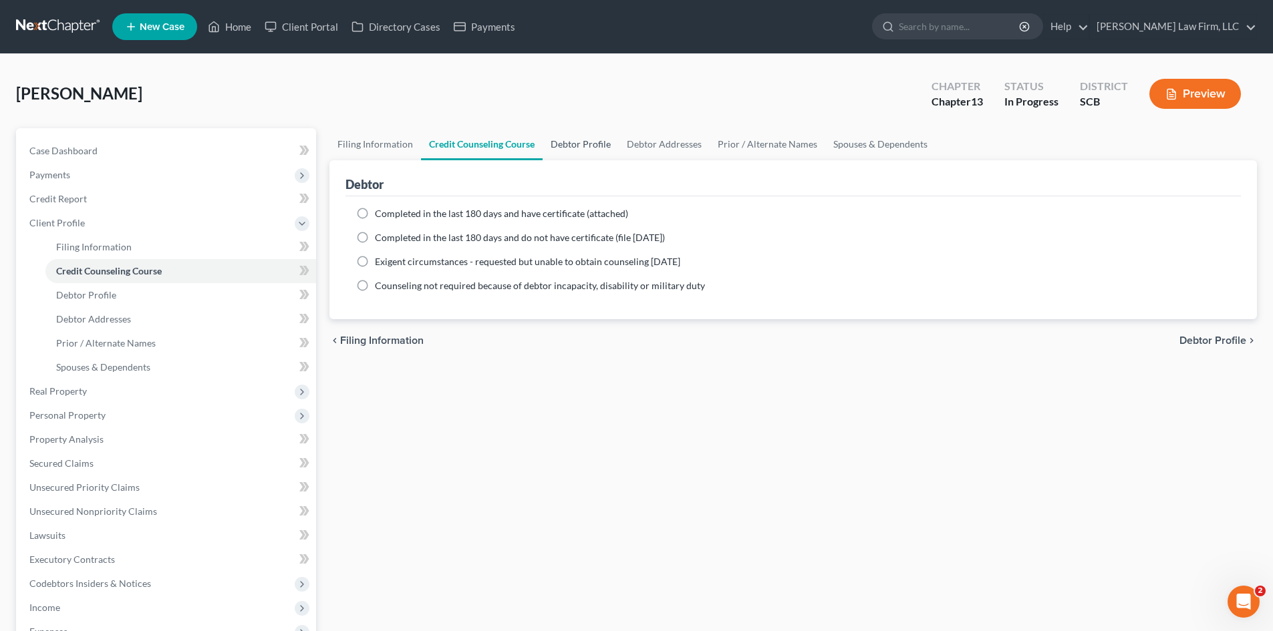
click at [580, 150] on link "Debtor Profile" at bounding box center [580, 144] width 76 height 32
select select "0"
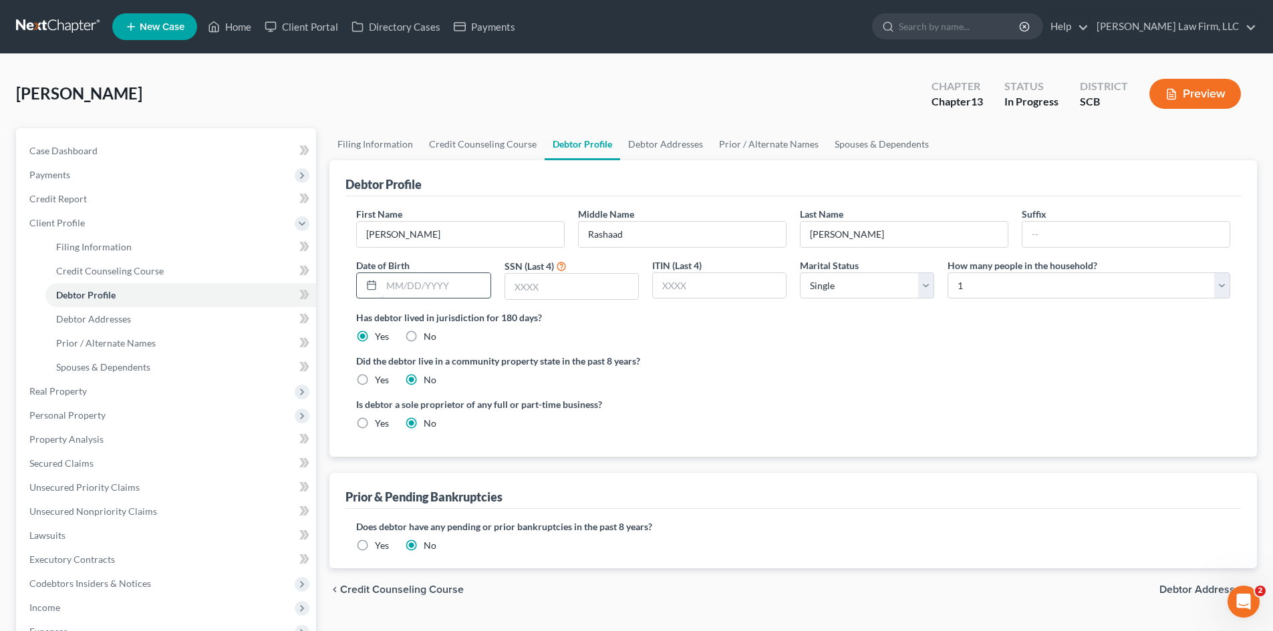
click at [463, 286] on input "text" at bounding box center [435, 285] width 108 height 25
type input "09/13/1991"
click at [519, 297] on input "text" at bounding box center [571, 286] width 133 height 25
type input "9101"
click at [836, 293] on select "Select Single Married Separated Divorced Widowed" at bounding box center [867, 286] width 134 height 27
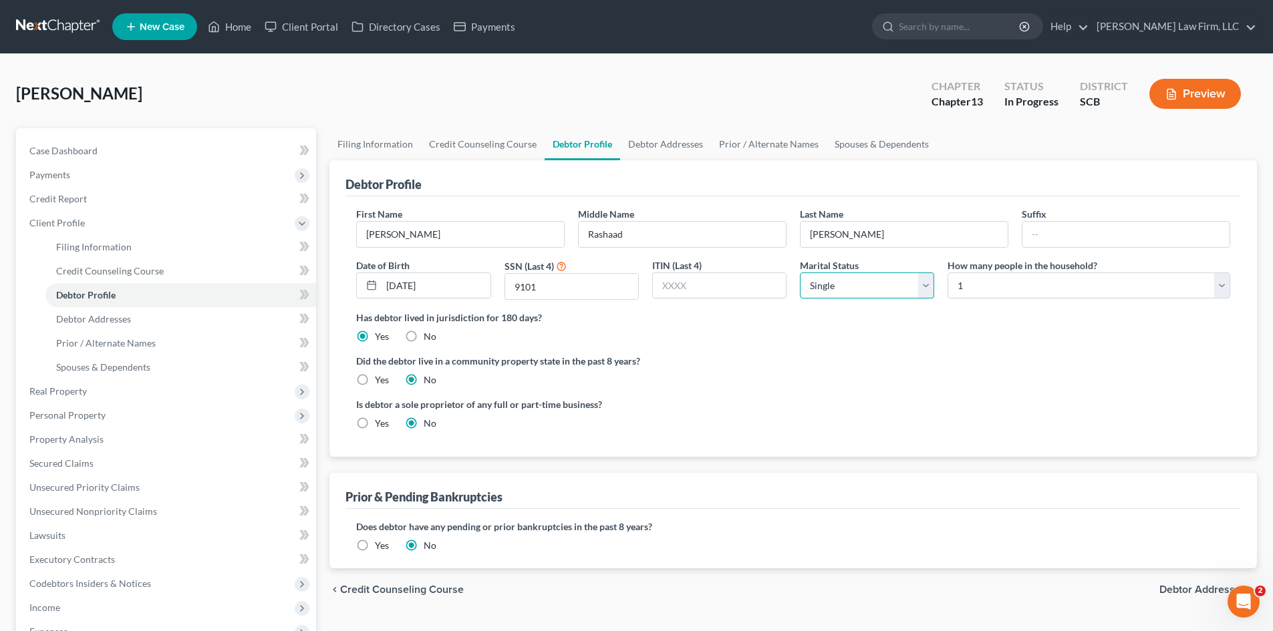
select select "1"
click at [800, 273] on select "Select Single Married Separated Divorced Widowed" at bounding box center [867, 286] width 134 height 27
click at [974, 289] on select "Select 1 2 3 4 5 6 7 8 9 10 11 12 13 14 15 16 17 18 19 20" at bounding box center [1088, 286] width 283 height 27
select select "2"
click at [947, 273] on select "Select 1 2 3 4 5 6 7 8 9 10 11 12 13 14 15 16 17 18 19 20" at bounding box center [1088, 286] width 283 height 27
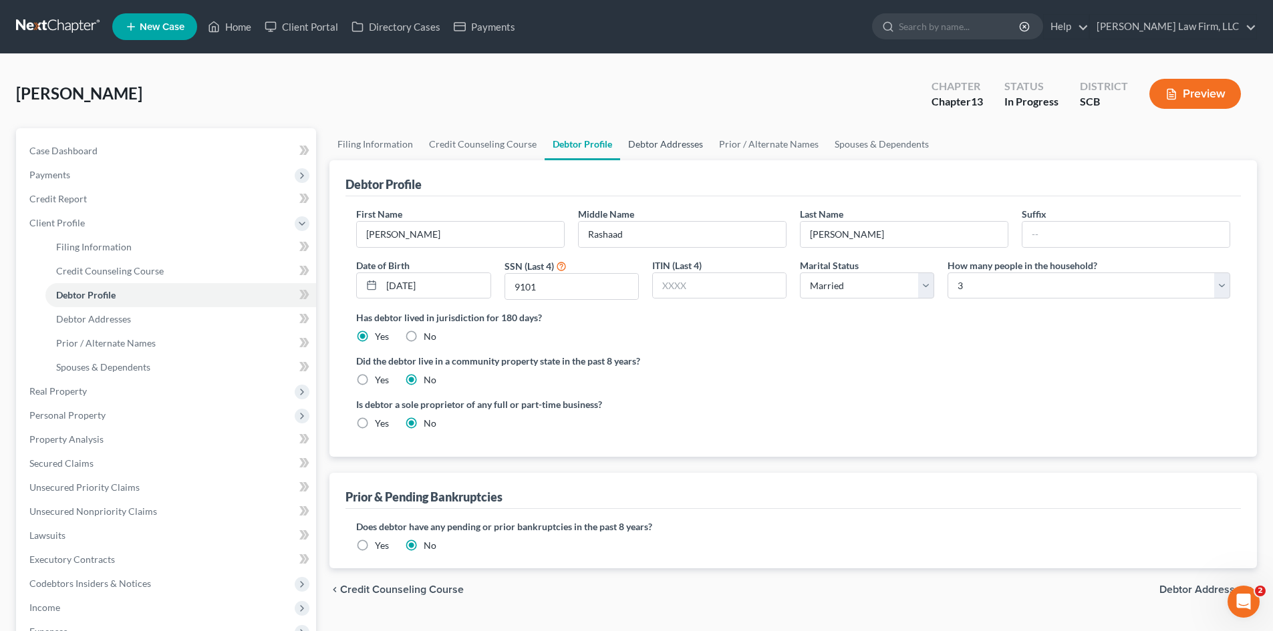
click at [662, 154] on link "Debtor Addresses" at bounding box center [665, 144] width 91 height 32
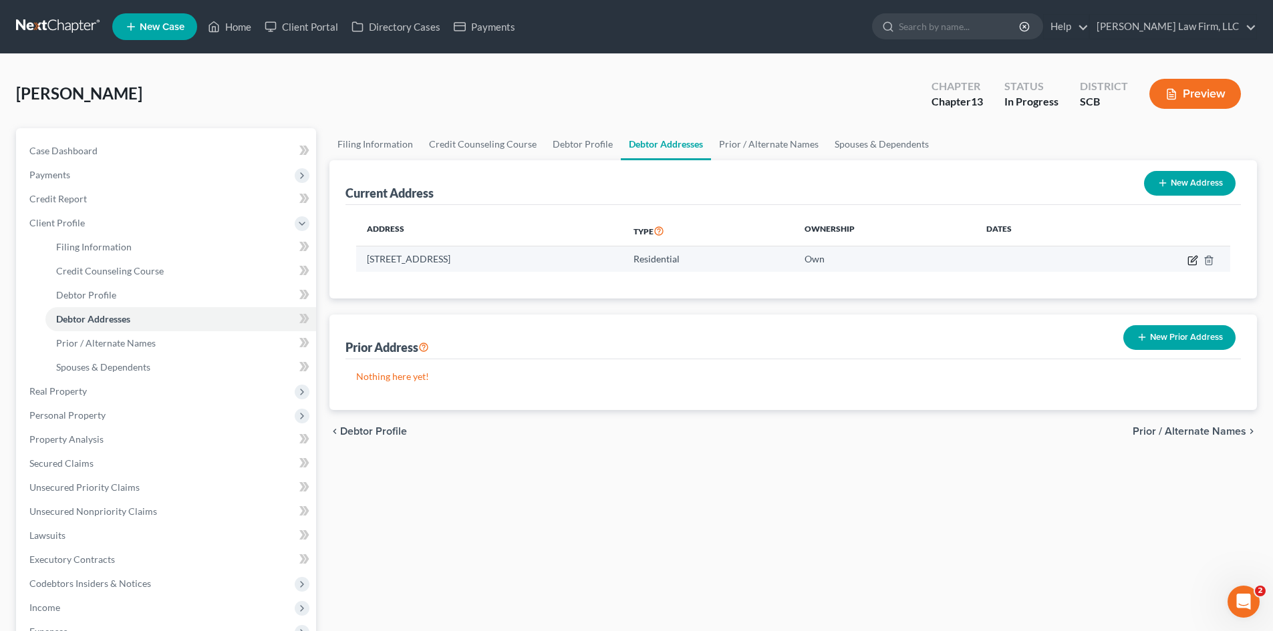
click at [1191, 260] on icon "button" at bounding box center [1192, 260] width 11 height 11
select select "42"
select select "0"
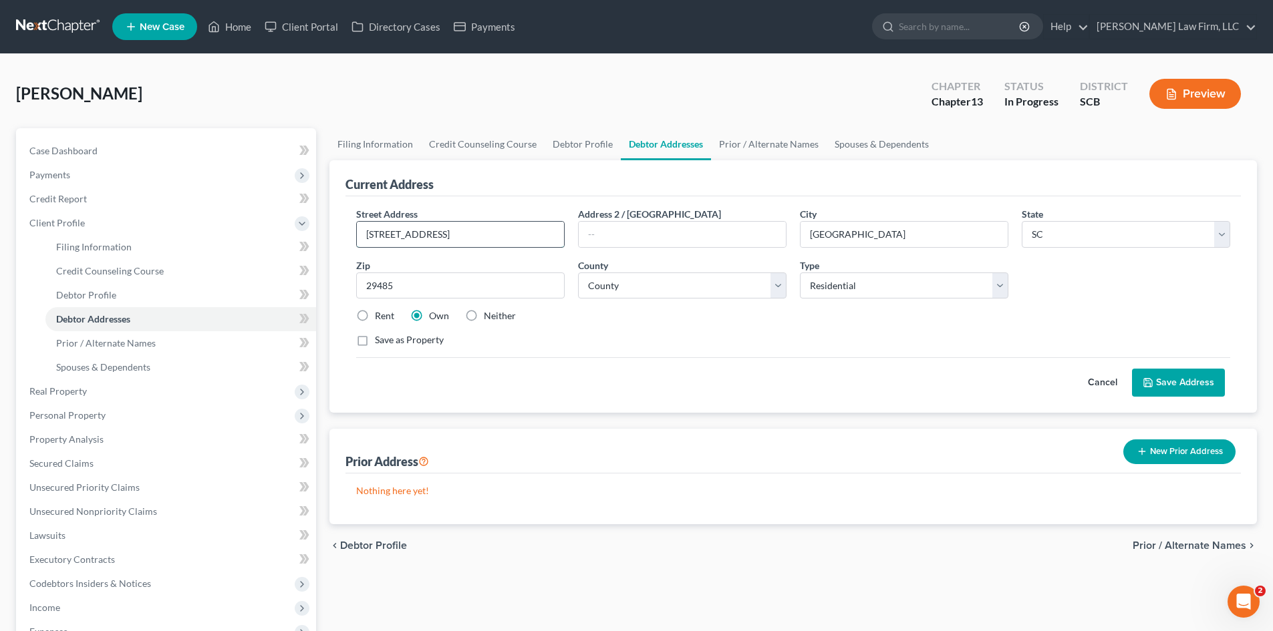
click at [461, 234] on input "5035 Larken Ct" at bounding box center [460, 234] width 207 height 25
type input "5035 Larken Court"
click at [635, 241] on input "text" at bounding box center [682, 234] width 207 height 25
click at [448, 295] on input "29485" at bounding box center [460, 286] width 208 height 27
click at [1180, 385] on button "Save Address" at bounding box center [1178, 383] width 93 height 28
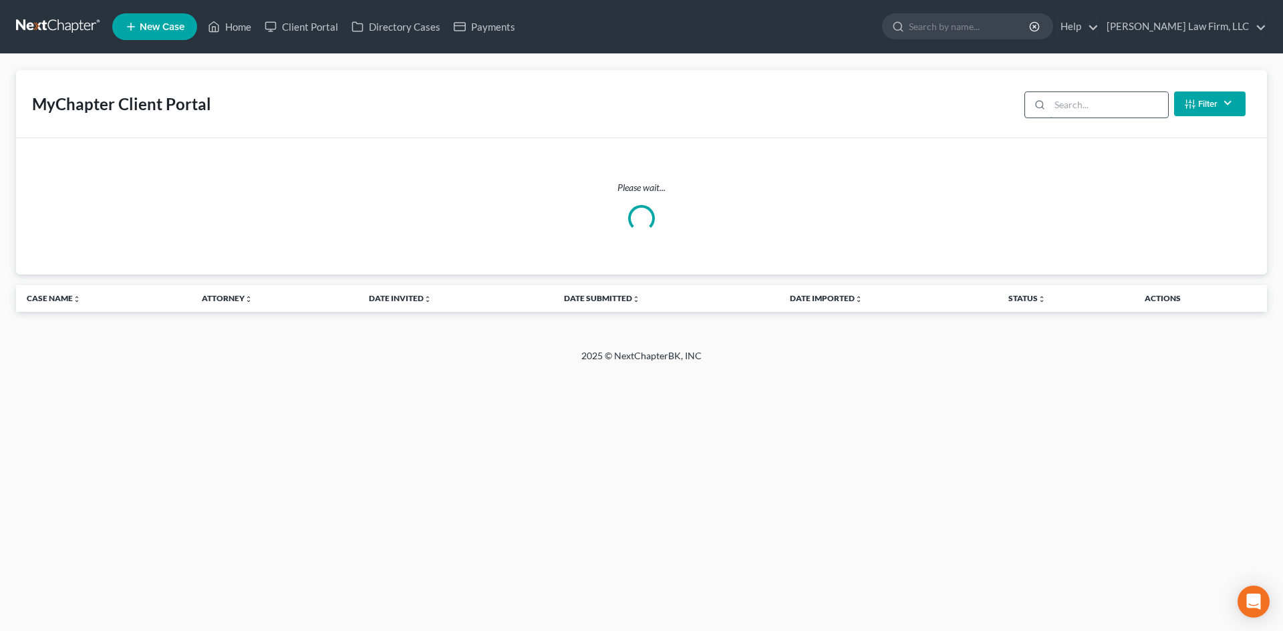
click at [1101, 111] on input "search" at bounding box center [1109, 104] width 118 height 25
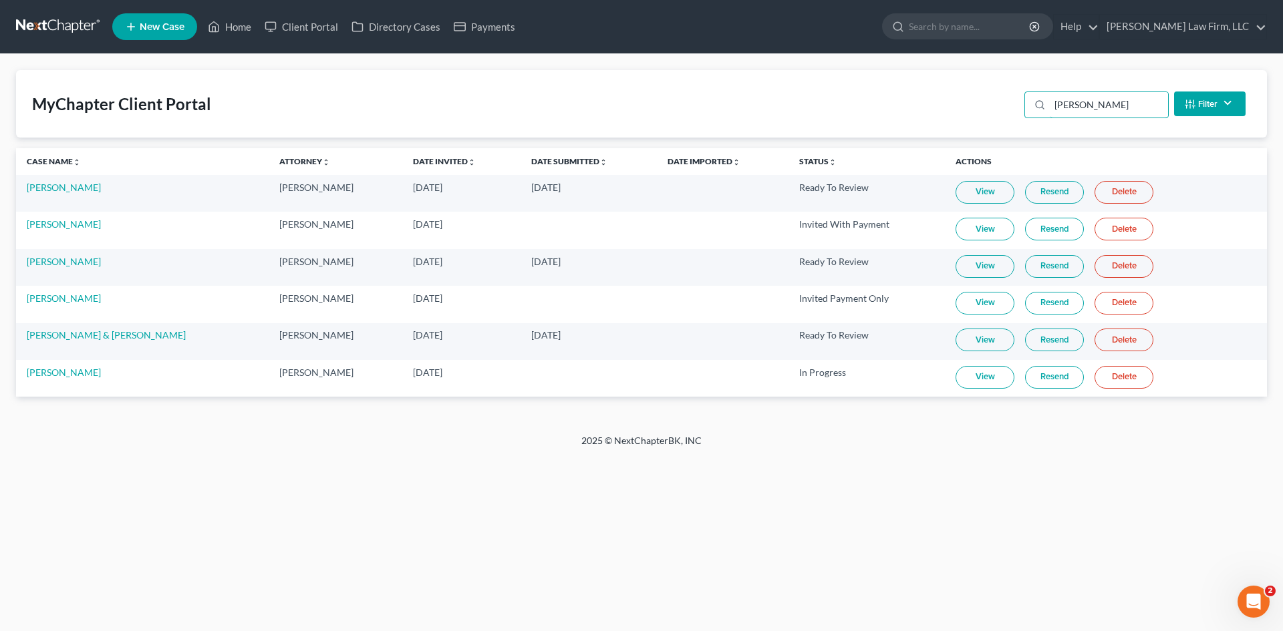
type input "thomas"
click at [988, 379] on link "View" at bounding box center [984, 377] width 59 height 23
click at [955, 381] on link "View" at bounding box center [984, 377] width 59 height 23
click at [974, 383] on link "View" at bounding box center [984, 377] width 59 height 23
